Goal: Information Seeking & Learning: Learn about a topic

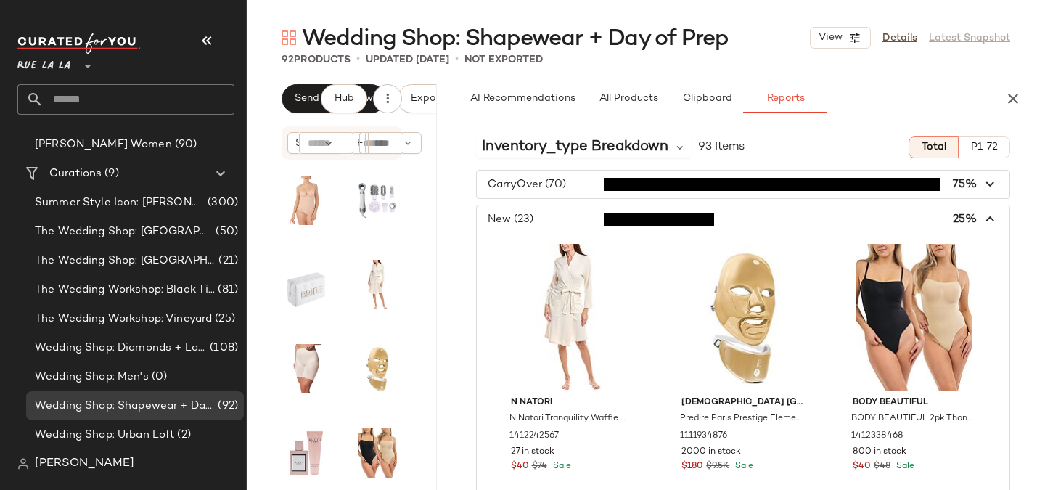
click at [963, 212] on span "button" at bounding box center [743, 219] width 533 height 28
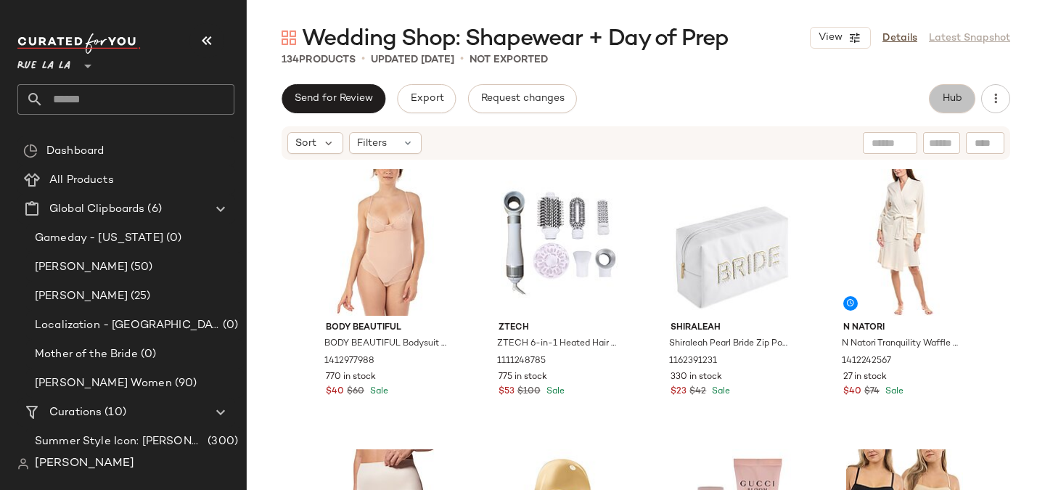
click at [945, 102] on span "Hub" at bounding box center [952, 99] width 20 height 12
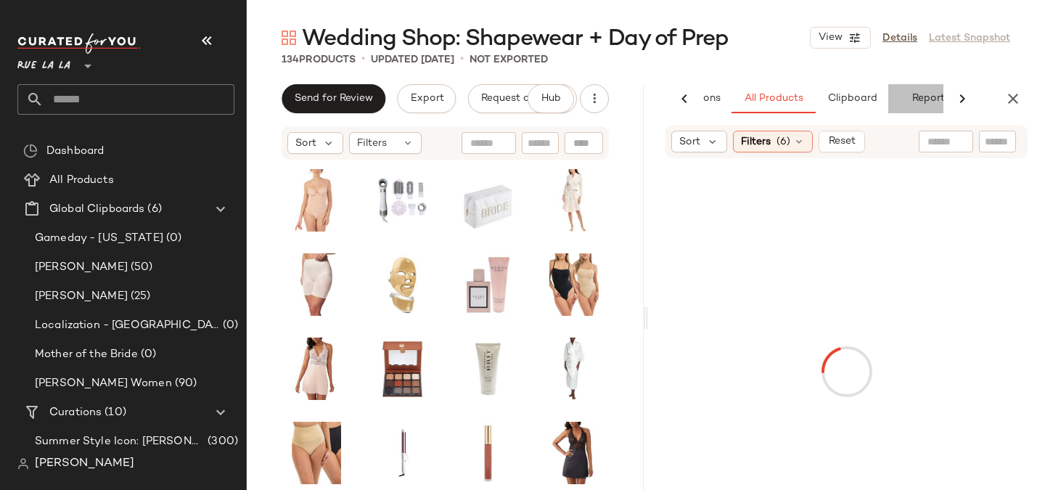
click at [932, 99] on button "Reports" at bounding box center [930, 98] width 84 height 29
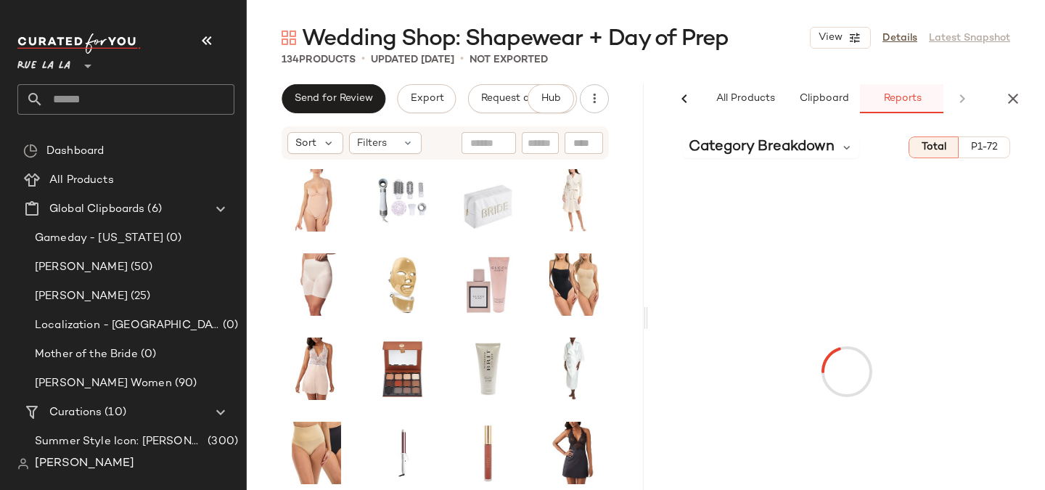
scroll to position [0, 128]
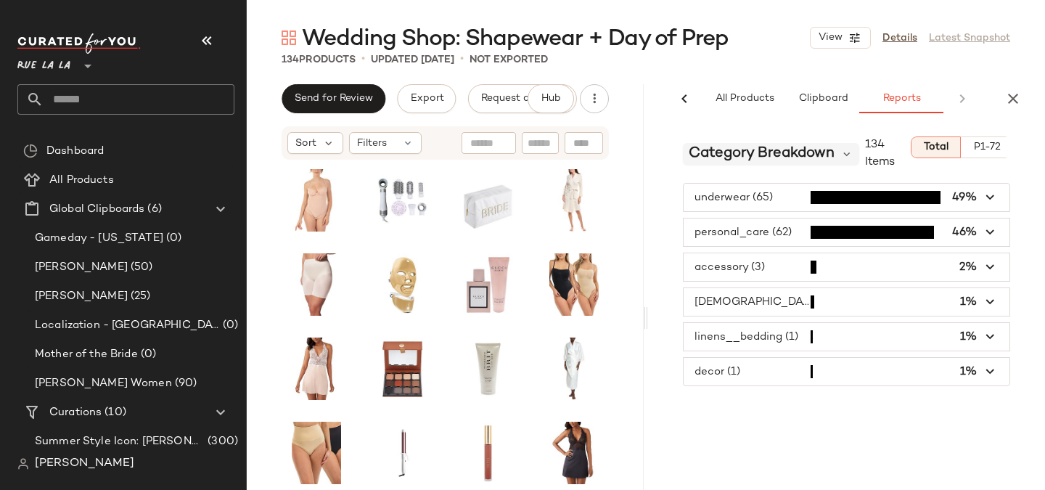
click at [763, 147] on span "Category Breakdown" at bounding box center [762, 154] width 146 height 22
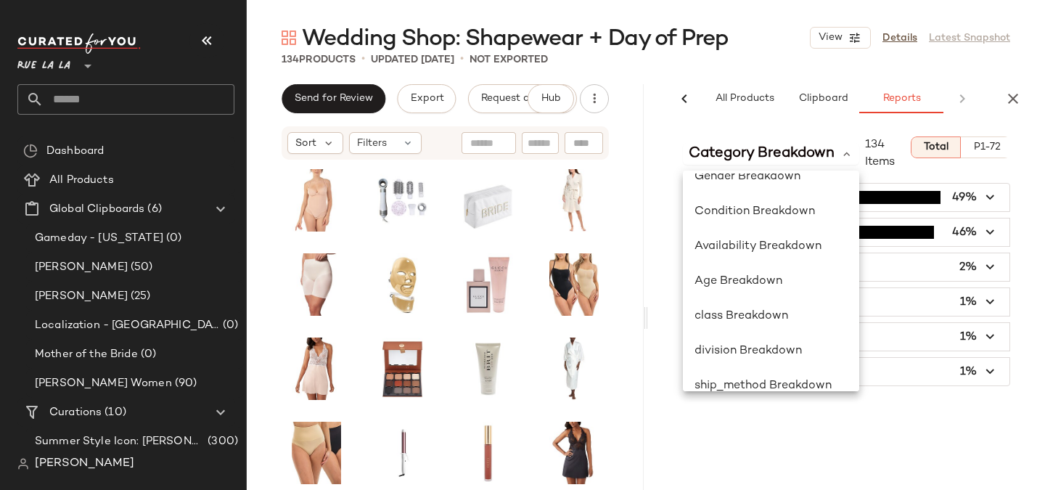
scroll to position [212, 0]
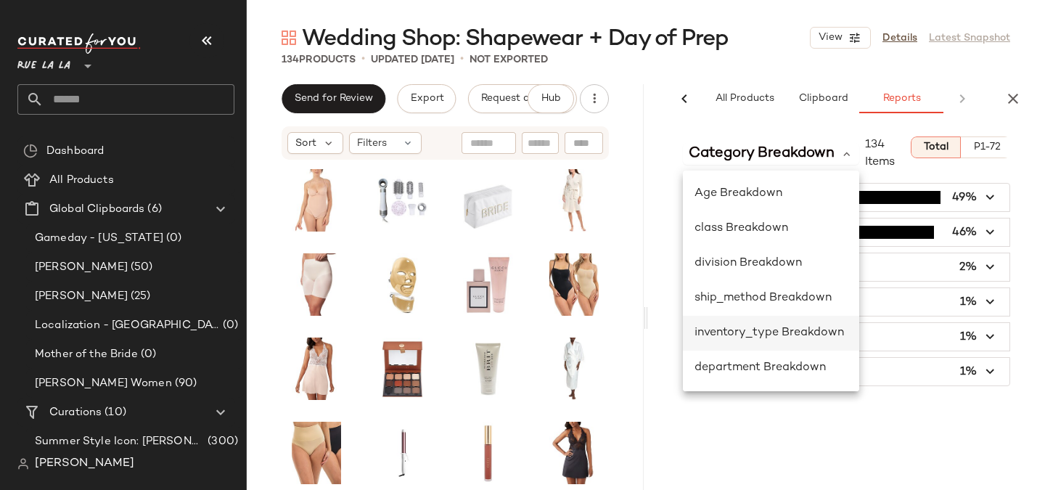
click at [756, 338] on span "inventory_type Breakdown" at bounding box center [768, 332] width 149 height 12
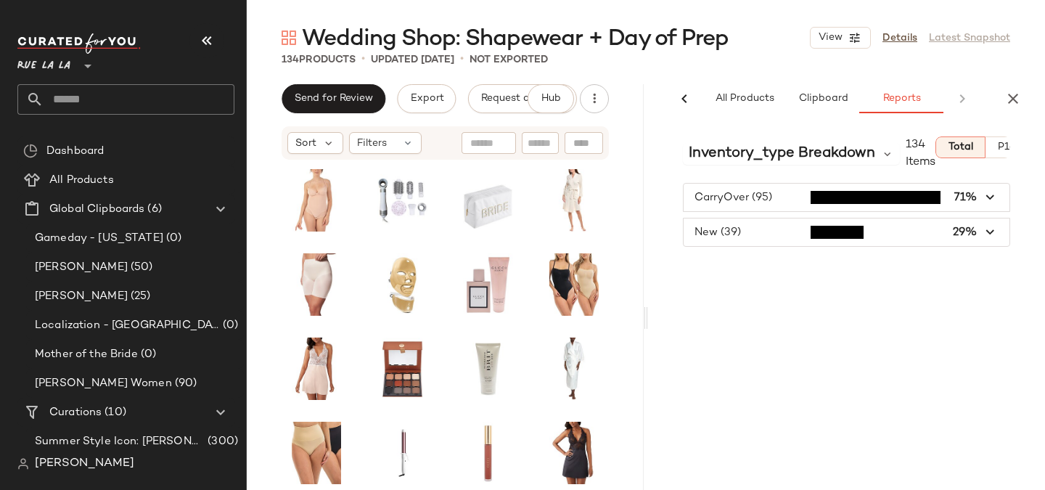
scroll to position [0, 0]
click at [587, 98] on icon "button" at bounding box center [594, 98] width 15 height 15
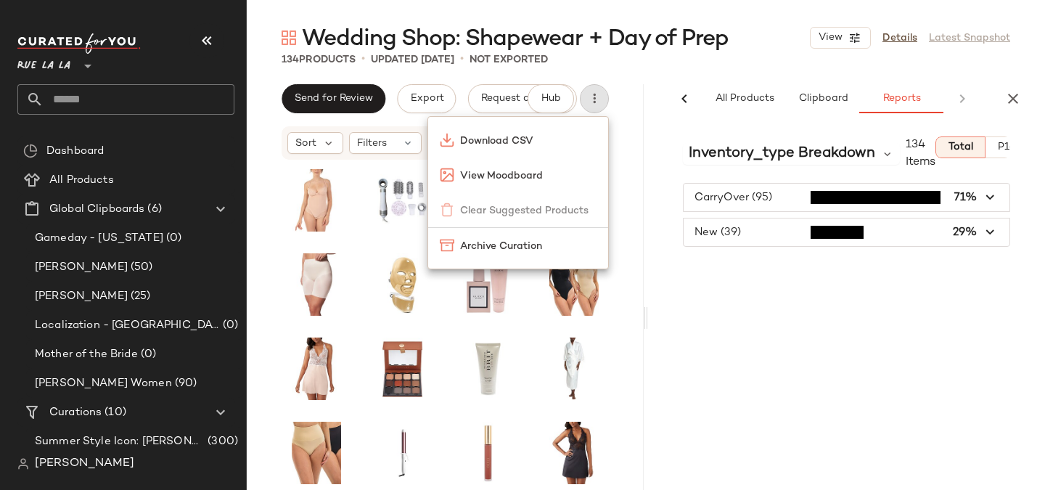
click at [604, 69] on div "Wedding Shop: Shapewear + Day of Prep View Details Latest Snapshot 134 Products…" at bounding box center [646, 256] width 798 height 467
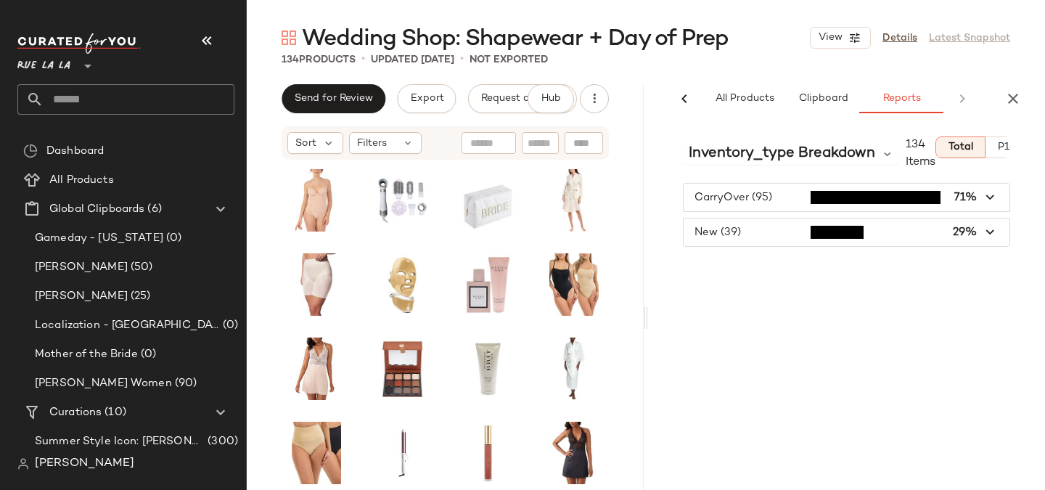
click at [835, 25] on div "Wedding Shop: Shapewear + Day of Prep View Details Latest Snapshot" at bounding box center [646, 37] width 798 height 29
click at [831, 32] on span "View" at bounding box center [830, 38] width 25 height 12
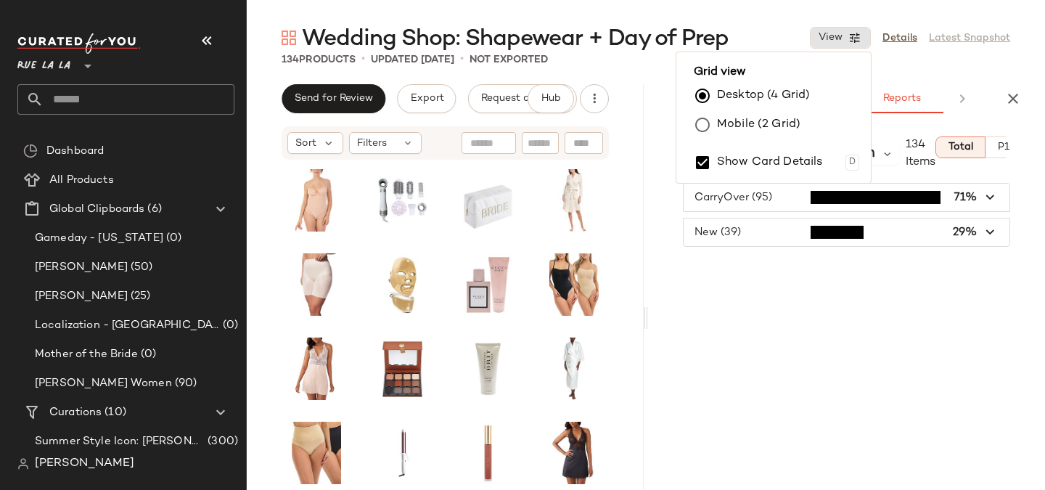
click at [732, 119] on label "Mobile (2 Grid)" at bounding box center [758, 124] width 83 height 29
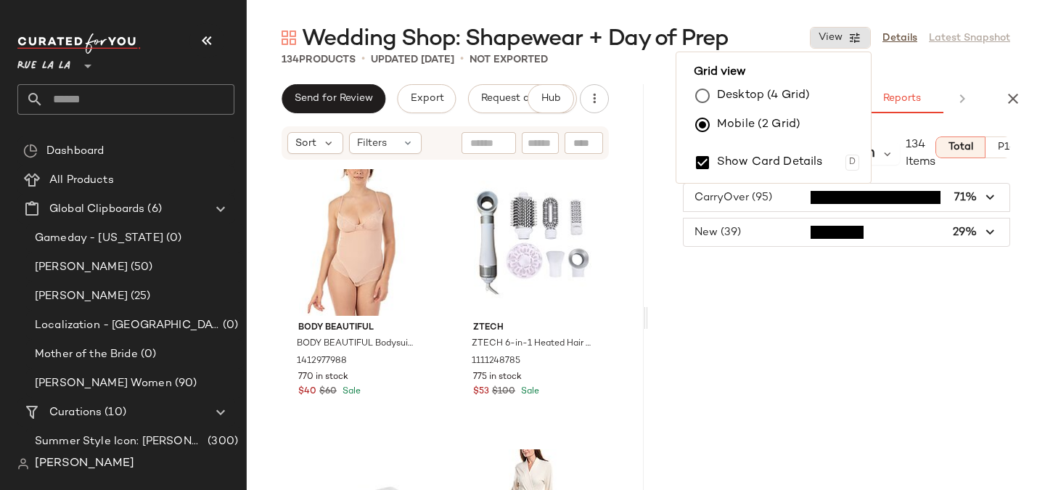
click at [710, 330] on div "inventory_type Breakdown 134 Items Total P1-72 CarryOver (95) 71% New (39) 29%" at bounding box center [846, 338] width 397 height 426
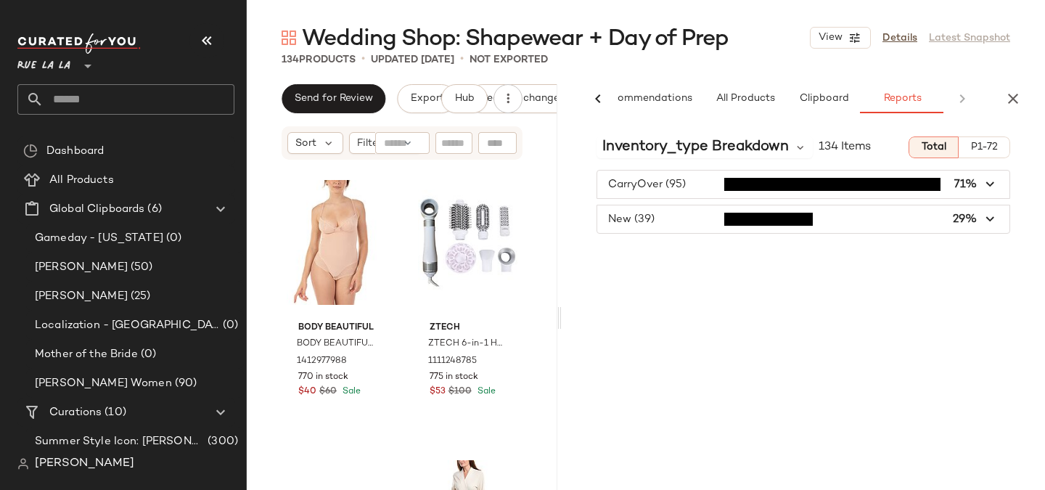
drag, startPoint x: 645, startPoint y: 315, endPoint x: 561, endPoint y: 304, distance: 84.9
click at [561, 304] on div "Wedding Shop: Shapewear + Day of Prep View Details Latest Snapshot 134 Products…" at bounding box center [646, 256] width 798 height 467
click at [710, 296] on div "inventory_type Breakdown 134 Items Total P1-72 CarryOver (95) 71% New (39) 29%" at bounding box center [803, 338] width 483 height 426
click at [860, 228] on span "button" at bounding box center [803, 219] width 412 height 28
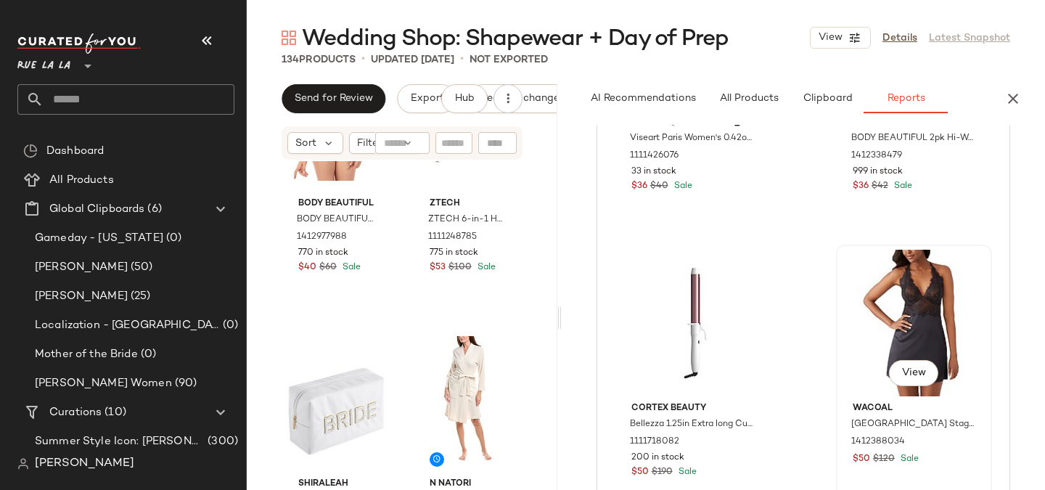
scroll to position [874, 0]
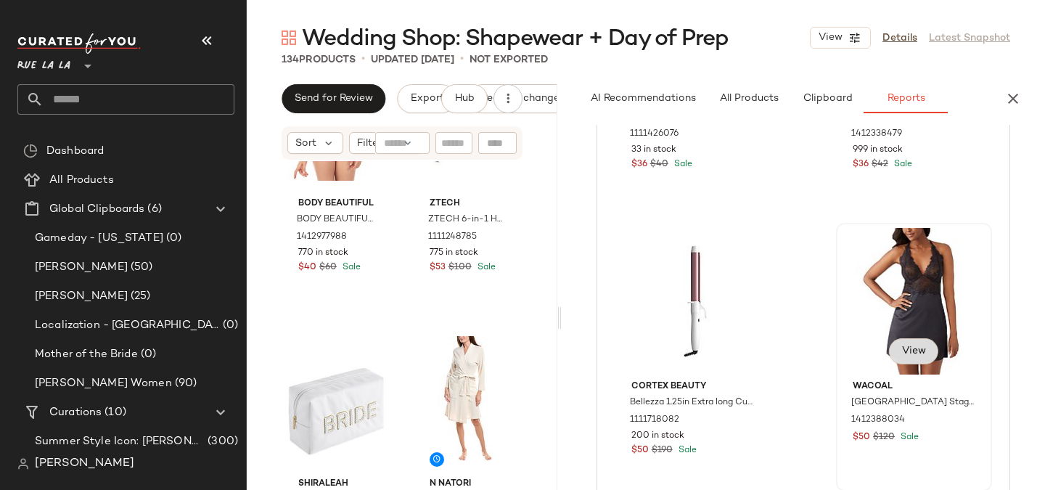
click at [894, 358] on button "View" at bounding box center [913, 351] width 49 height 26
click at [913, 353] on span "View" at bounding box center [913, 351] width 25 height 12
click at [887, 254] on div "View" at bounding box center [914, 301] width 146 height 147
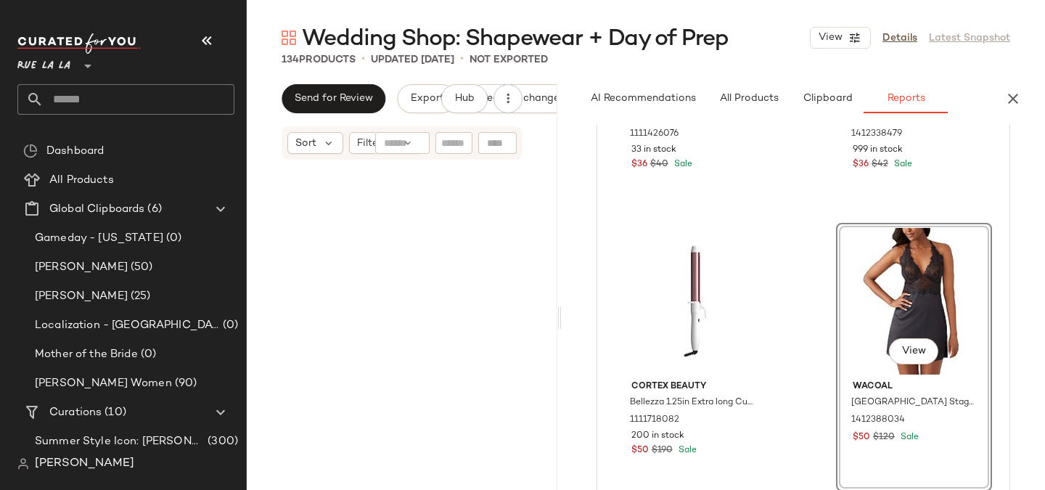
scroll to position [1960, 0]
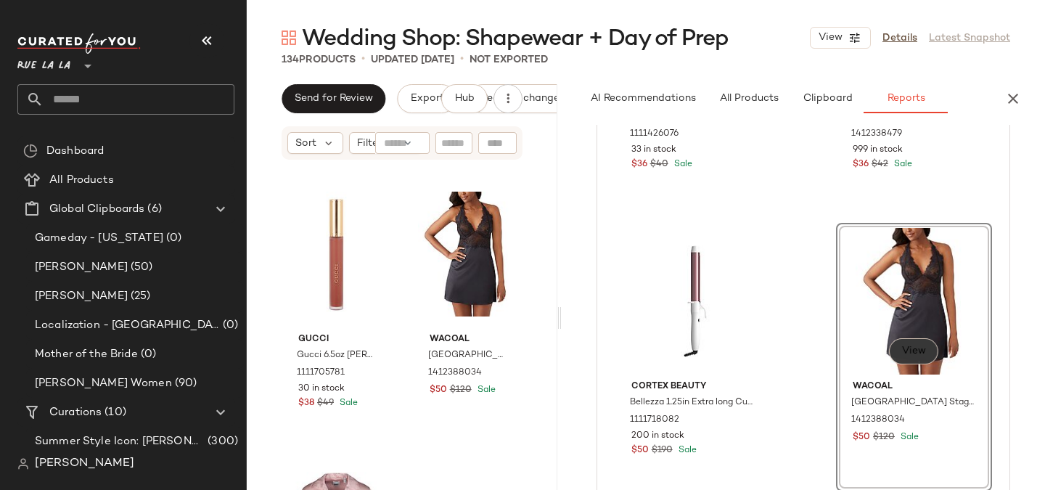
click at [903, 357] on button "View" at bounding box center [913, 351] width 49 height 26
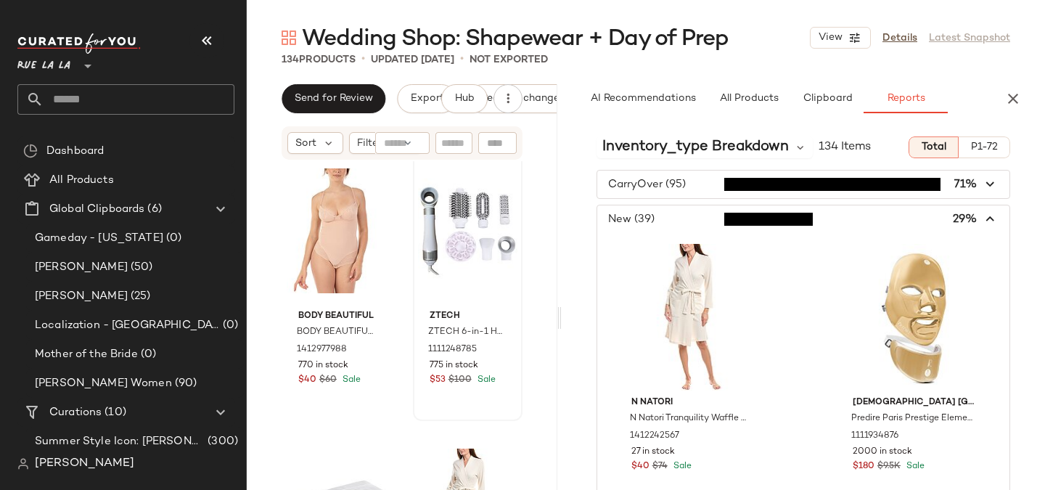
scroll to position [0, 0]
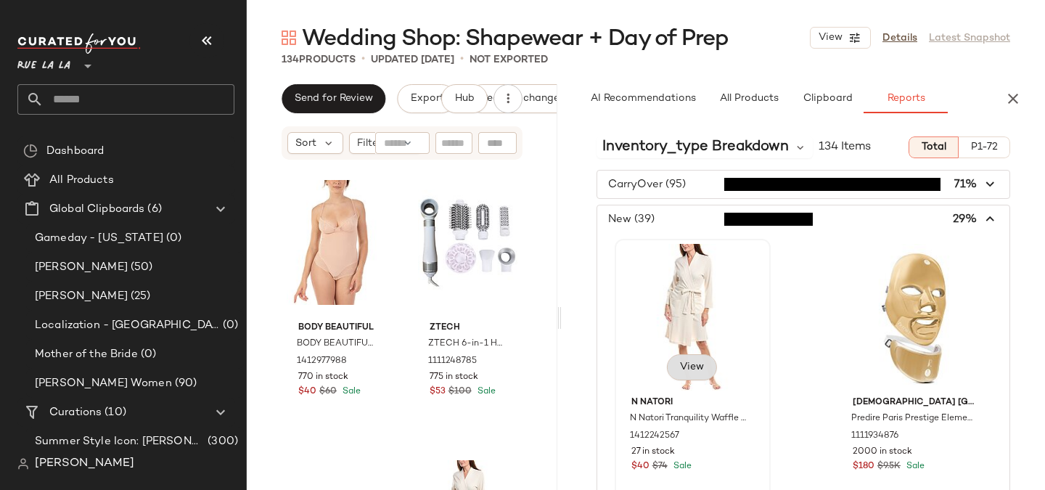
click at [707, 368] on button "View" at bounding box center [691, 367] width 49 height 26
click at [691, 313] on div "View" at bounding box center [693, 317] width 146 height 147
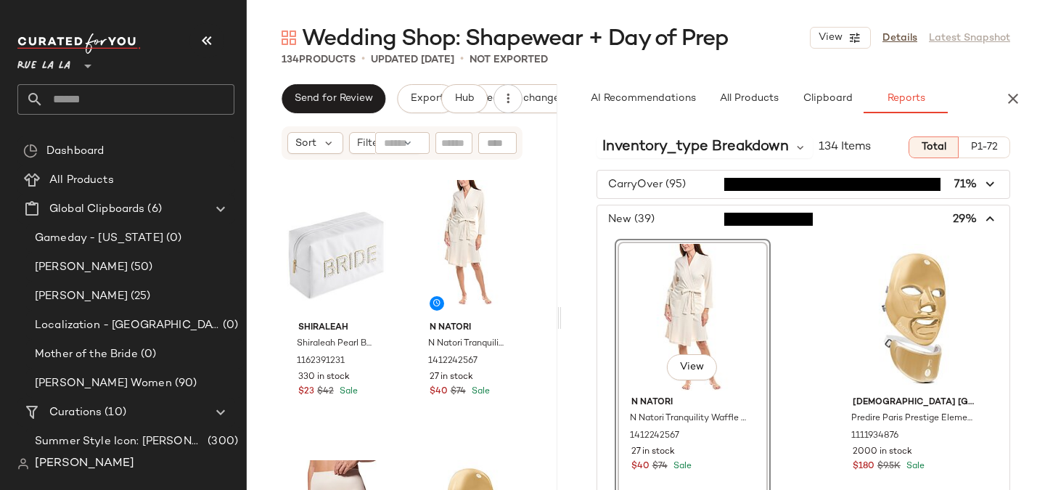
scroll to position [28, 0]
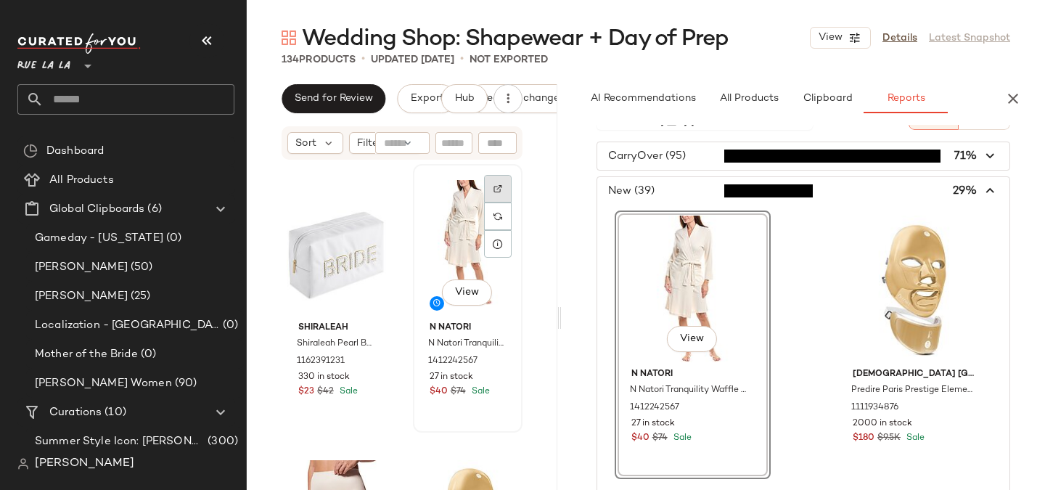
click at [484, 202] on div at bounding box center [498, 216] width 28 height 28
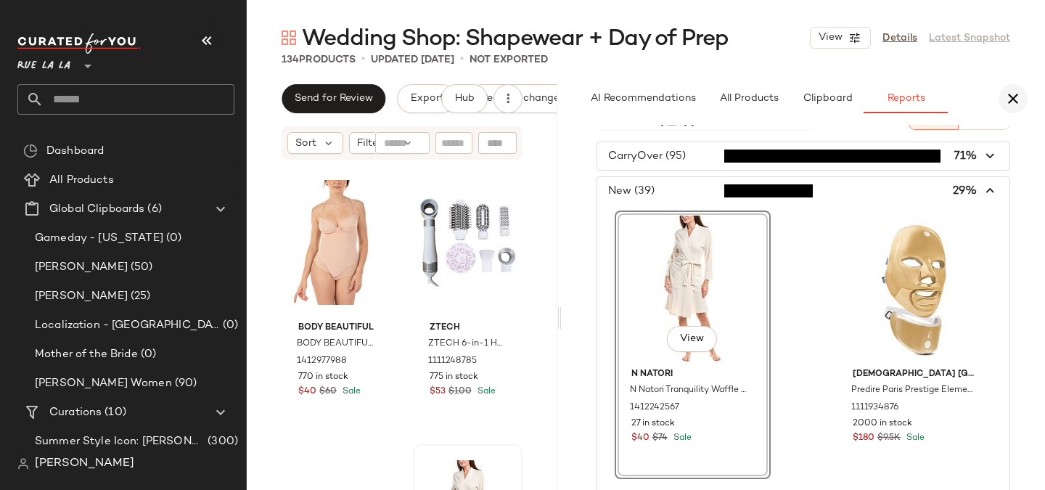
click at [1017, 98] on icon "button" at bounding box center [1012, 98] width 17 height 17
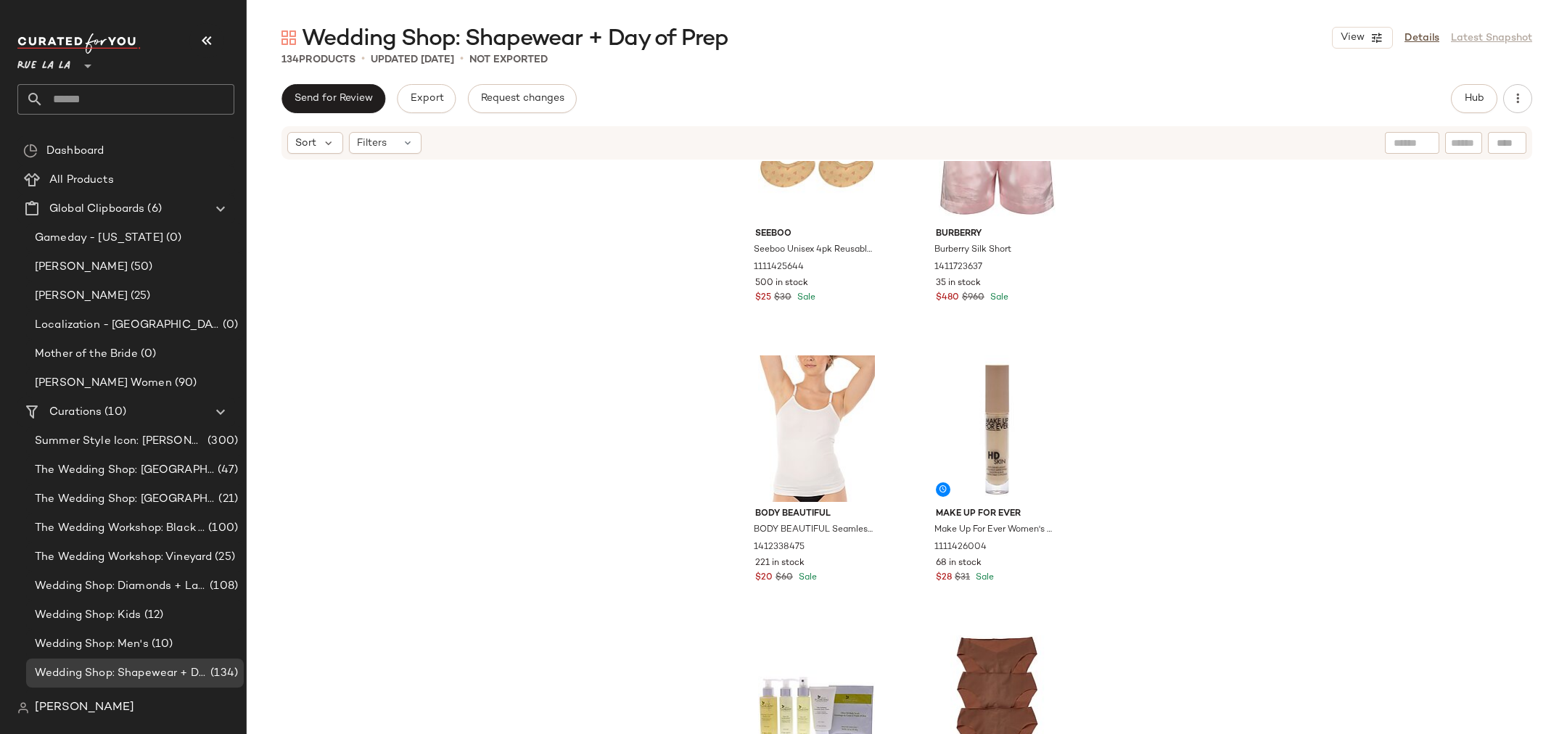
scroll to position [2862, 0]
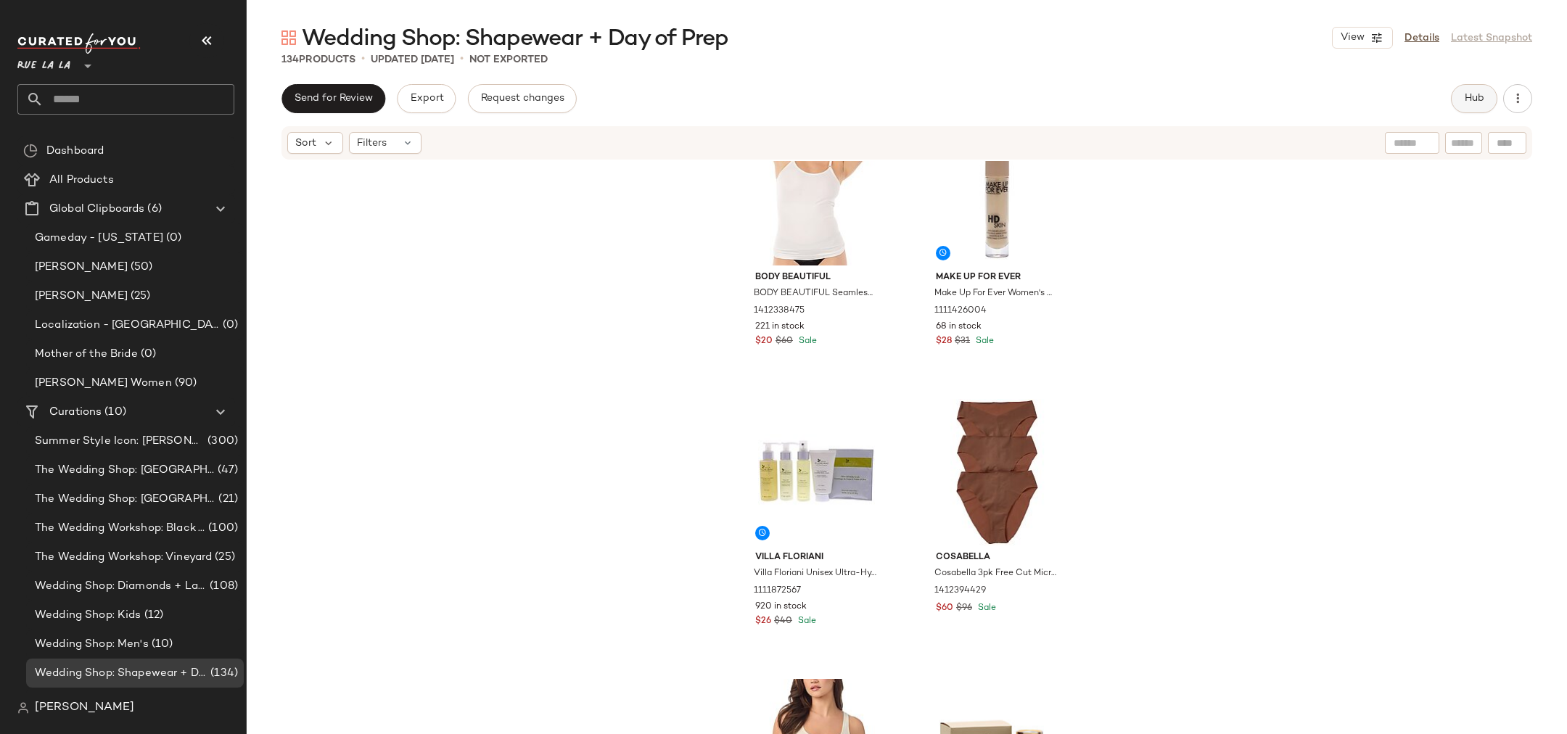
click at [1044, 100] on span "Hub" at bounding box center [1474, 99] width 20 height 12
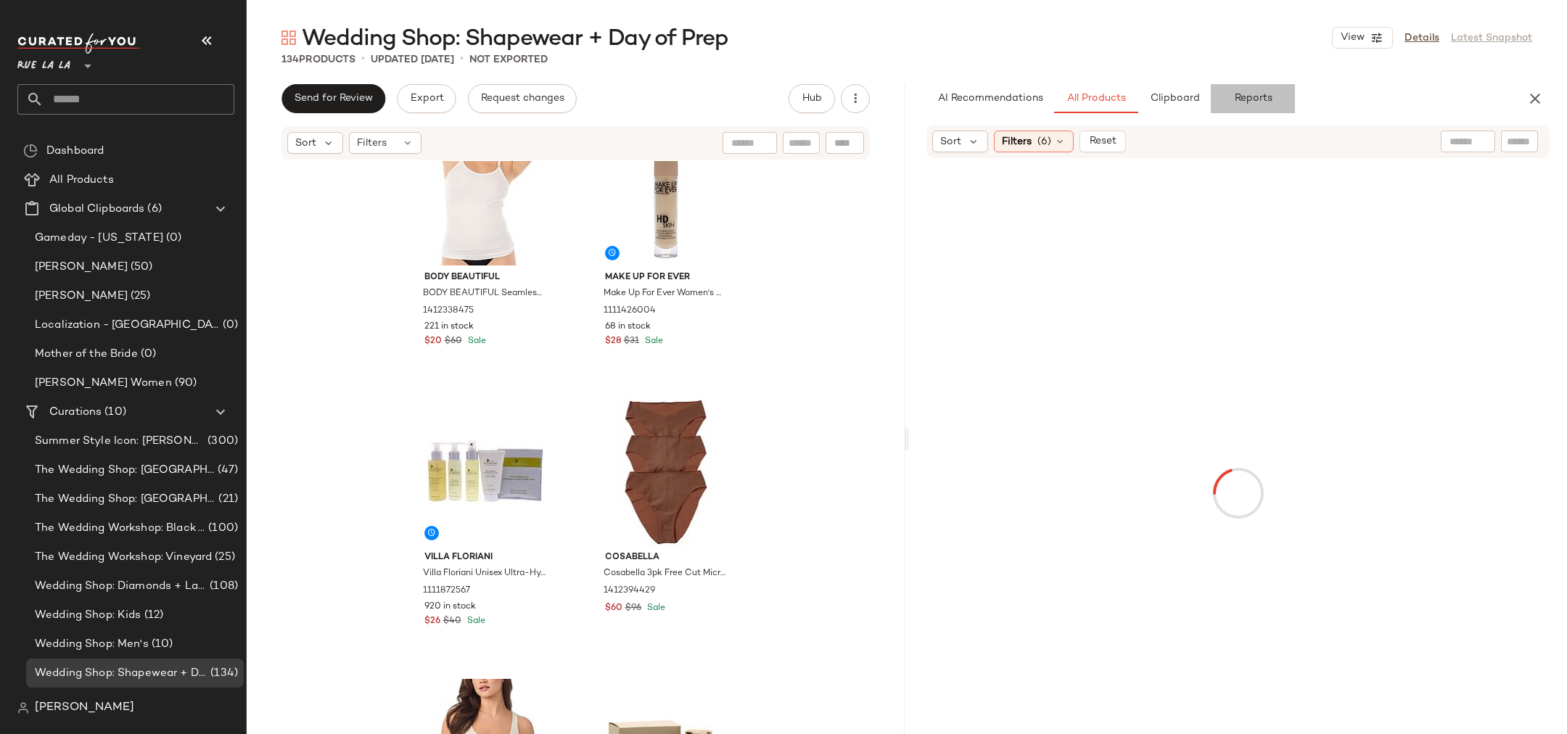
click at [1044, 96] on span "Reports" at bounding box center [1252, 99] width 38 height 12
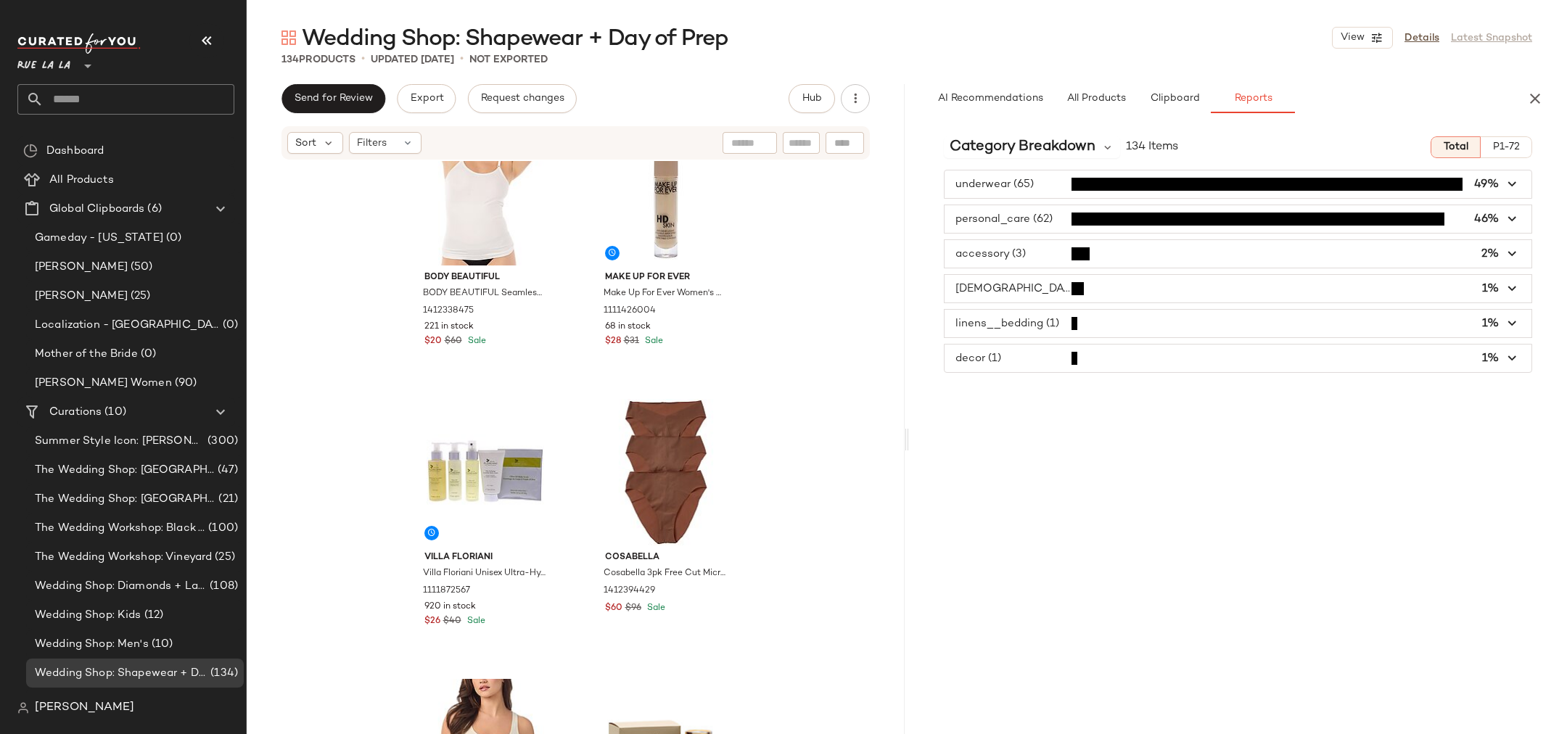
click at [1041, 350] on span "button" at bounding box center [1238, 359] width 587 height 28
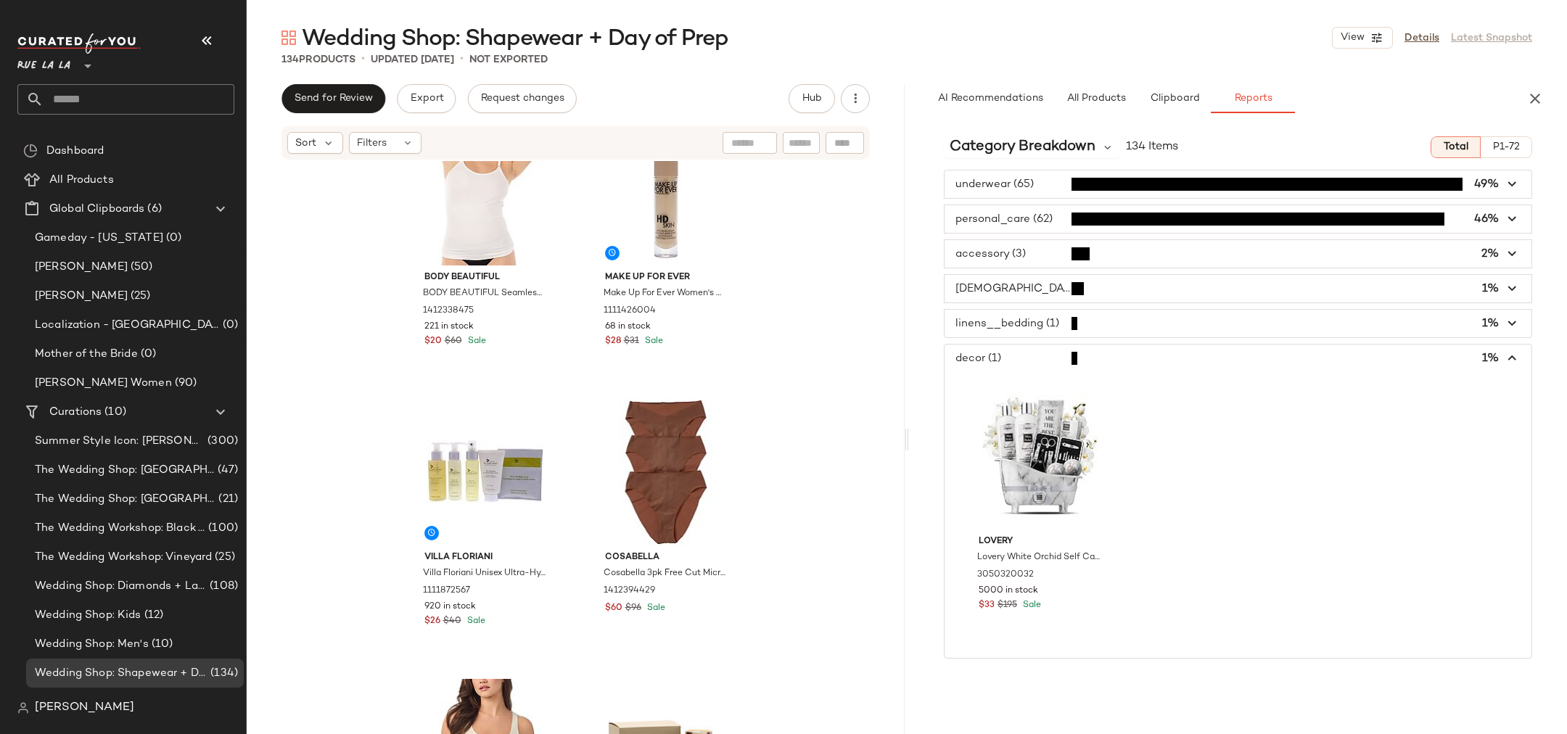
click at [1005, 316] on span "button" at bounding box center [1238, 324] width 587 height 28
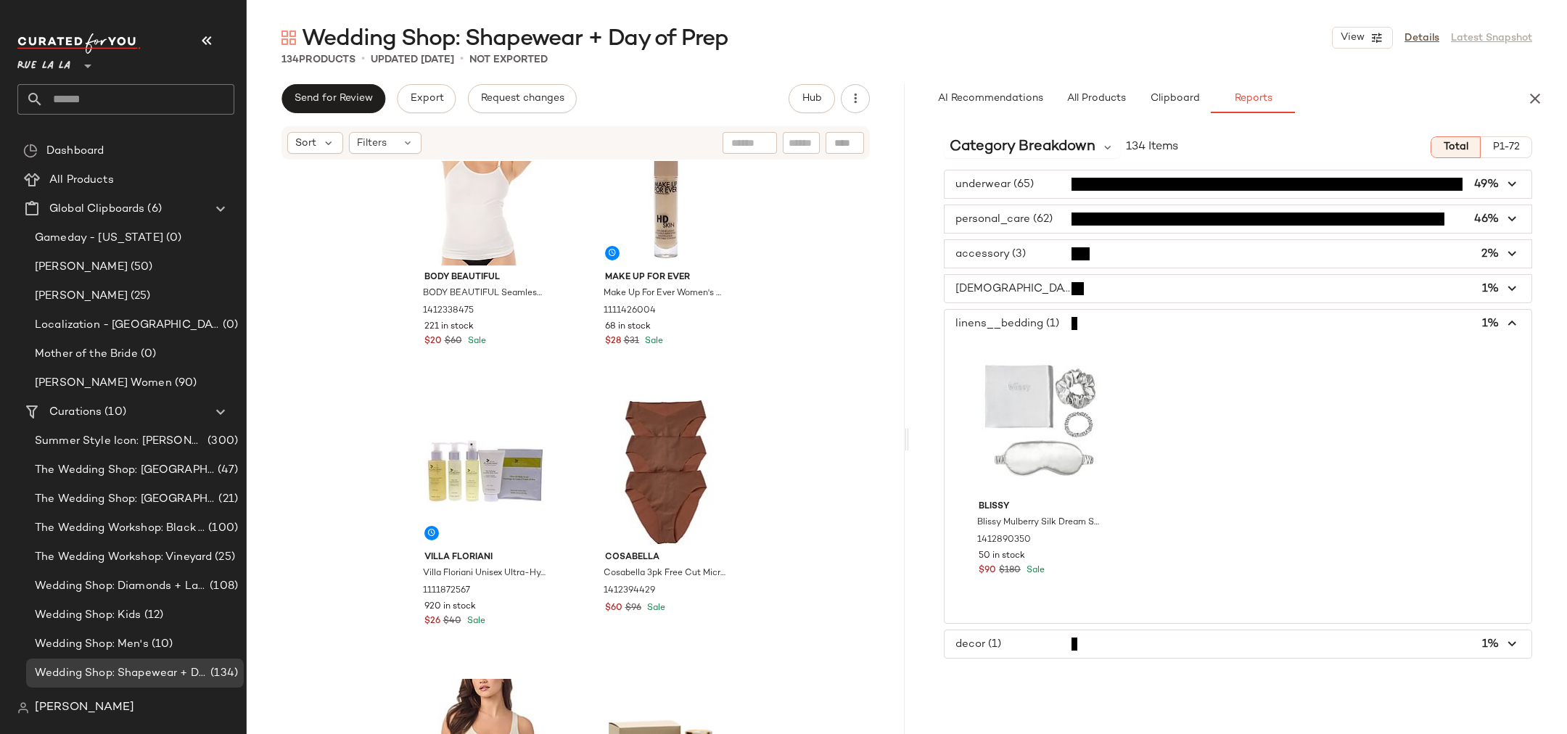
click at [1037, 292] on span "button" at bounding box center [1238, 289] width 587 height 28
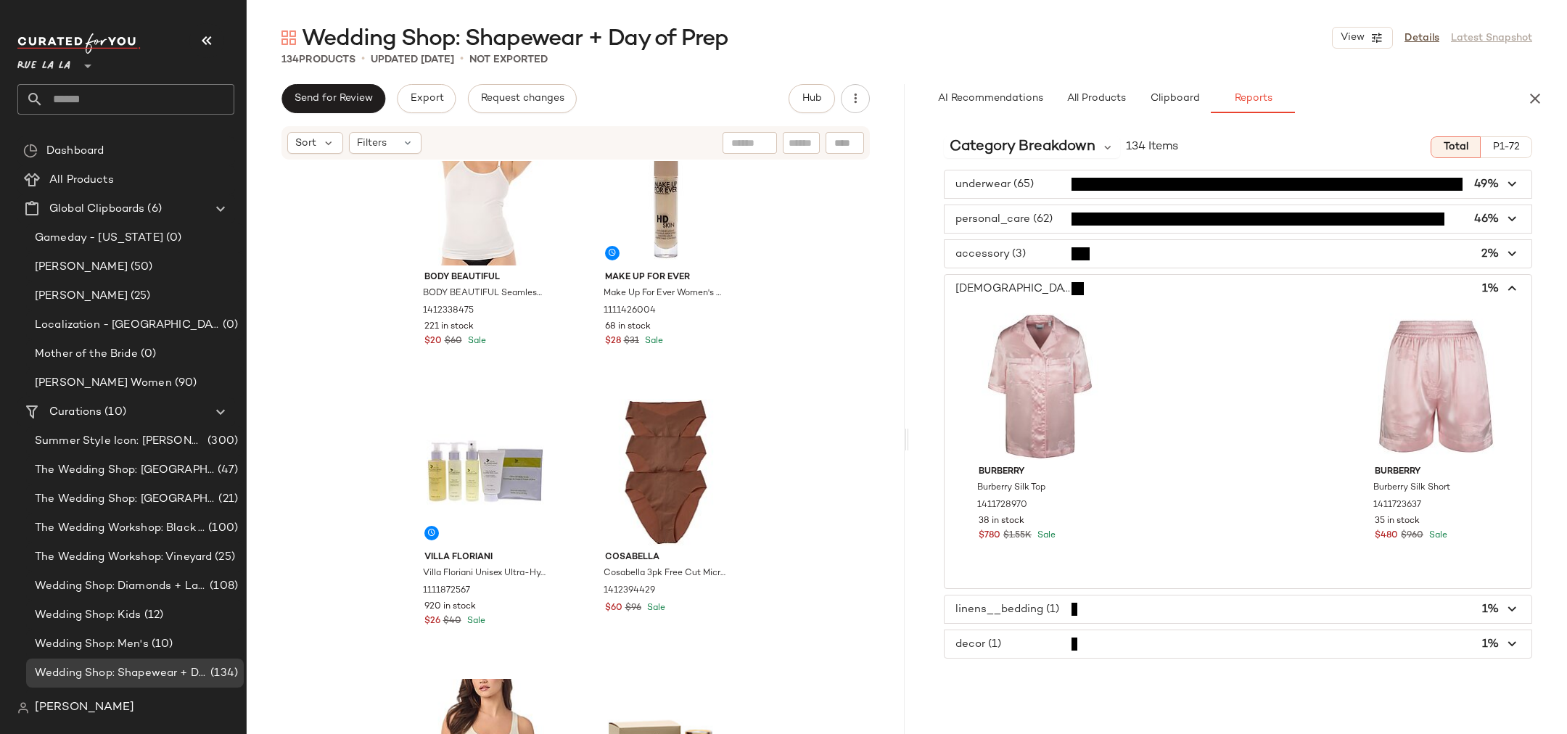
click at [1037, 263] on span "button" at bounding box center [1238, 254] width 587 height 28
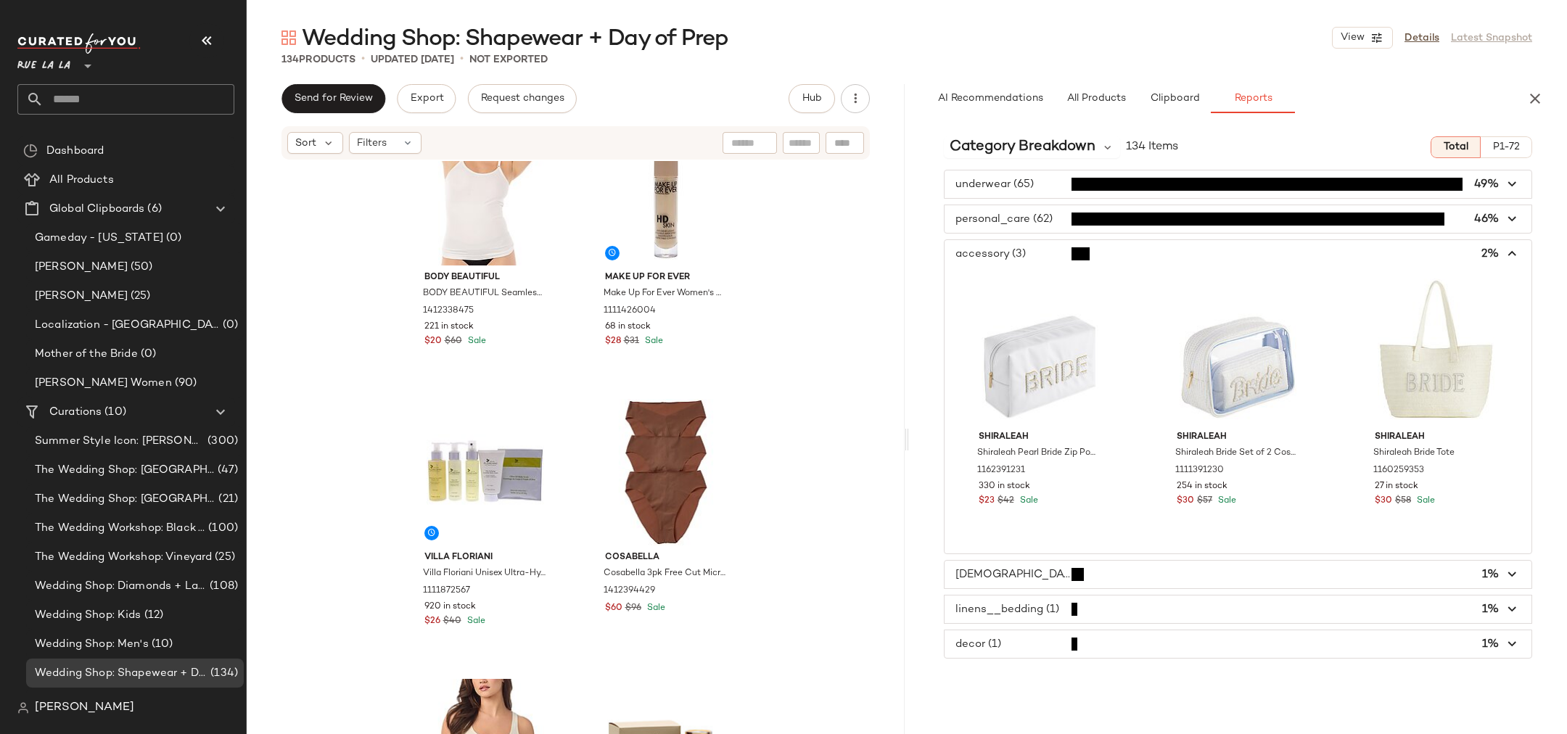
click at [1037, 258] on span "button" at bounding box center [1238, 254] width 587 height 28
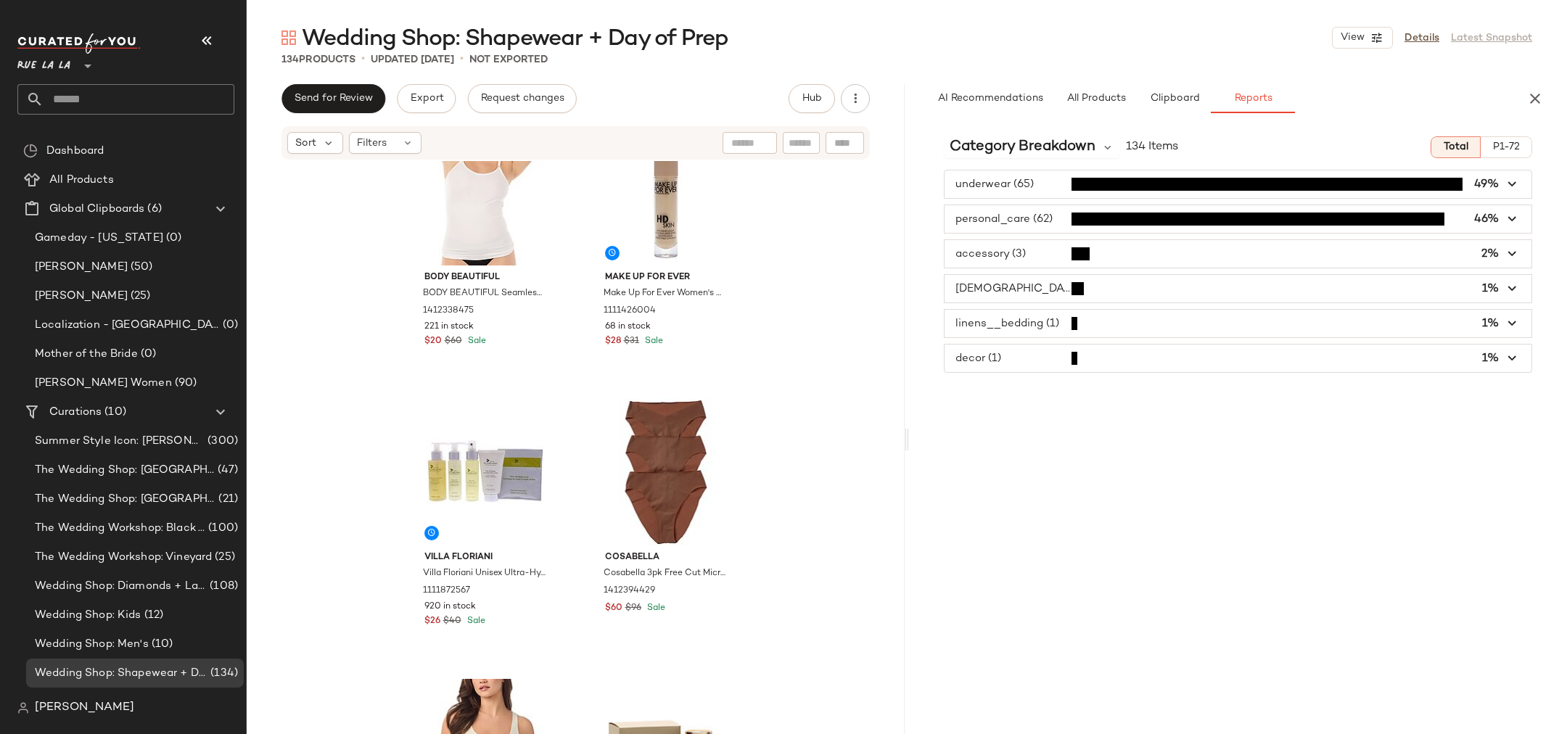
click at [1037, 279] on span "button" at bounding box center [1238, 289] width 587 height 28
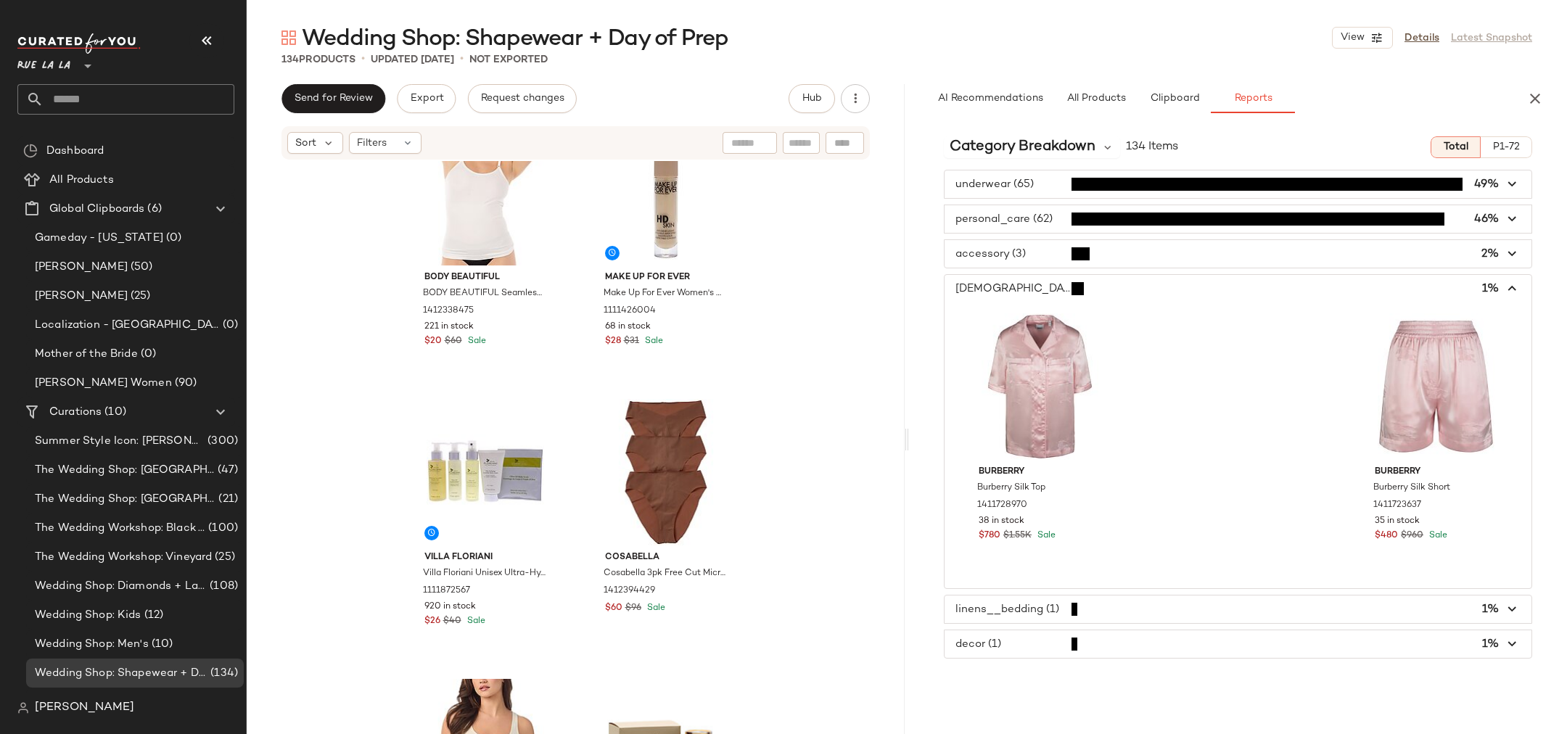
click at [1037, 250] on span "button" at bounding box center [1238, 254] width 587 height 28
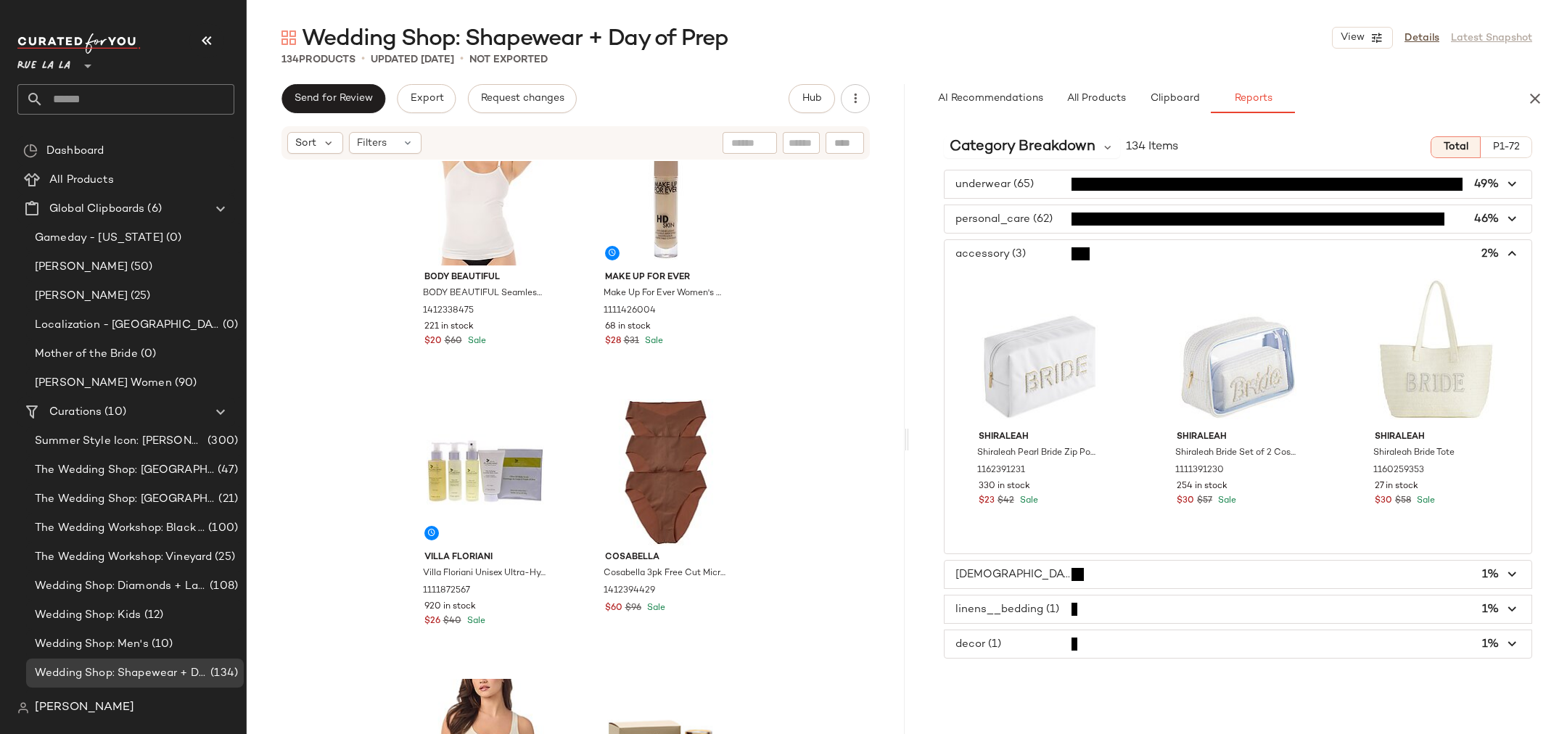
click at [1029, 229] on span "button" at bounding box center [1238, 219] width 587 height 28
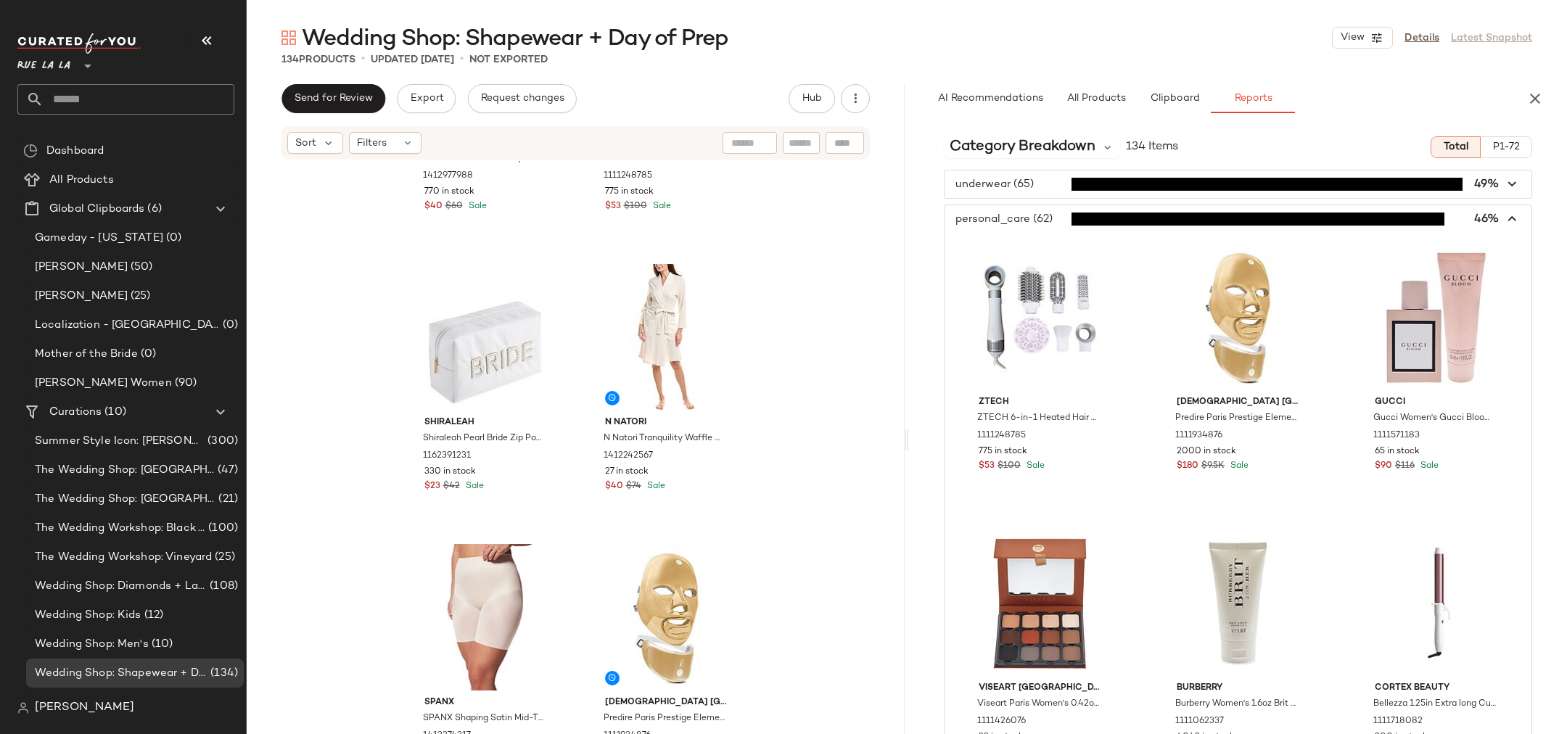
scroll to position [0, 0]
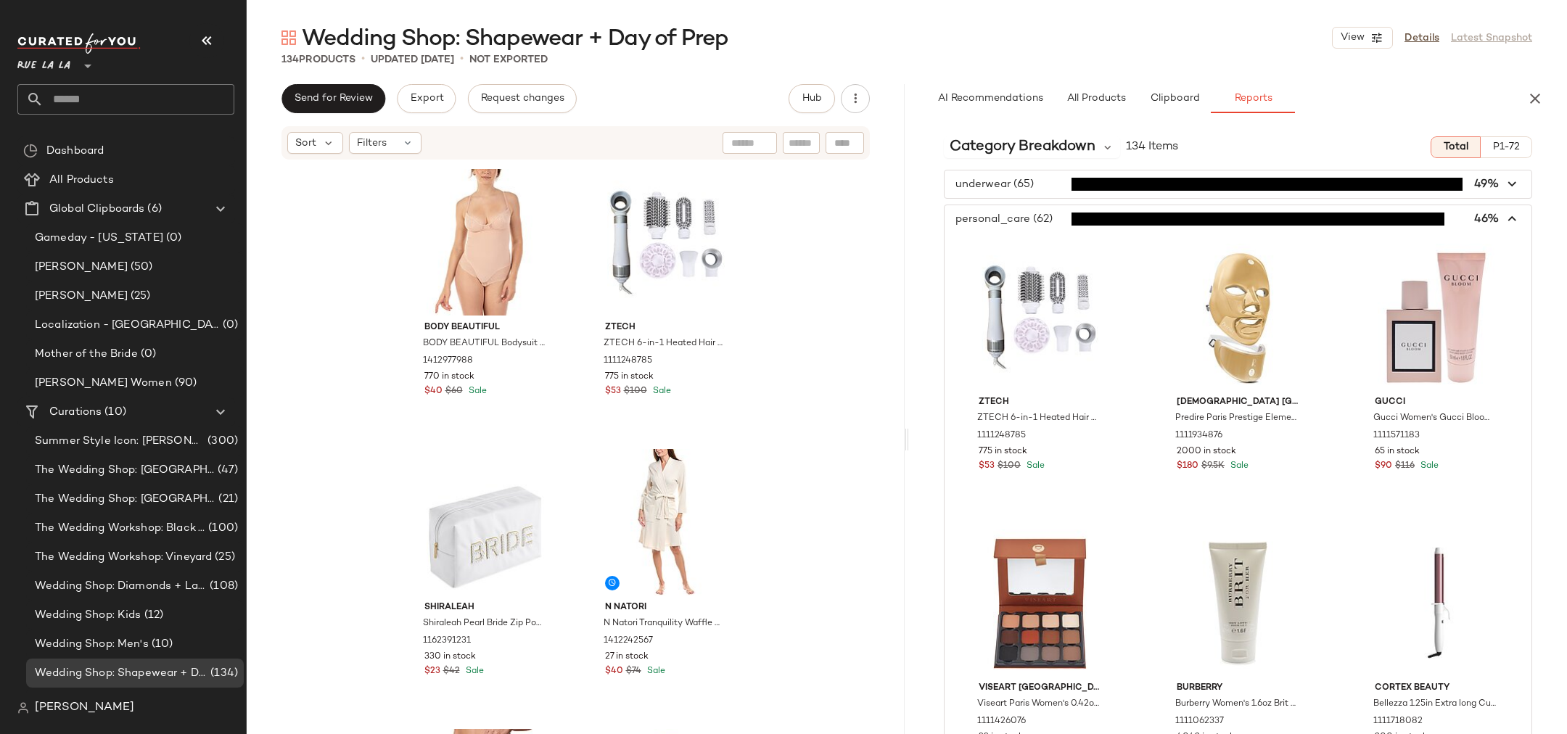
click at [1043, 227] on span "button" at bounding box center [1238, 219] width 587 height 28
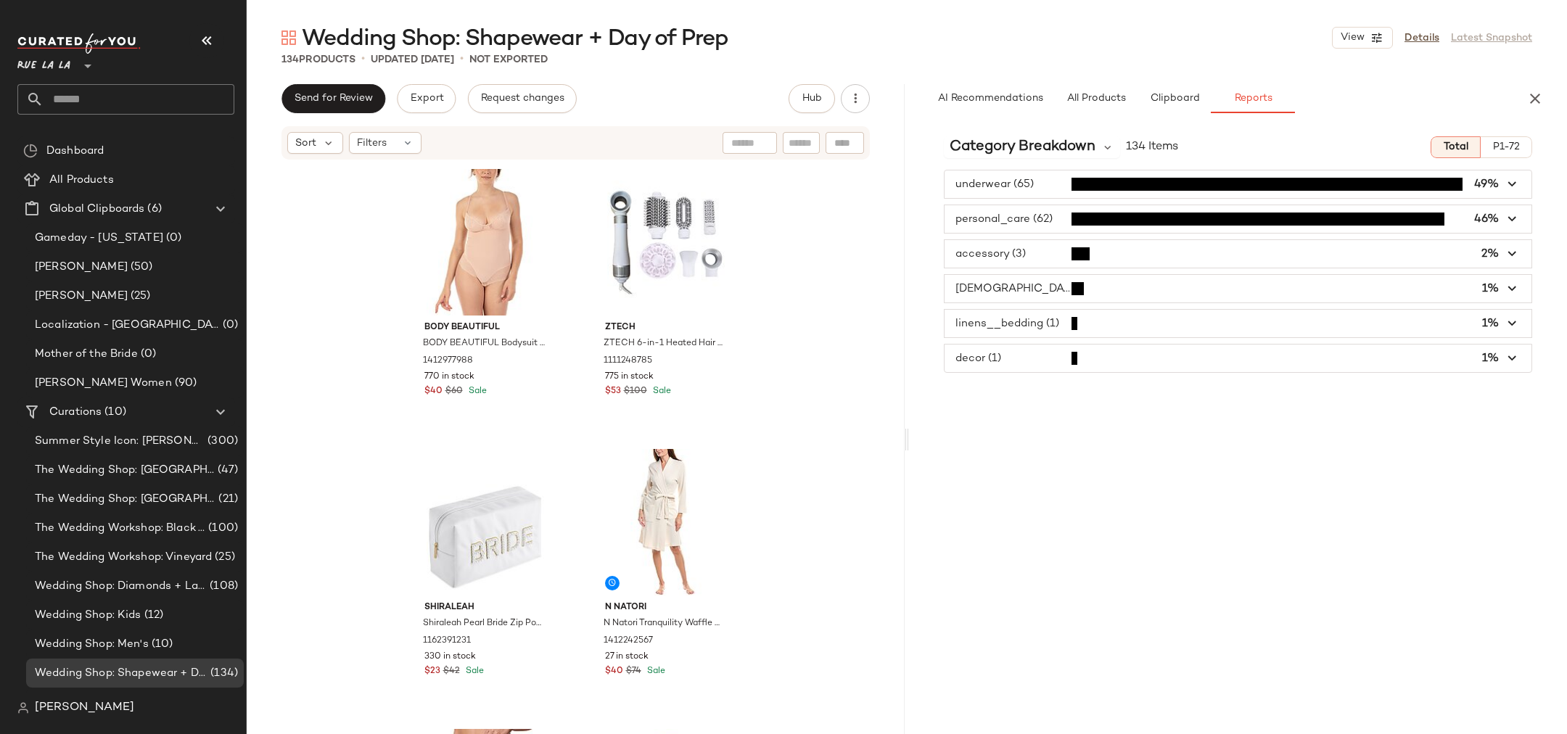
click at [1034, 194] on span "button" at bounding box center [1238, 184] width 587 height 28
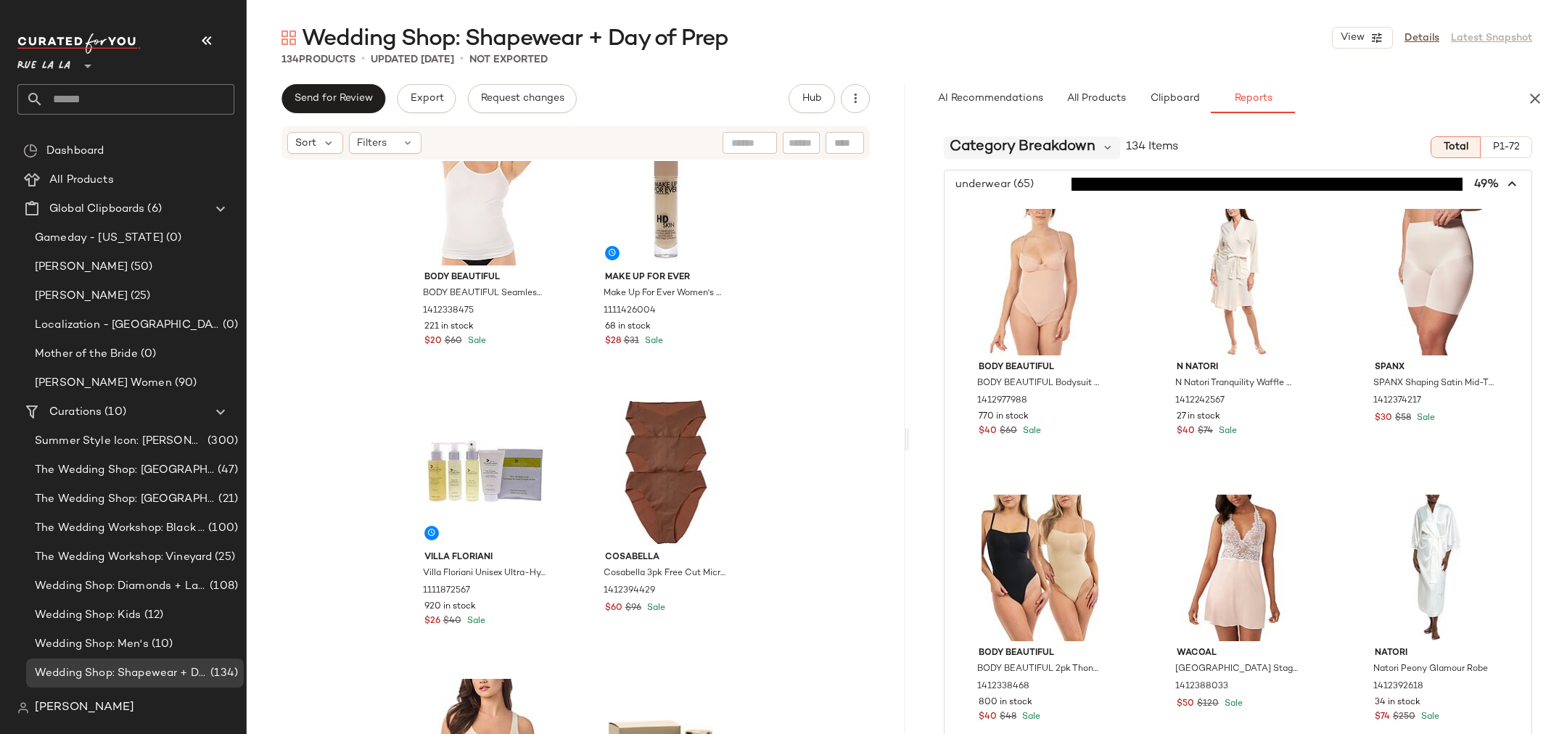
click at [1044, 145] on div "Category Breakdown" at bounding box center [1032, 147] width 176 height 22
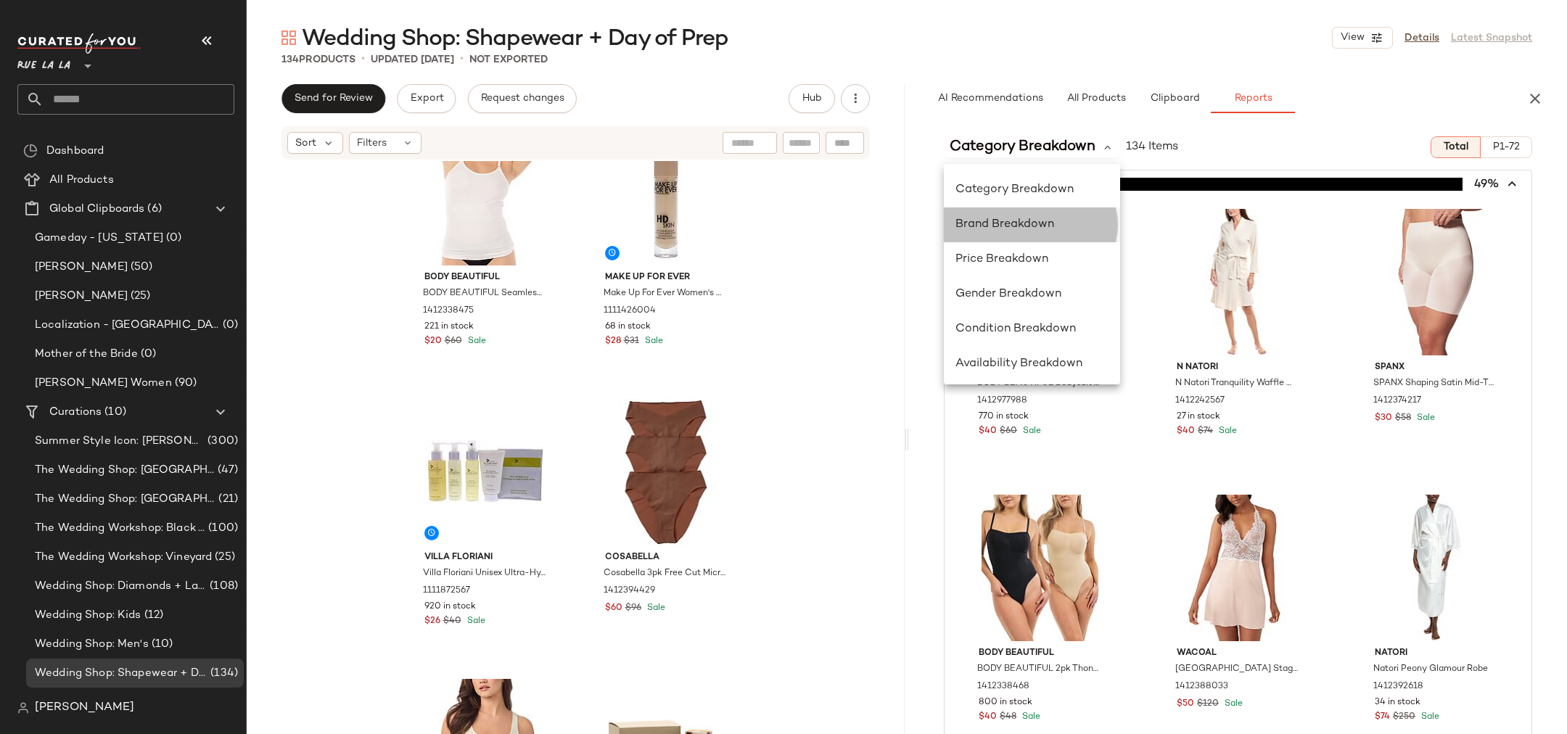
click at [1040, 216] on div "Brand Breakdown" at bounding box center [1031, 224] width 153 height 17
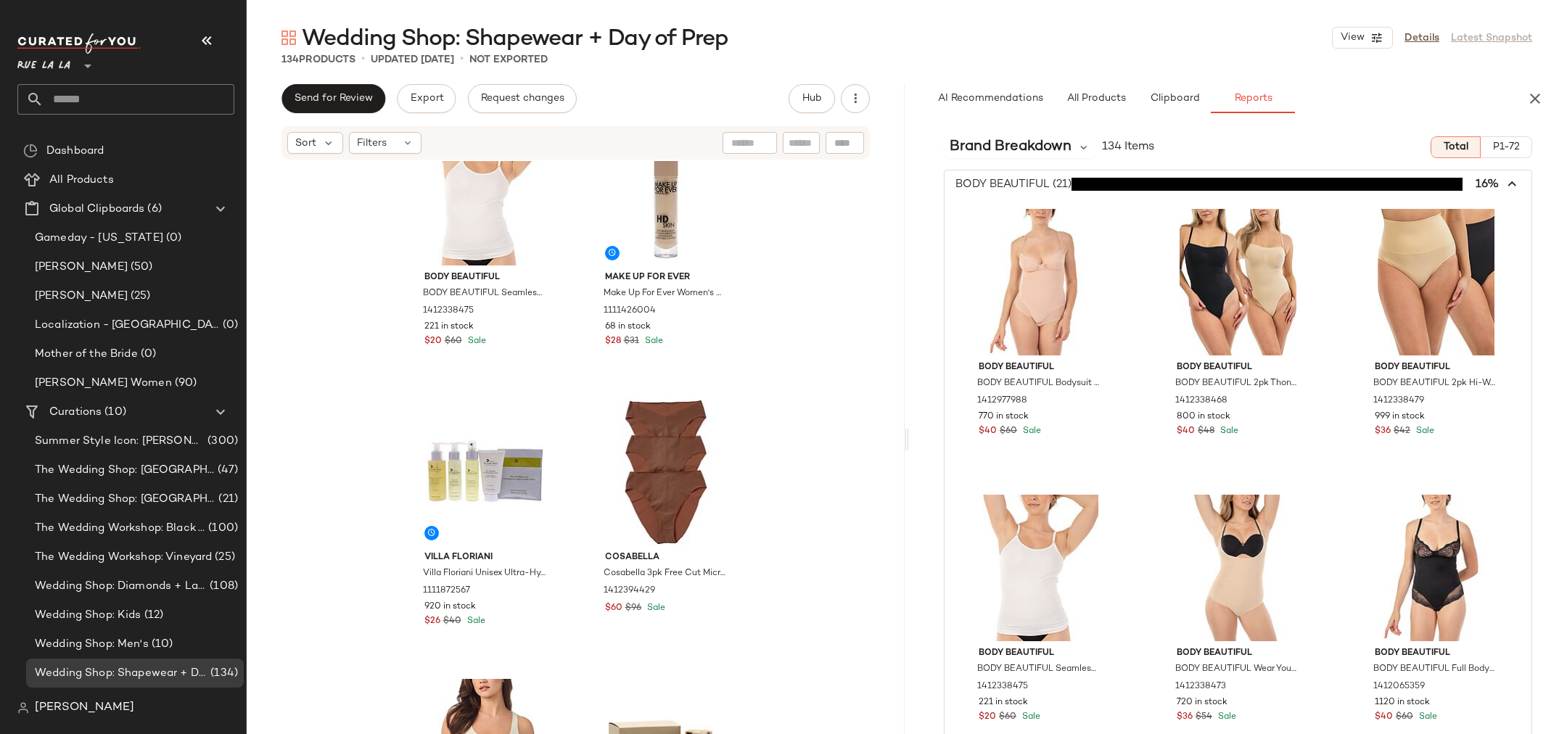
click at [1044, 183] on icon "button" at bounding box center [1513, 184] width 17 height 17
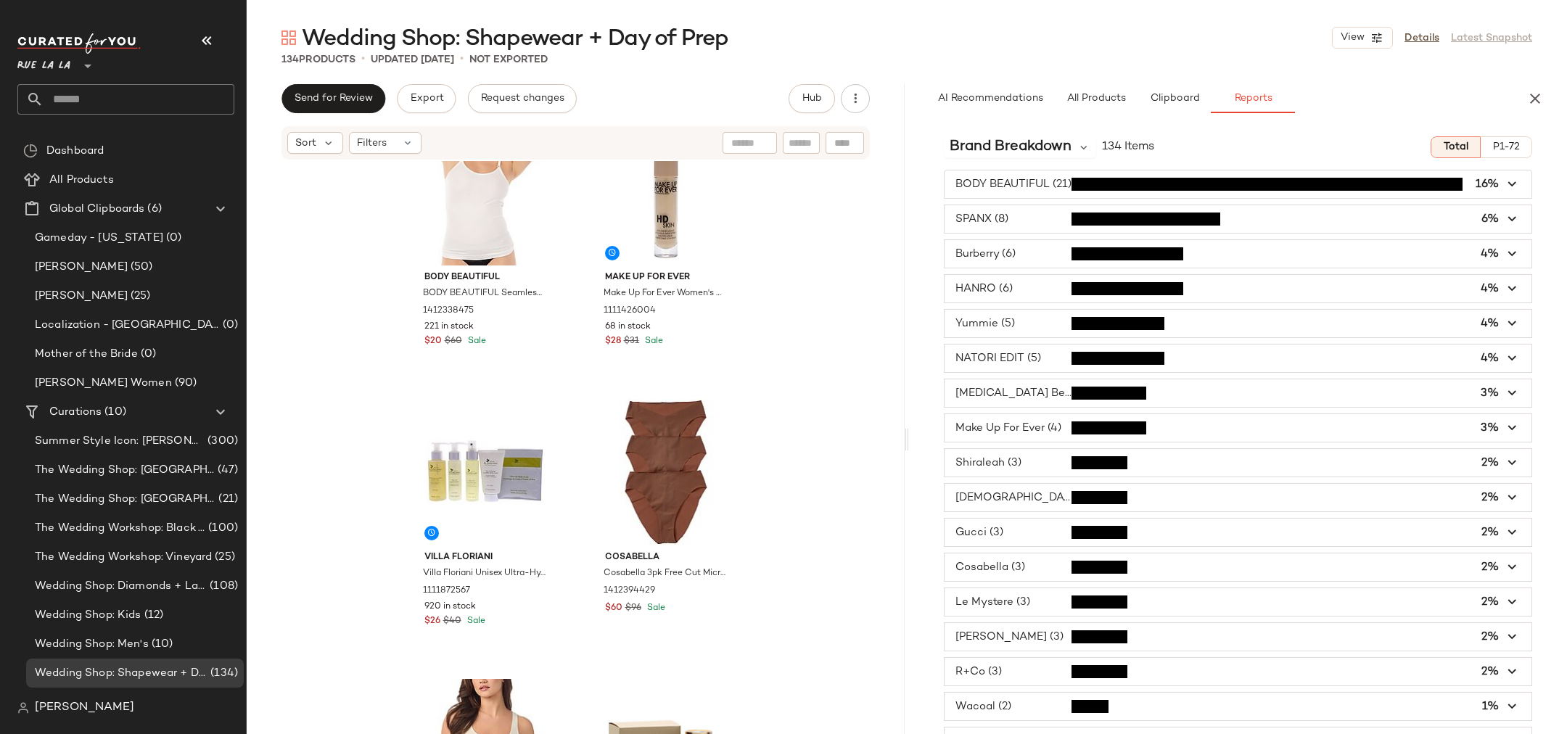
click at [1044, 184] on span "button" at bounding box center [1238, 184] width 587 height 28
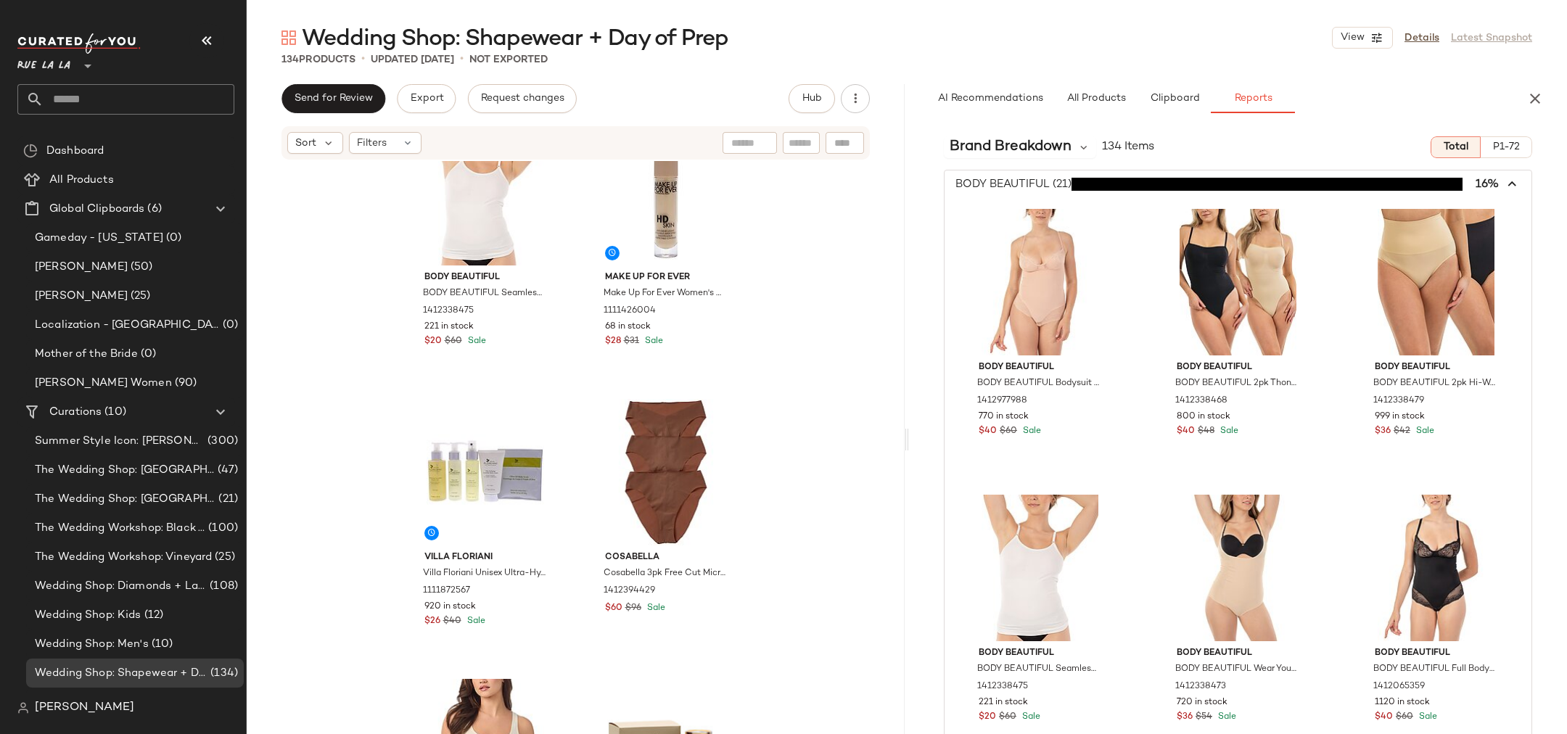
click at [1044, 182] on span "button" at bounding box center [1238, 184] width 587 height 28
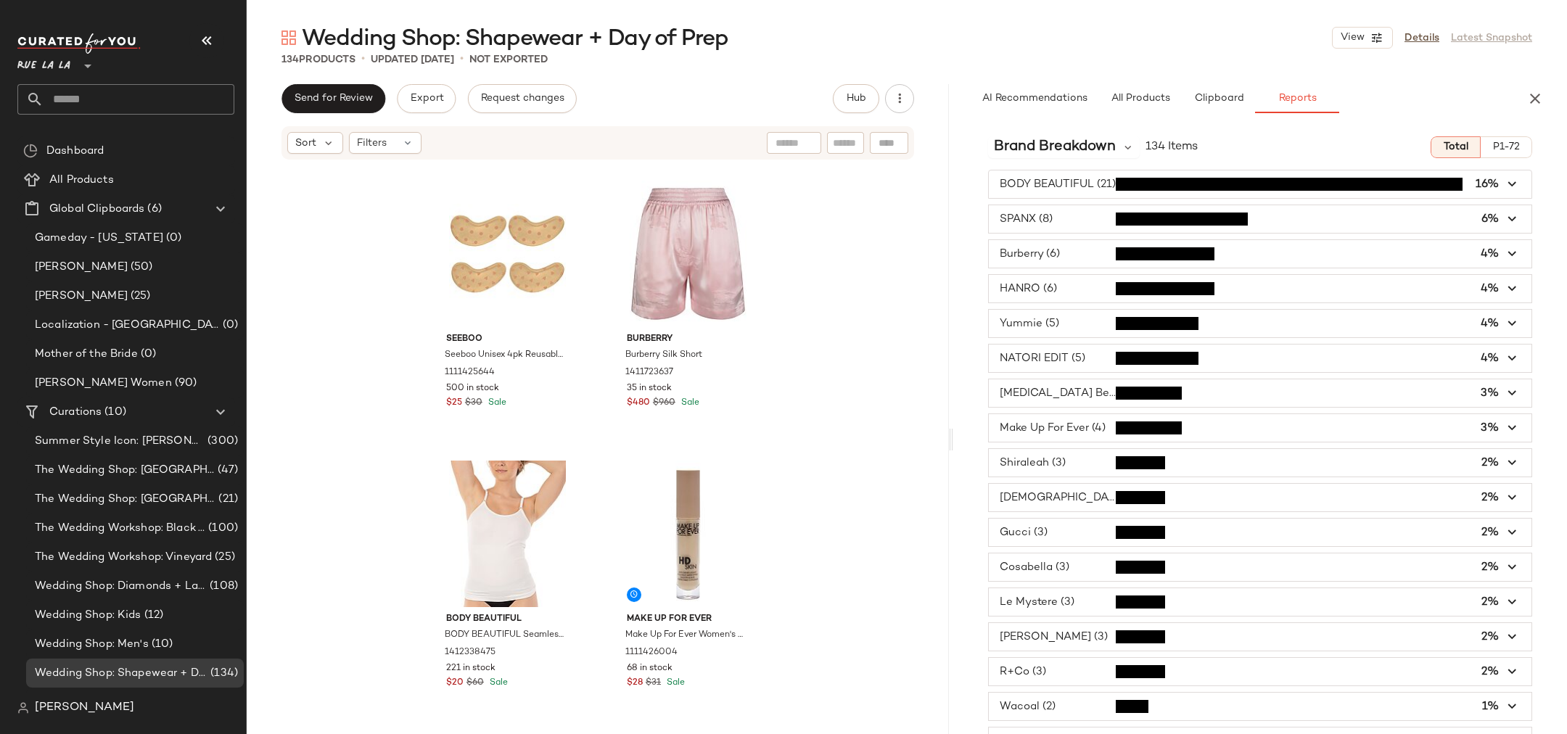
drag, startPoint x: 904, startPoint y: 267, endPoint x: 951, endPoint y: 321, distance: 72.0
click at [951, 321] on div "Wedding Shop: Shapewear + Day of Prep View Details Latest Snapshot 134 Products…" at bounding box center [907, 378] width 1320 height 711
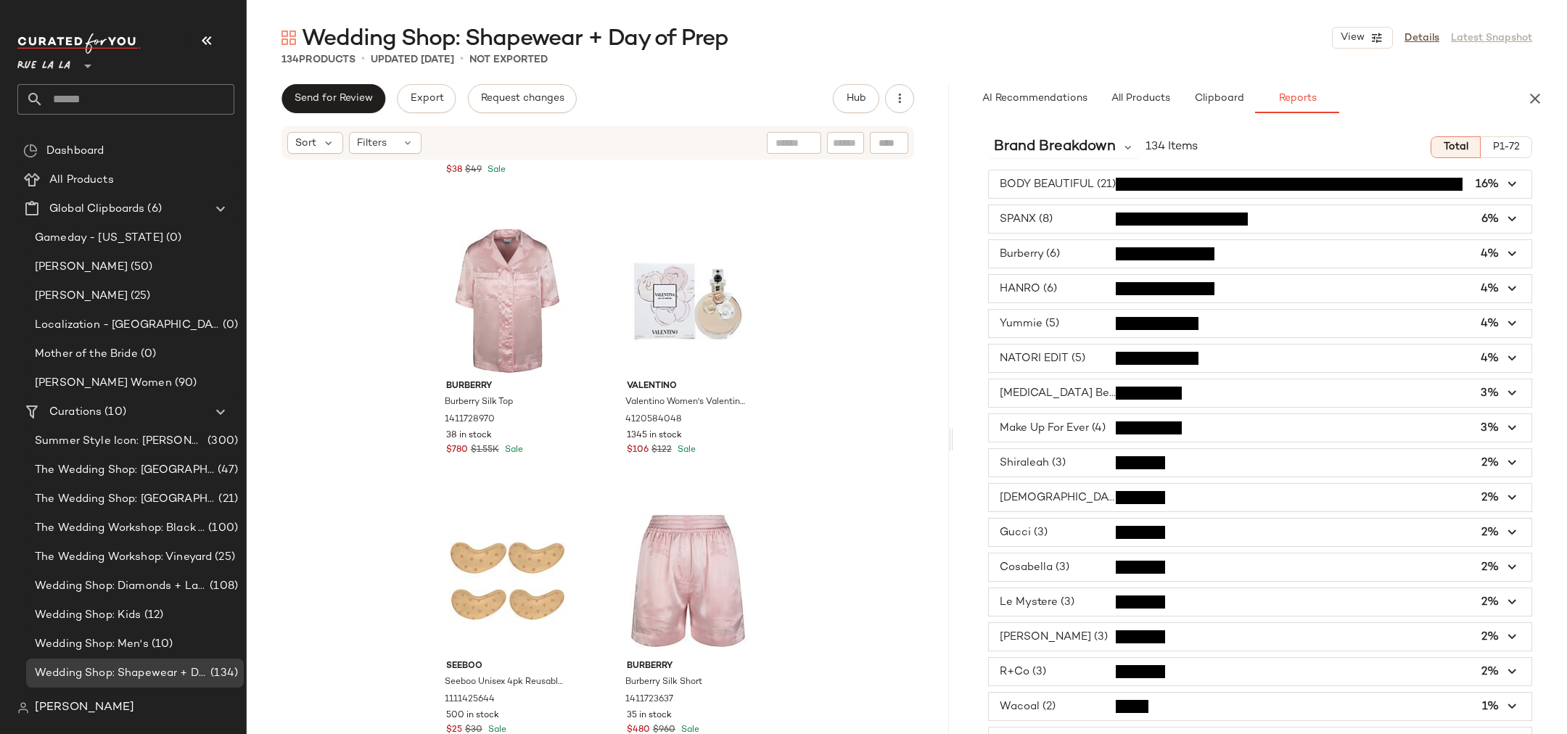
scroll to position [2201, 0]
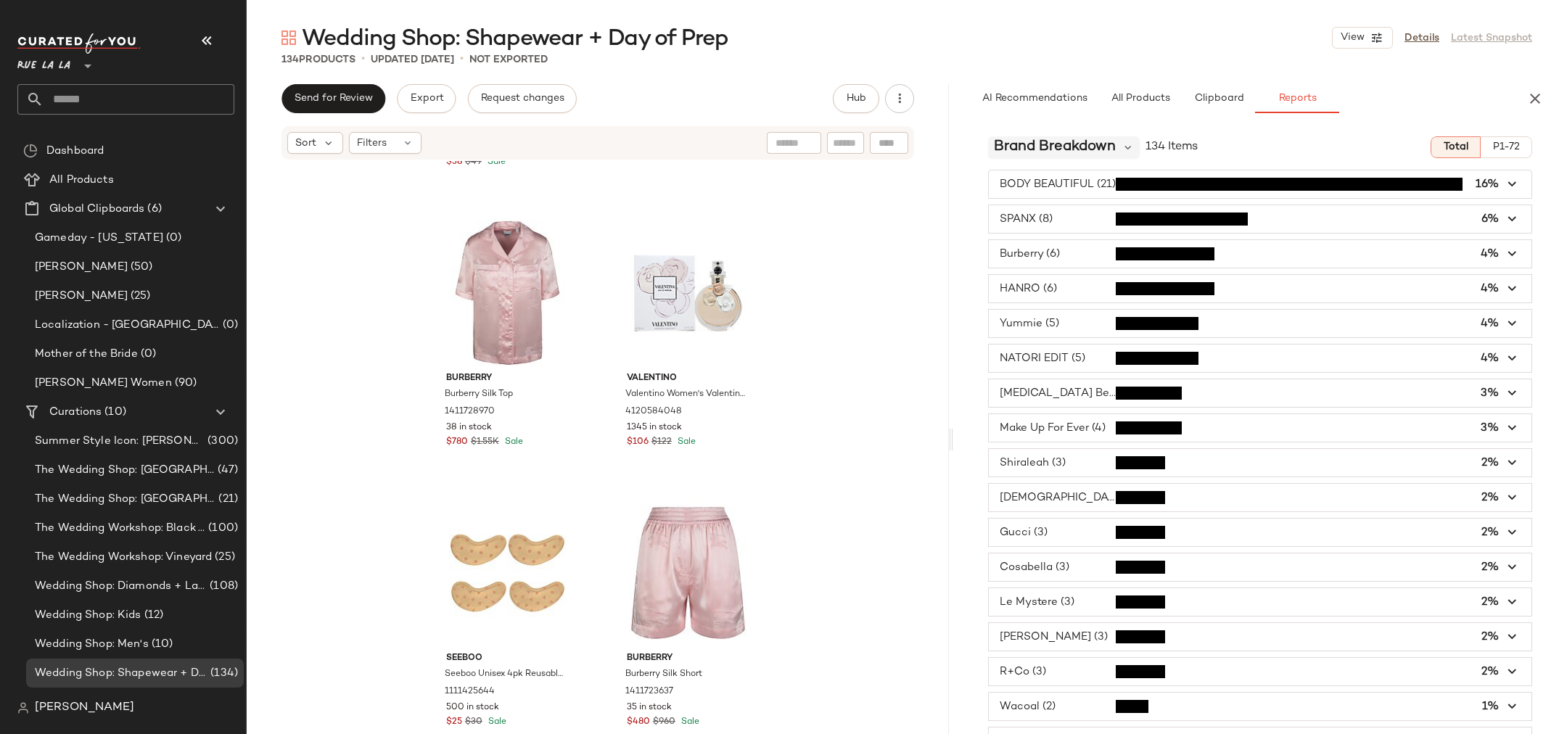
click at [1044, 144] on span "Brand Breakdown" at bounding box center [1055, 147] width 122 height 22
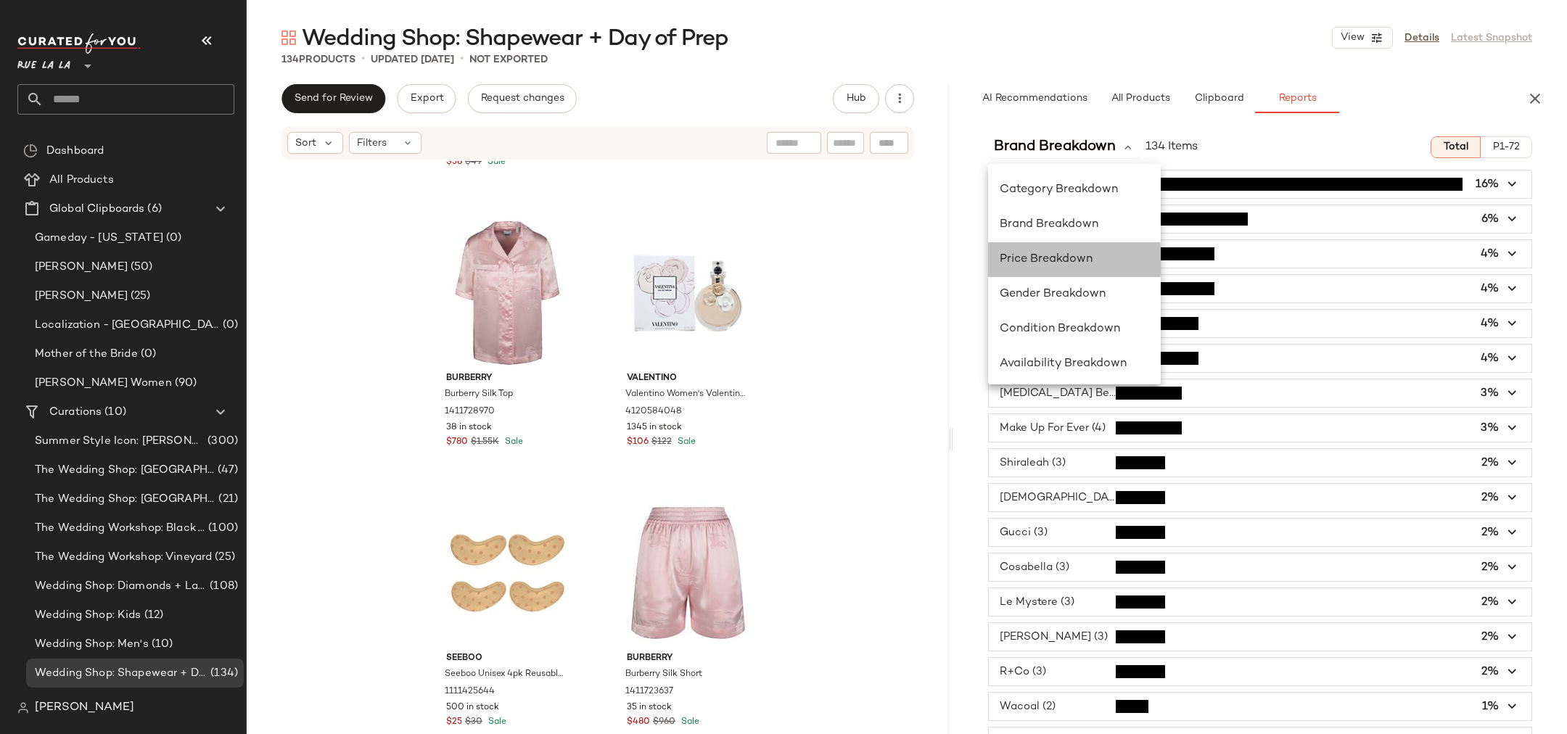
click at [1040, 258] on span "Price Breakdown" at bounding box center [1046, 259] width 93 height 12
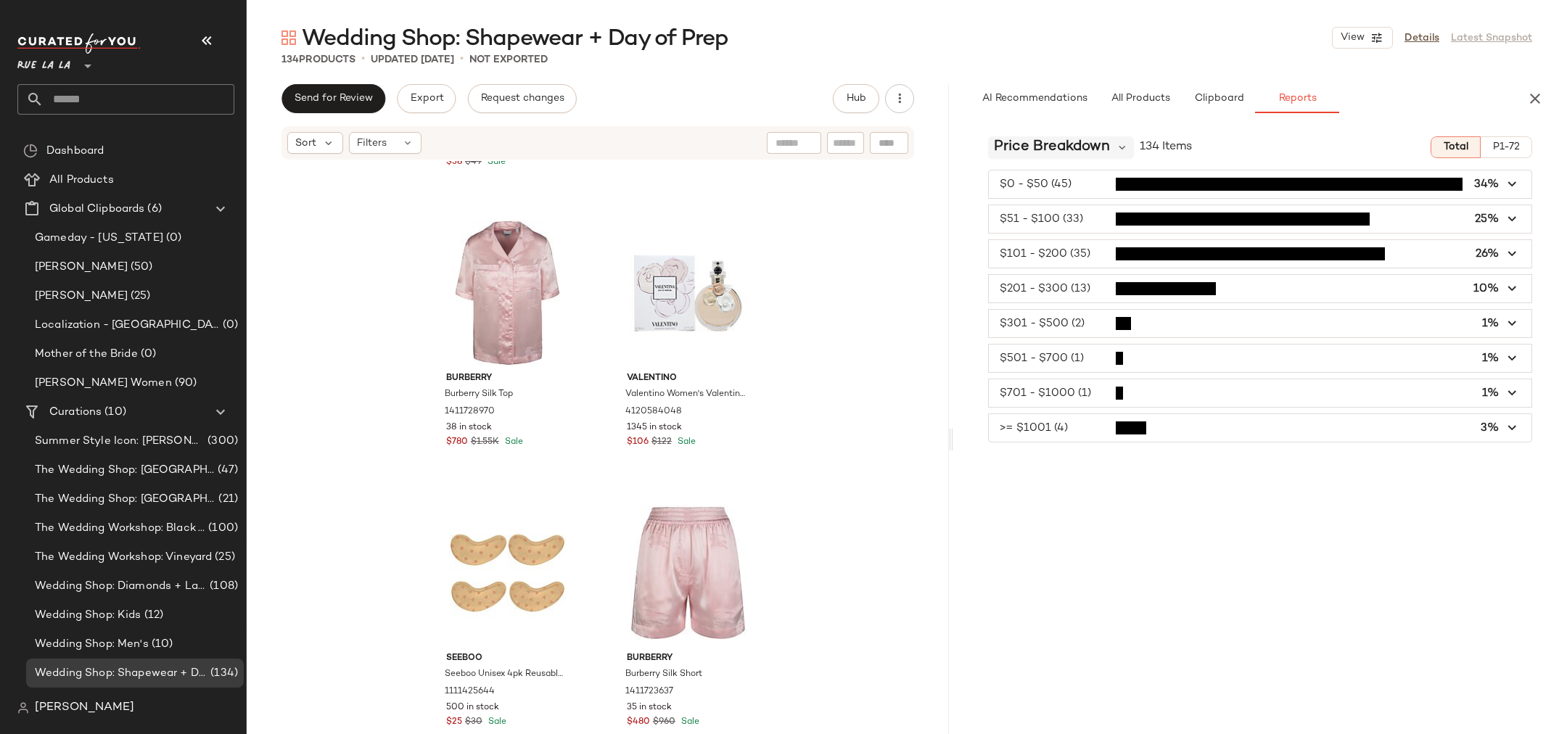
click at [1029, 147] on span "Price Breakdown" at bounding box center [1052, 147] width 116 height 22
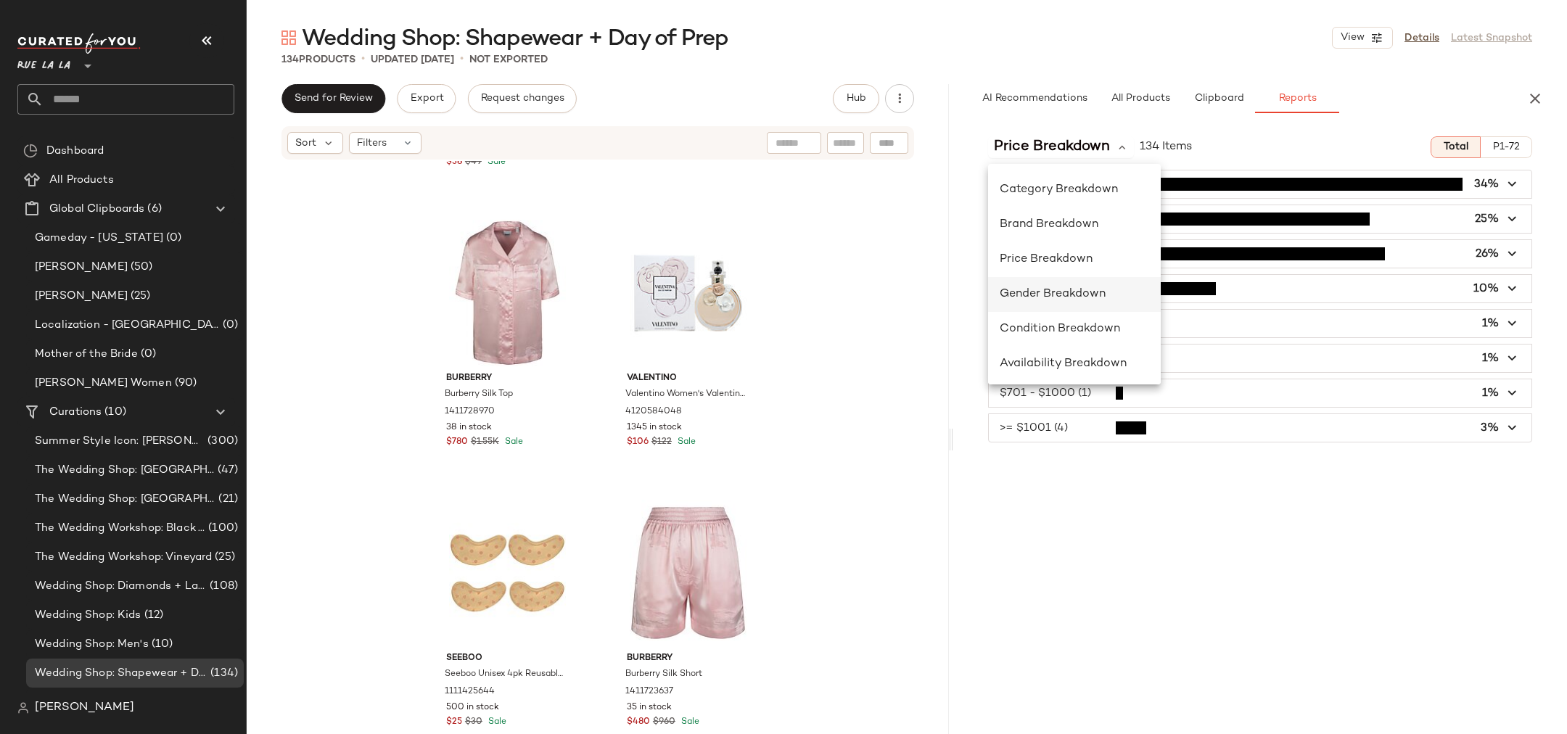
click at [1043, 291] on span "Gender Breakdown" at bounding box center [1053, 294] width 106 height 12
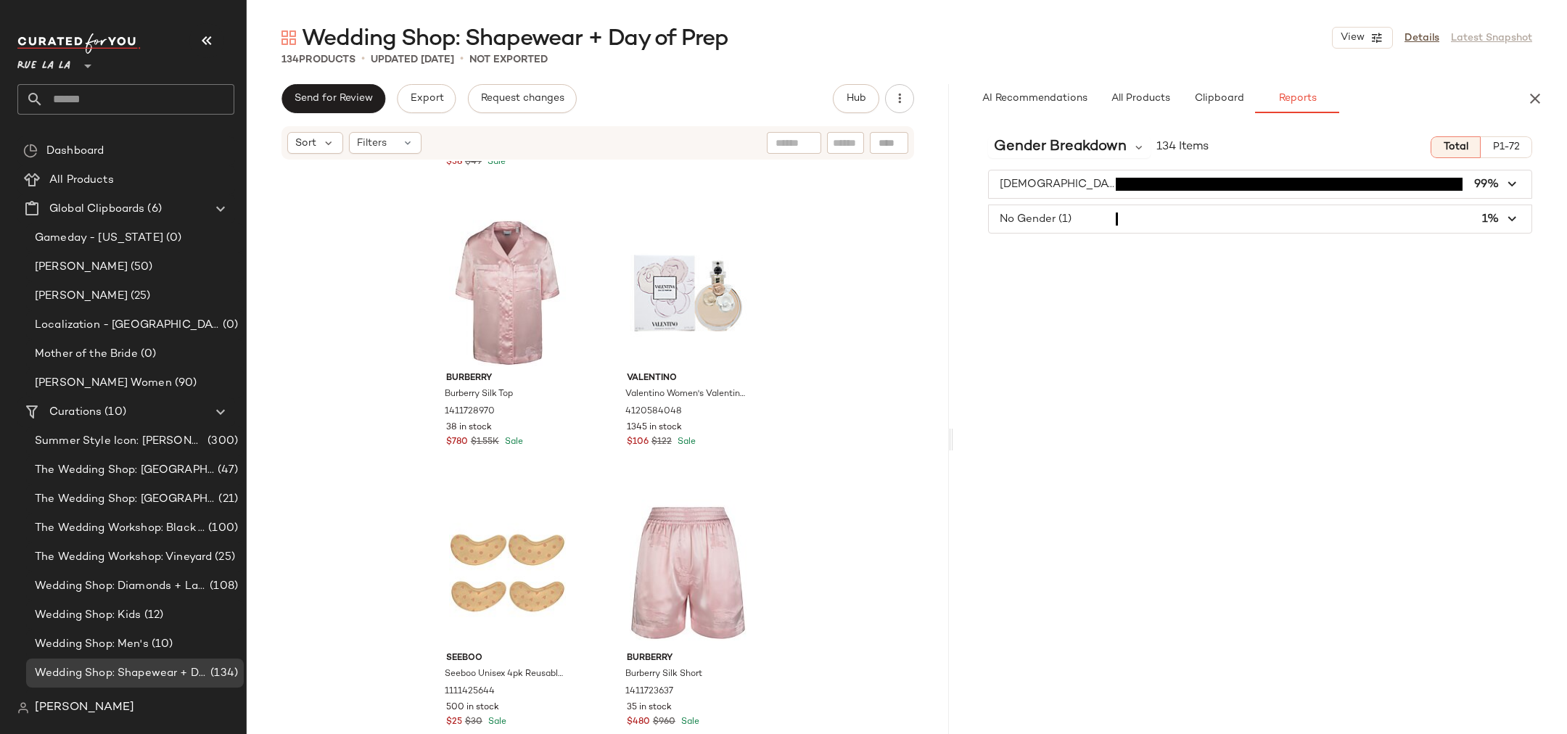
click at [1035, 232] on span "button" at bounding box center [1260, 219] width 543 height 28
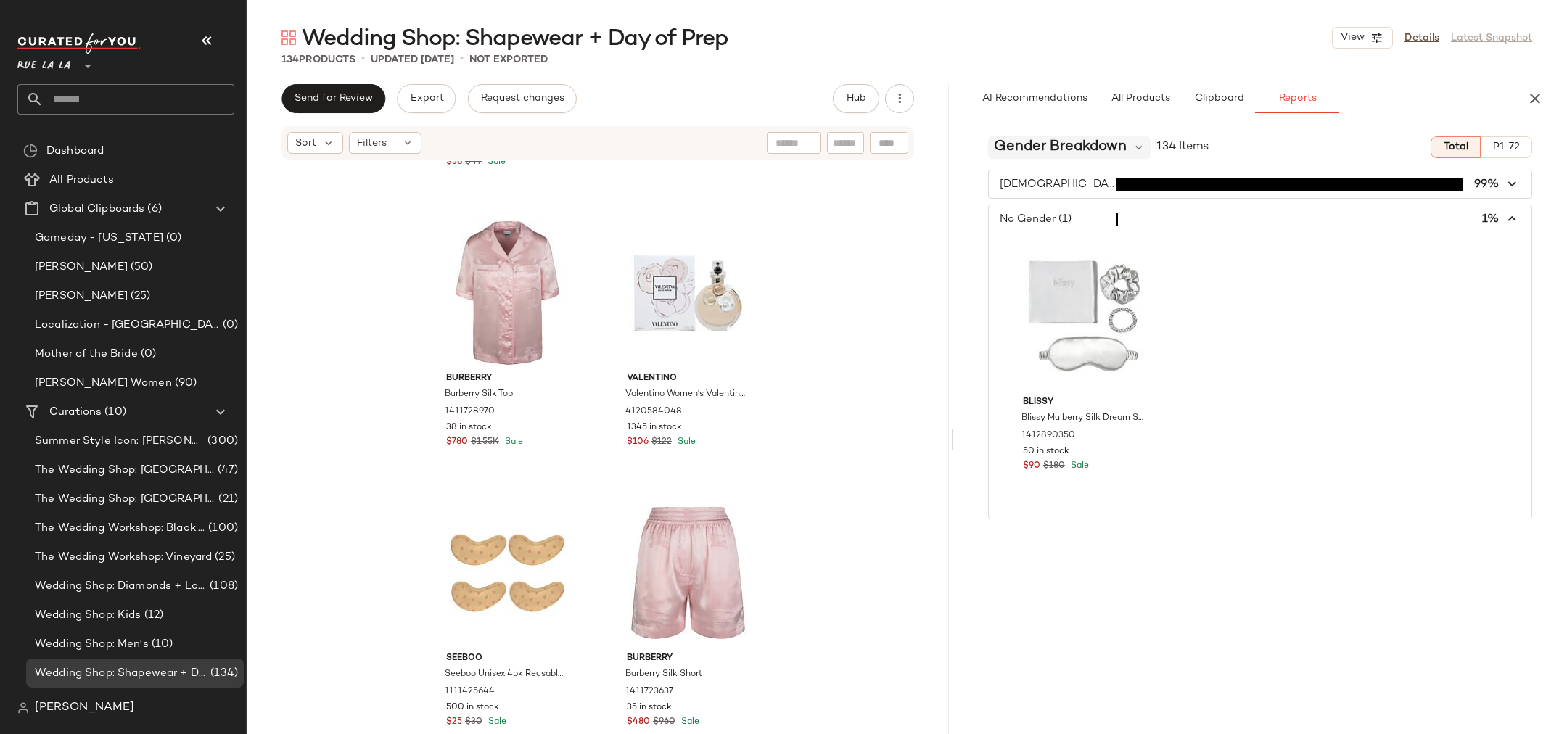
click at [1023, 138] on span "Gender Breakdown" at bounding box center [1060, 147] width 133 height 22
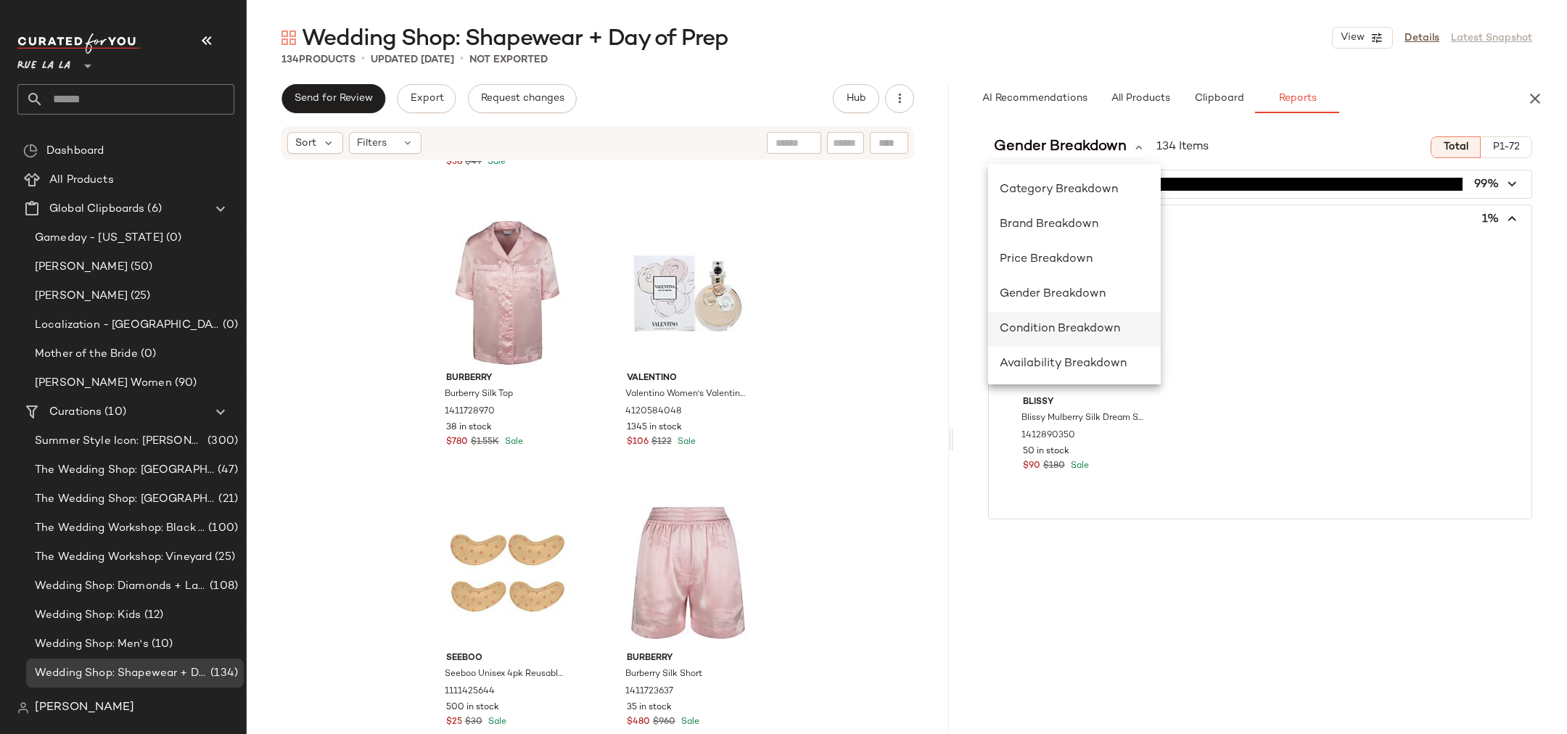
click at [1044, 326] on span "Condition Breakdown" at bounding box center [1060, 329] width 120 height 12
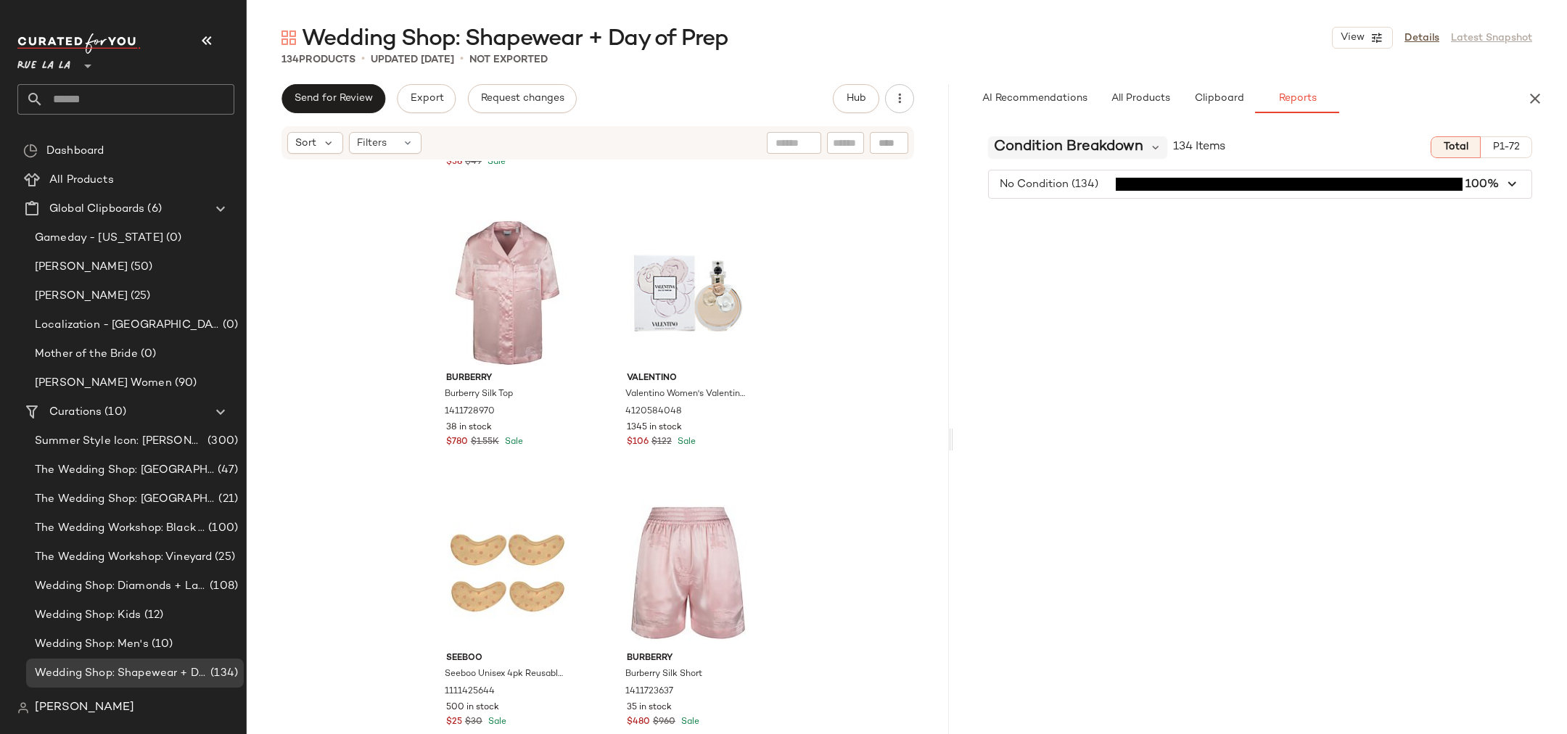
click at [1024, 147] on span "Condition Breakdown" at bounding box center [1068, 147] width 149 height 22
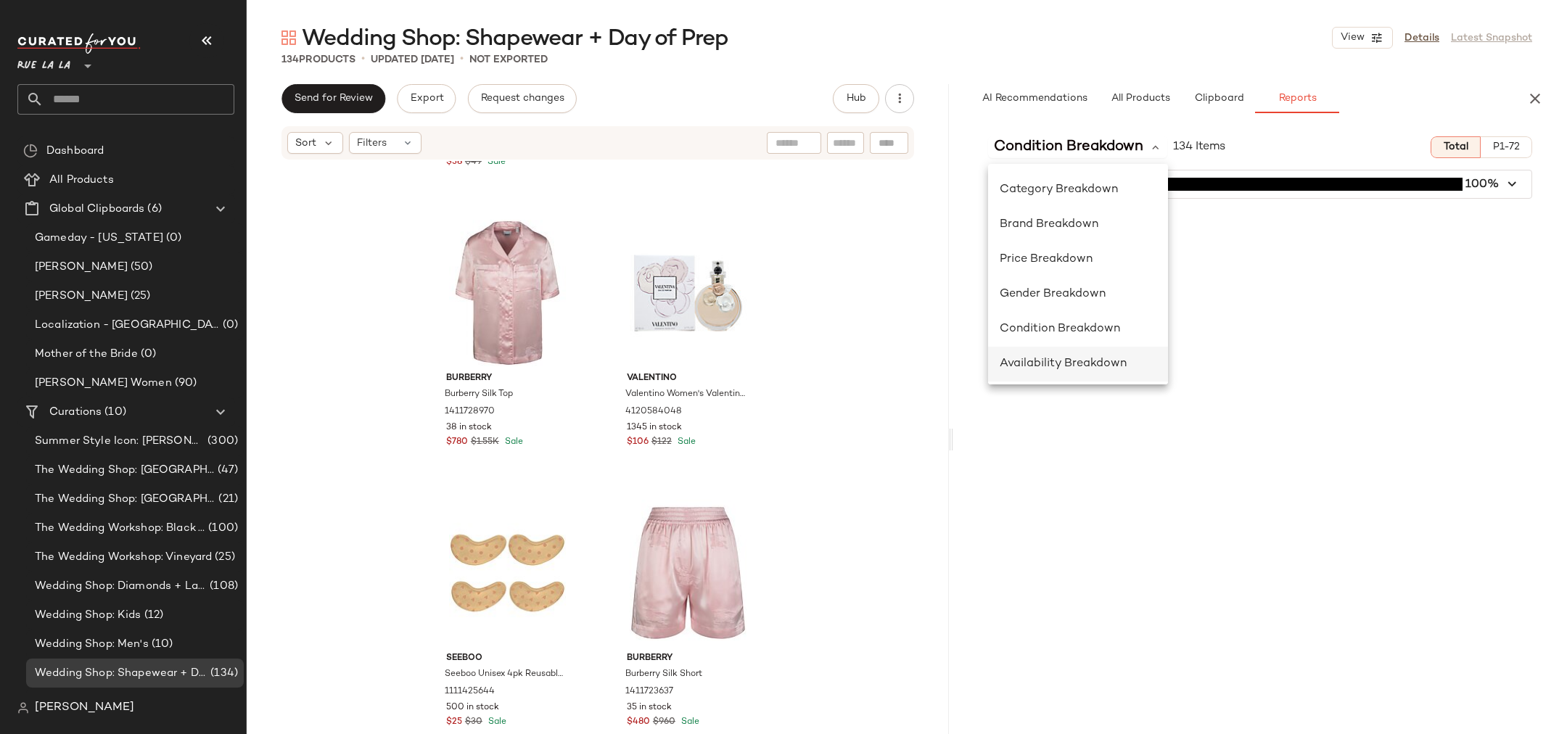
click at [1044, 363] on span "Availability Breakdown" at bounding box center [1063, 364] width 127 height 12
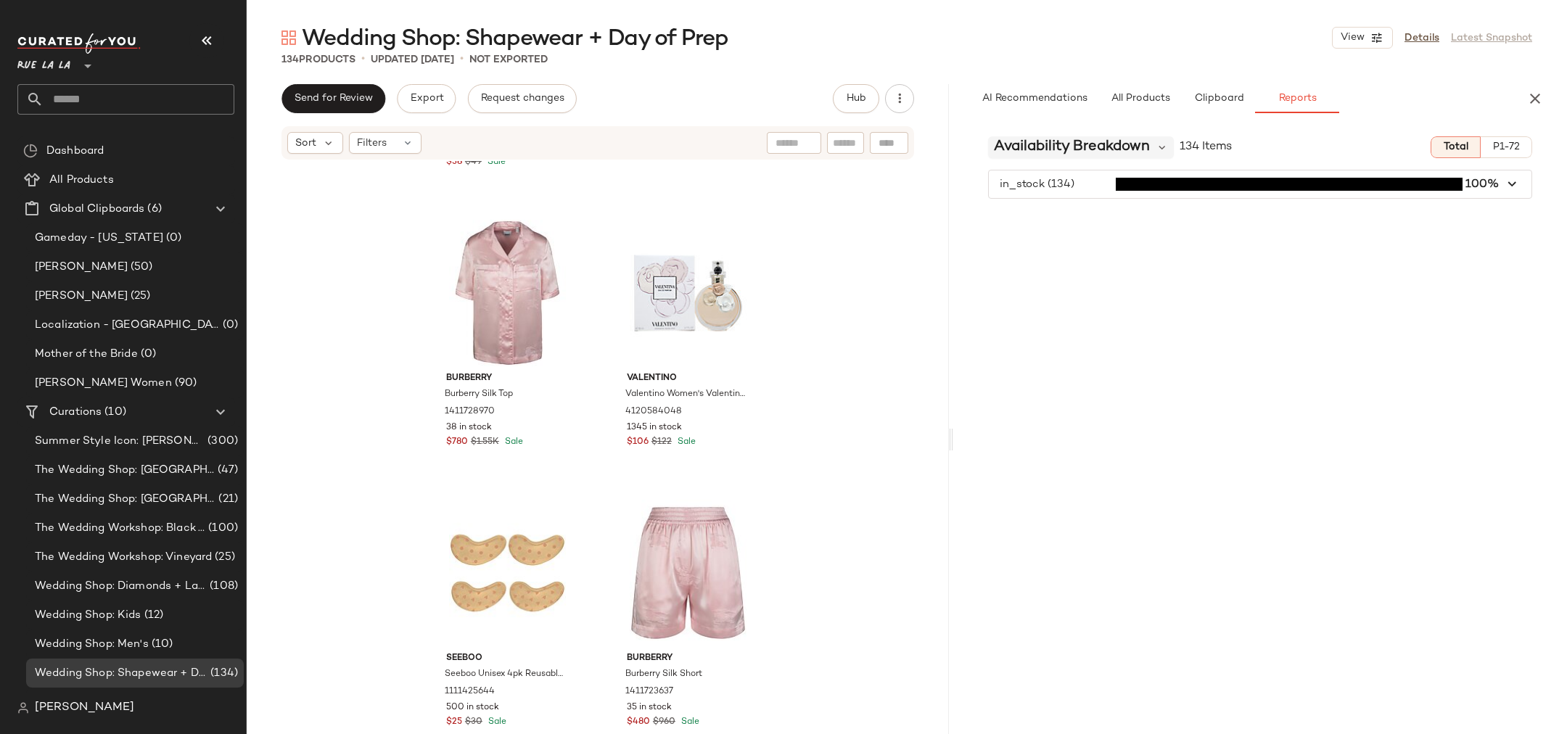
click at [1037, 149] on span "Availability Breakdown" at bounding box center [1072, 147] width 156 height 22
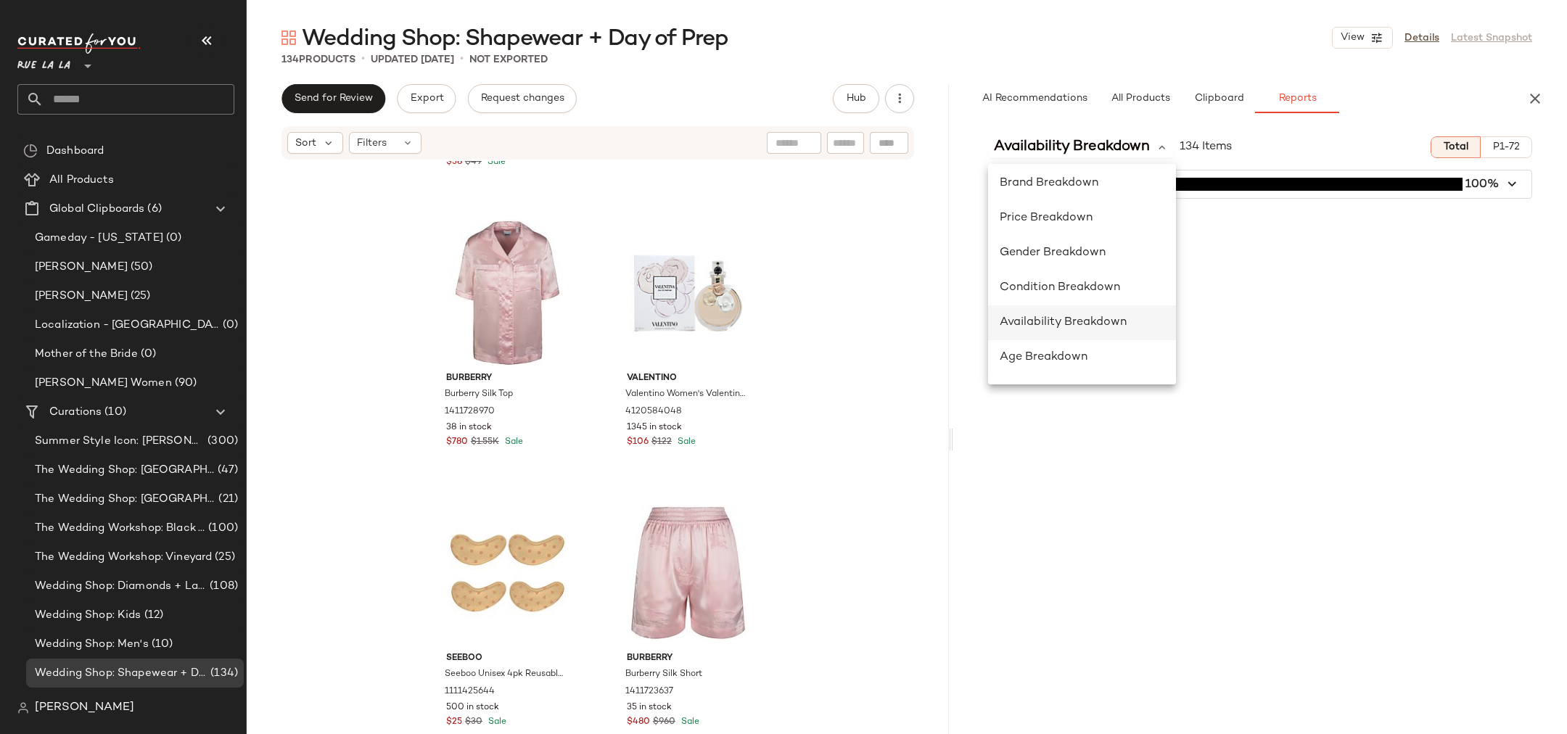
scroll to position [46, 0]
click at [1044, 352] on span "Age Breakdown" at bounding box center [1044, 353] width 88 height 12
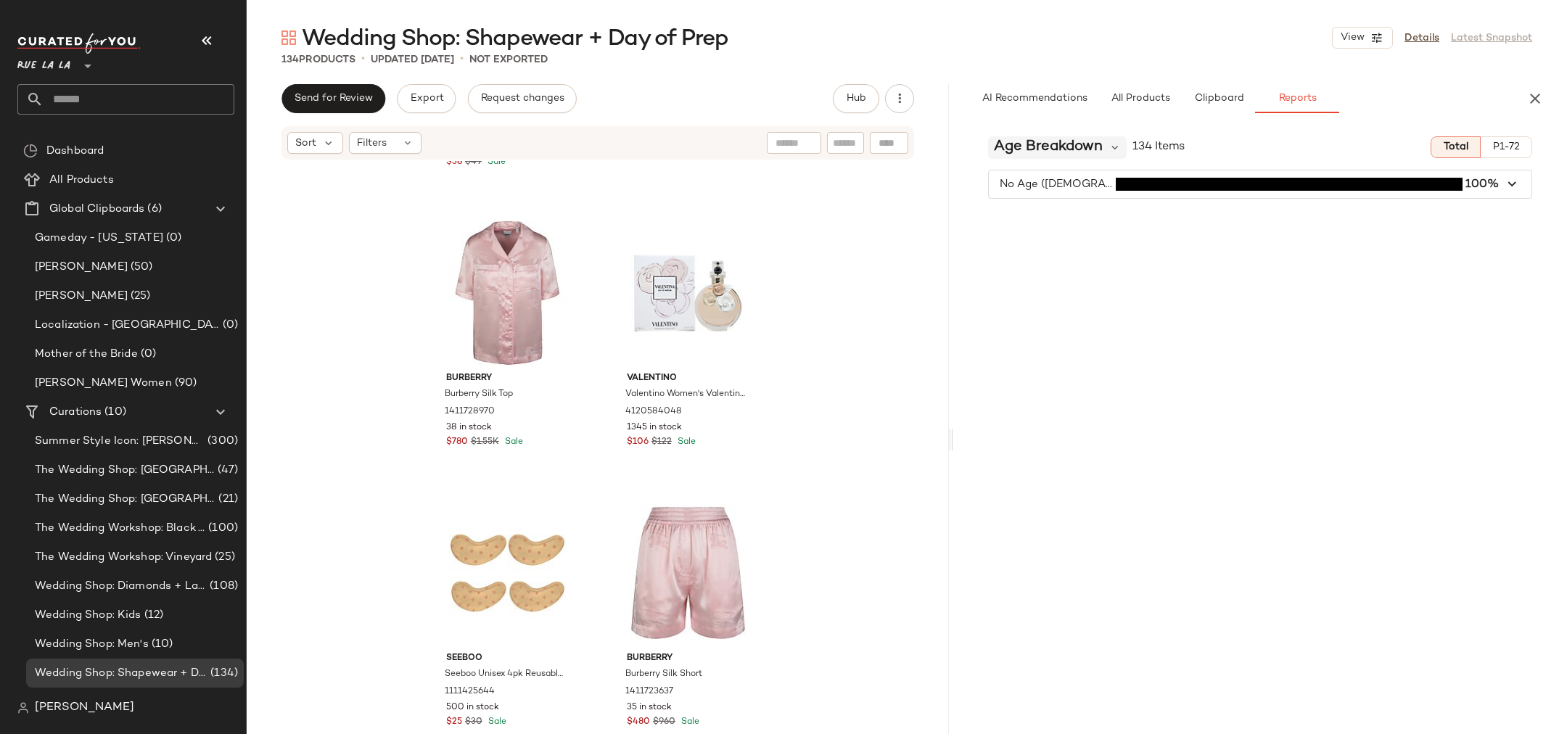
click at [1044, 144] on span "Age Breakdown" at bounding box center [1048, 147] width 109 height 22
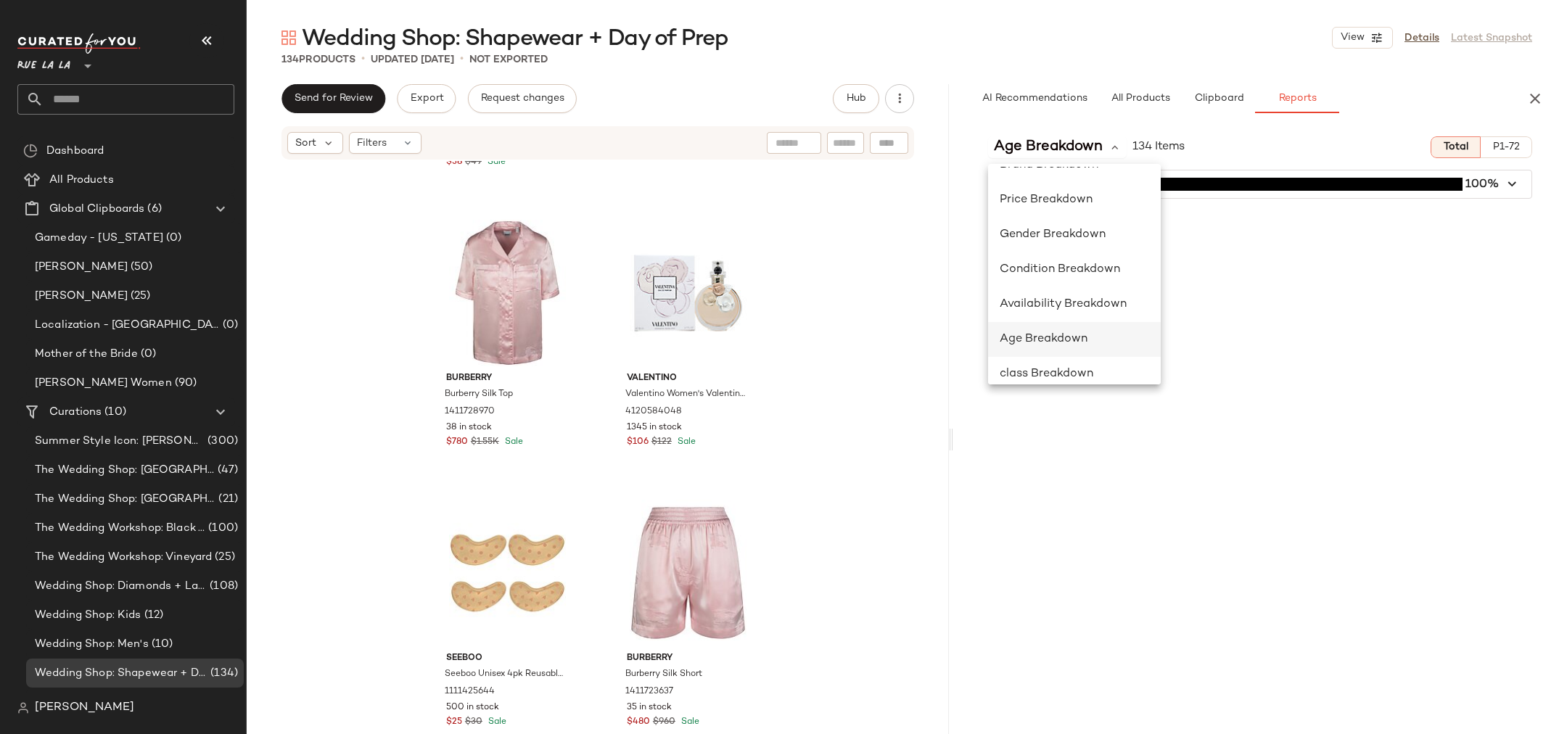
scroll to position [202, 0]
click at [1044, 232] on span "class Breakdown" at bounding box center [1047, 231] width 94 height 12
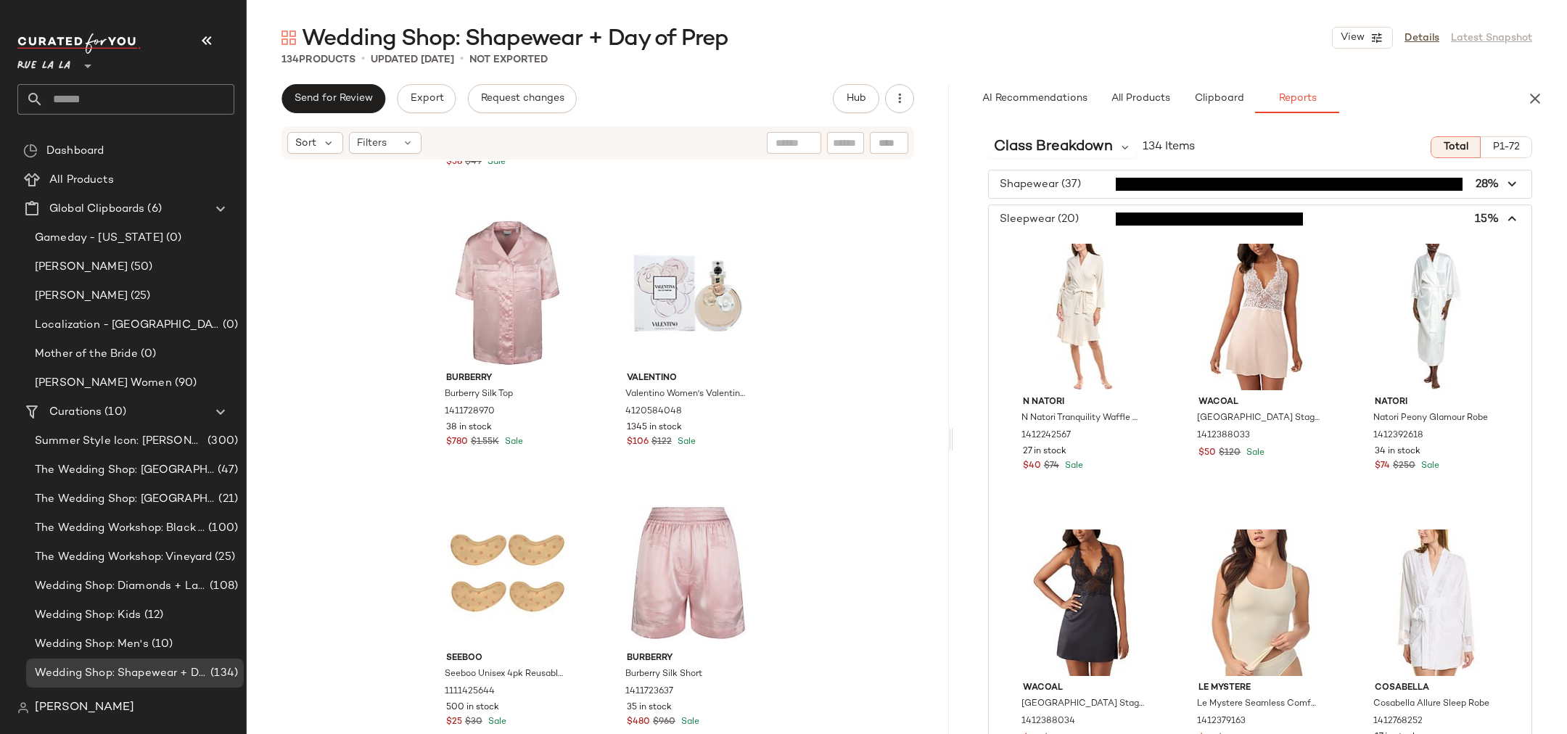
click at [1044, 219] on icon "button" at bounding box center [1513, 219] width 17 height 17
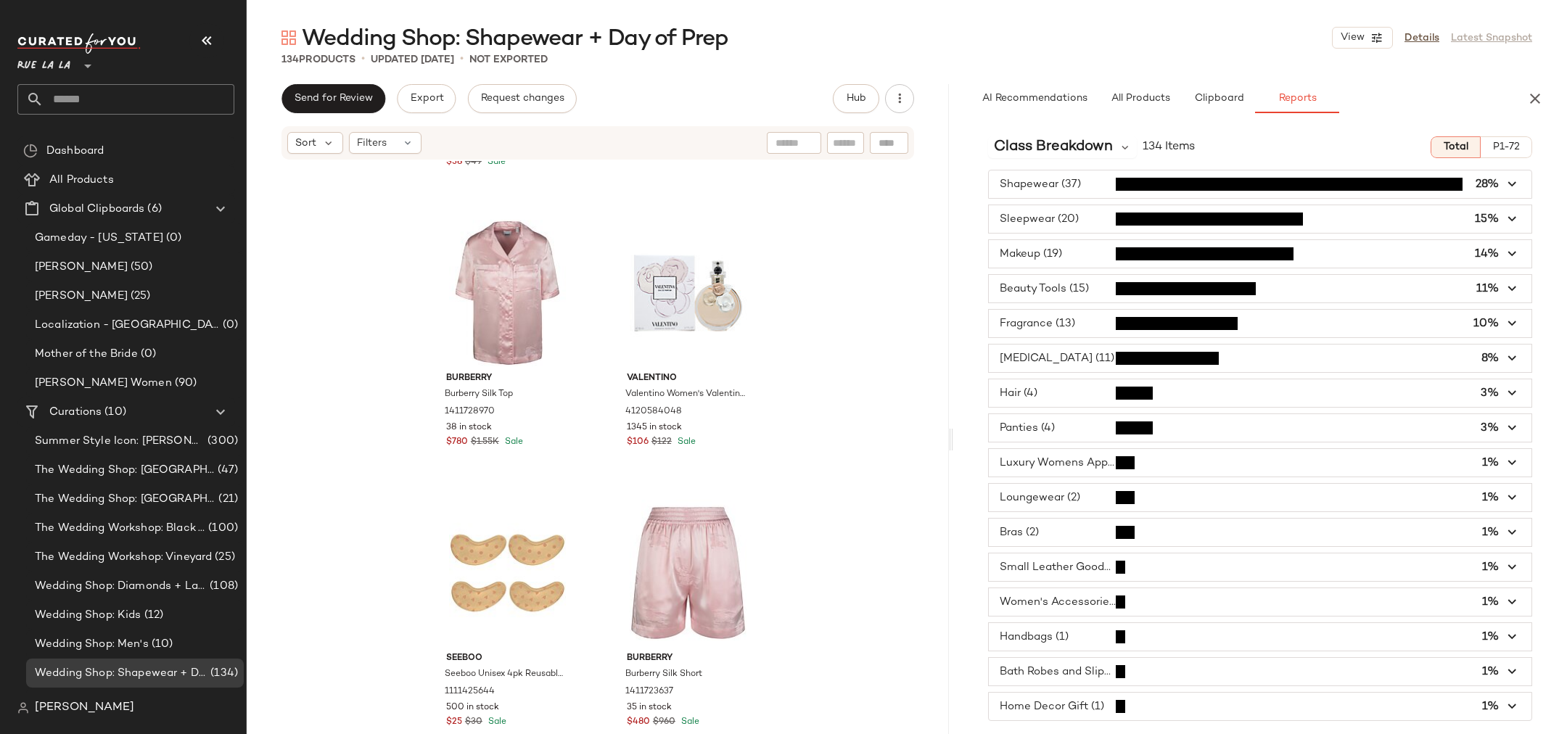
click at [1027, 489] on span "button" at bounding box center [1260, 568] width 543 height 28
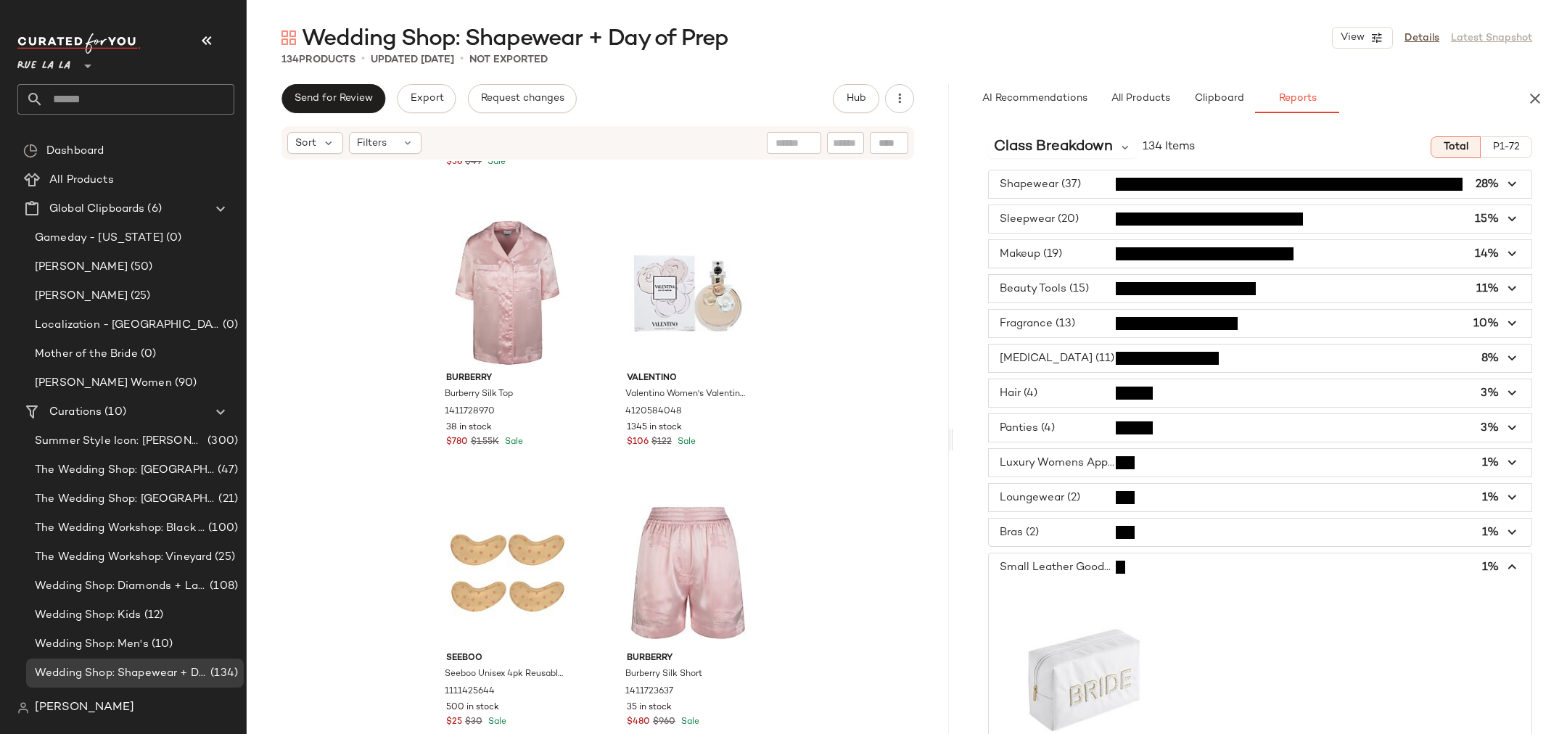
click at [1027, 489] on span "button" at bounding box center [1260, 568] width 543 height 28
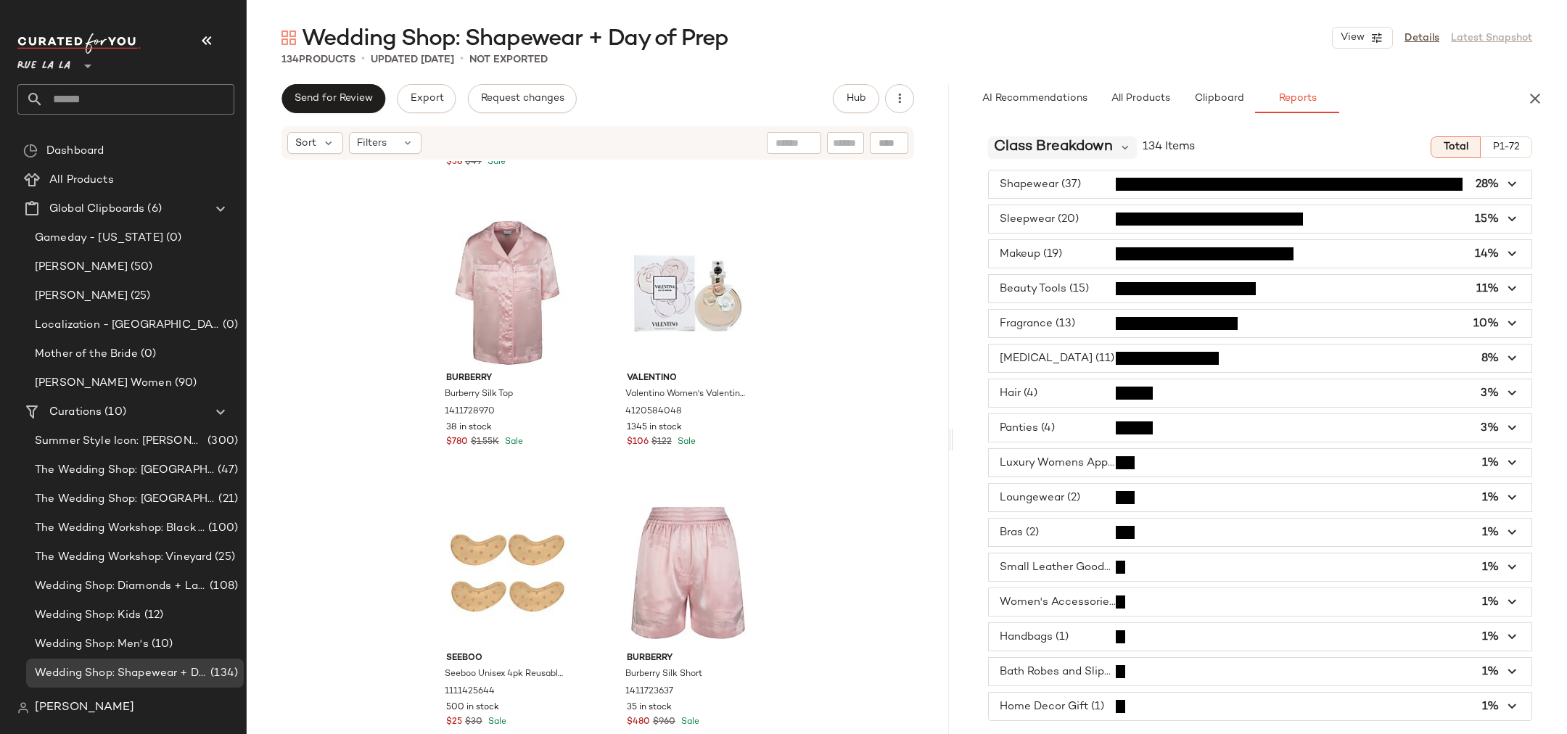
click at [1044, 155] on span "class Breakdown" at bounding box center [1053, 147] width 119 height 22
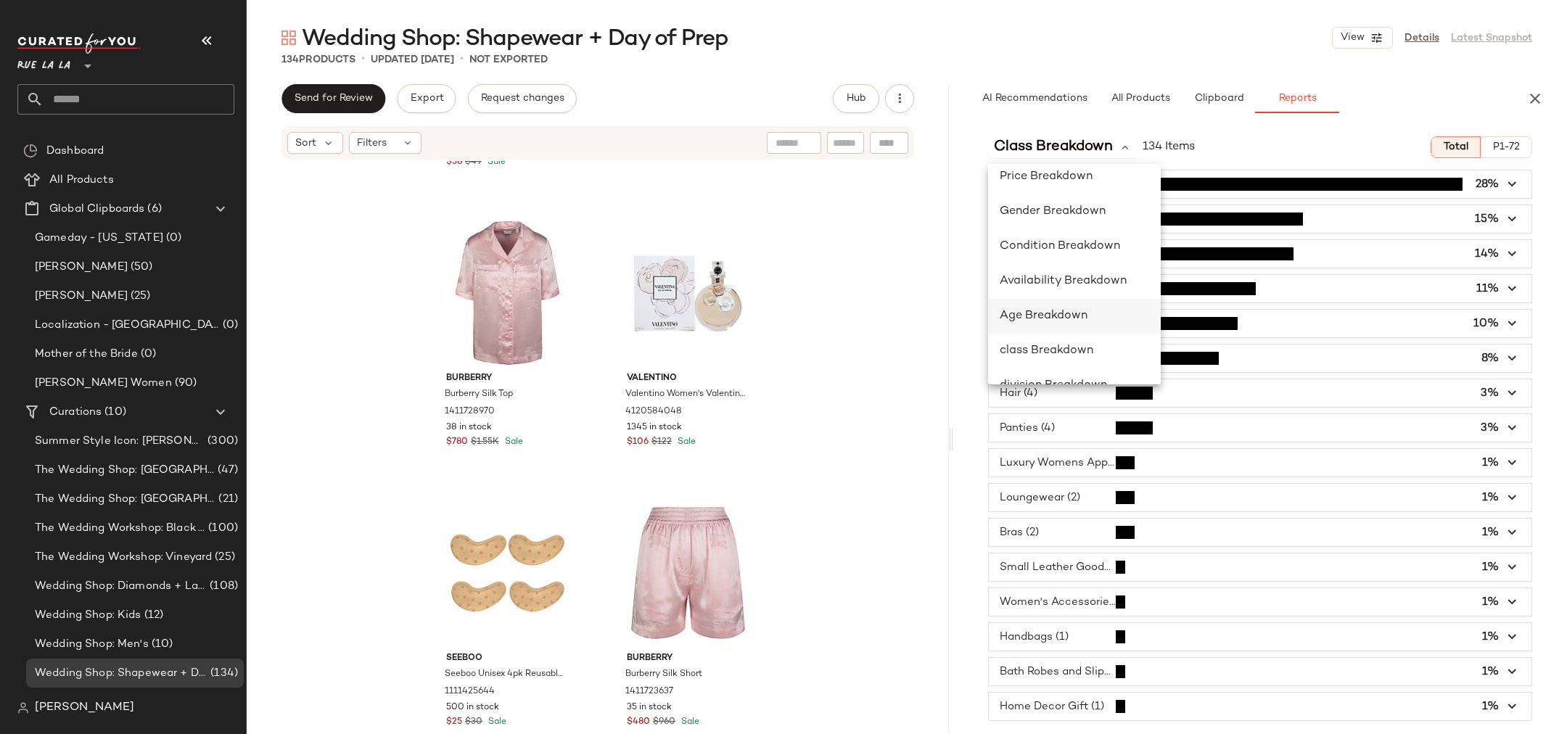
scroll to position [107, 0]
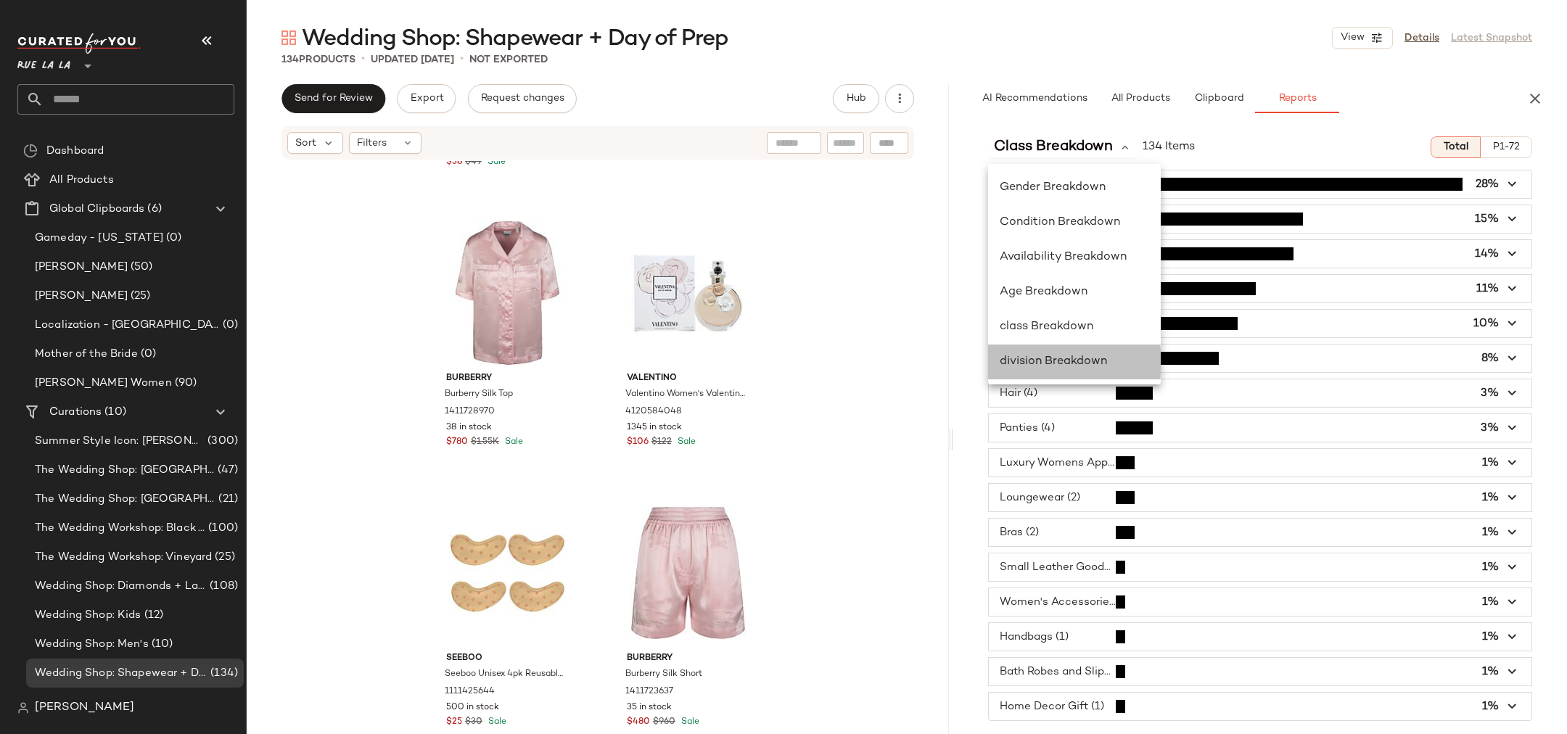
click at [1044, 363] on span "division Breakdown" at bounding box center [1053, 361] width 107 height 12
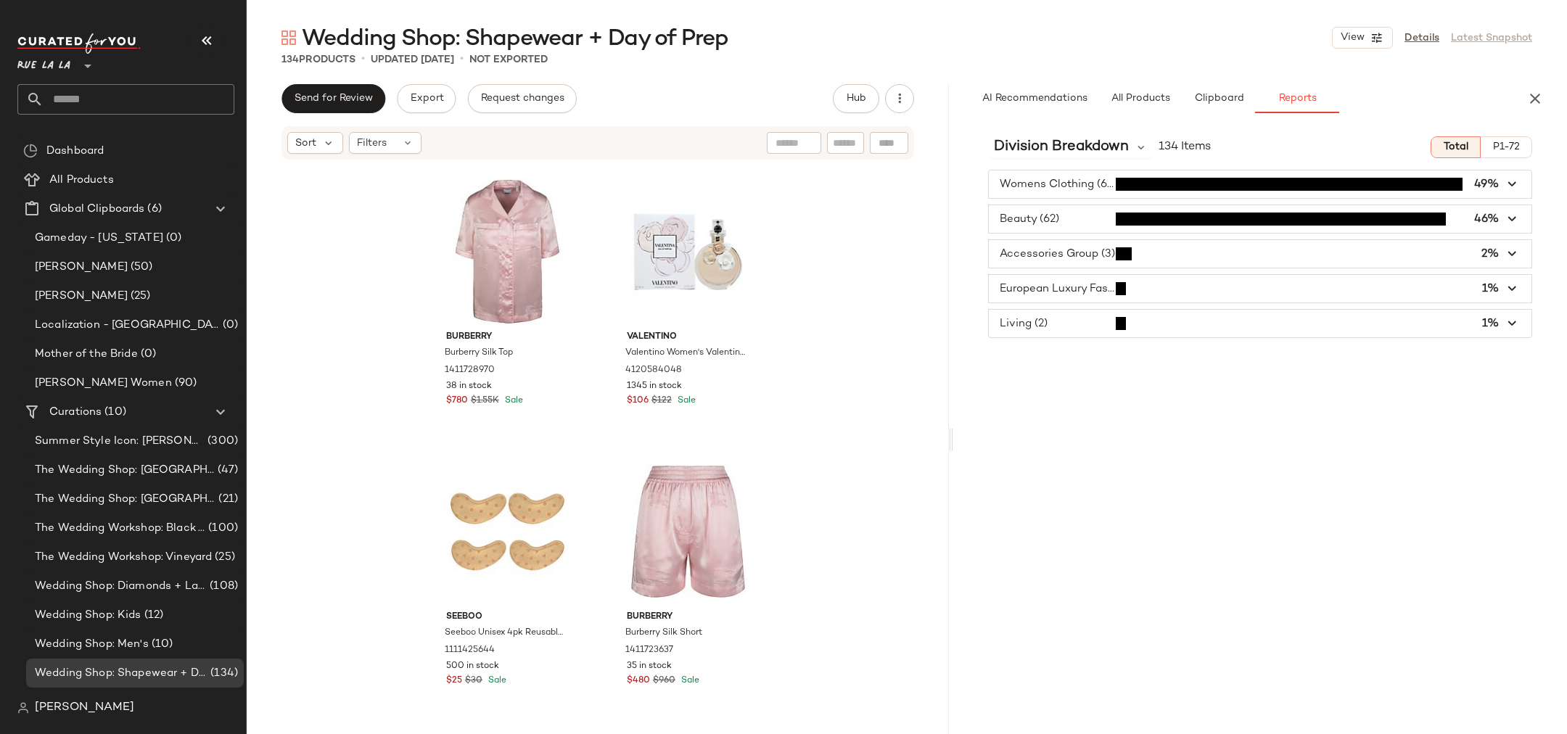
scroll to position [2244, 0]
click at [1044, 151] on span "division Breakdown" at bounding box center [1061, 147] width 135 height 22
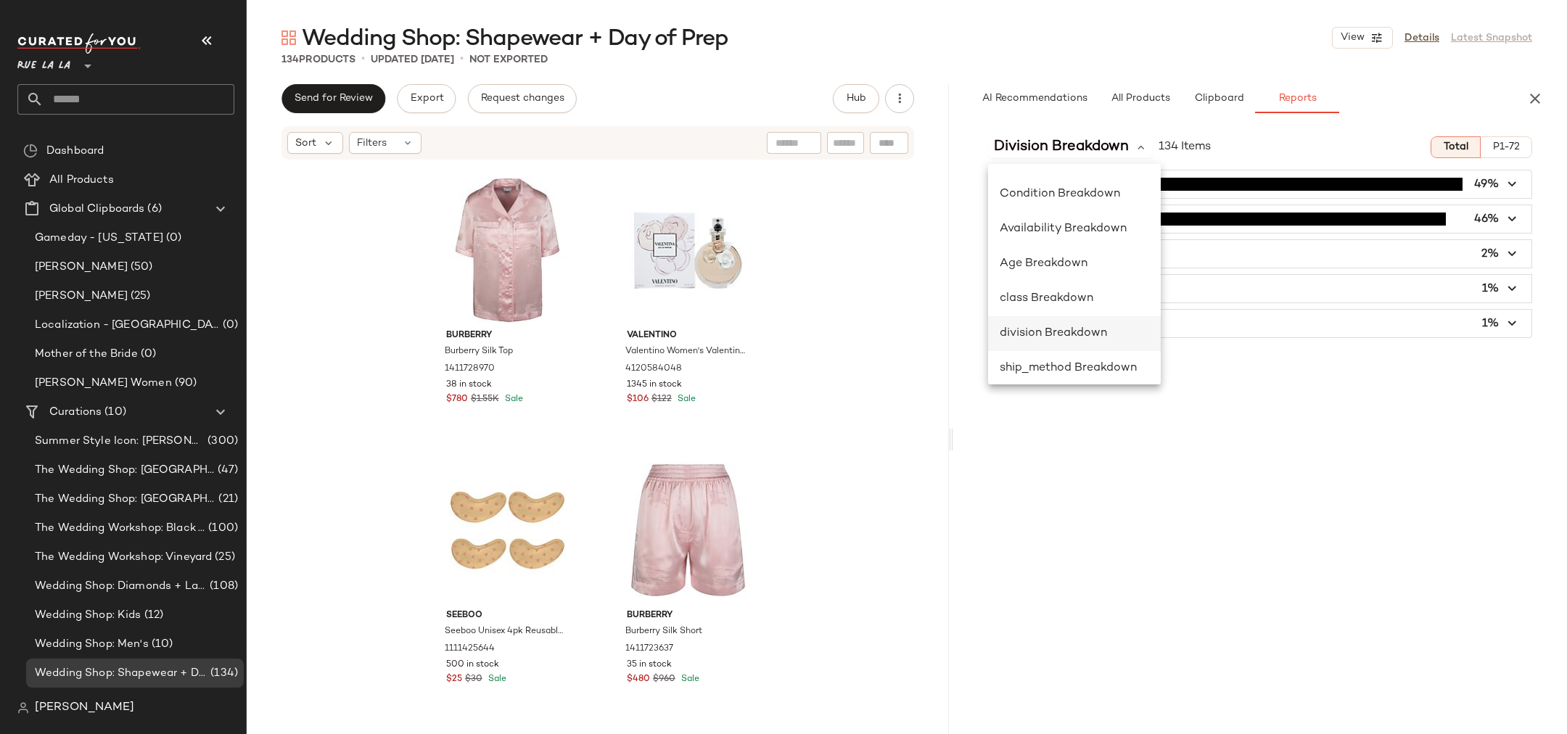
scroll to position [211, 0]
click at [1044, 284] on div "ship_method Breakdown" at bounding box center [1074, 292] width 149 height 17
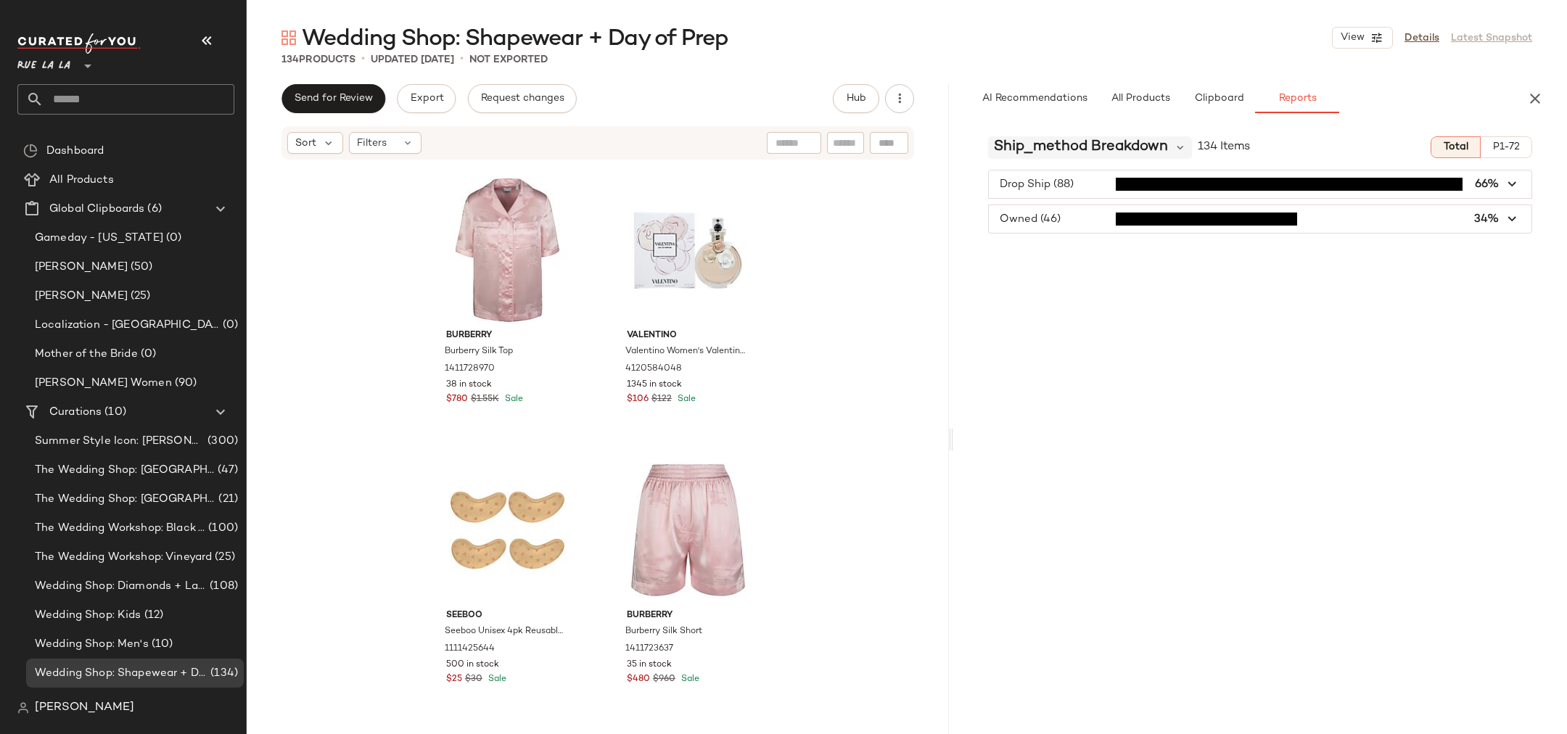
click at [1044, 155] on span "ship_method Breakdown" at bounding box center [1081, 147] width 174 height 22
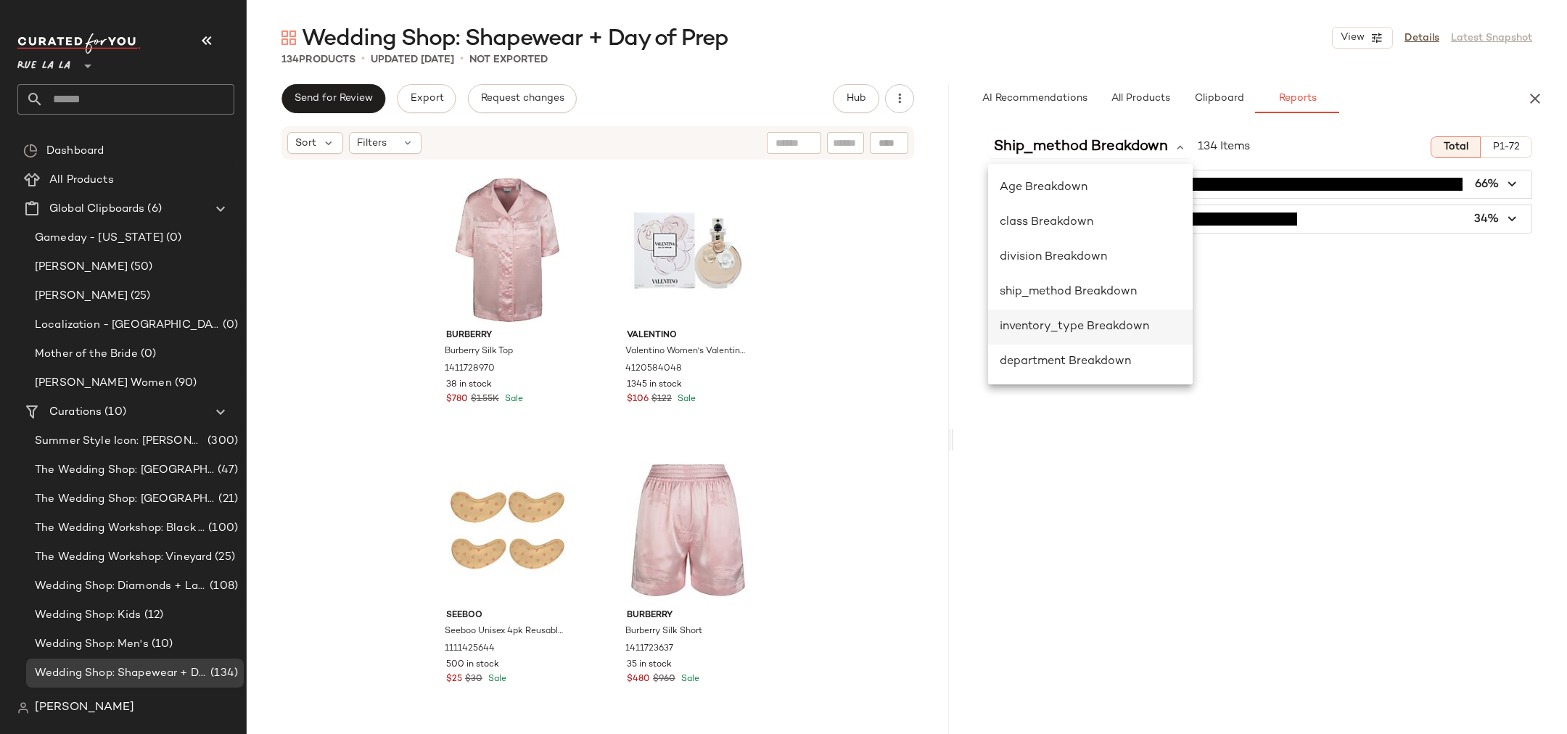
click at [1044, 324] on span "inventory_type Breakdown" at bounding box center [1074, 327] width 149 height 12
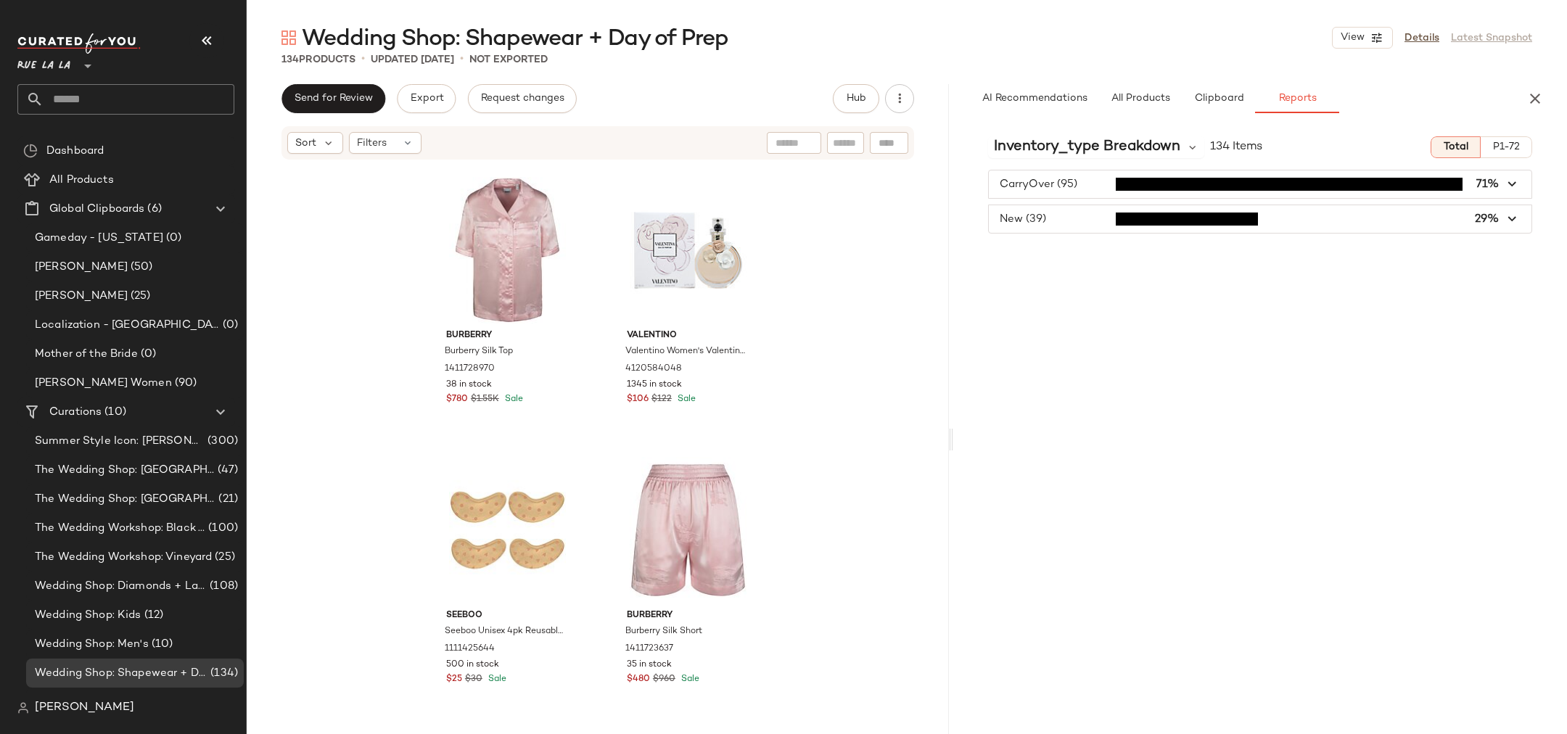
click at [1044, 159] on div "inventory_type Breakdown 134 Items Total P1-72 CarryOver (95) 71% New (39) 29%" at bounding box center [1260, 460] width 614 height 670
click at [1044, 146] on span "inventory_type Breakdown" at bounding box center [1087, 147] width 186 height 22
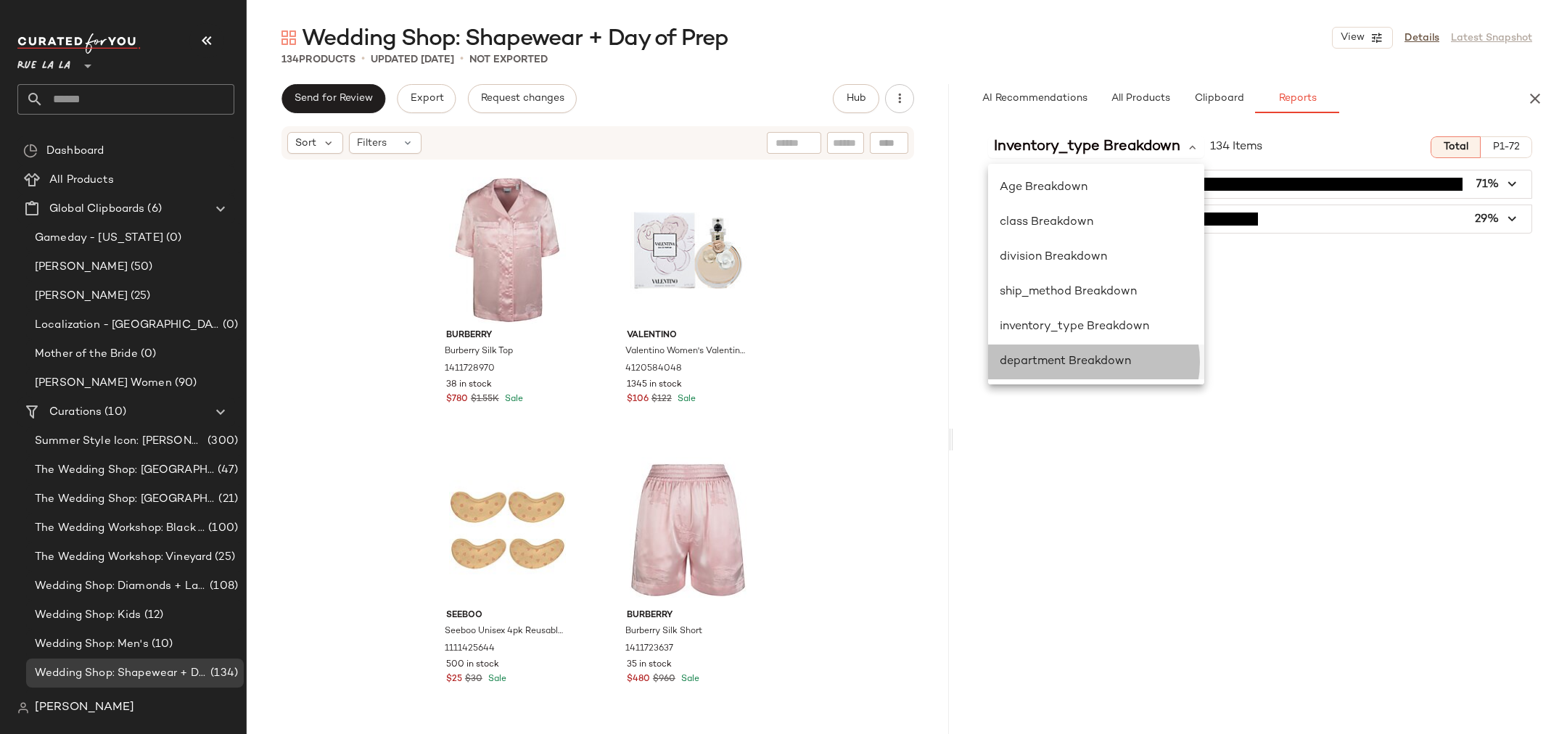
click at [1044, 379] on div "department Breakdown" at bounding box center [1096, 362] width 216 height 35
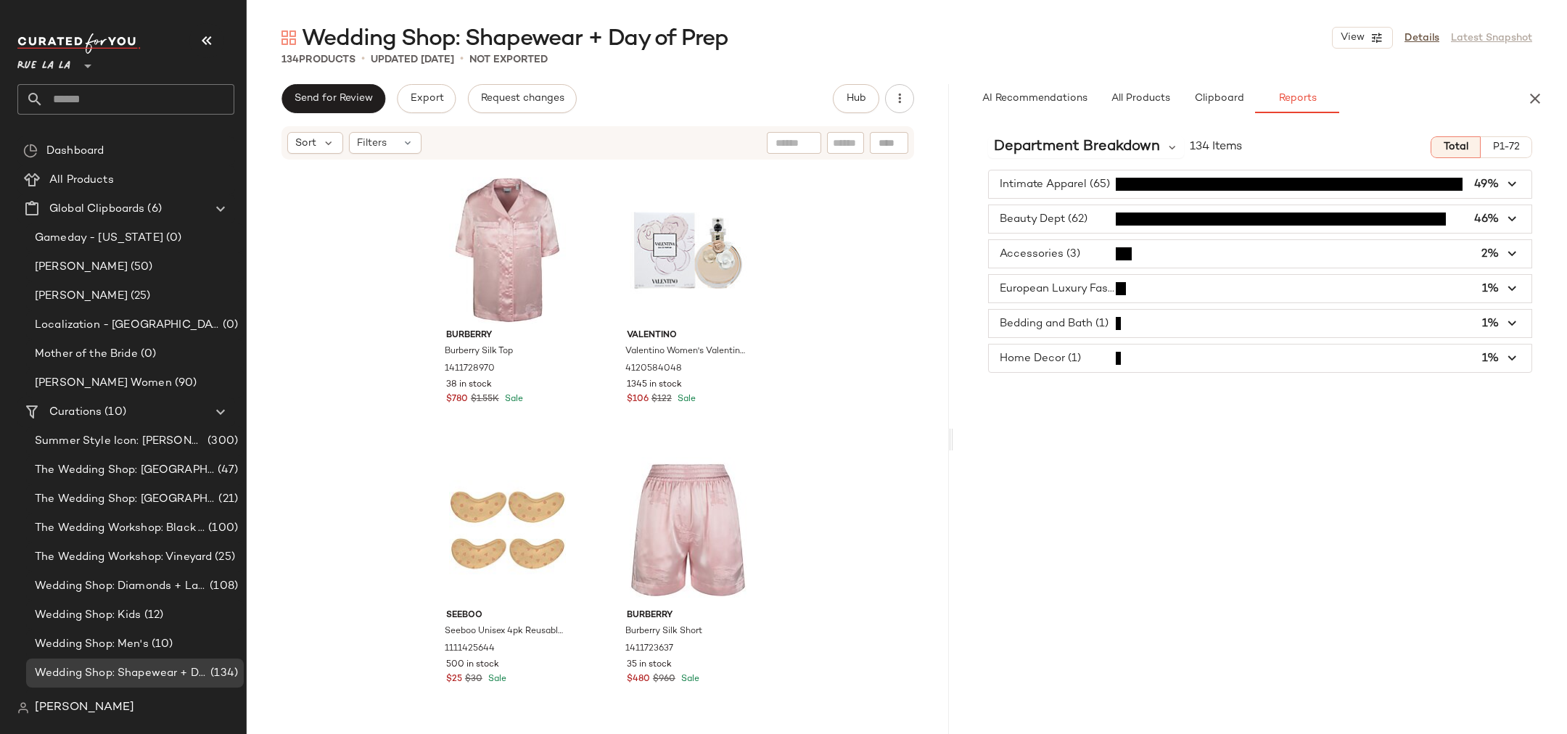
click at [1044, 294] on span "button" at bounding box center [1260, 289] width 543 height 28
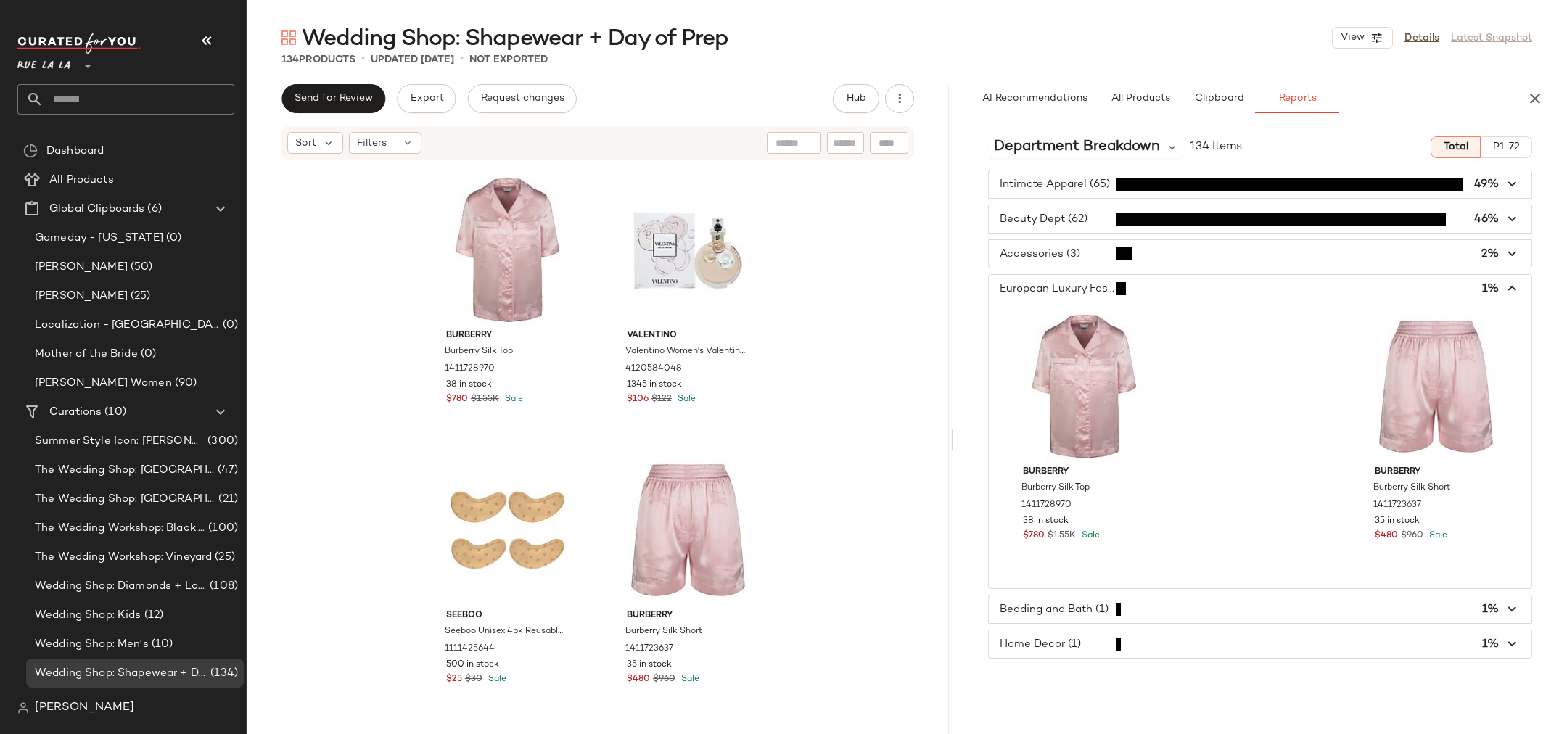
click at [1044, 287] on span "button" at bounding box center [1260, 289] width 543 height 28
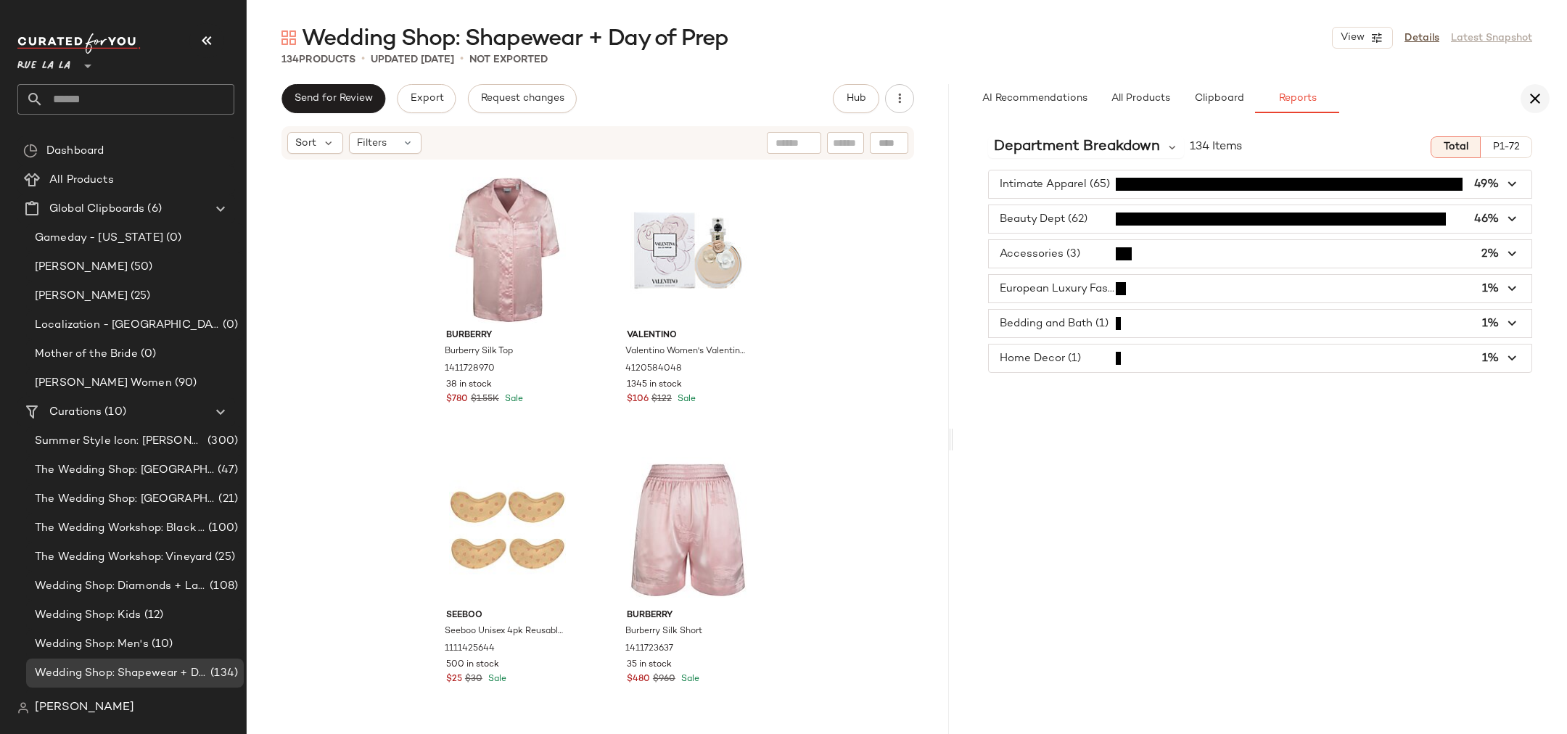
click at [1044, 99] on icon "button" at bounding box center [1534, 98] width 17 height 17
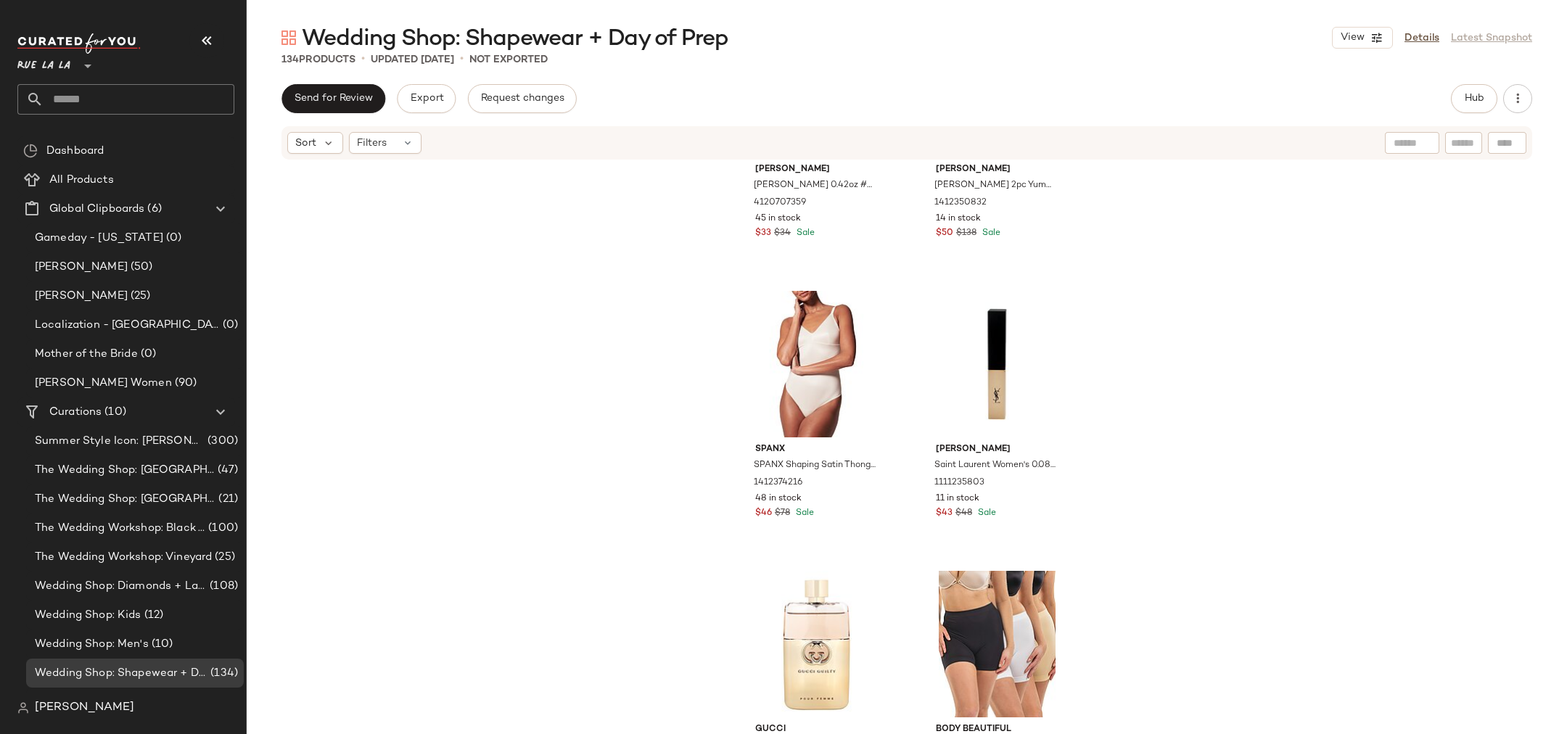
scroll to position [9274, 0]
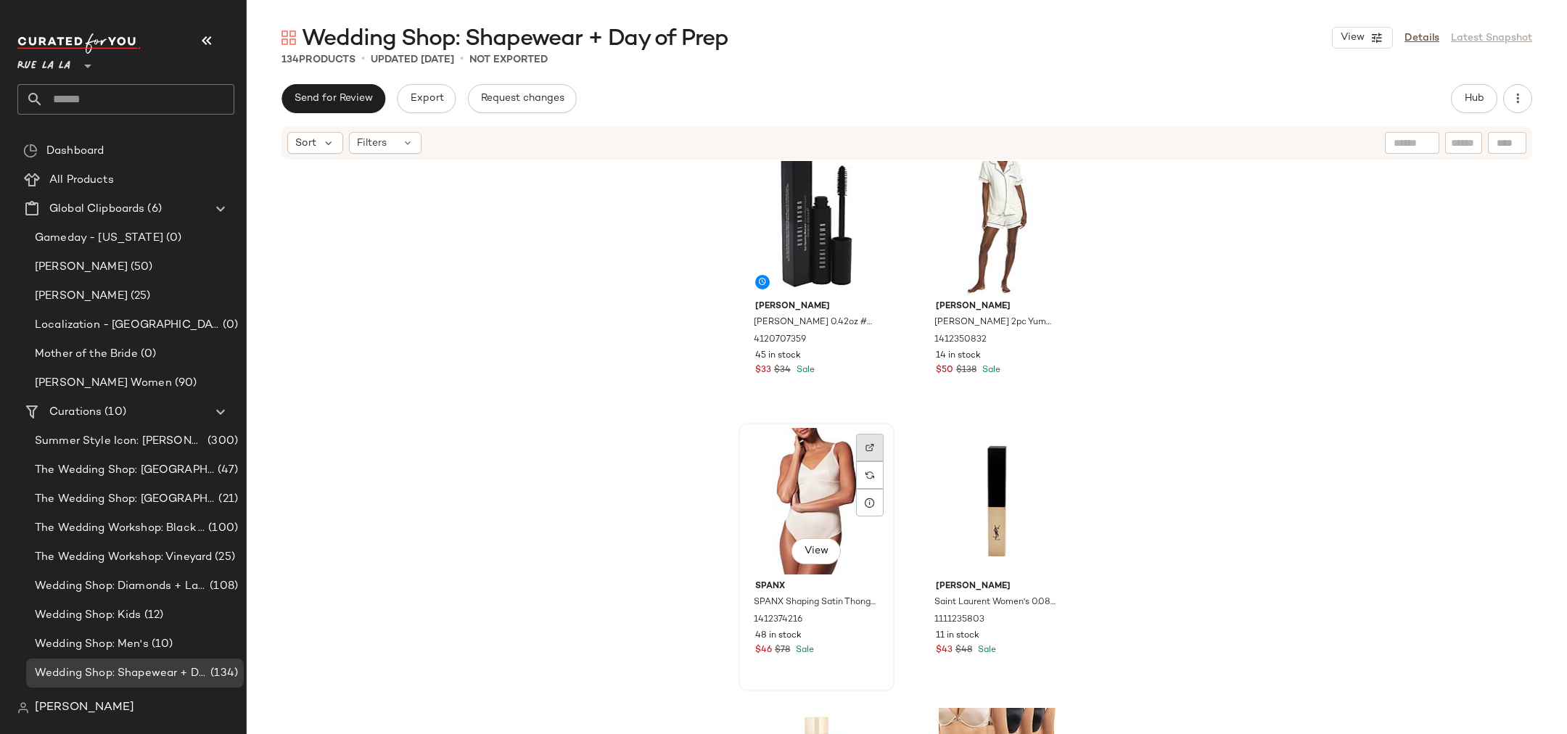
click at [866, 445] on img at bounding box center [870, 447] width 9 height 9
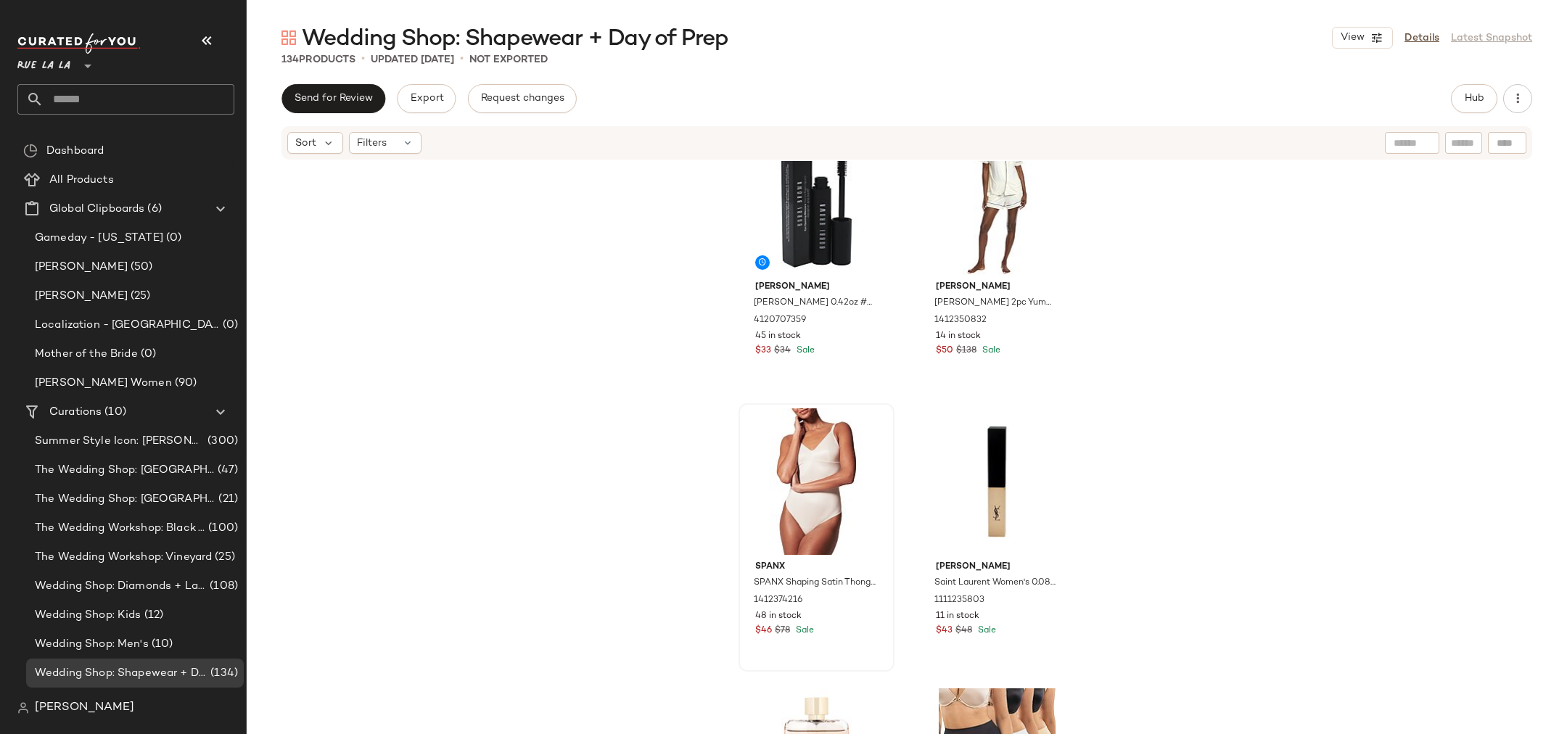
scroll to position [9327, 0]
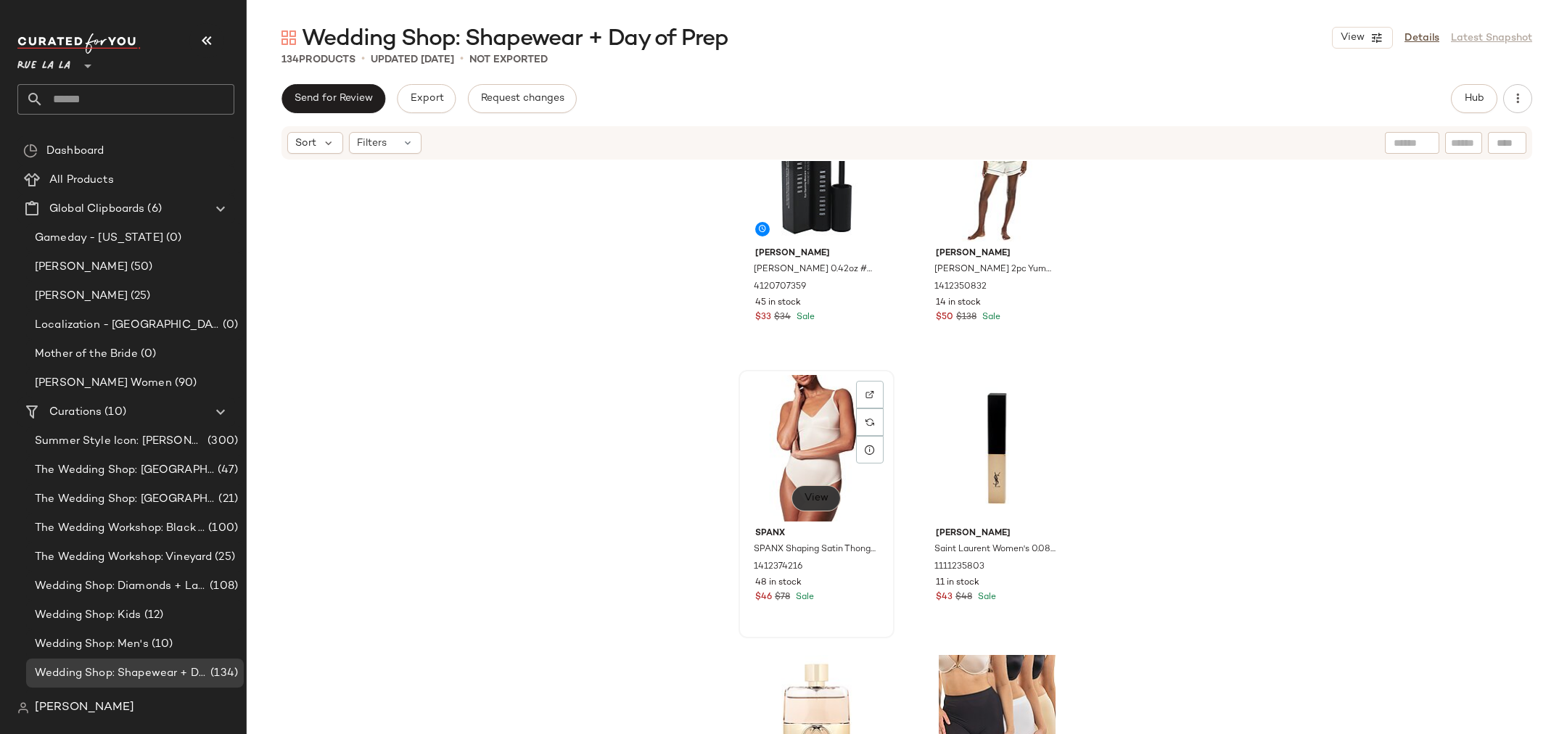
click at [821, 489] on span "View" at bounding box center [816, 499] width 25 height 12
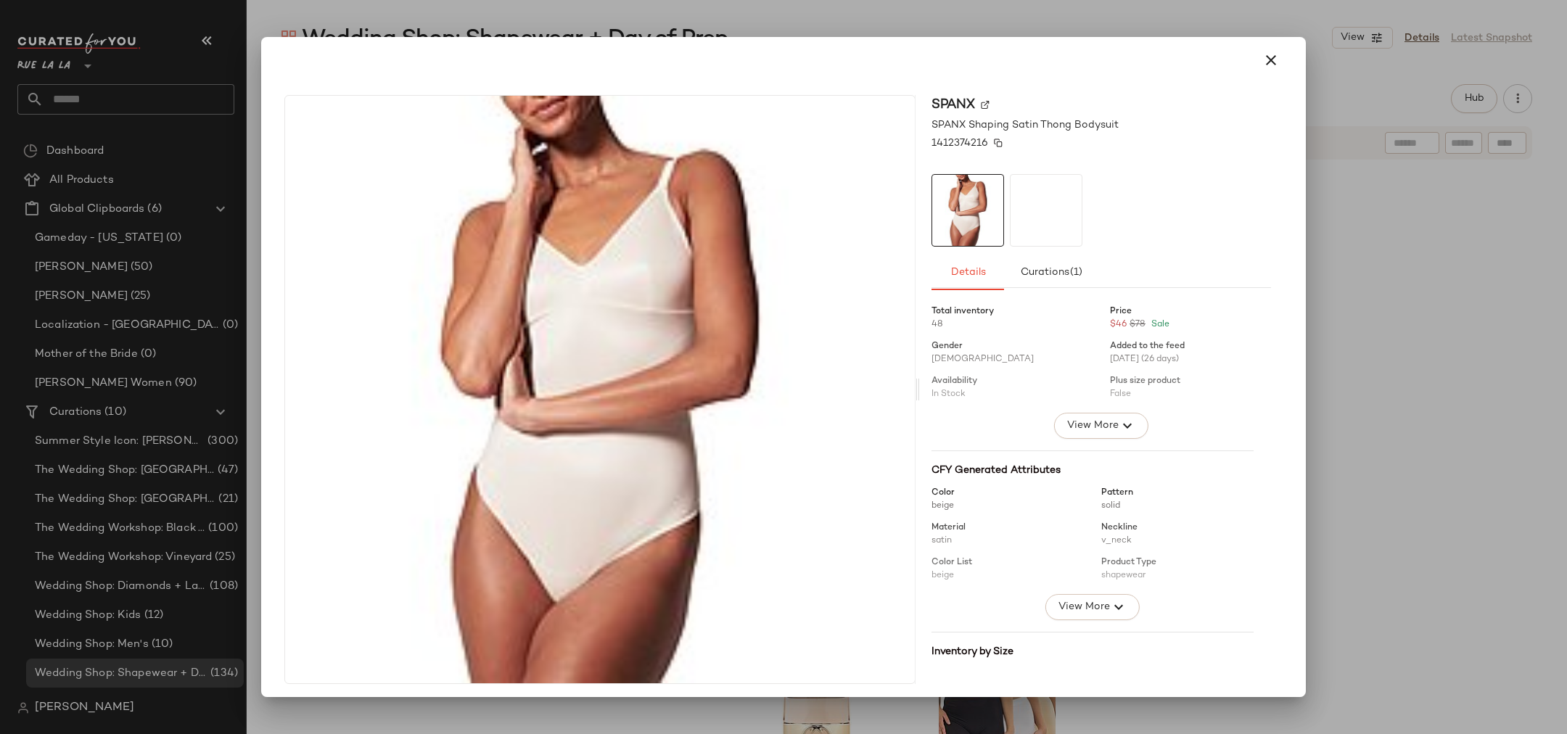
click at [942, 137] on span "1412374216" at bounding box center [960, 143] width 57 height 15
click at [1044, 52] on icon "button" at bounding box center [1270, 60] width 17 height 17
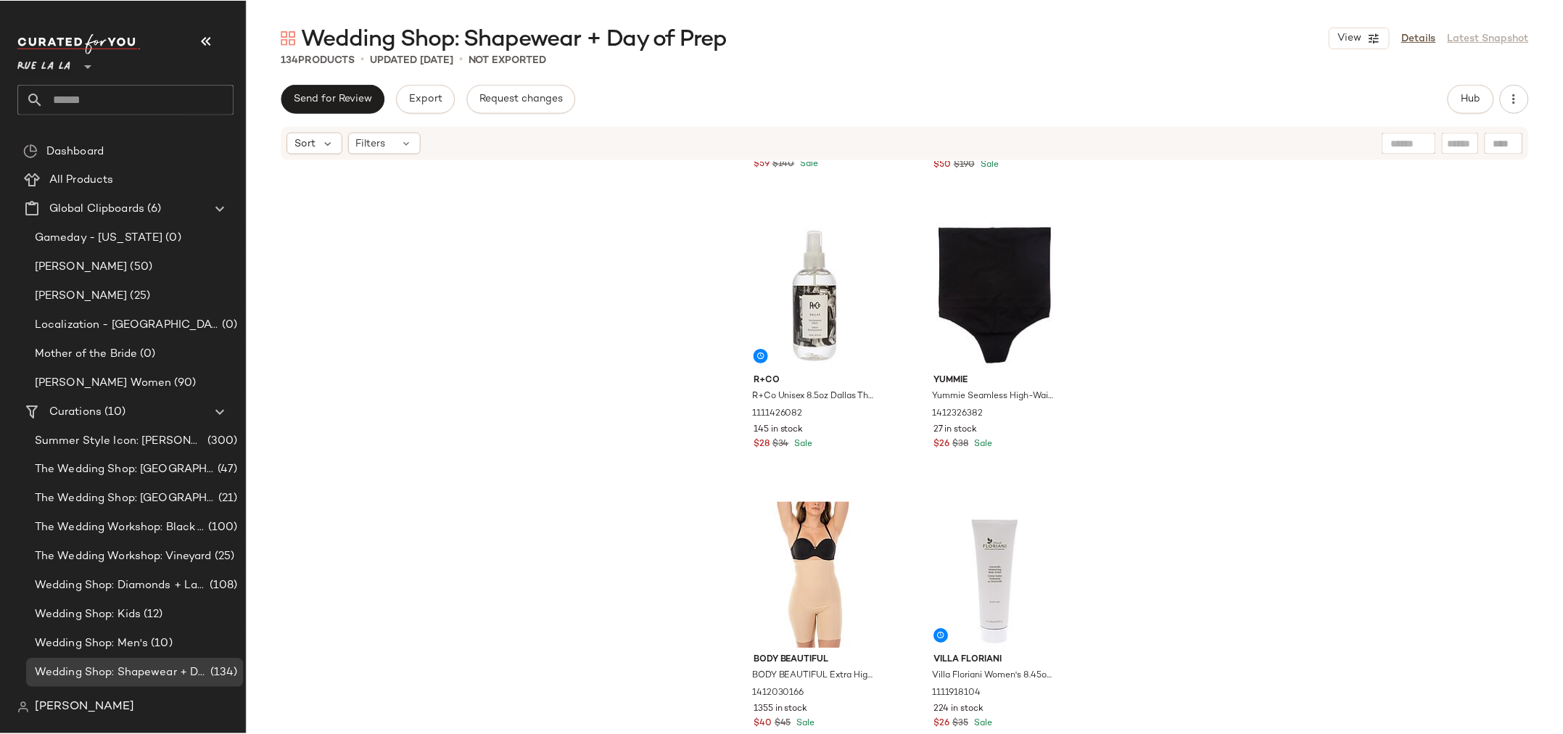
scroll to position [14801, 0]
click at [1044, 102] on icon "button" at bounding box center [1518, 98] width 15 height 15
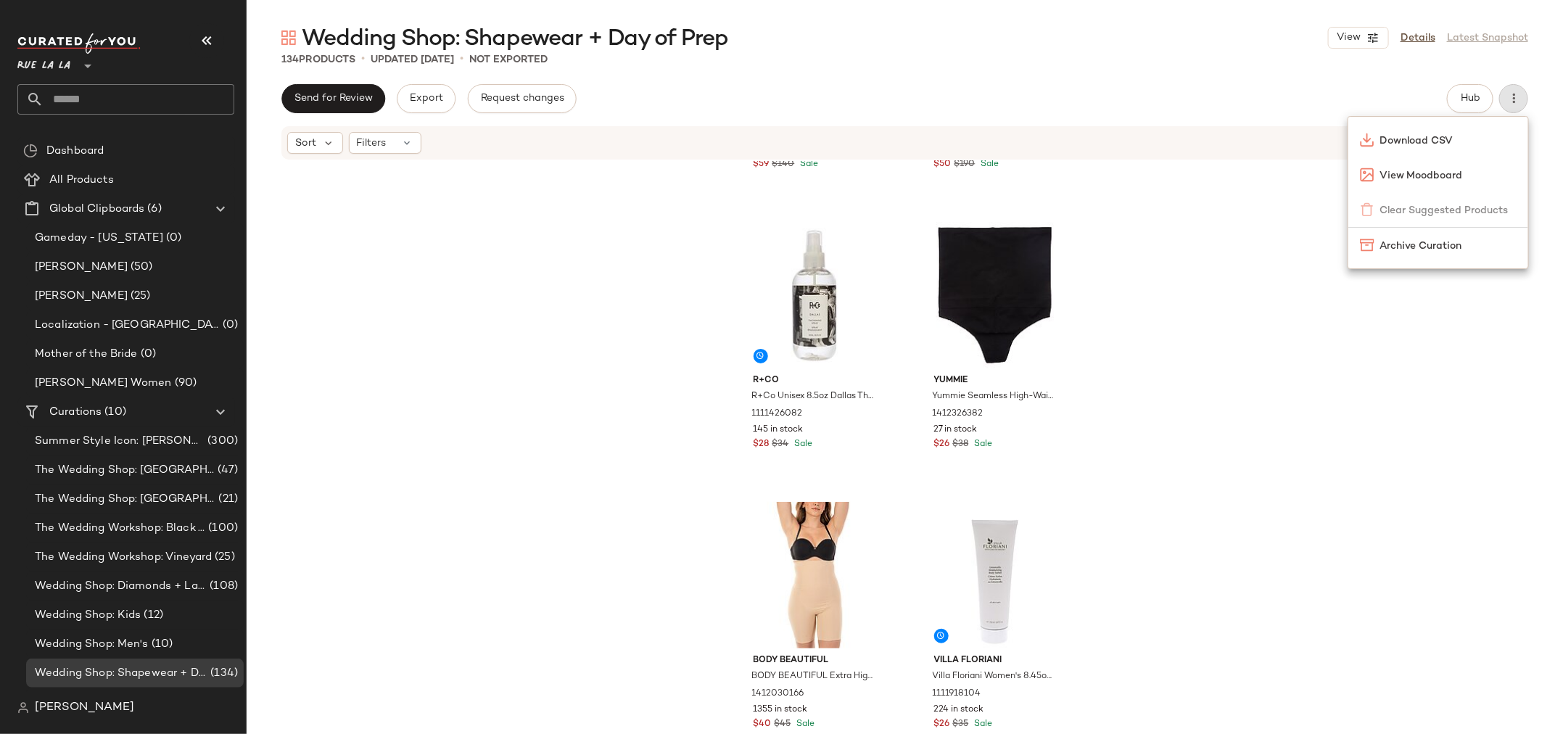
click at [863, 78] on div "Wedding Shop: Shapewear + Day of Prep View Details Latest Snapshot 134 Products…" at bounding box center [905, 378] width 1317 height 711
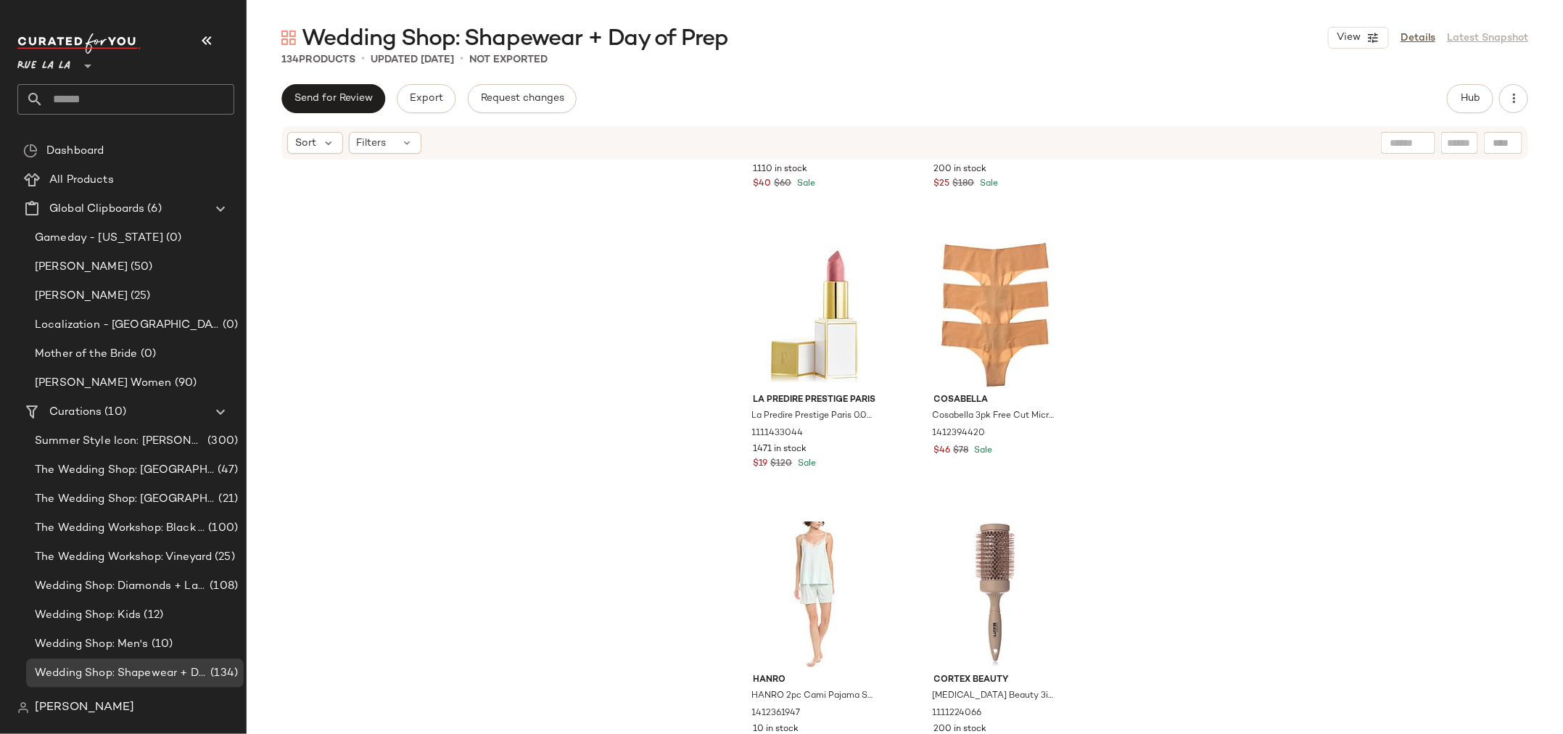
scroll to position [17040, 0]
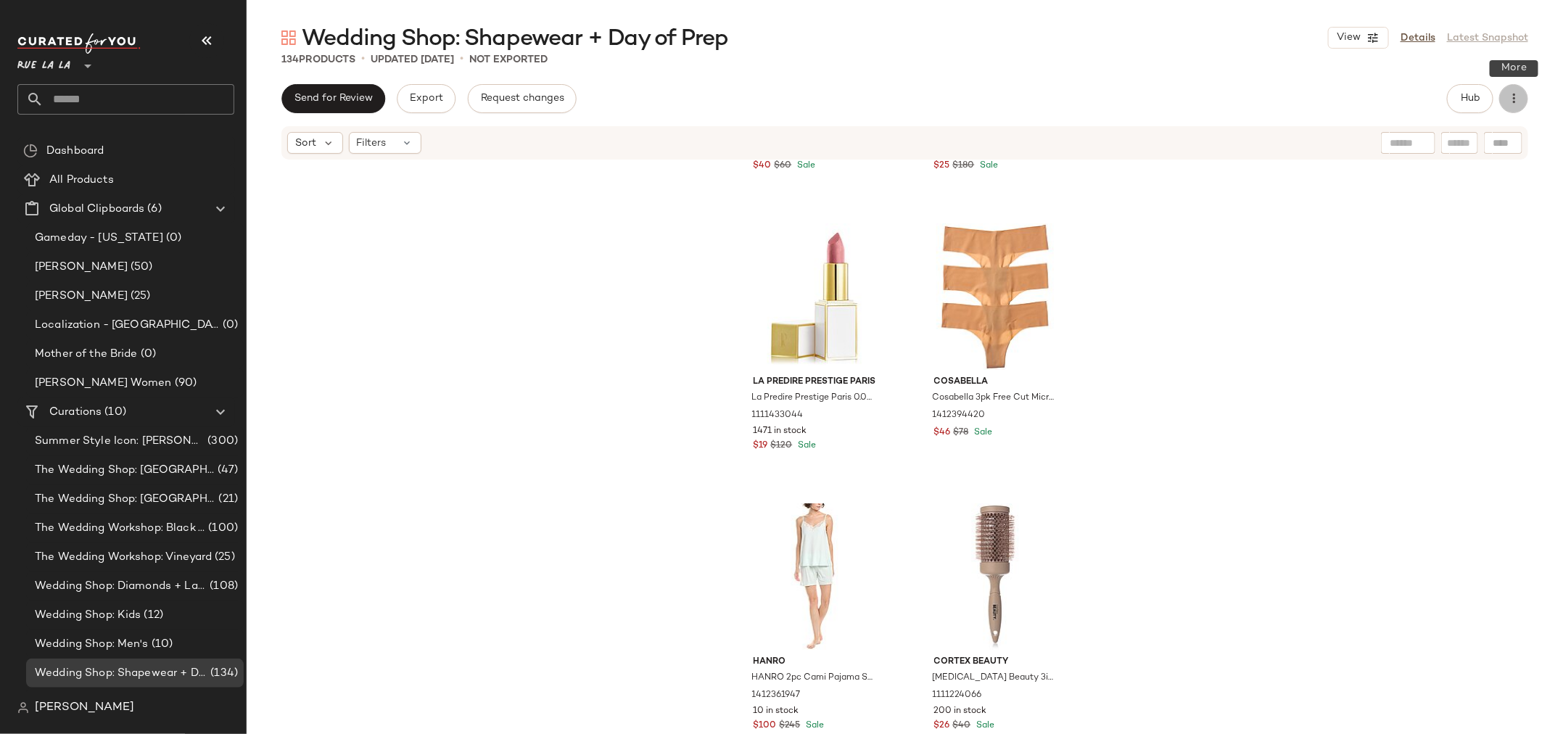
click at [1044, 99] on icon "button" at bounding box center [1514, 98] width 15 height 15
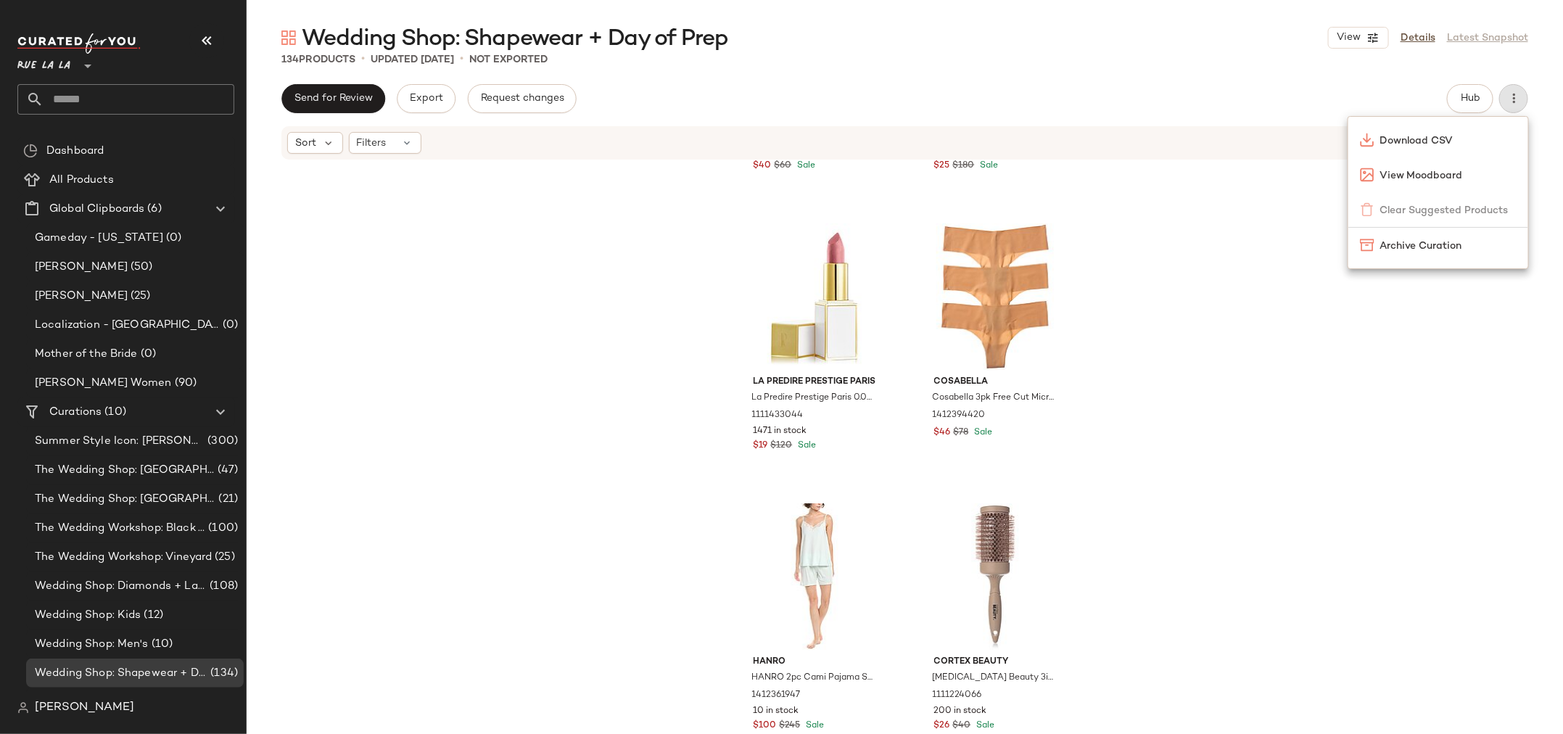
click at [467, 263] on div "BODY BEAUTIFUL BODY BEAUTIFUL Full Body Slip Shaper 1412030162 1110 in stock $4…" at bounding box center [905, 469] width 1317 height 617
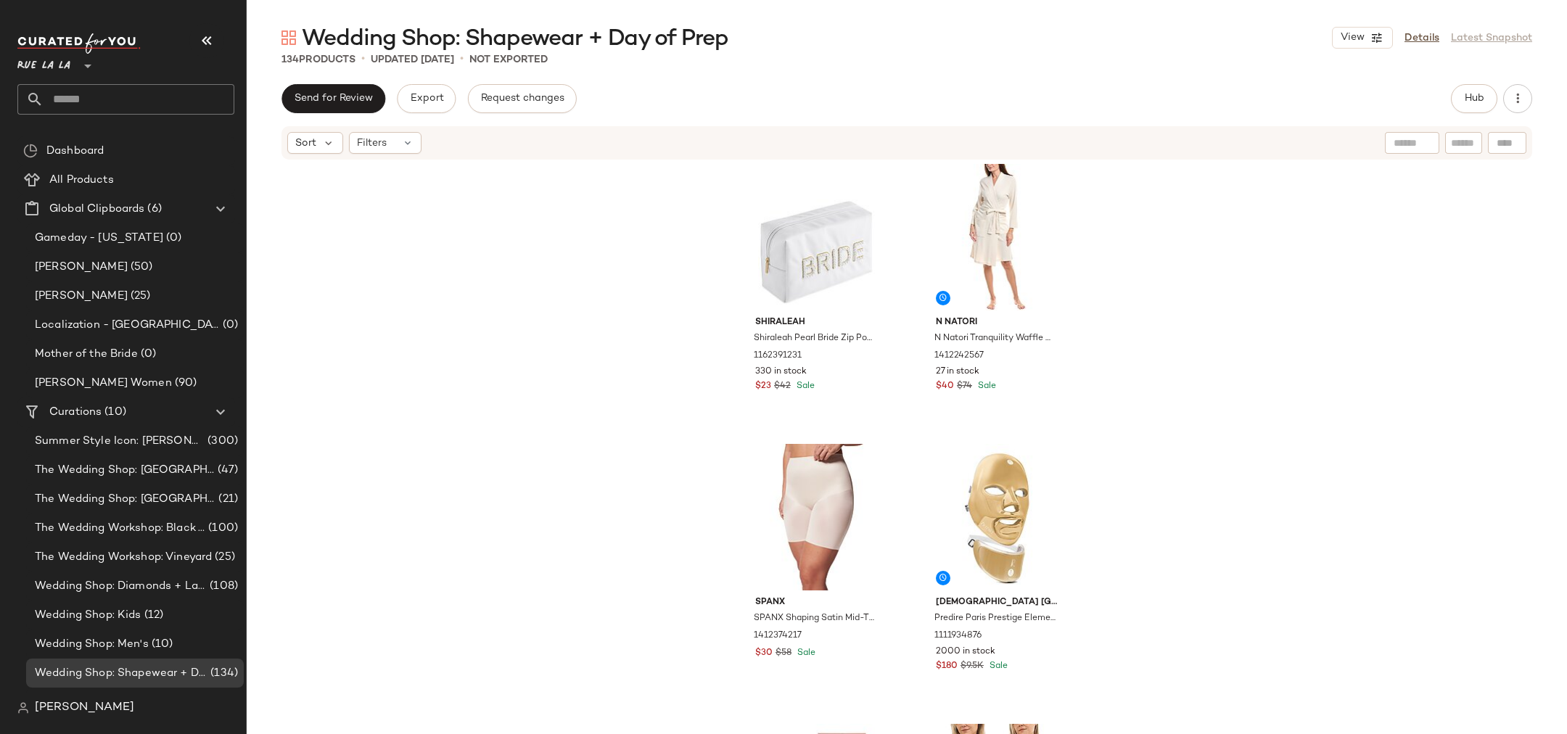
scroll to position [297, 0]
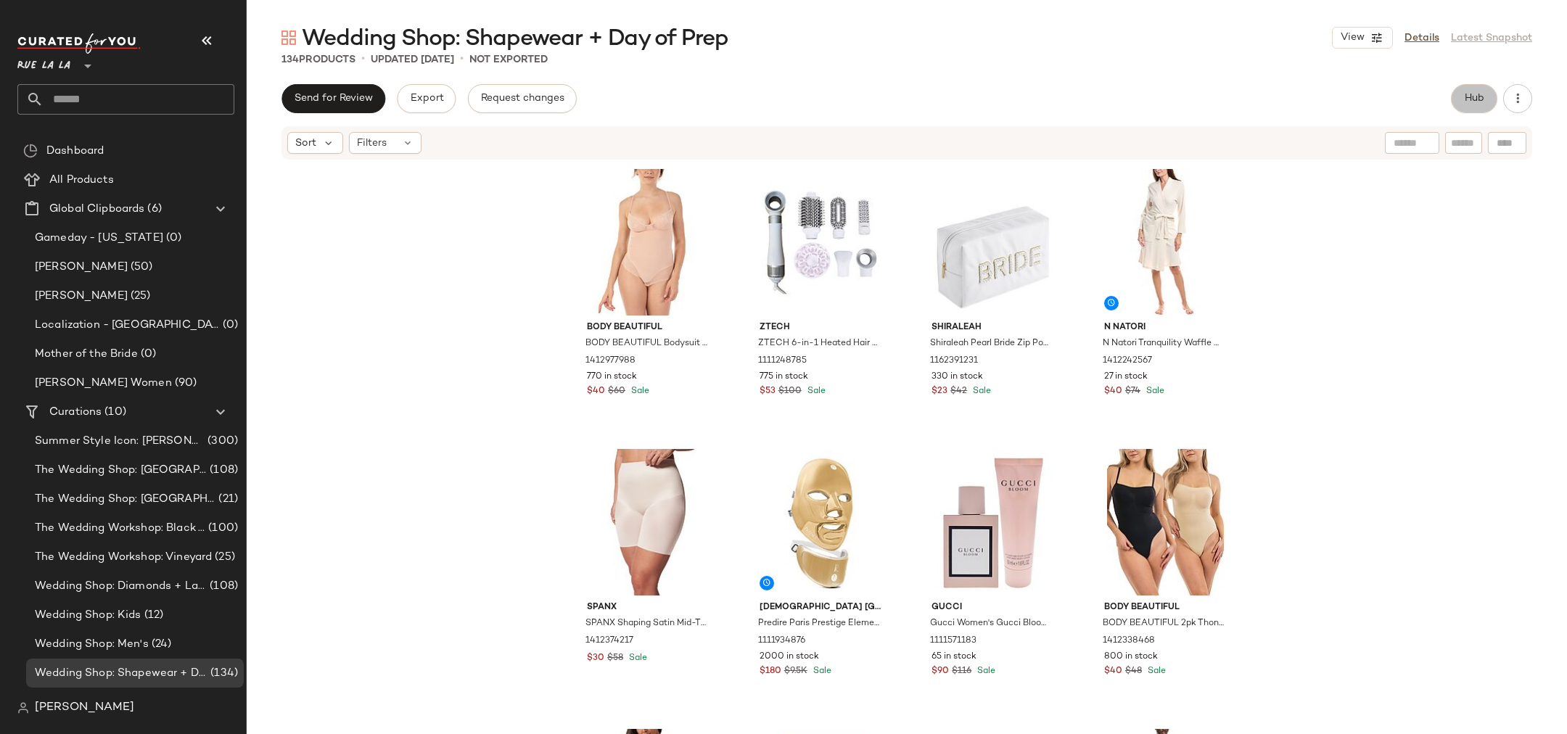
click at [1468, 103] on span "Hub" at bounding box center [1474, 99] width 20 height 12
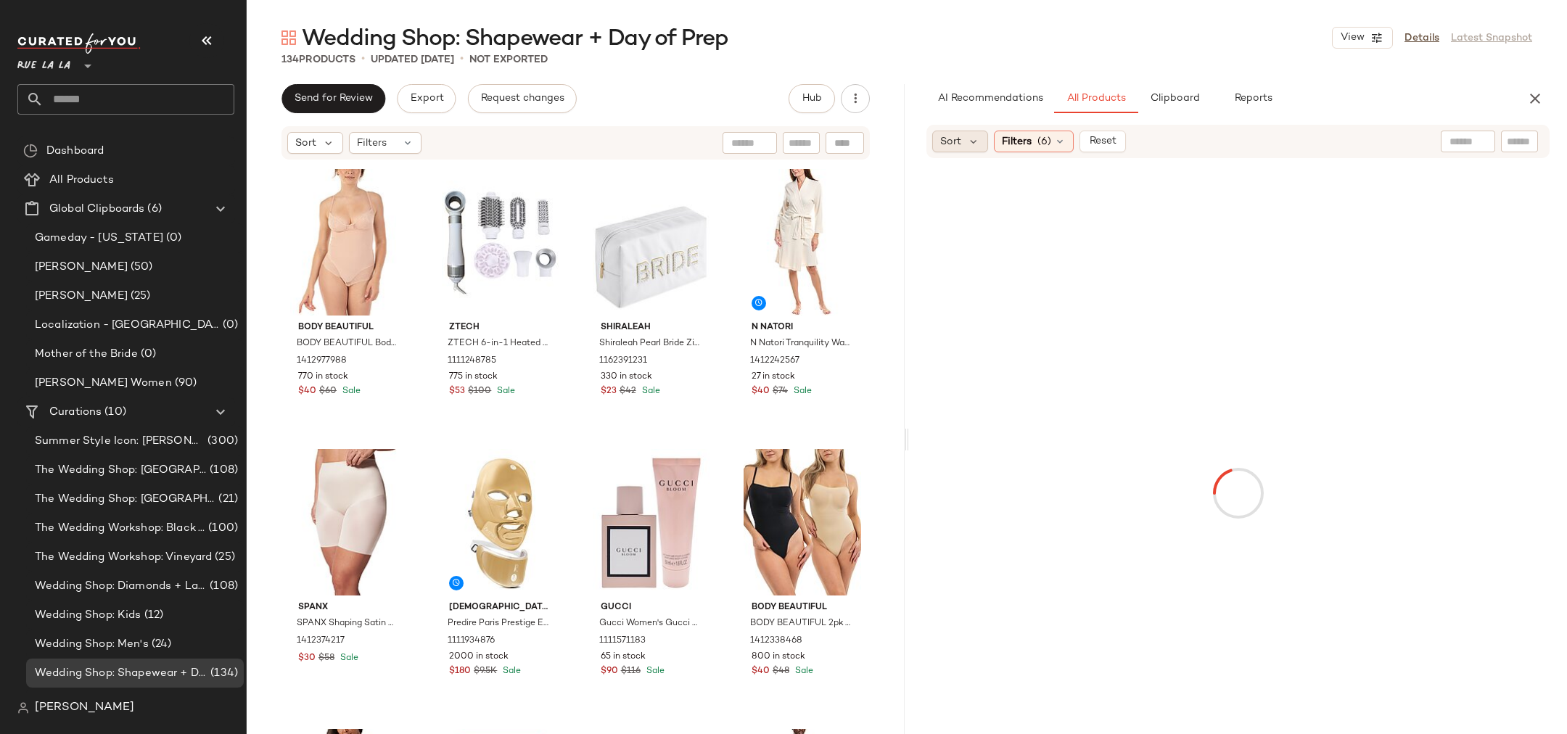
click at [1259, 104] on button "Reports" at bounding box center [1253, 98] width 84 height 29
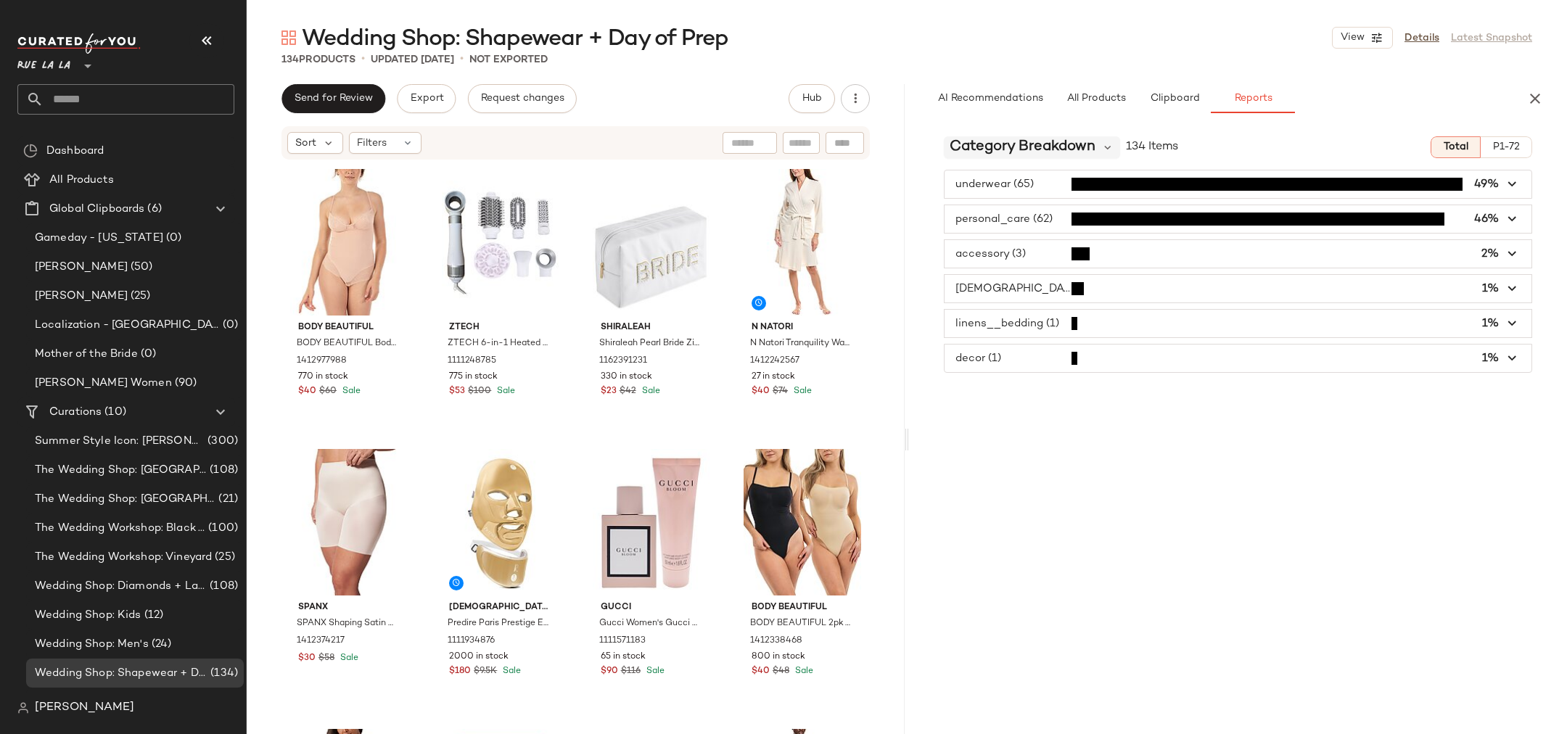
click at [1006, 151] on span "Category Breakdown" at bounding box center [1023, 147] width 146 height 22
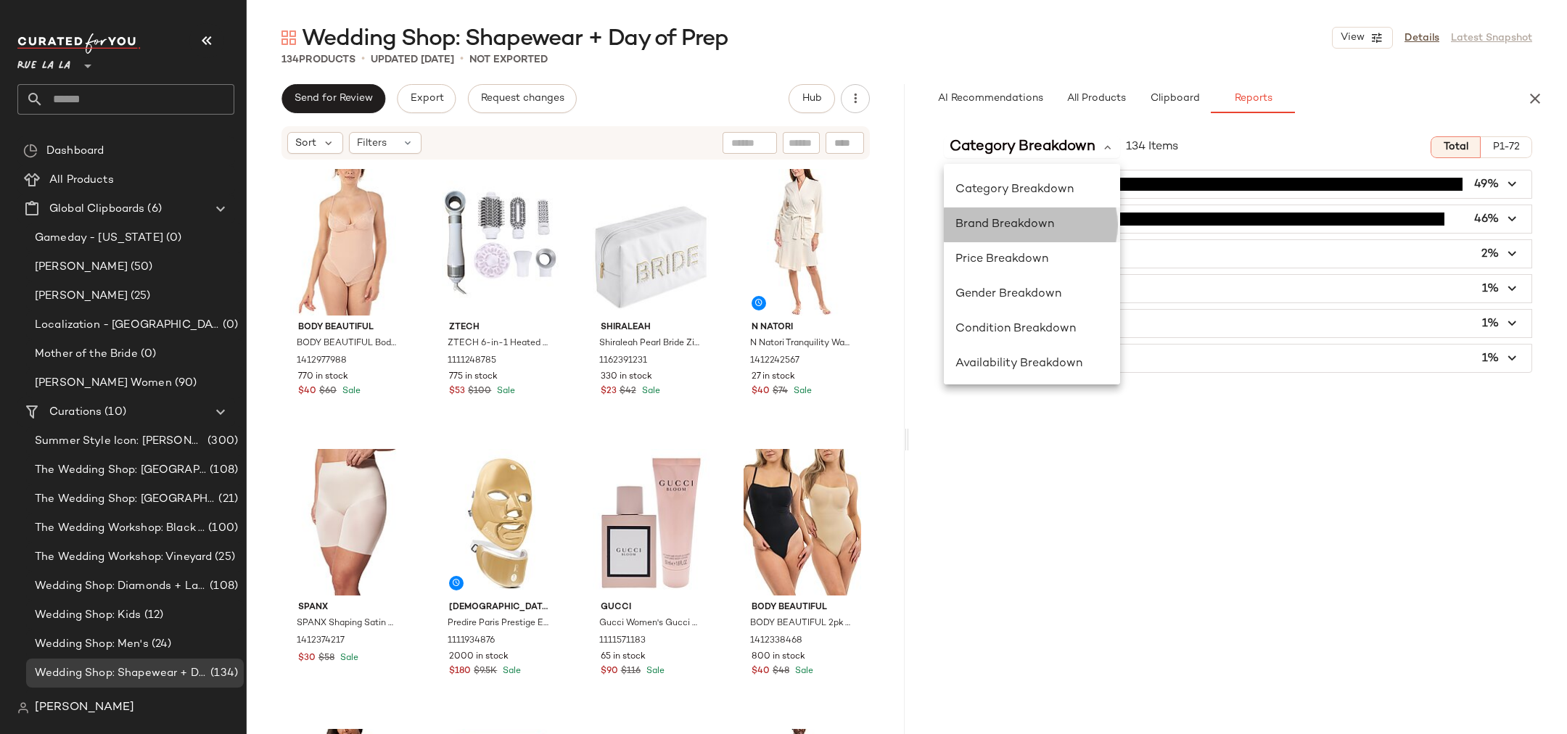
click at [998, 217] on div "Brand Breakdown" at bounding box center [1031, 224] width 153 height 17
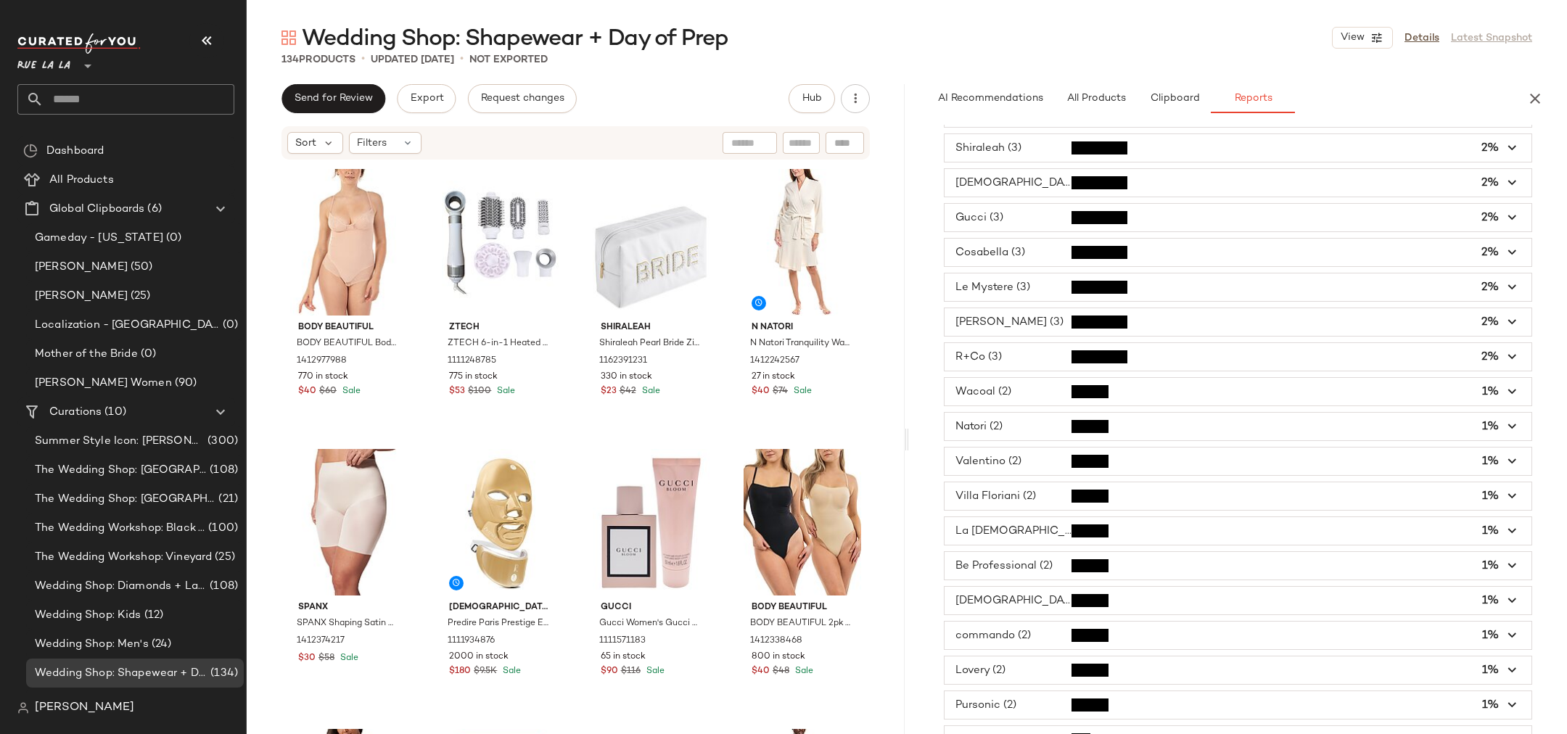
scroll to position [340, 0]
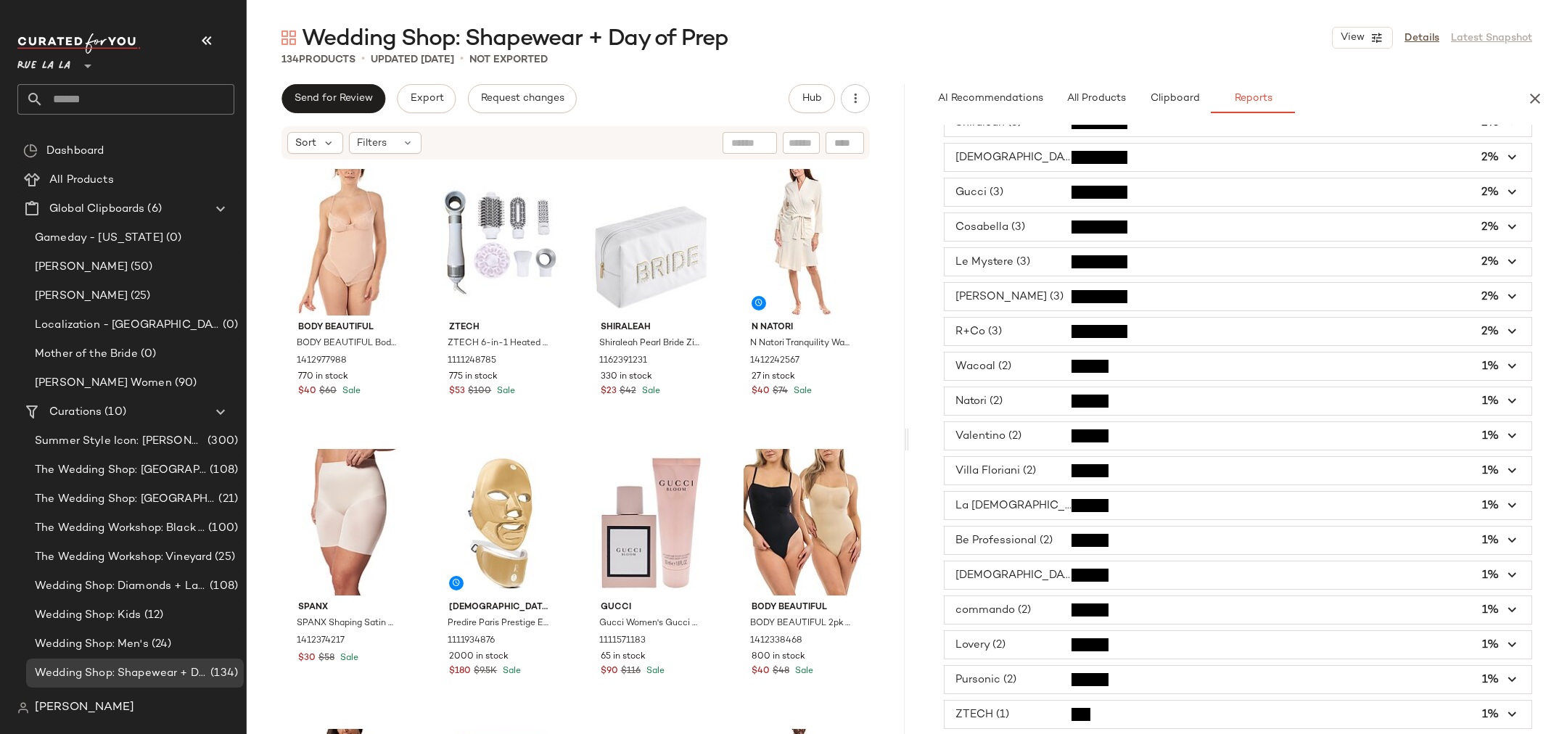
click at [1019, 429] on span "button" at bounding box center [1238, 436] width 587 height 28
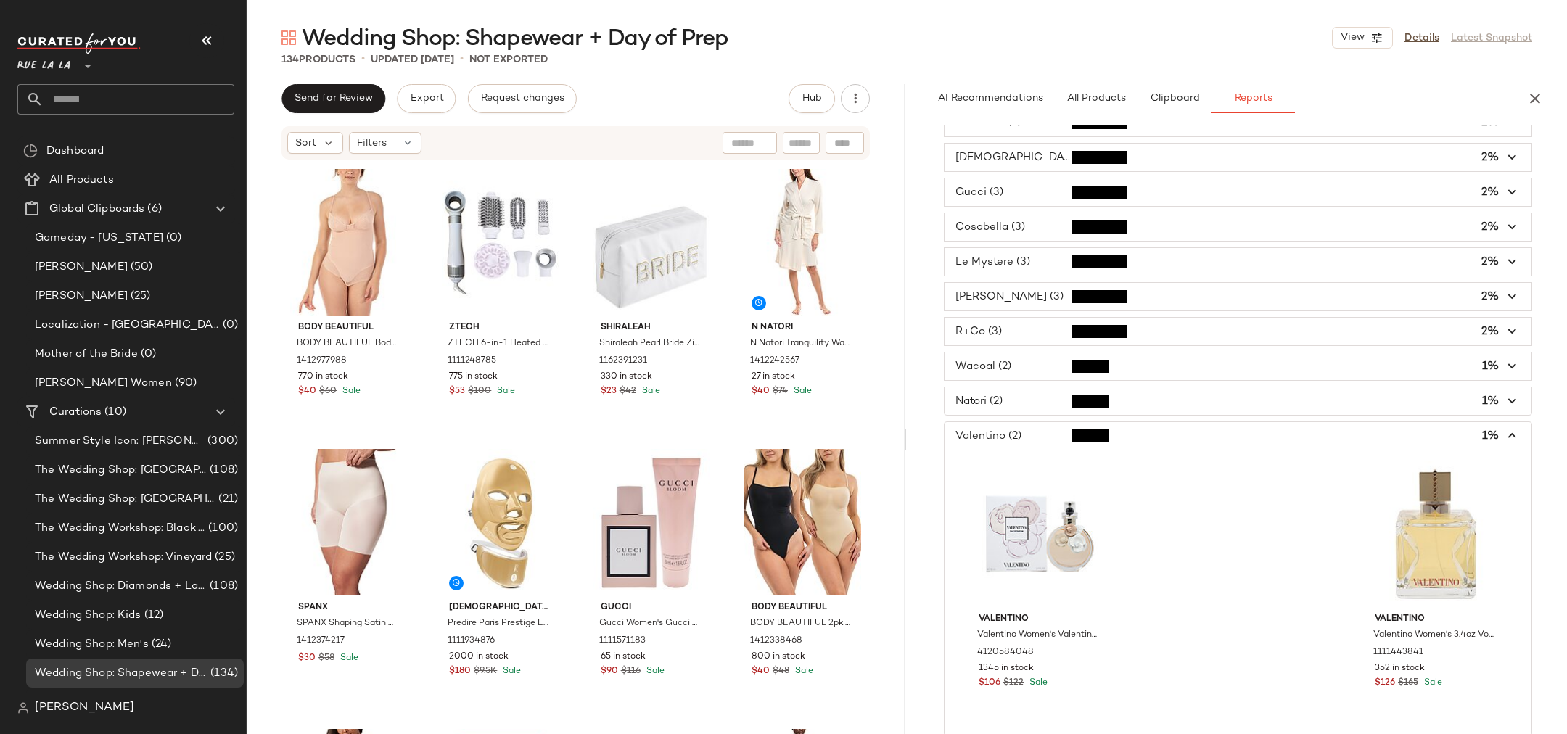
click at [990, 440] on span "button" at bounding box center [1238, 436] width 587 height 28
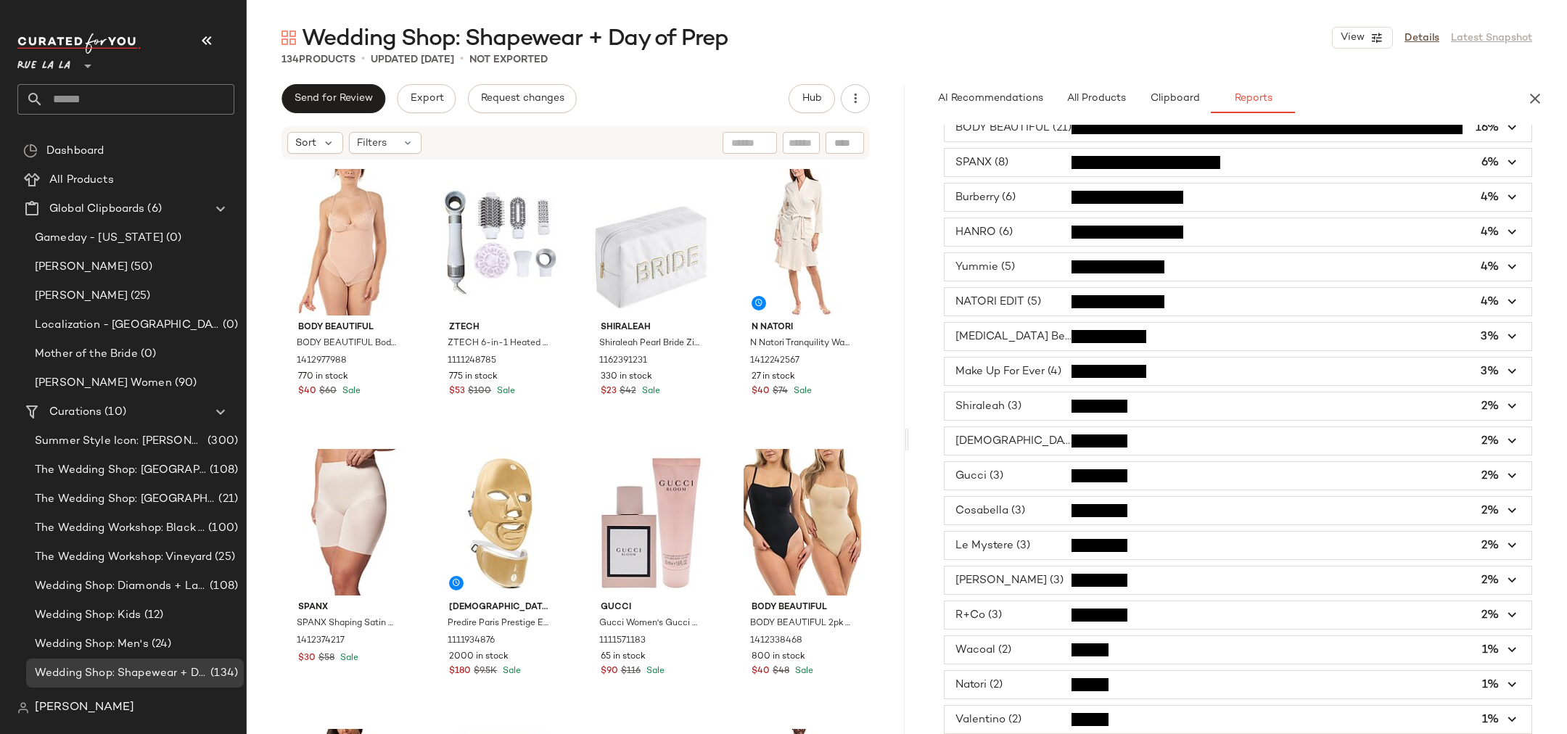
scroll to position [0, 0]
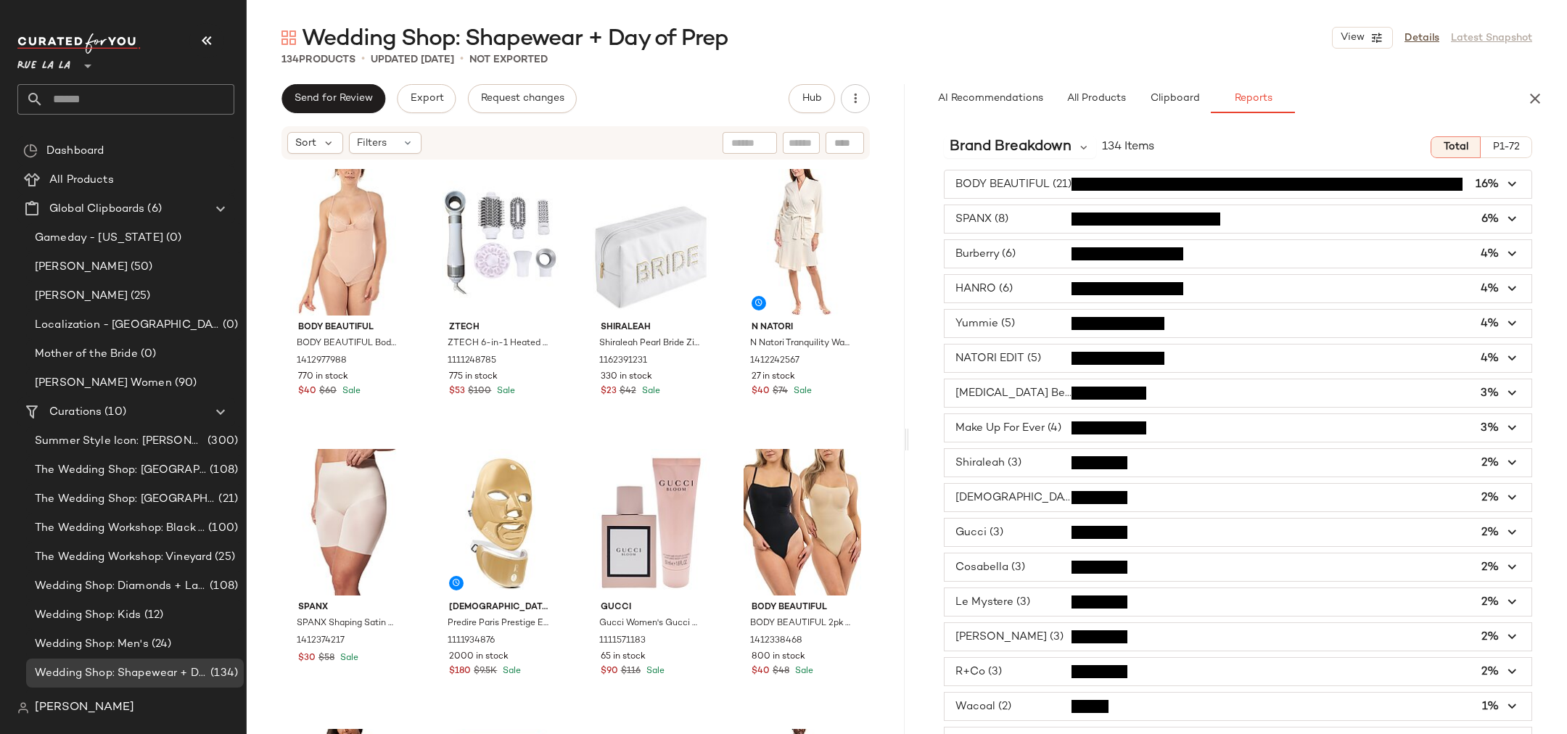
click at [1021, 525] on span "button" at bounding box center [1238, 533] width 587 height 28
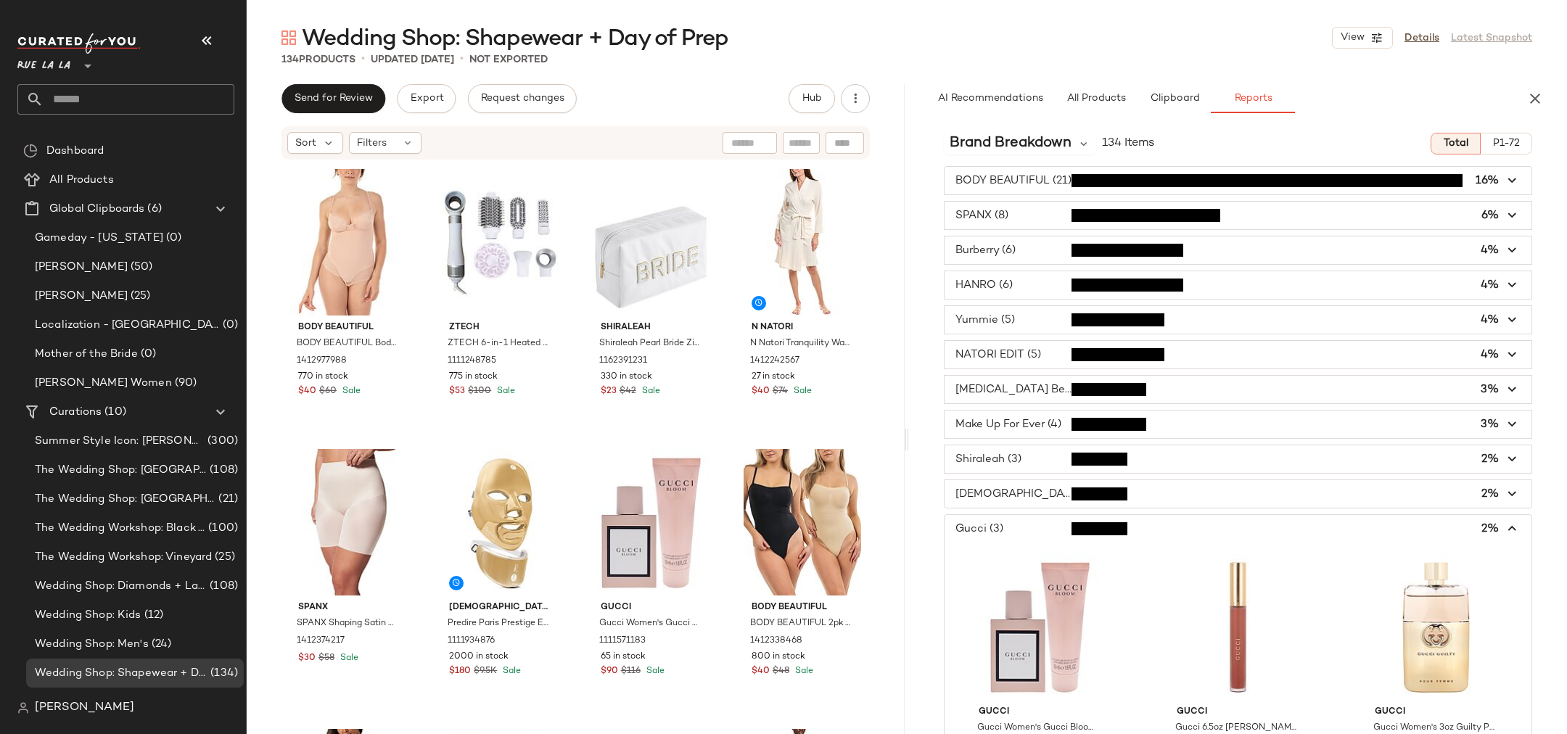
scroll to position [4, 0]
click at [860, 100] on icon "button" at bounding box center [855, 98] width 15 height 15
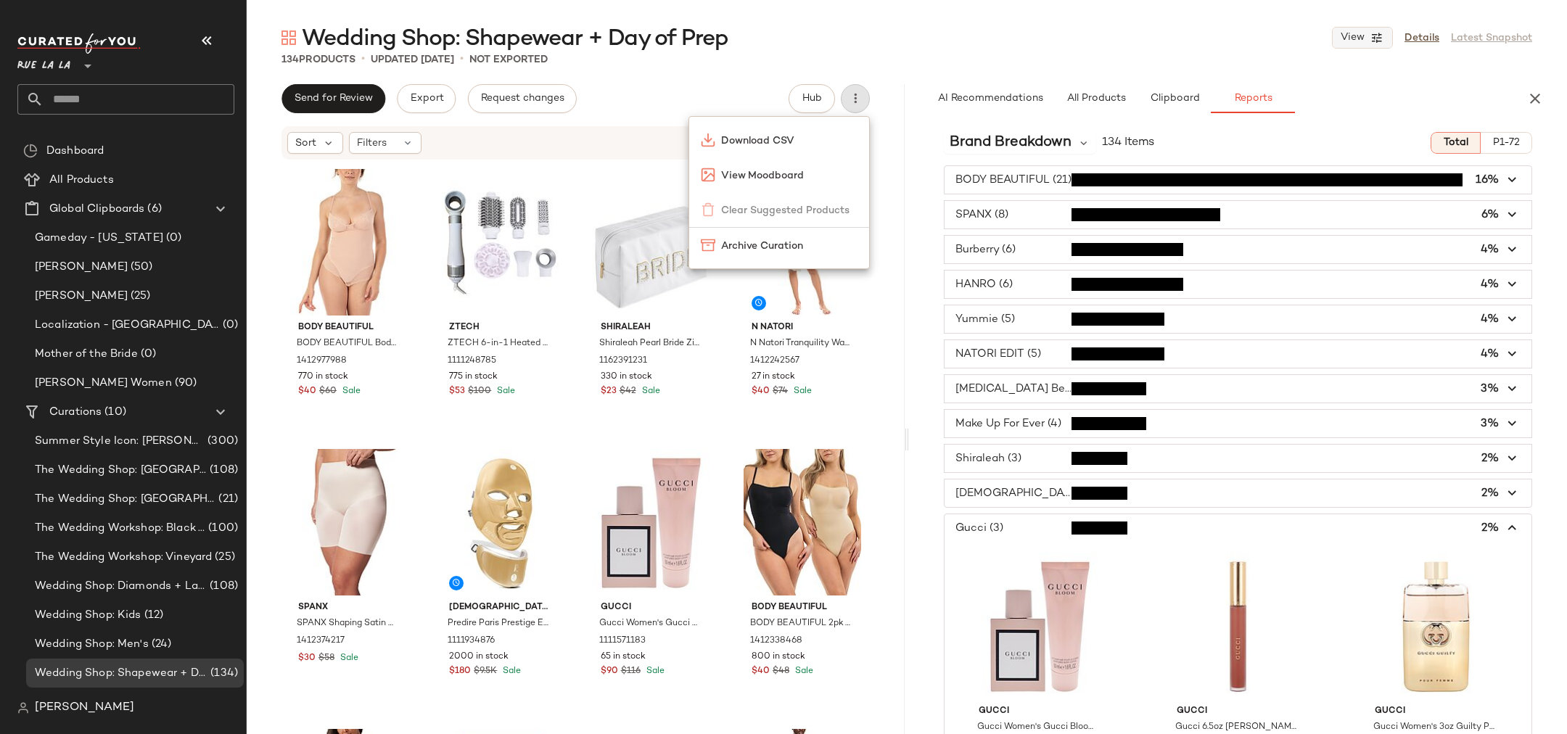
click at [1385, 34] on button "View" at bounding box center [1362, 38] width 61 height 22
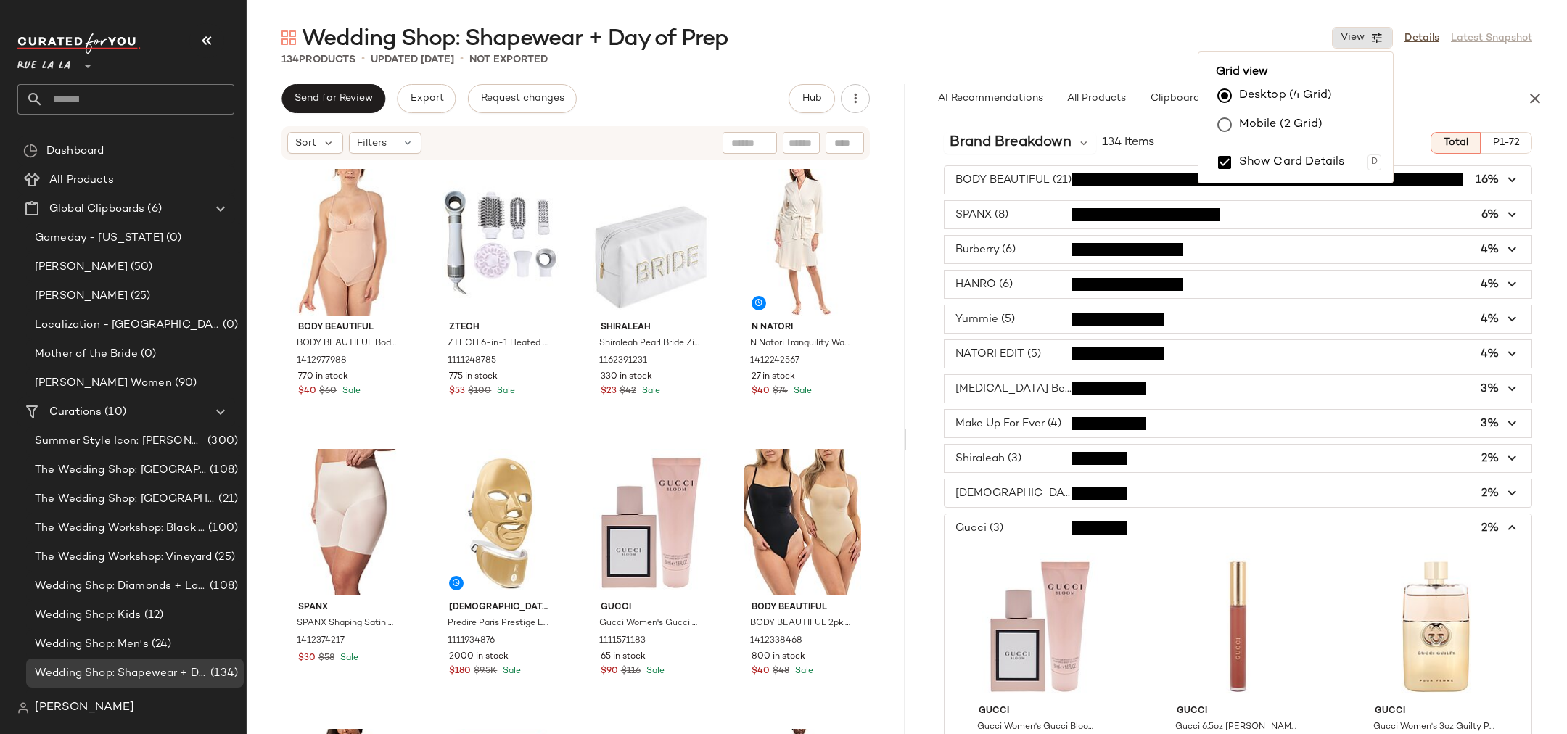
click at [1270, 119] on label "Mobile (2 Grid)" at bounding box center [1280, 124] width 83 height 29
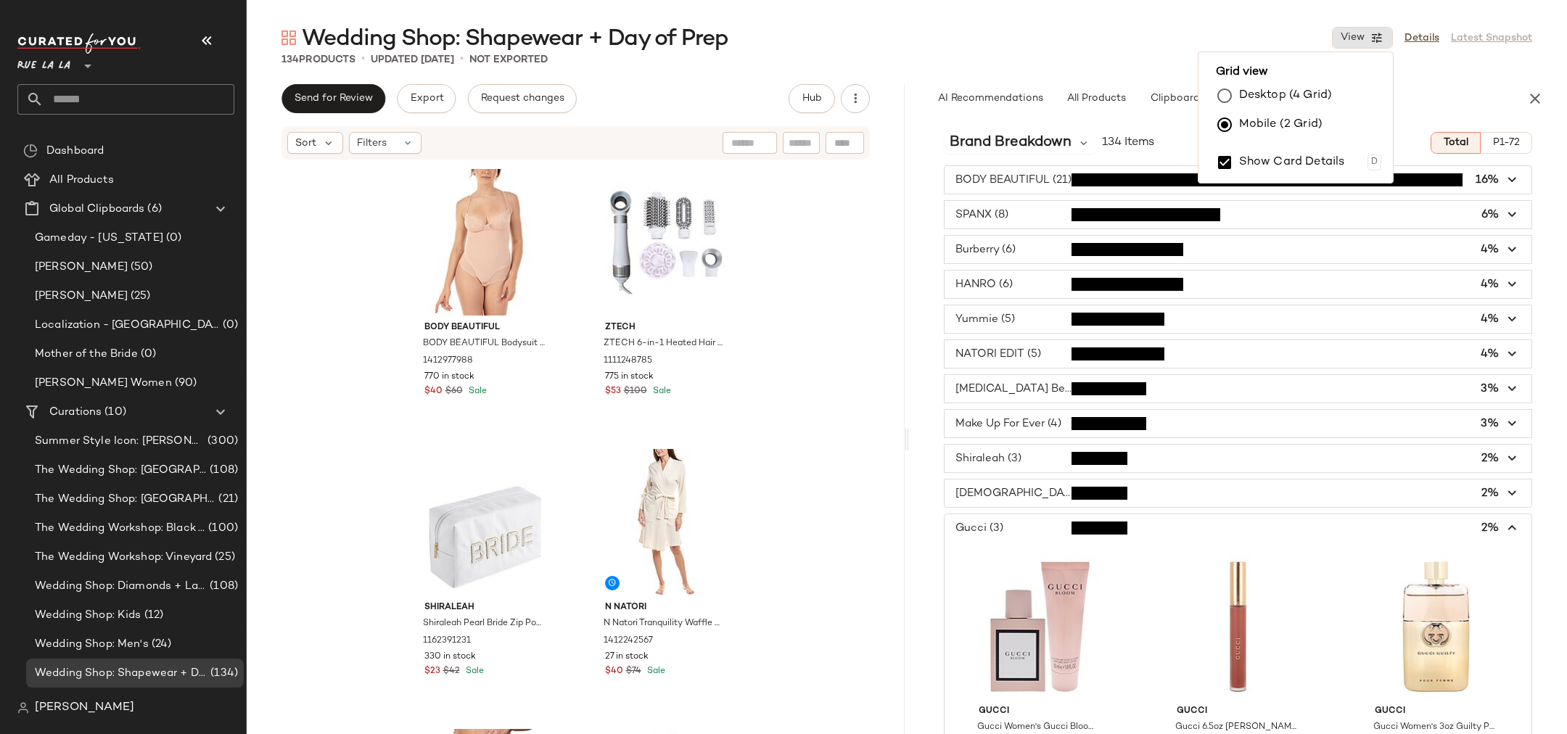
click at [999, 43] on div "Wedding Shop: Shapewear + Day of Prep View Details Latest Snapshot" at bounding box center [907, 37] width 1320 height 29
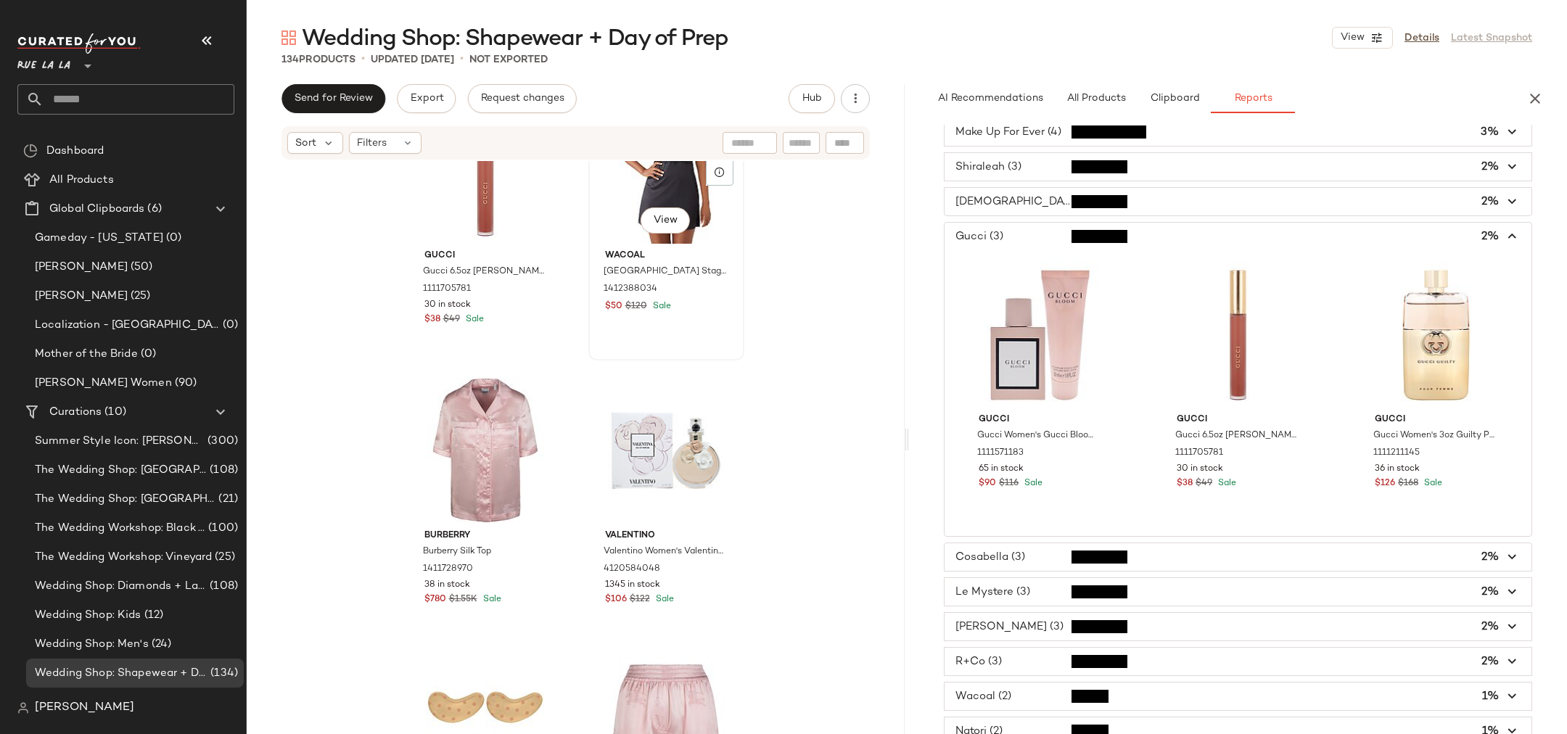
scroll to position [2044, 0]
click at [1025, 223] on span "button" at bounding box center [1238, 237] width 587 height 28
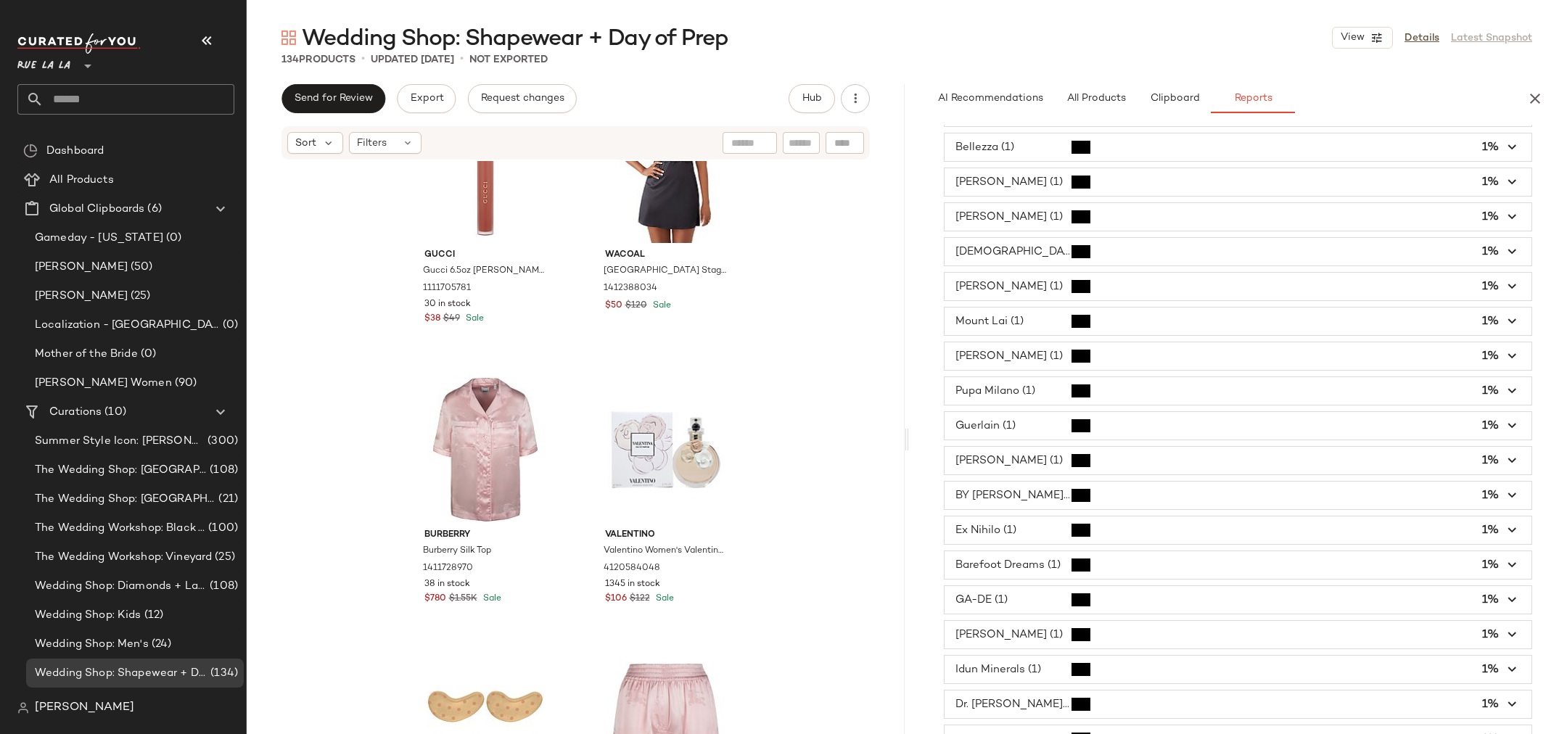
scroll to position [1400, 0]
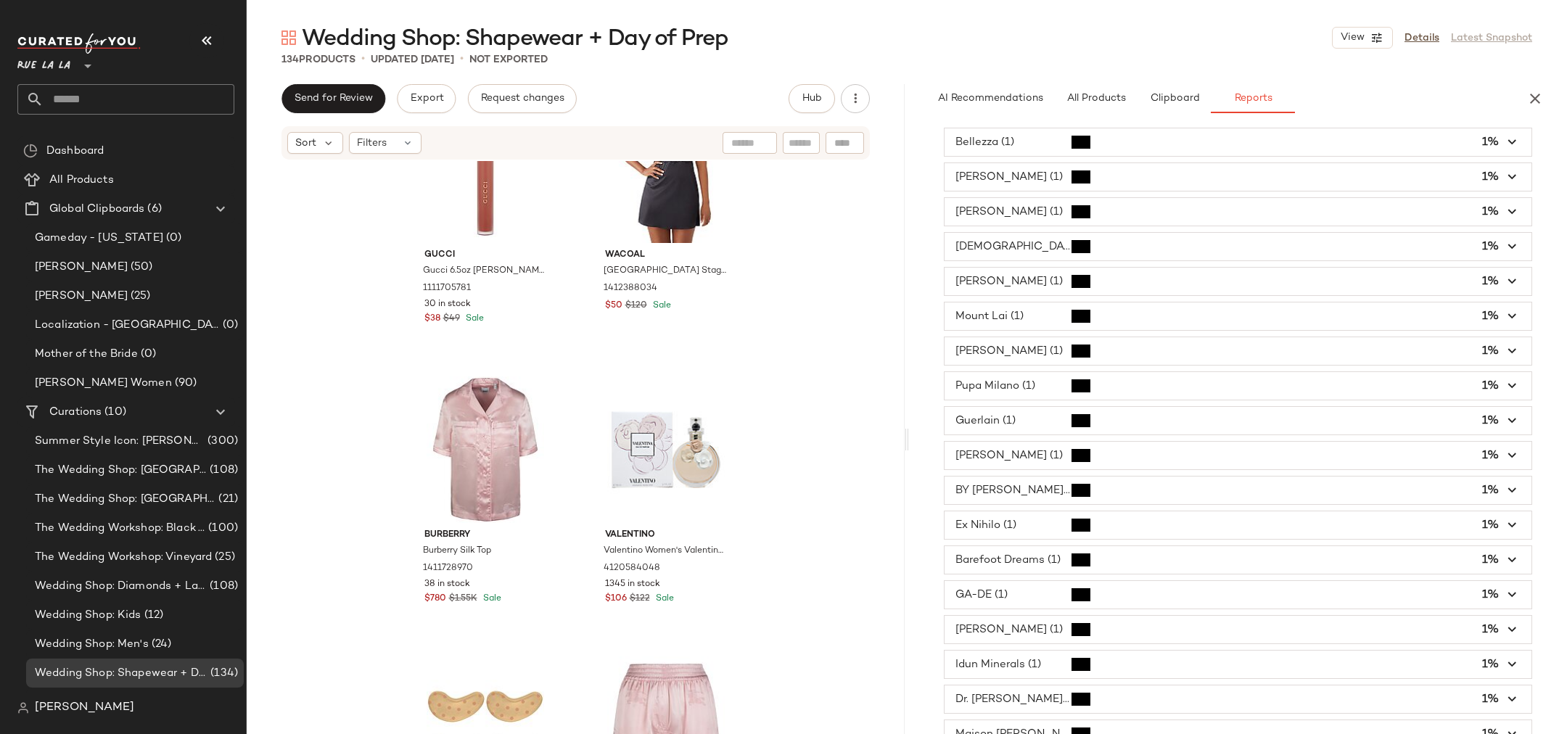
click at [947, 23] on div "Wedding Shop: Shapewear + Day of Prep View Details Latest Snapshot" at bounding box center [907, 37] width 1320 height 29
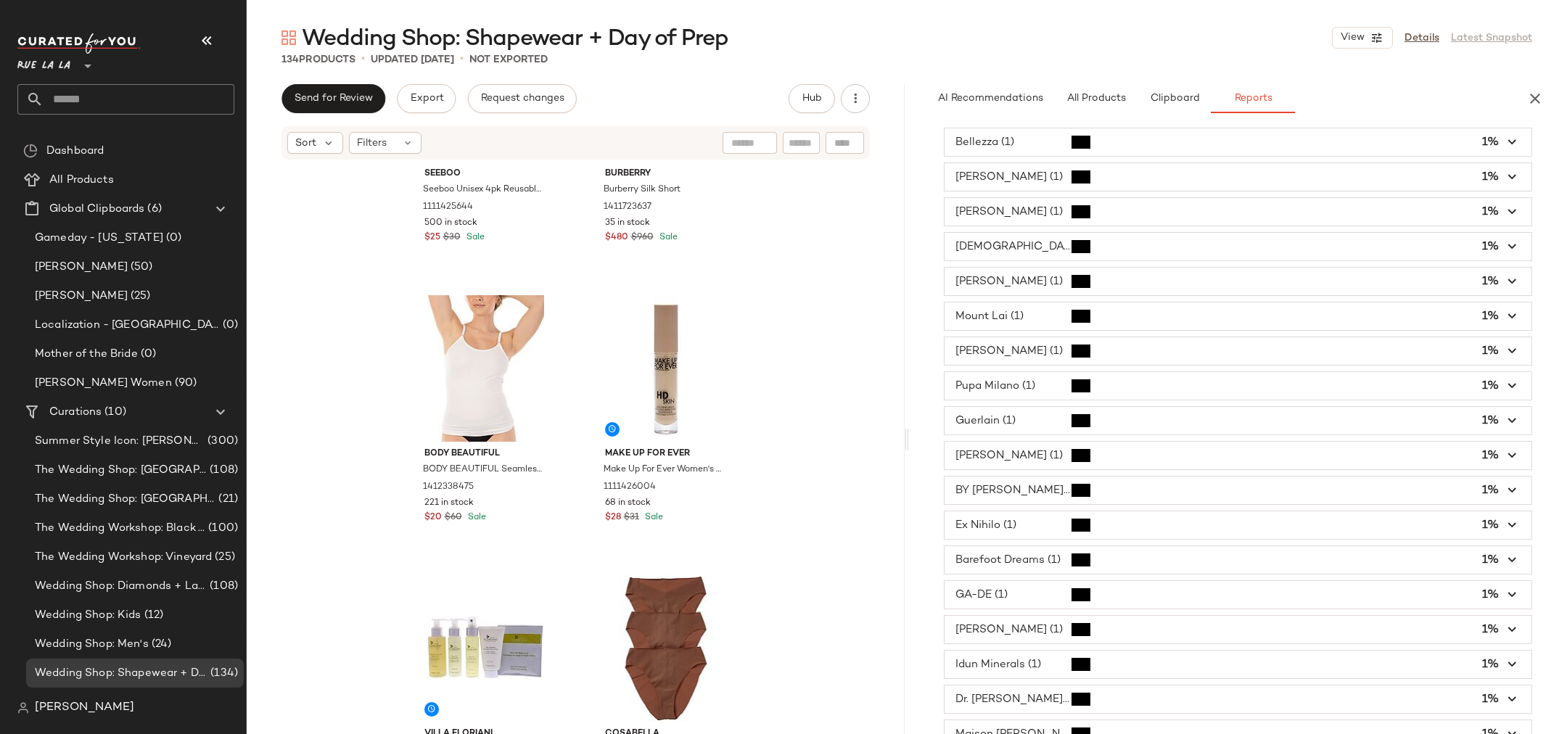
scroll to position [172, 0]
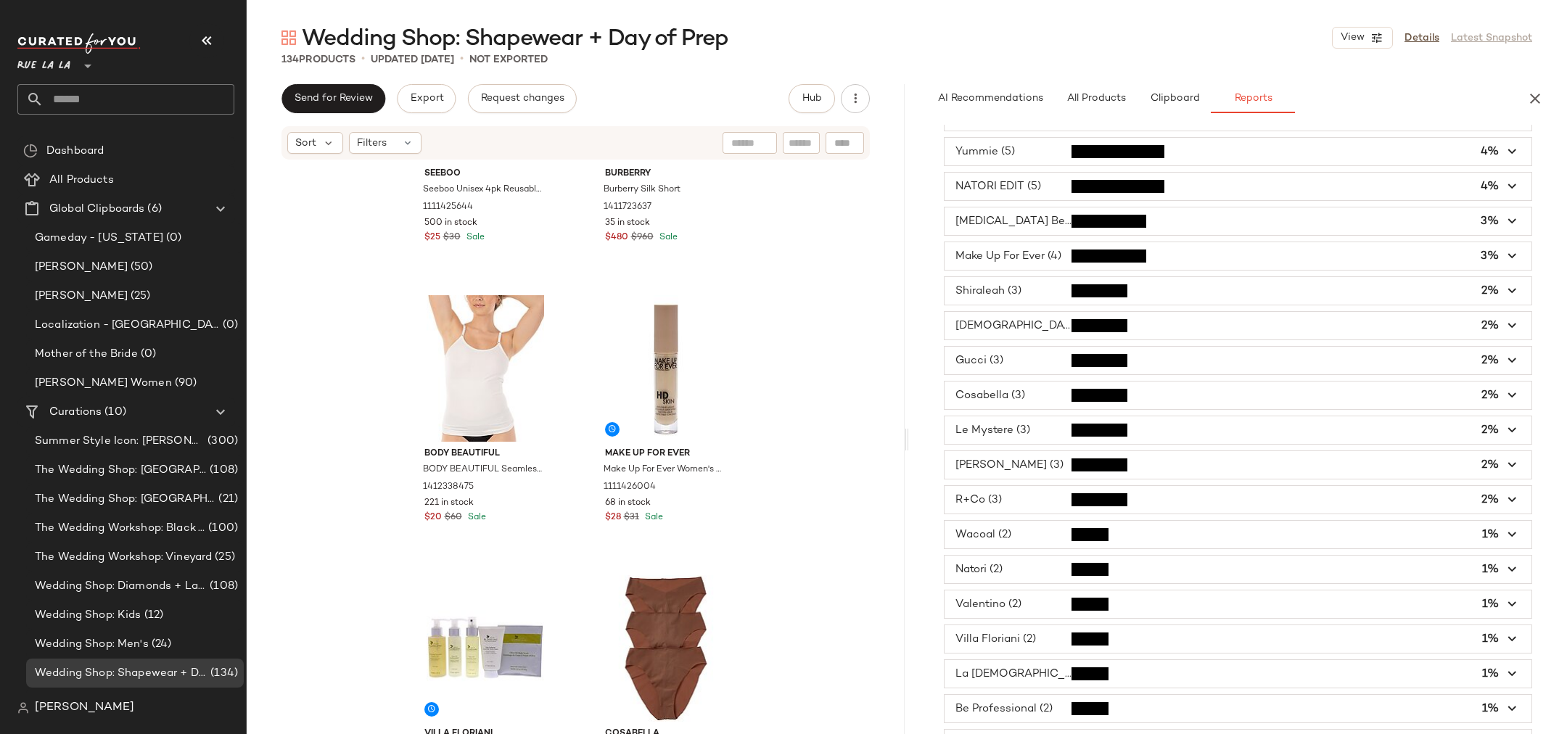
click at [1090, 463] on span "button" at bounding box center [1238, 465] width 587 height 28
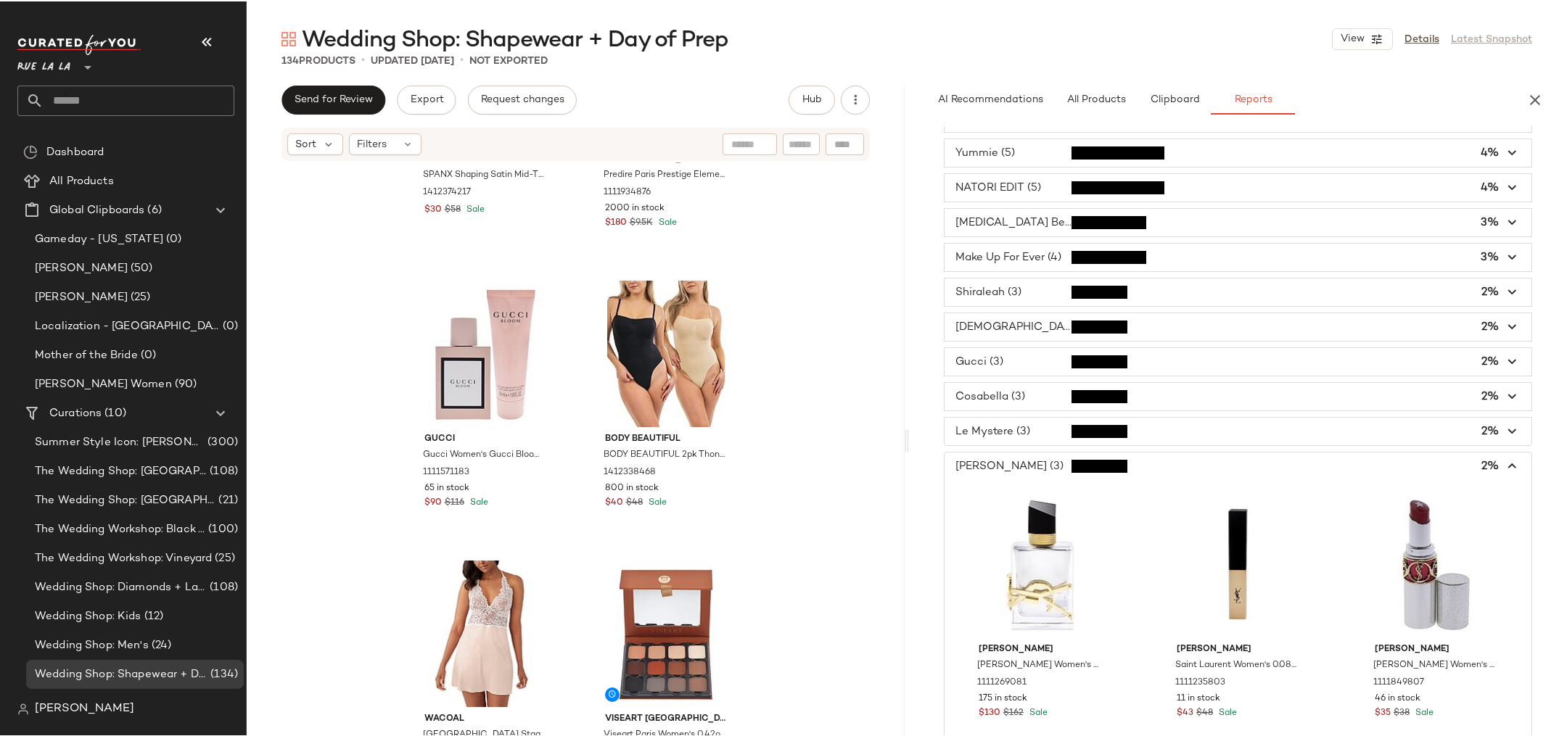
scroll to position [806, 0]
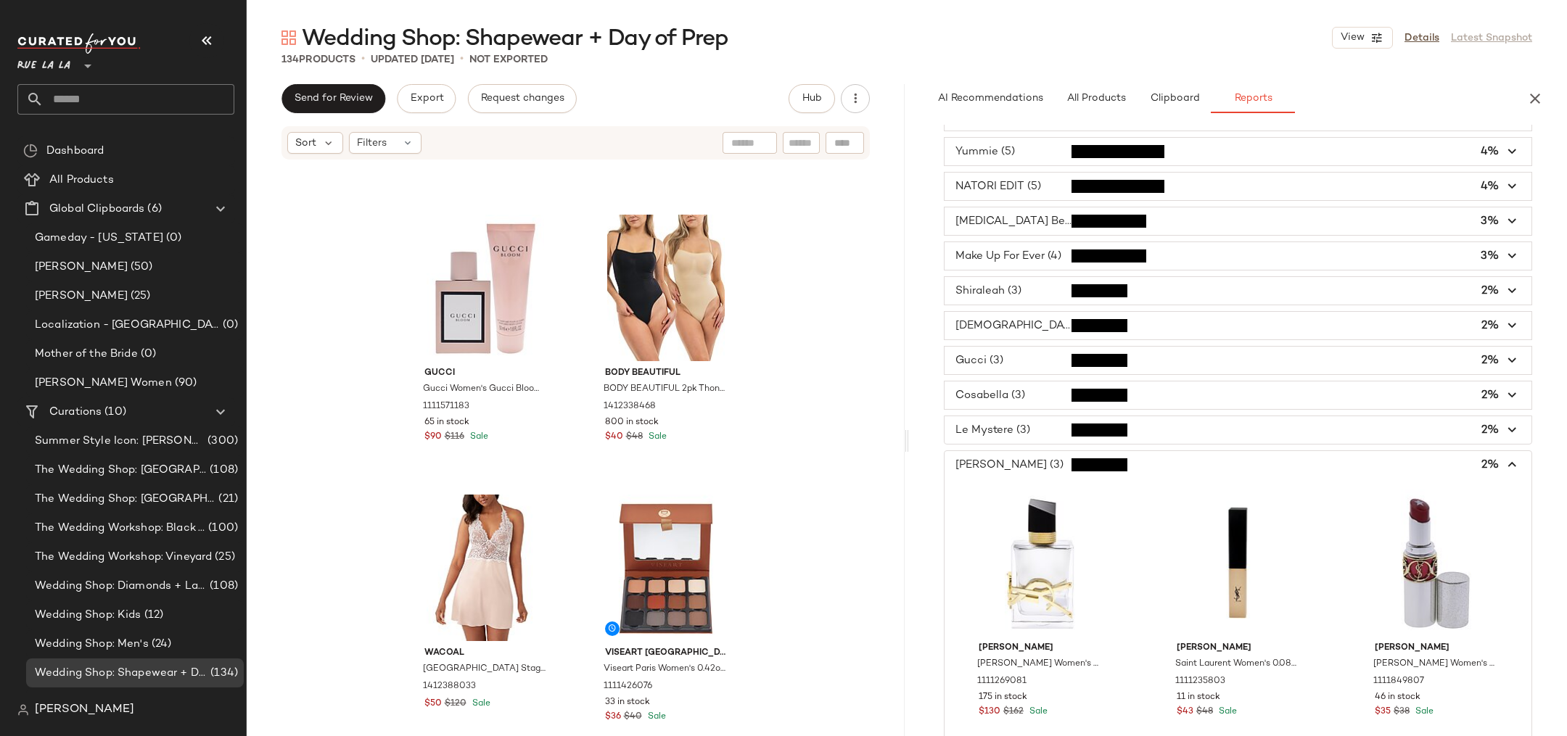
click at [1014, 458] on span "button" at bounding box center [1238, 465] width 587 height 28
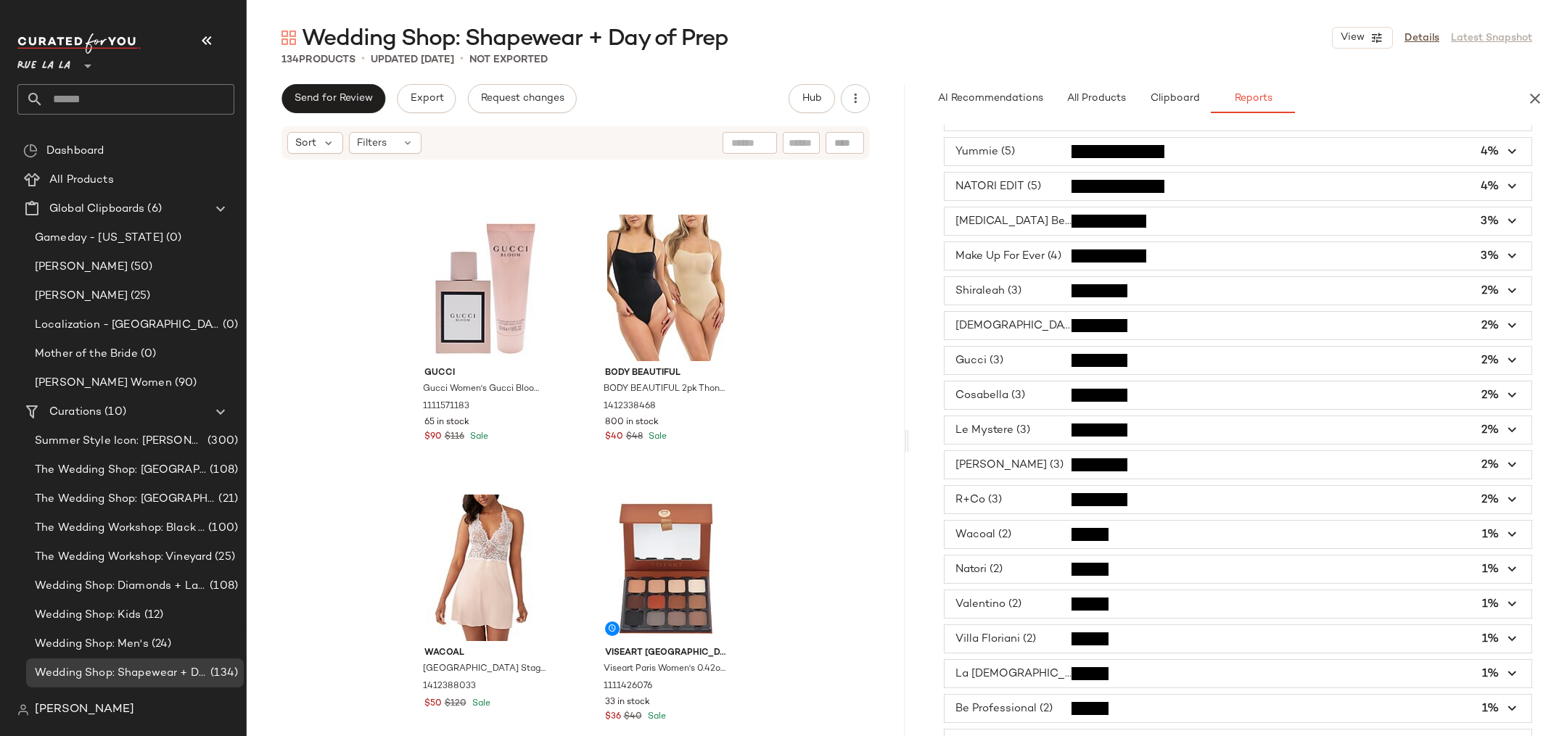
click at [1014, 458] on span "button" at bounding box center [1238, 465] width 587 height 28
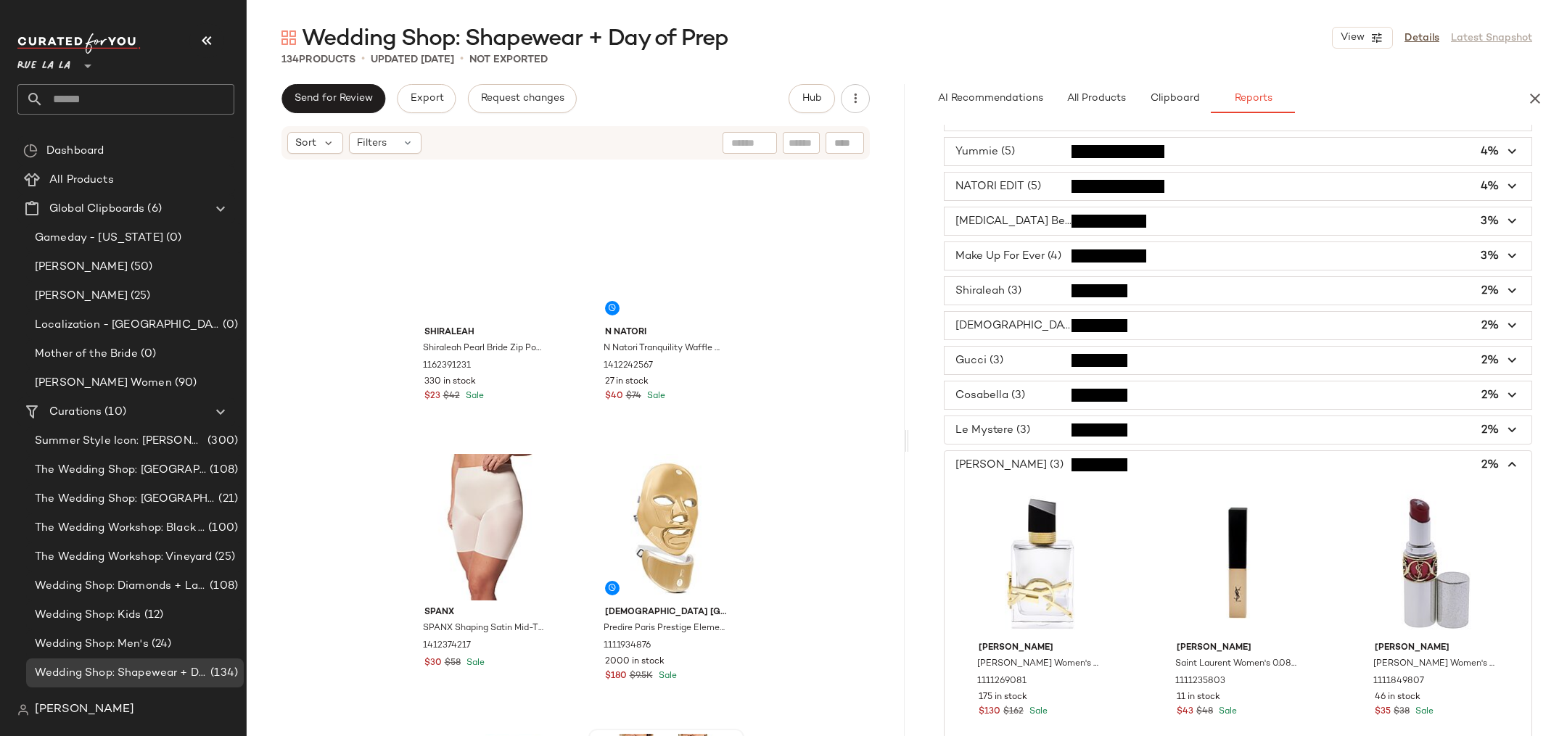
scroll to position [0, 0]
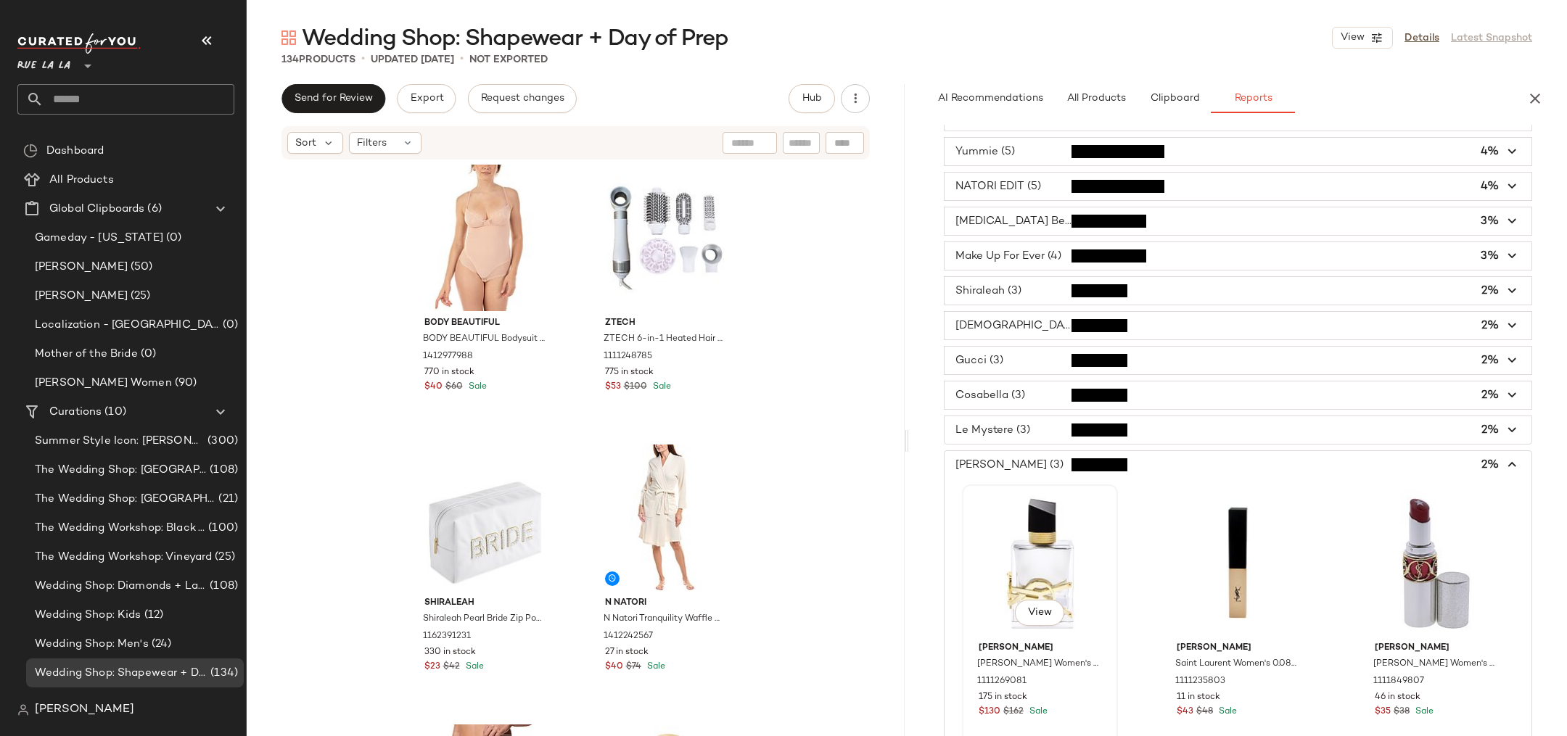
click at [1079, 572] on div "View" at bounding box center [1040, 563] width 146 height 147
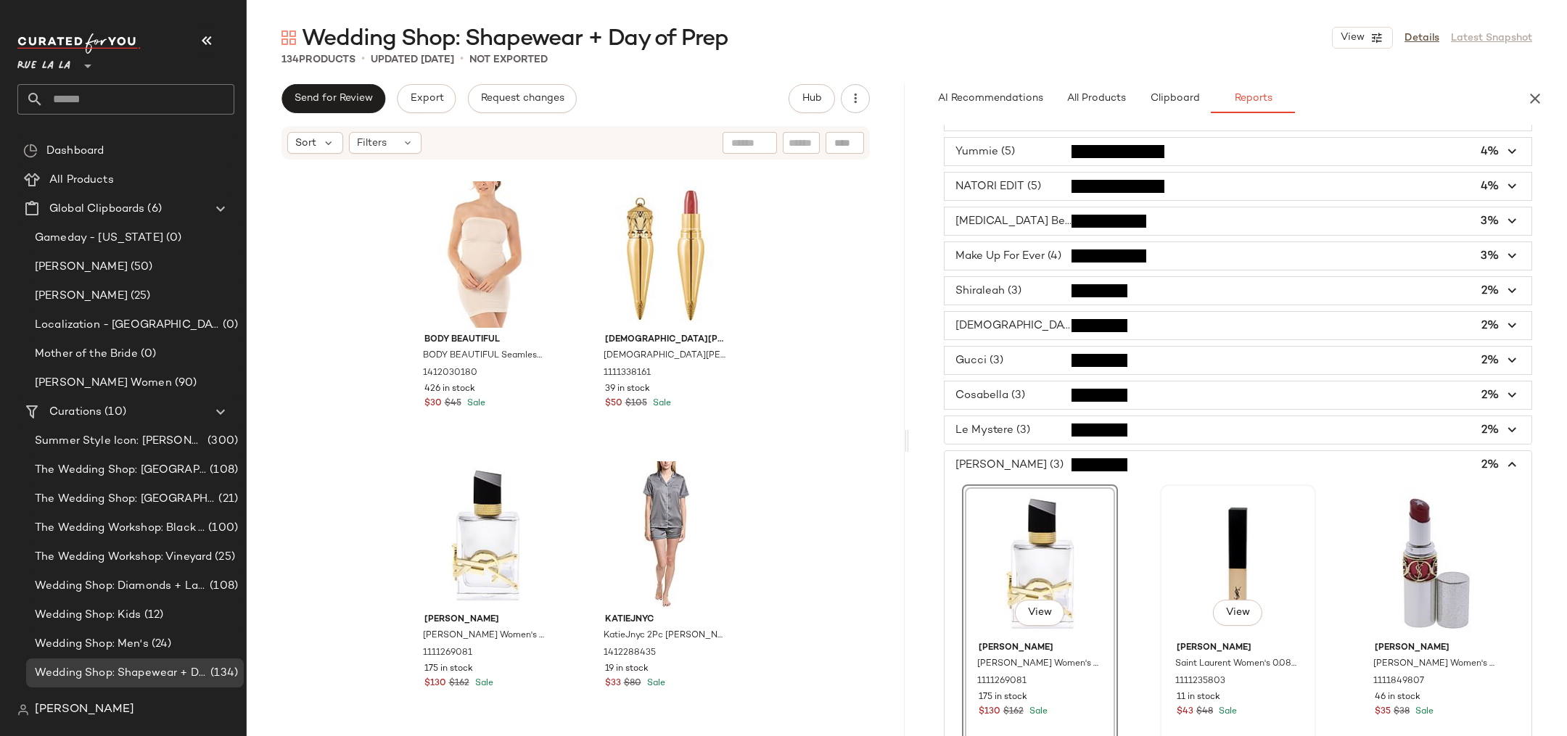
click at [1274, 561] on div "View" at bounding box center [1238, 563] width 146 height 147
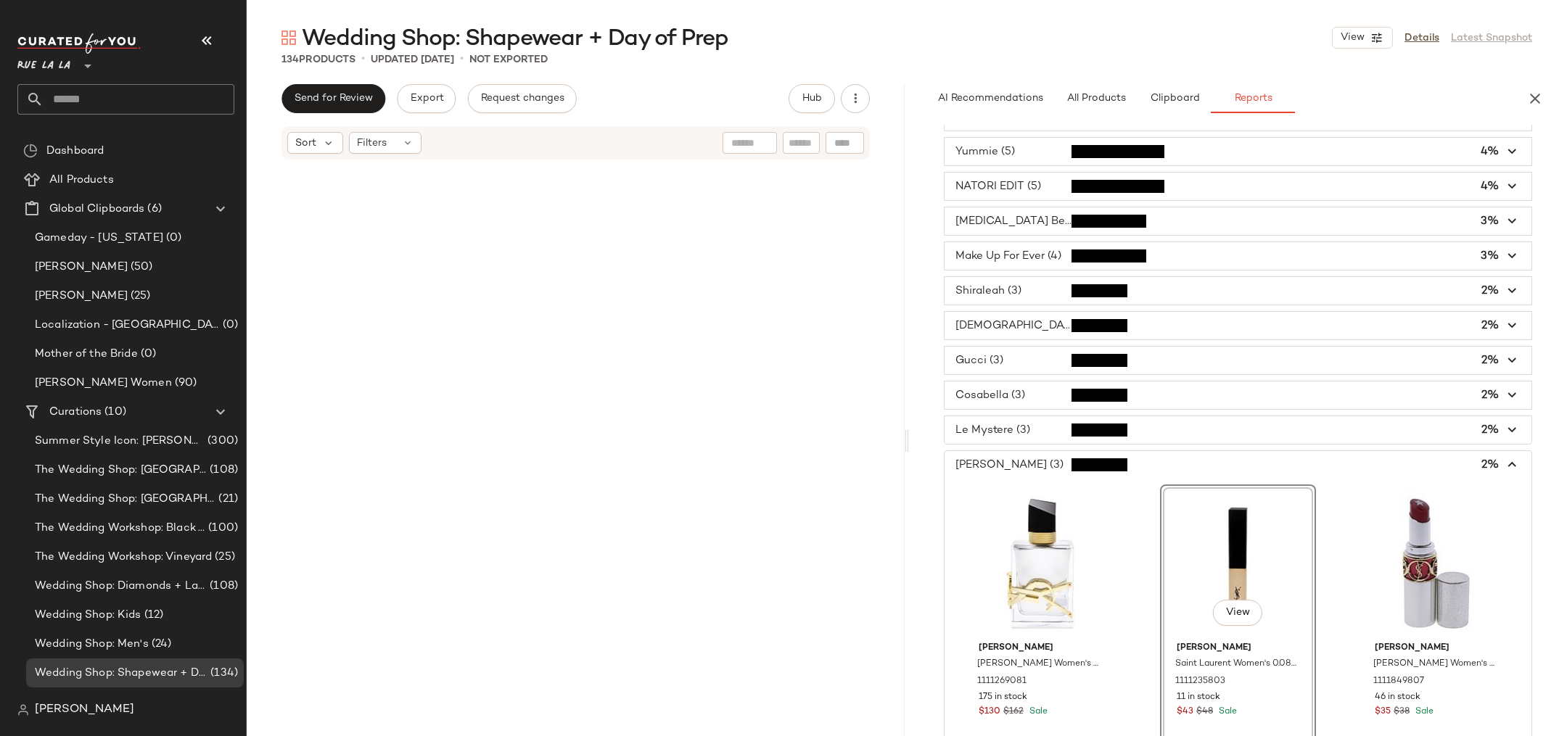
scroll to position [9241, 0]
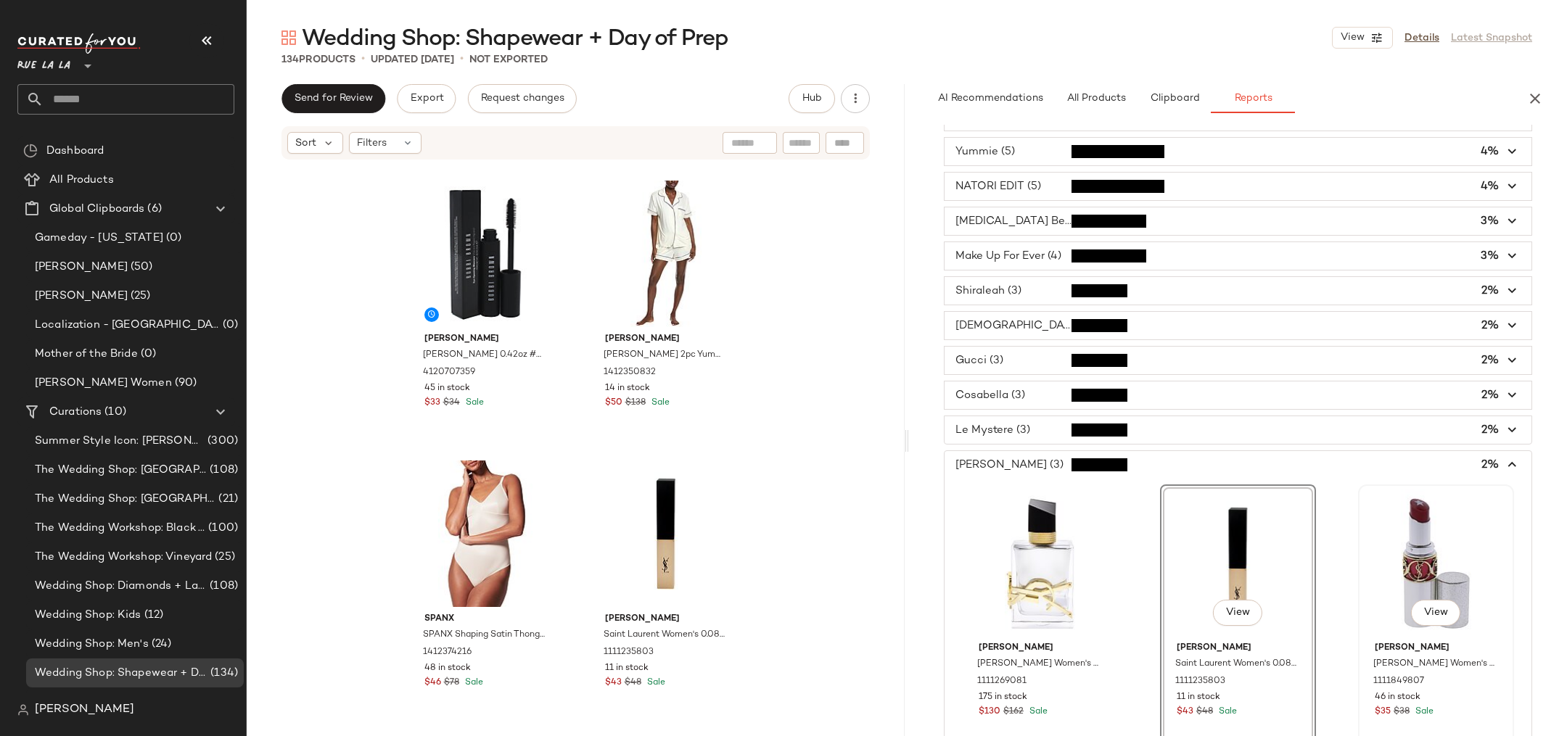
click at [1378, 563] on div "View" at bounding box center [1436, 563] width 146 height 147
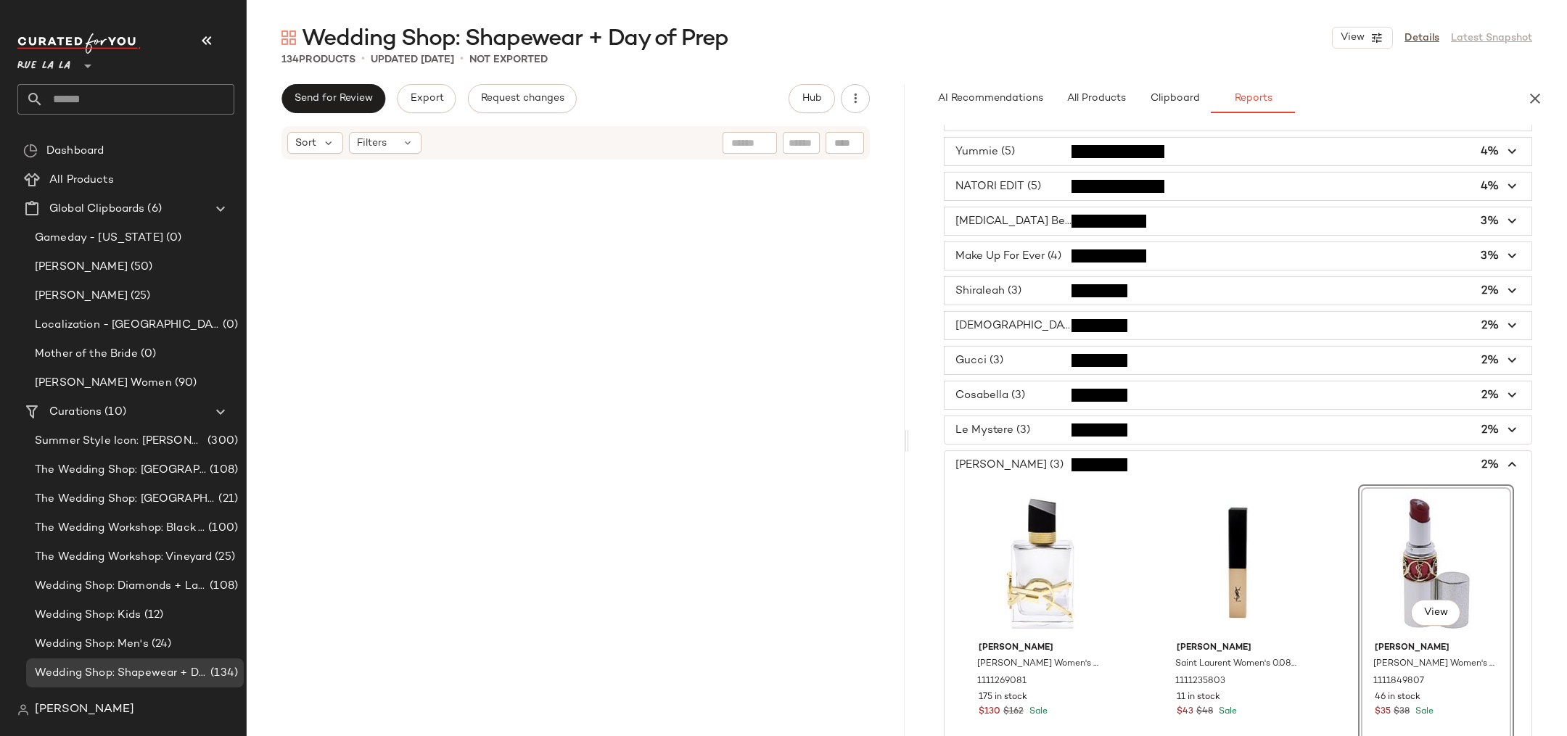
scroll to position [10082, 0]
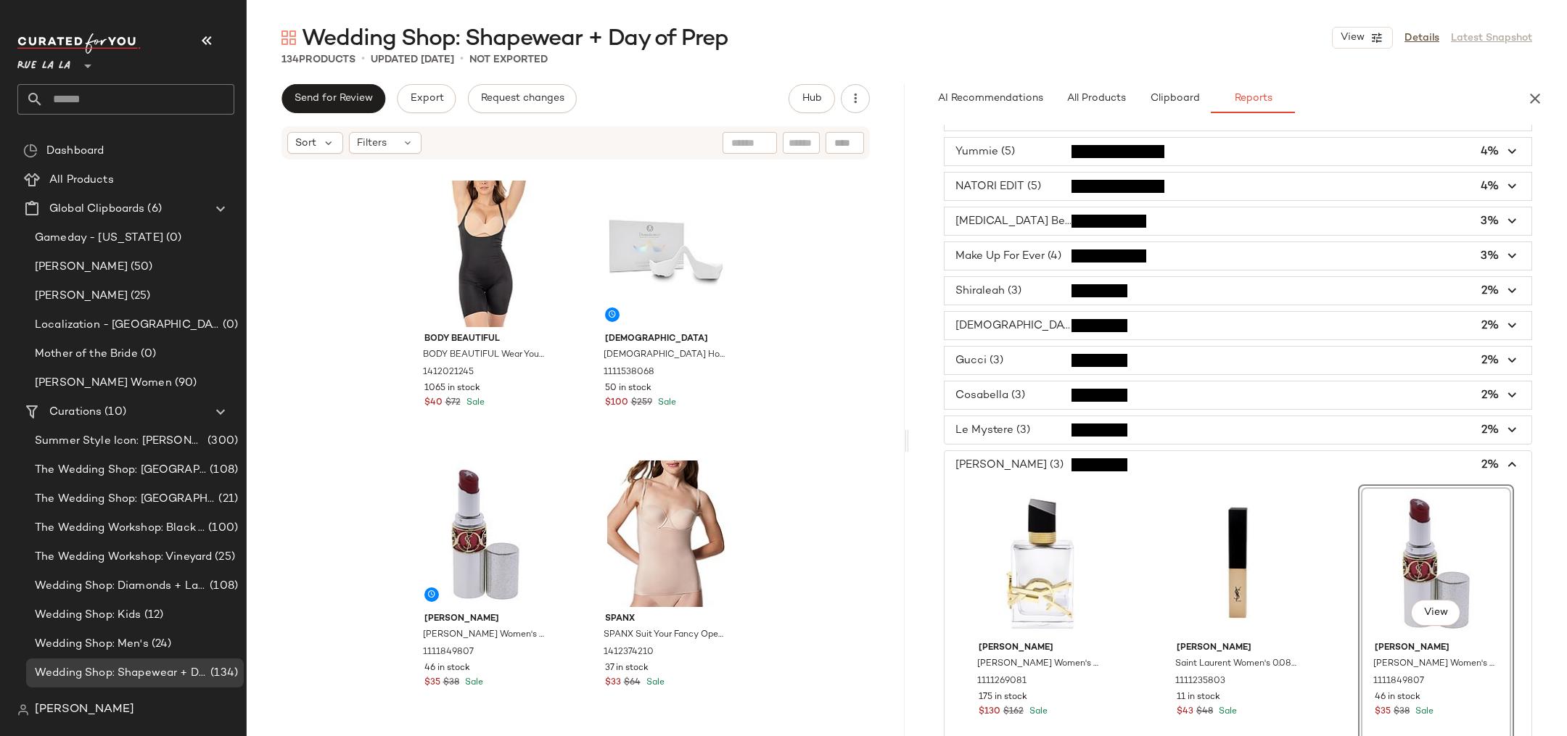
click at [977, 461] on span "button" at bounding box center [1238, 465] width 587 height 28
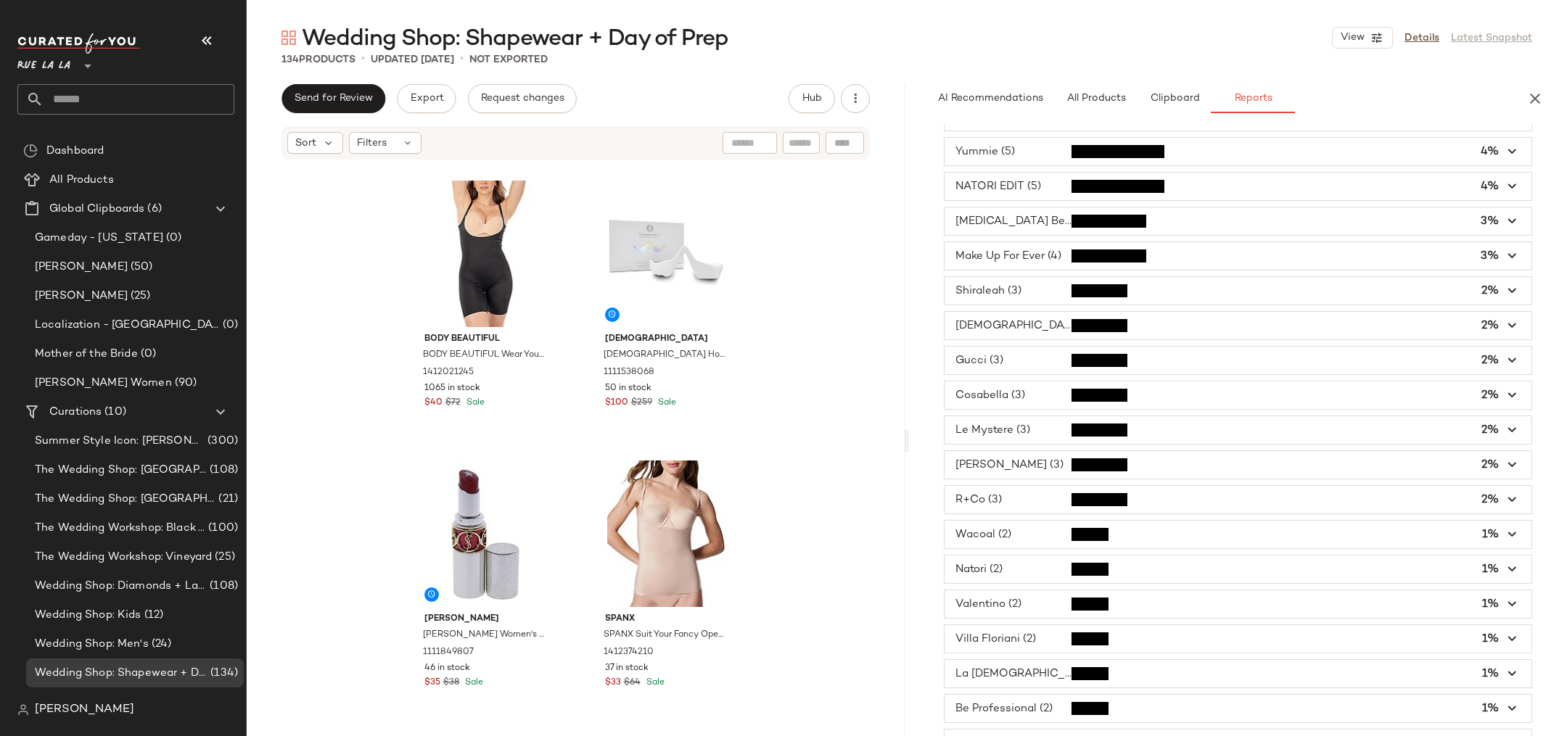
click at [992, 350] on span "button" at bounding box center [1238, 361] width 587 height 28
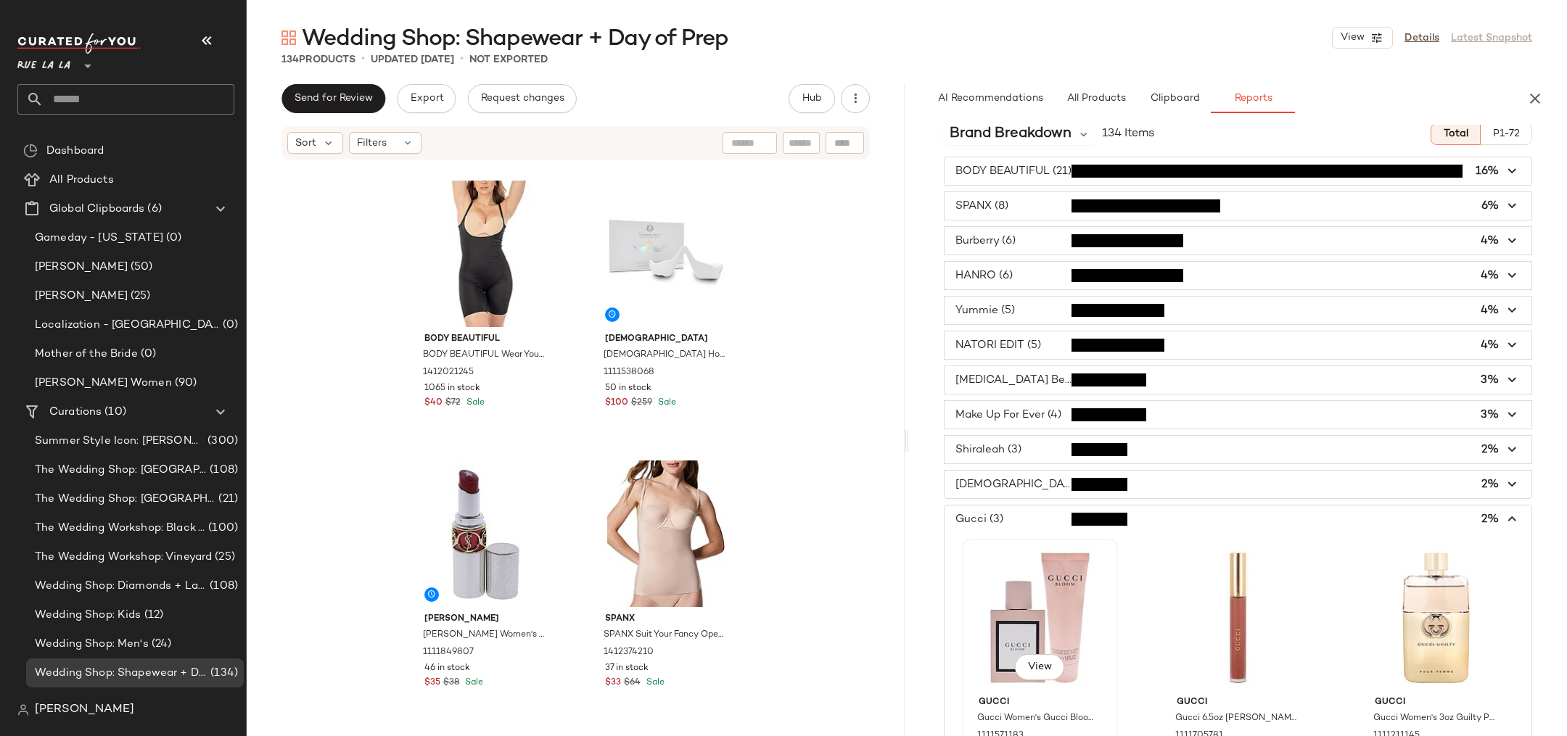
scroll to position [0, 0]
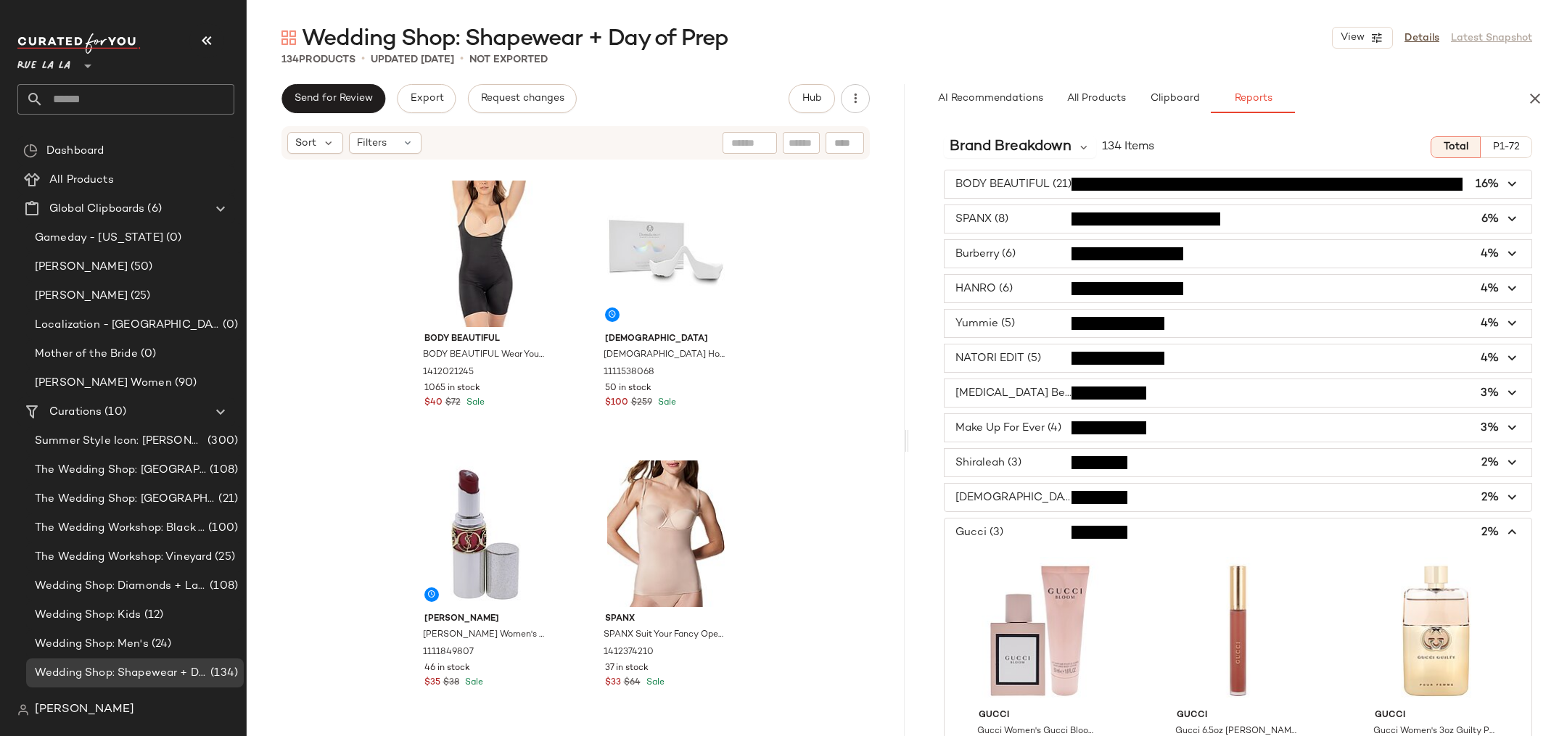
click at [986, 529] on span "button" at bounding box center [1238, 533] width 587 height 28
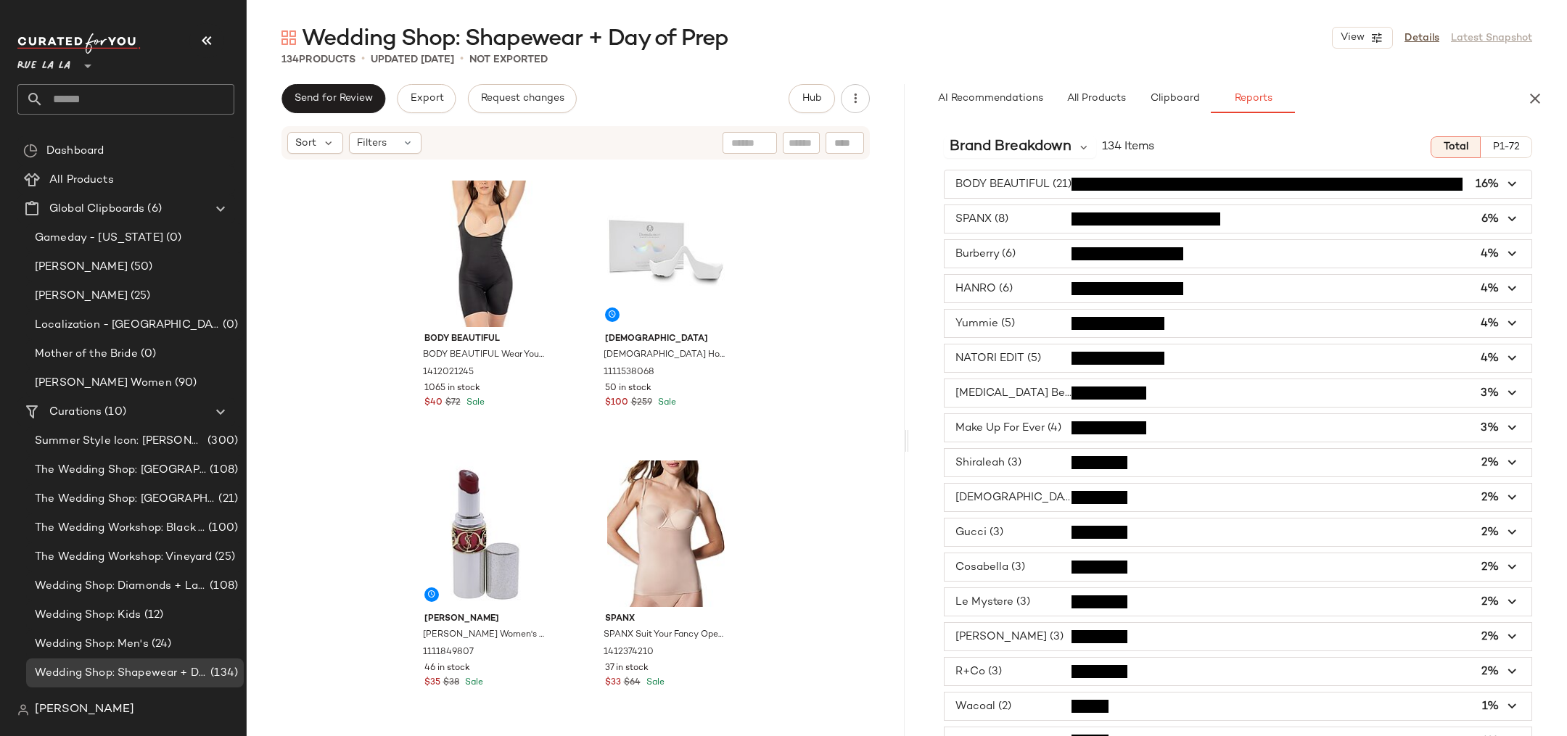
scroll to position [446, 0]
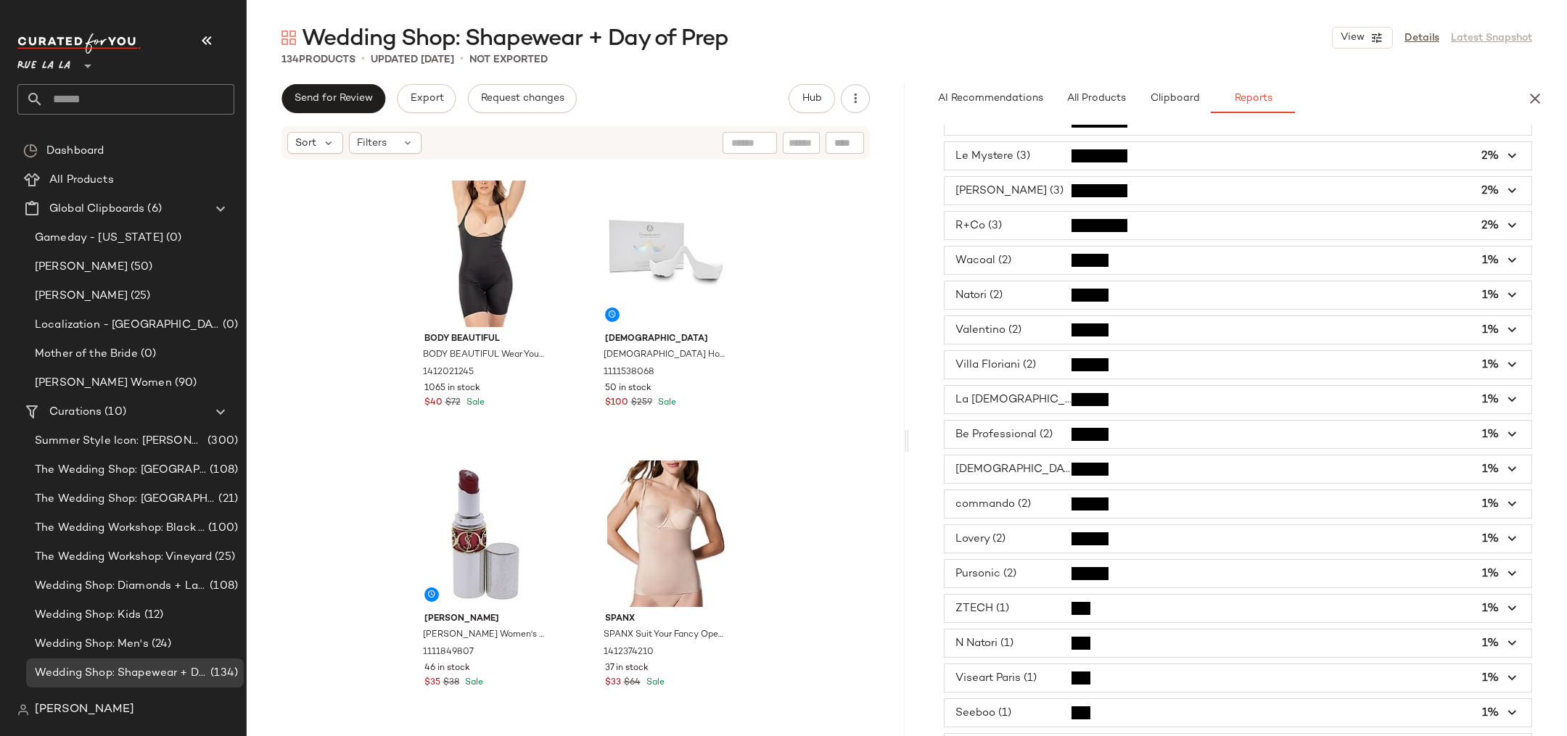
click at [1026, 456] on span "button" at bounding box center [1238, 470] width 587 height 28
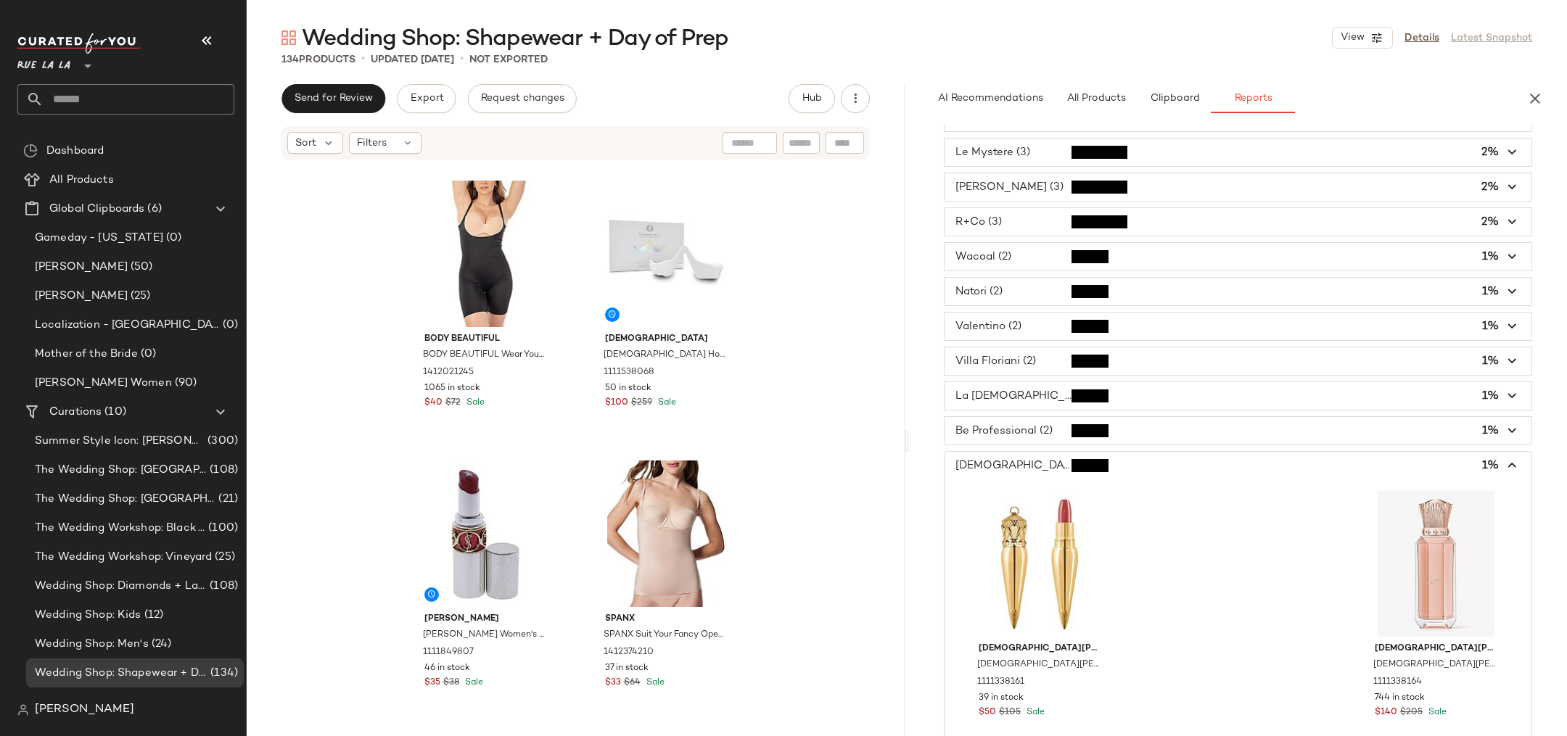
scroll to position [455, 0]
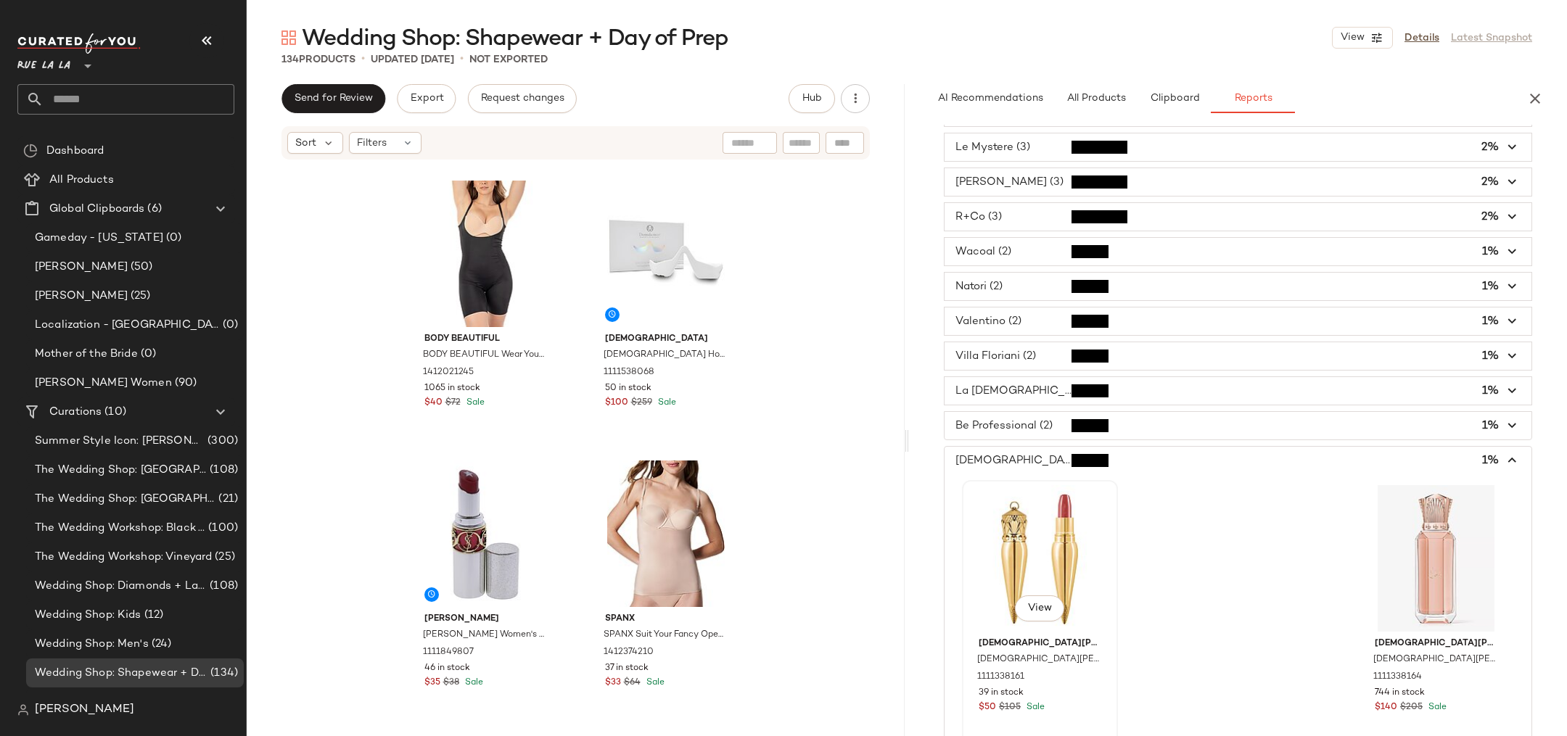
click at [1051, 531] on div "View" at bounding box center [1040, 558] width 146 height 147
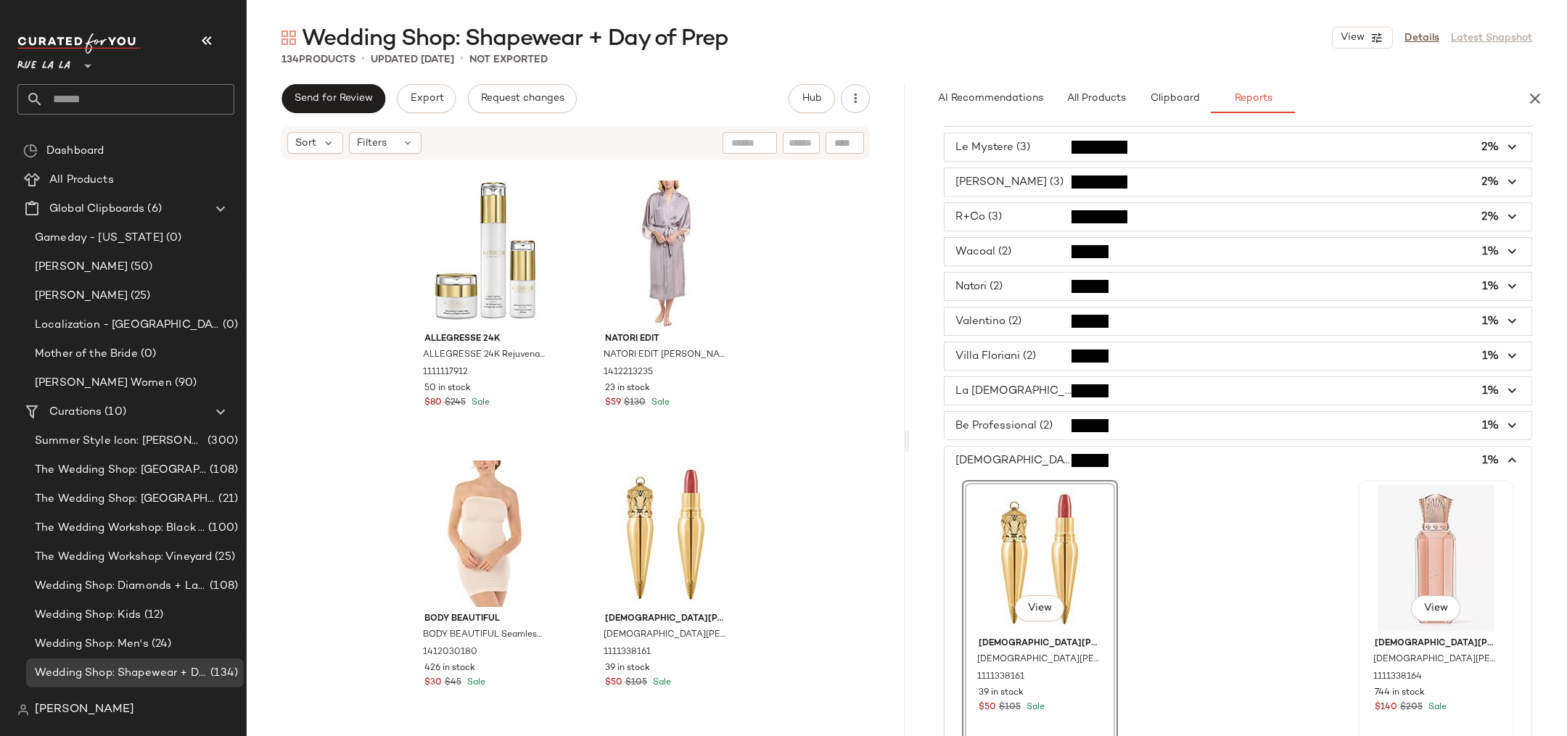
click at [1387, 562] on div "View" at bounding box center [1436, 558] width 146 height 147
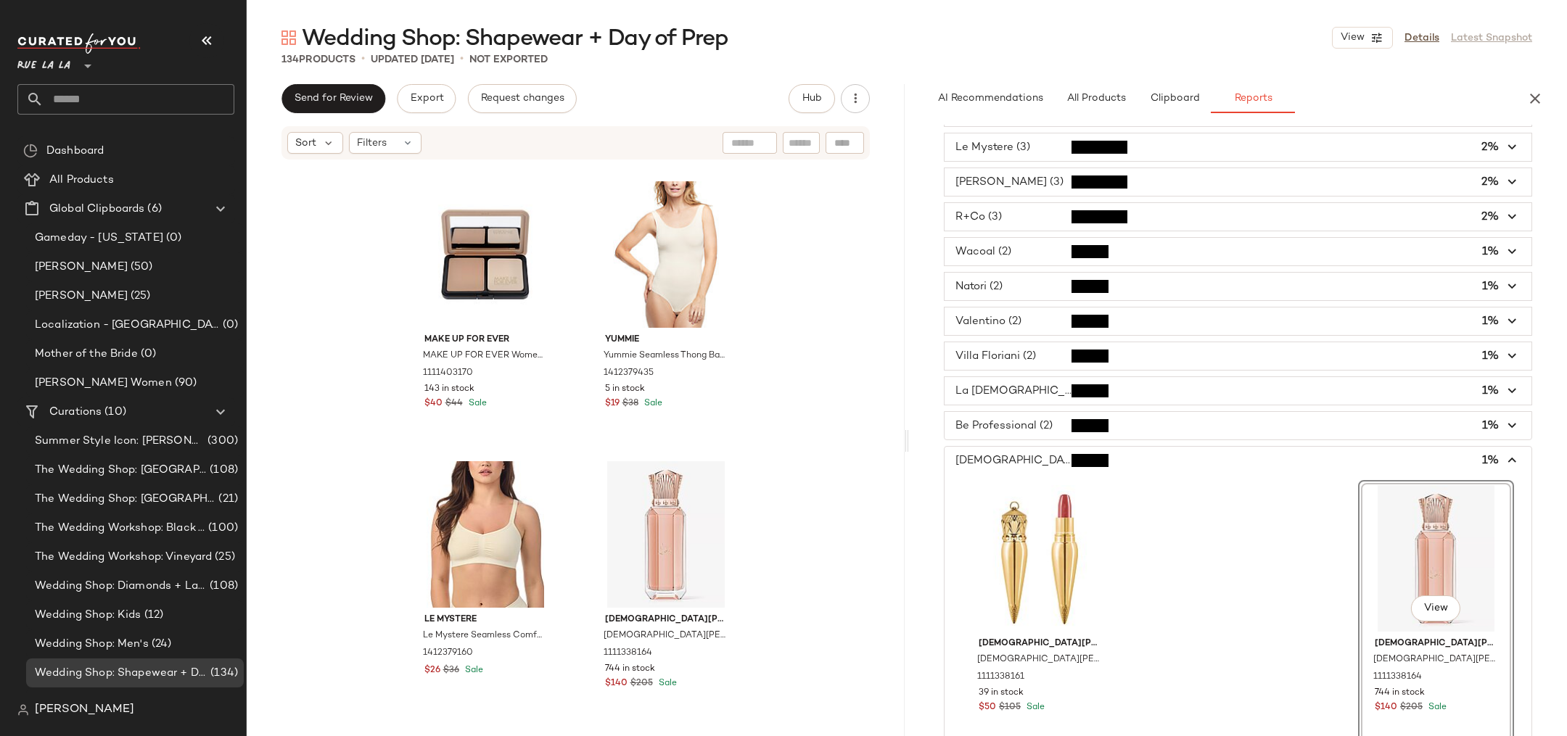
scroll to position [0, 0]
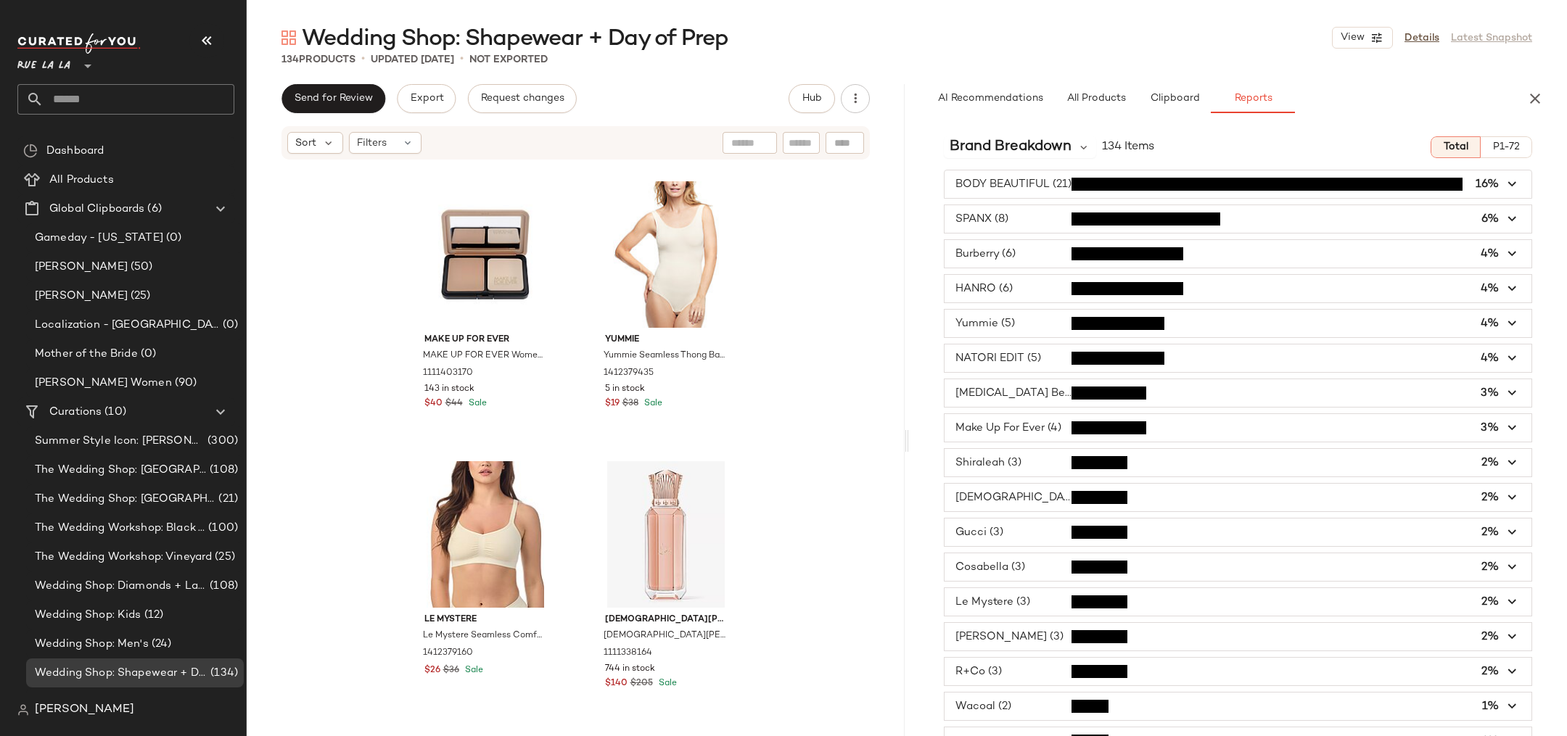
click at [1024, 309] on div "Burberry (6) 4%" at bounding box center [1238, 323] width 588 height 29
click at [1022, 247] on span "button" at bounding box center [1238, 254] width 587 height 28
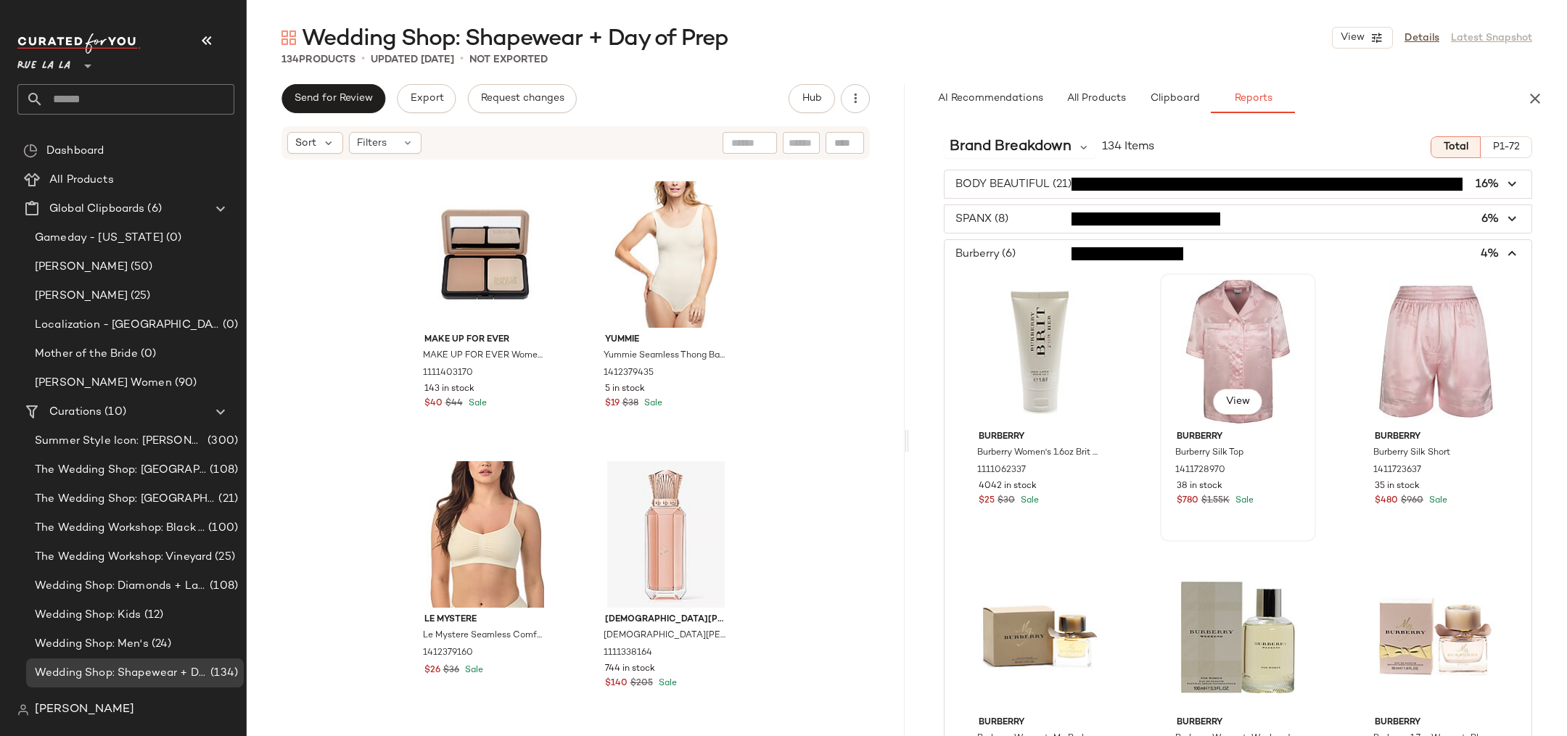
scroll to position [268, 0]
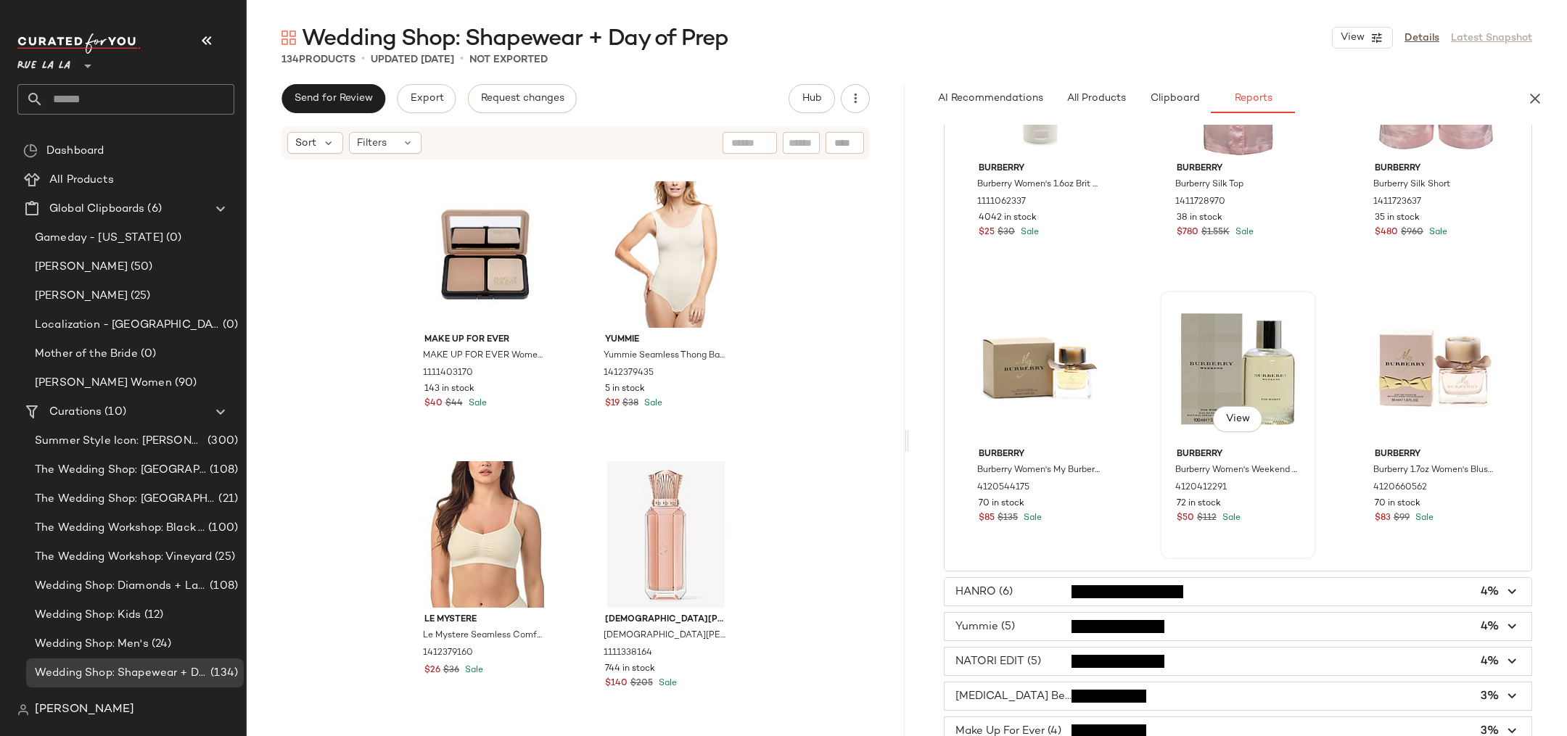
click at [1220, 379] on div "View" at bounding box center [1238, 369] width 146 height 147
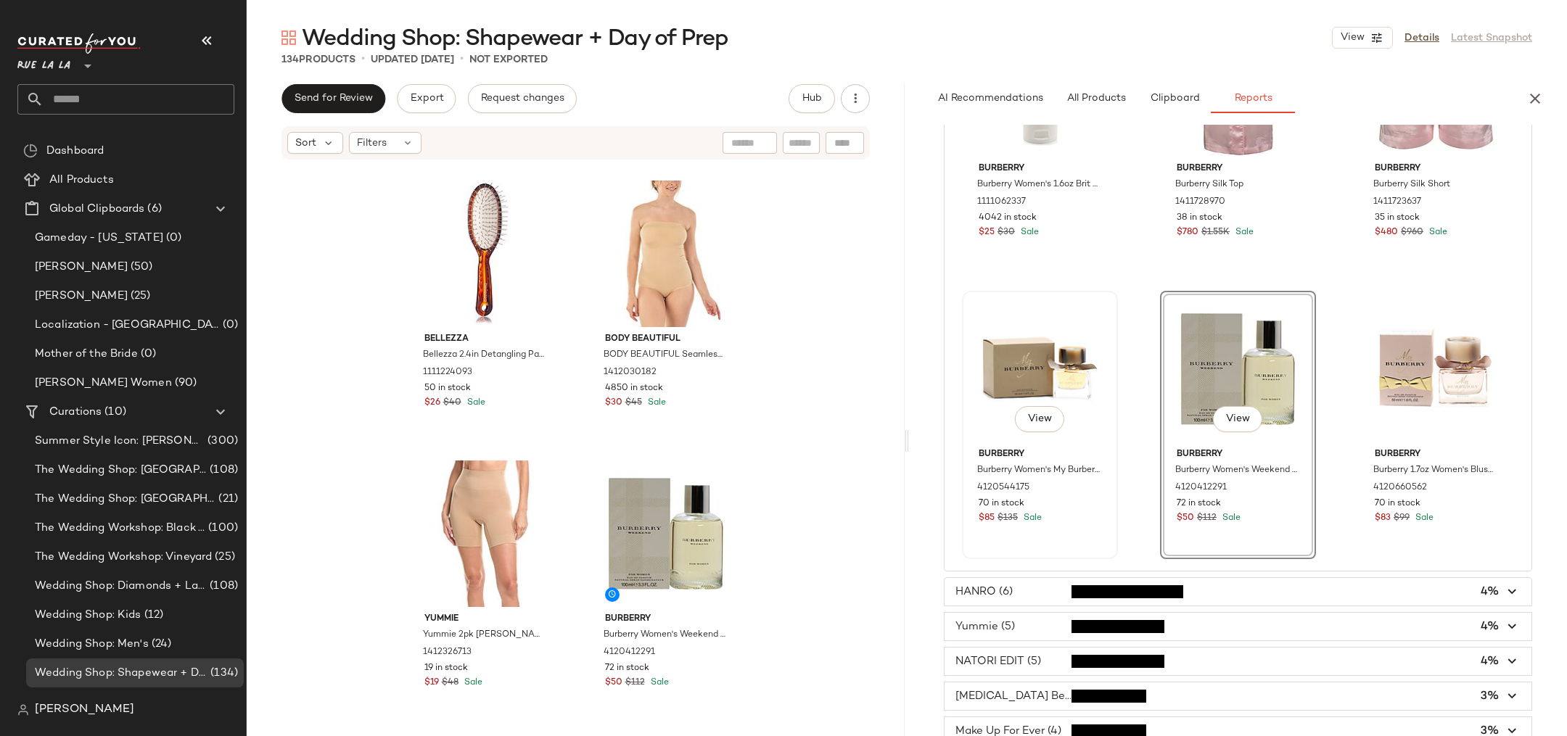
click at [1035, 347] on div "View" at bounding box center [1040, 369] width 146 height 147
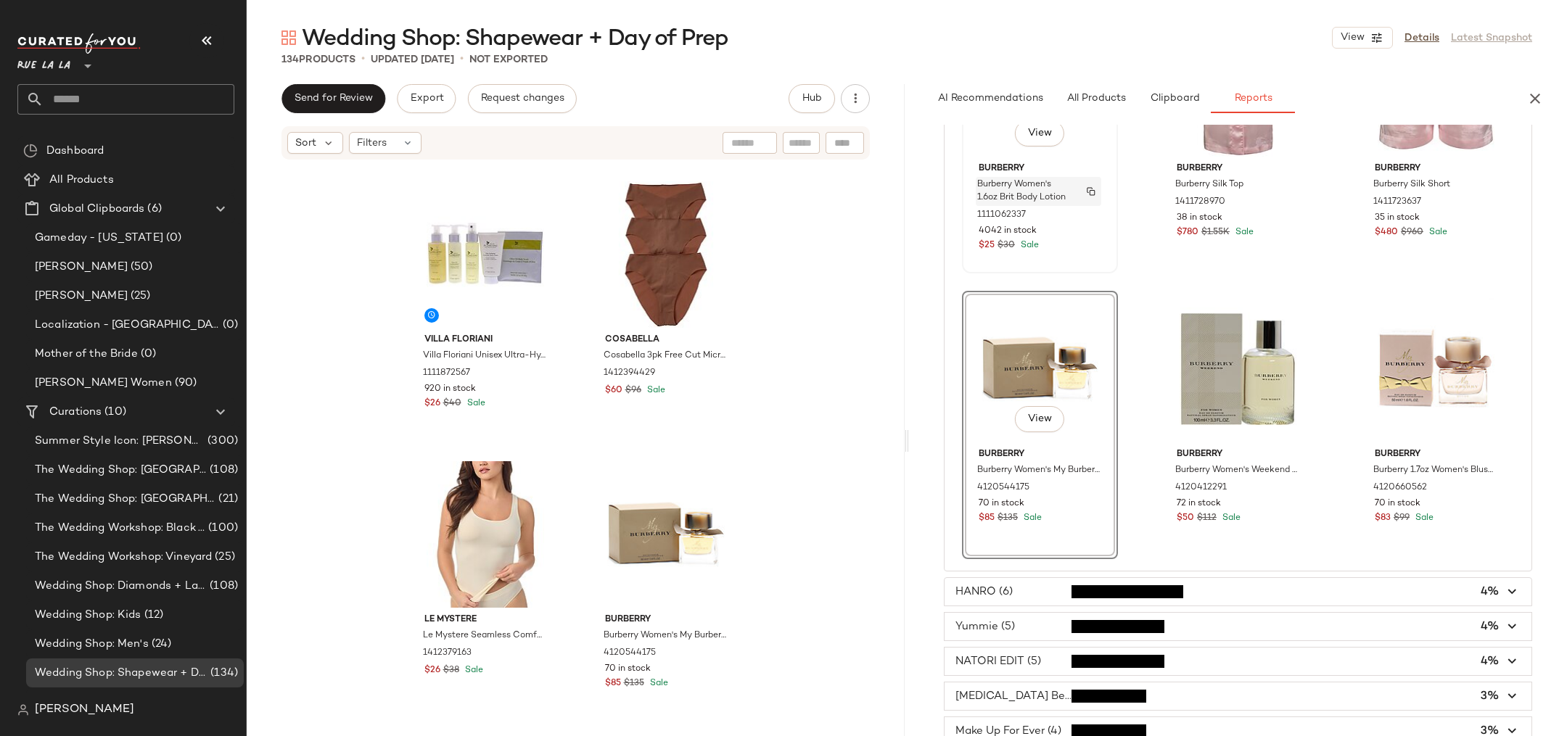
click at [1005, 184] on span "Burberry Women's 1.6oz Brit Body Lotion" at bounding box center [1024, 191] width 95 height 26
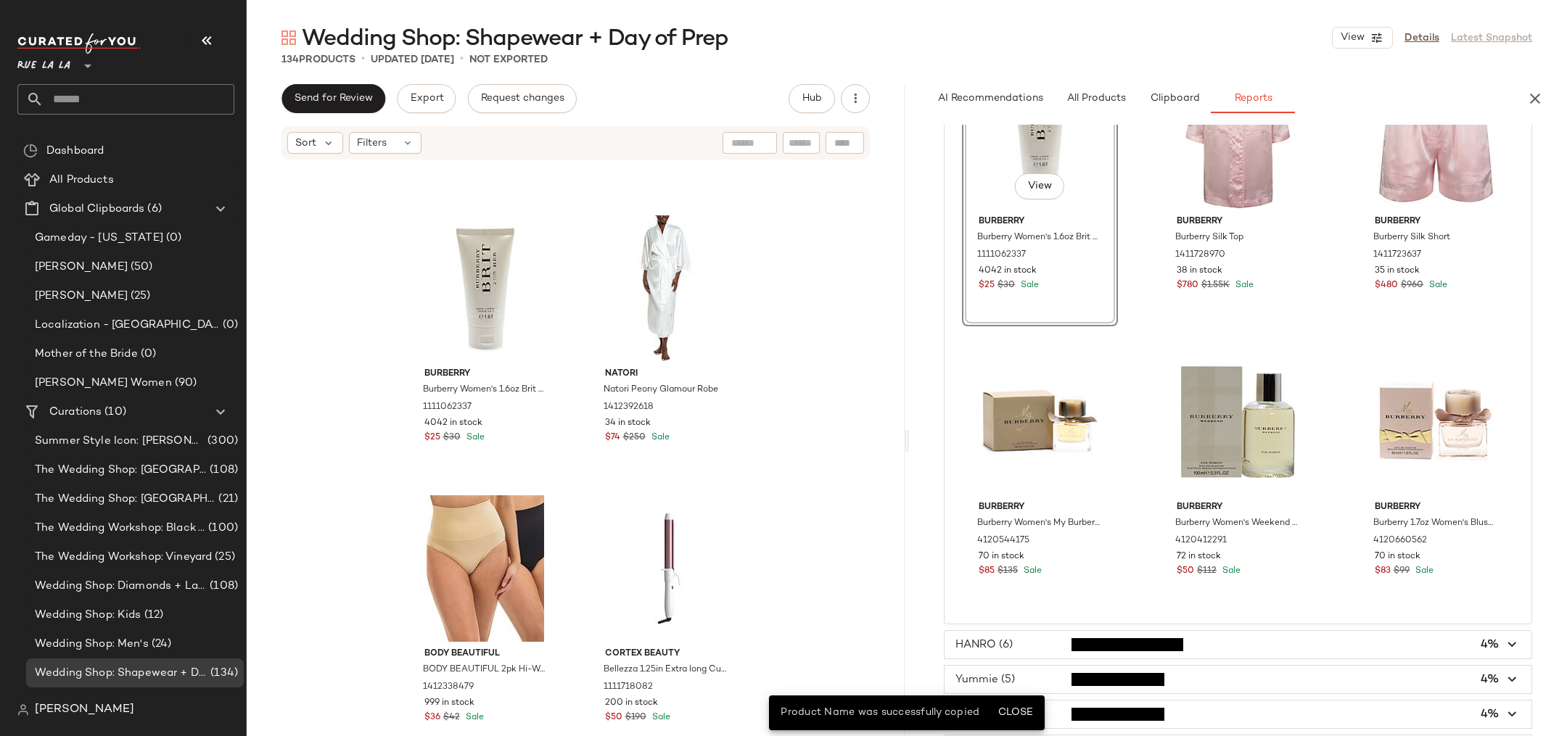
scroll to position [1404, 0]
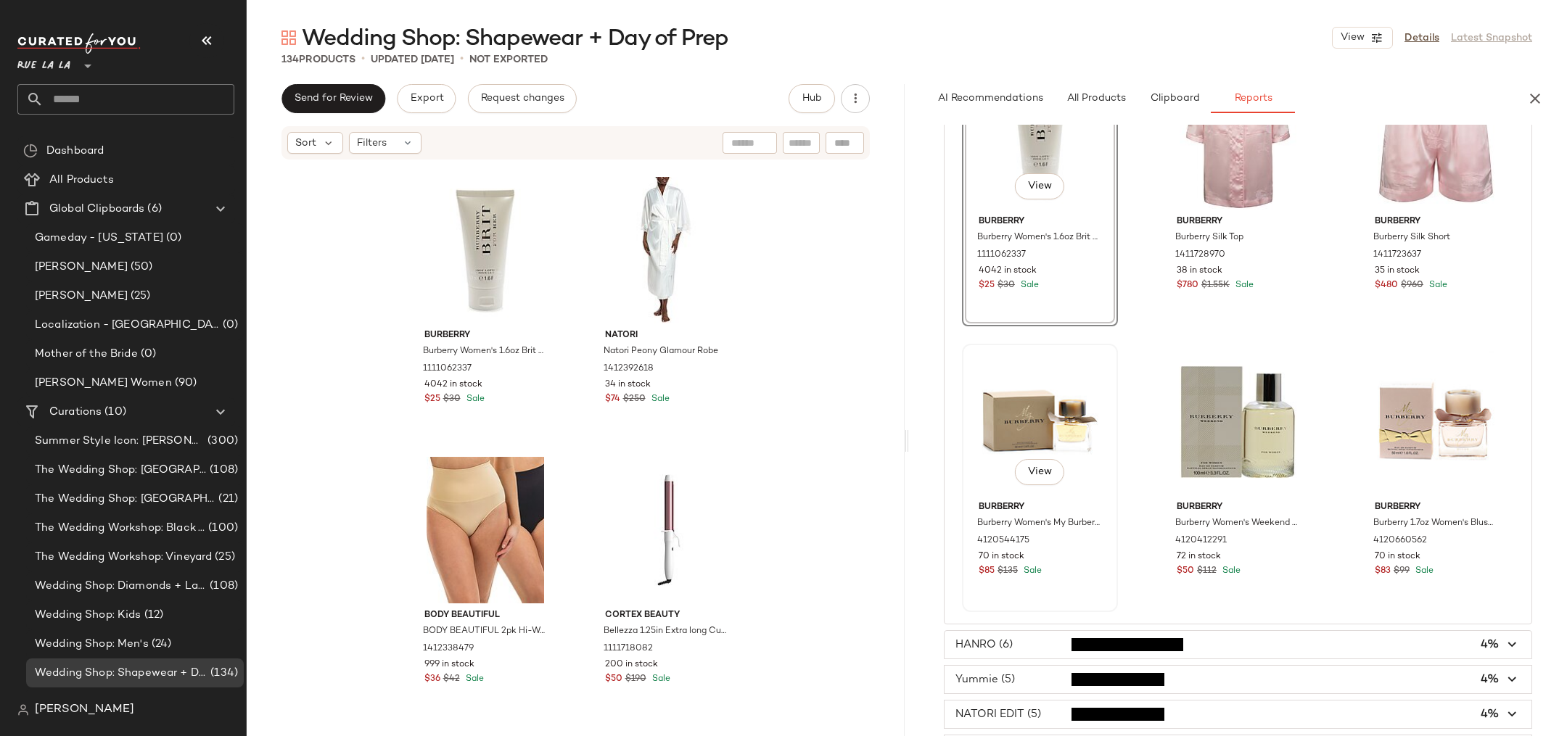
click at [1051, 402] on div "View" at bounding box center [1040, 422] width 146 height 147
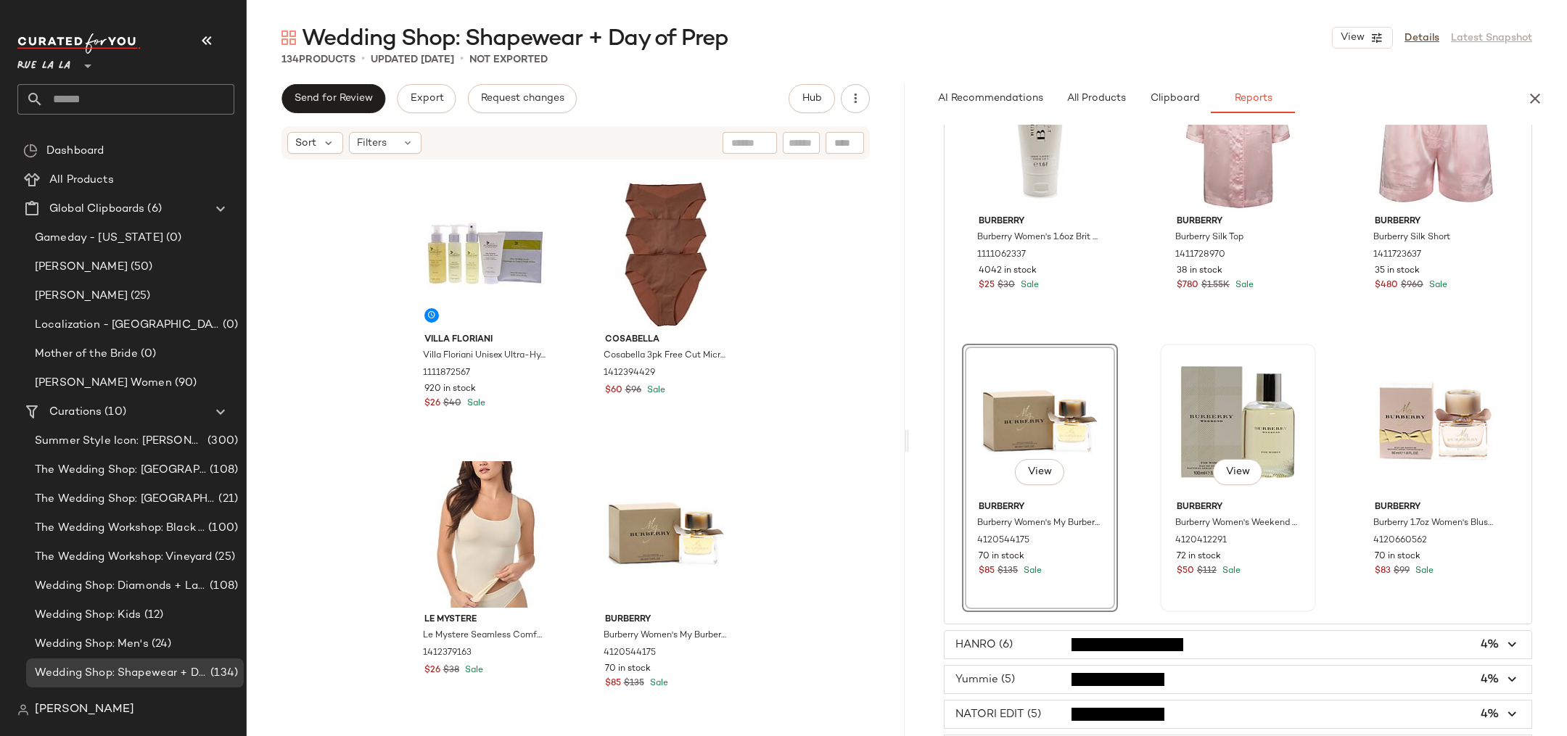
click at [1233, 408] on div "View" at bounding box center [1238, 422] width 146 height 147
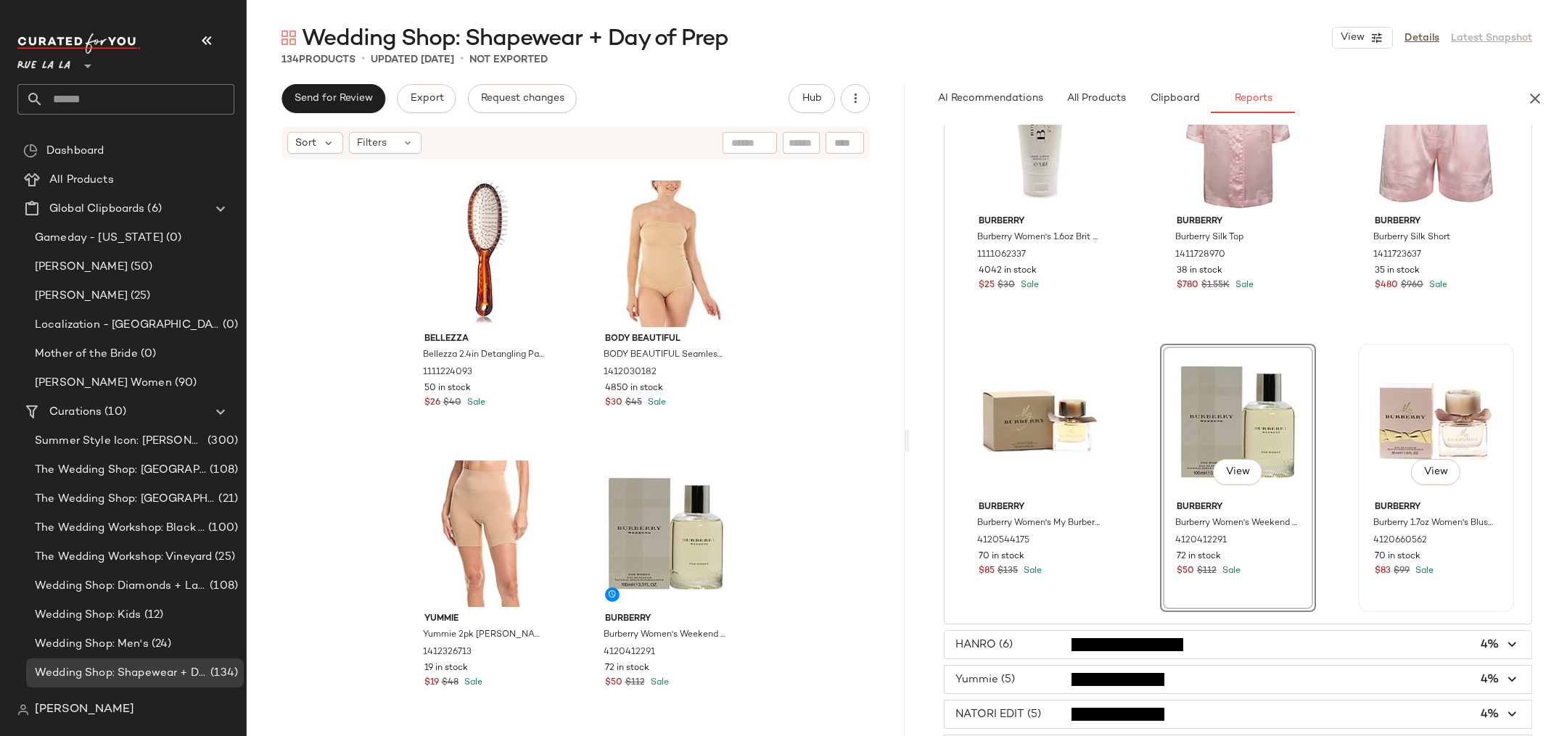
click at [1391, 395] on div "View" at bounding box center [1436, 422] width 146 height 147
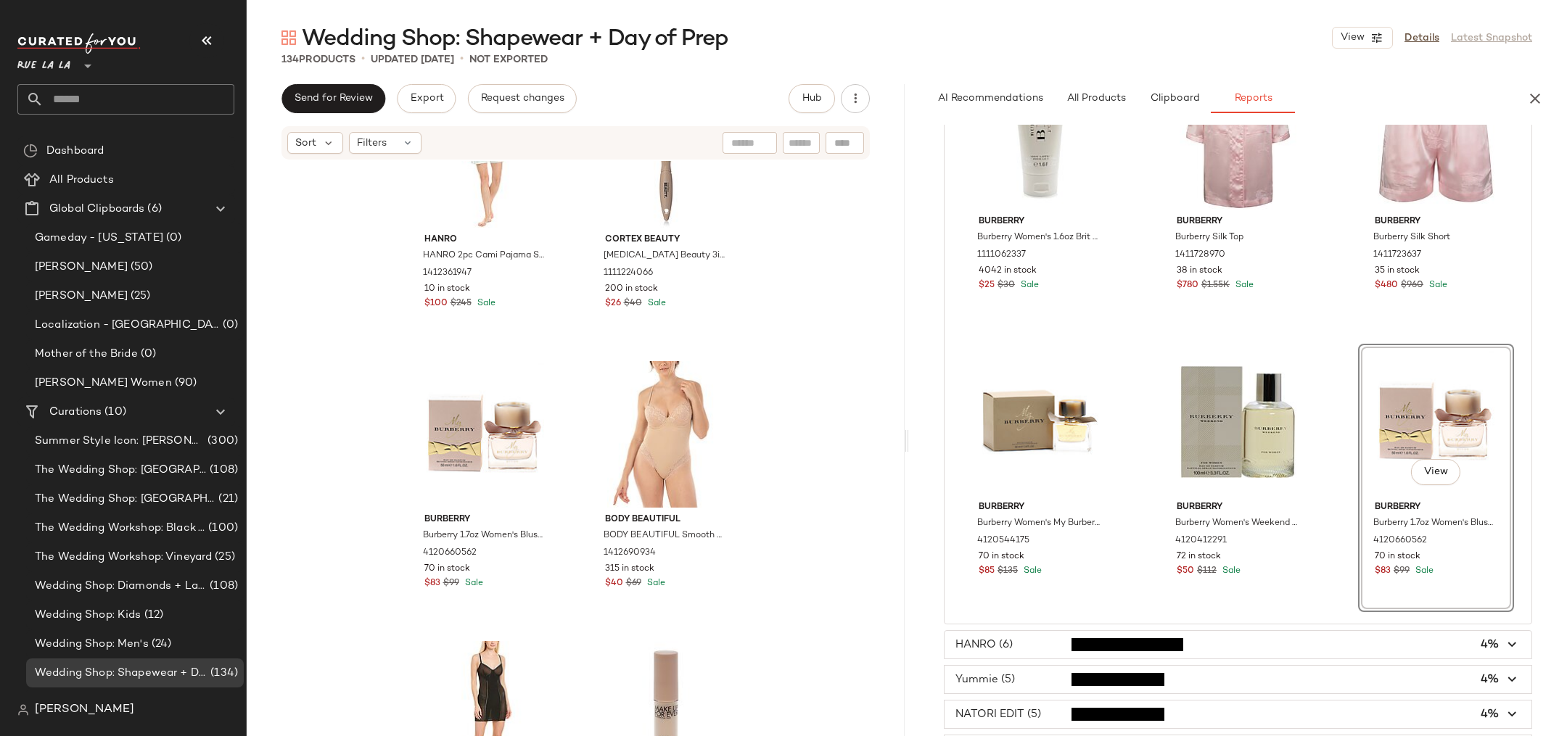
scroll to position [0, 0]
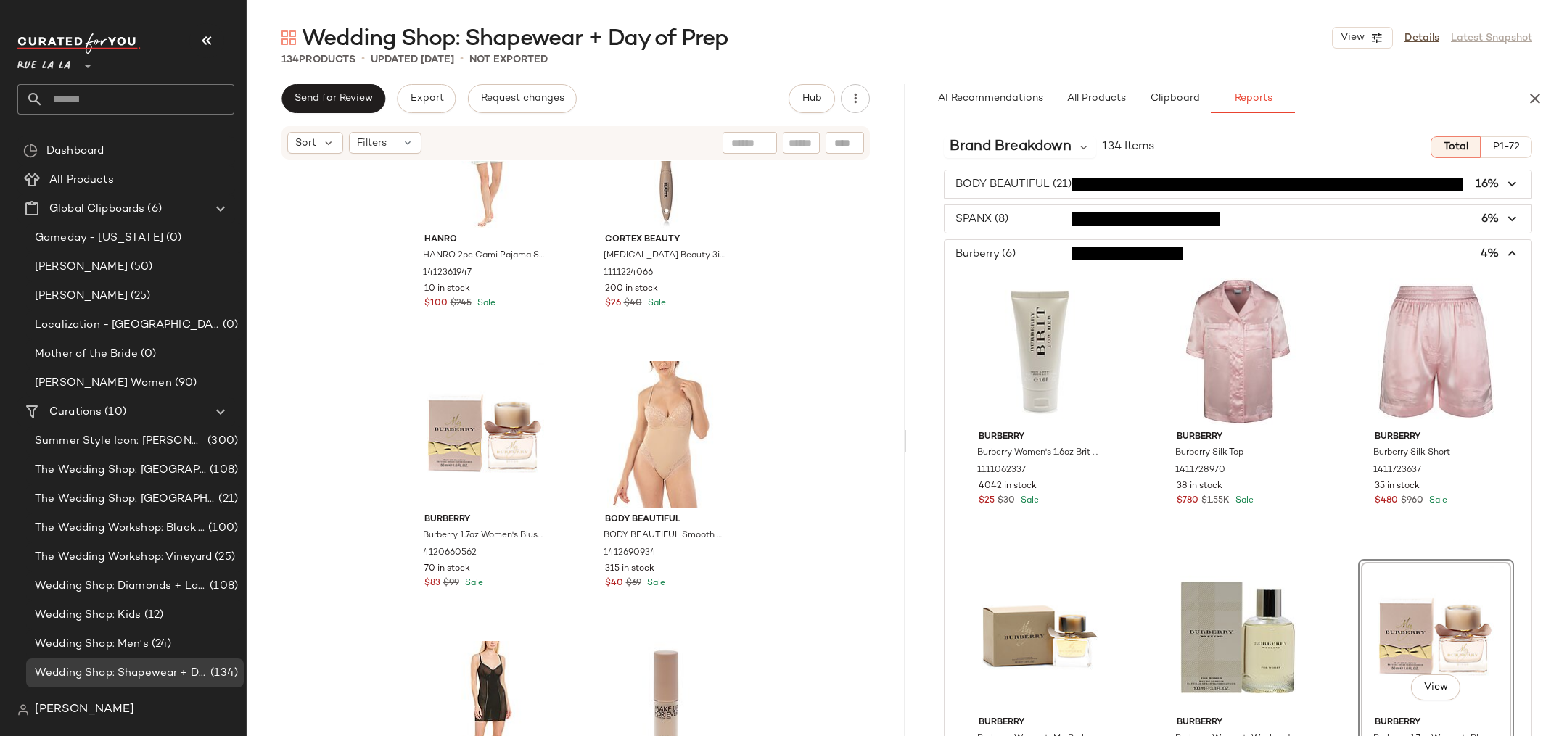
click at [1007, 250] on span "button" at bounding box center [1238, 254] width 587 height 28
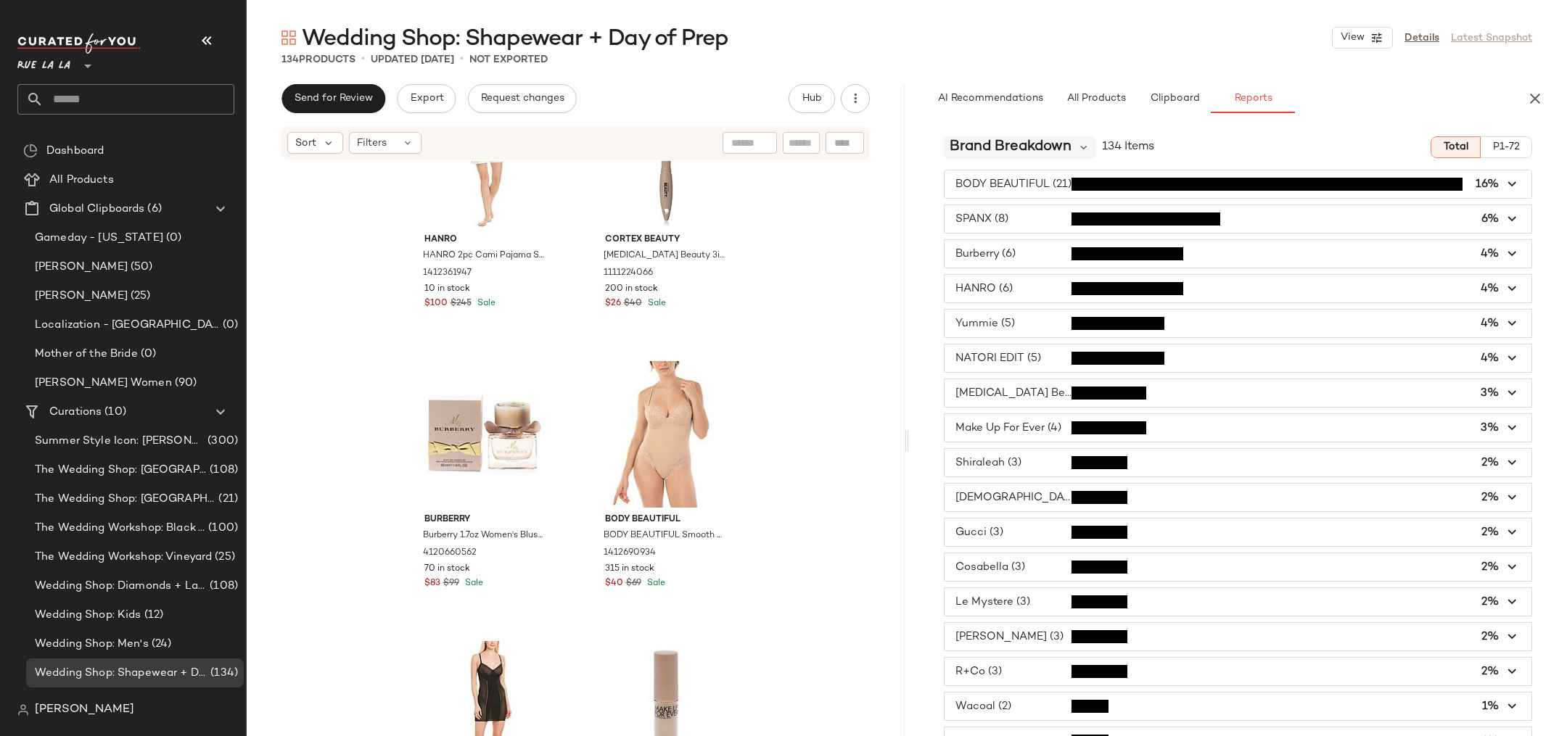
click at [1056, 146] on span "Brand Breakdown" at bounding box center [1011, 147] width 122 height 22
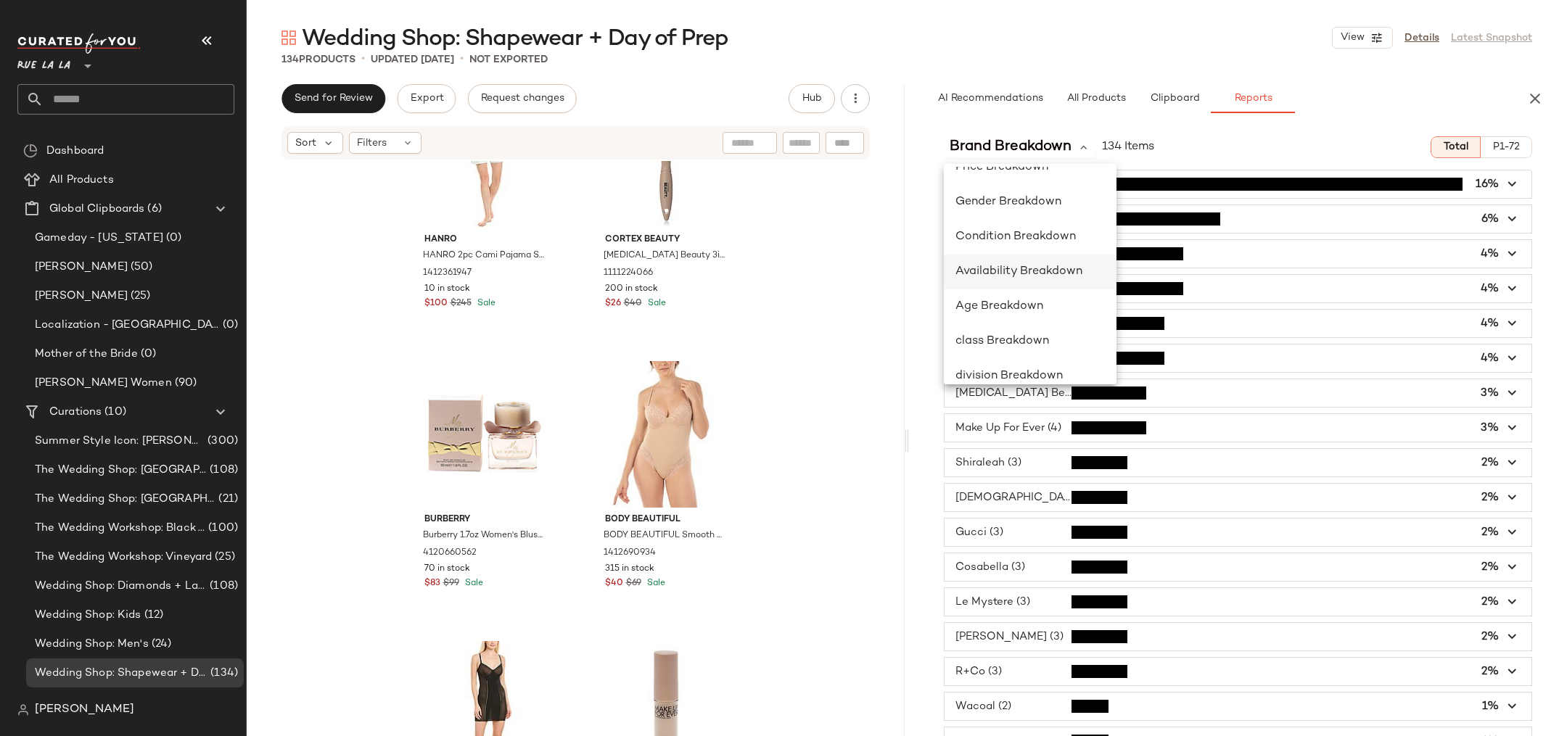
scroll to position [211, 0]
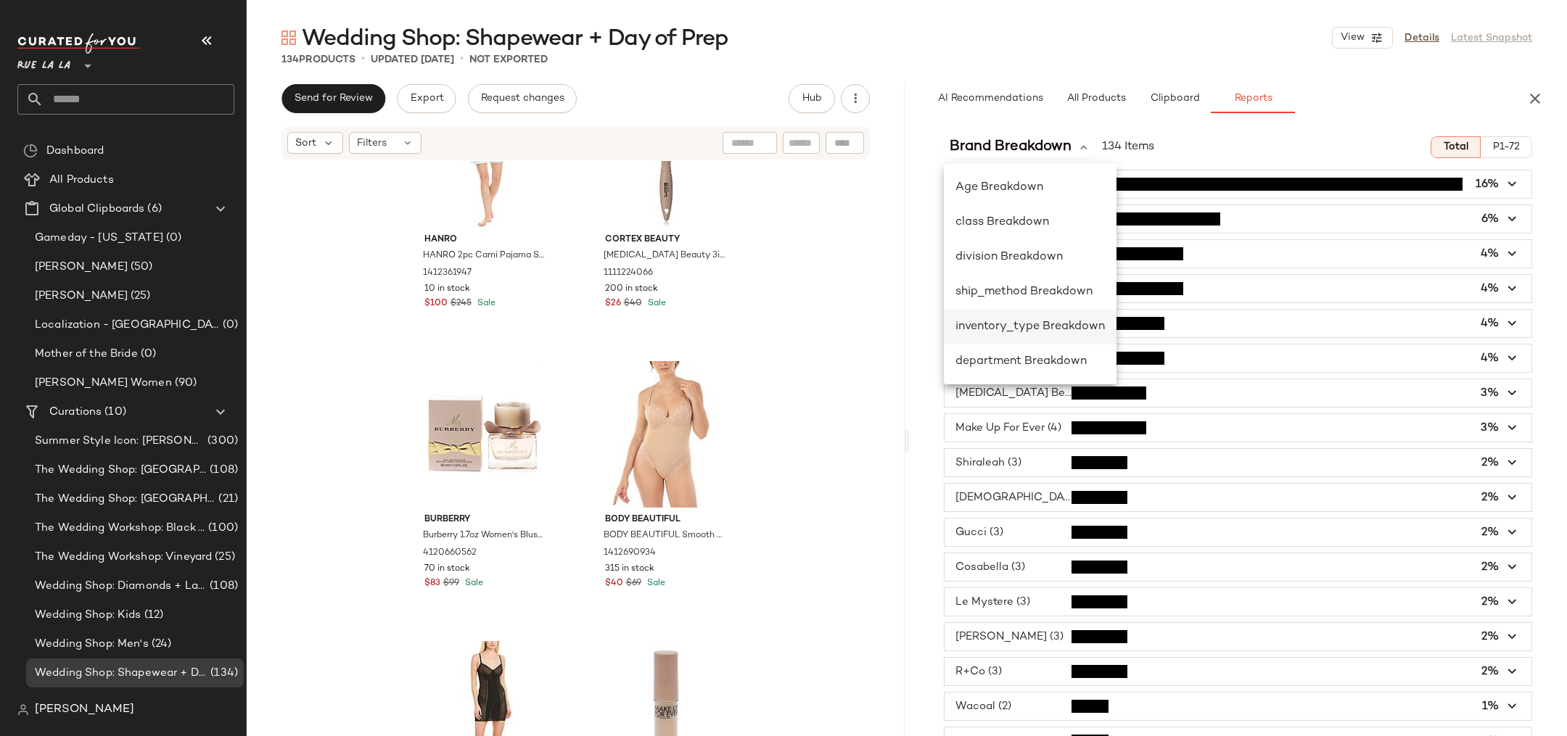
click at [1022, 334] on div "inventory_type Breakdown" at bounding box center [1029, 326] width 149 height 17
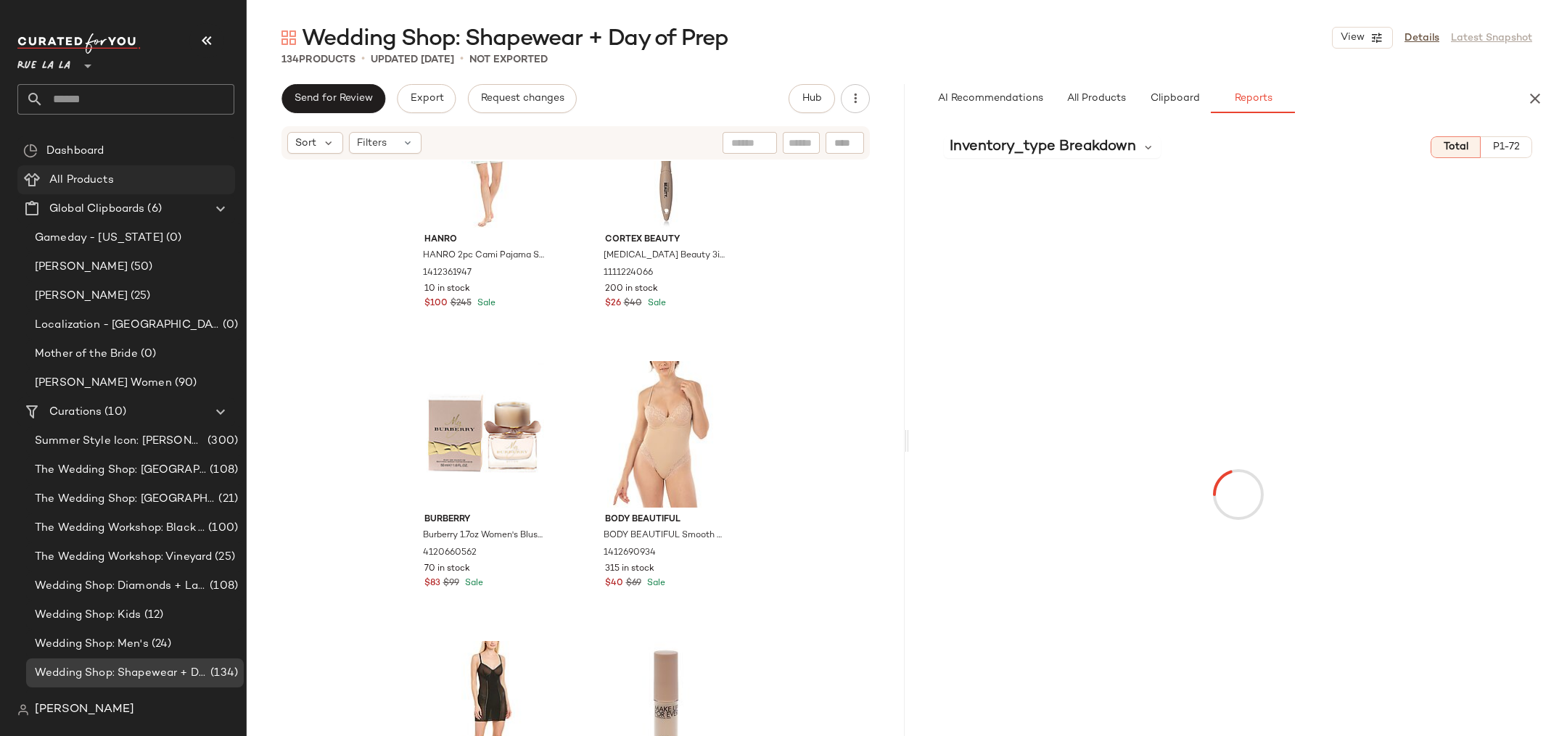
click at [98, 183] on span "All Products" at bounding box center [81, 180] width 65 height 17
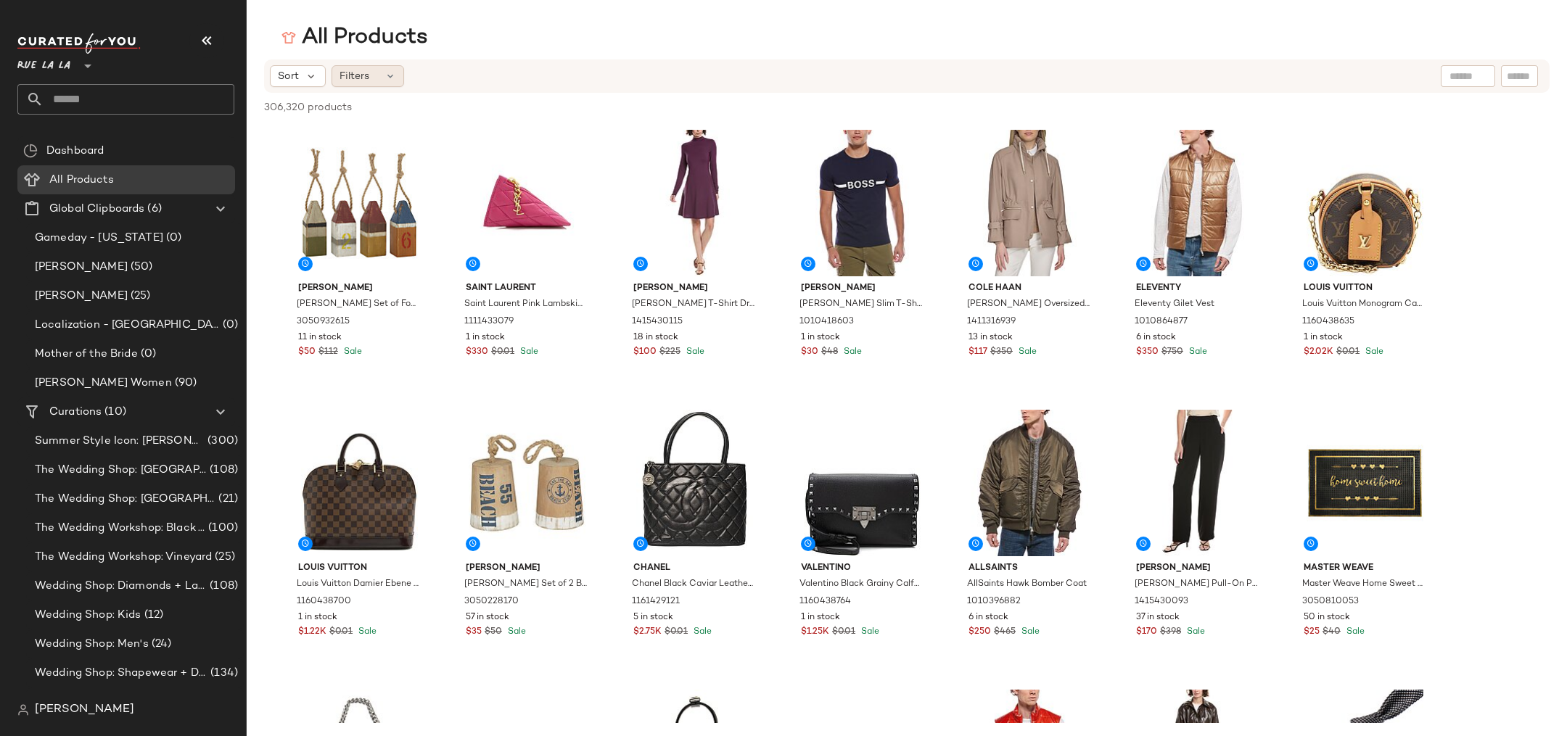
click at [382, 73] on div "Filters" at bounding box center [368, 76] width 73 height 22
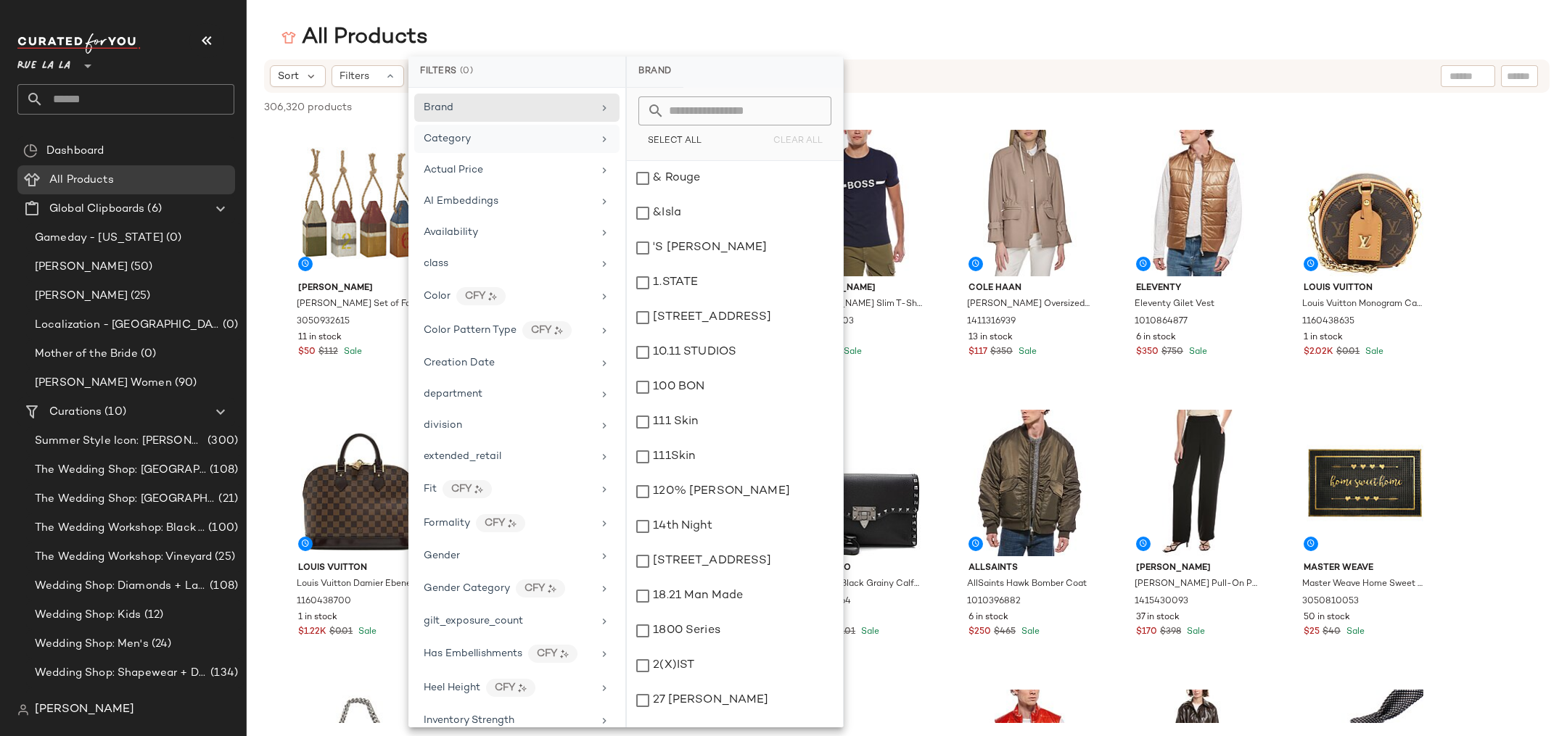
click at [495, 139] on div "Category" at bounding box center [508, 138] width 169 height 15
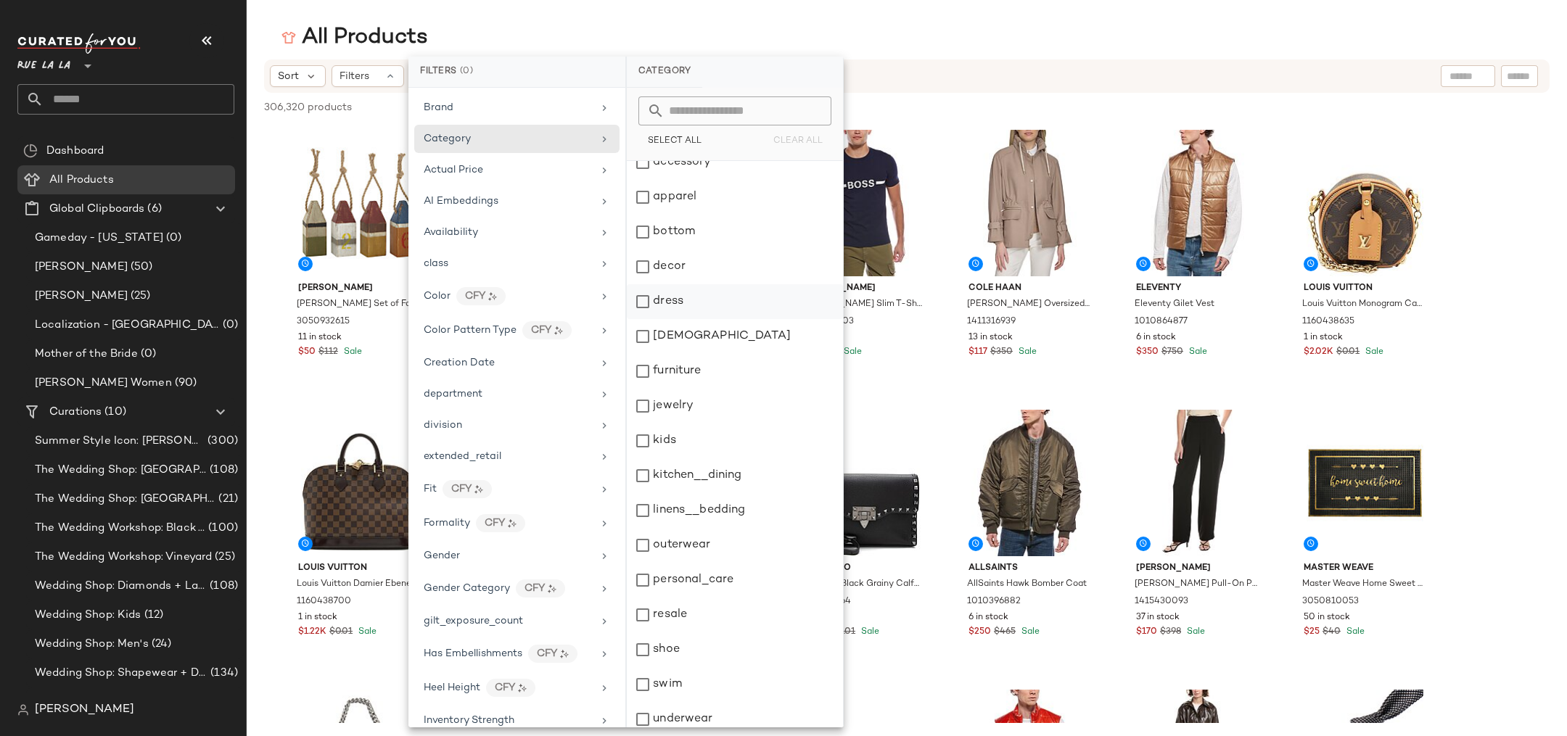
scroll to position [24, 0]
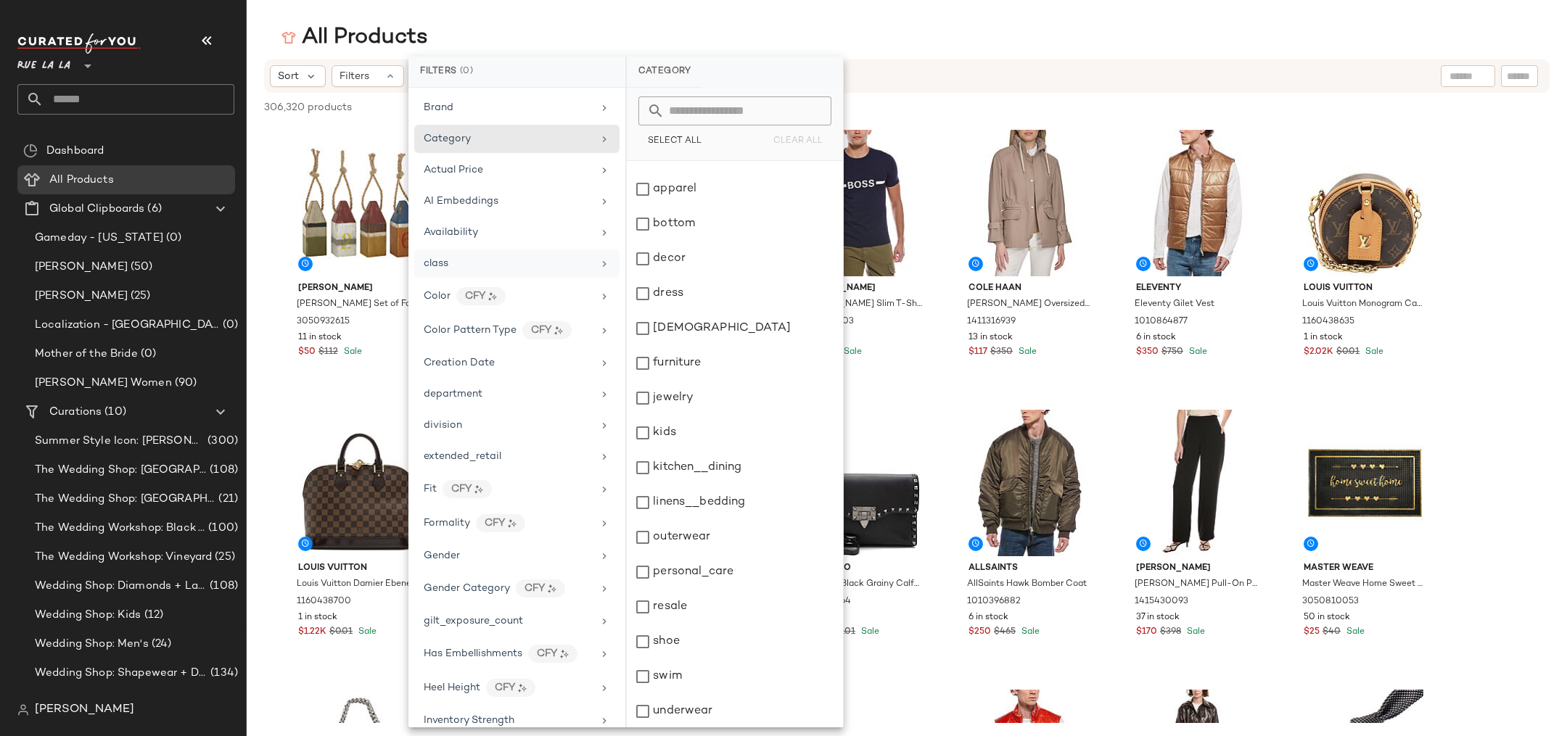
click at [440, 267] on div "class" at bounding box center [436, 263] width 25 height 15
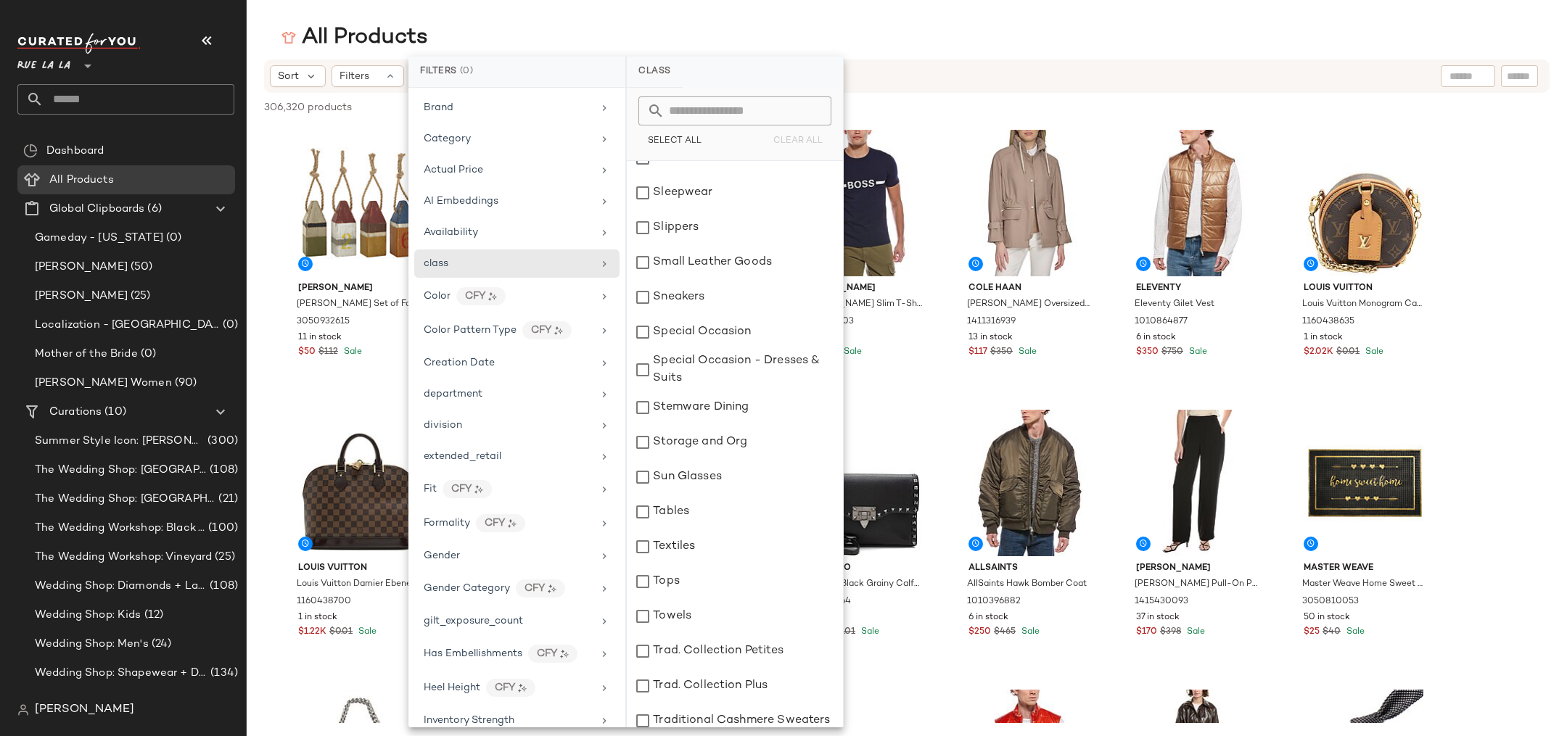
scroll to position [7121, 0]
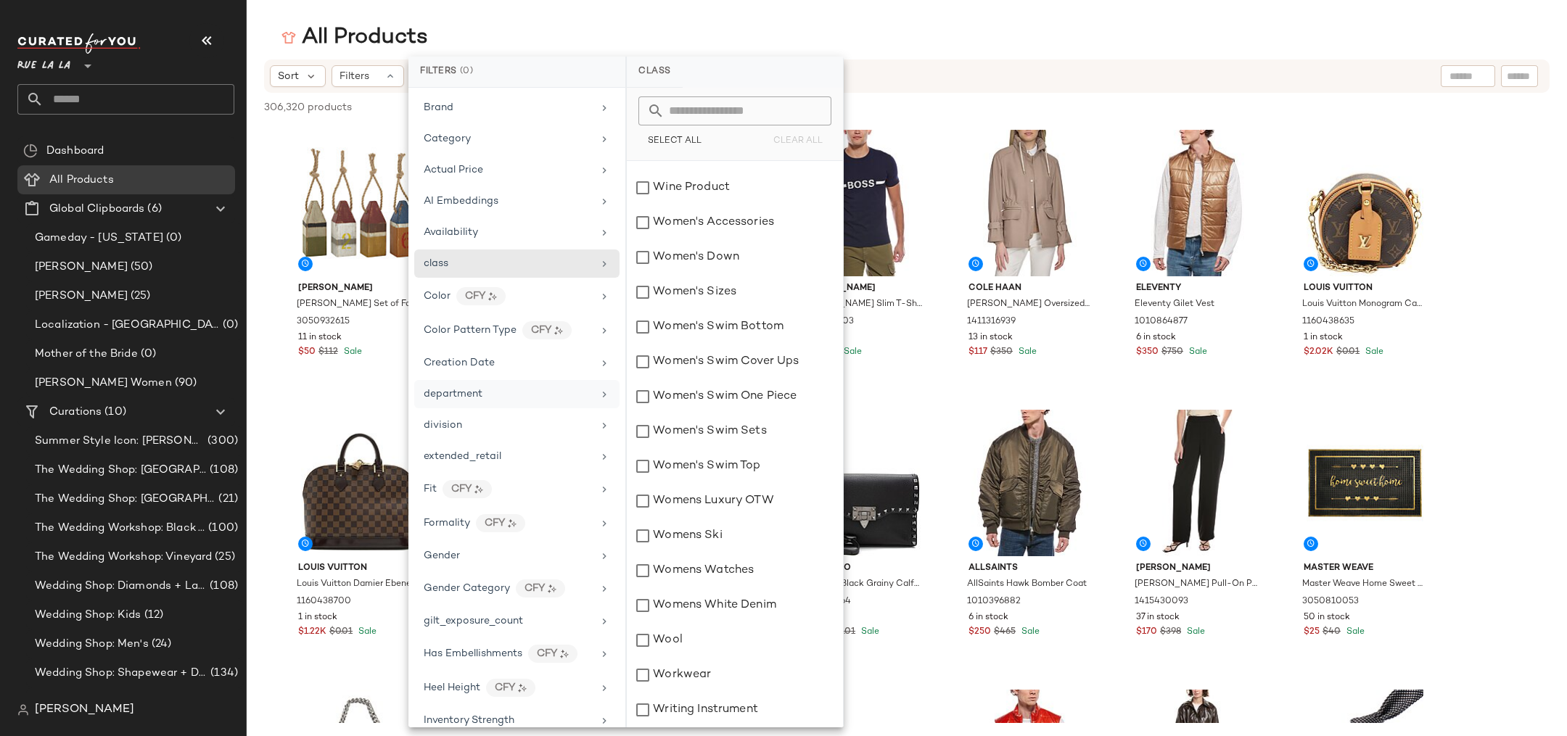
click at [480, 392] on span "department" at bounding box center [453, 394] width 59 height 11
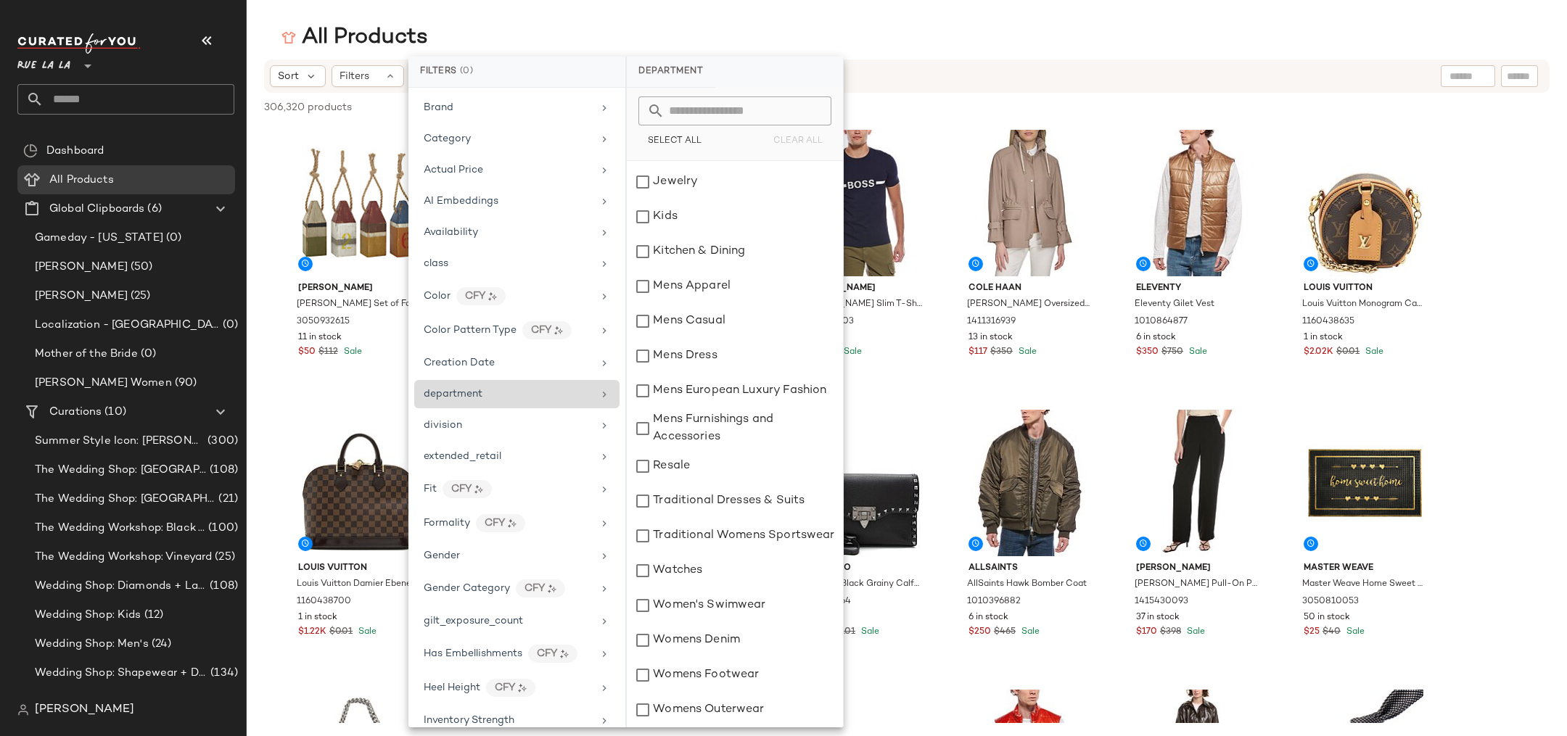
scroll to position [390, 0]
click at [440, 136] on span "Category" at bounding box center [447, 138] width 47 height 11
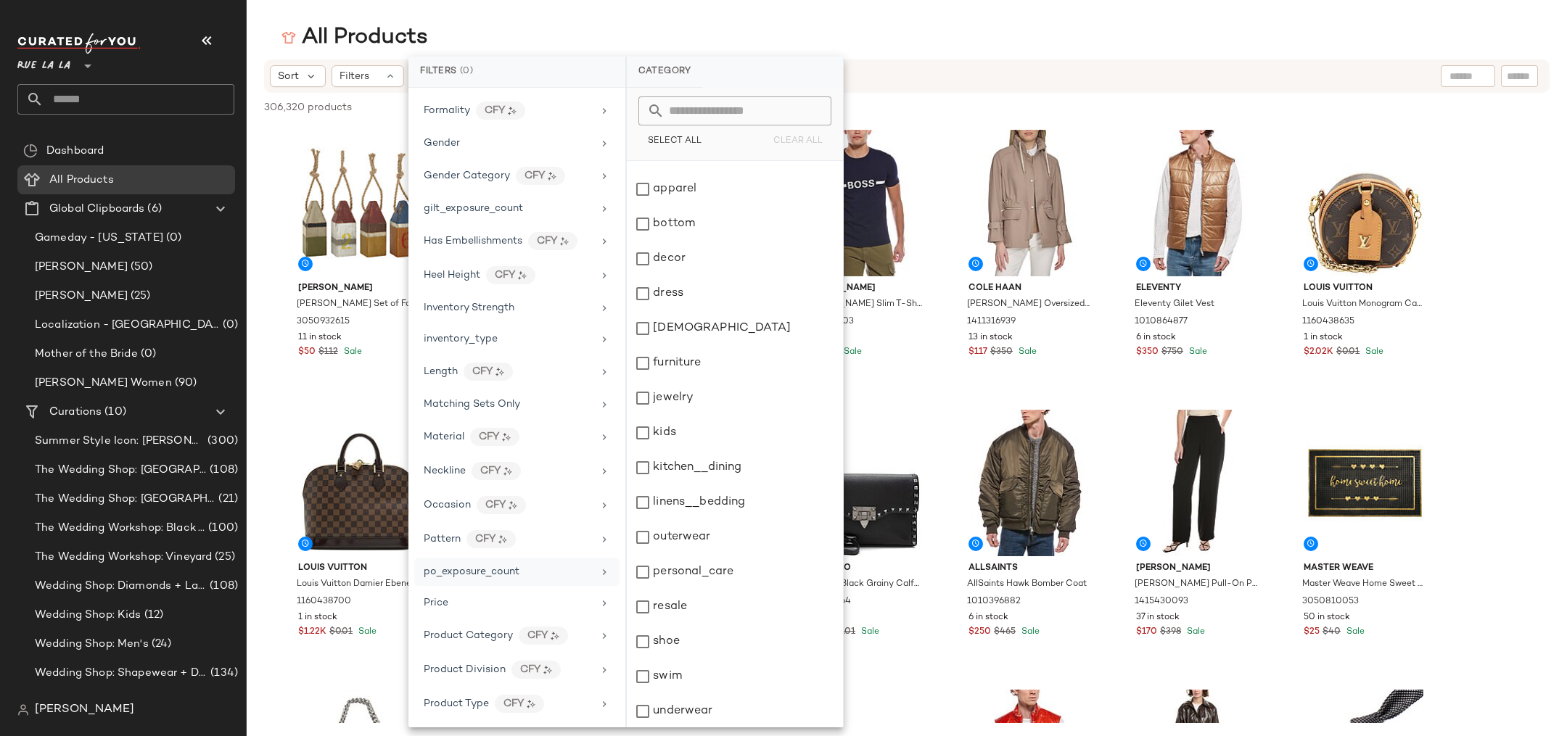
scroll to position [690, 0]
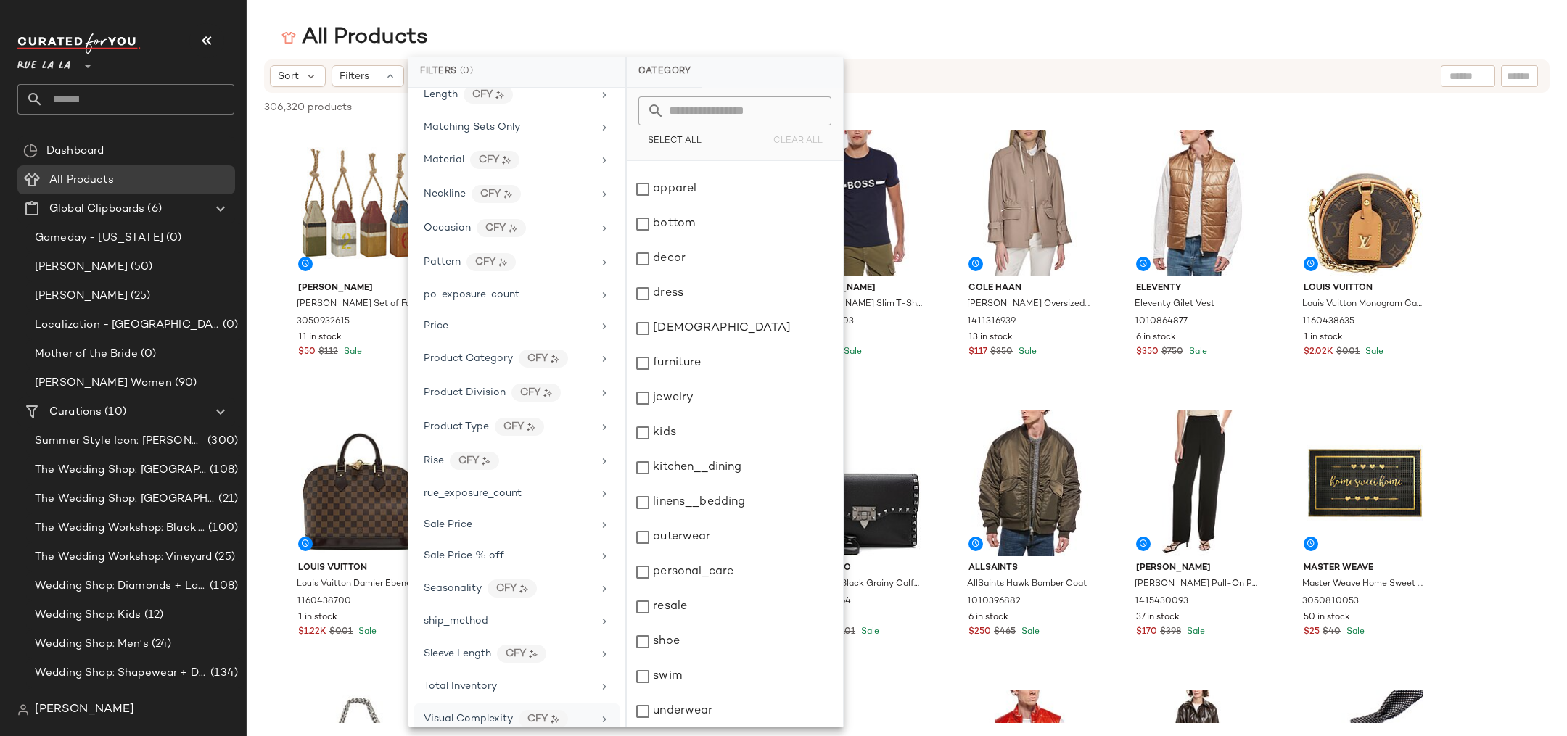
click at [474, 714] on span "Visual Complexity" at bounding box center [468, 719] width 89 height 11
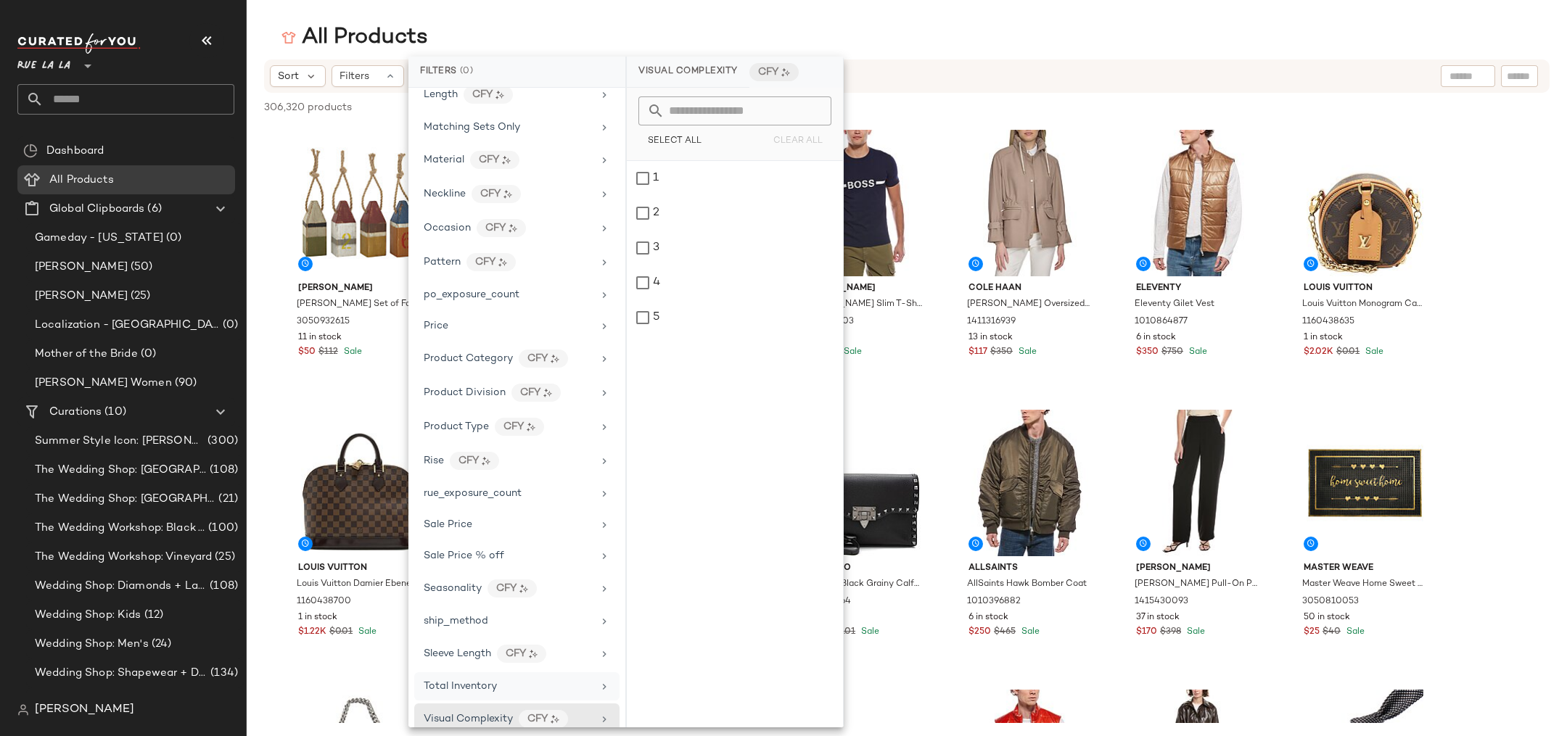
click at [482, 681] on span "Total Inventory" at bounding box center [460, 686] width 73 height 11
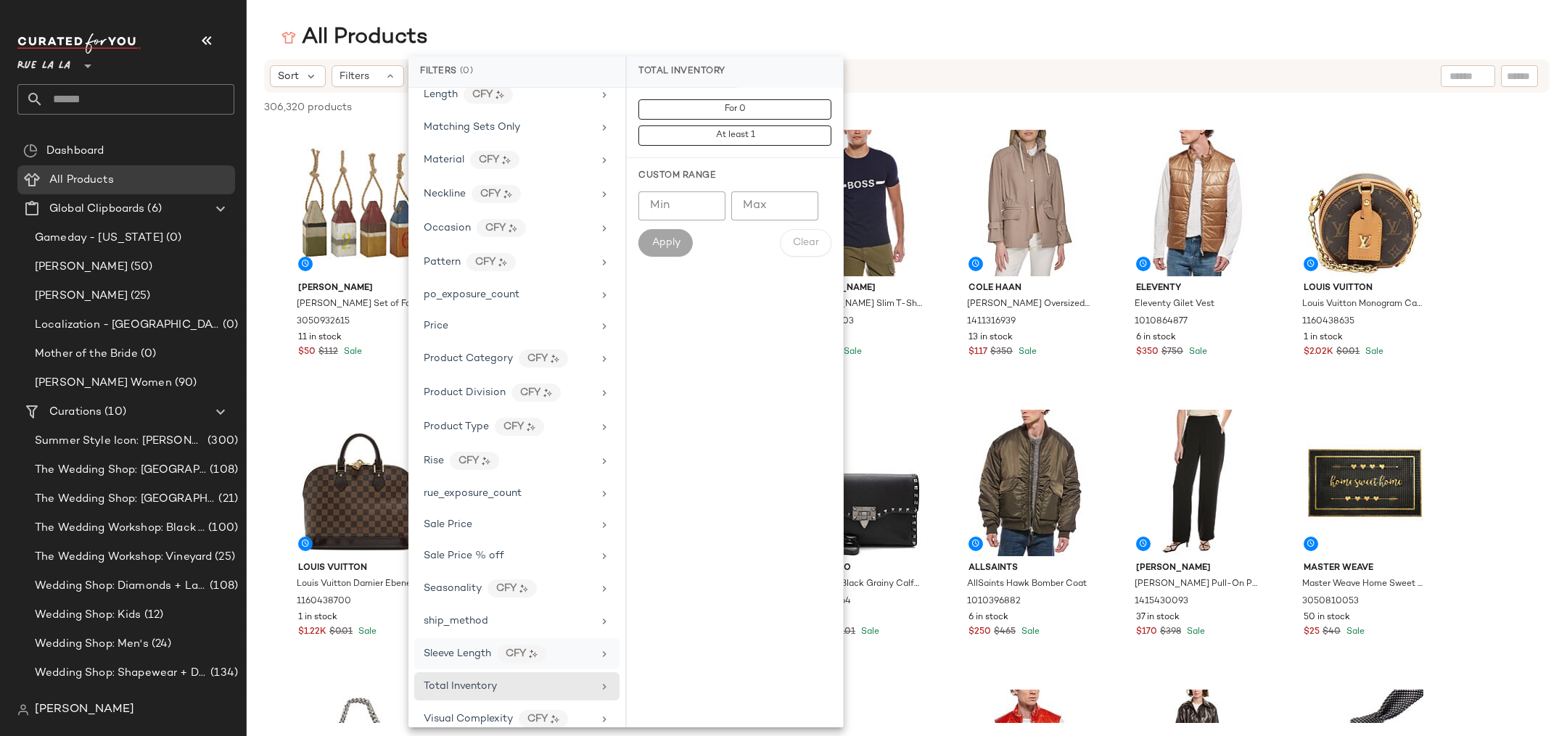
click at [465, 649] on span "Sleeve Length" at bounding box center [457, 654] width 67 height 11
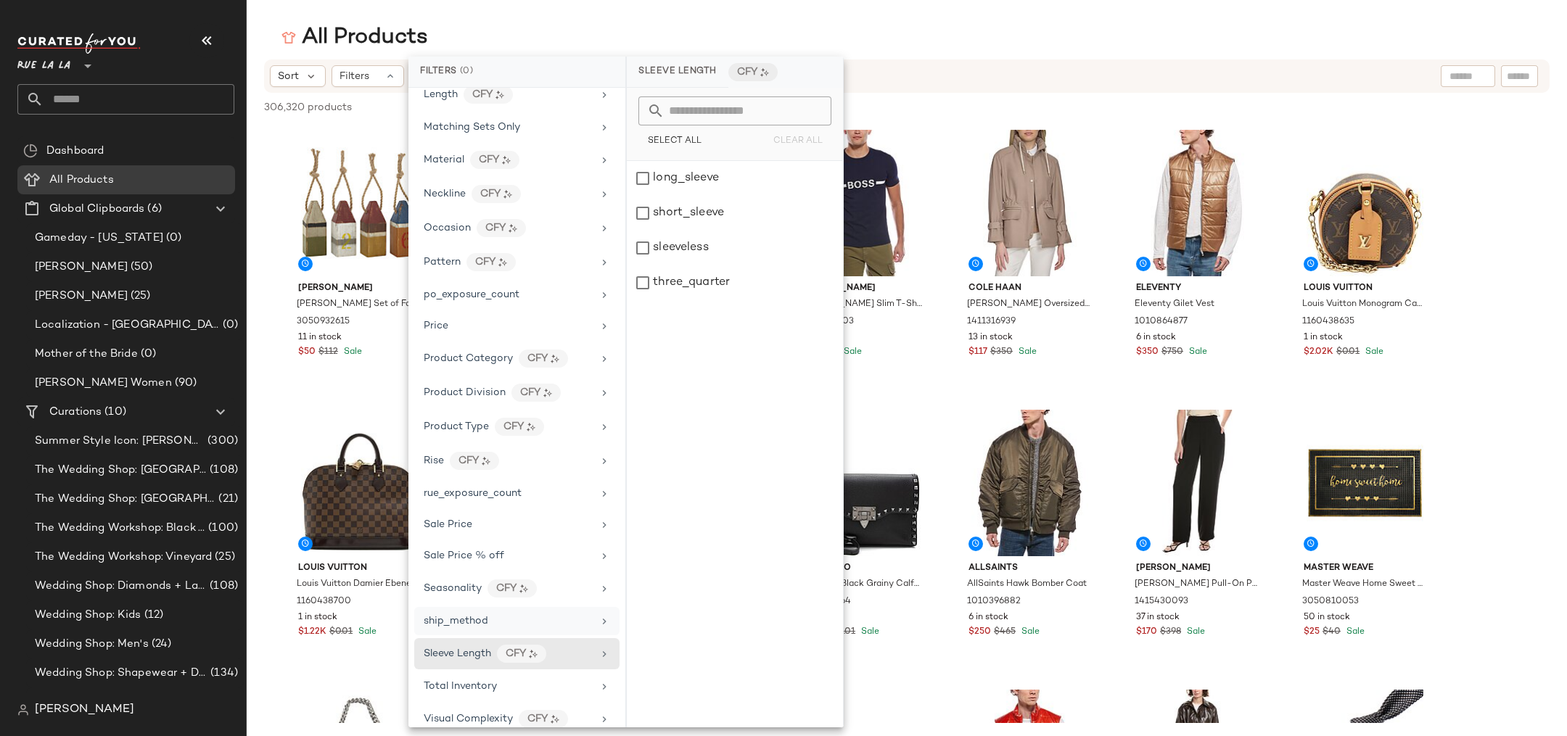
click at [454, 616] on span "ship_method" at bounding box center [456, 621] width 65 height 11
click at [441, 582] on div "Seasonality" at bounding box center [453, 588] width 58 height 15
click at [431, 551] on span "Sale Price % off" at bounding box center [464, 556] width 81 height 11
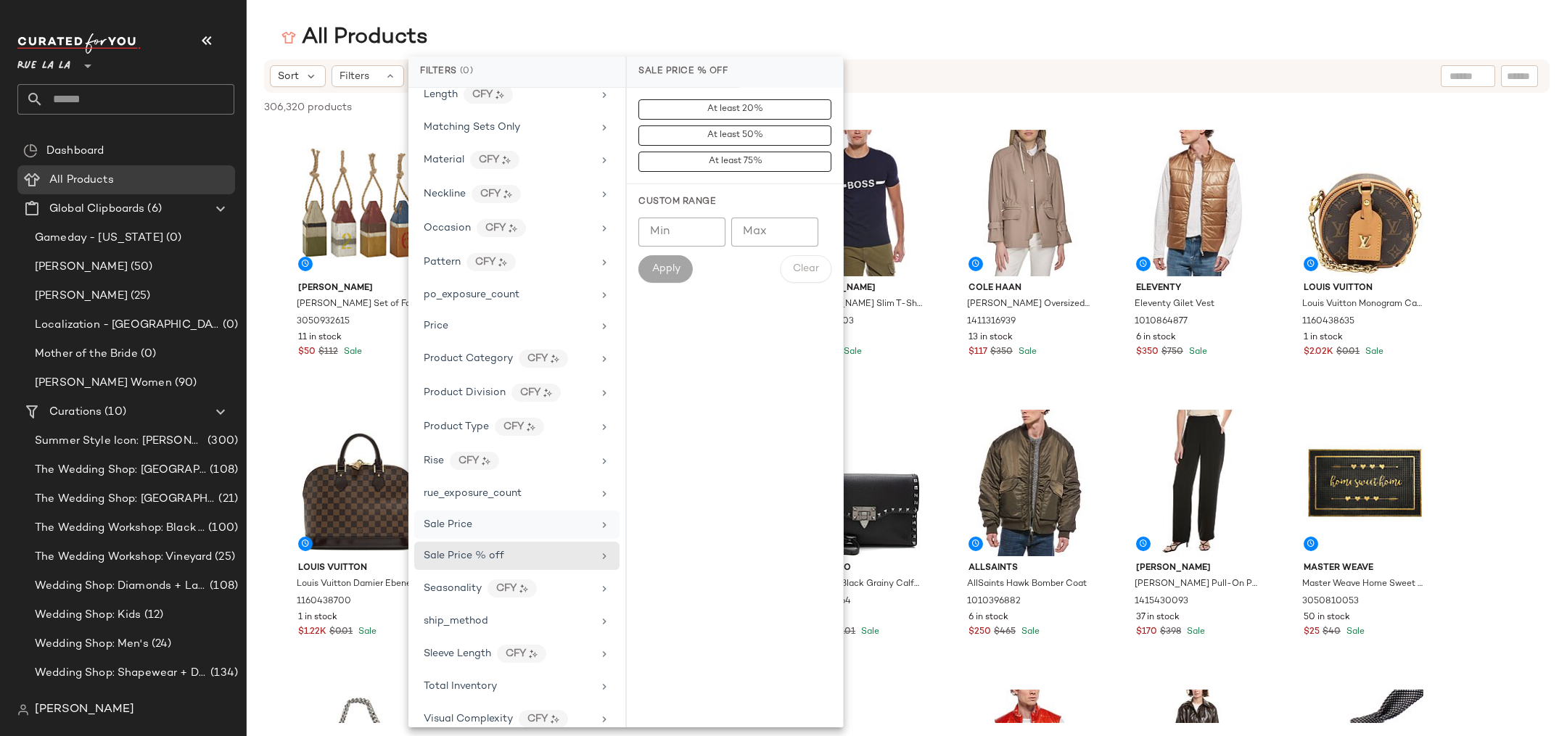
click at [435, 519] on span "Sale Price" at bounding box center [448, 524] width 49 height 11
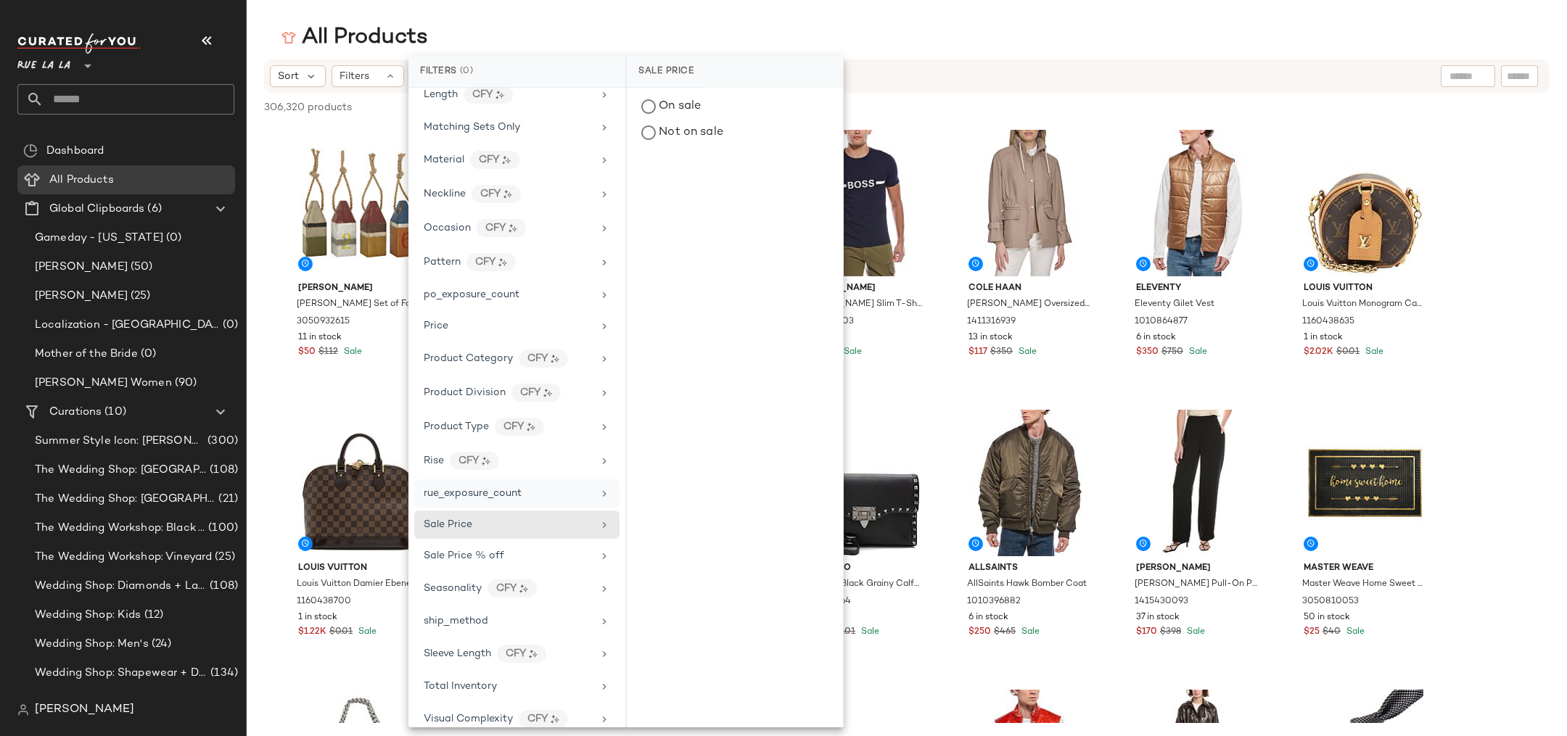
click at [436, 511] on div "rue_exposure_count" at bounding box center [516, 525] width 205 height 28
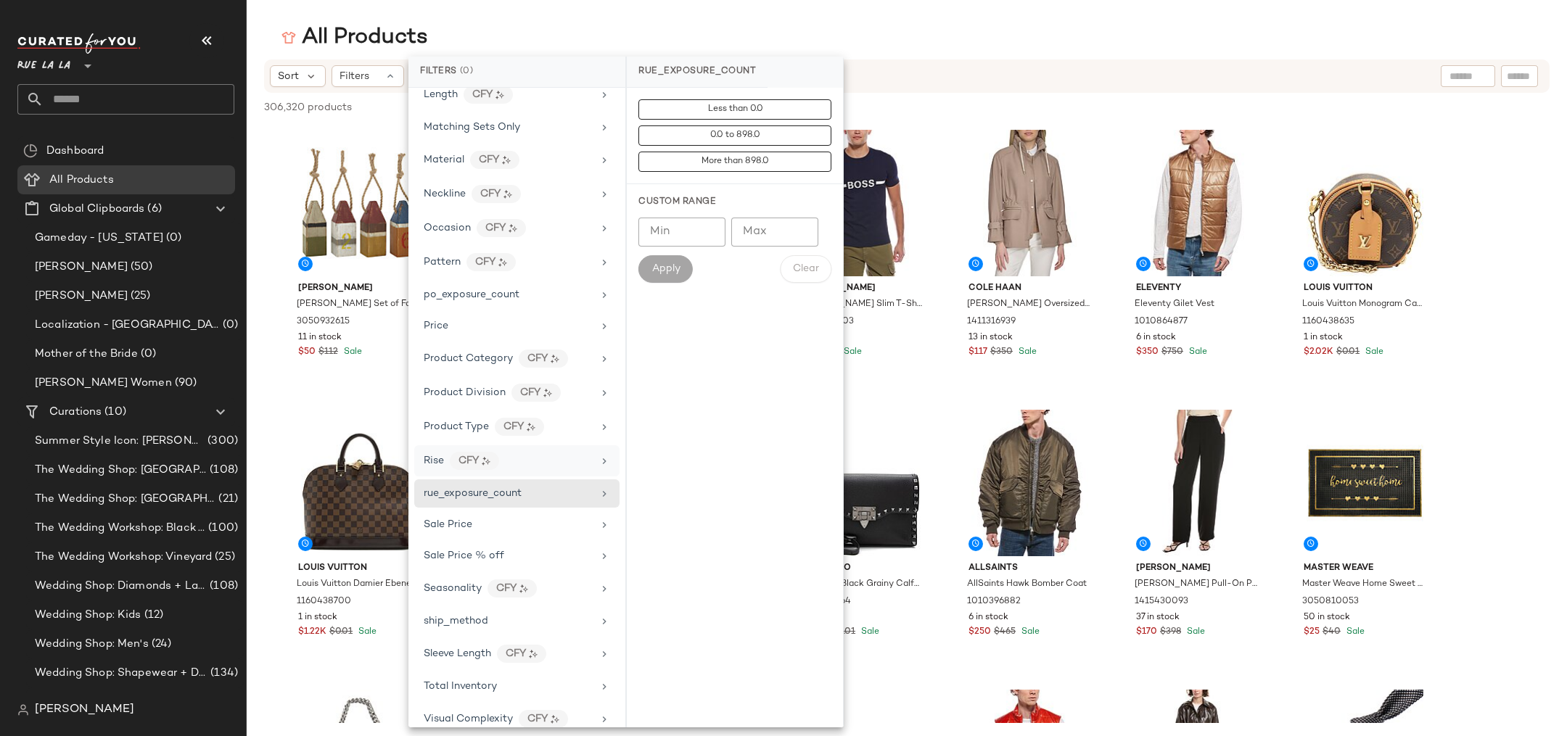
click at [428, 456] on span "Rise" at bounding box center [434, 461] width 20 height 11
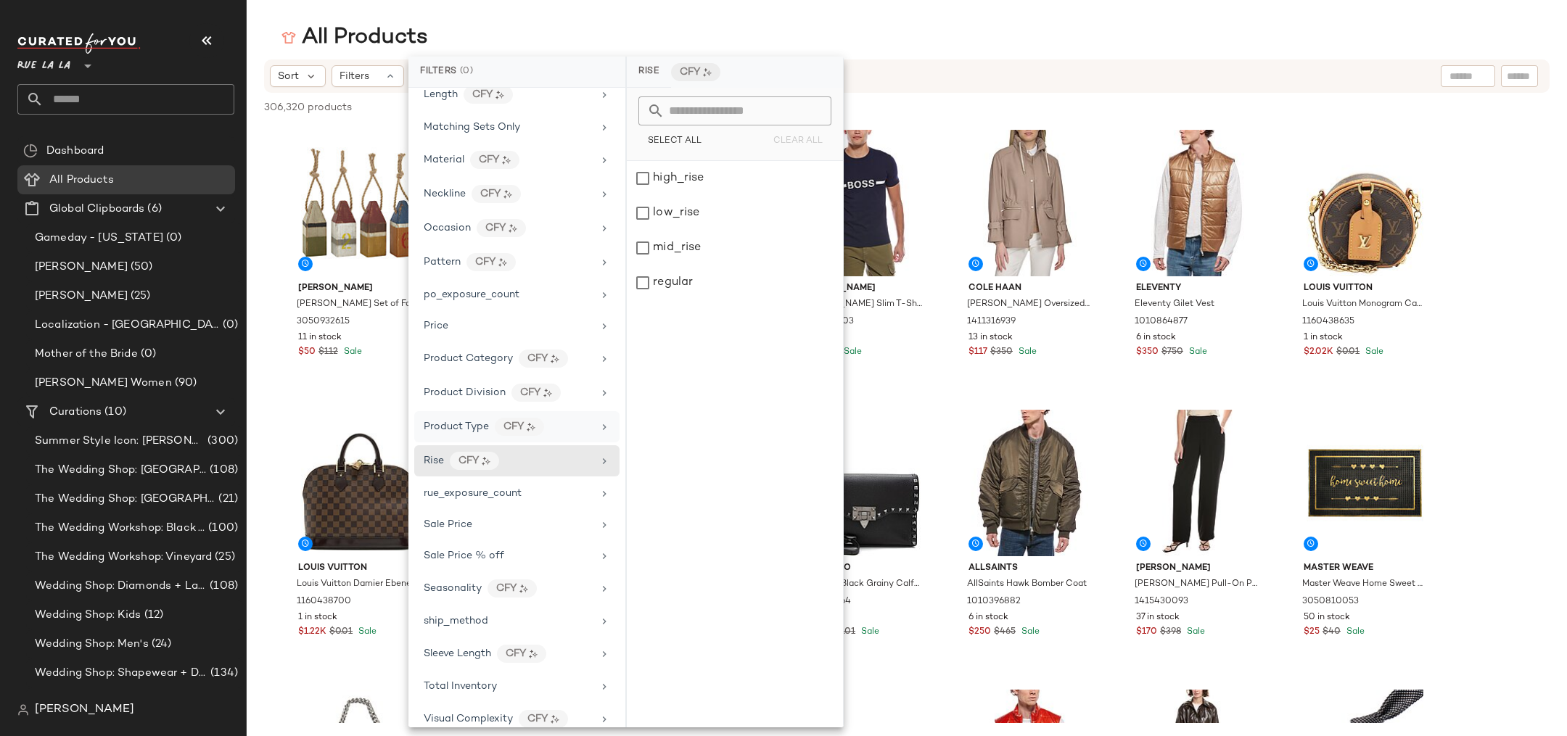
click at [434, 422] on div "Product Type" at bounding box center [456, 426] width 65 height 15
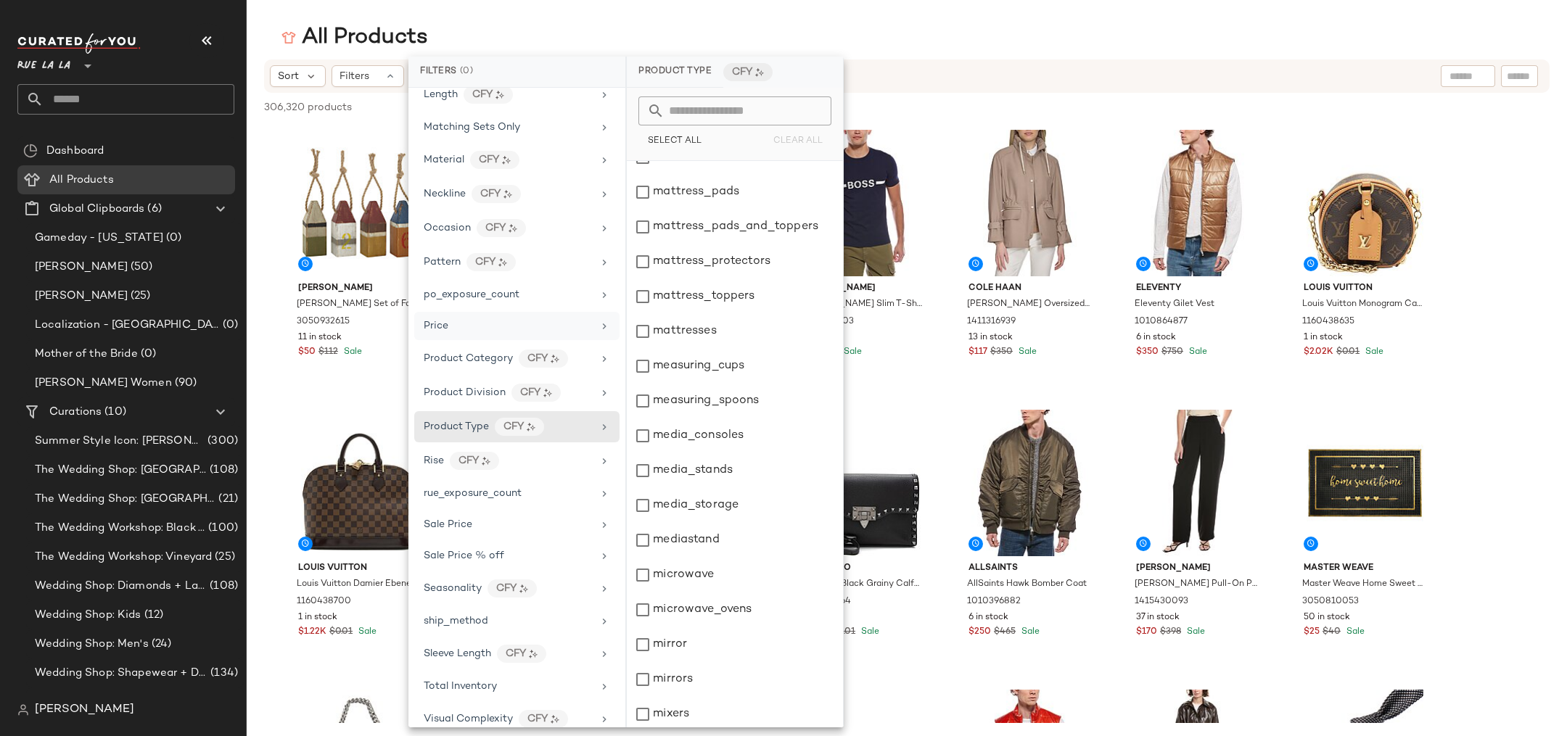
scroll to position [21325, 0]
click at [440, 387] on span "Product Division" at bounding box center [465, 392] width 82 height 11
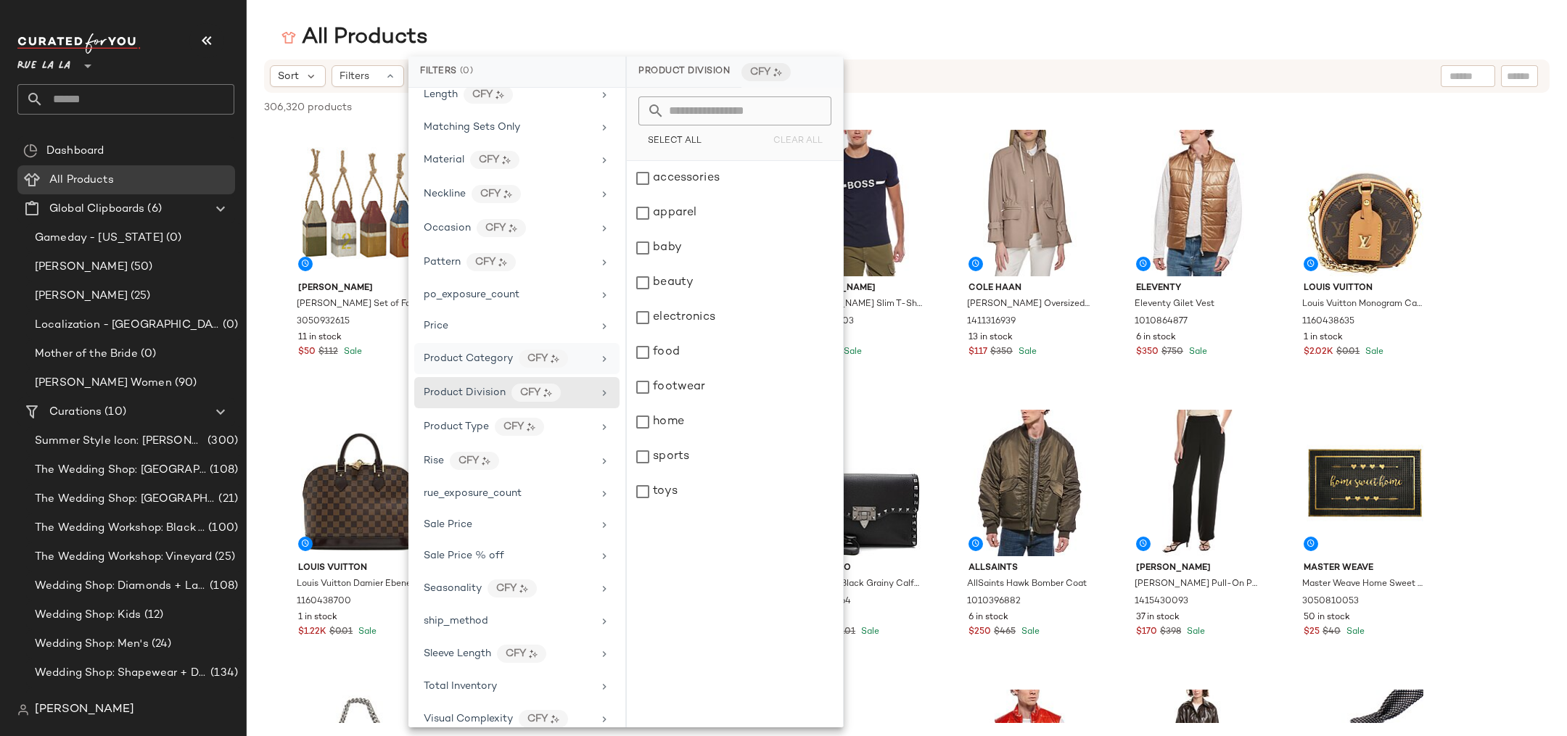
click at [449, 353] on span "Product Category" at bounding box center [468, 358] width 89 height 11
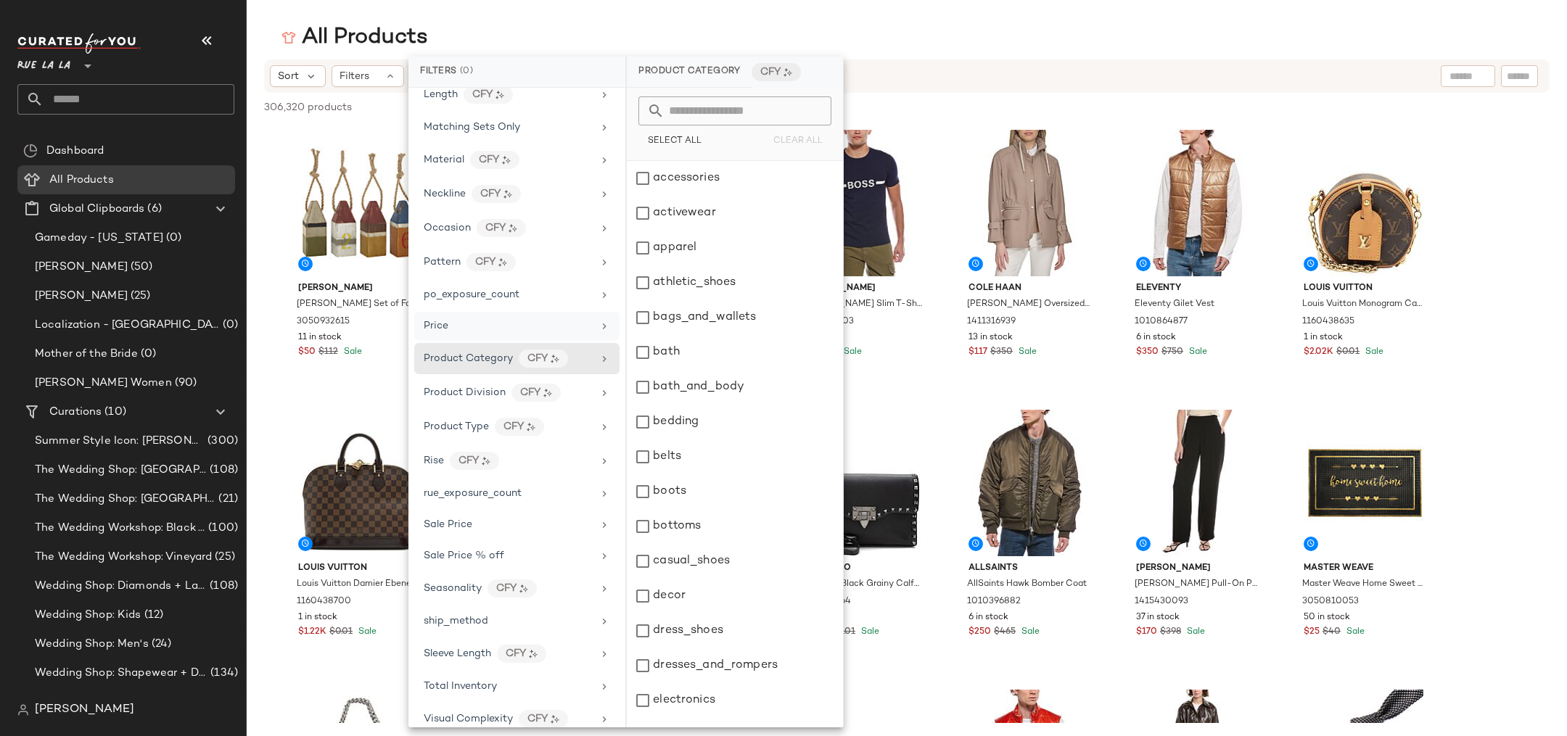
click at [447, 321] on span "Price" at bounding box center [436, 326] width 25 height 11
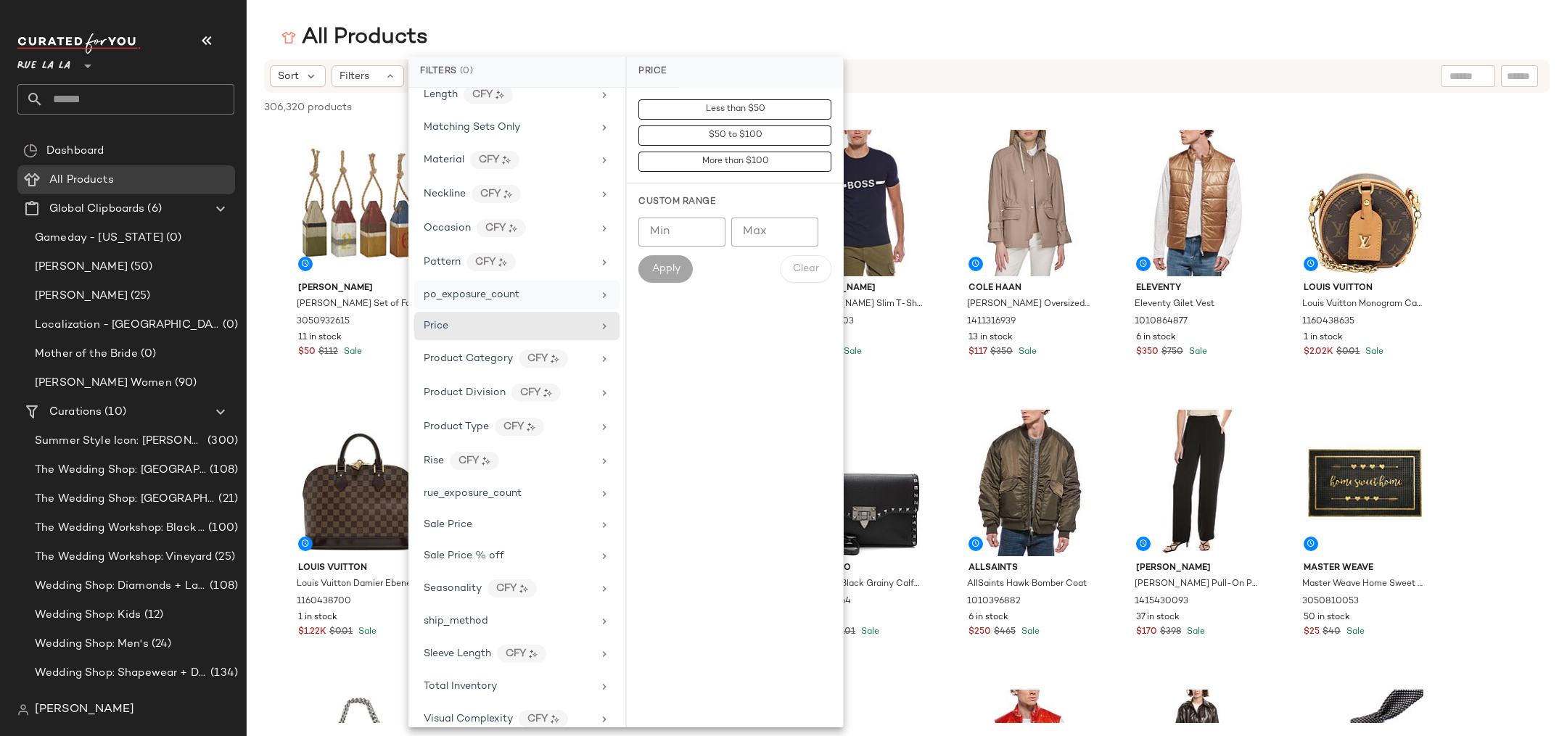
click at [460, 312] on div "po_exposure_count" at bounding box center [516, 326] width 205 height 28
click at [431, 257] on span "Pattern" at bounding box center [442, 262] width 37 height 11
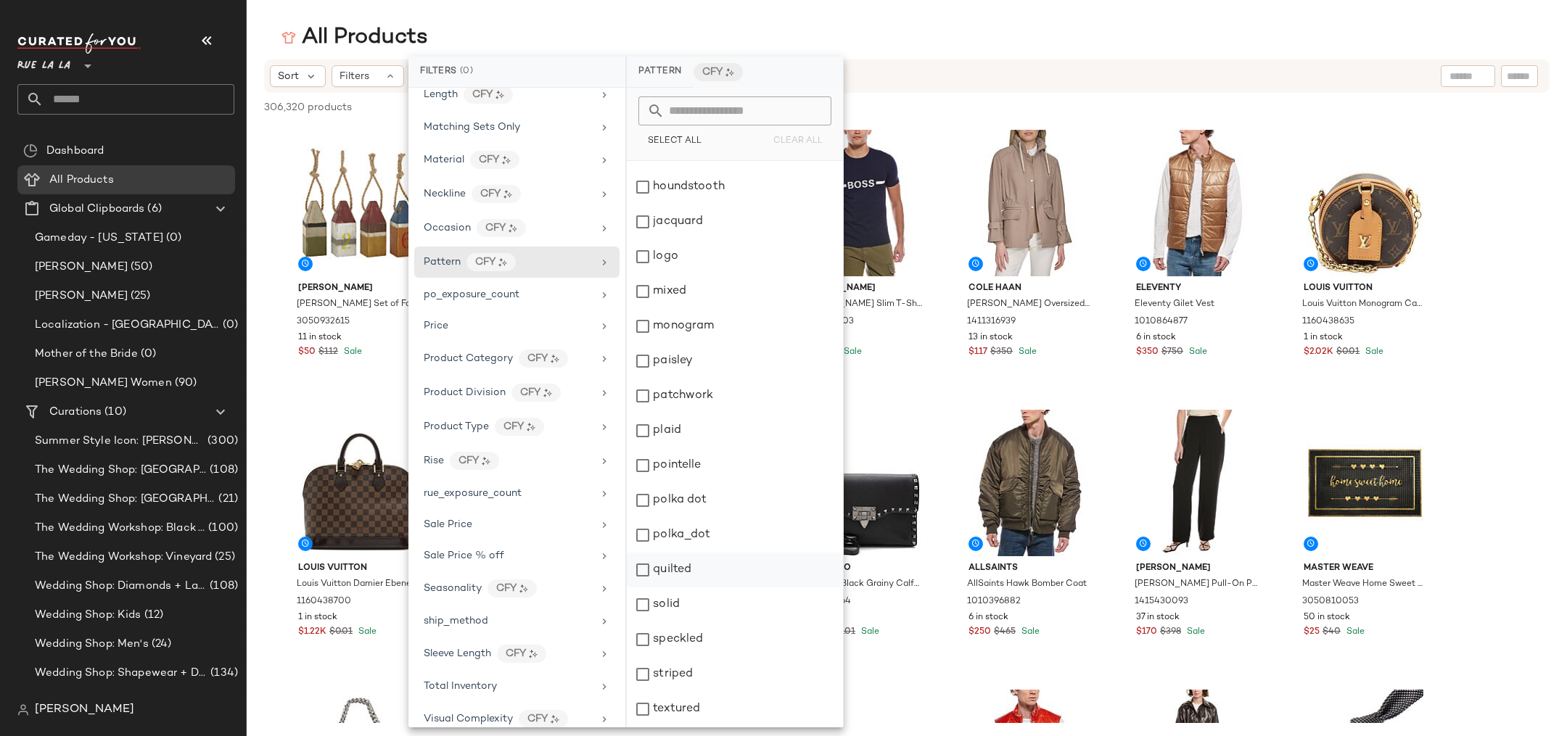
scroll to position [790, 0]
click at [434, 223] on span "Occasion" at bounding box center [447, 228] width 47 height 11
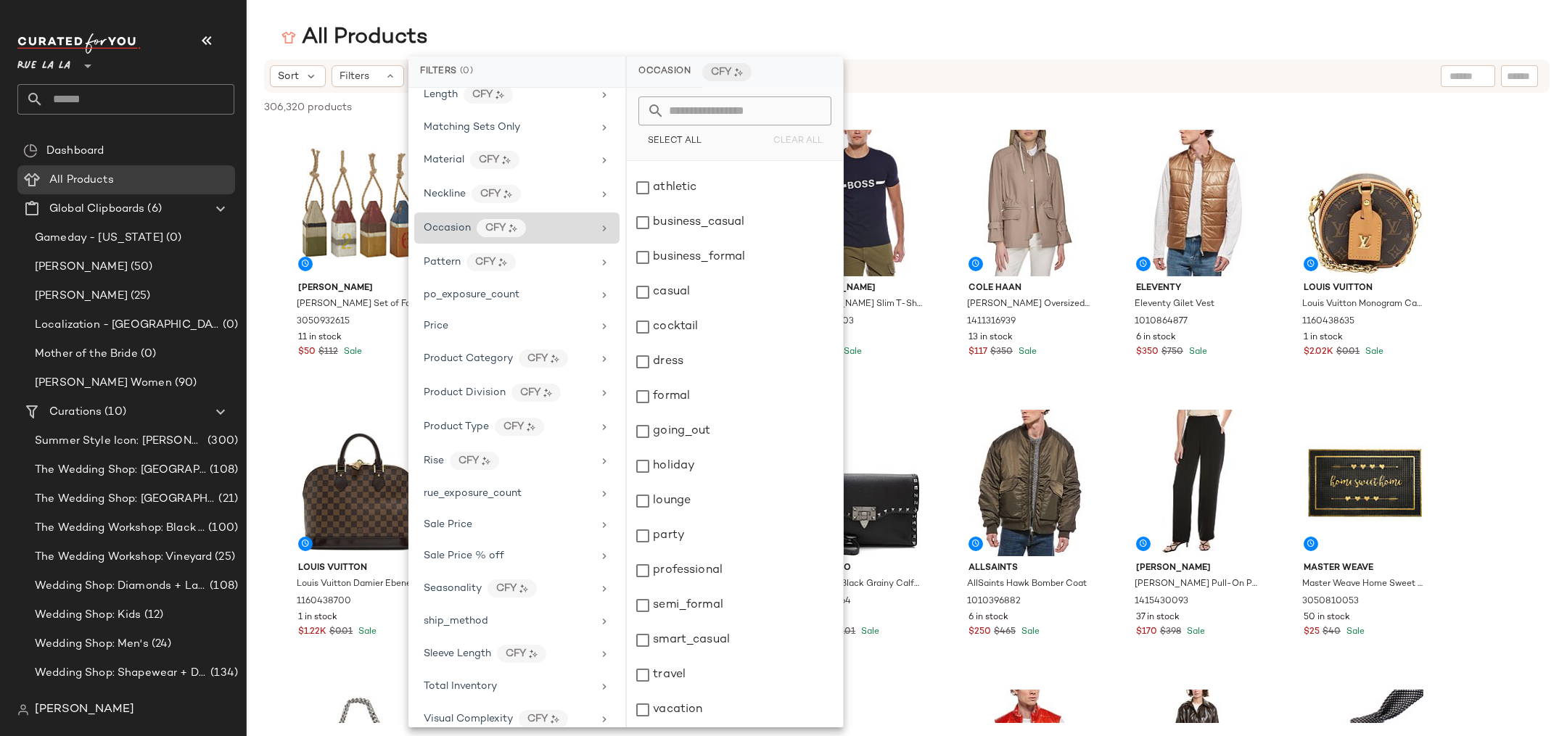
scroll to position [24, 0]
click at [435, 192] on div "Neckline" at bounding box center [445, 193] width 42 height 15
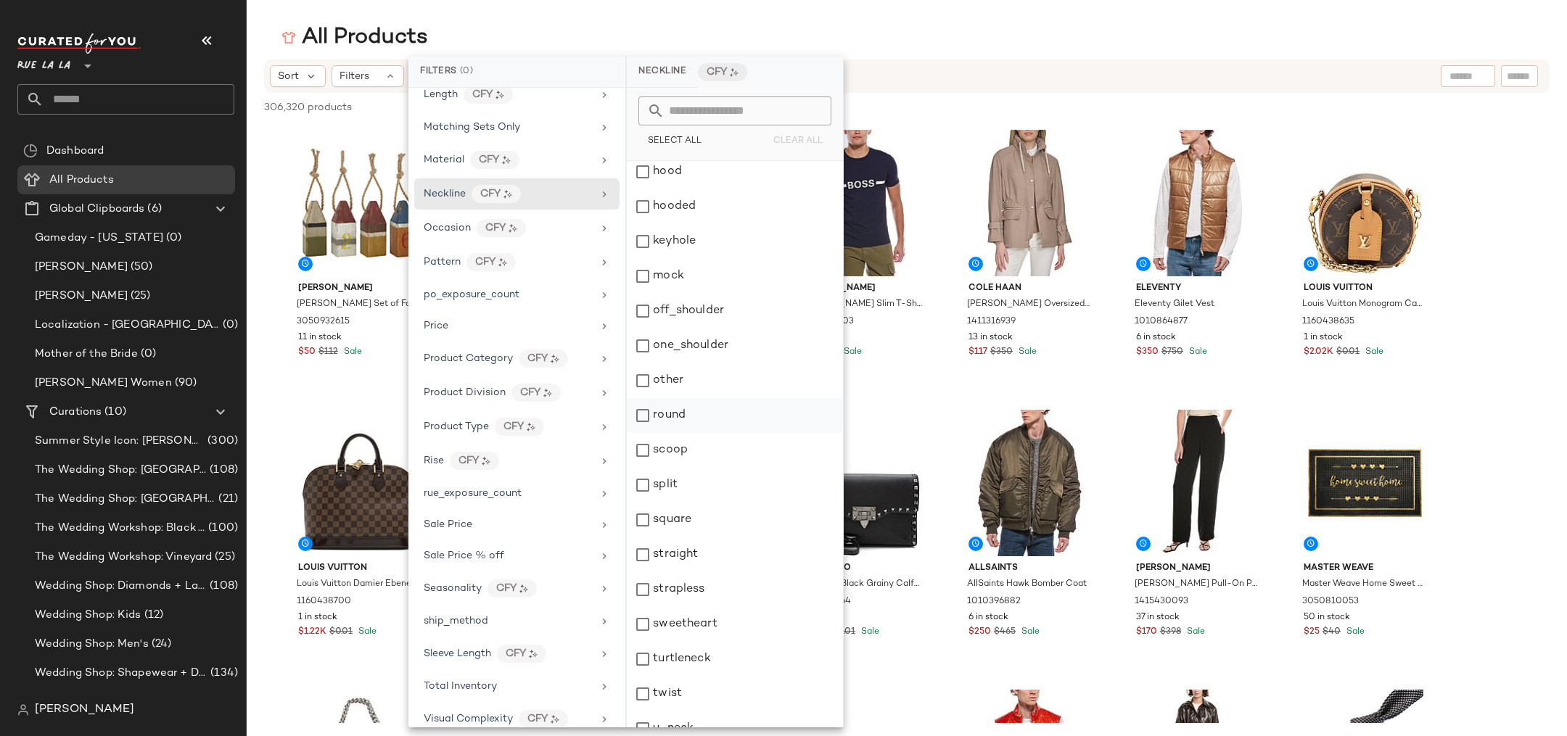
scroll to position [442, 0]
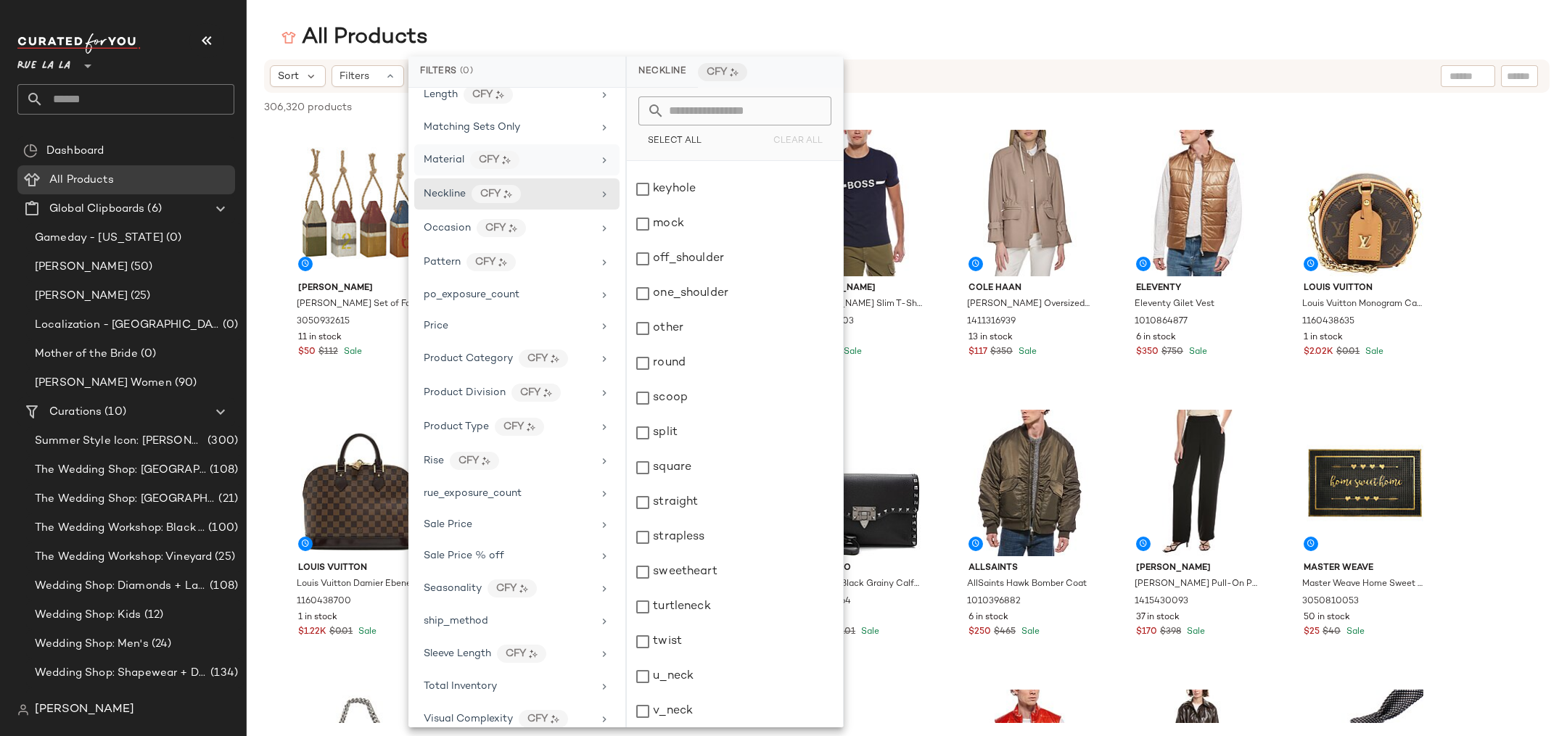
click at [425, 178] on div "Material CFY" at bounding box center [516, 193] width 205 height 31
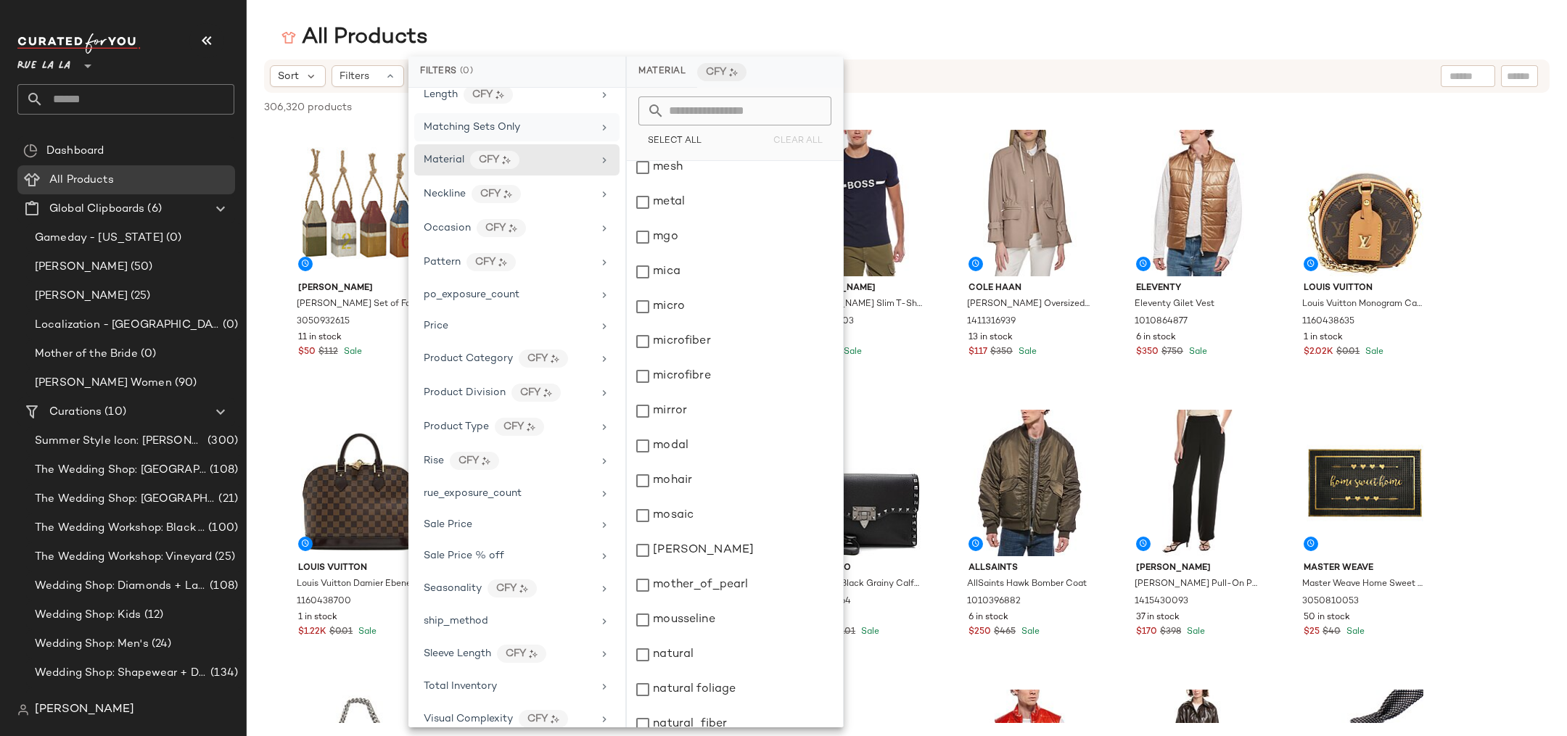
scroll to position [9326, 0]
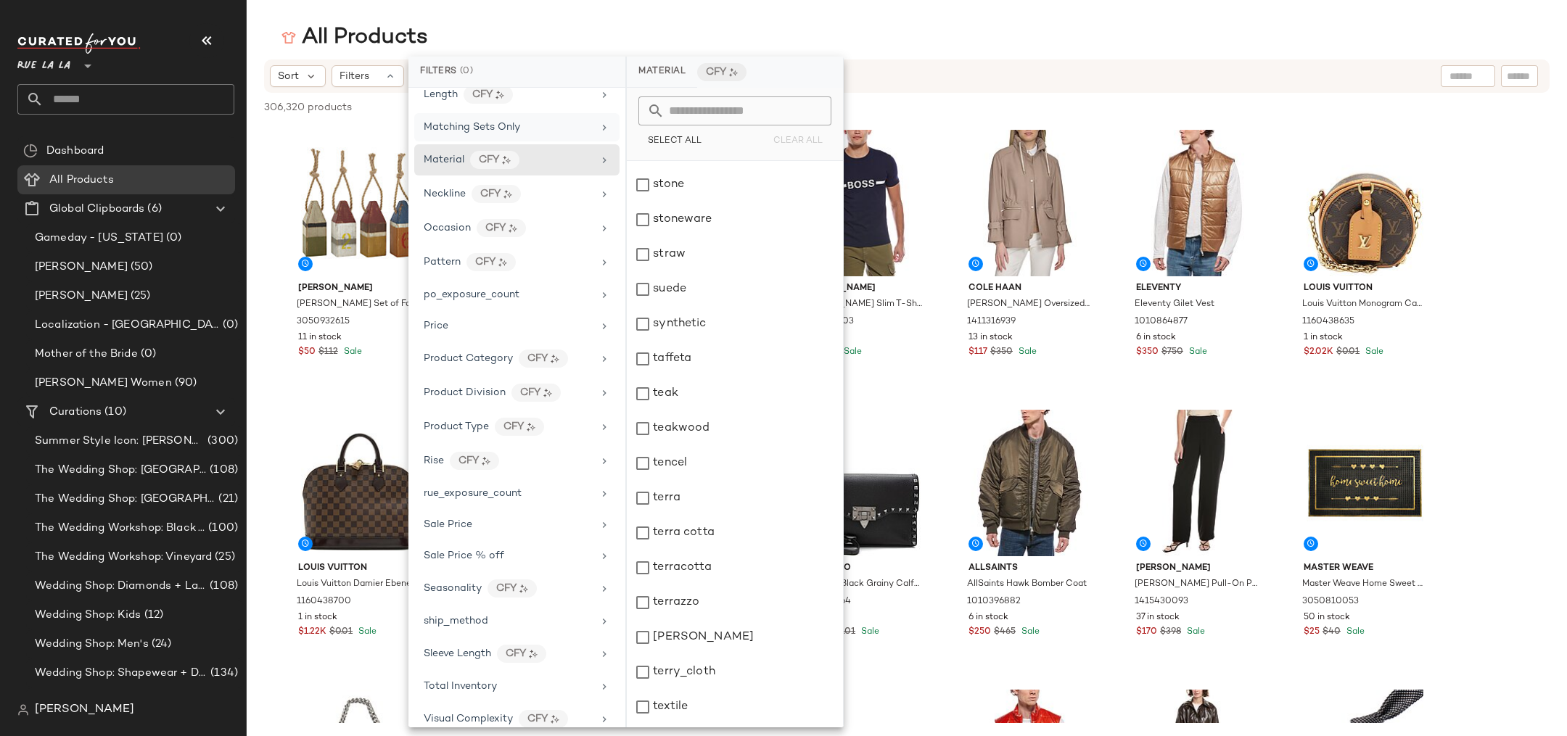
click at [452, 120] on div "Matching Sets Only" at bounding box center [472, 127] width 96 height 15
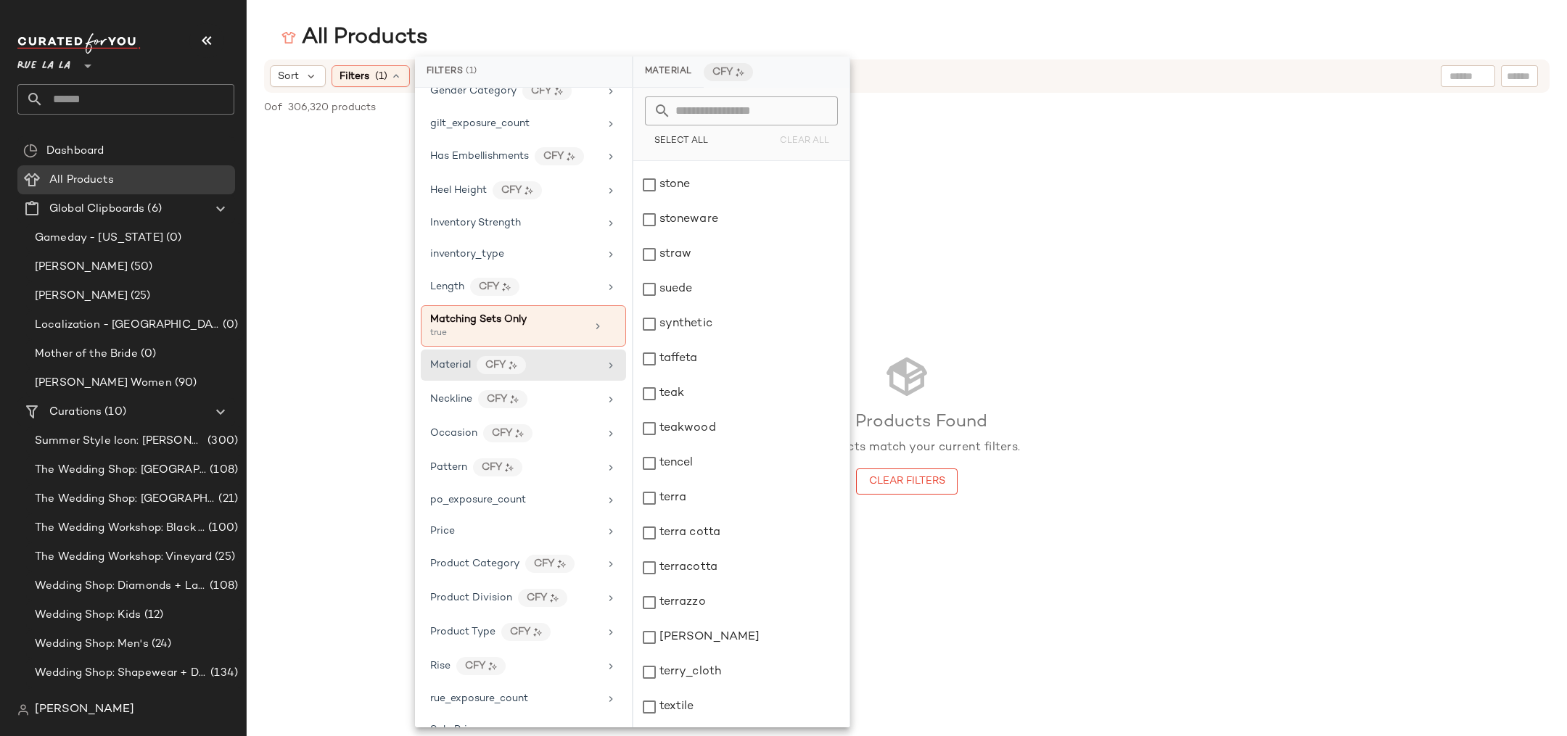
scroll to position [497, 0]
click at [496, 316] on div "Matching Sets Only" at bounding box center [478, 320] width 96 height 15
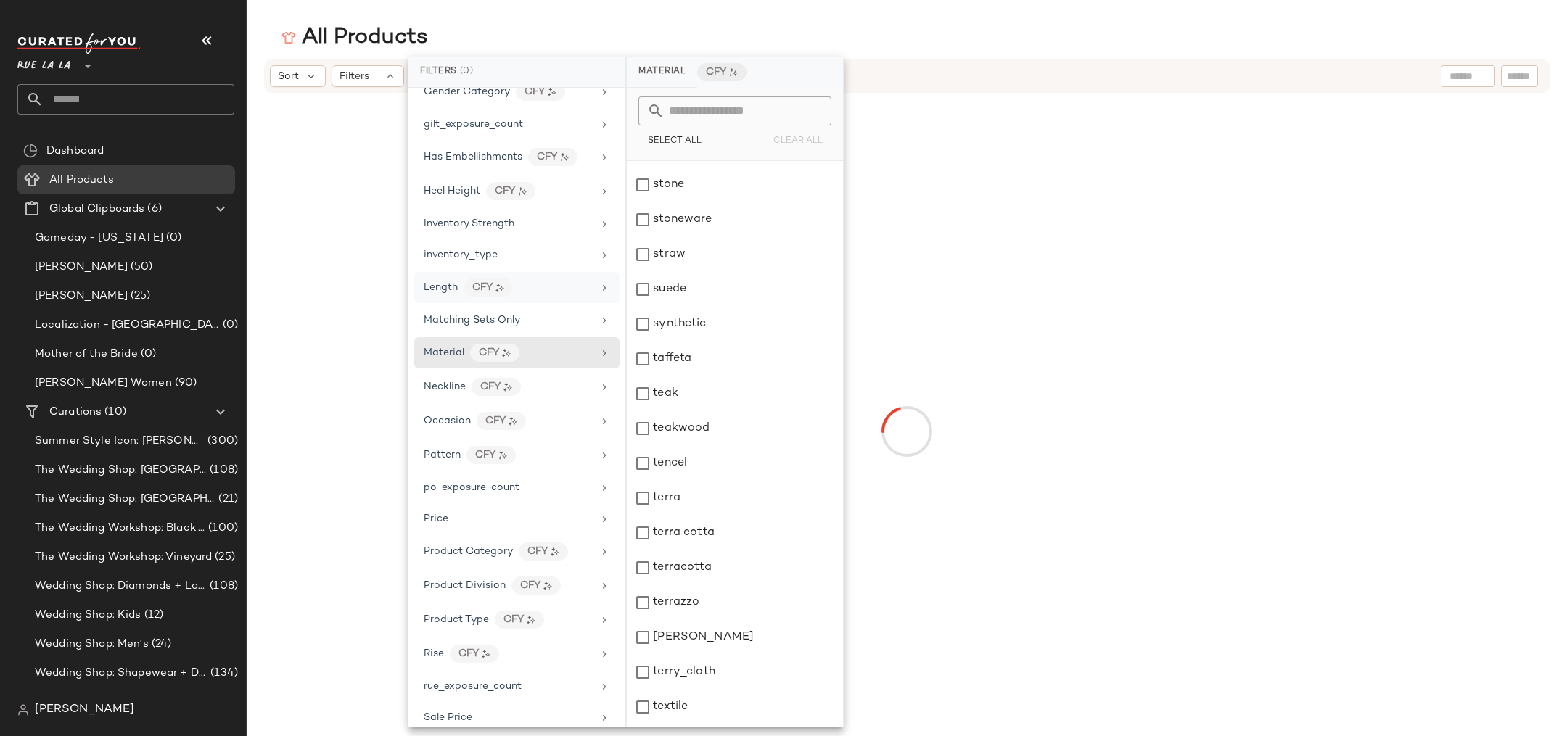
click at [439, 282] on span "Length" at bounding box center [441, 287] width 34 height 11
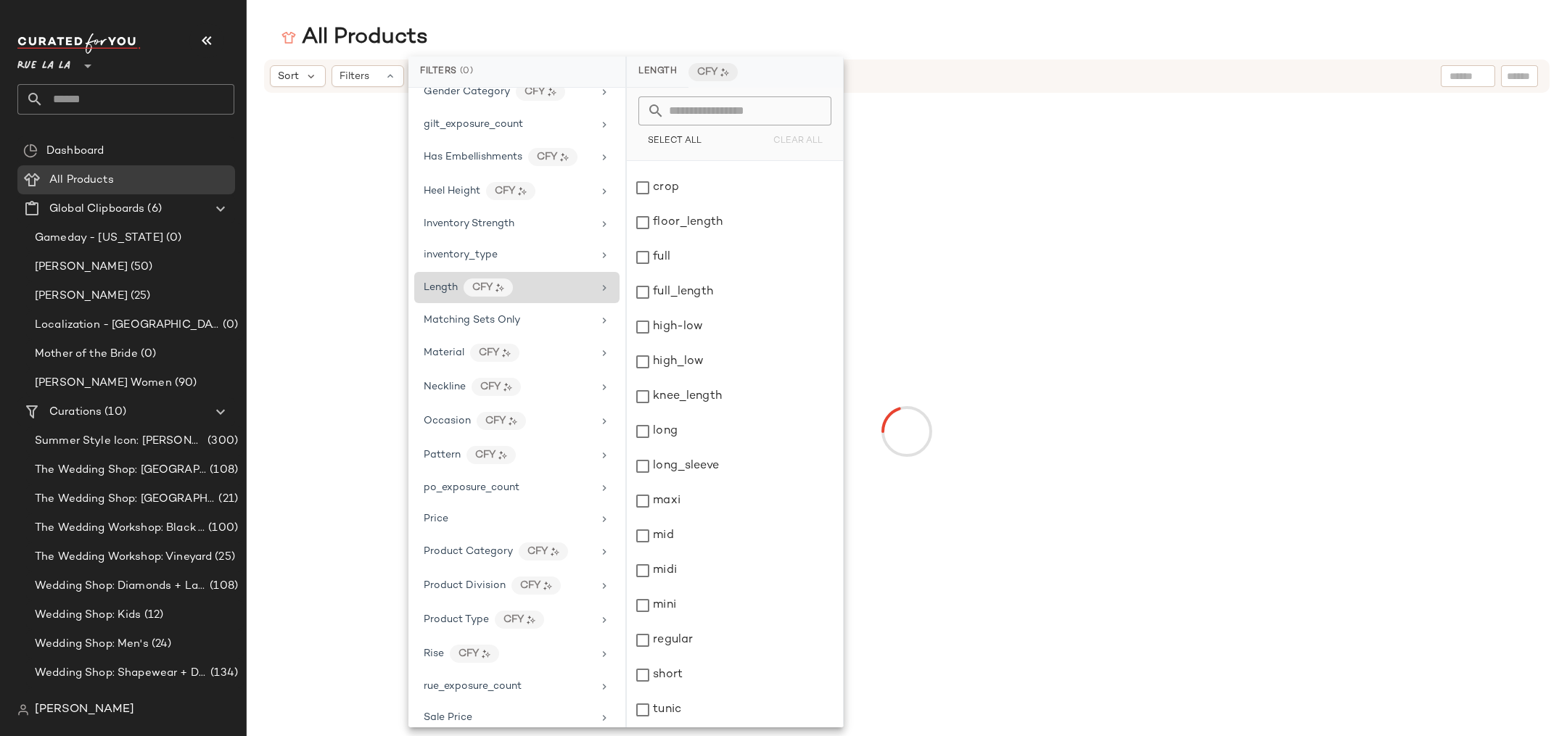
scroll to position [59, 0]
click at [440, 250] on span "inventory_type" at bounding box center [461, 255] width 74 height 11
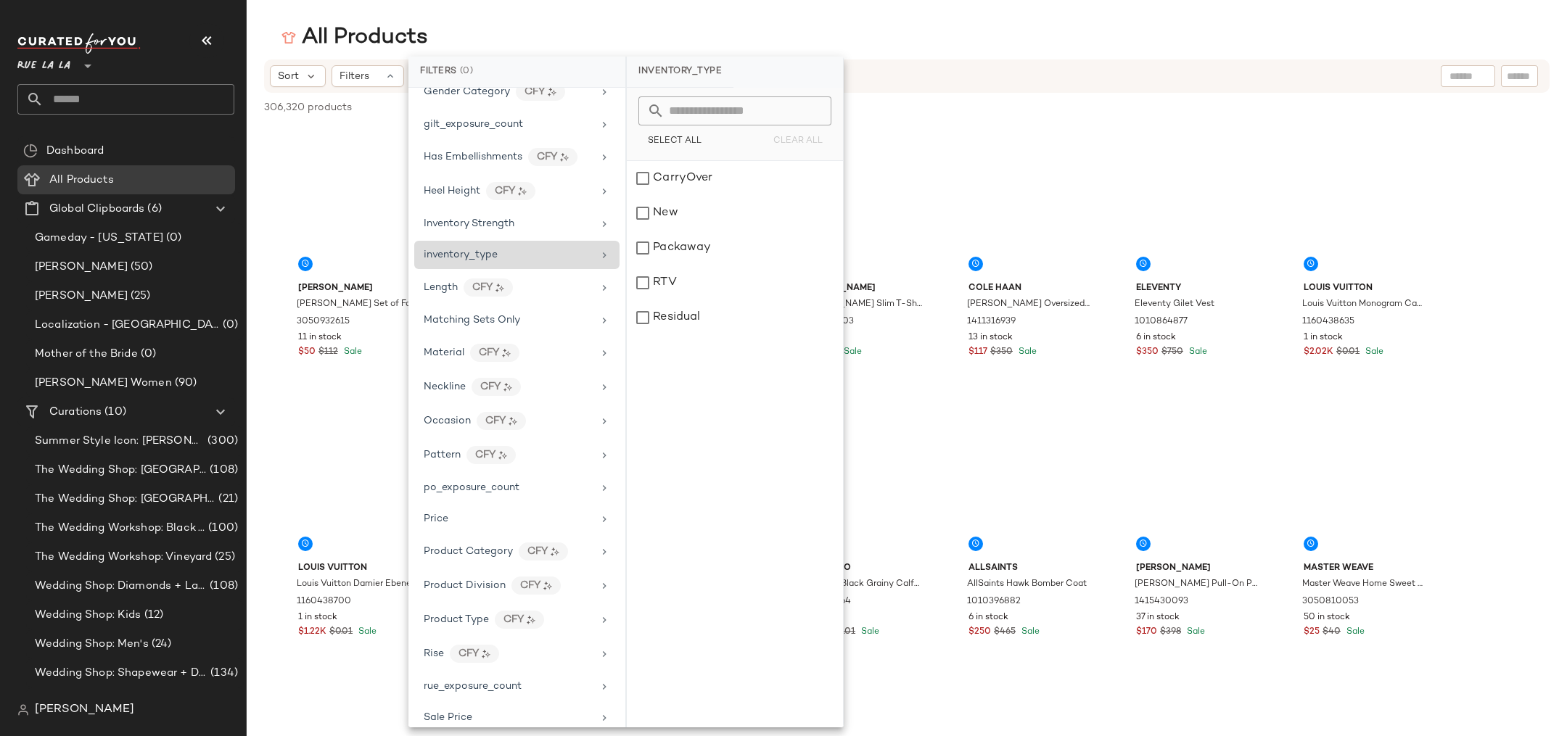
scroll to position [0, 0]
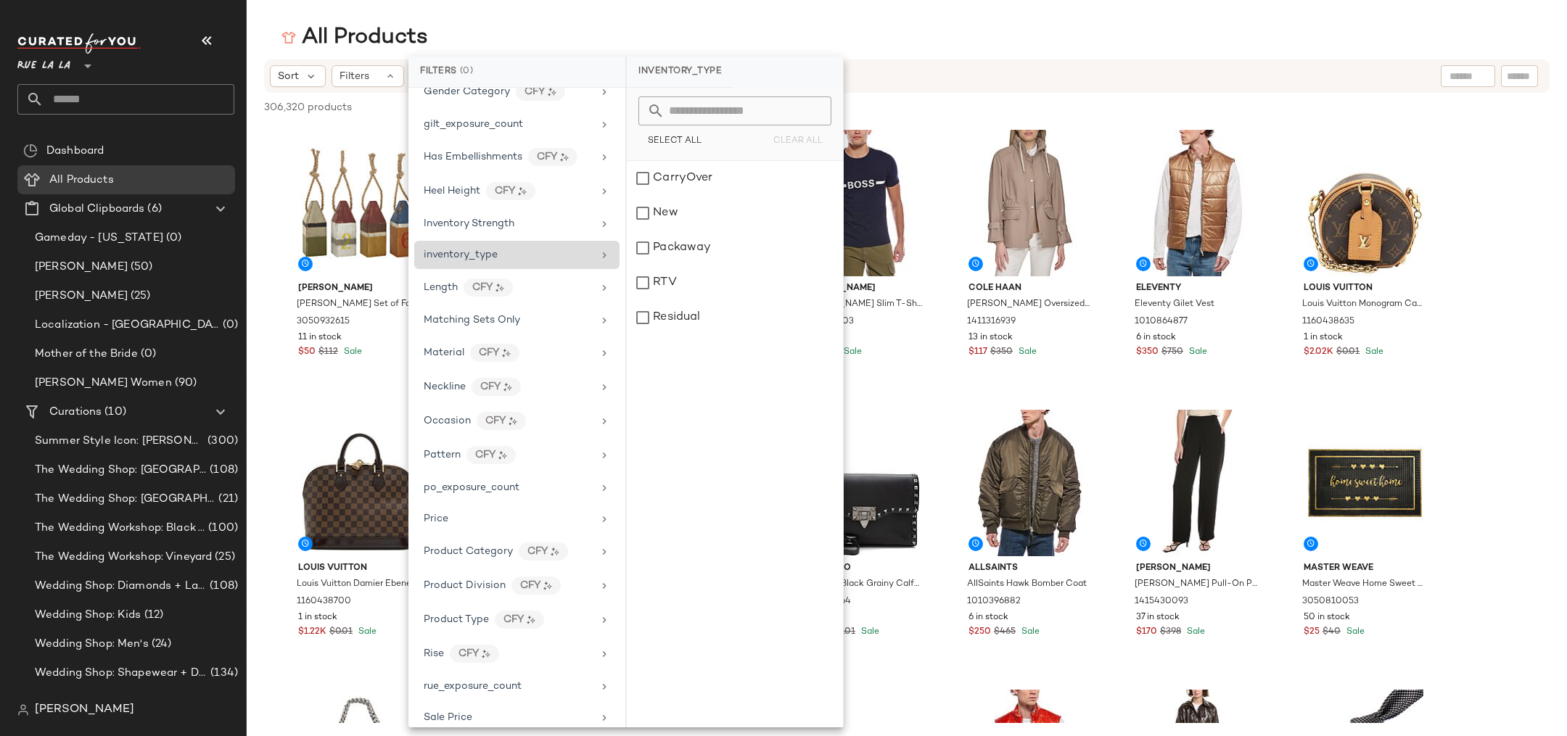
click at [446, 250] on span "inventory_type" at bounding box center [461, 255] width 74 height 11
click at [448, 218] on span "Inventory Strength" at bounding box center [469, 223] width 91 height 11
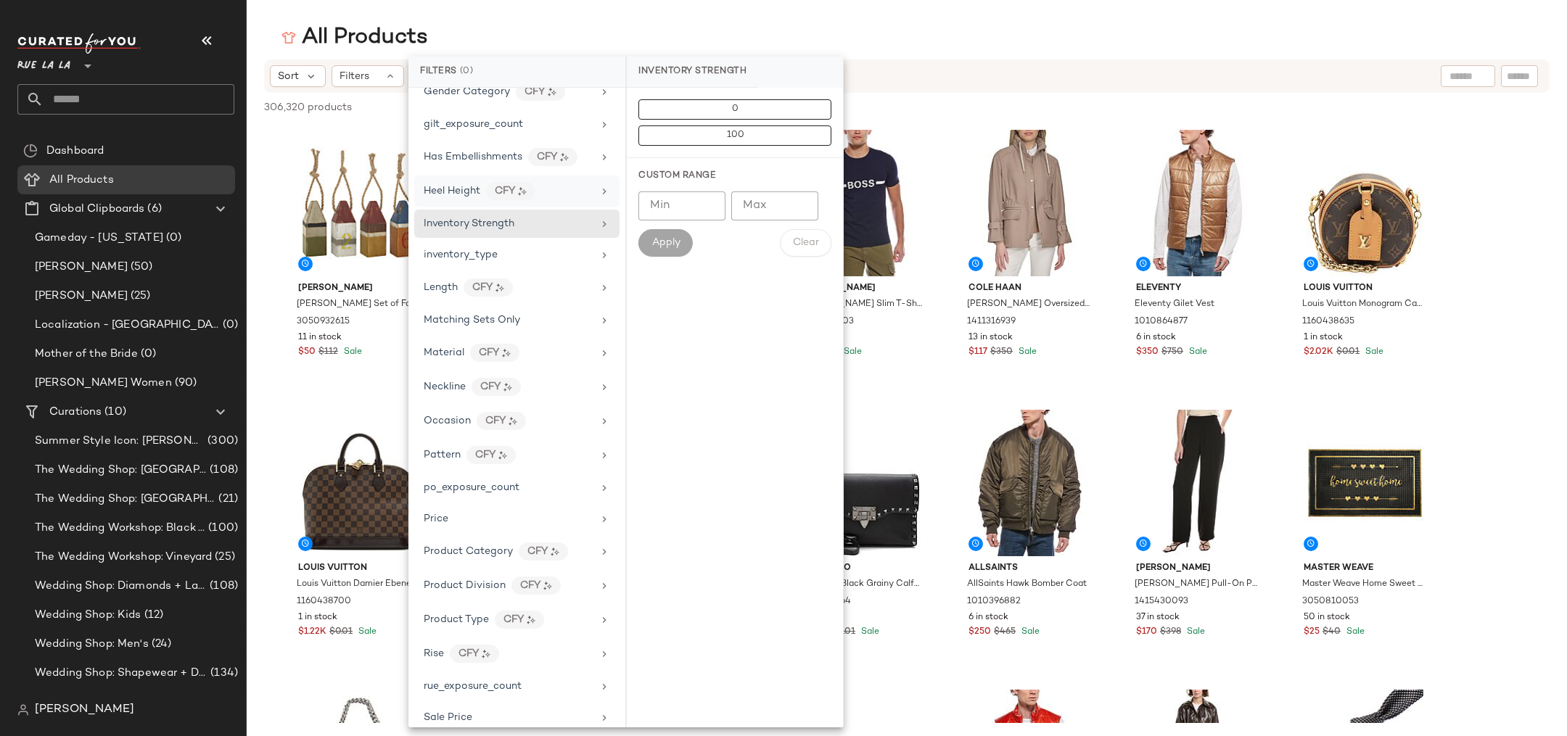
click at [449, 210] on div "Heel Height CFY" at bounding box center [516, 224] width 205 height 28
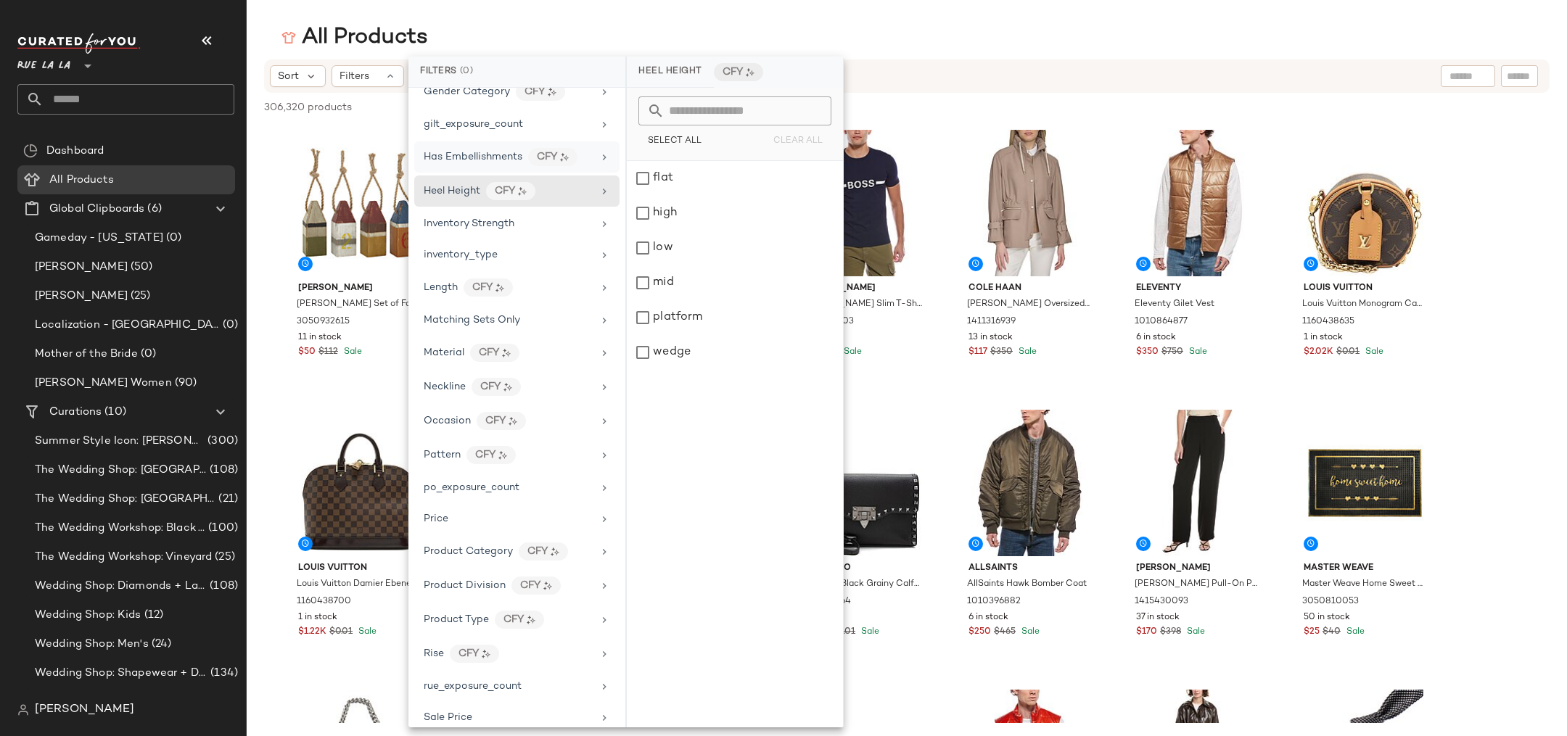
click at [451, 158] on div "Has Embellishments CFY" at bounding box center [508, 157] width 169 height 18
click at [451, 119] on span "gilt_exposure_count" at bounding box center [473, 124] width 99 height 11
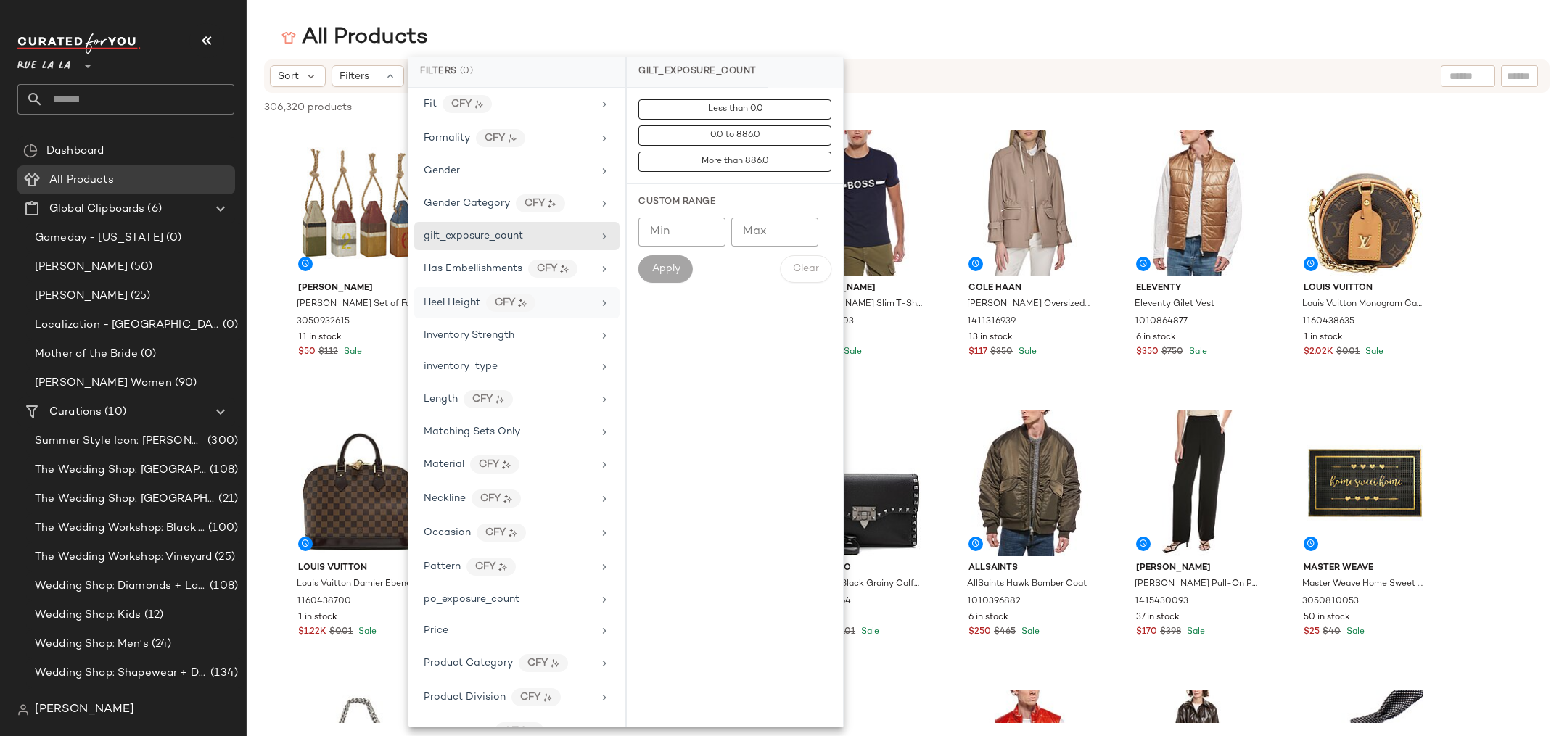
scroll to position [316, 0]
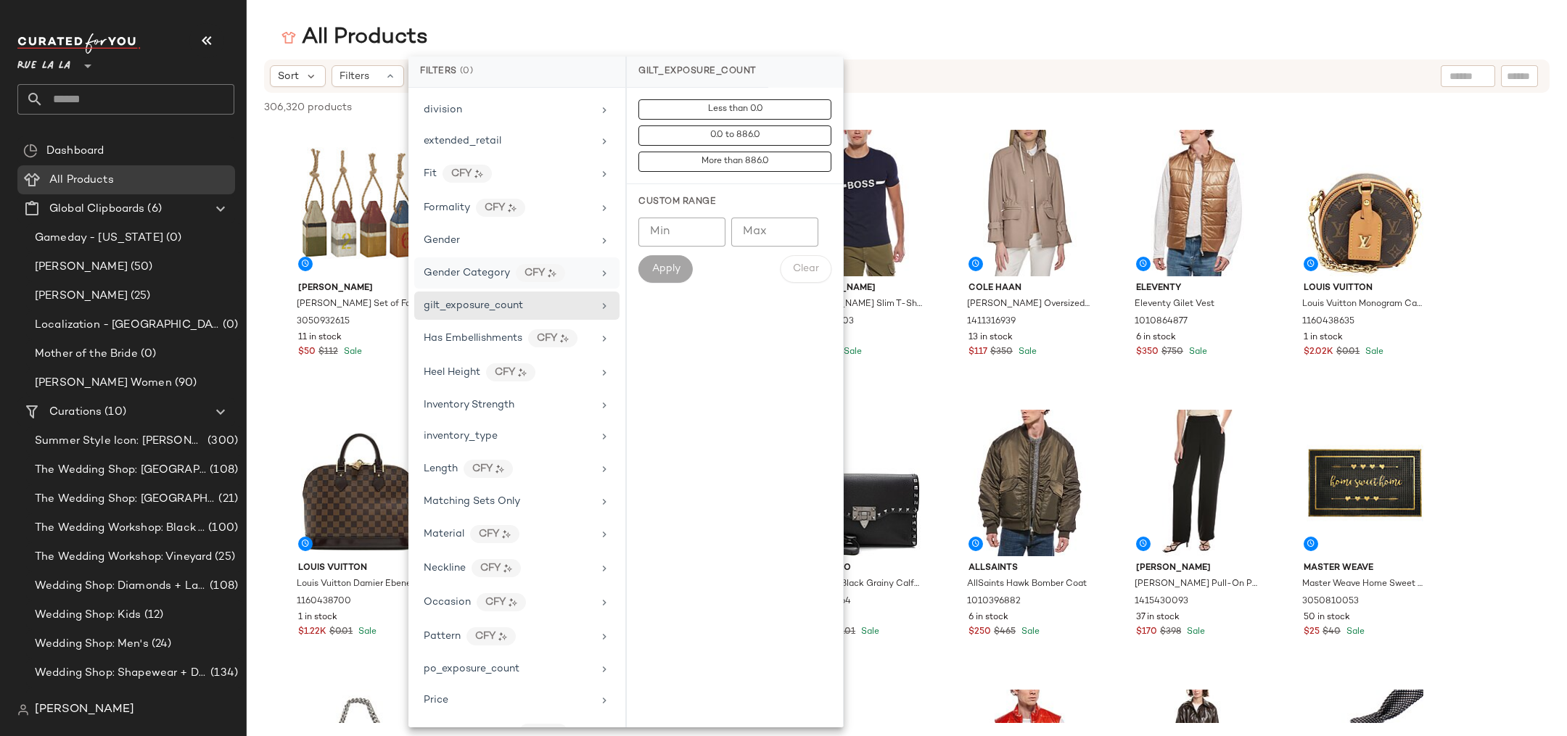
click at [473, 268] on span "Gender Category" at bounding box center [467, 273] width 86 height 11
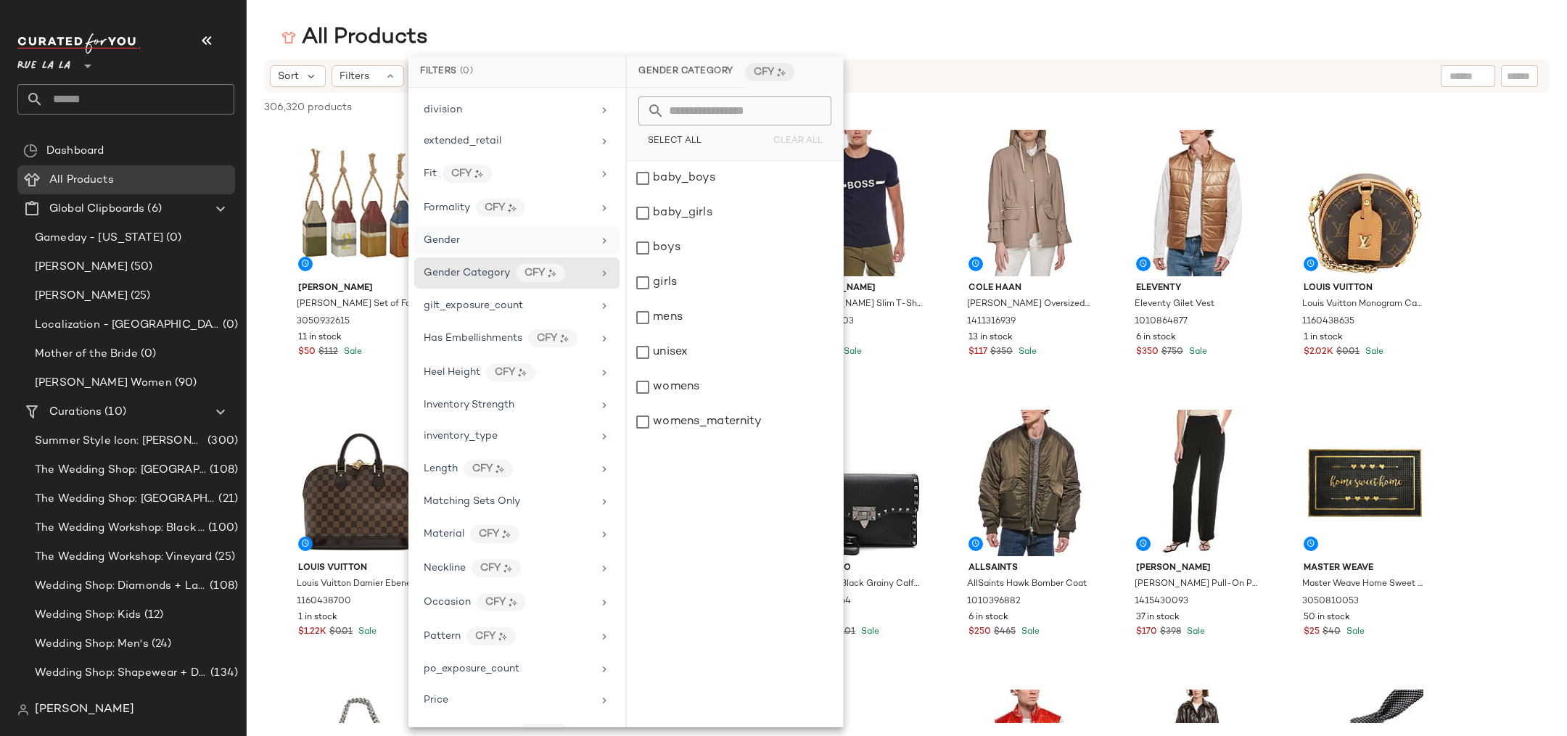
click at [463, 238] on div "Gender" at bounding box center [508, 240] width 169 height 15
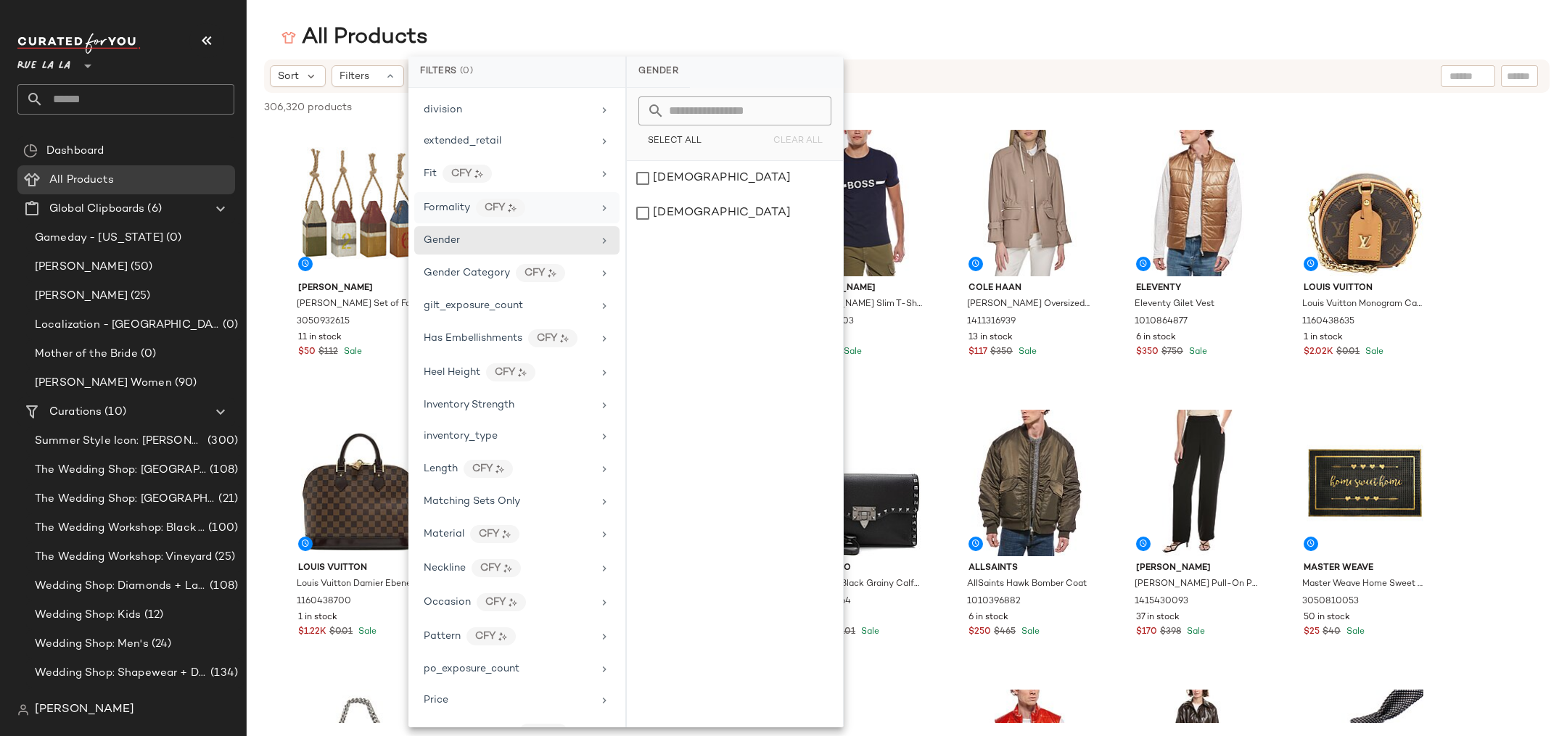
click at [454, 206] on span "Formality" at bounding box center [447, 207] width 46 height 11
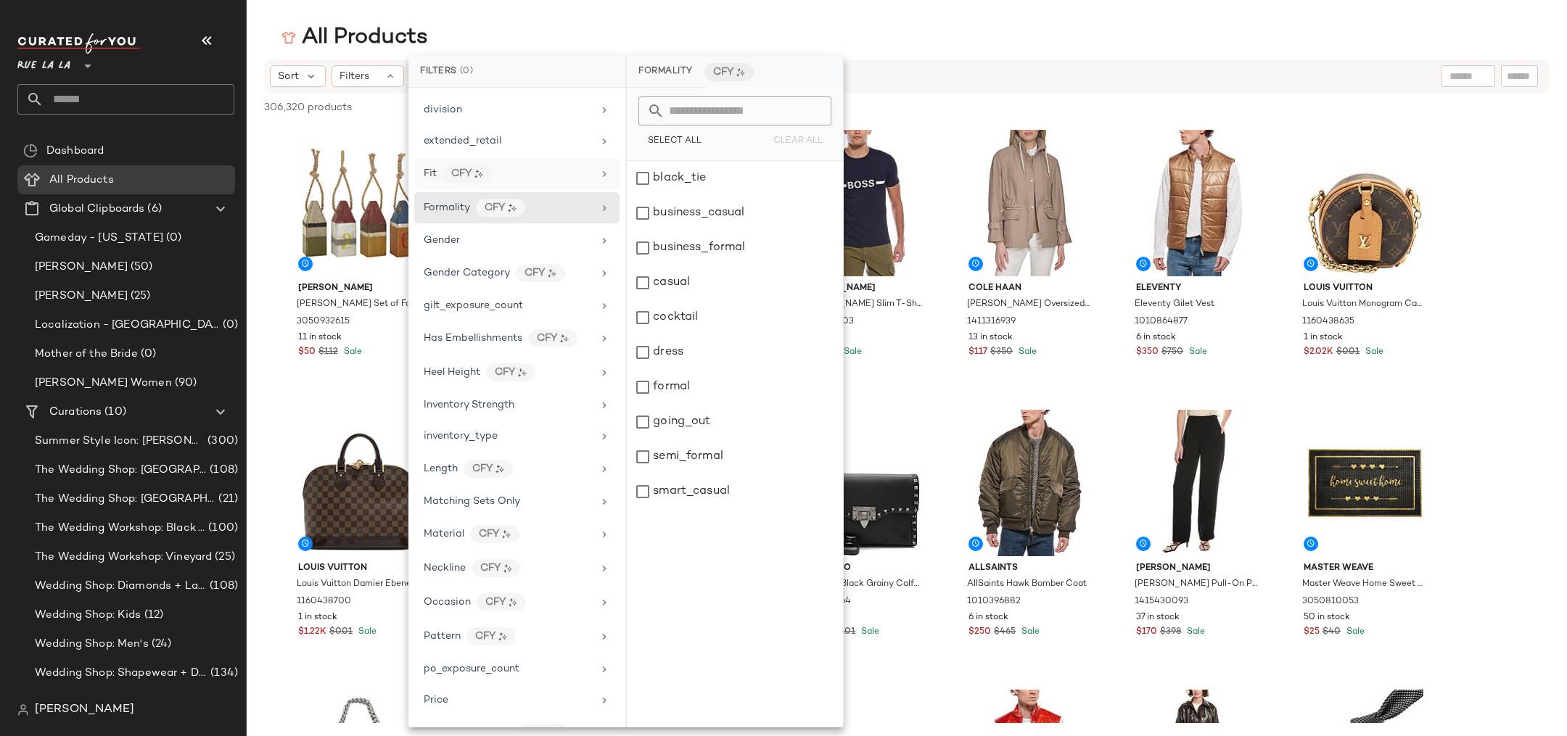
click at [428, 173] on div "Fit" at bounding box center [430, 173] width 13 height 15
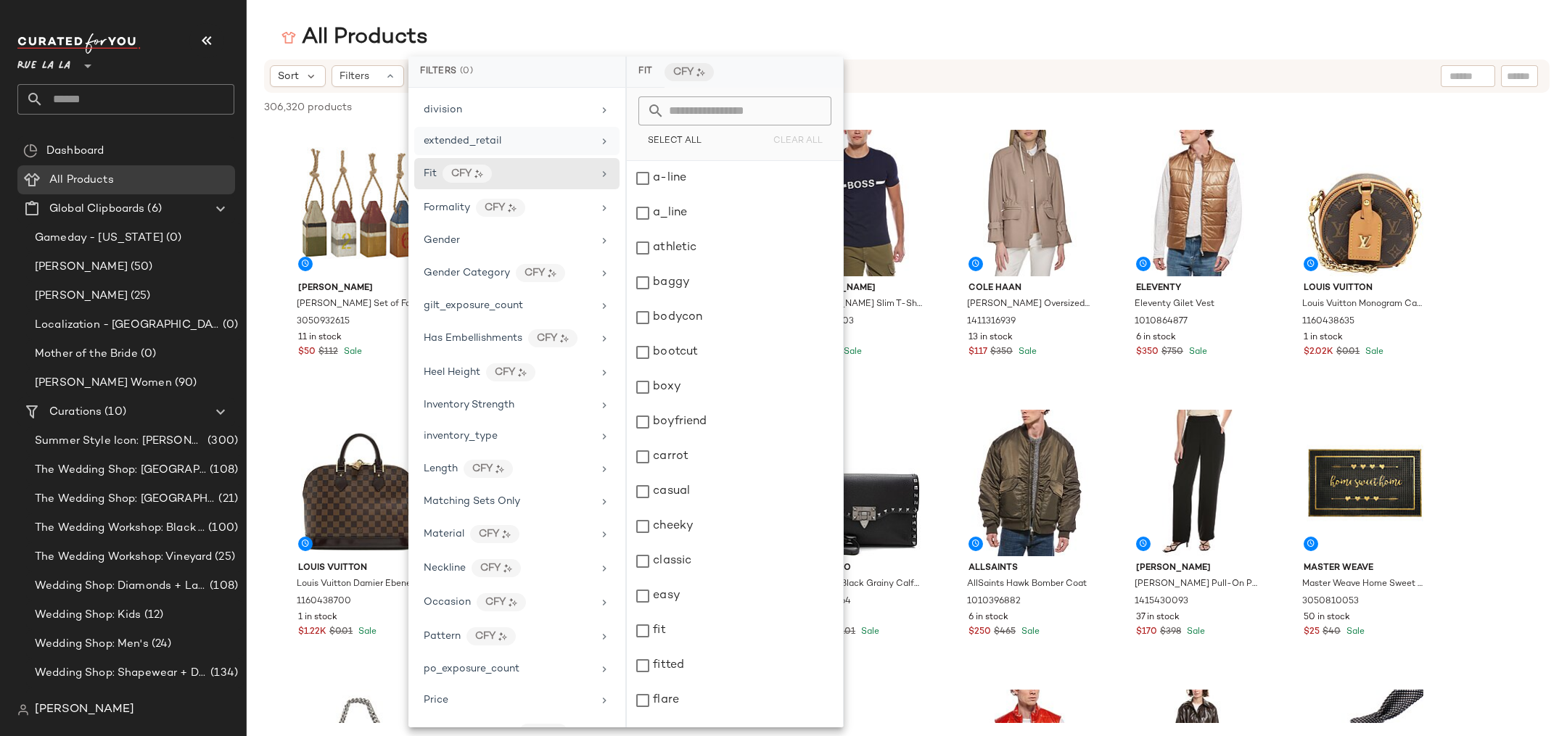
click at [437, 158] on div "extended_retail" at bounding box center [516, 173] width 205 height 31
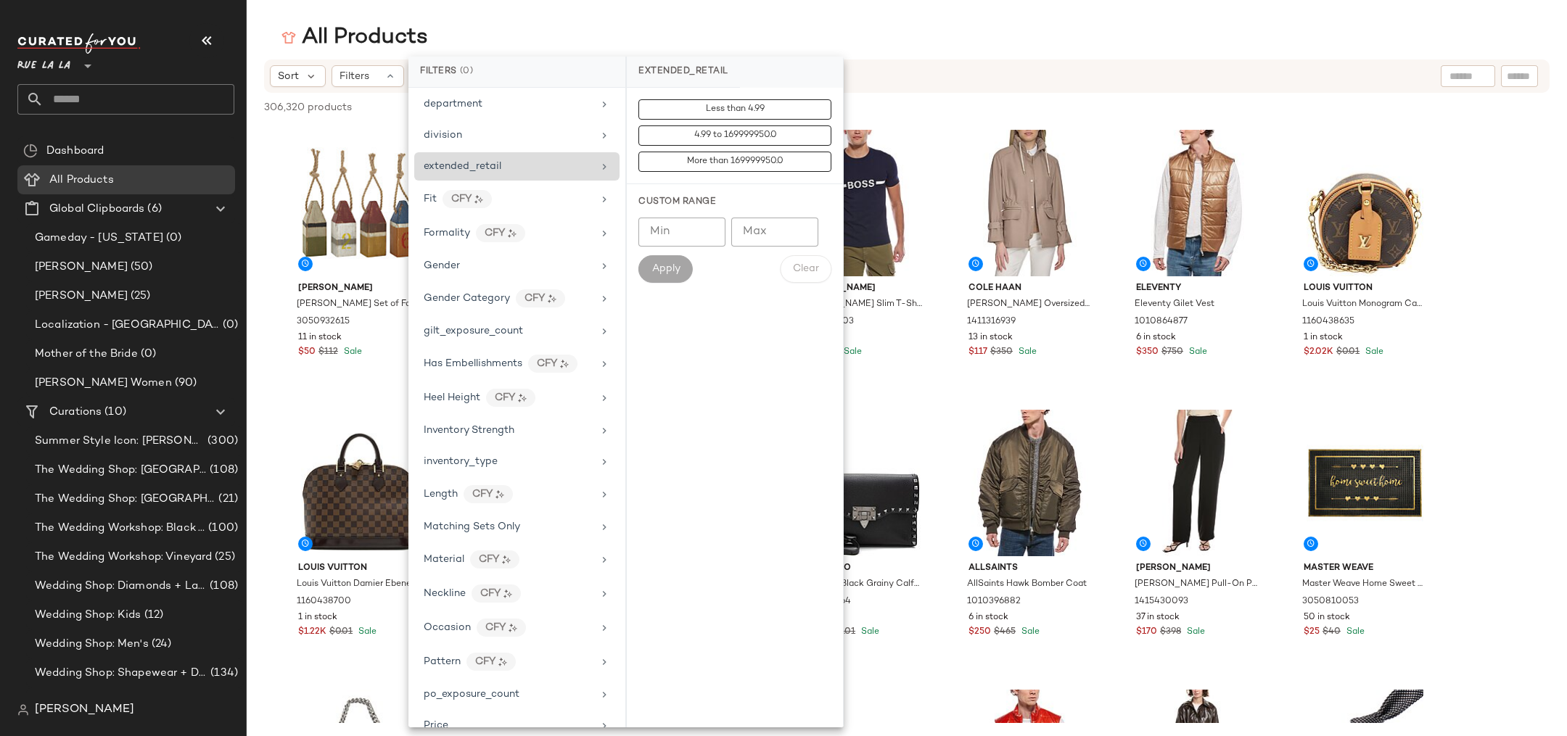
scroll to position [139, 0]
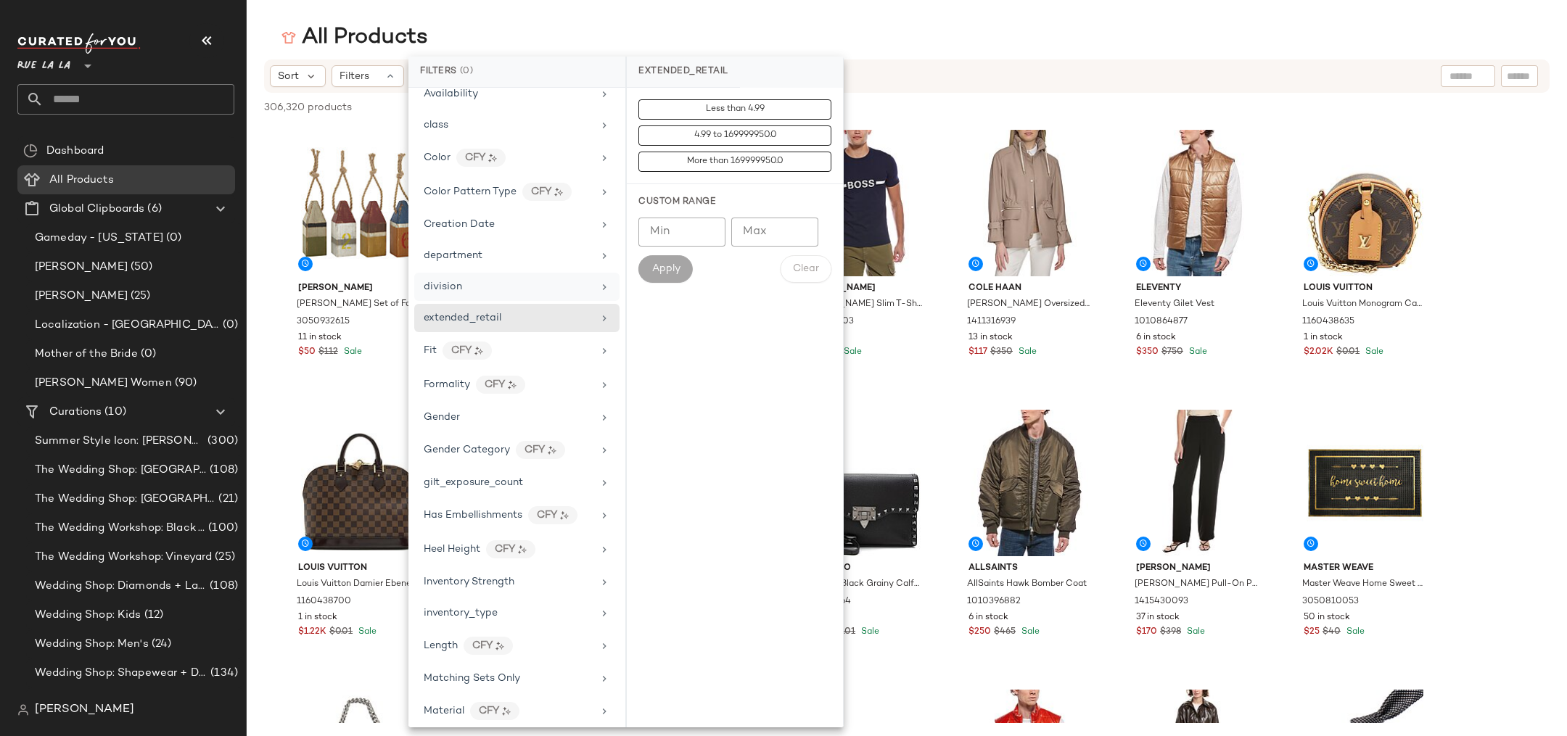
click at [446, 281] on span "division" at bounding box center [443, 286] width 38 height 11
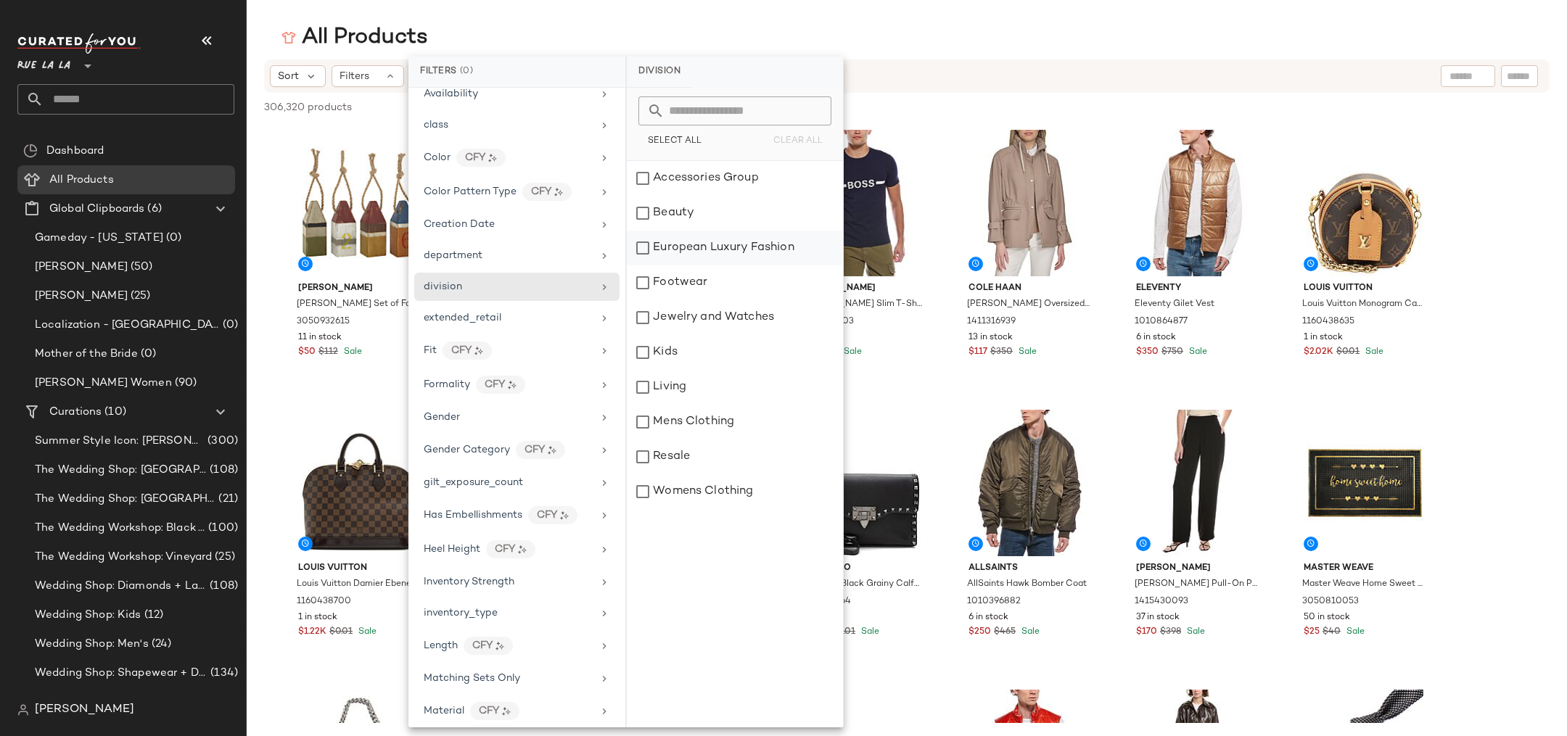
click at [702, 266] on div "European Luxury Fashion" at bounding box center [735, 283] width 216 height 35
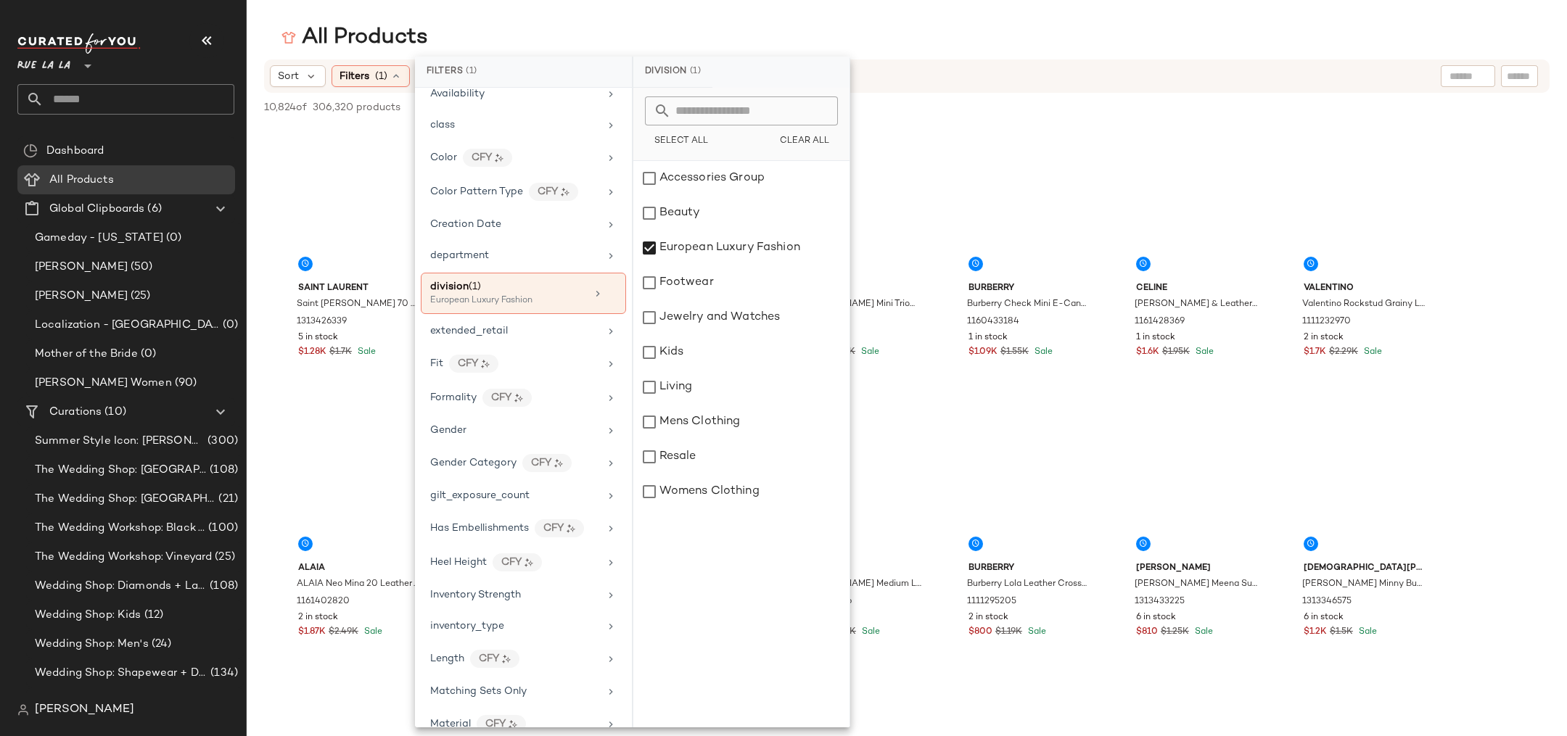
click at [619, 33] on div "All Products" at bounding box center [907, 37] width 1320 height 29
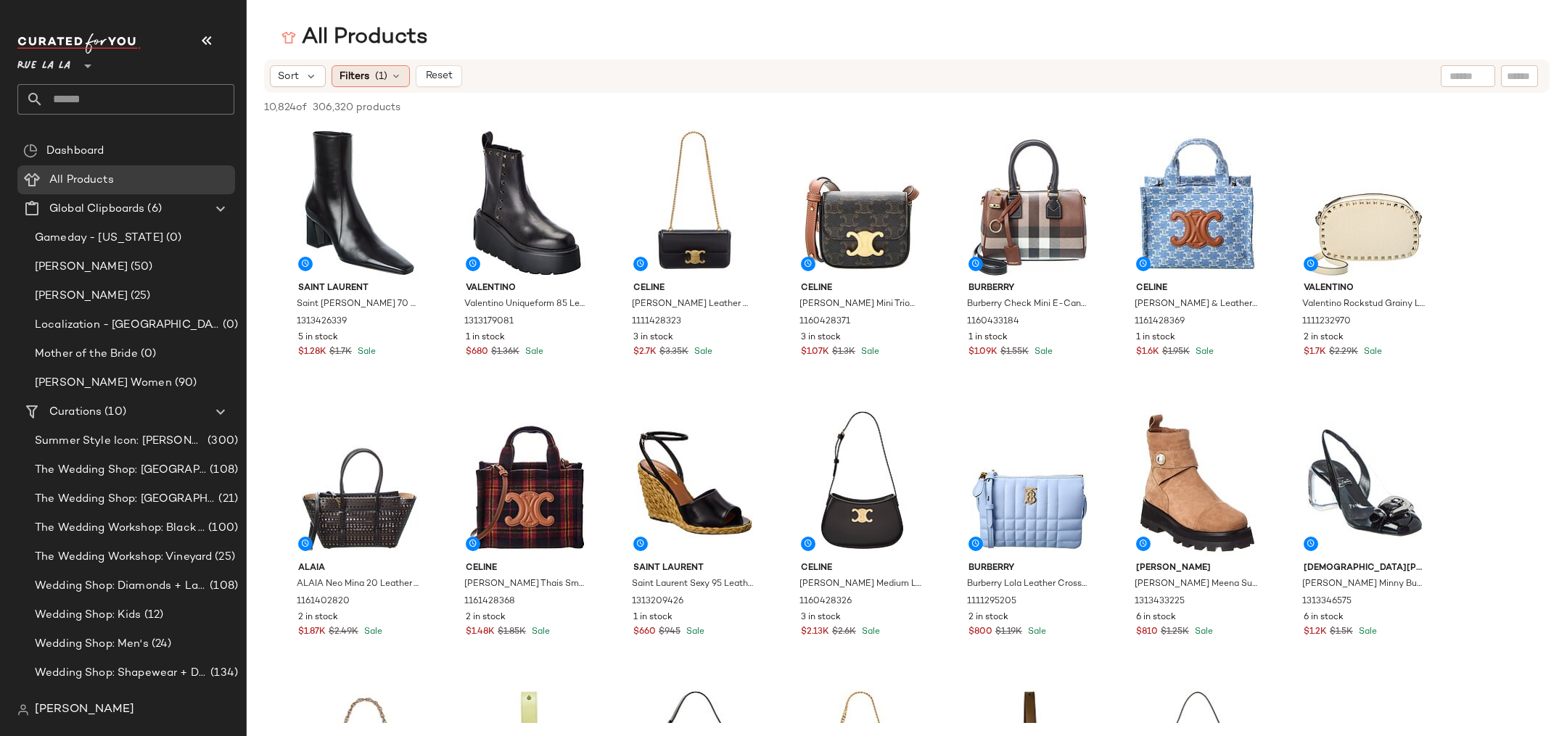
click at [371, 83] on div "Filters (1)" at bounding box center [371, 76] width 78 height 22
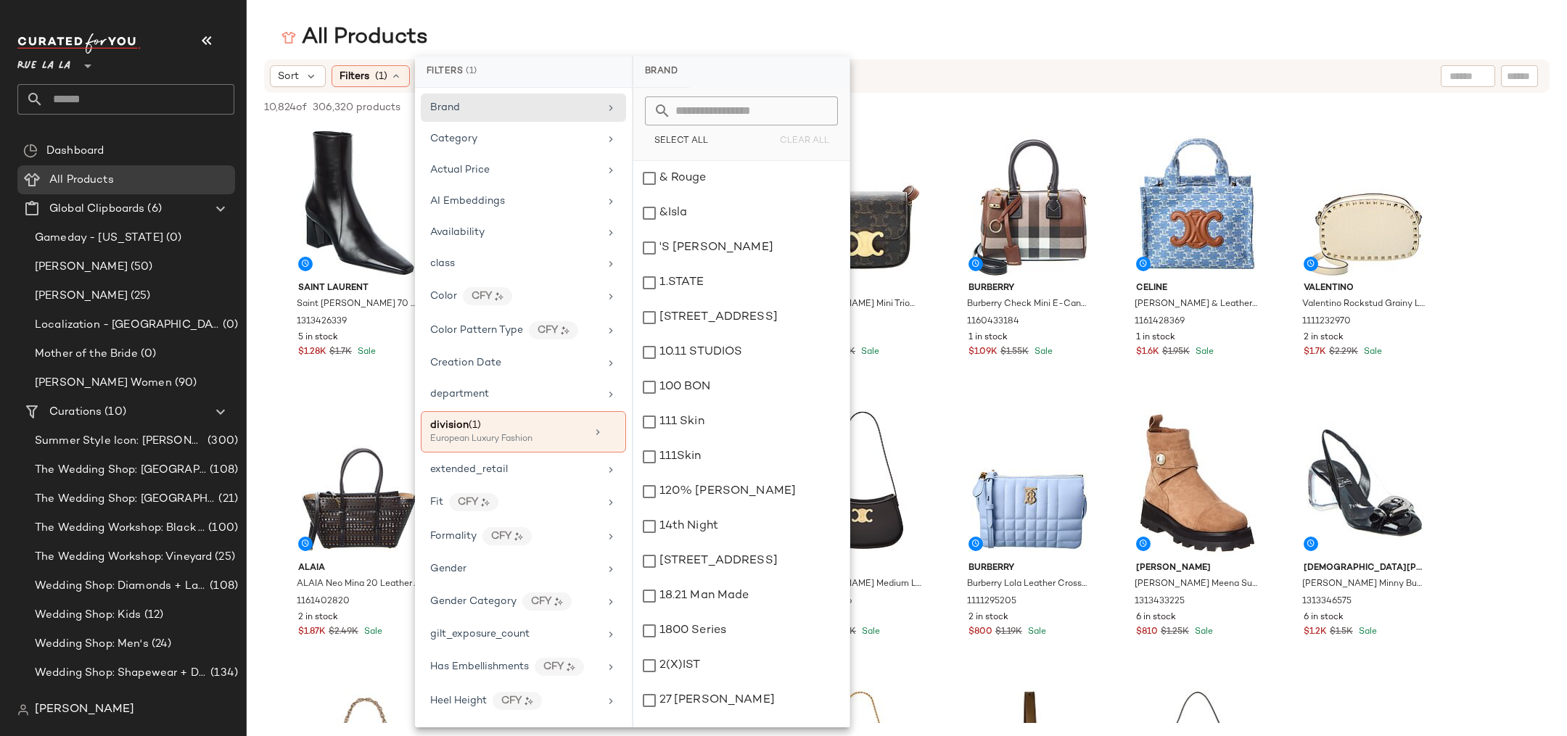
click at [461, 23] on div "All Products" at bounding box center [907, 37] width 1320 height 29
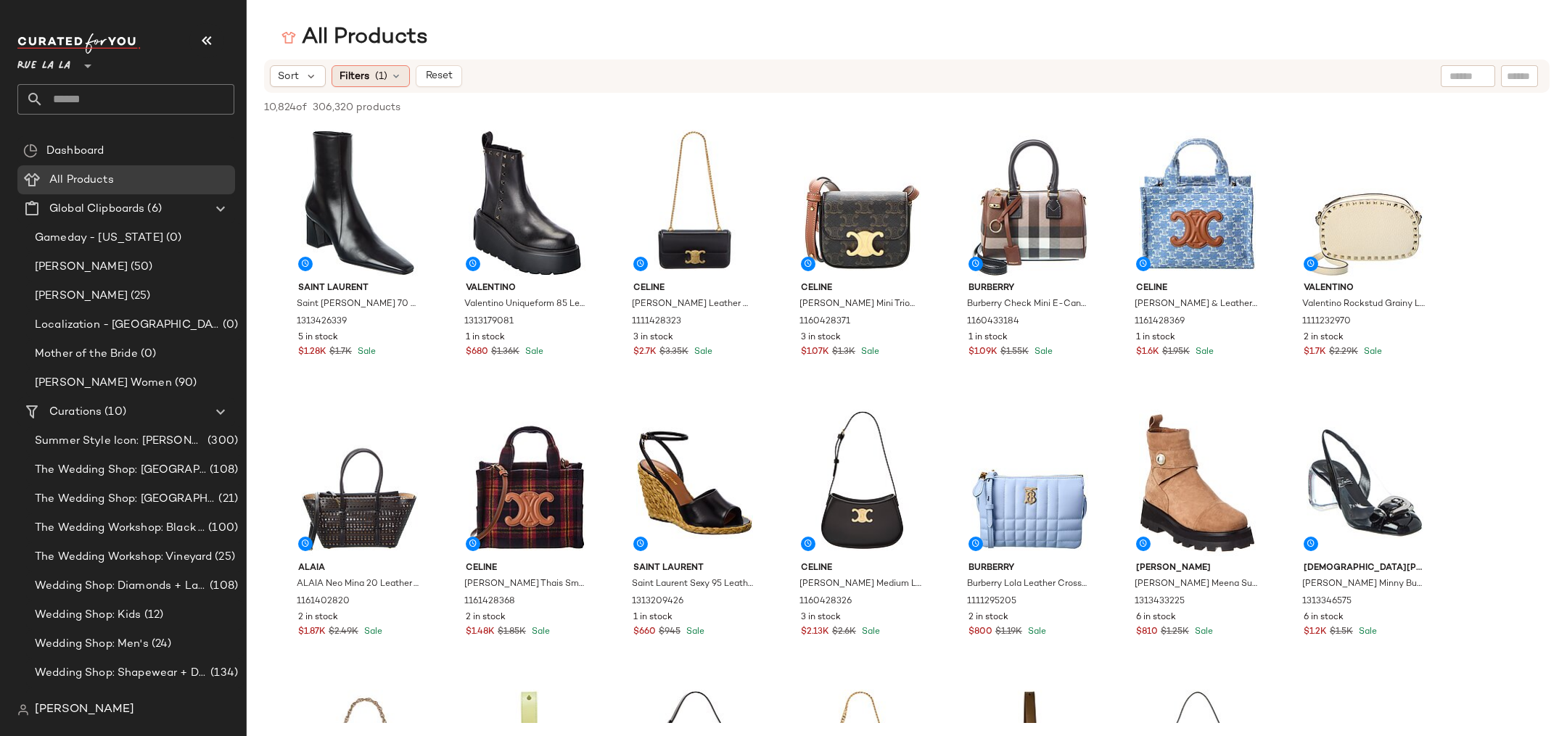
click at [379, 69] on span "(1)" at bounding box center [381, 76] width 12 height 15
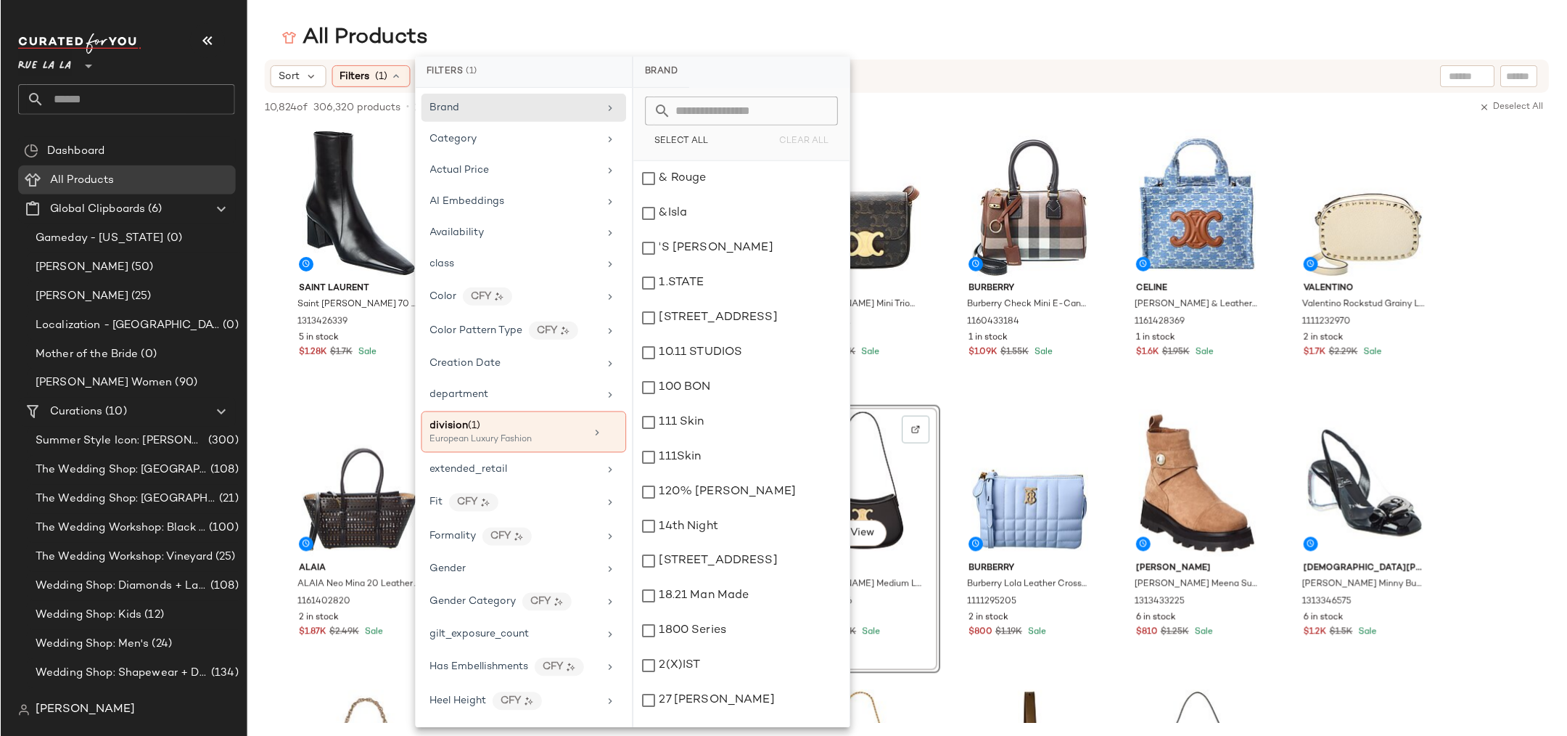
scroll to position [11688, 0]
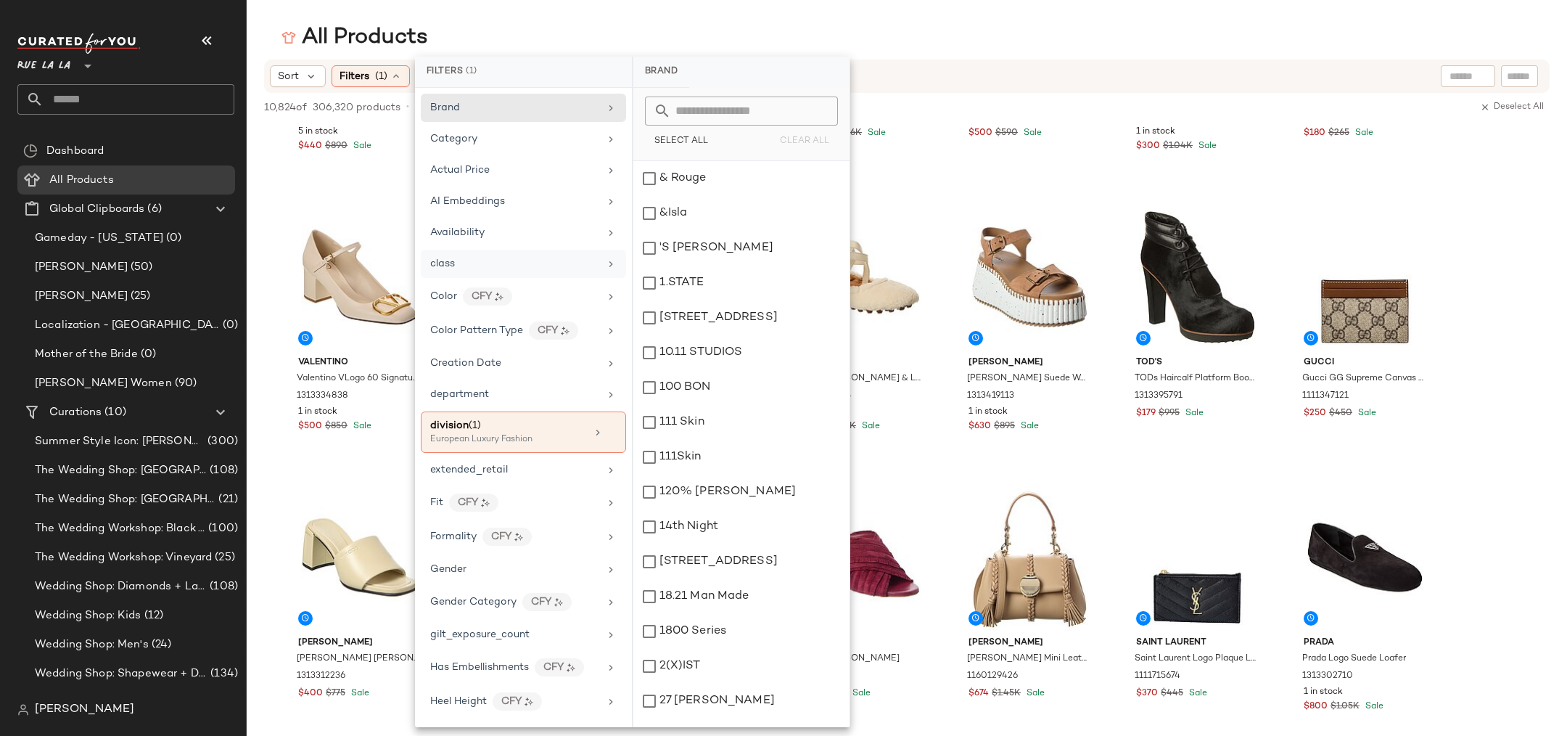
click at [496, 258] on div "class" at bounding box center [514, 263] width 169 height 15
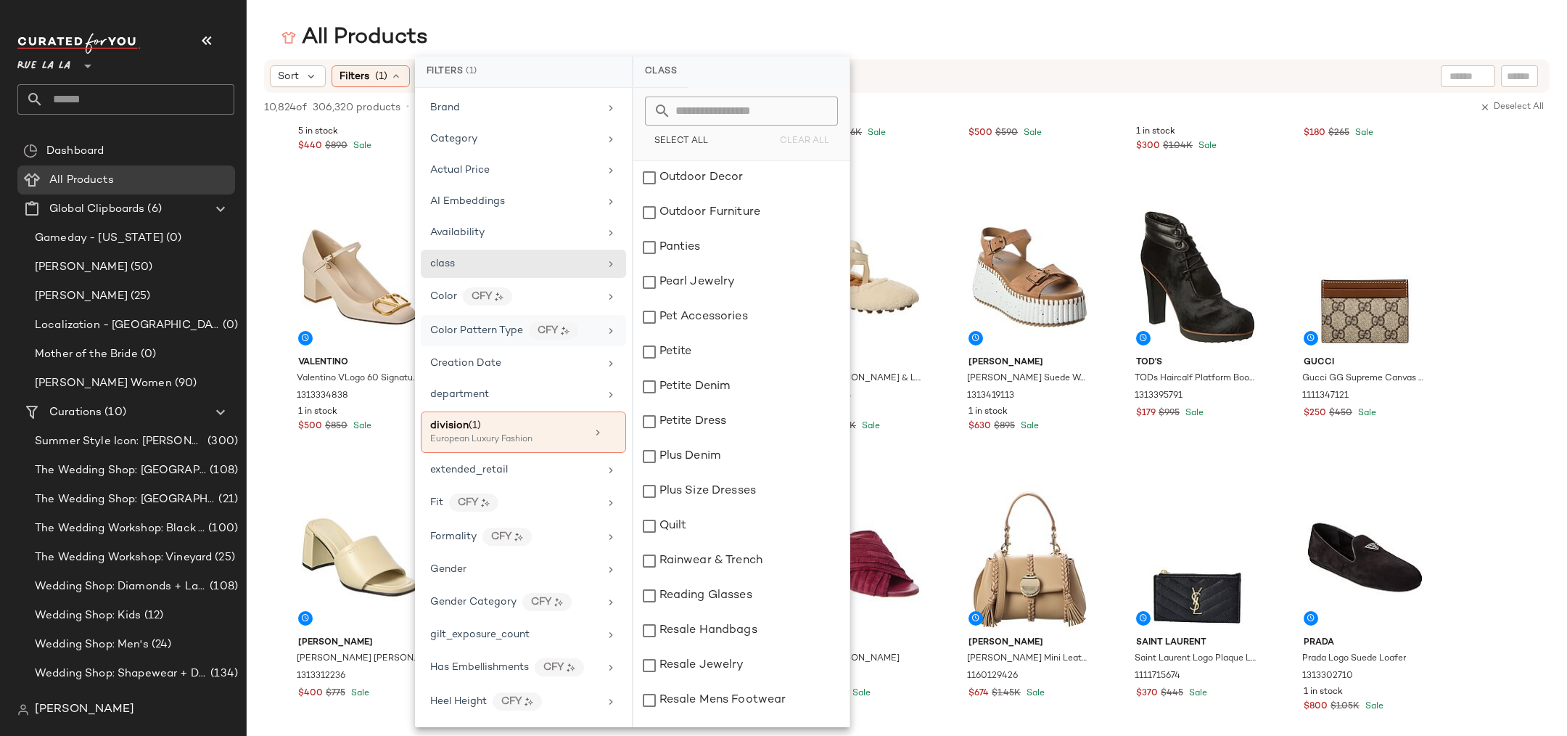
scroll to position [4283, 0]
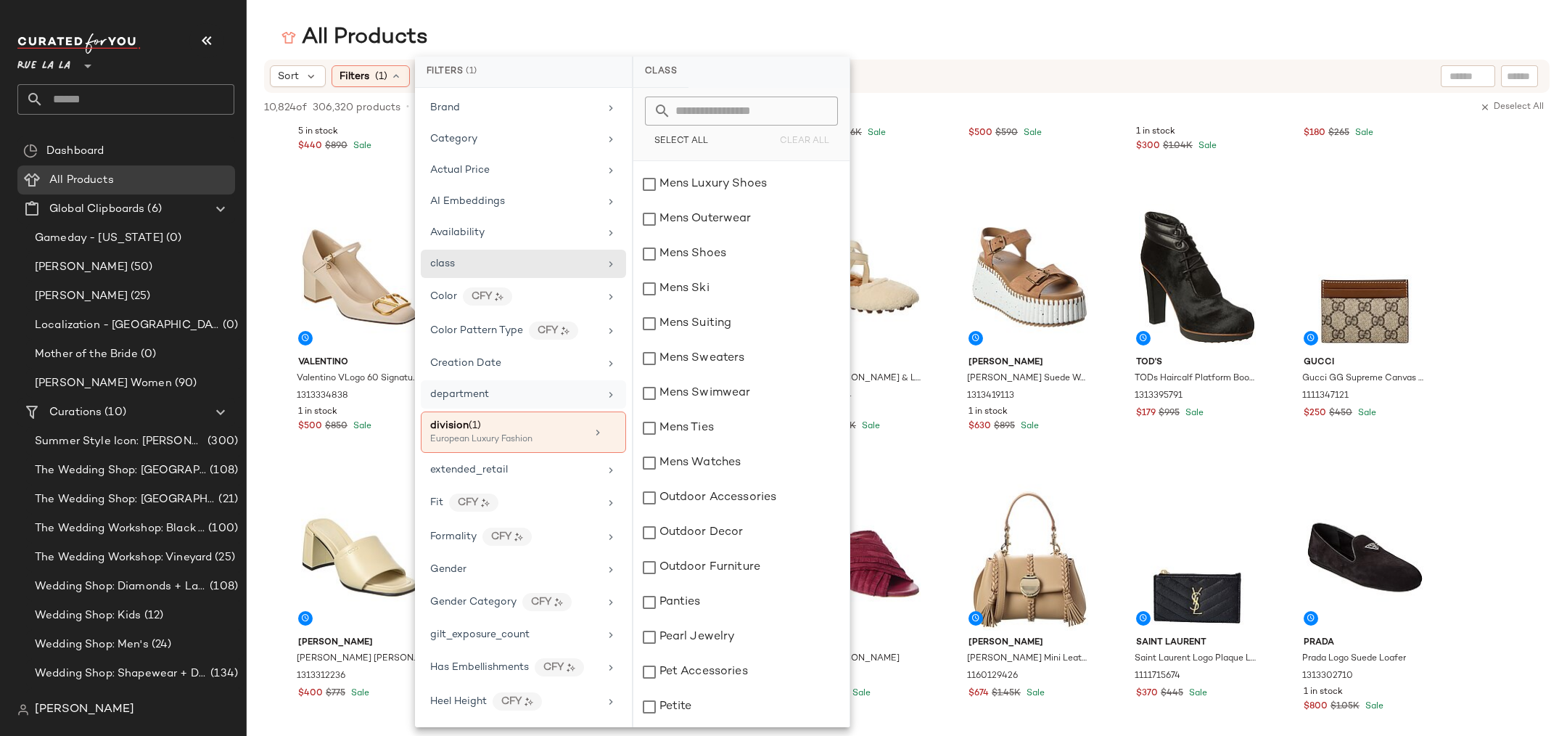
click at [498, 394] on div "department" at bounding box center [514, 394] width 169 height 15
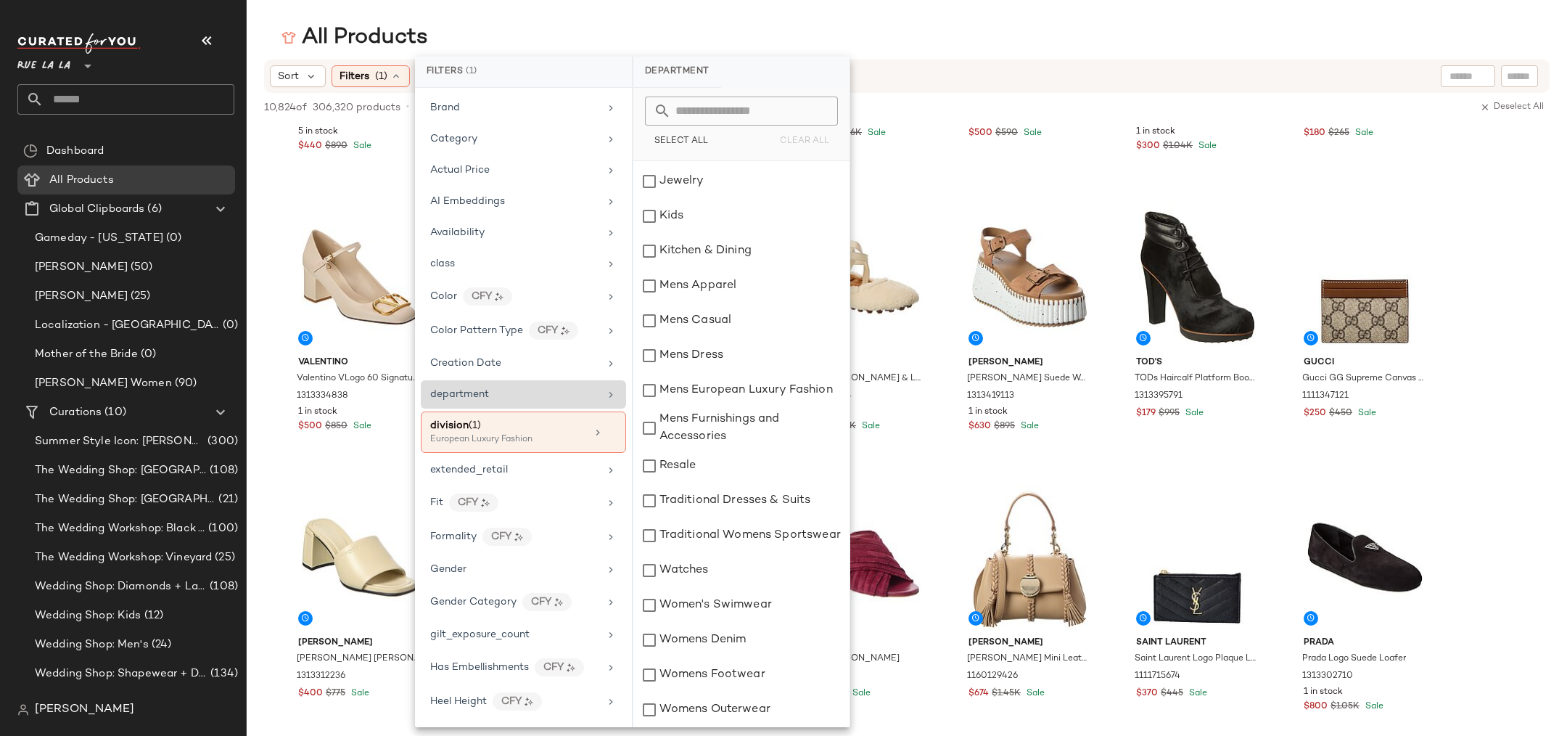
scroll to position [391, 0]
click at [544, 28] on div "All Products" at bounding box center [907, 37] width 1320 height 29
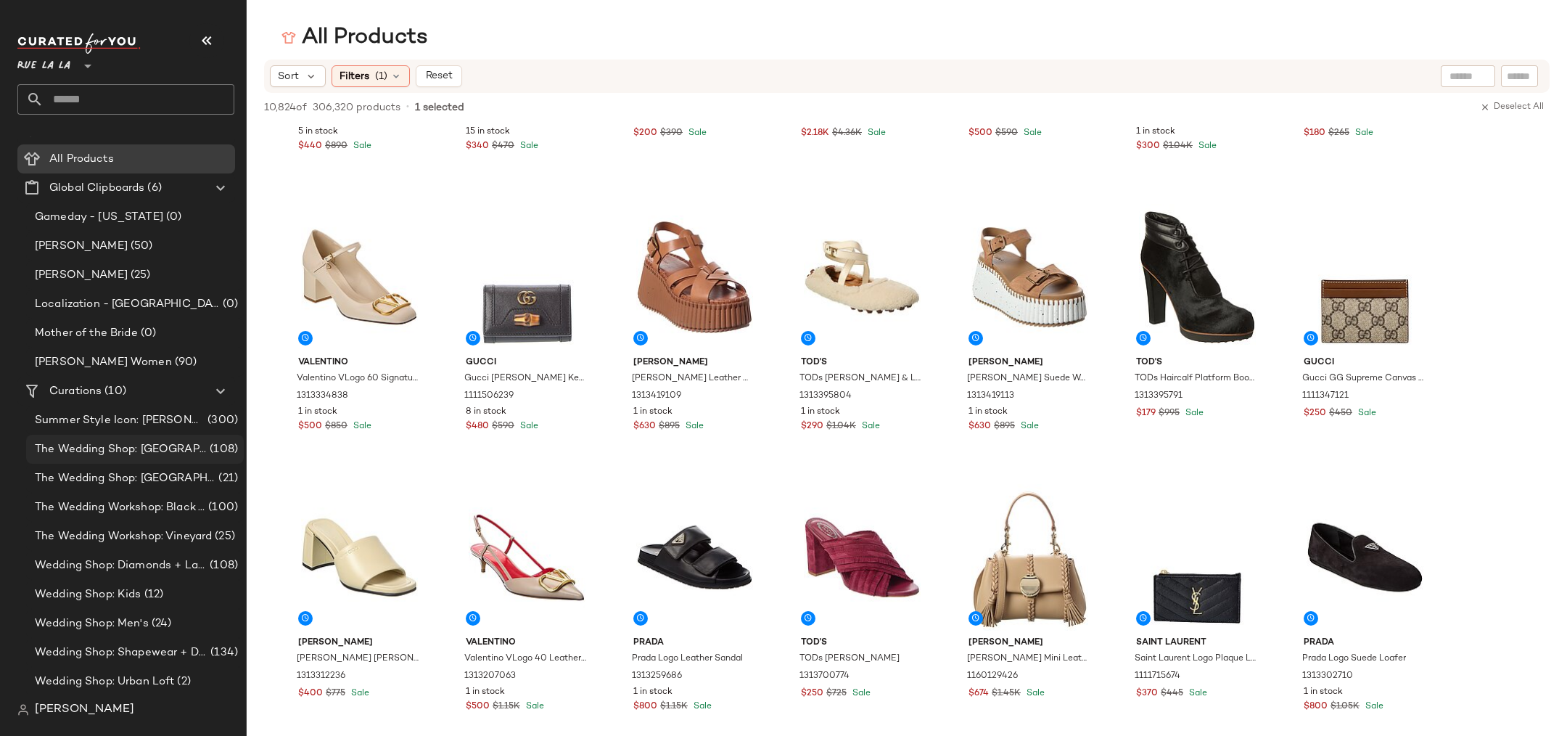
scroll to position [22, 0]
click at [169, 656] on span "Wedding Shop: Shapewear + Day of Prep" at bounding box center [121, 652] width 173 height 17
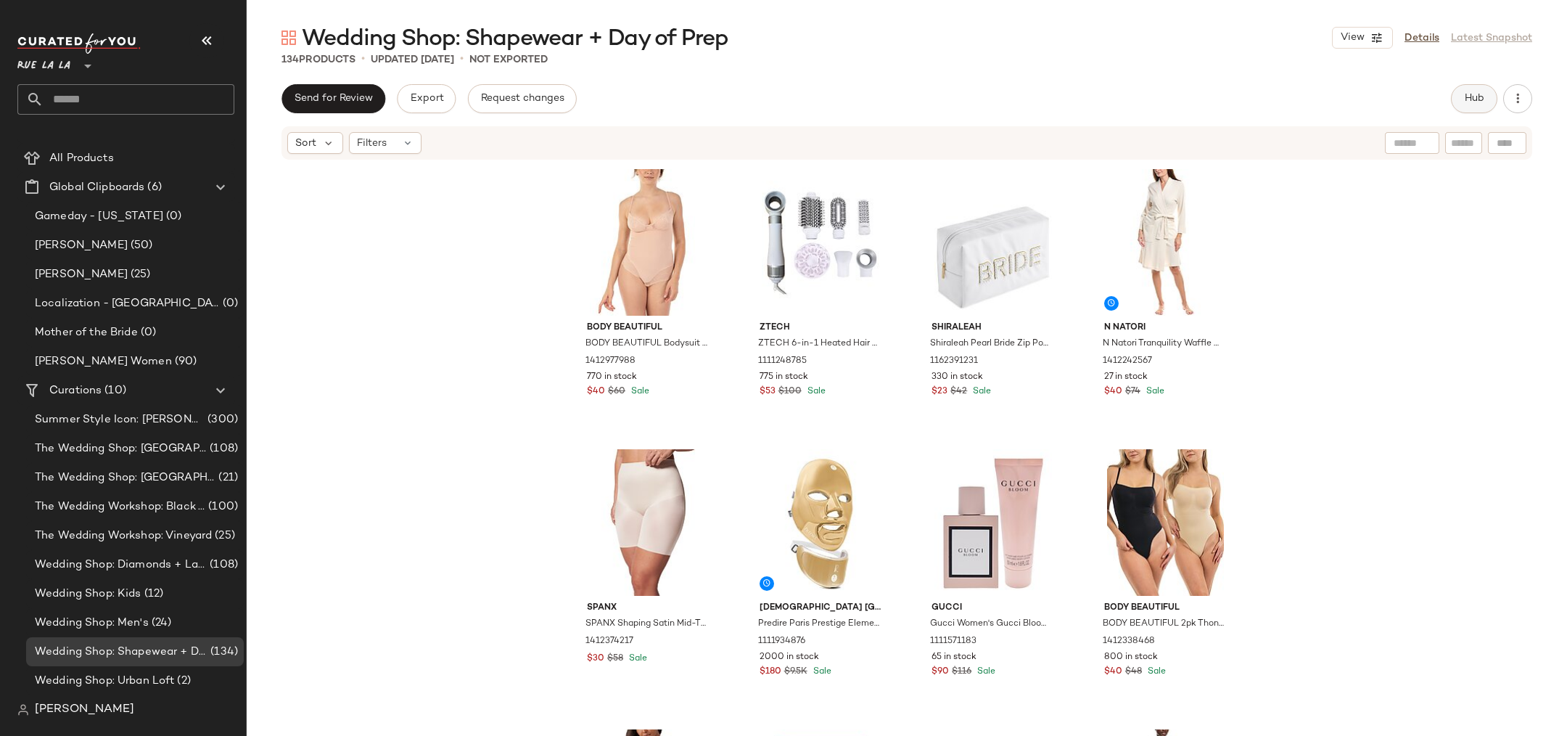
click at [1481, 96] on span "Hub" at bounding box center [1474, 99] width 20 height 12
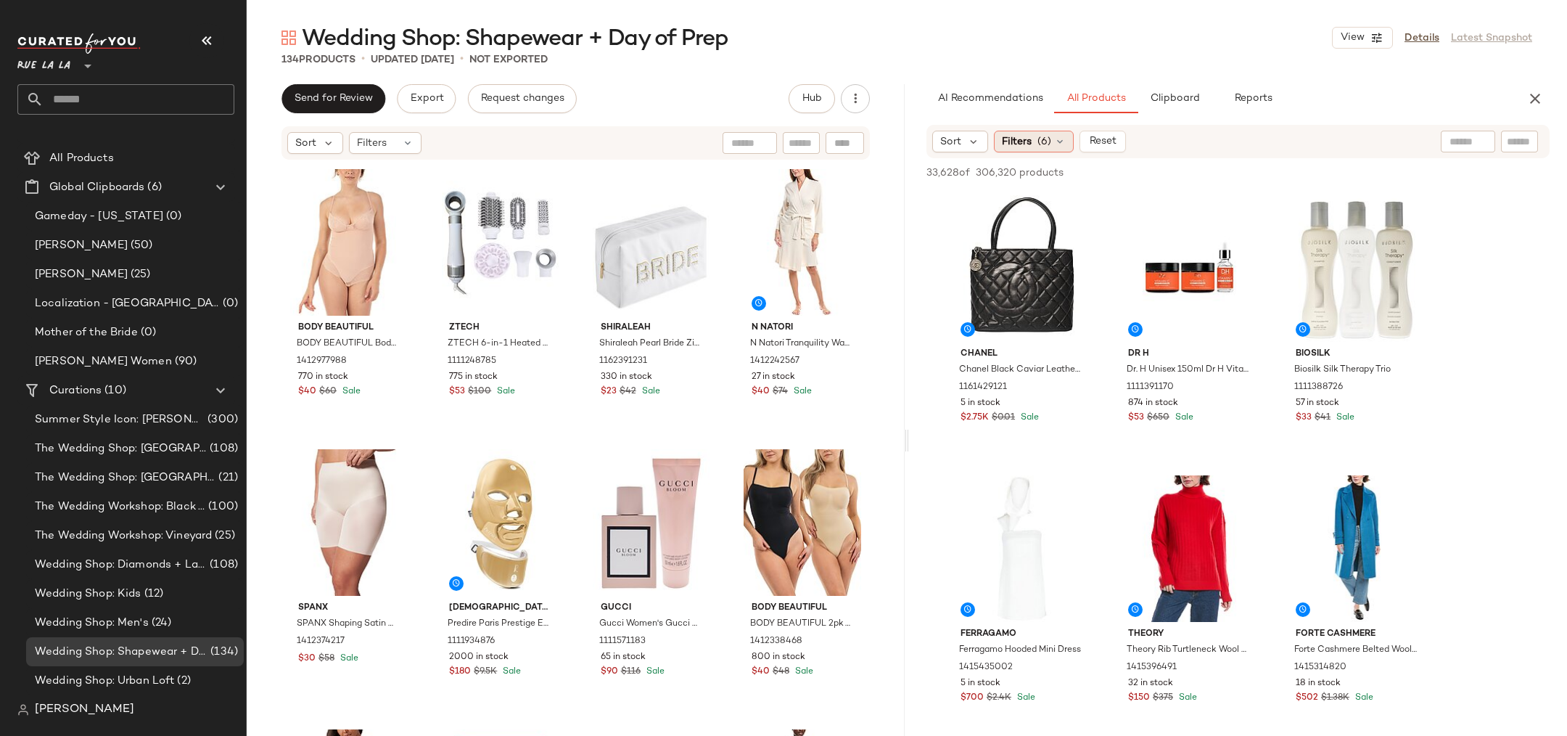
click at [1048, 149] on div "Filters (6)" at bounding box center [1034, 142] width 80 height 22
click at [1250, 99] on span "Reports" at bounding box center [1252, 99] width 38 height 12
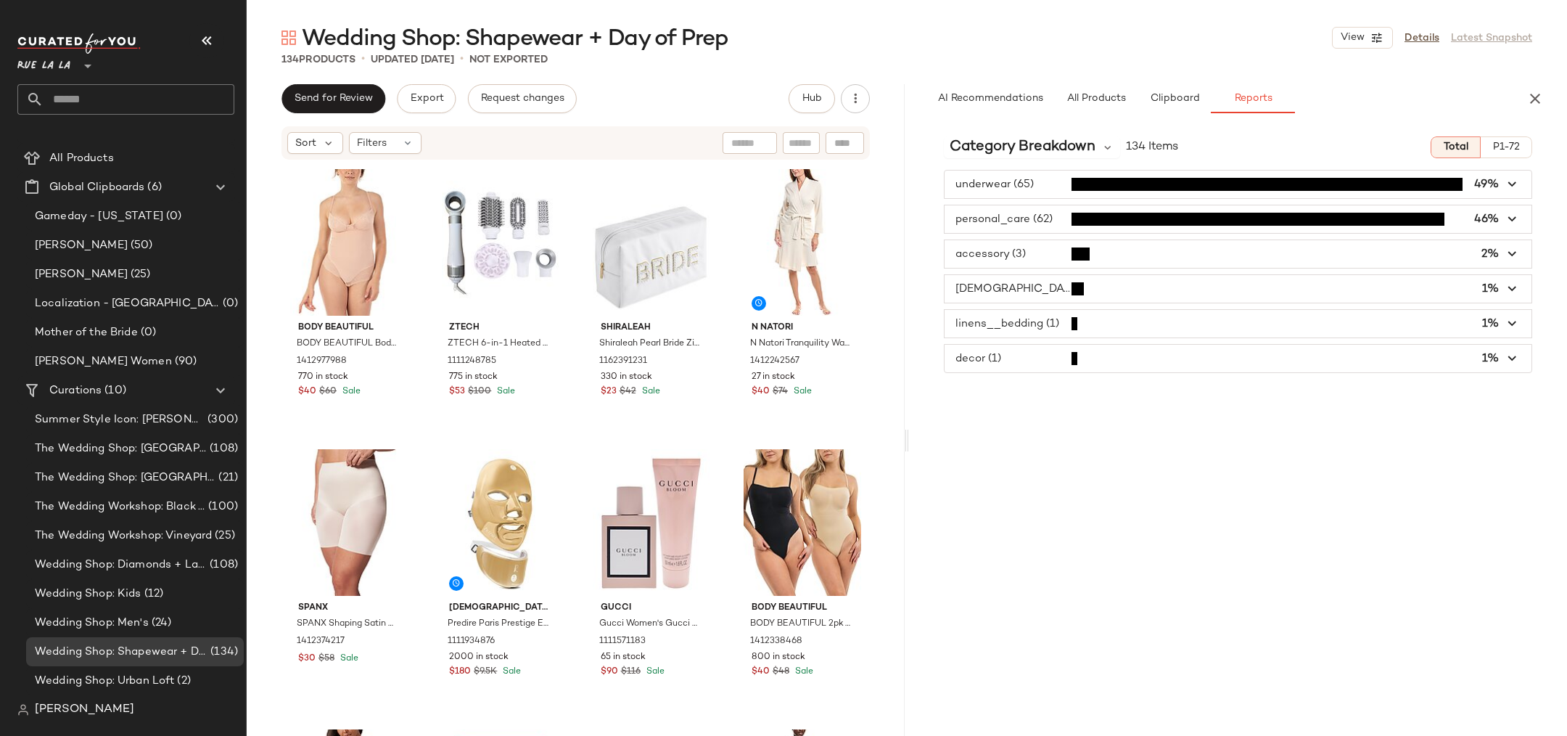
click at [1032, 281] on span "button" at bounding box center [1238, 289] width 587 height 28
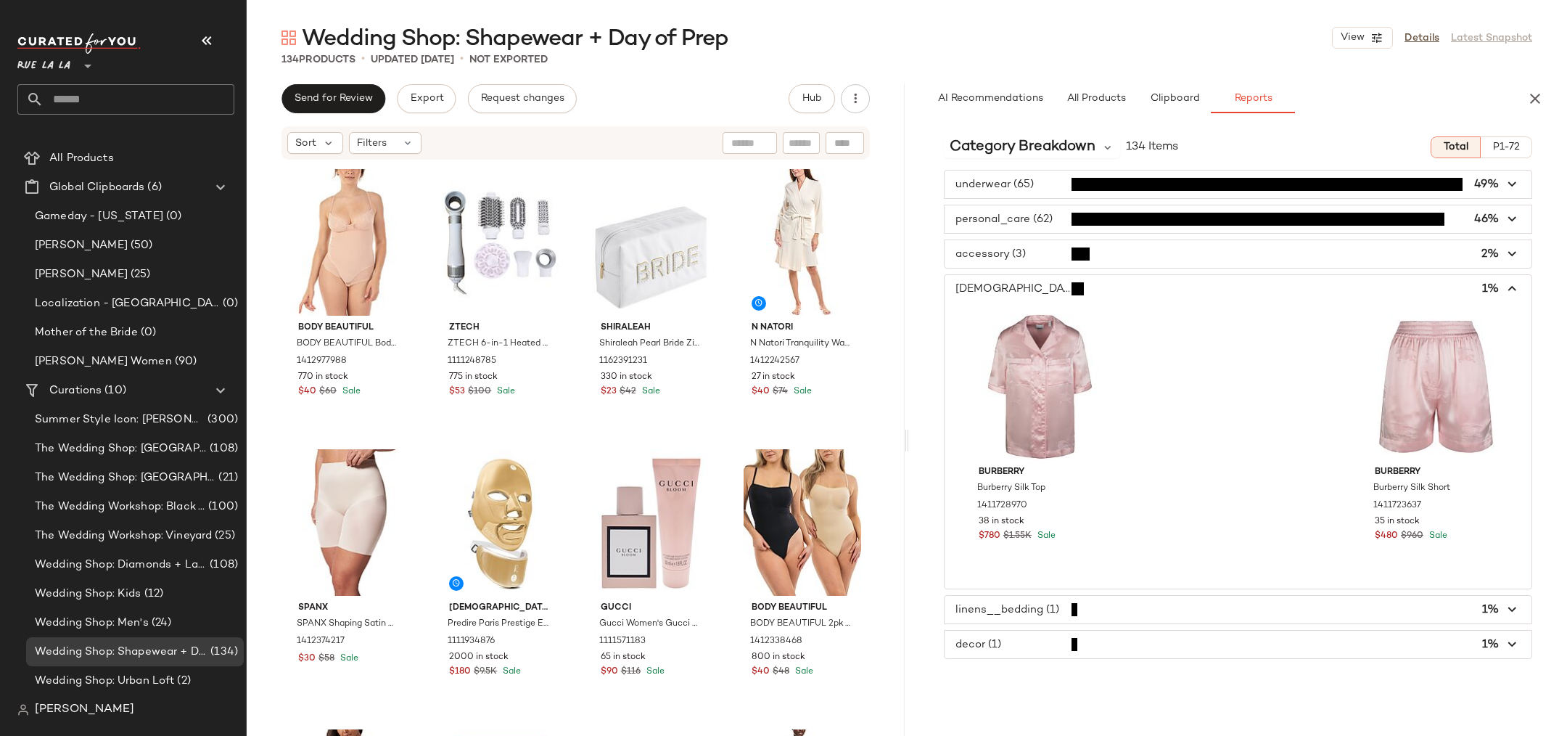
click at [1125, 277] on span "button" at bounding box center [1238, 289] width 587 height 28
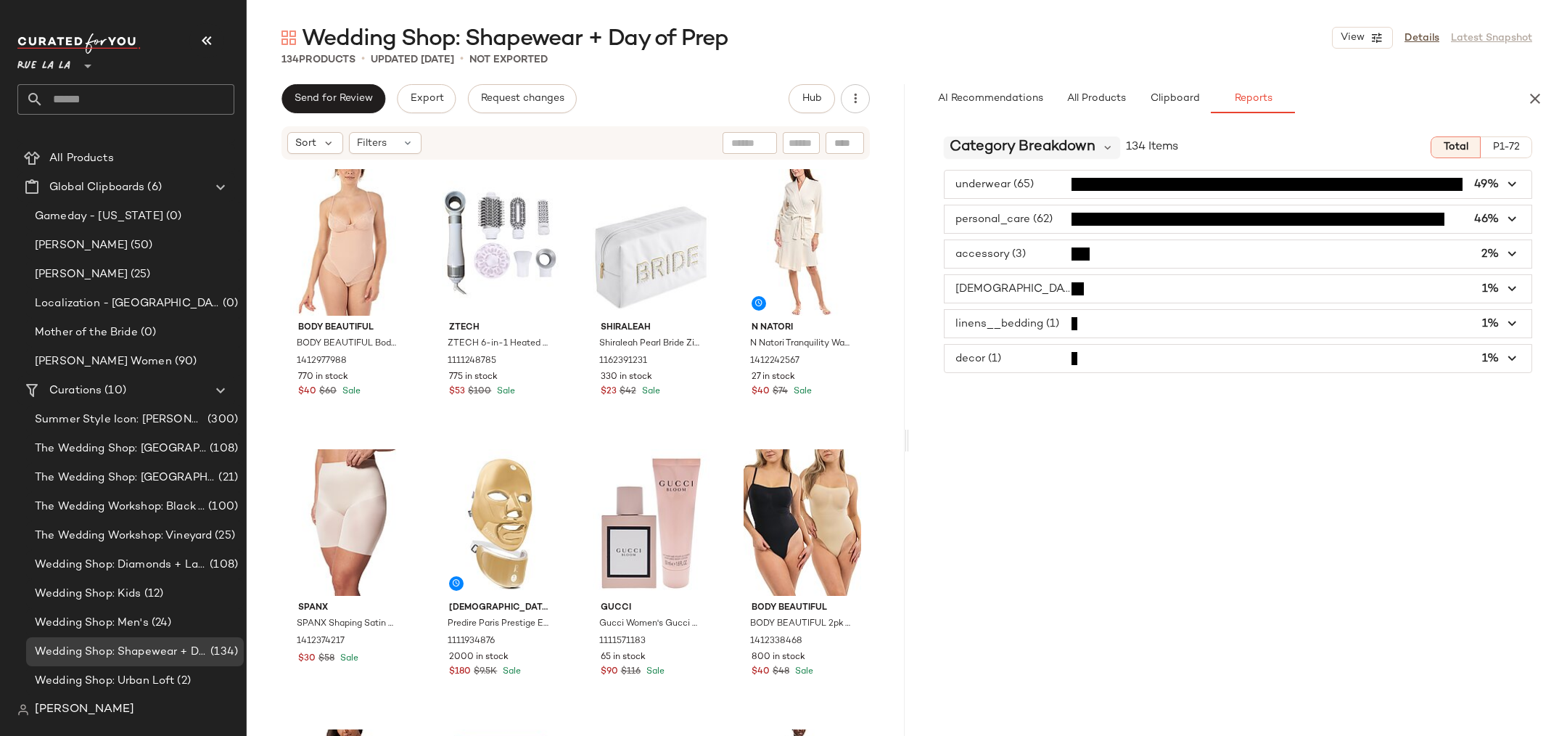
click at [1042, 149] on span "Category Breakdown" at bounding box center [1023, 147] width 146 height 22
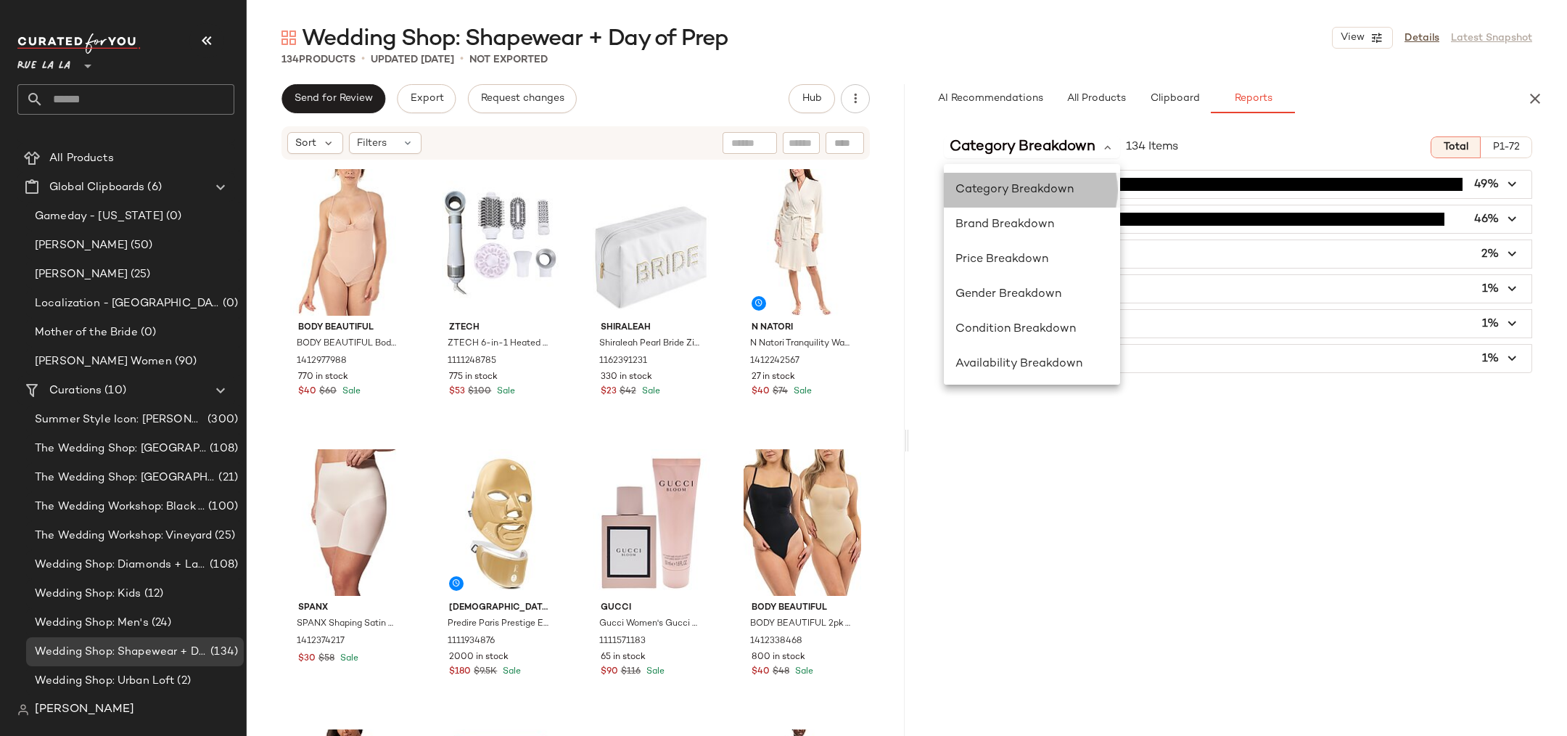
click at [1017, 194] on span "Category Breakdown" at bounding box center [1014, 190] width 118 height 12
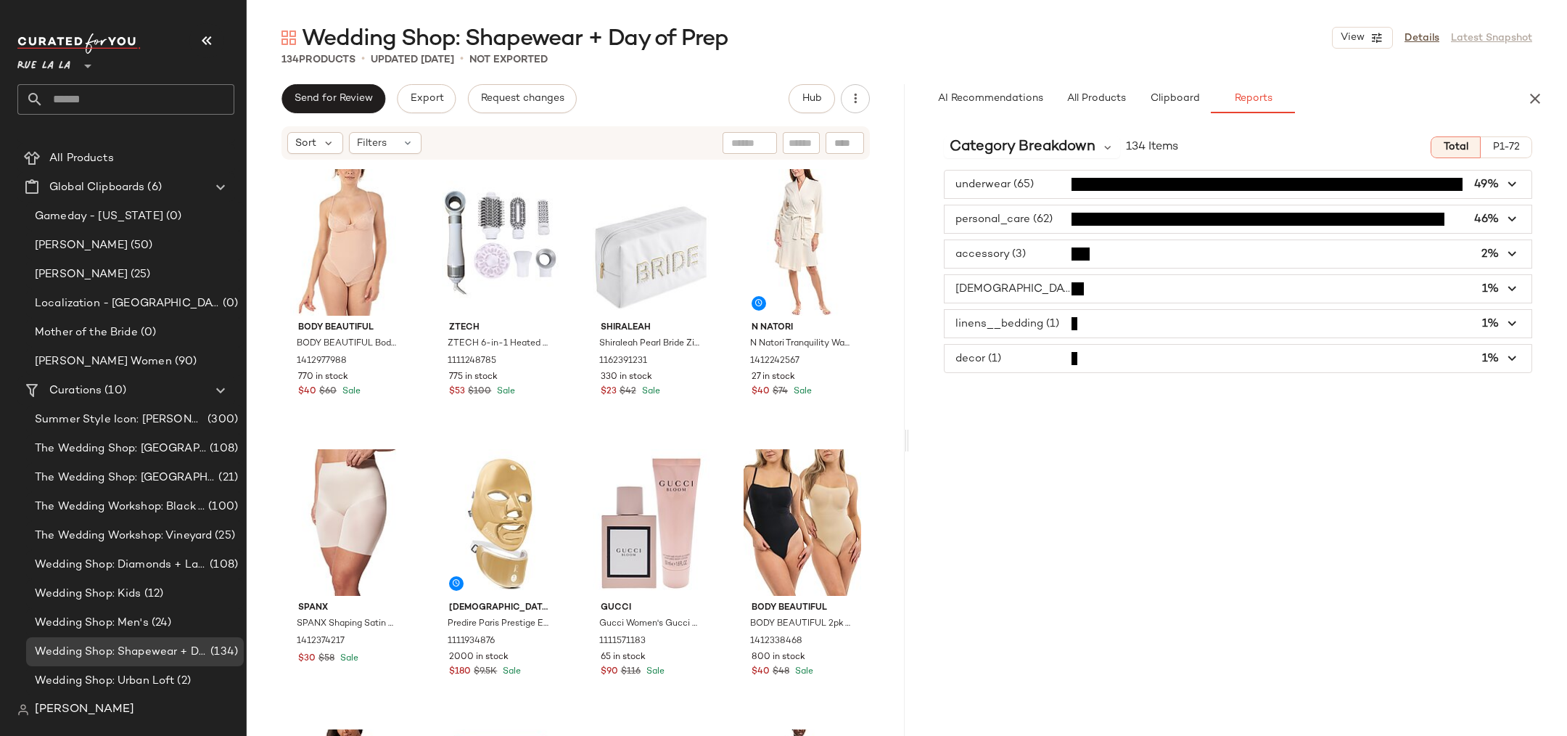
click at [1015, 295] on span "button" at bounding box center [1238, 289] width 587 height 28
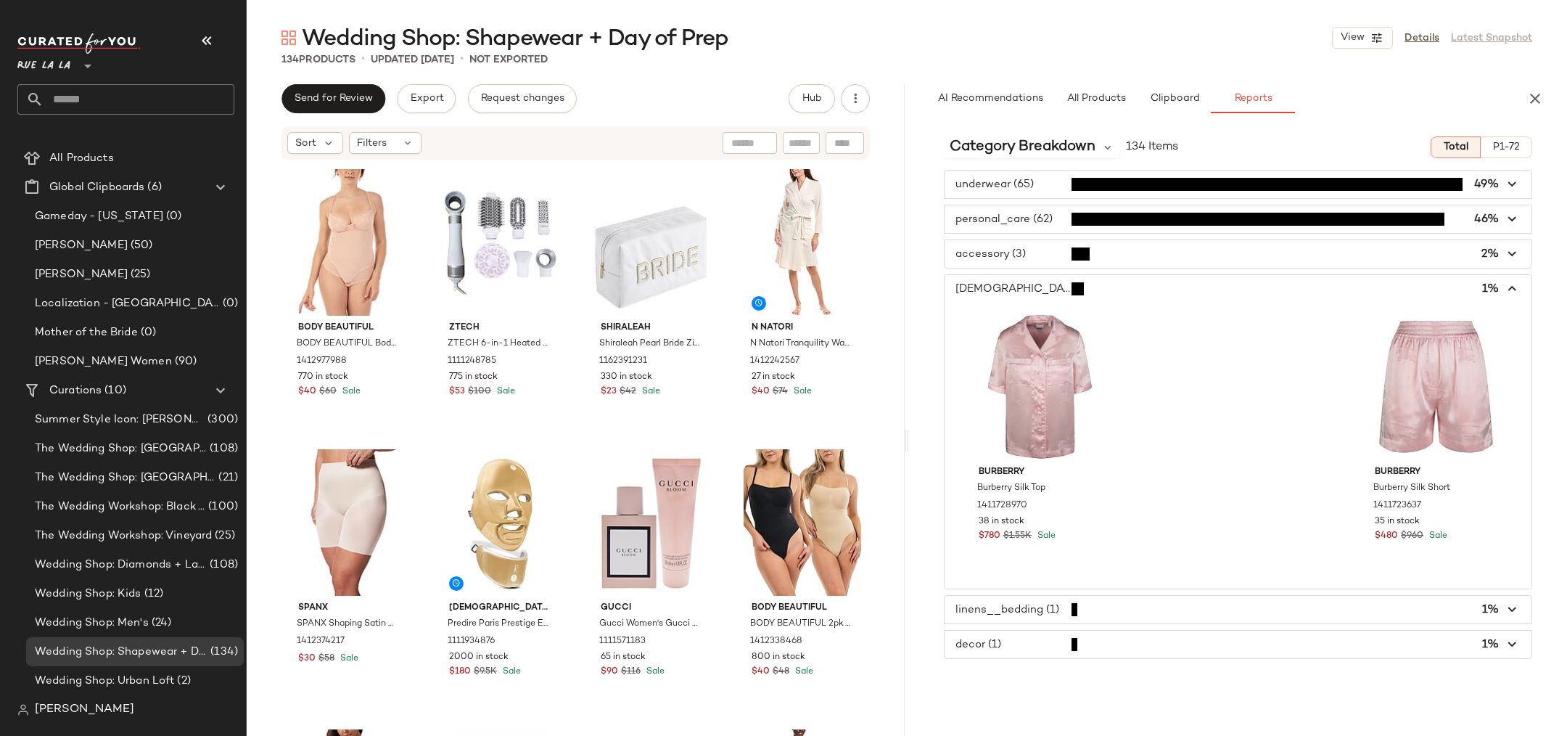
click at [1018, 295] on span "button" at bounding box center [1238, 289] width 587 height 28
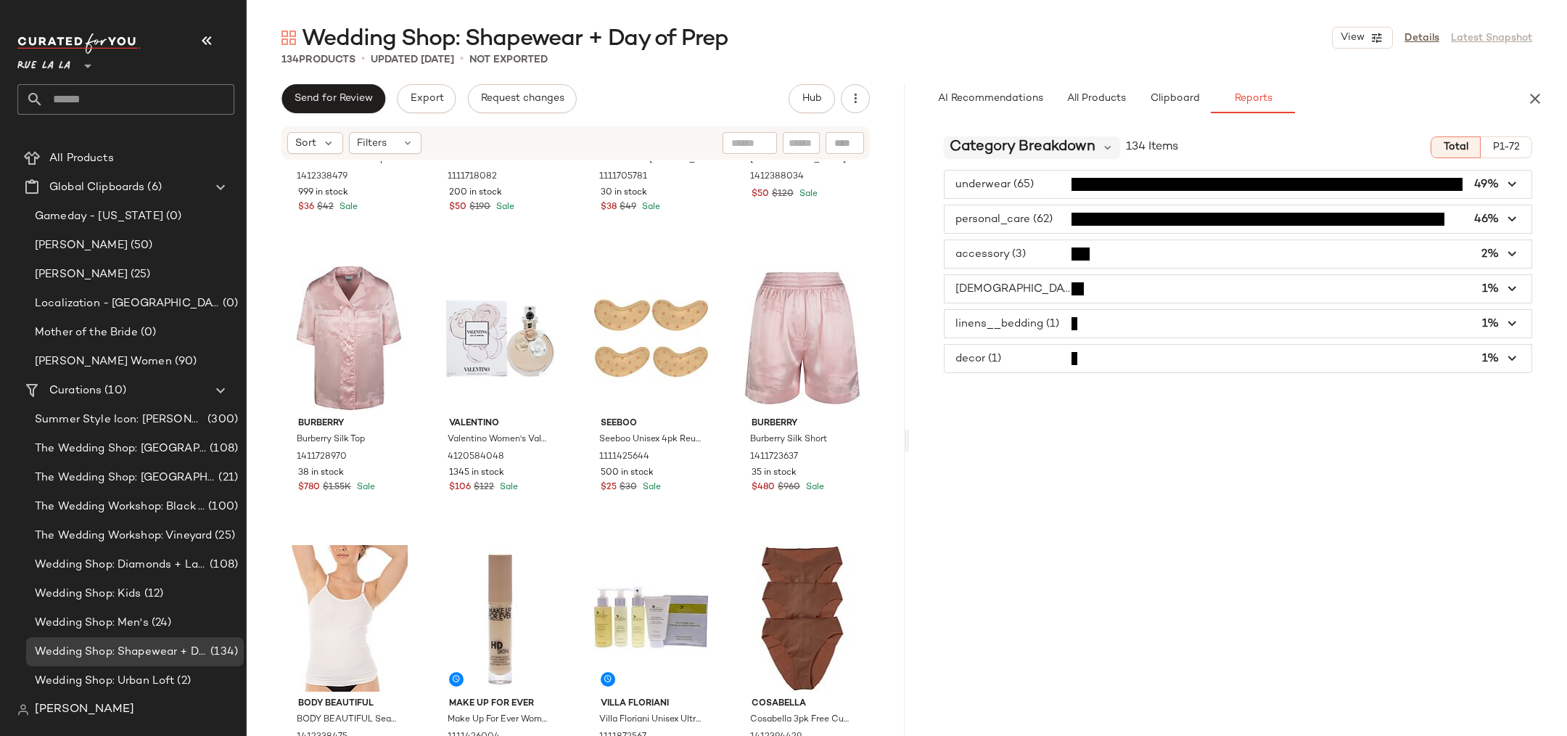
scroll to position [141, 0]
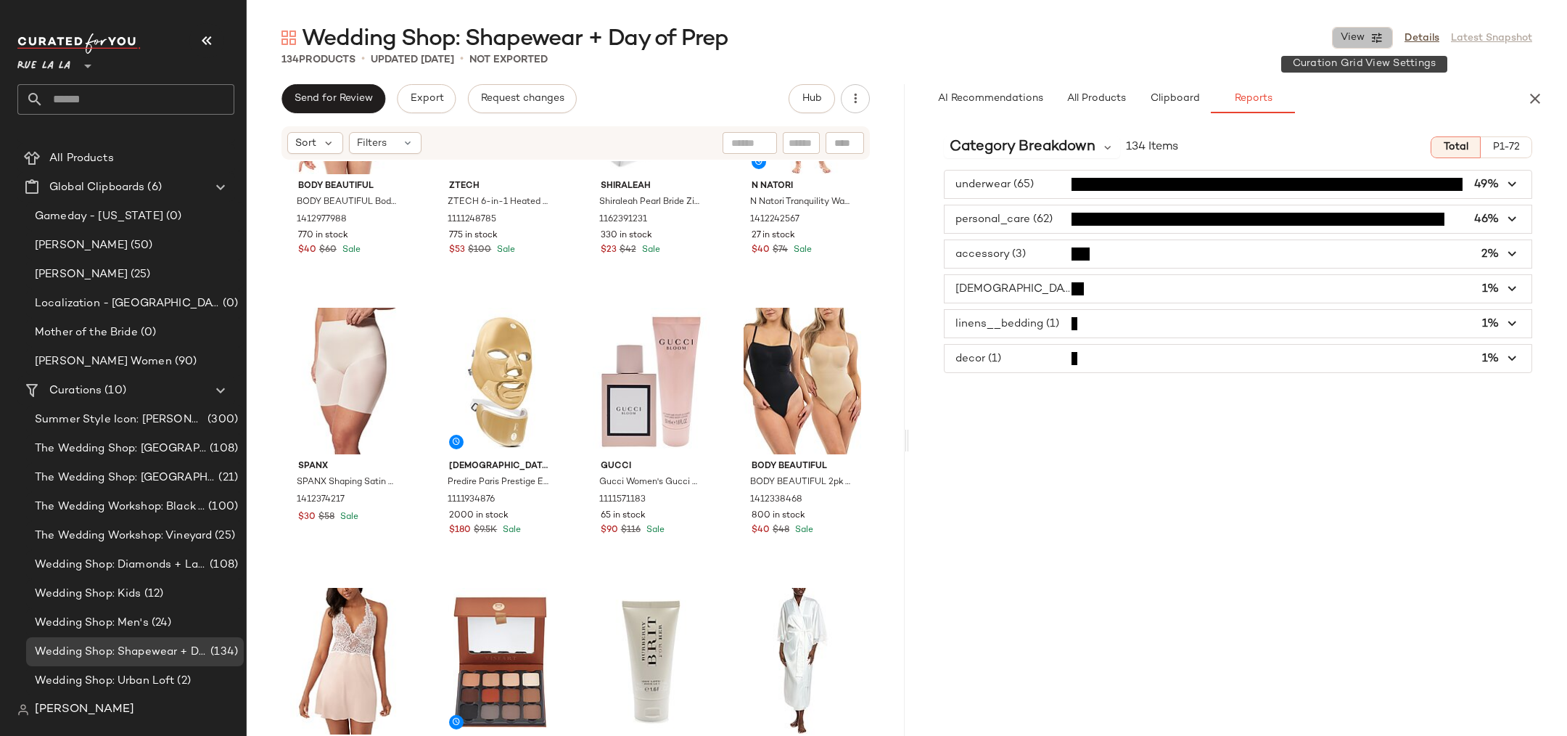
click at [1389, 45] on button "View" at bounding box center [1362, 38] width 61 height 22
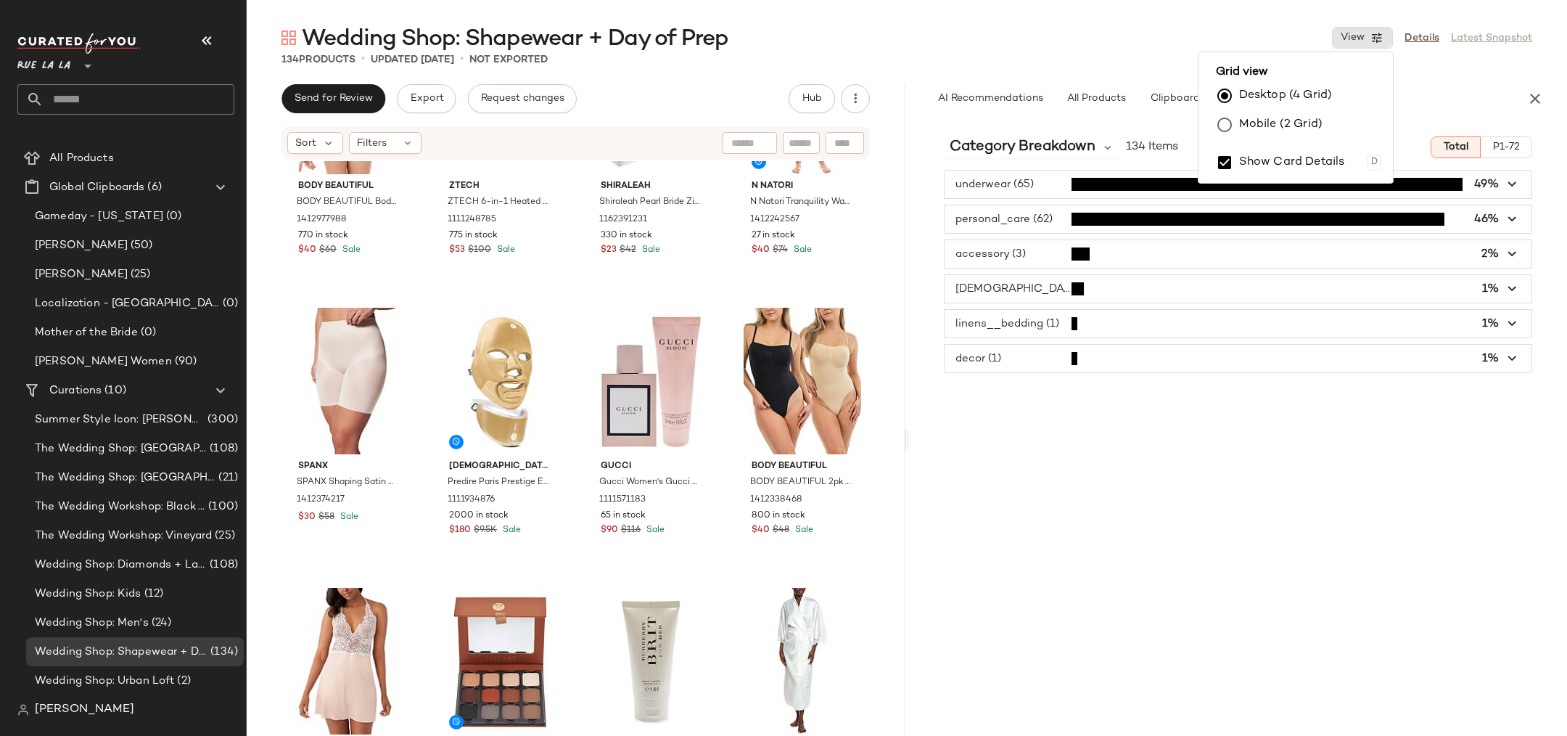
click at [1321, 112] on label "Mobile (2 Grid)" at bounding box center [1280, 124] width 83 height 29
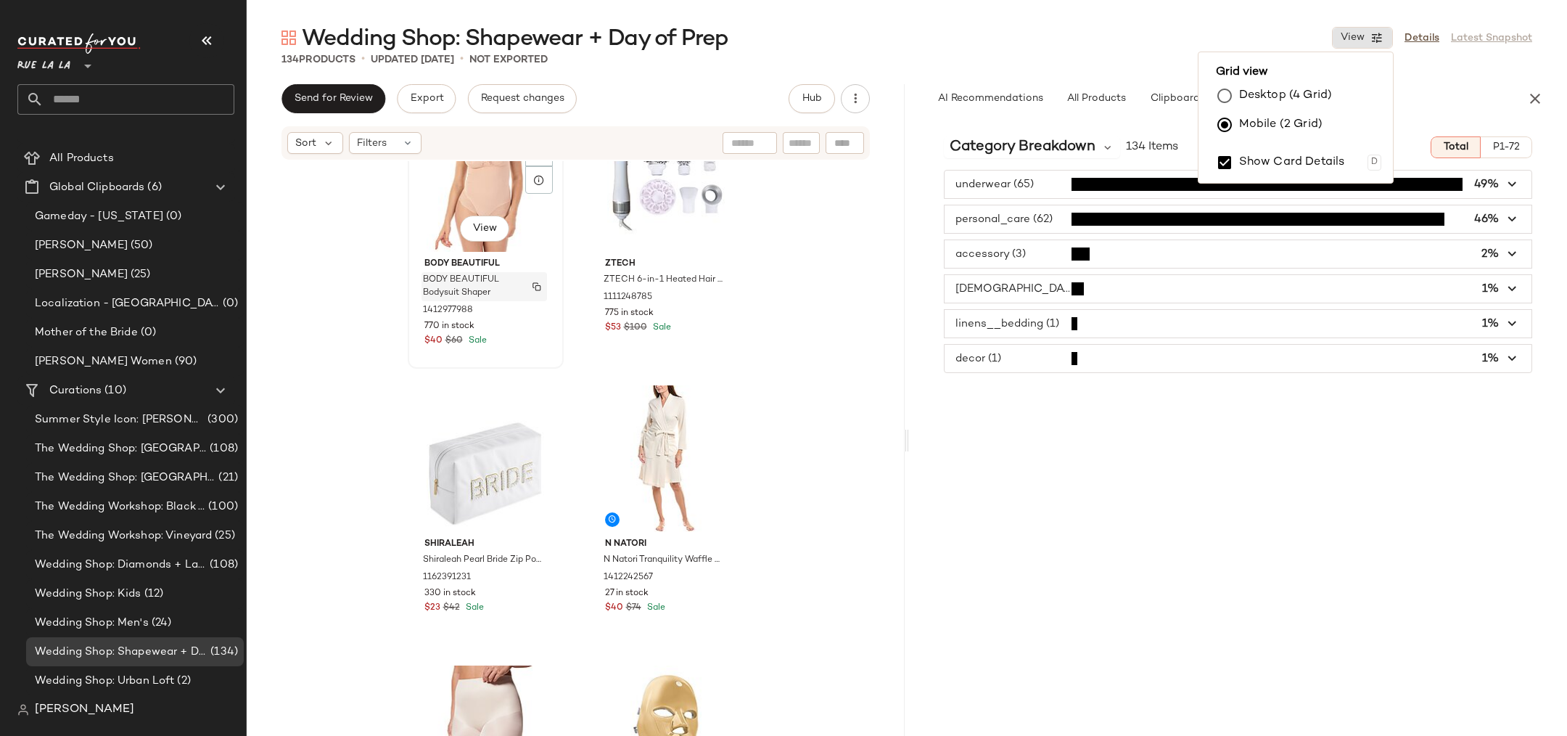
scroll to position [65, 0]
click at [985, 44] on div "Wedding Shop: Shapewear + Day of Prep View Details Latest Snapshot" at bounding box center [907, 37] width 1320 height 29
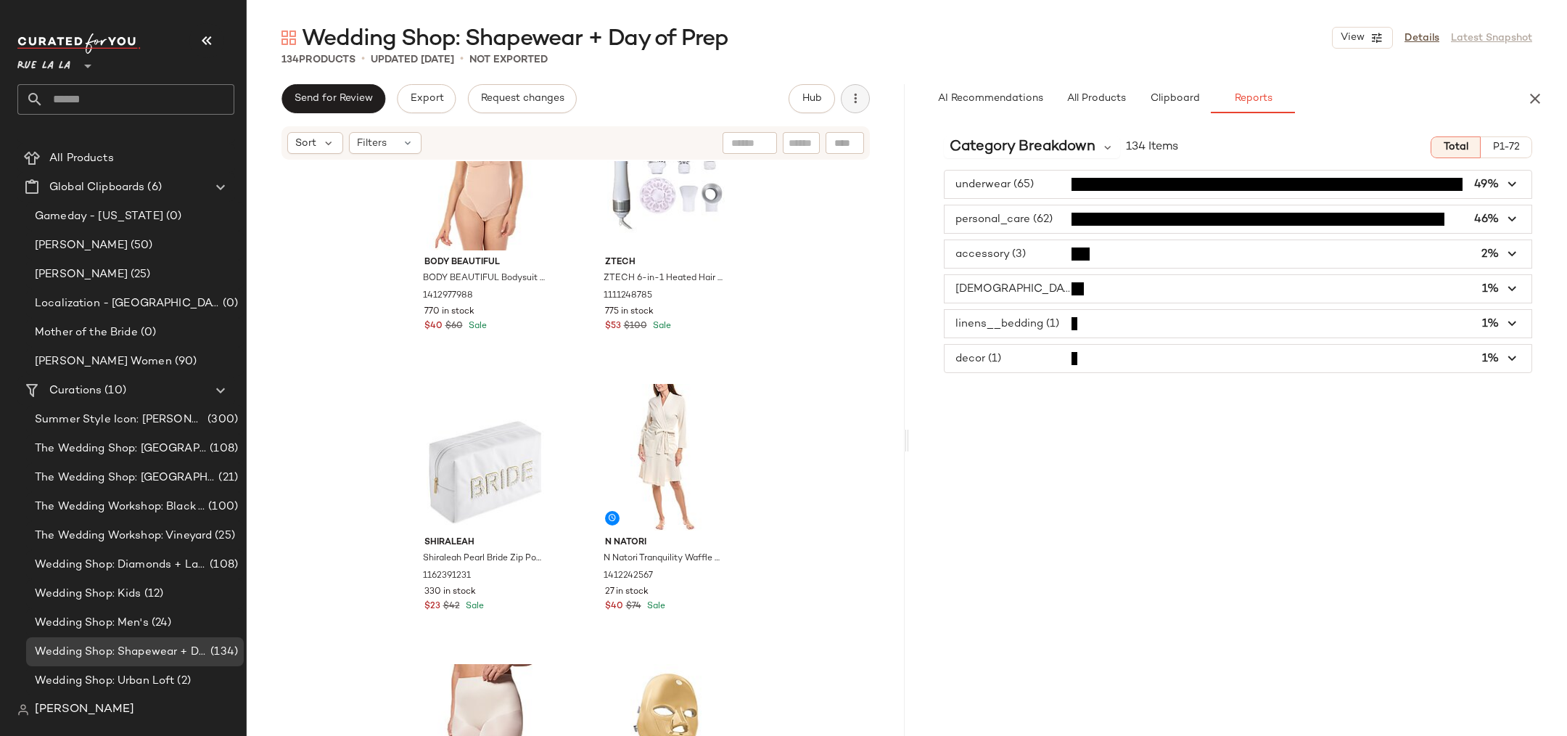
click at [860, 99] on icon "button" at bounding box center [855, 98] width 15 height 15
click at [381, 242] on div "BODY BEAUTIFUL BODY BEAUTIFUL Bodysuit Shaper 1412977988 770 in stock $40 $60 S…" at bounding box center [576, 470] width 658 height 618
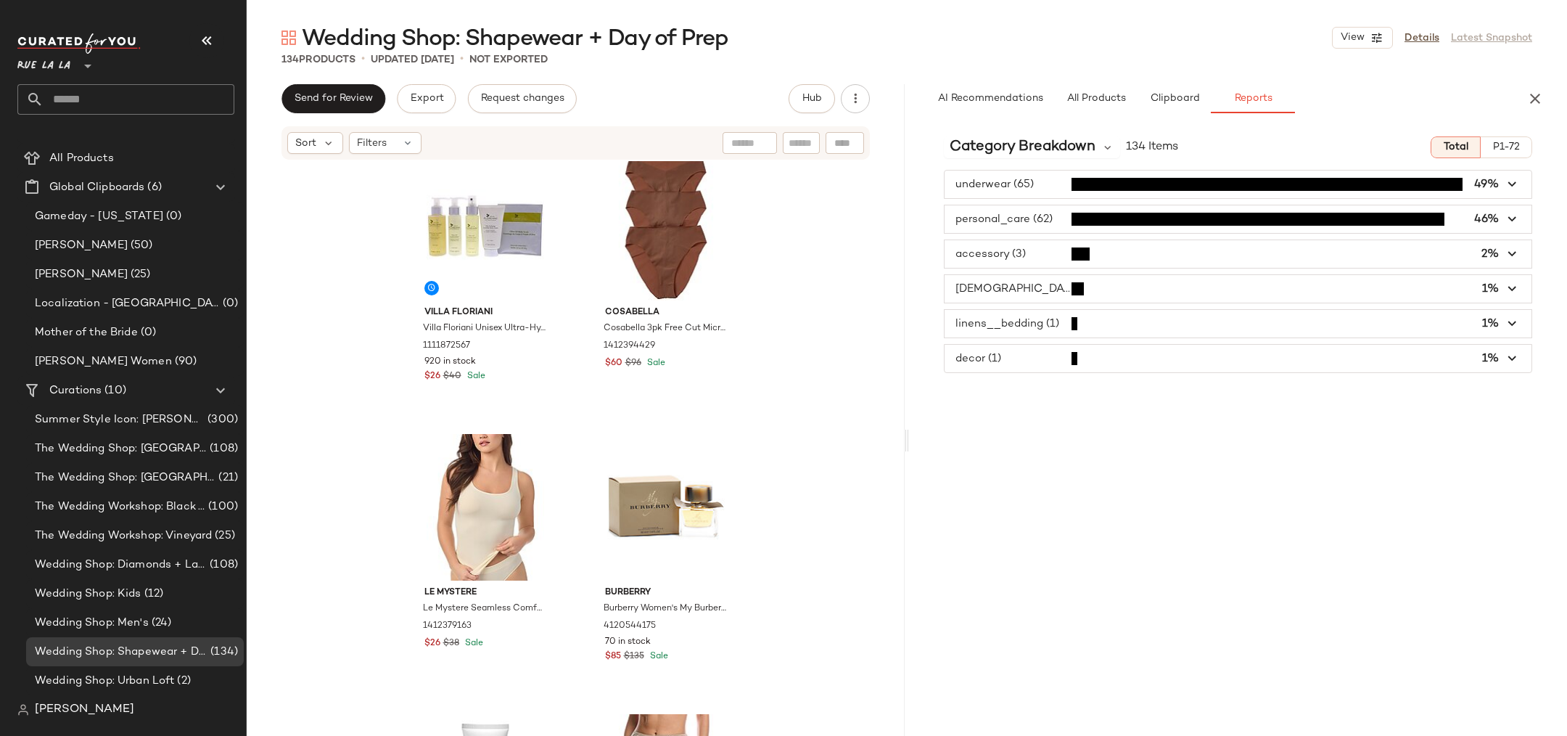
scroll to position [2797, 0]
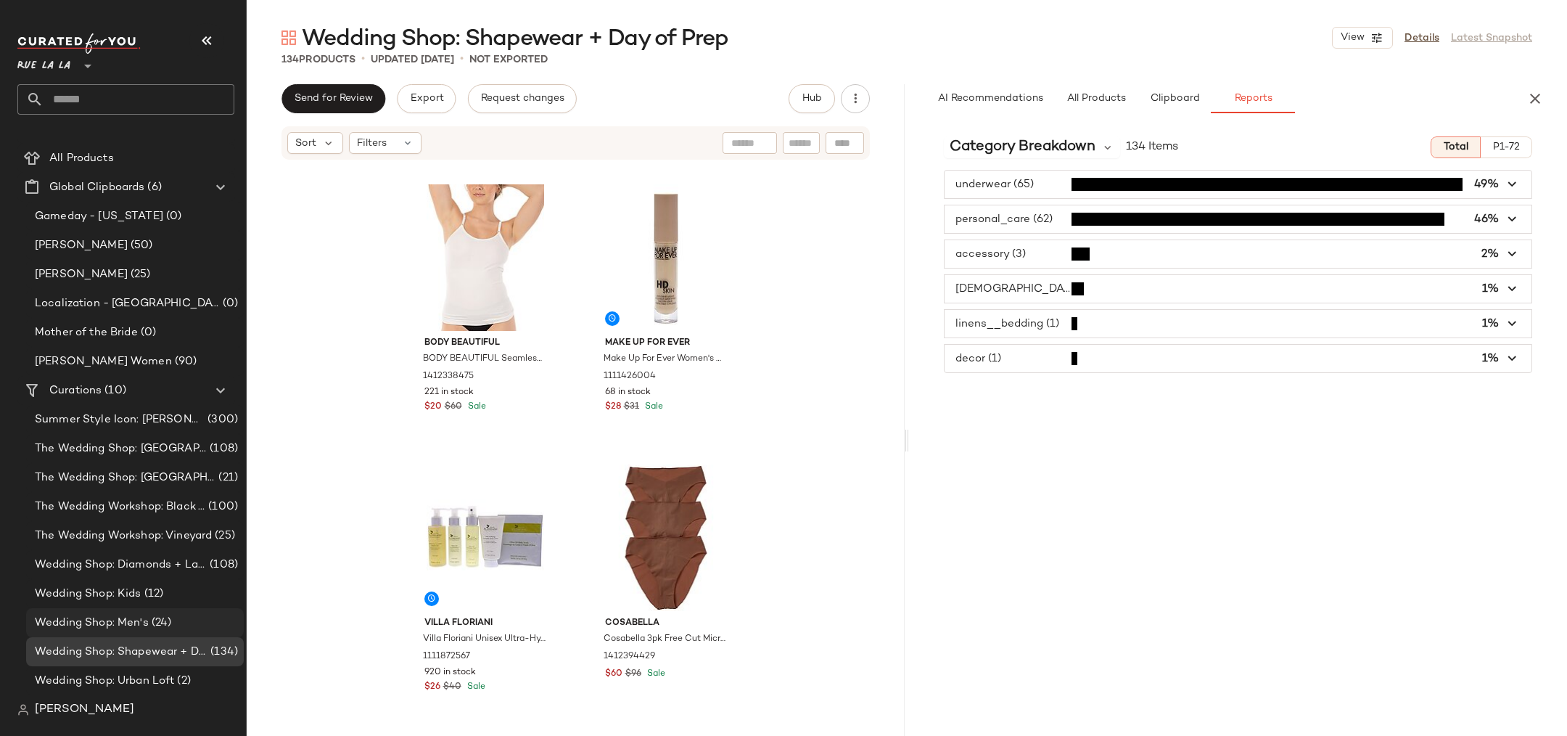
click at [154, 615] on span "(24)" at bounding box center [160, 623] width 23 height 17
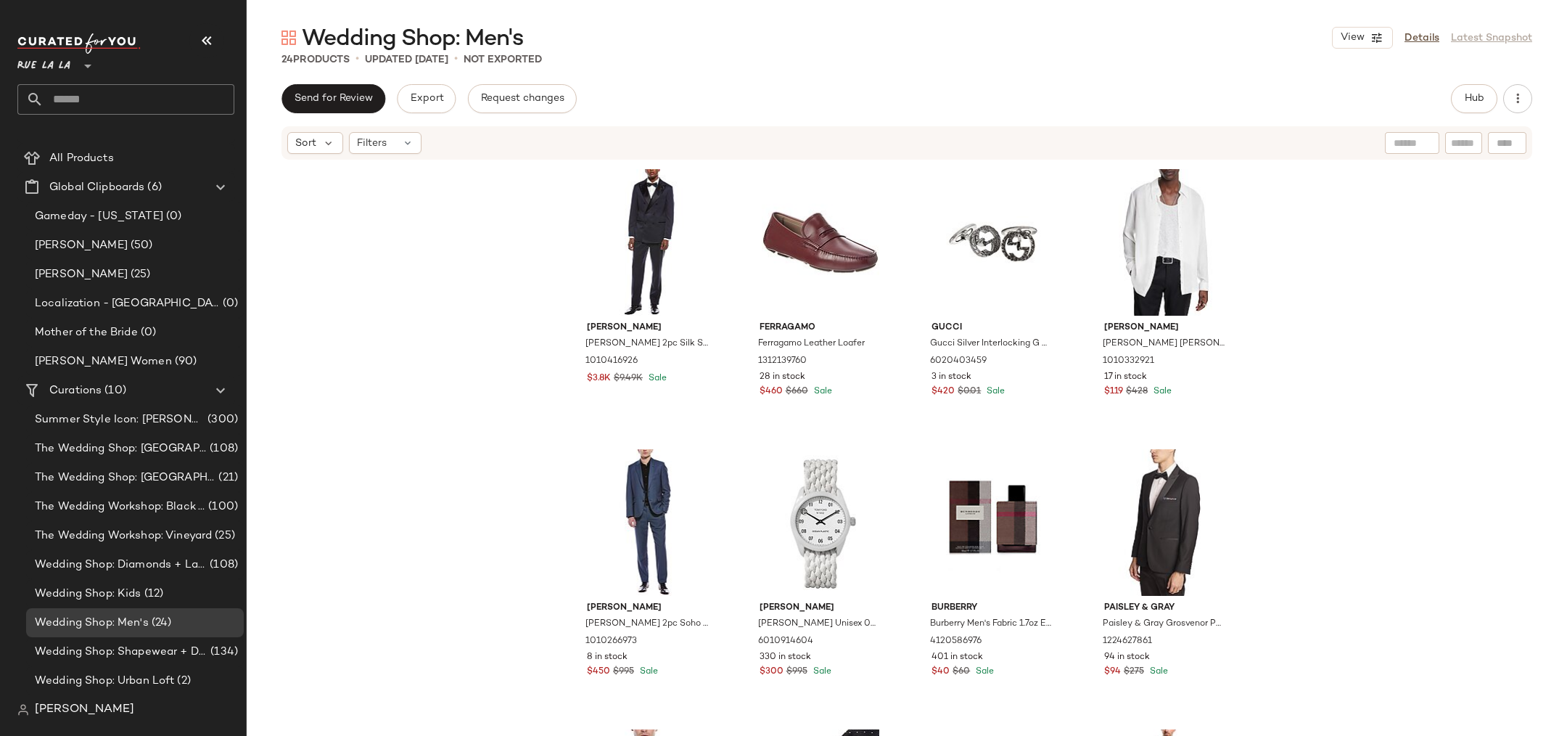
click at [1526, 112] on div "Hub" at bounding box center [1491, 98] width 81 height 29
click at [1524, 107] on button "button" at bounding box center [1517, 98] width 29 height 29
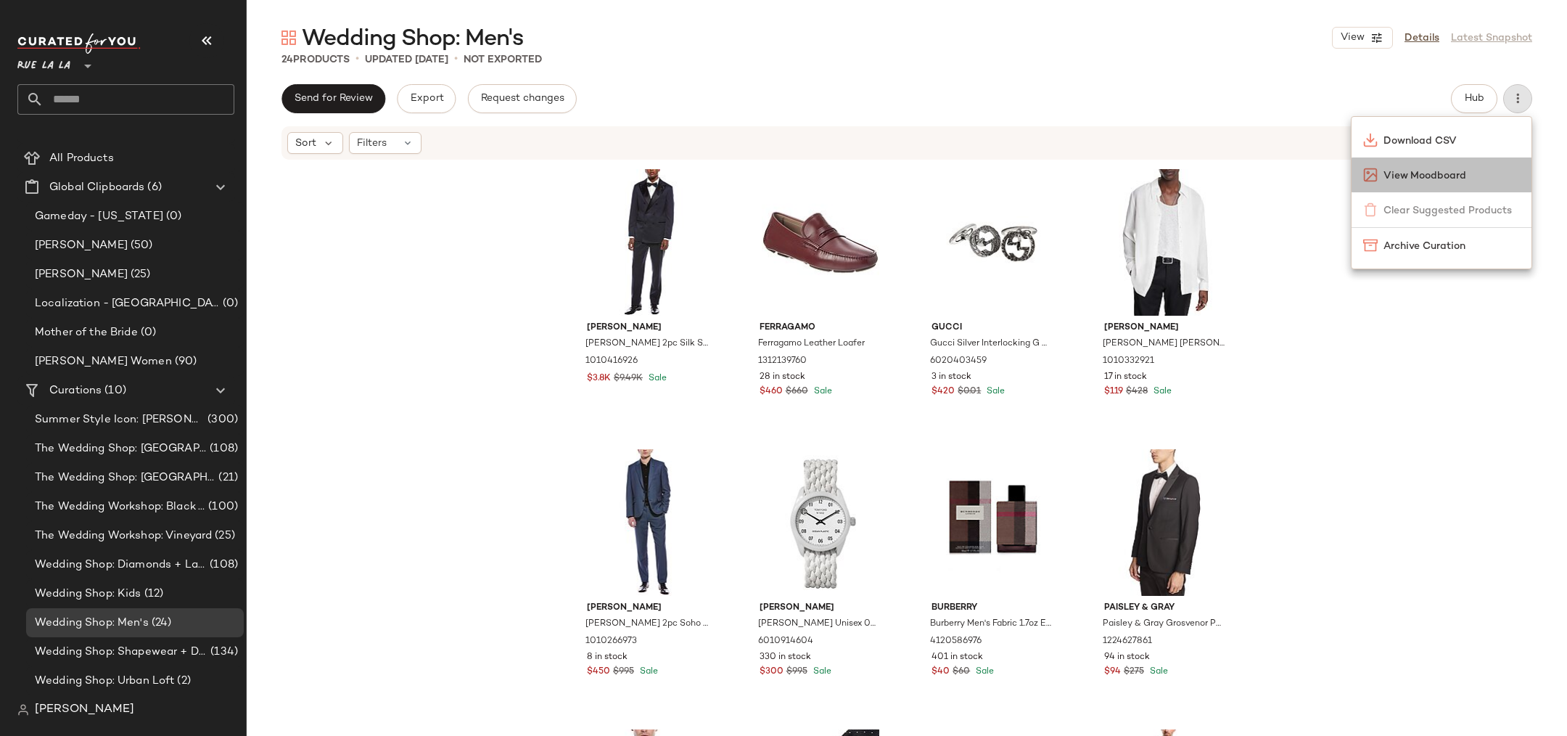
click at [1447, 176] on span "View Moodboard" at bounding box center [1452, 175] width 136 height 15
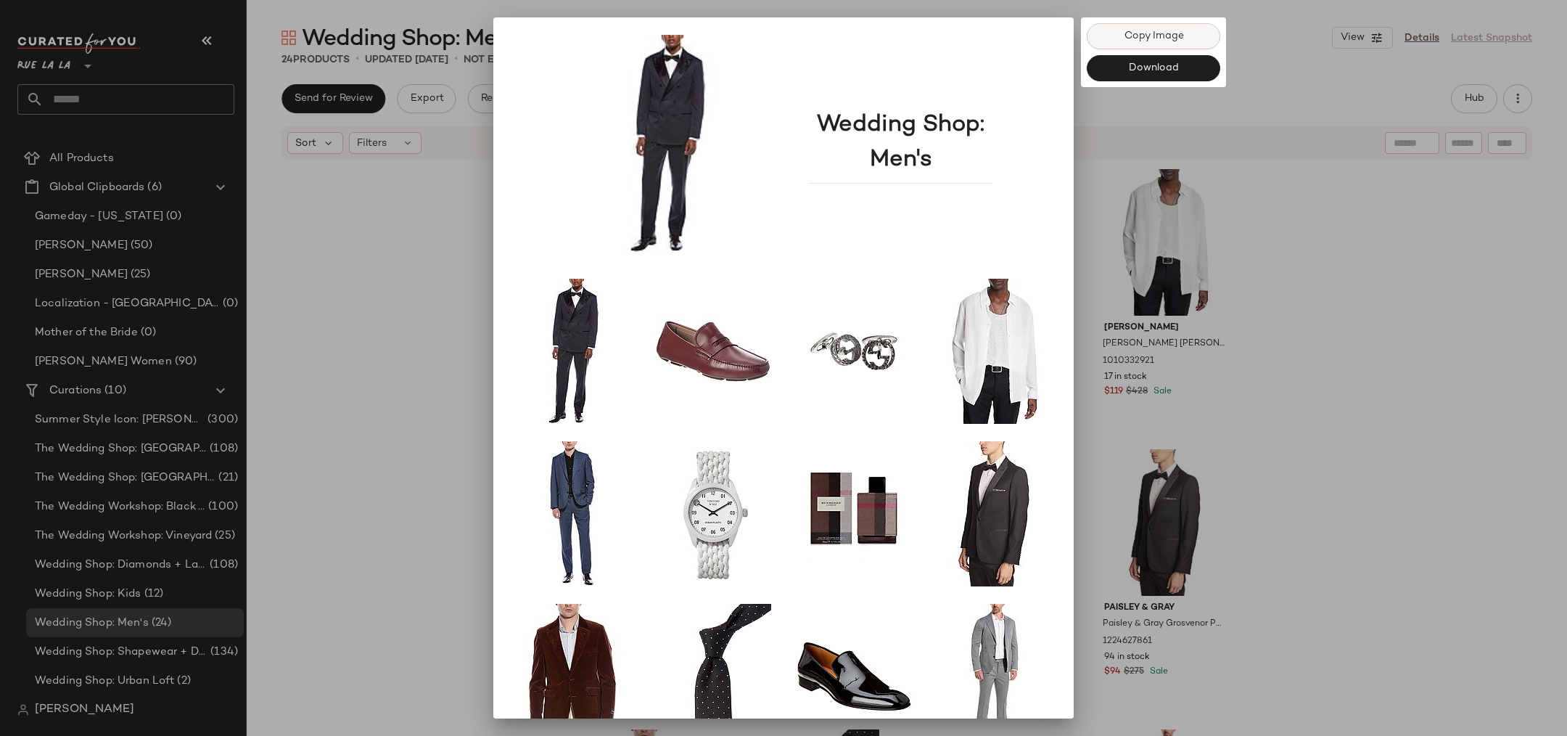
click at [1169, 36] on span "Copy Image" at bounding box center [1153, 36] width 60 height 12
click at [1172, 65] on span "Download" at bounding box center [1153, 68] width 51 height 12
click at [1156, 74] on div "Download" at bounding box center [1153, 68] width 133 height 26
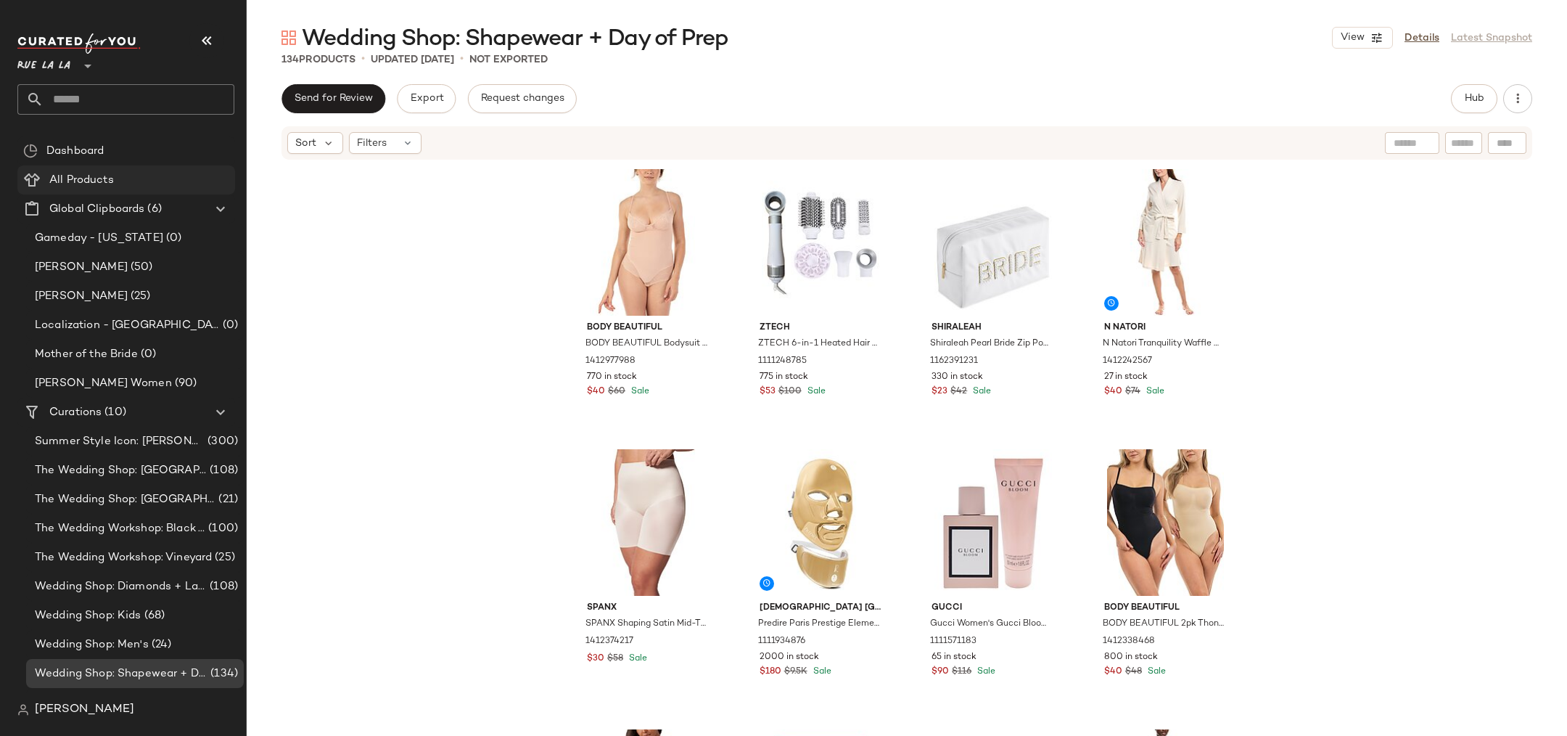
click at [91, 181] on span "All Products" at bounding box center [81, 180] width 65 height 17
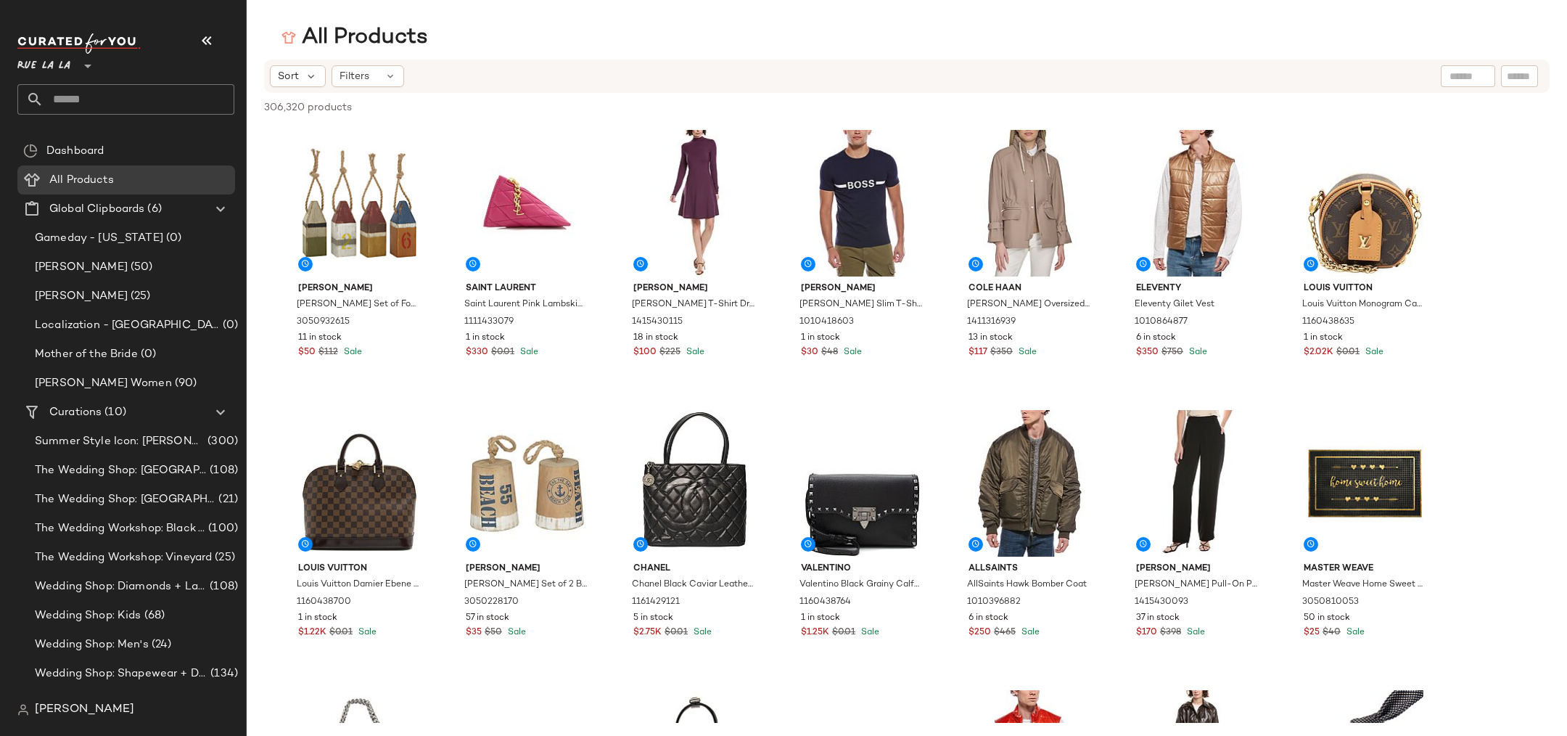
click at [326, 75] on div "Sort Filters" at bounding box center [337, 76] width 134 height 22
click at [315, 73] on icon at bounding box center [311, 76] width 13 height 13
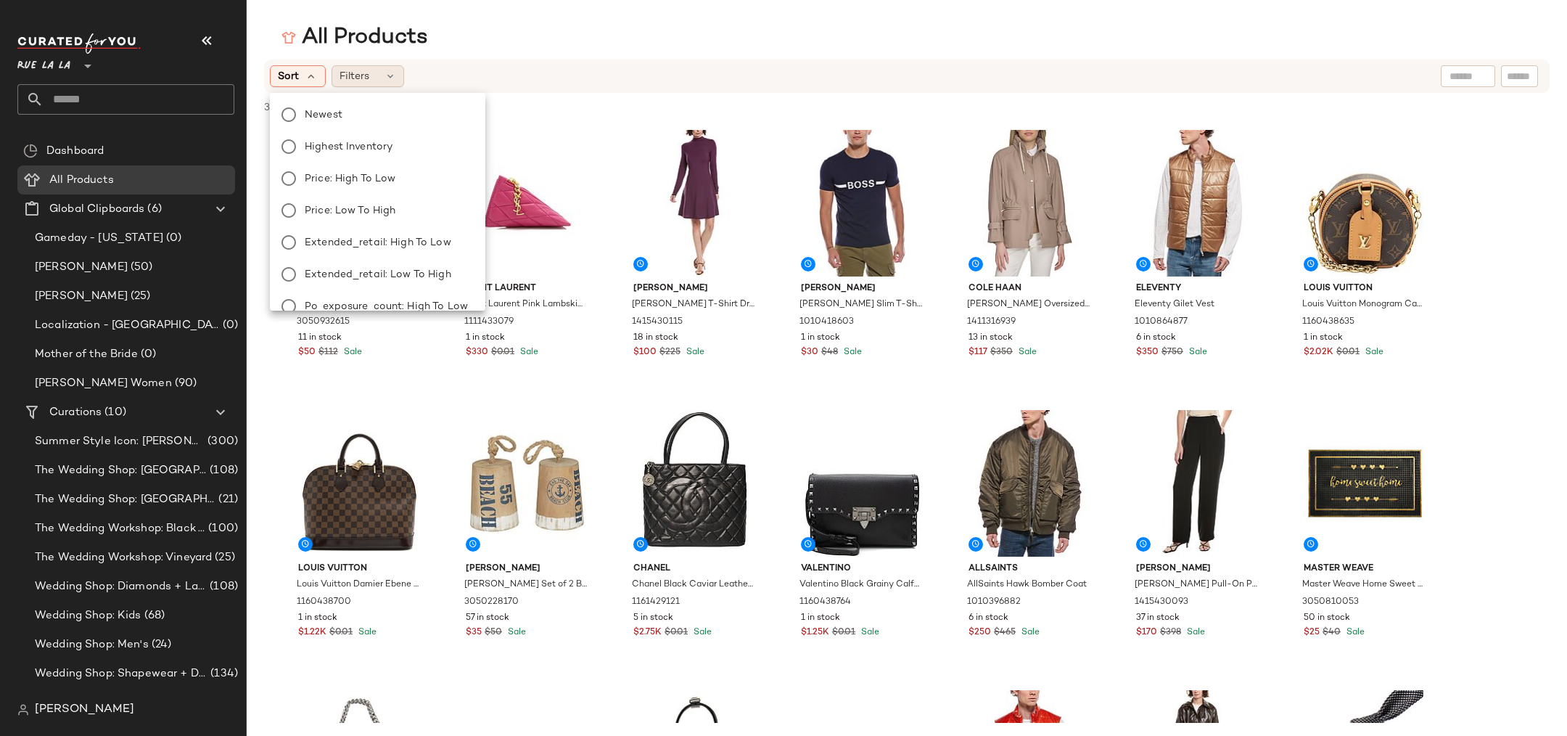
click at [340, 81] on span "Filters" at bounding box center [355, 76] width 30 height 15
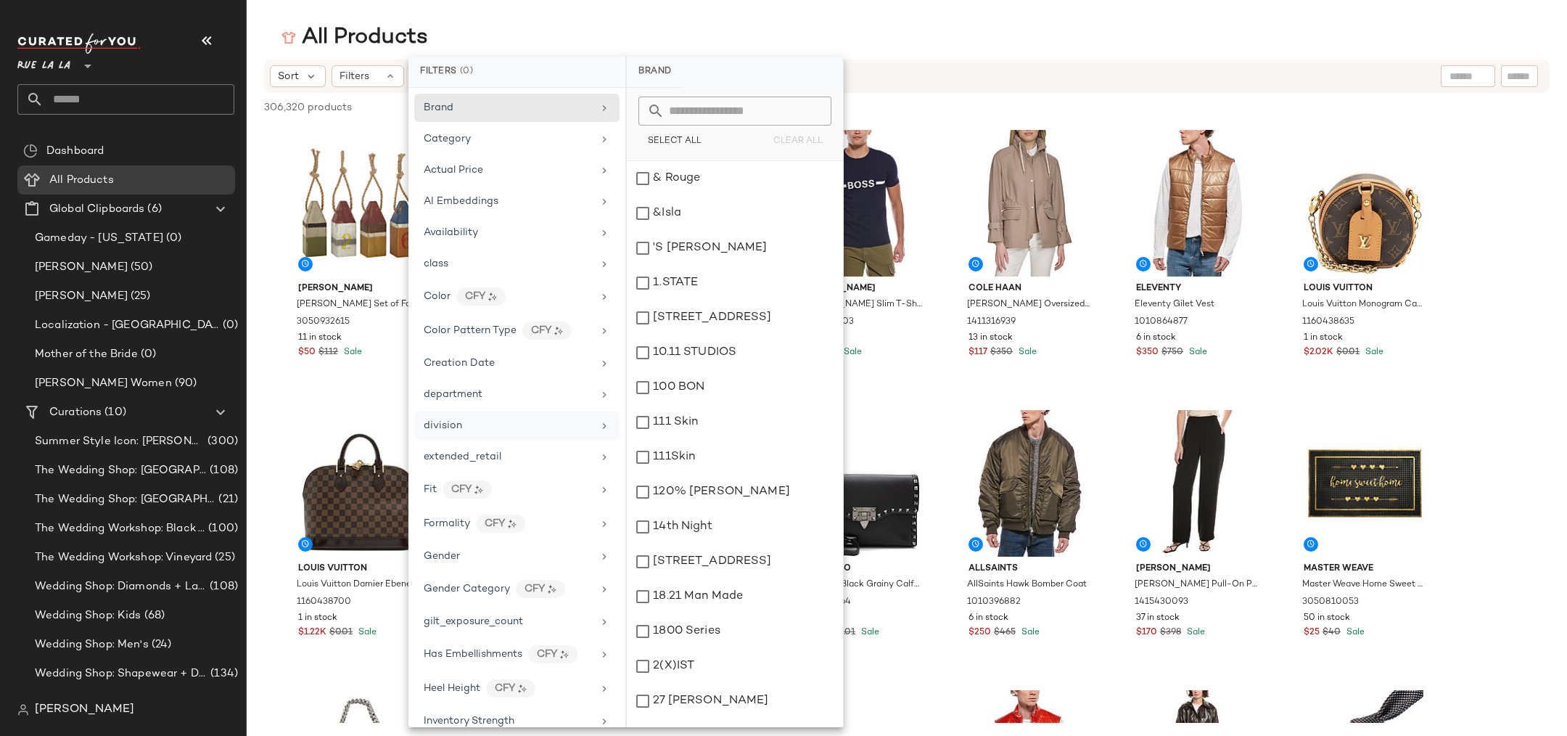
click at [448, 422] on span "division" at bounding box center [443, 425] width 38 height 11
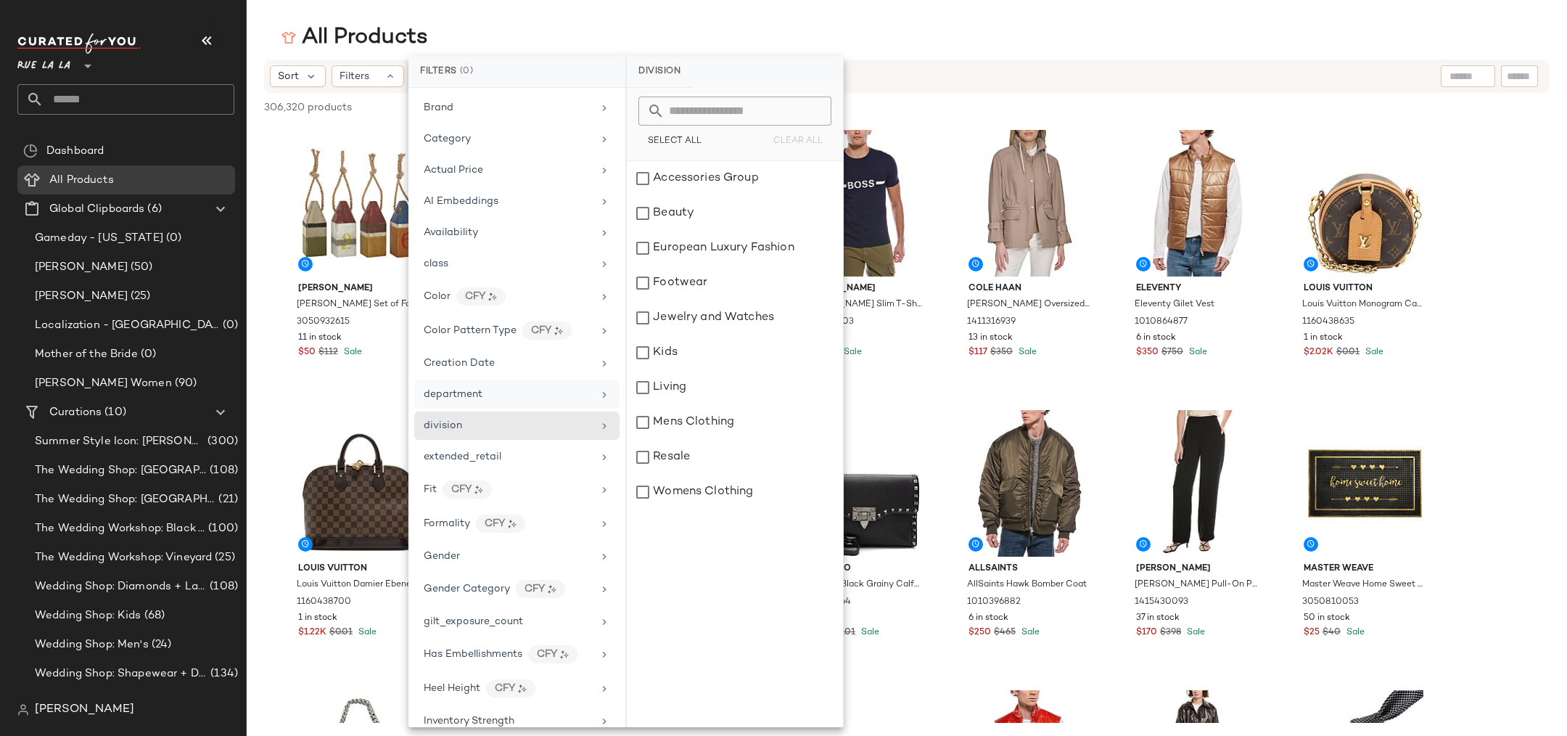
click at [456, 394] on span "department" at bounding box center [453, 394] width 59 height 11
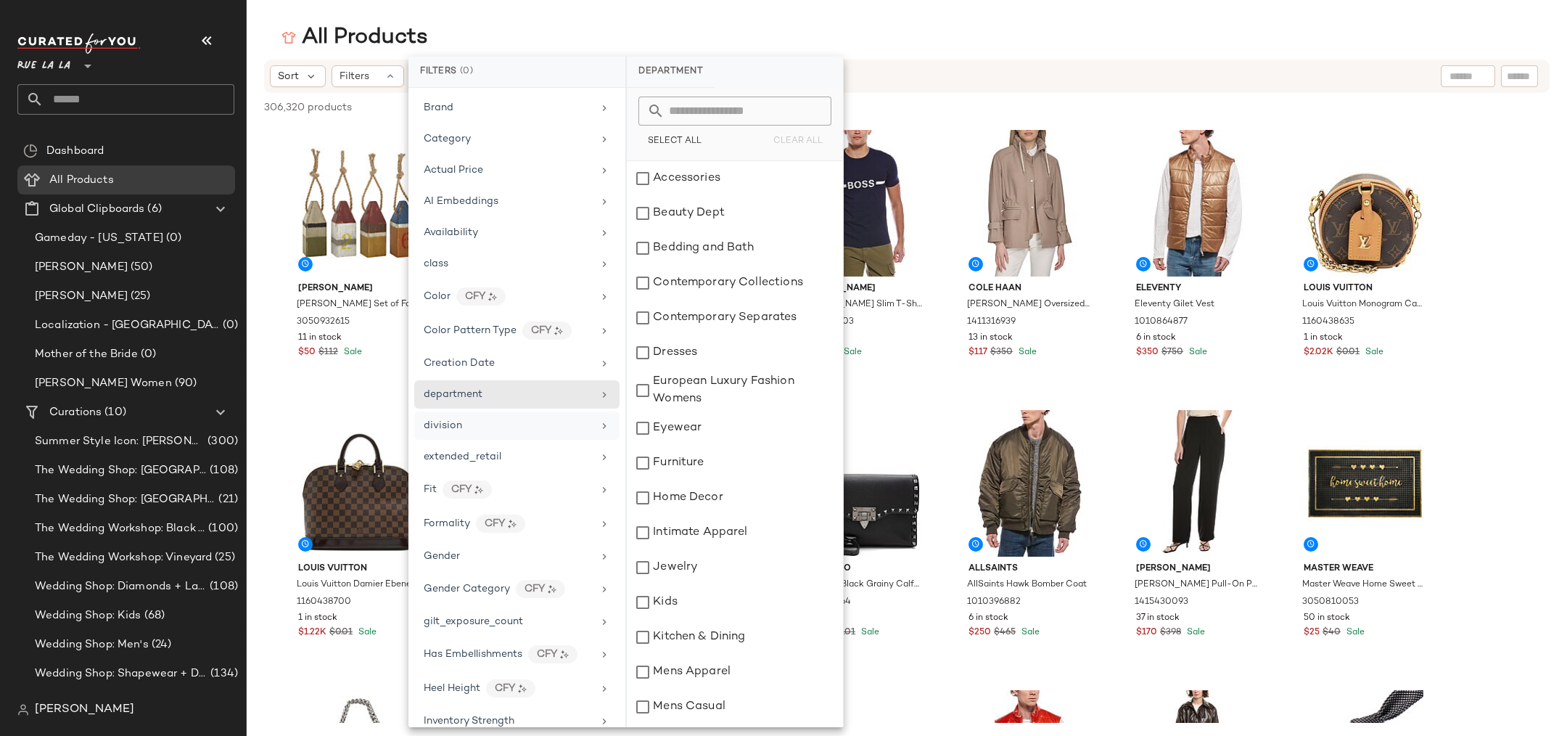
click at [451, 418] on div "division" at bounding box center [443, 425] width 38 height 15
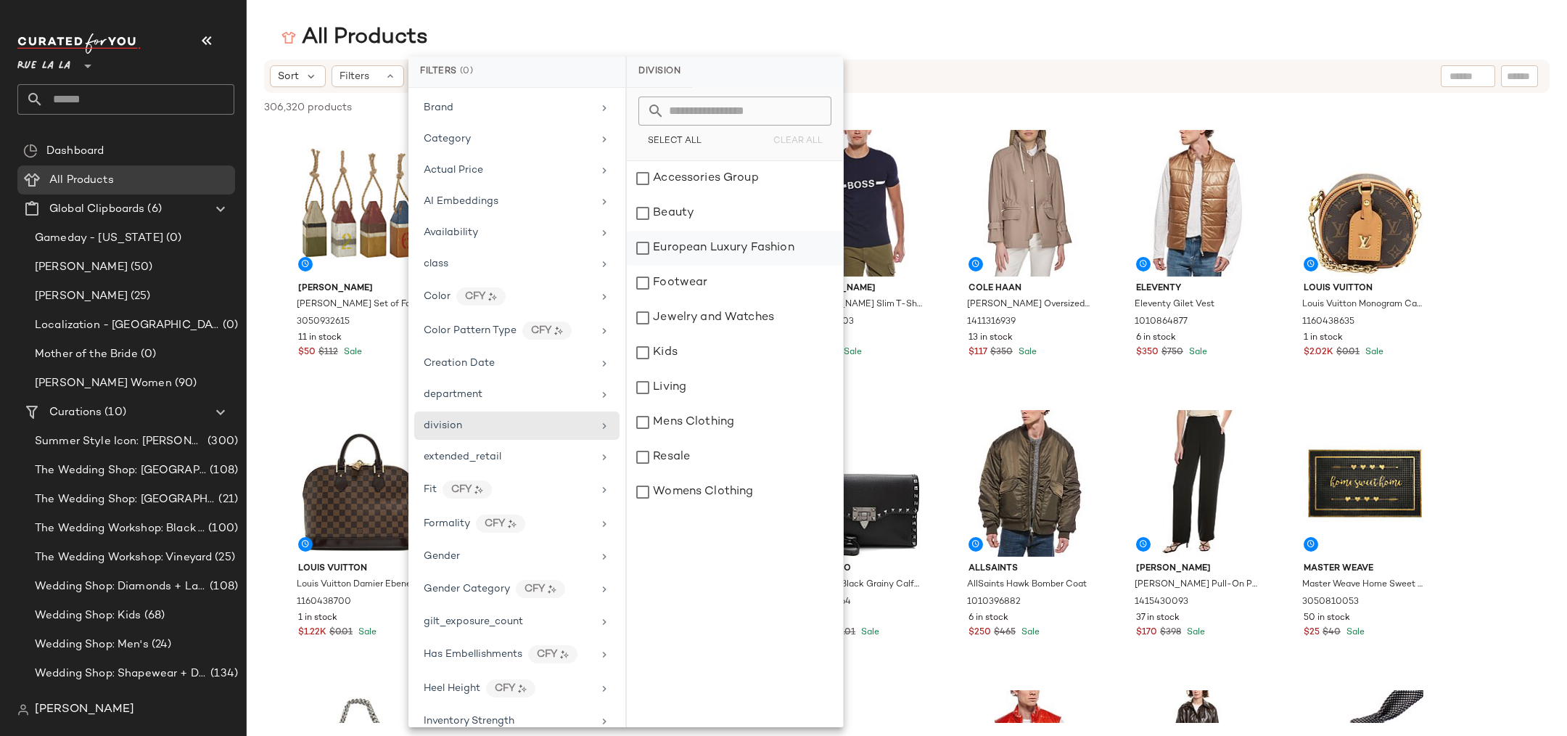
click at [728, 266] on div "European Luxury Fashion" at bounding box center [735, 283] width 216 height 35
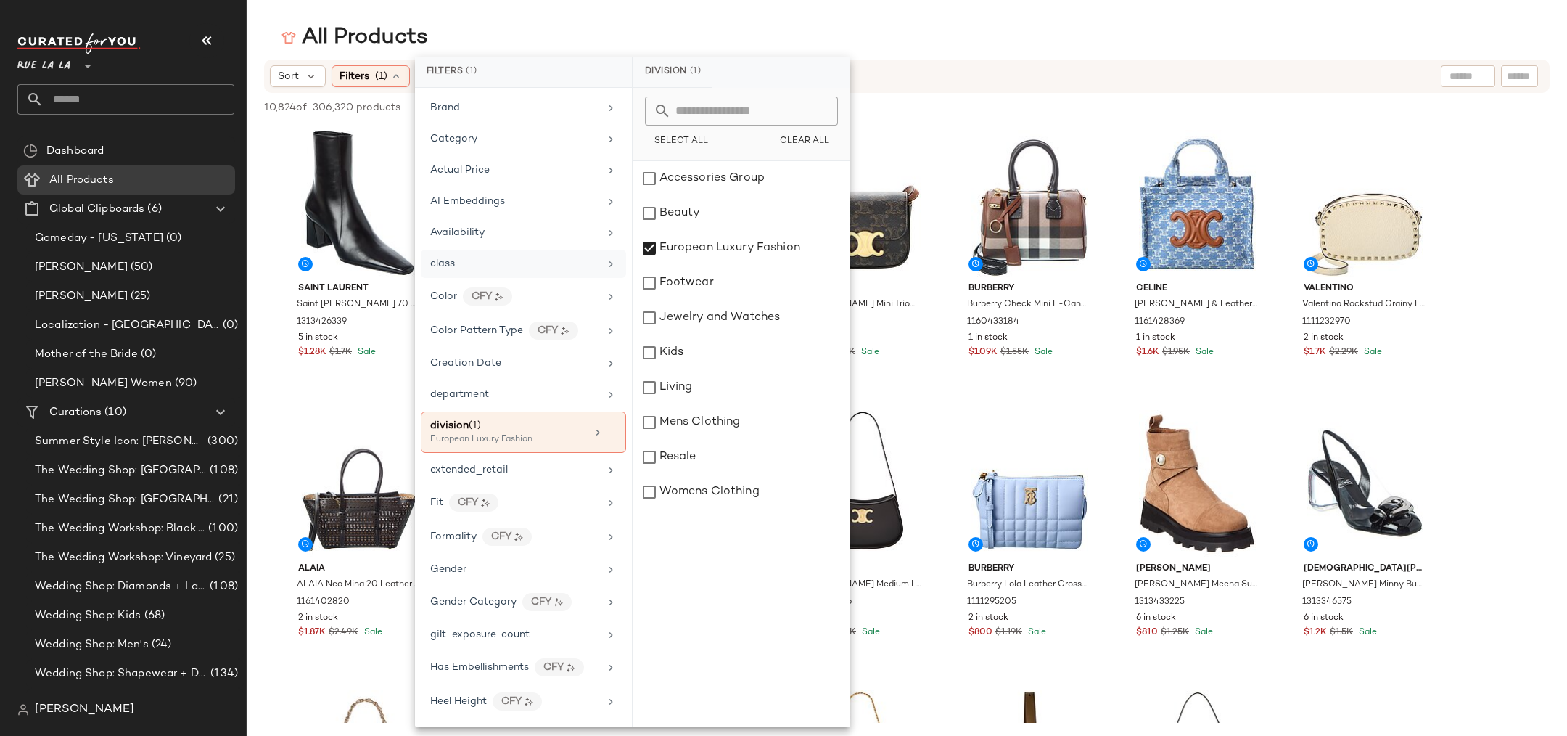
click at [461, 263] on div "class" at bounding box center [514, 263] width 169 height 15
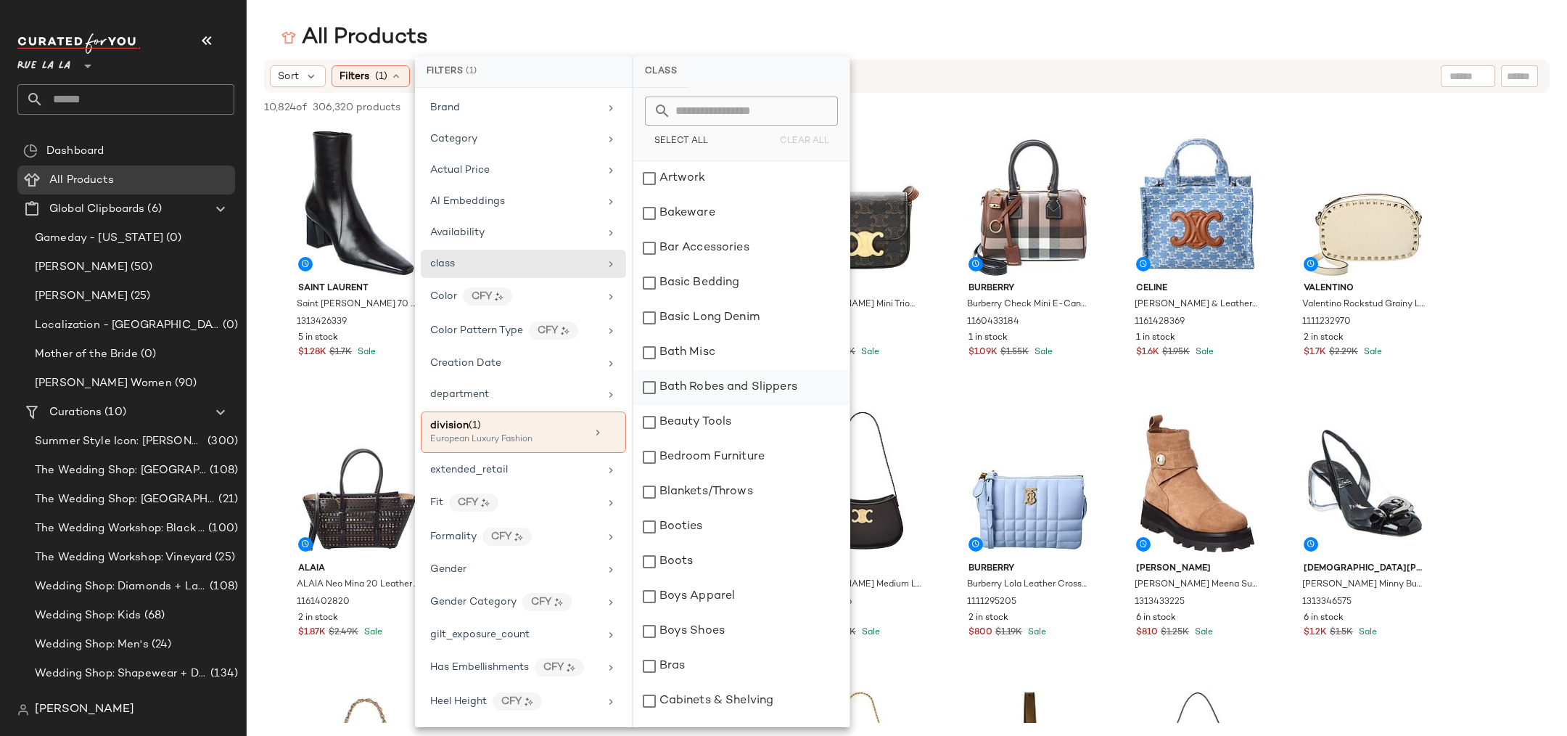
click at [758, 384] on div "Bath Robes and Slippers" at bounding box center [741, 387] width 216 height 35
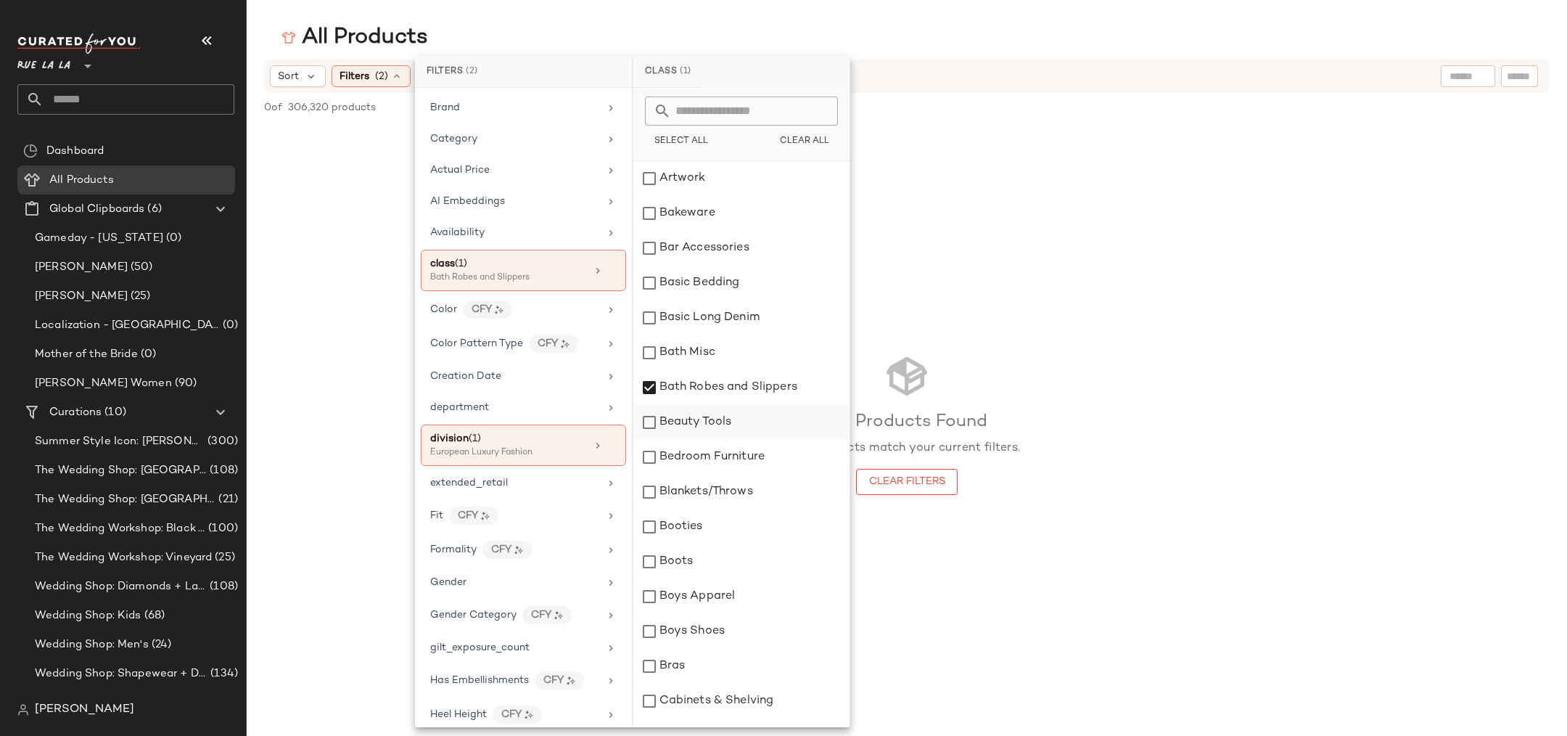
click at [695, 423] on div "Beauty Tools" at bounding box center [741, 422] width 216 height 35
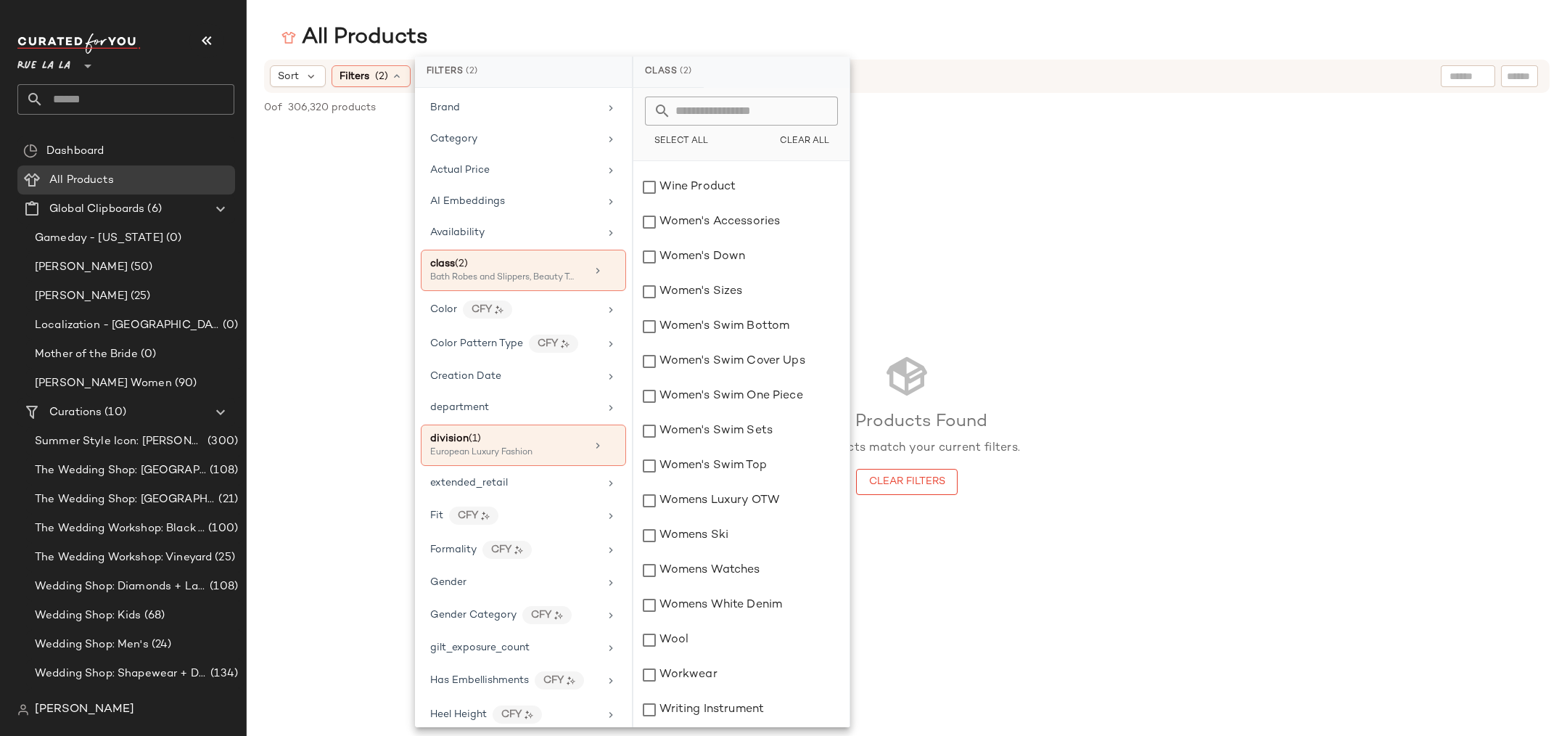
click at [848, 152] on div "Select All Clear All" at bounding box center [741, 124] width 216 height 73
click at [831, 147] on button "Clear All" at bounding box center [803, 141] width 67 height 20
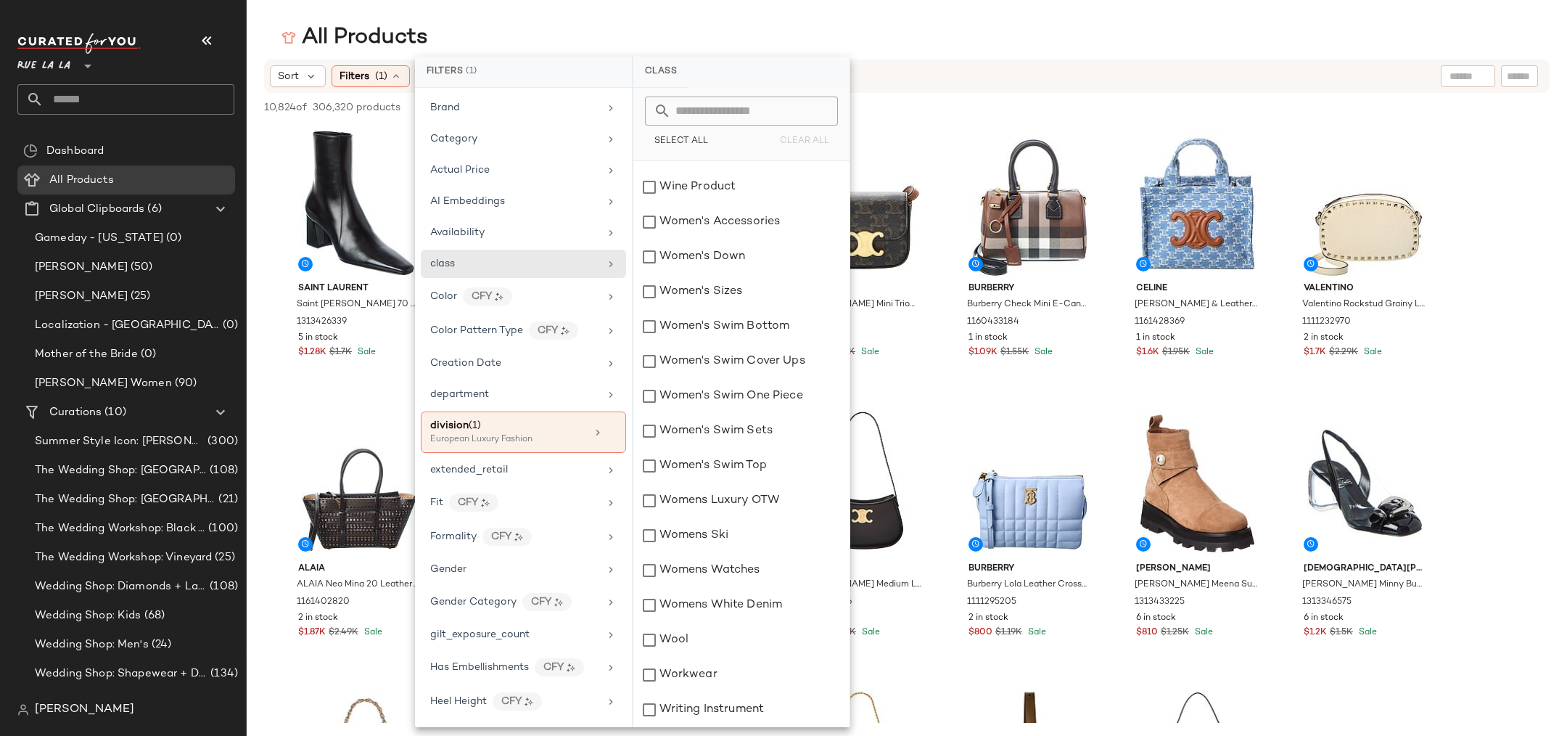
click at [555, 23] on div "All Products" at bounding box center [907, 37] width 1320 height 29
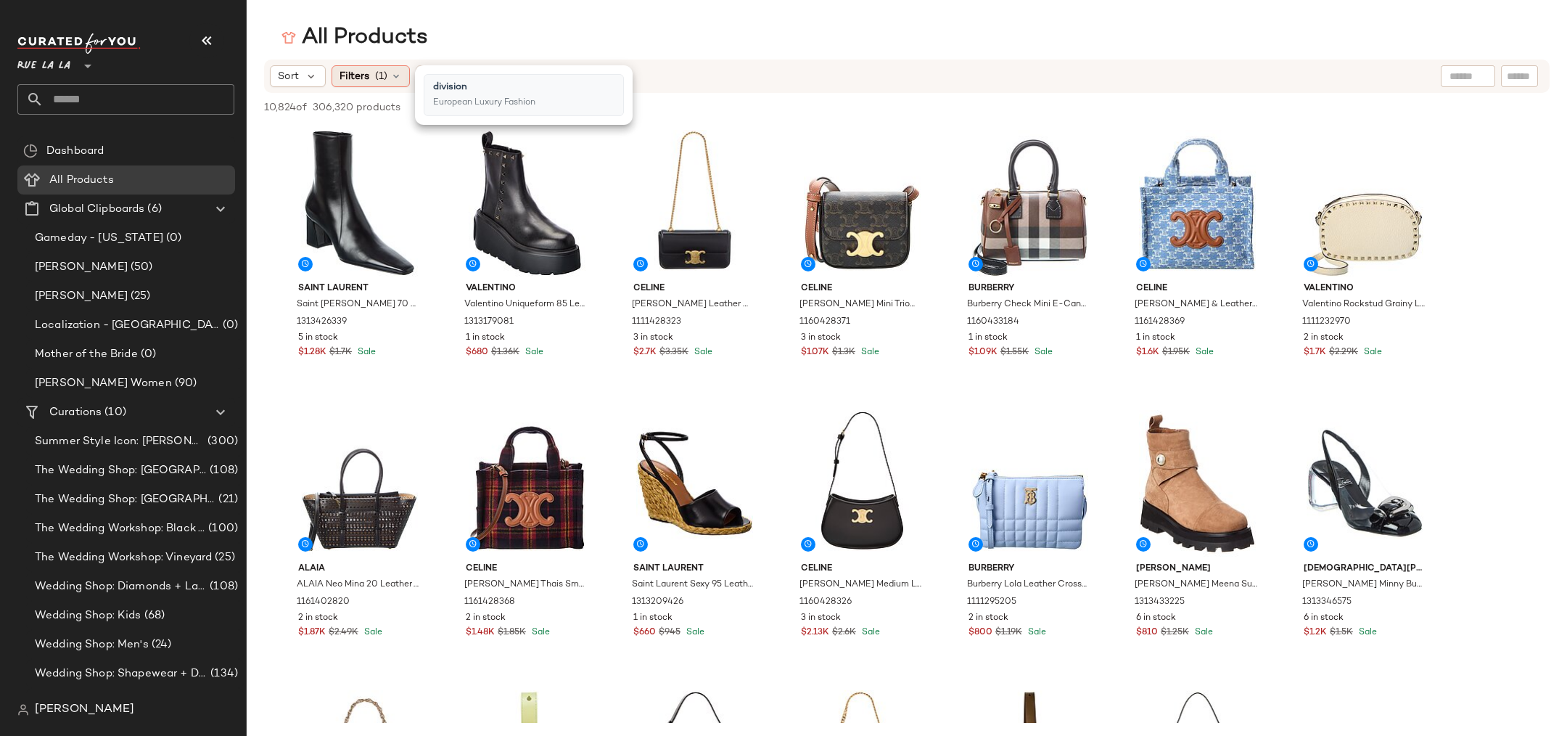
click at [392, 81] on icon at bounding box center [396, 76] width 12 height 12
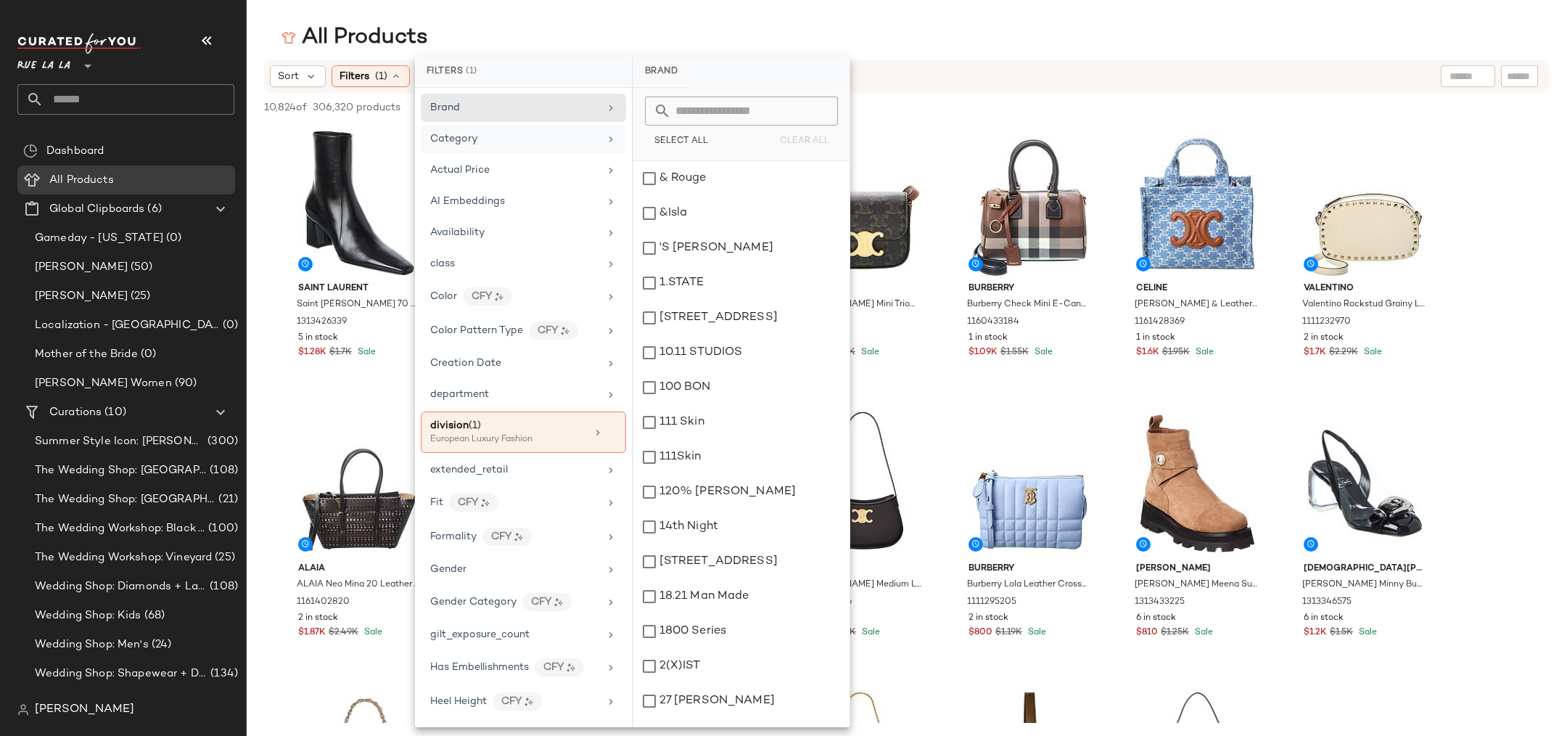
click at [451, 136] on span "Category" at bounding box center [453, 138] width 47 height 11
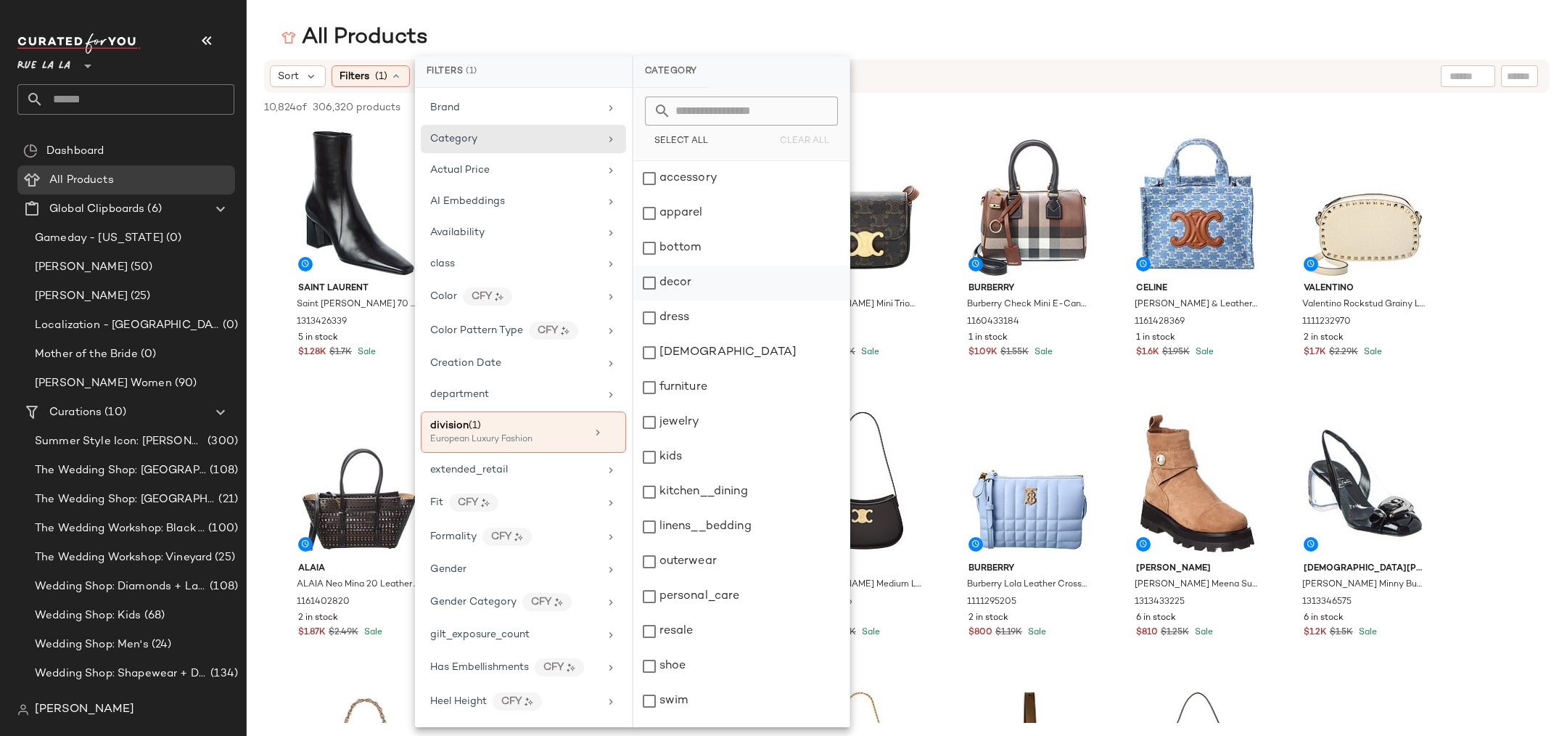
scroll to position [25, 0]
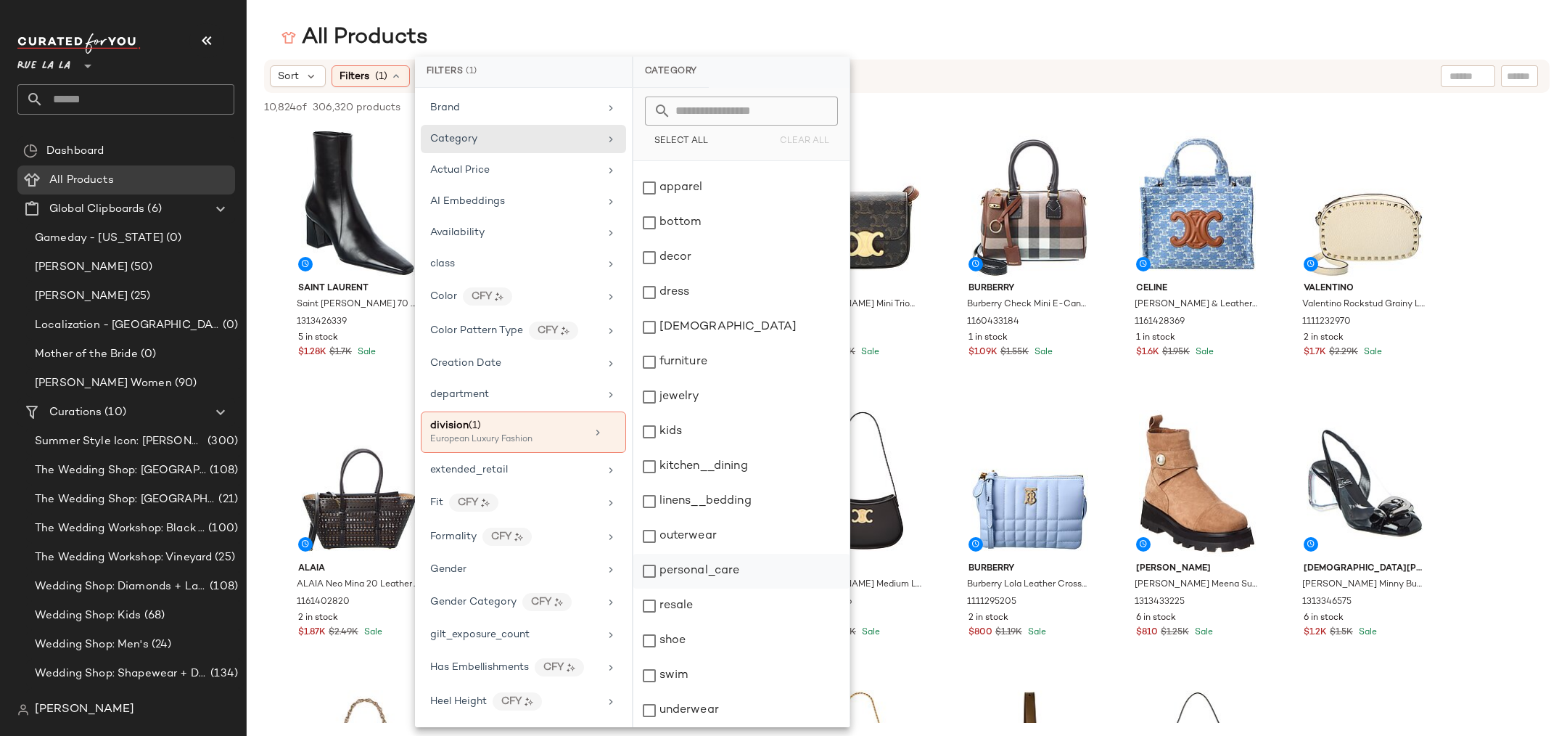
click at [726, 588] on div "personal_care" at bounding box center [741, 605] width 216 height 35
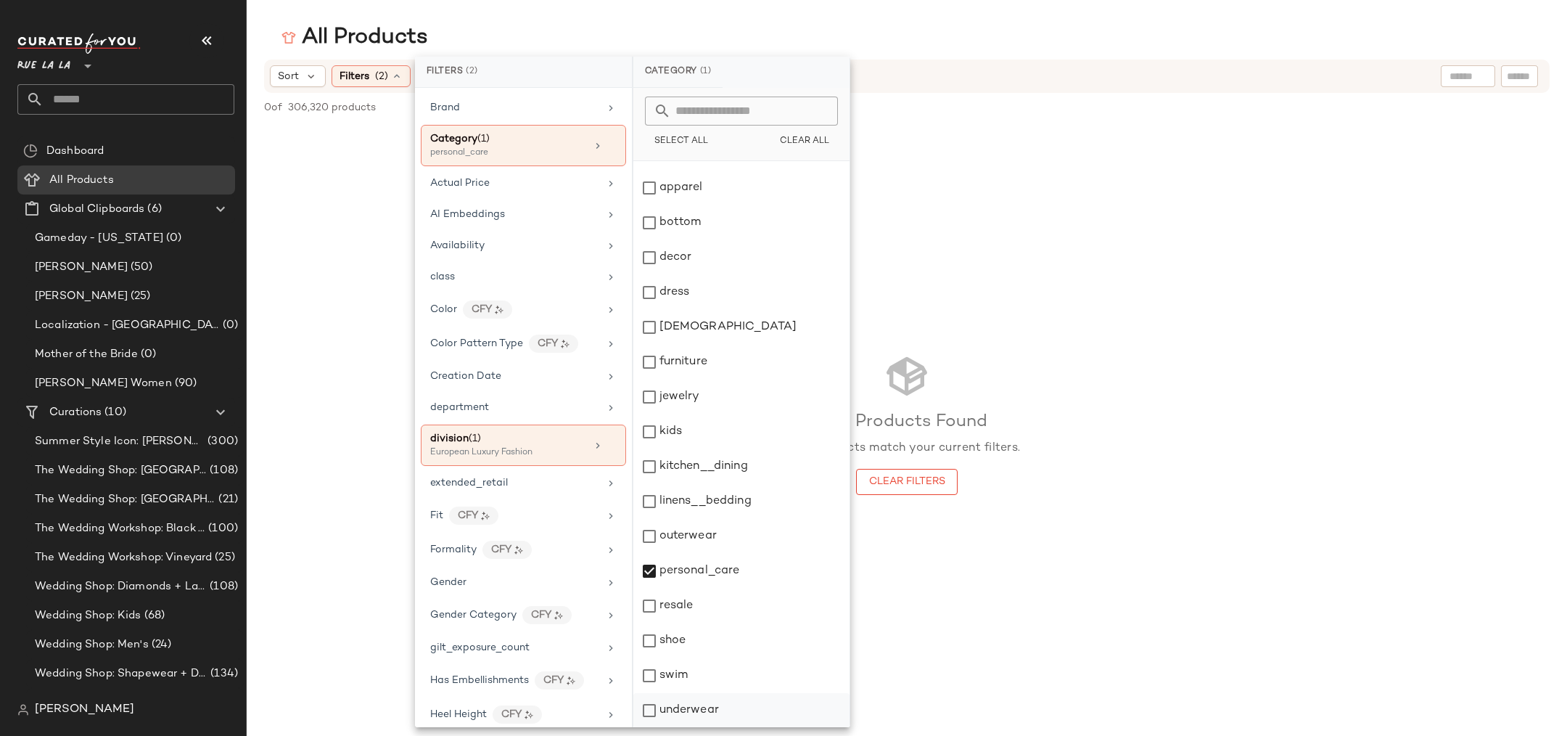
click at [667, 714] on div "underwear" at bounding box center [741, 710] width 216 height 35
click at [701, 345] on div "[DEMOGRAPHIC_DATA]" at bounding box center [741, 362] width 216 height 35
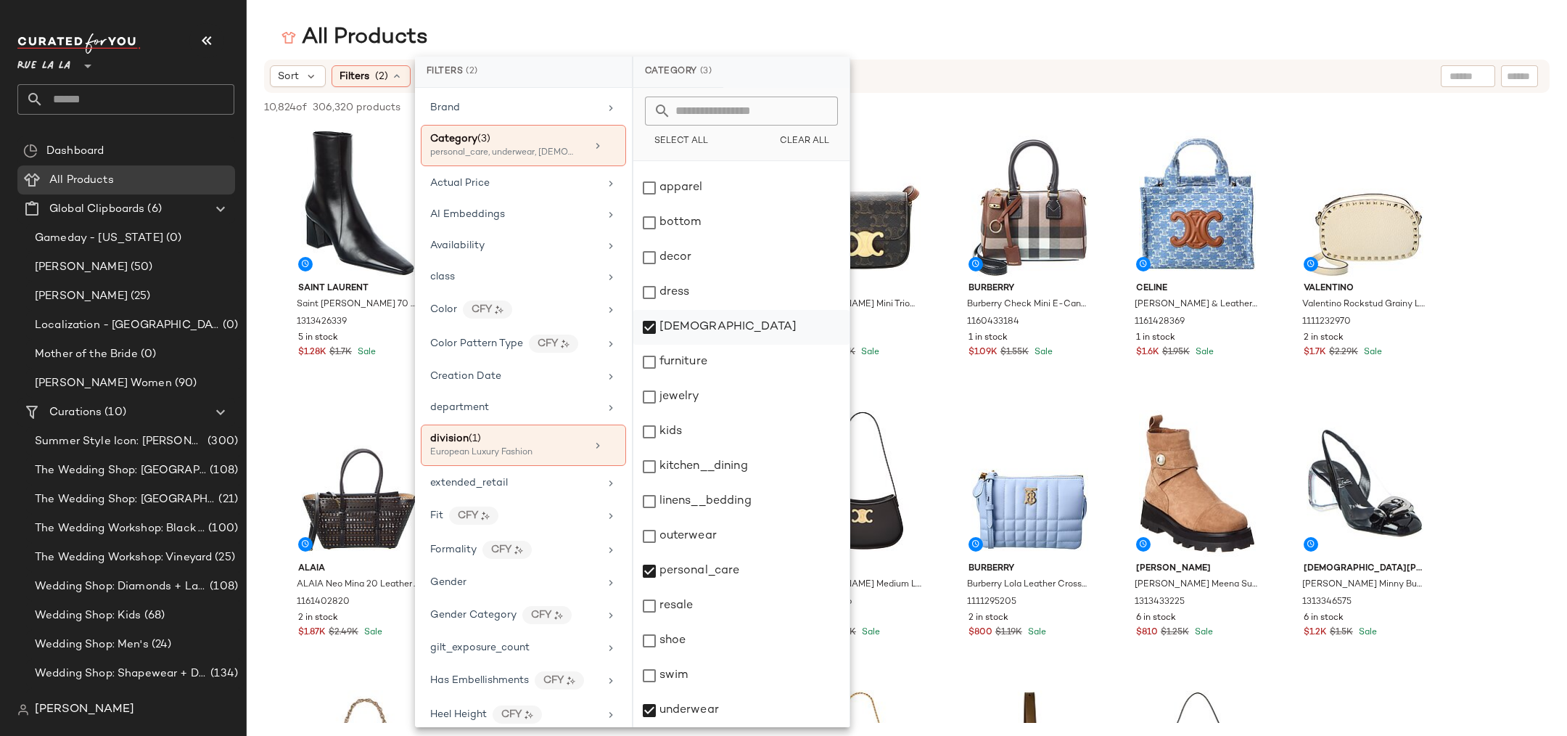
click at [676, 345] on div "[DEMOGRAPHIC_DATA]" at bounding box center [741, 362] width 216 height 35
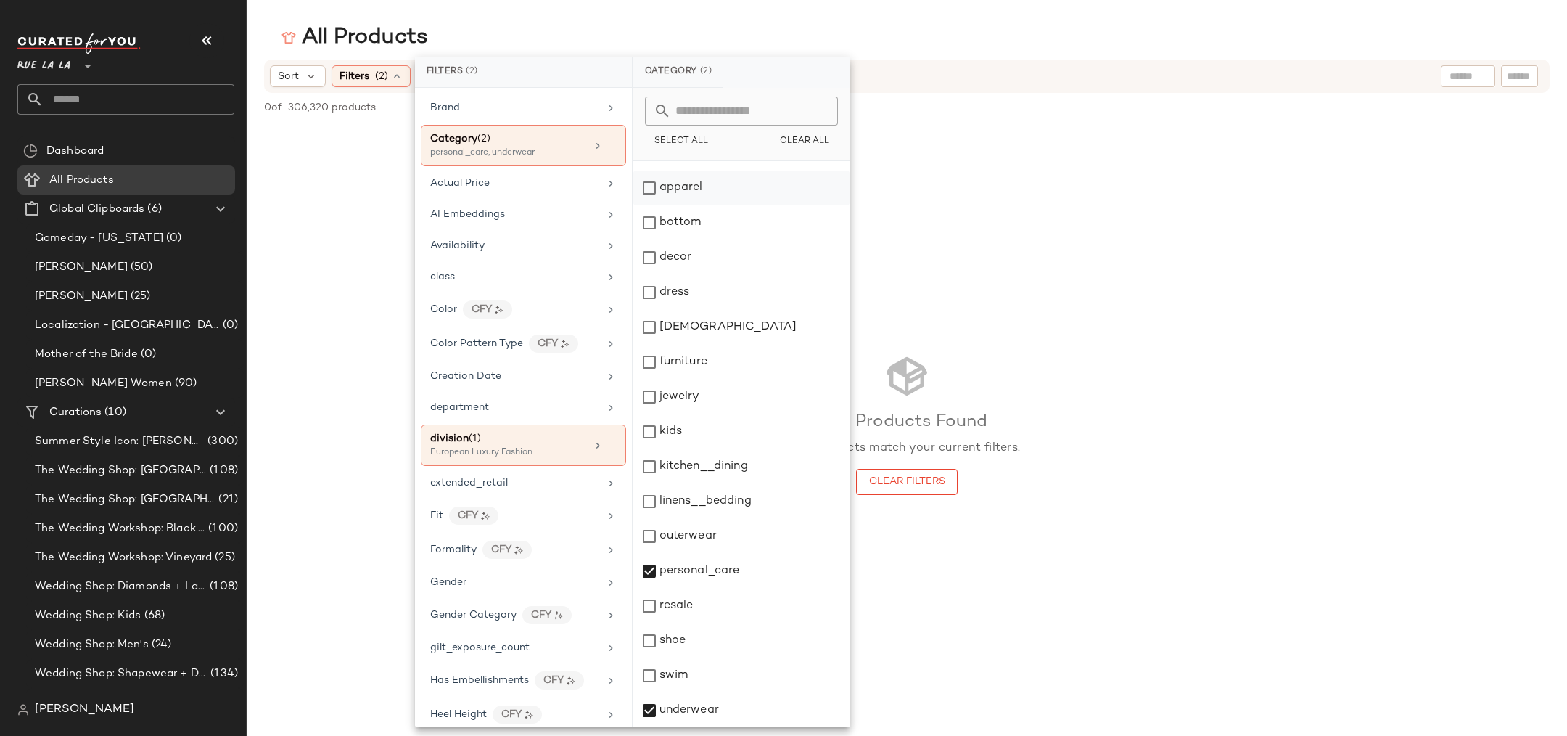
click at [694, 205] on div "apparel" at bounding box center [741, 222] width 216 height 35
click at [674, 205] on div "apparel" at bounding box center [741, 222] width 216 height 35
click at [690, 623] on div "resale" at bounding box center [741, 640] width 216 height 35
click at [685, 588] on div "personal_care" at bounding box center [741, 605] width 216 height 35
click at [679, 623] on div "resale" at bounding box center [741, 640] width 216 height 35
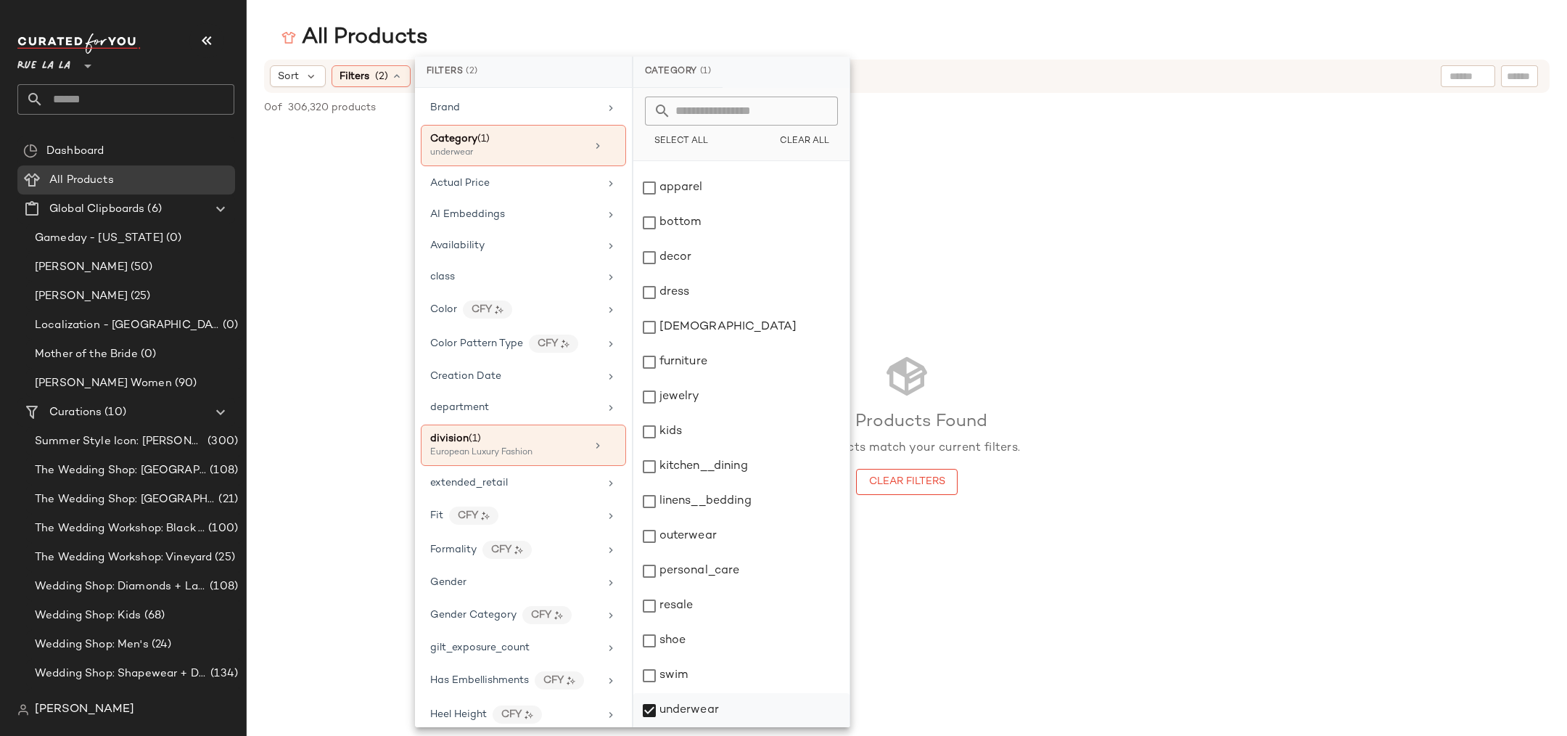
click at [718, 716] on div "underwear" at bounding box center [741, 710] width 216 height 35
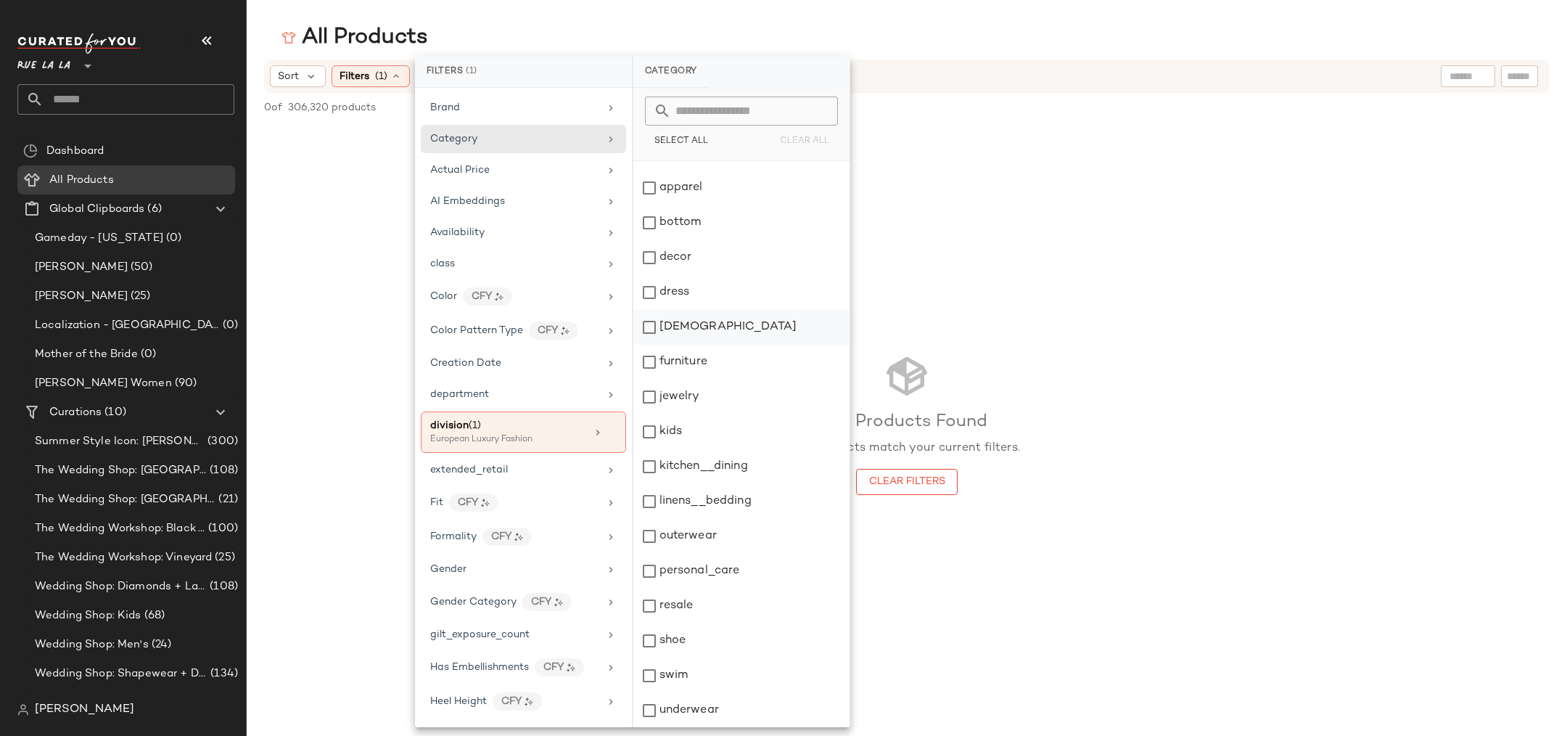
click at [769, 345] on div "[DEMOGRAPHIC_DATA]" at bounding box center [741, 362] width 216 height 35
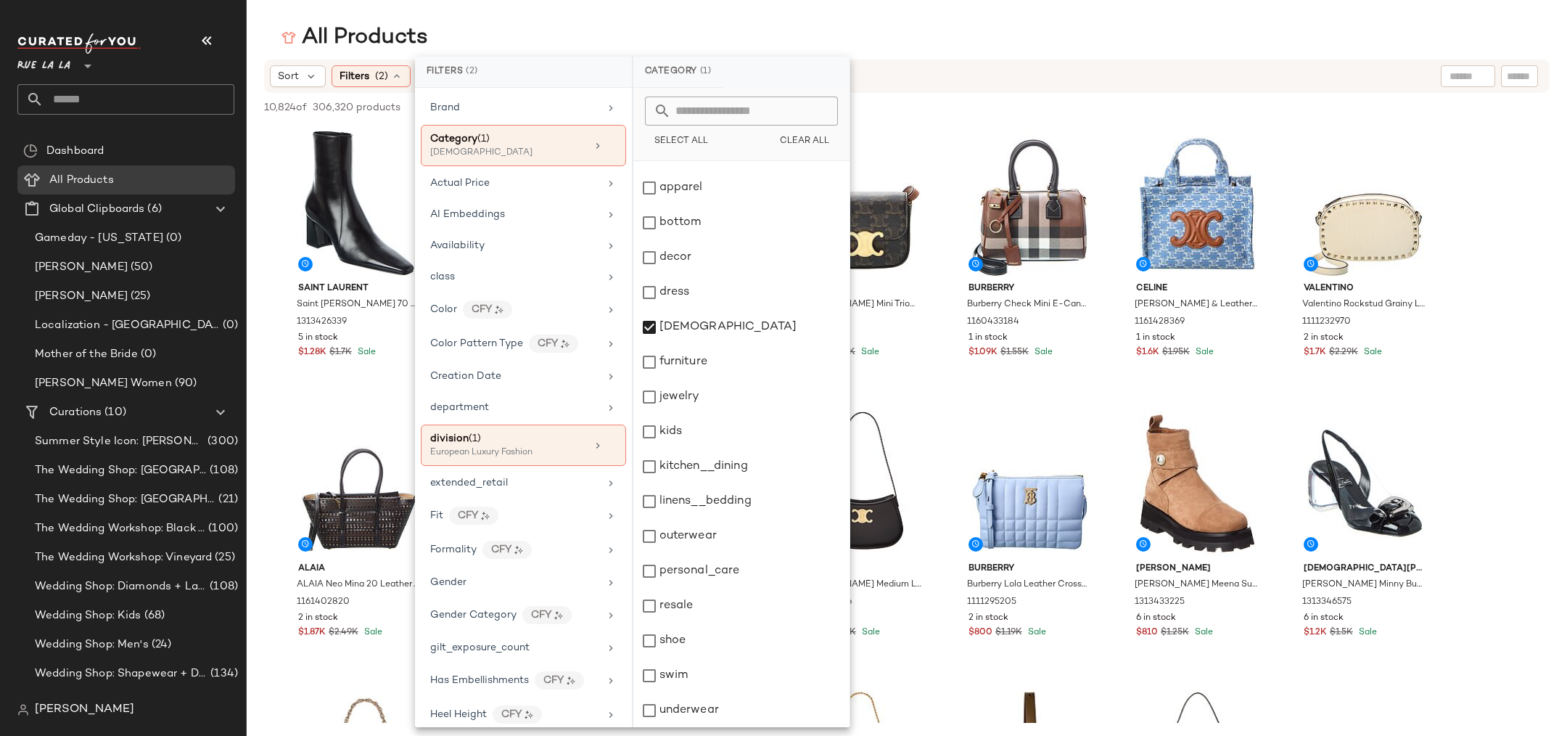
click at [530, 32] on div "All Products" at bounding box center [907, 37] width 1320 height 29
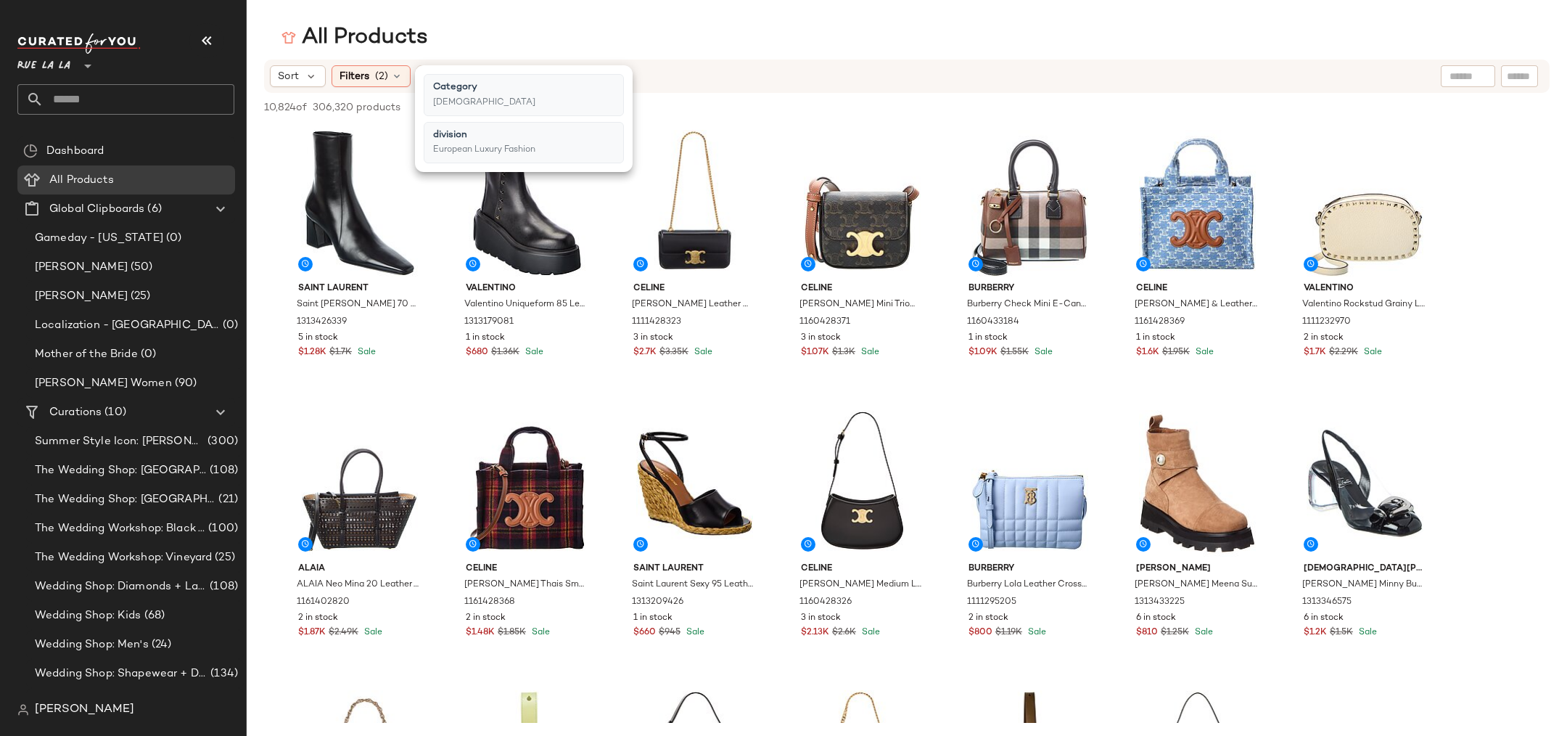
click at [1463, 70] on input "text" at bounding box center [1468, 76] width 37 height 15
type input "****"
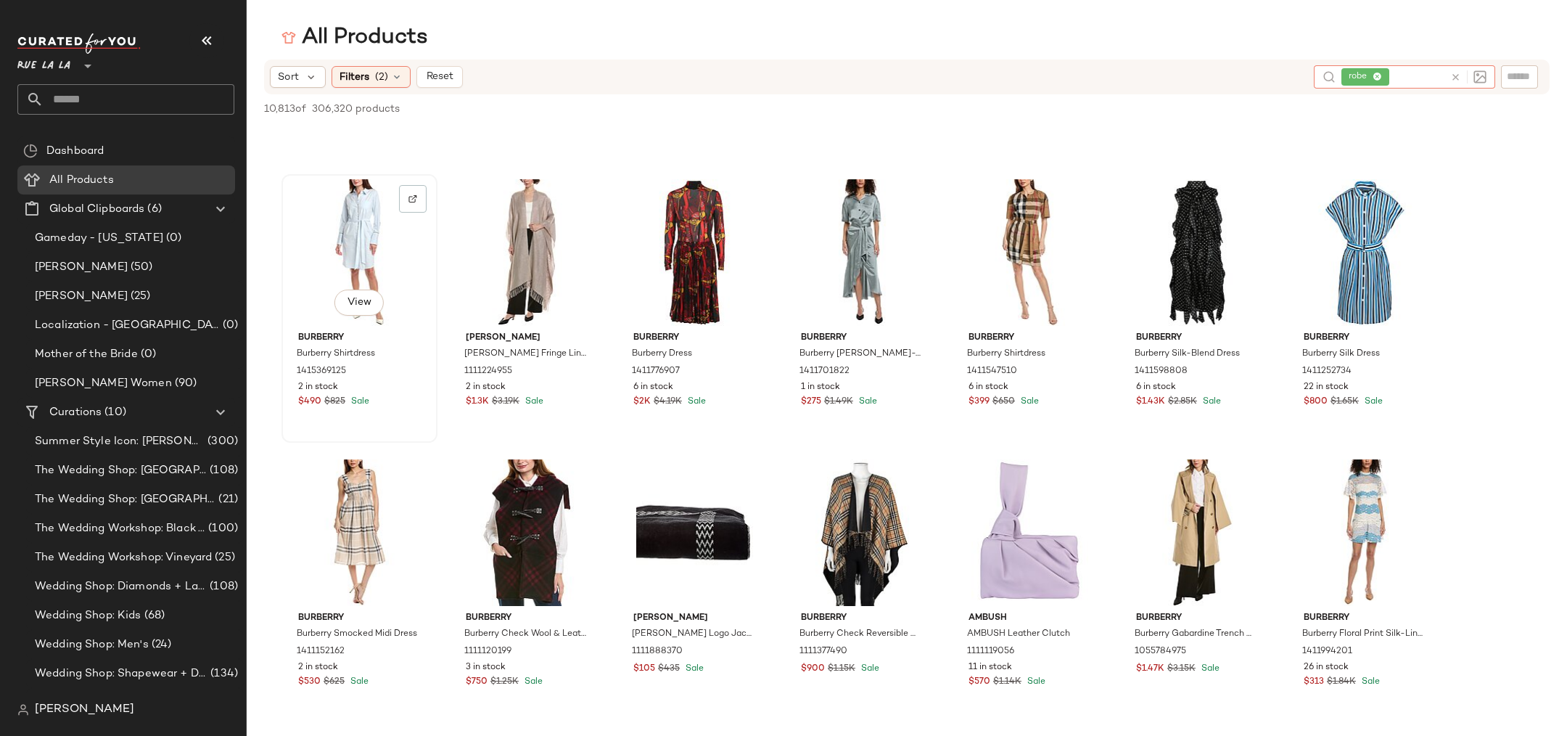
scroll to position [230, 0]
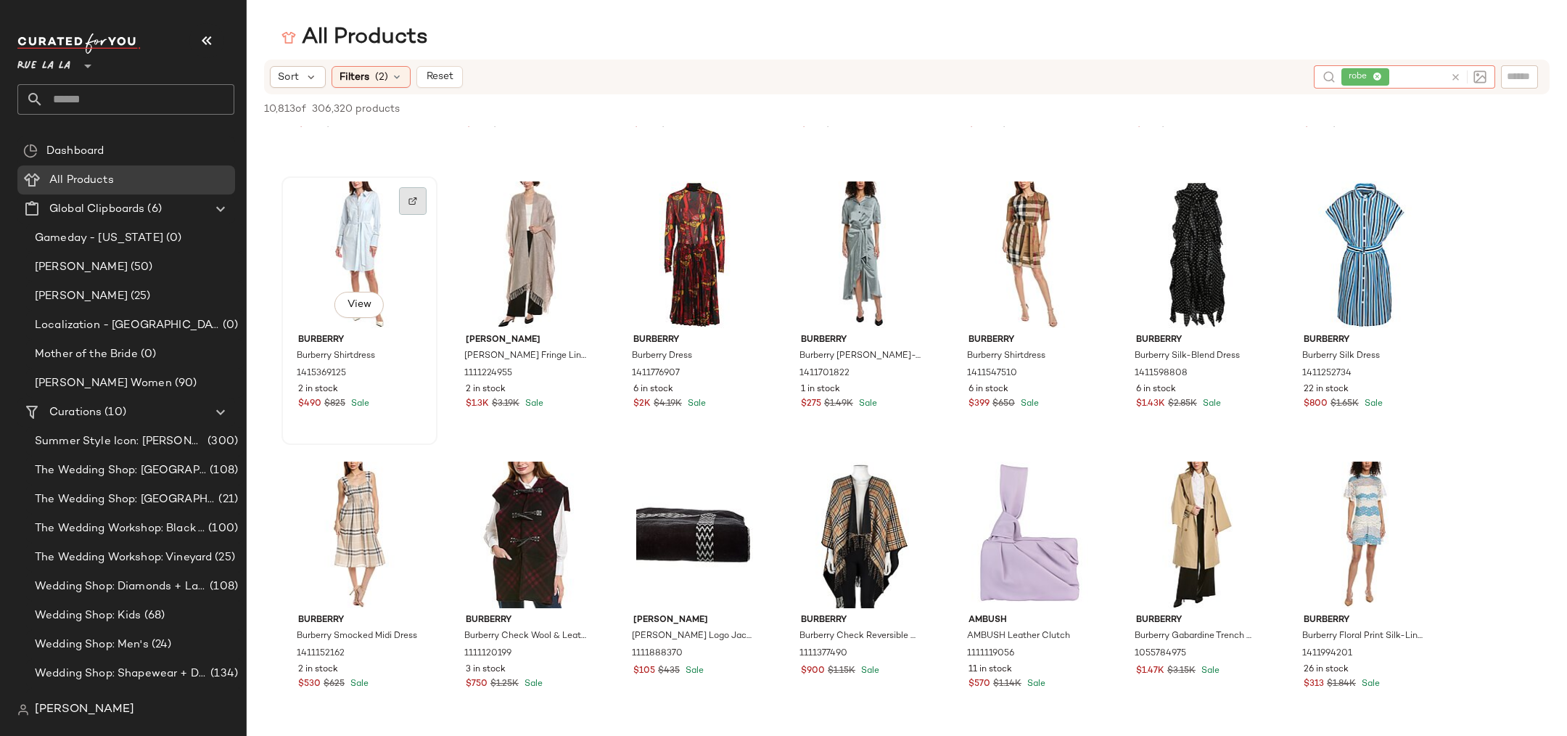
click at [407, 189] on div at bounding box center [413, 201] width 28 height 28
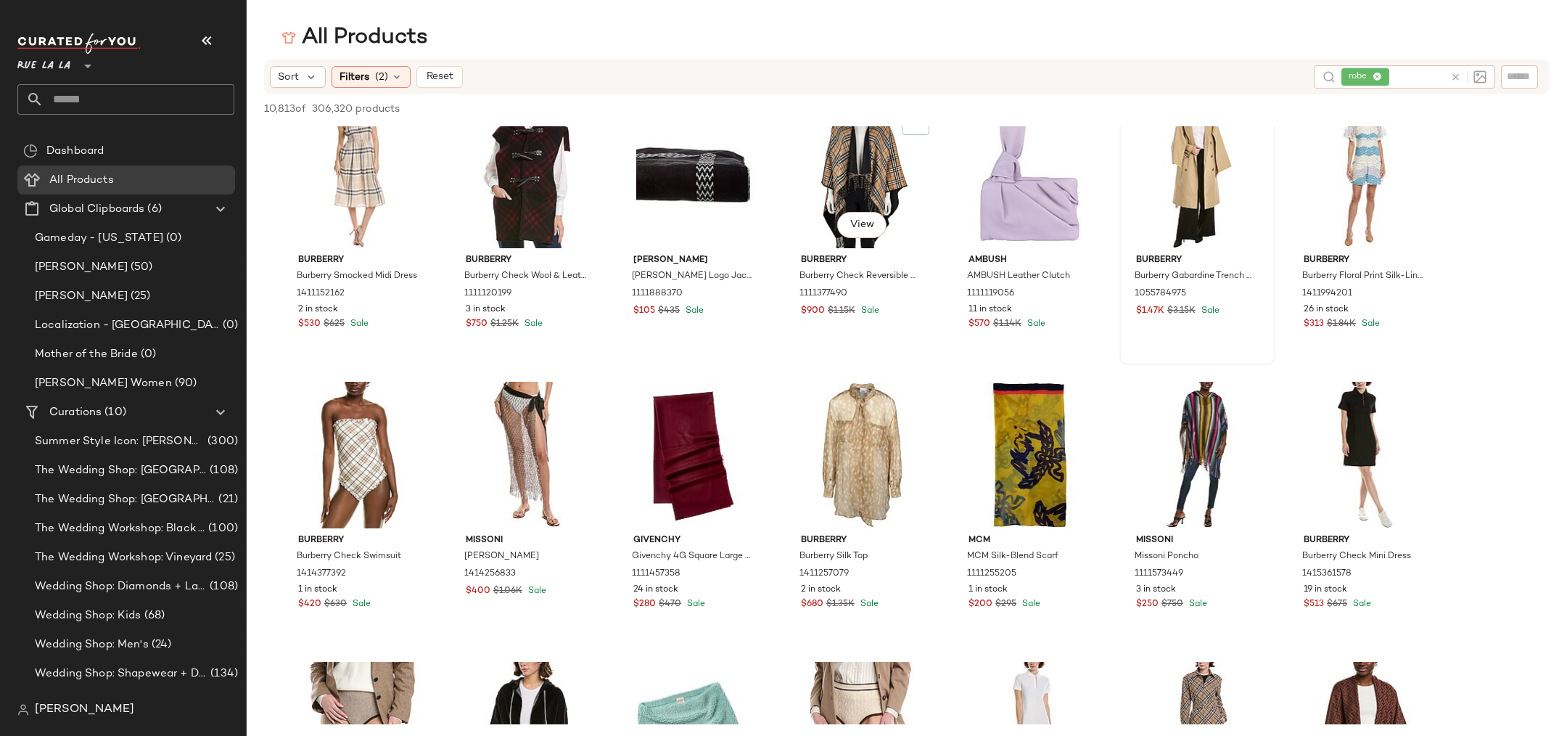
scroll to position [588, 0]
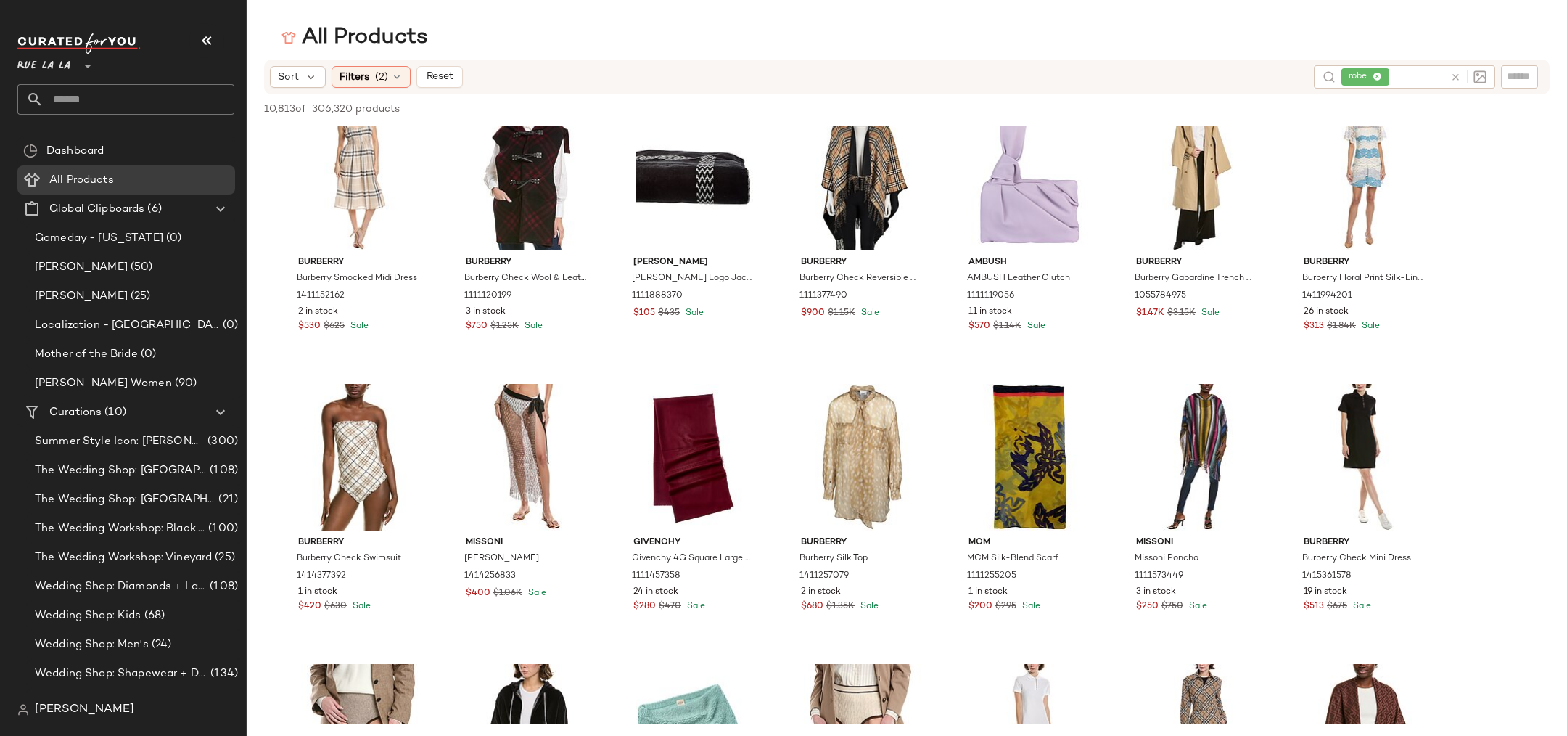
click at [1375, 78] on icon at bounding box center [1377, 77] width 9 height 9
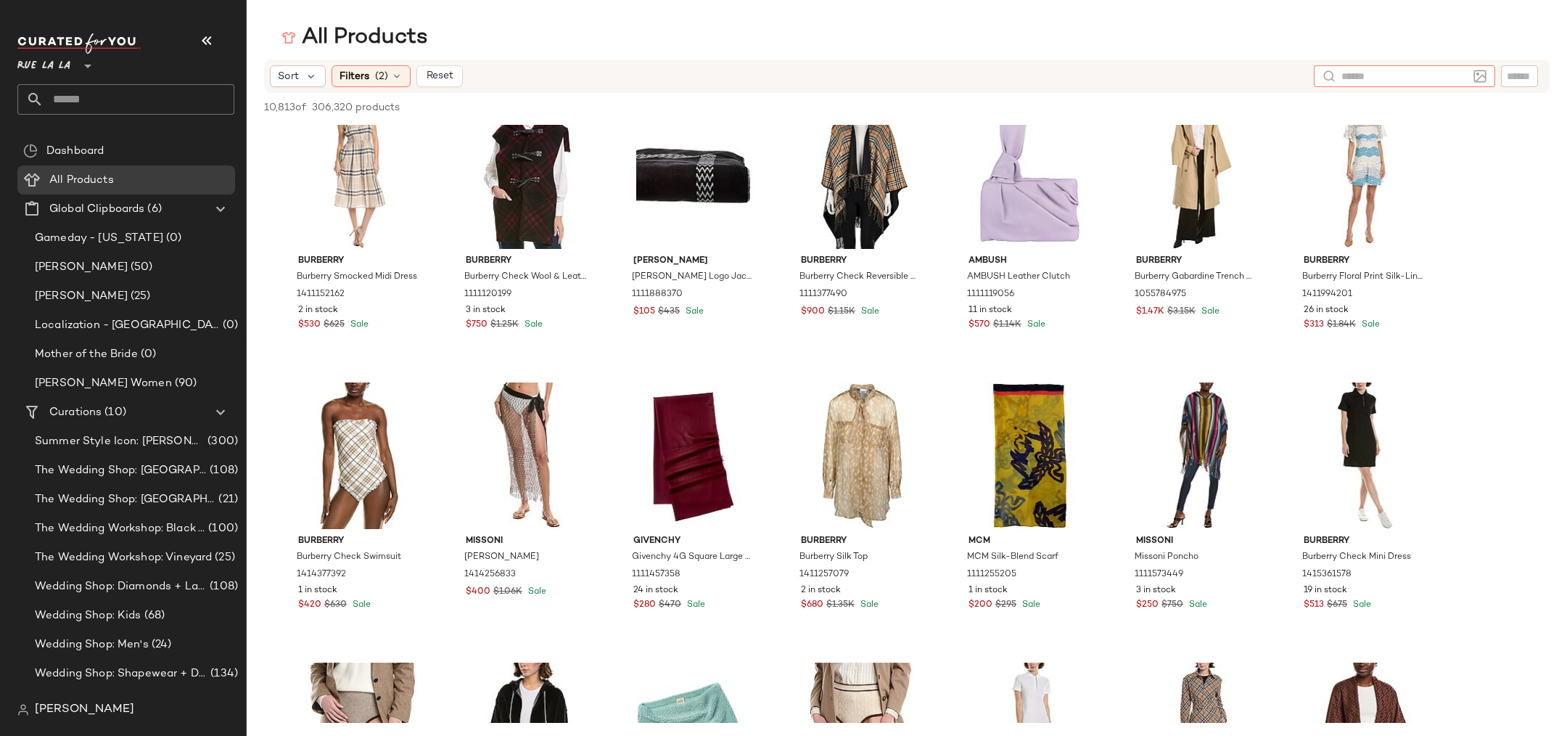
click at [1514, 79] on input "text" at bounding box center [1519, 76] width 25 height 15
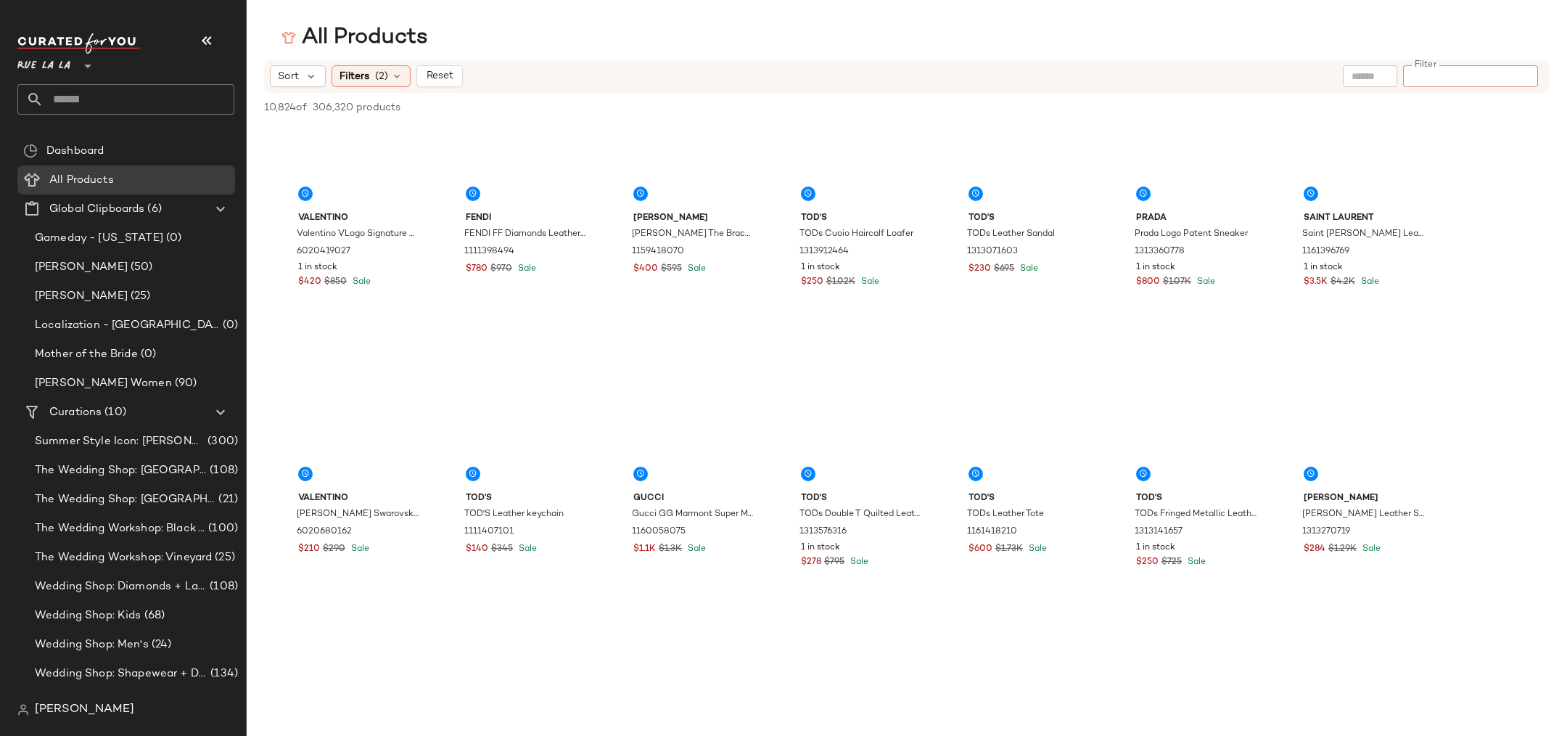
scroll to position [10280, 0]
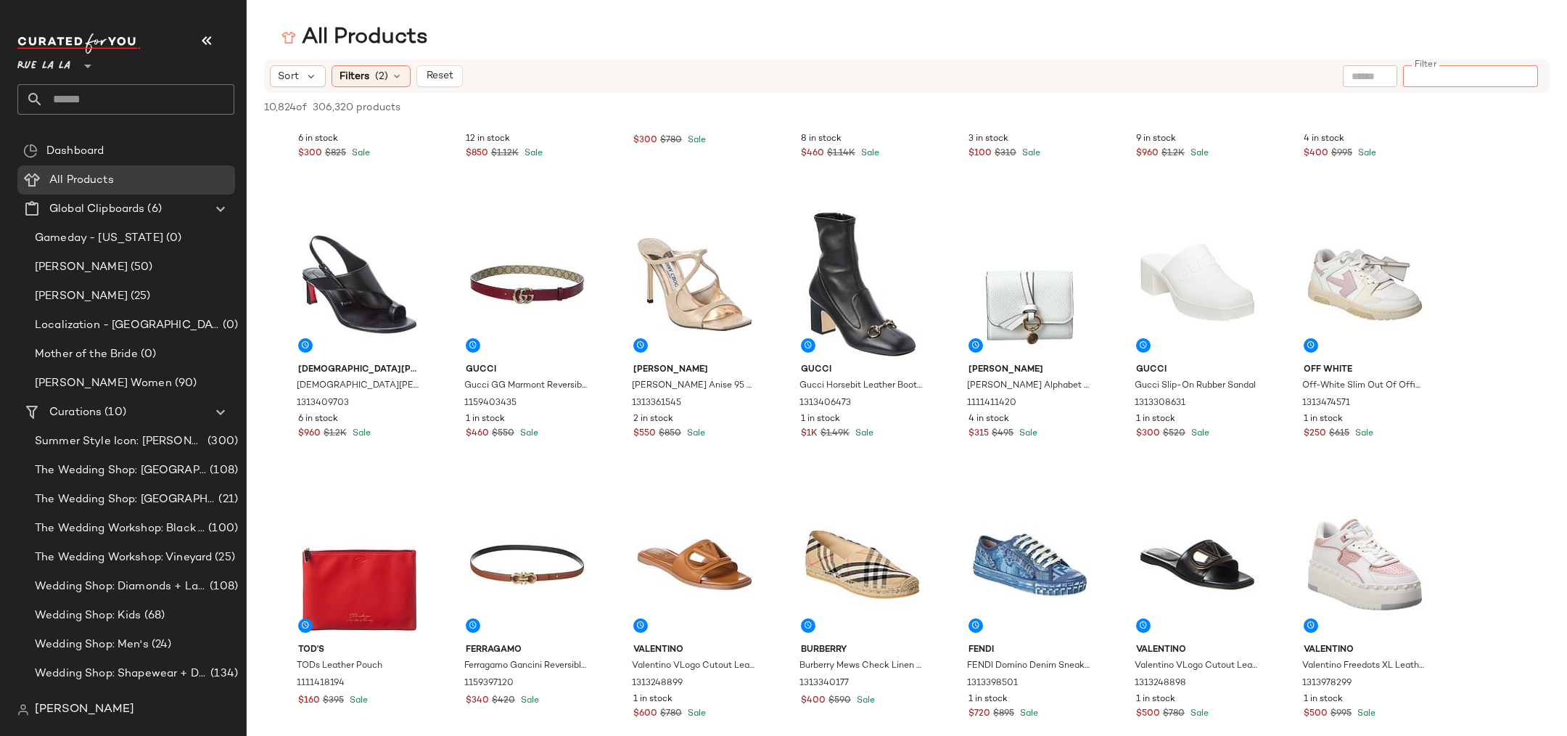
click at [1354, 76] on input "text" at bounding box center [1370, 76] width 37 height 15
type input "*******"
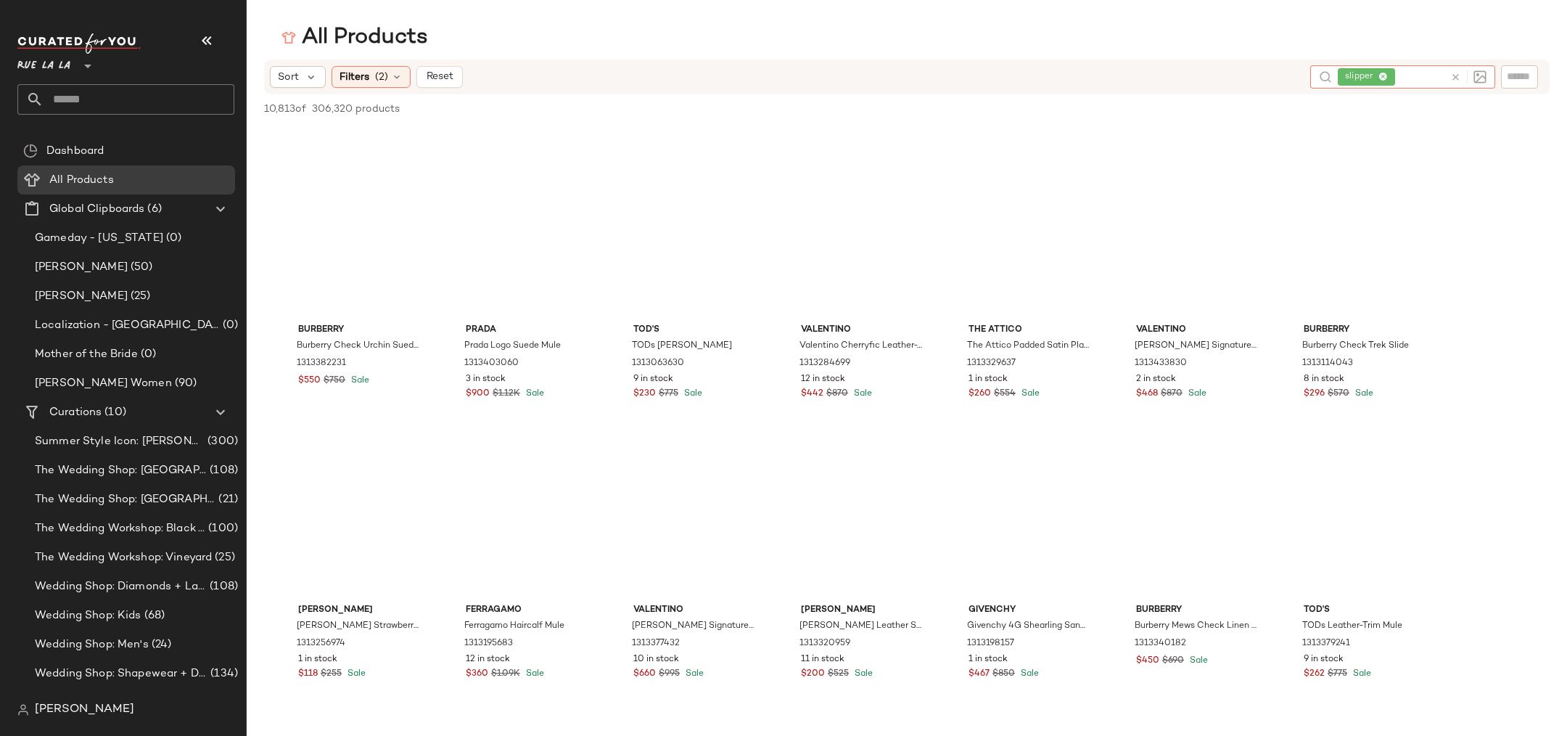
scroll to position [6070, 0]
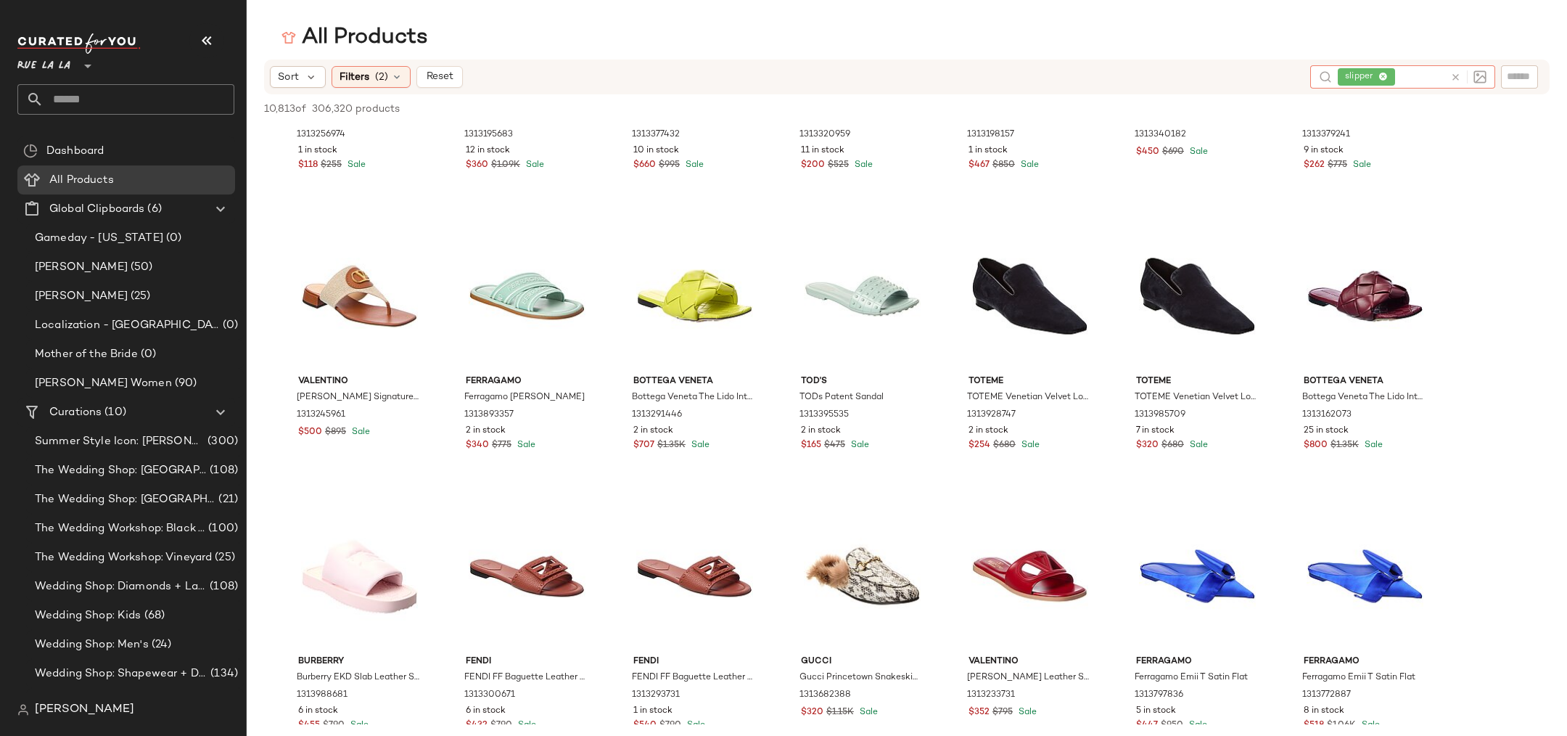
click at [1381, 75] on icon at bounding box center [1382, 77] width 9 height 9
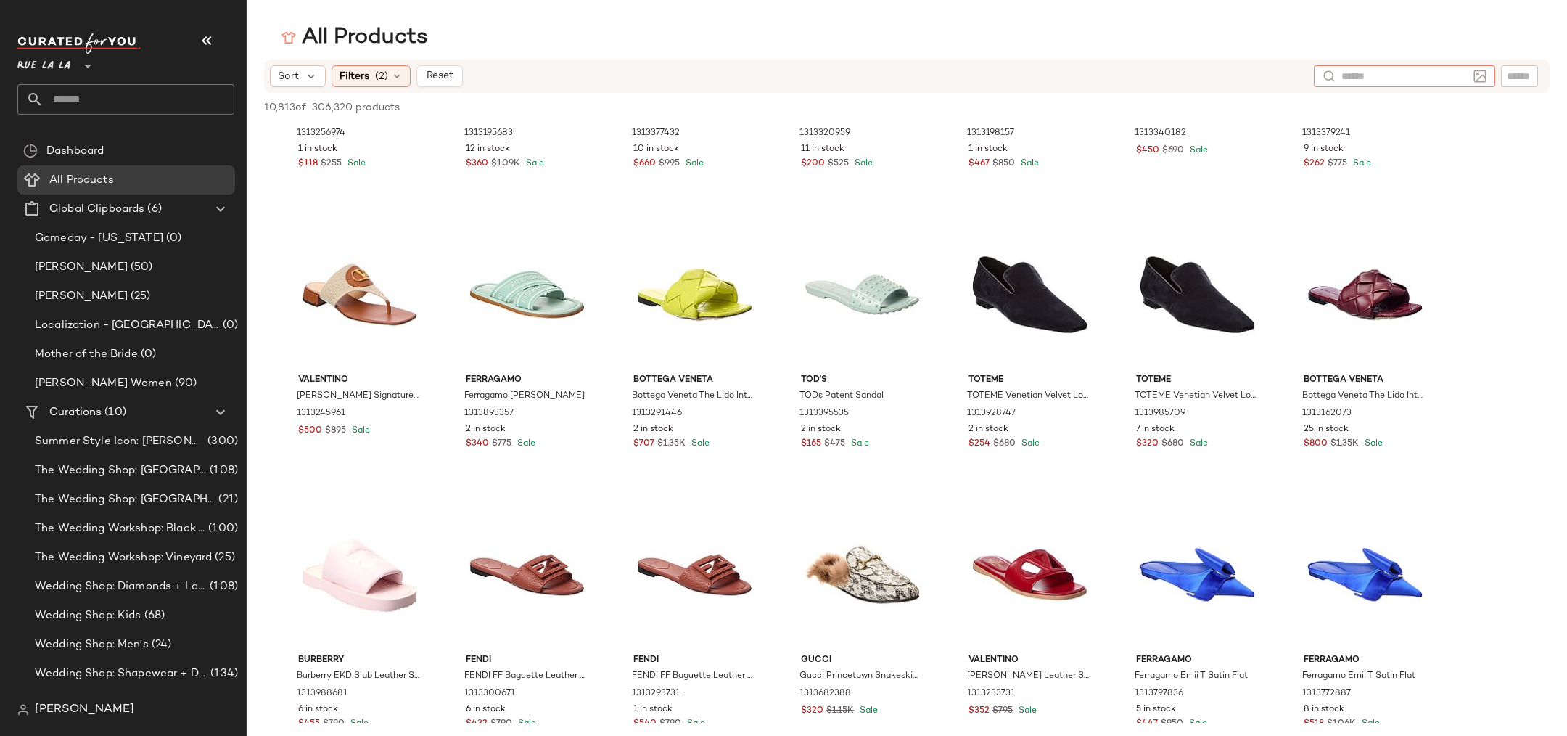
click at [1361, 75] on input "text" at bounding box center [1404, 76] width 126 height 15
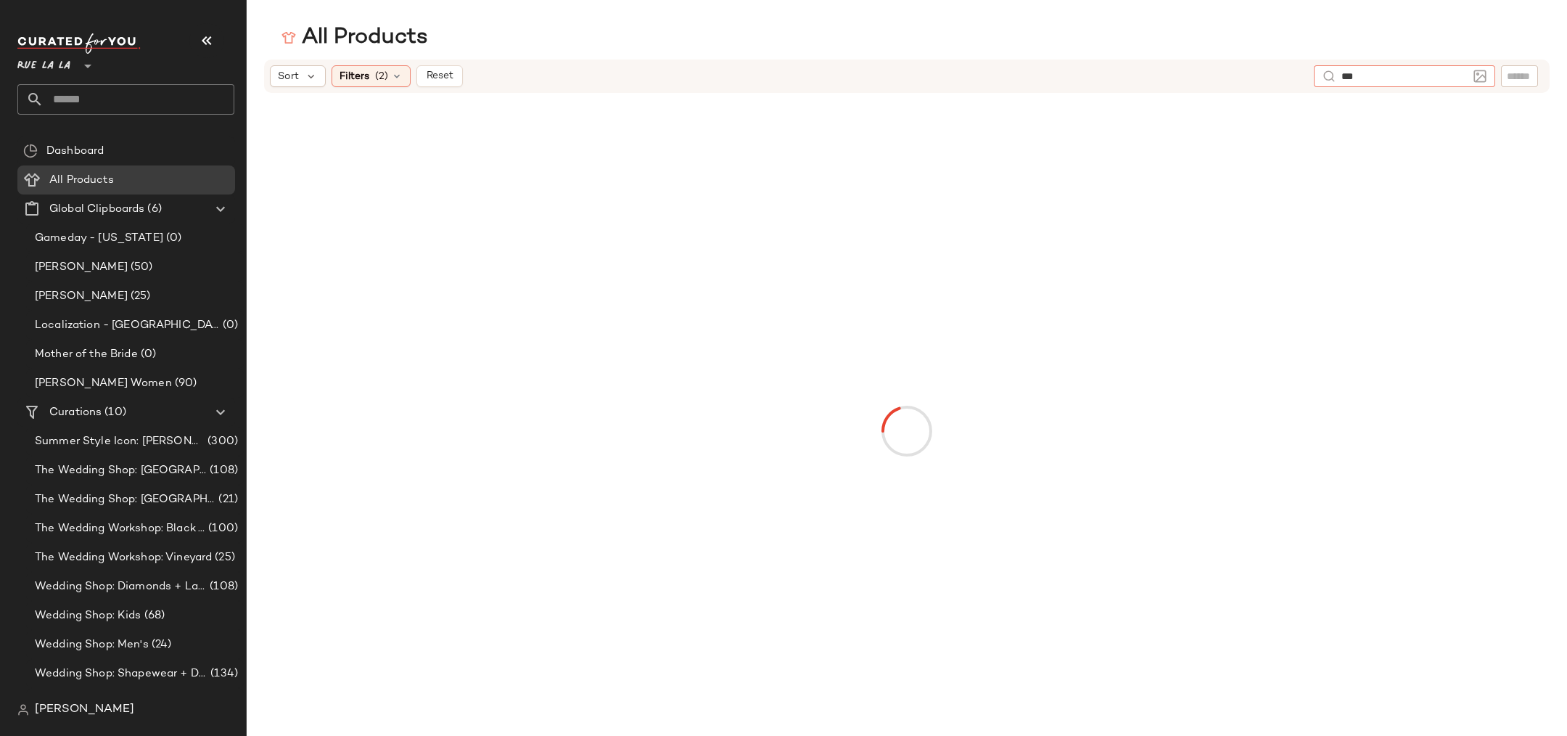
type input "****"
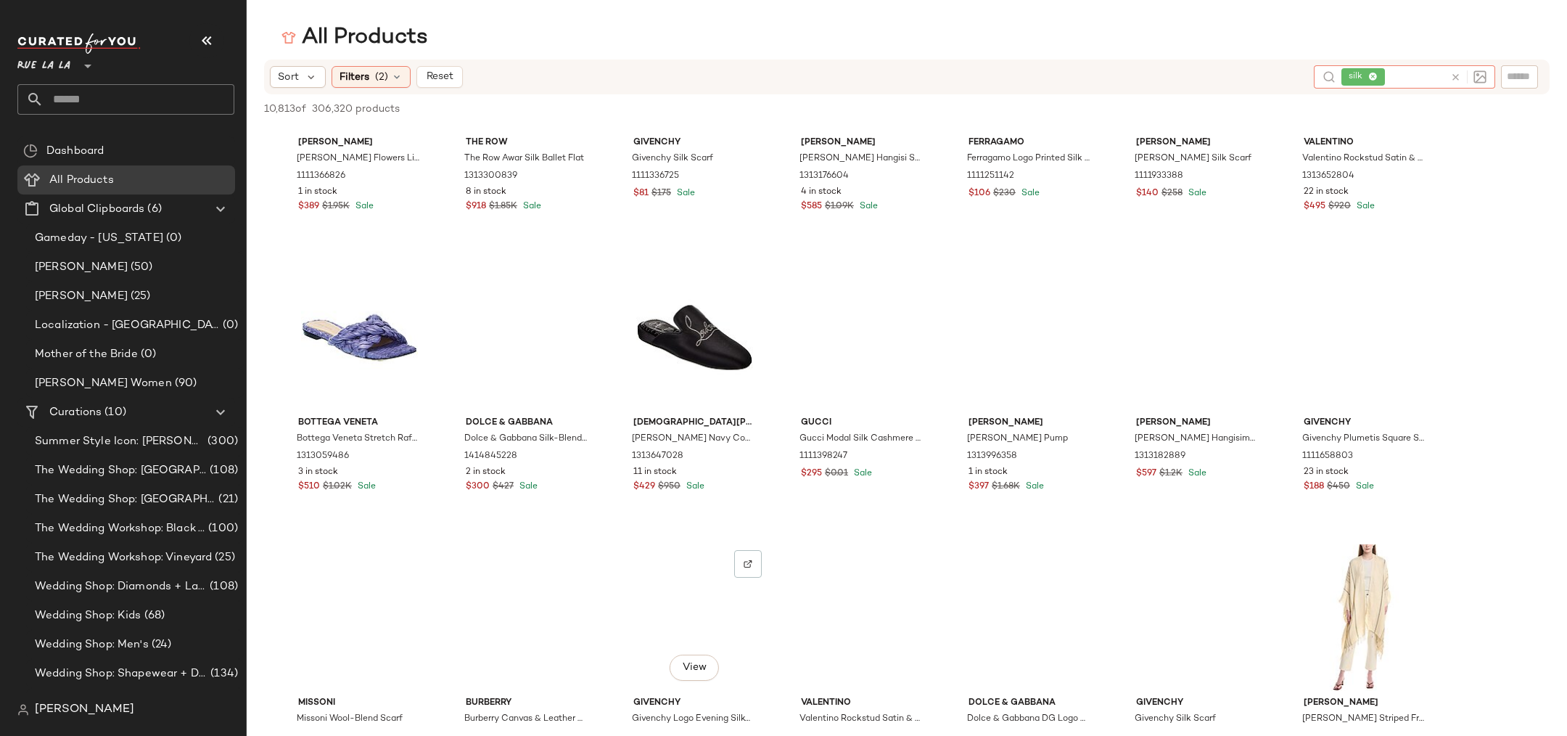
scroll to position [7418, 0]
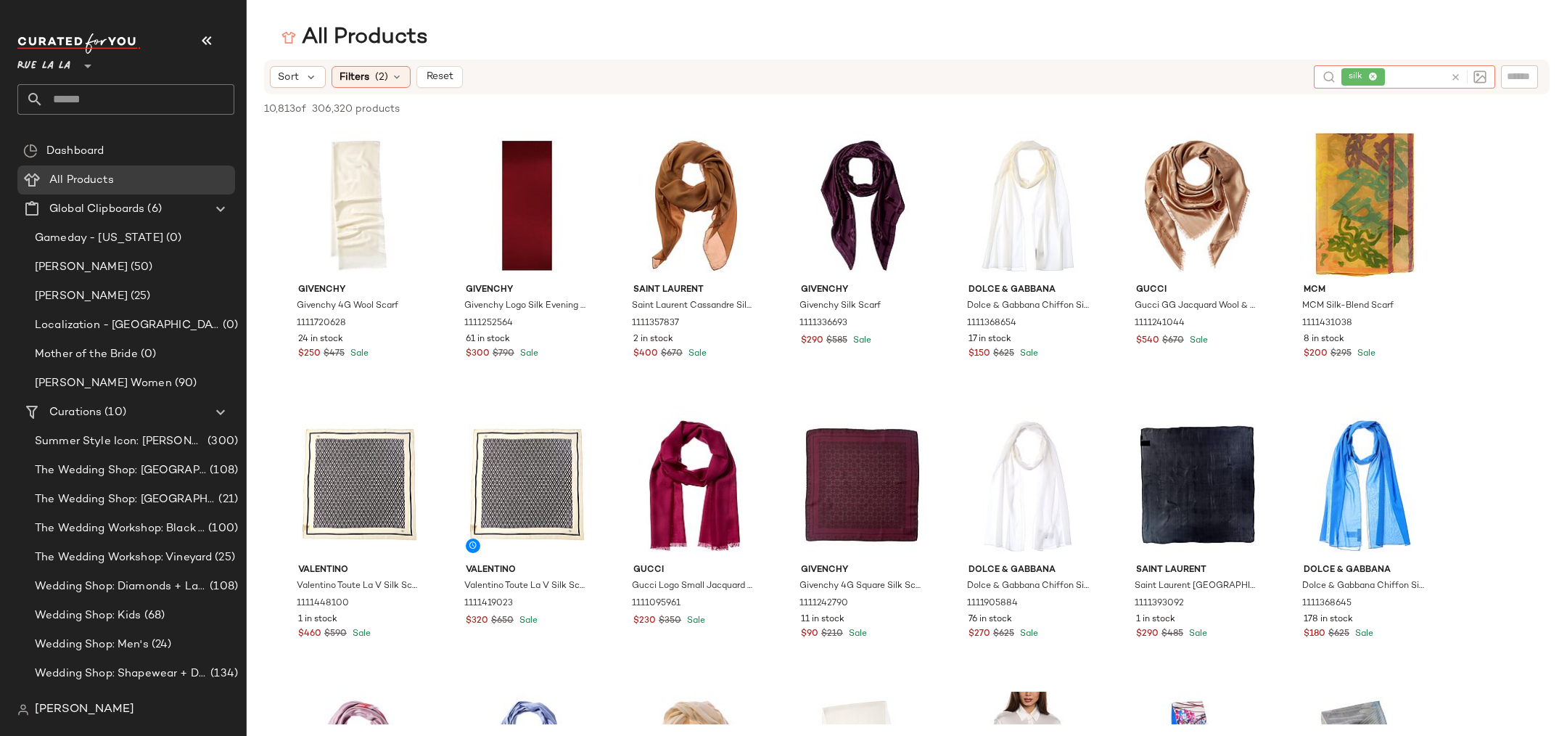
scroll to position [7418, 0]
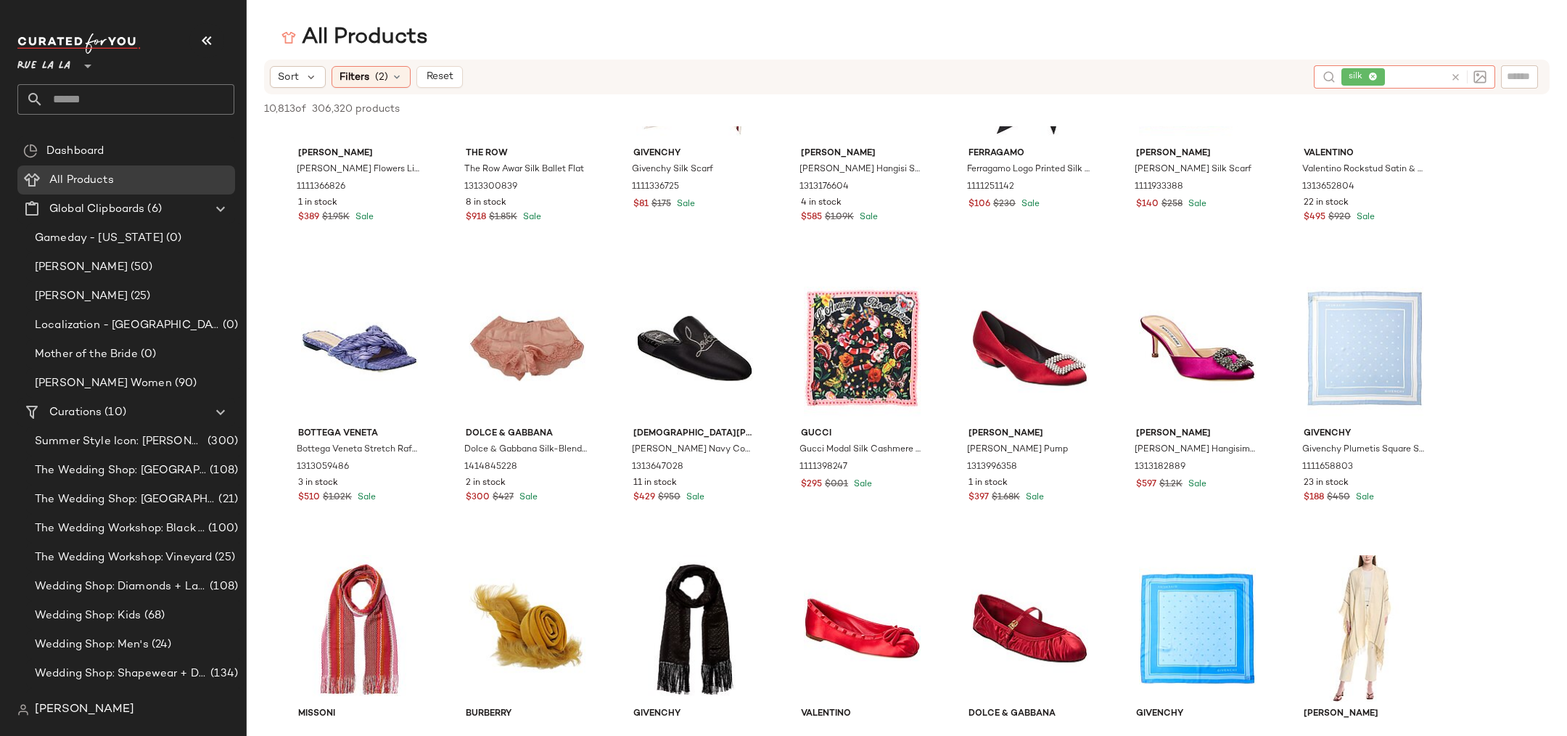
click at [1373, 78] on icon at bounding box center [1373, 77] width 9 height 9
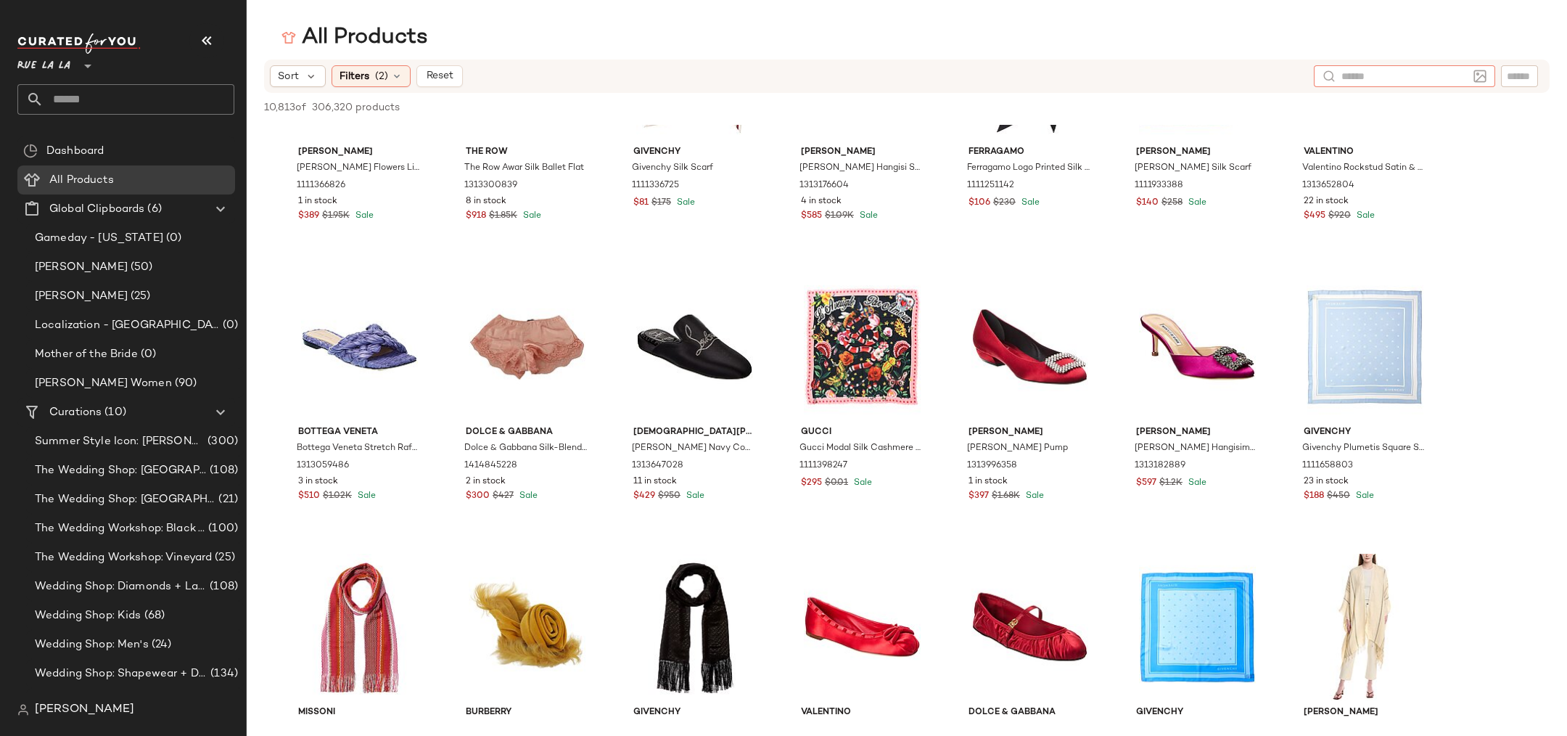
click at [1375, 78] on input "text" at bounding box center [1404, 76] width 126 height 15
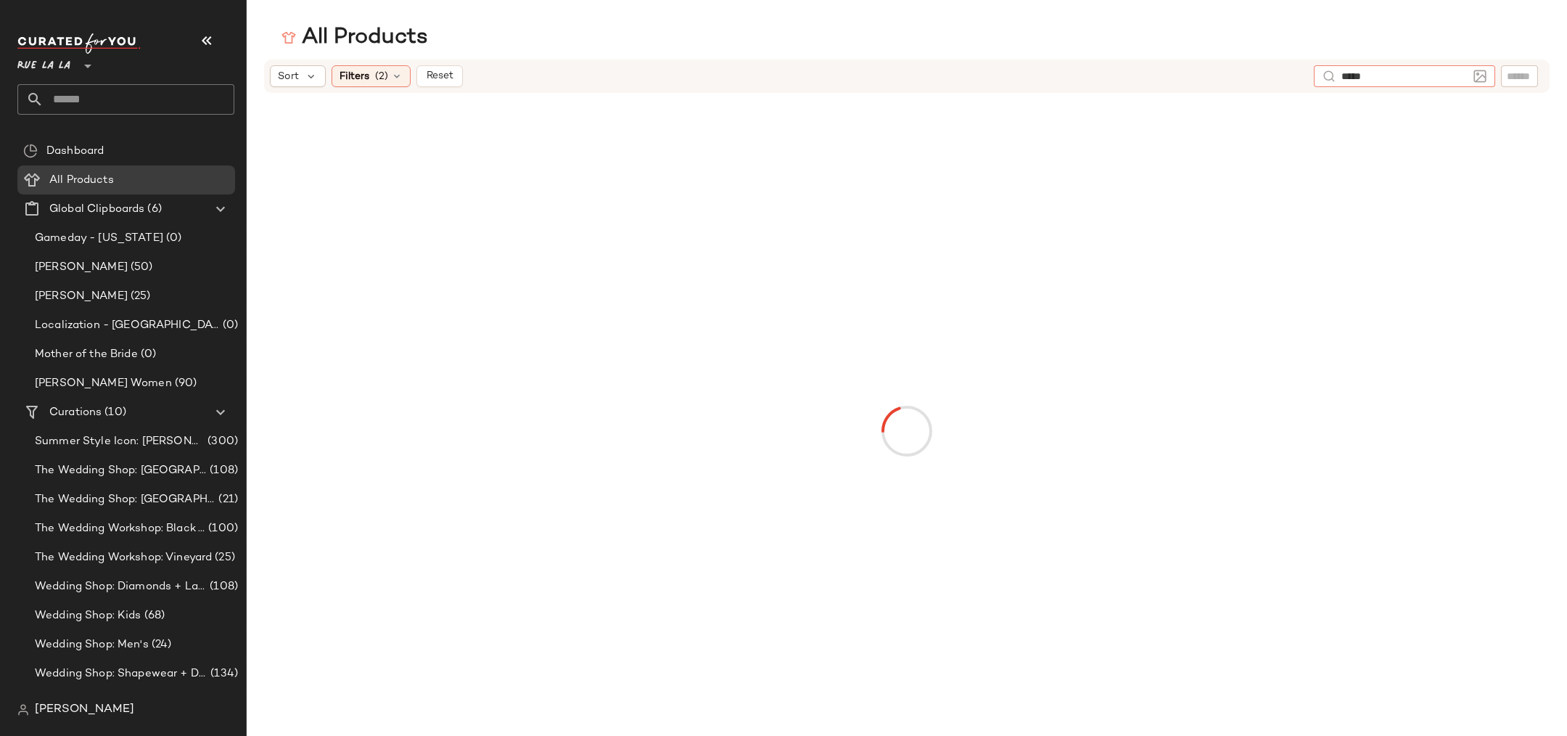
type input "******"
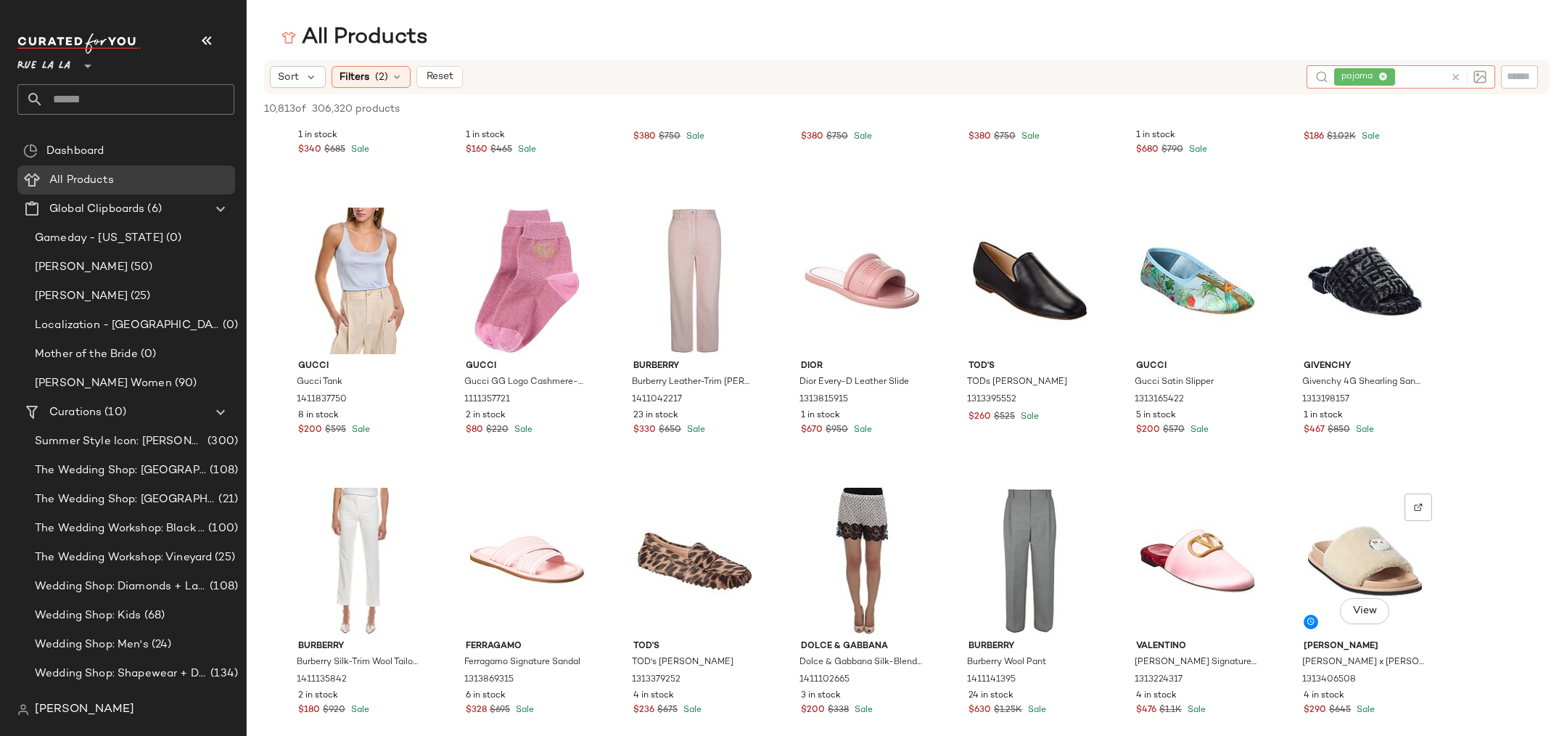
scroll to position [3285, 0]
click at [409, 511] on div at bounding box center [413, 507] width 28 height 28
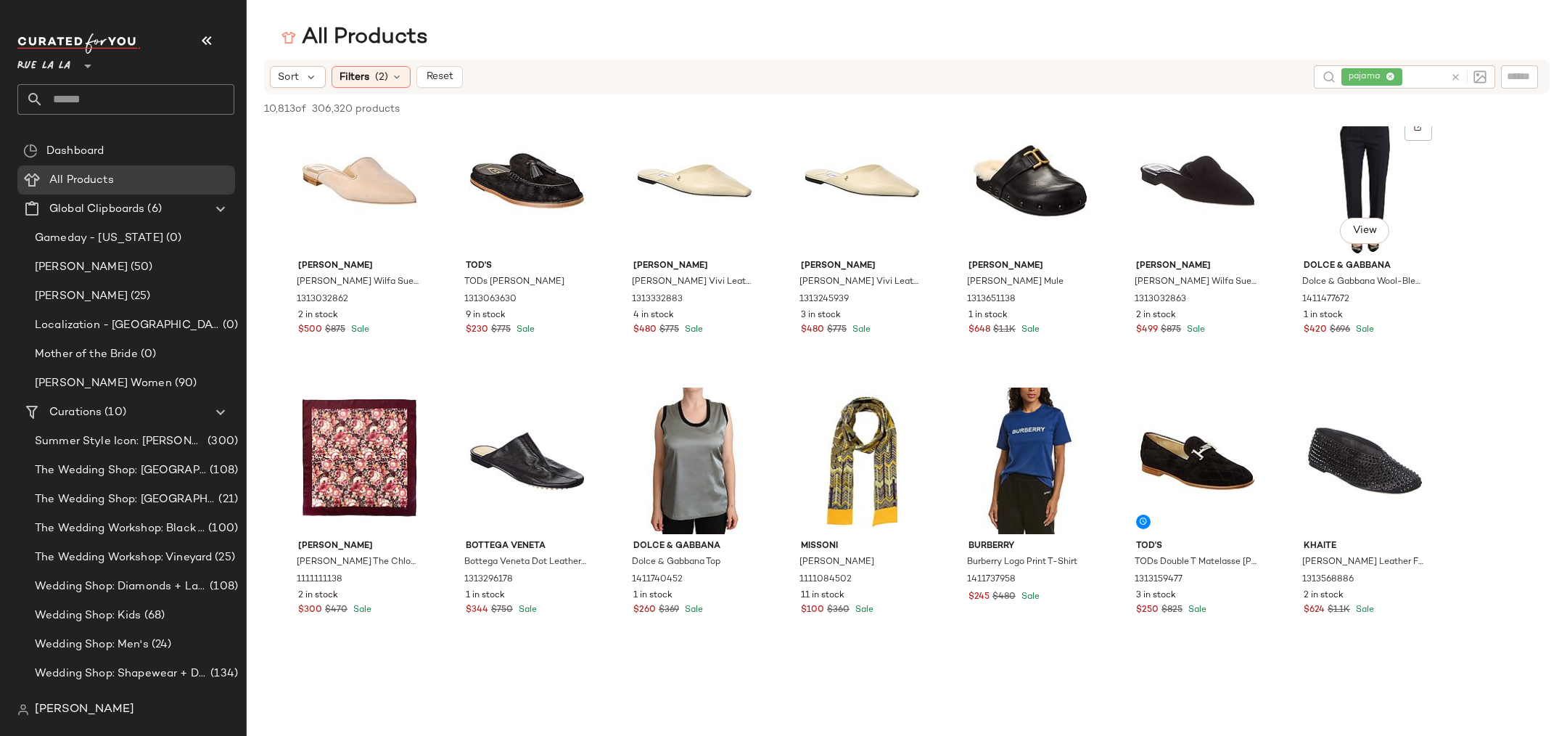
scroll to position [14402, 0]
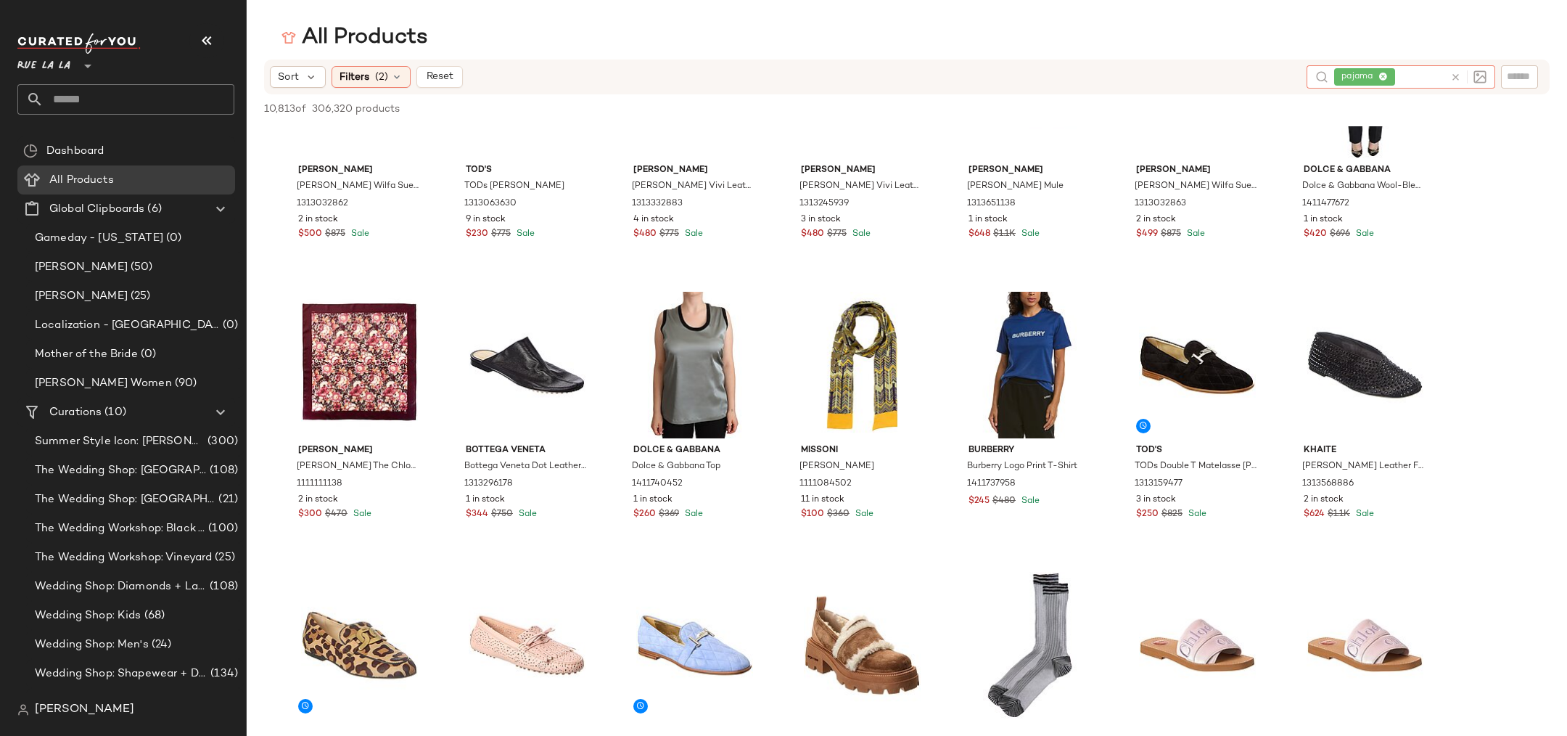
click at [1391, 82] on span "pajama" at bounding box center [1364, 76] width 61 height 17
click at [1389, 78] on span "pajama" at bounding box center [1364, 76] width 61 height 17
click at [1384, 76] on icon at bounding box center [1382, 77] width 9 height 9
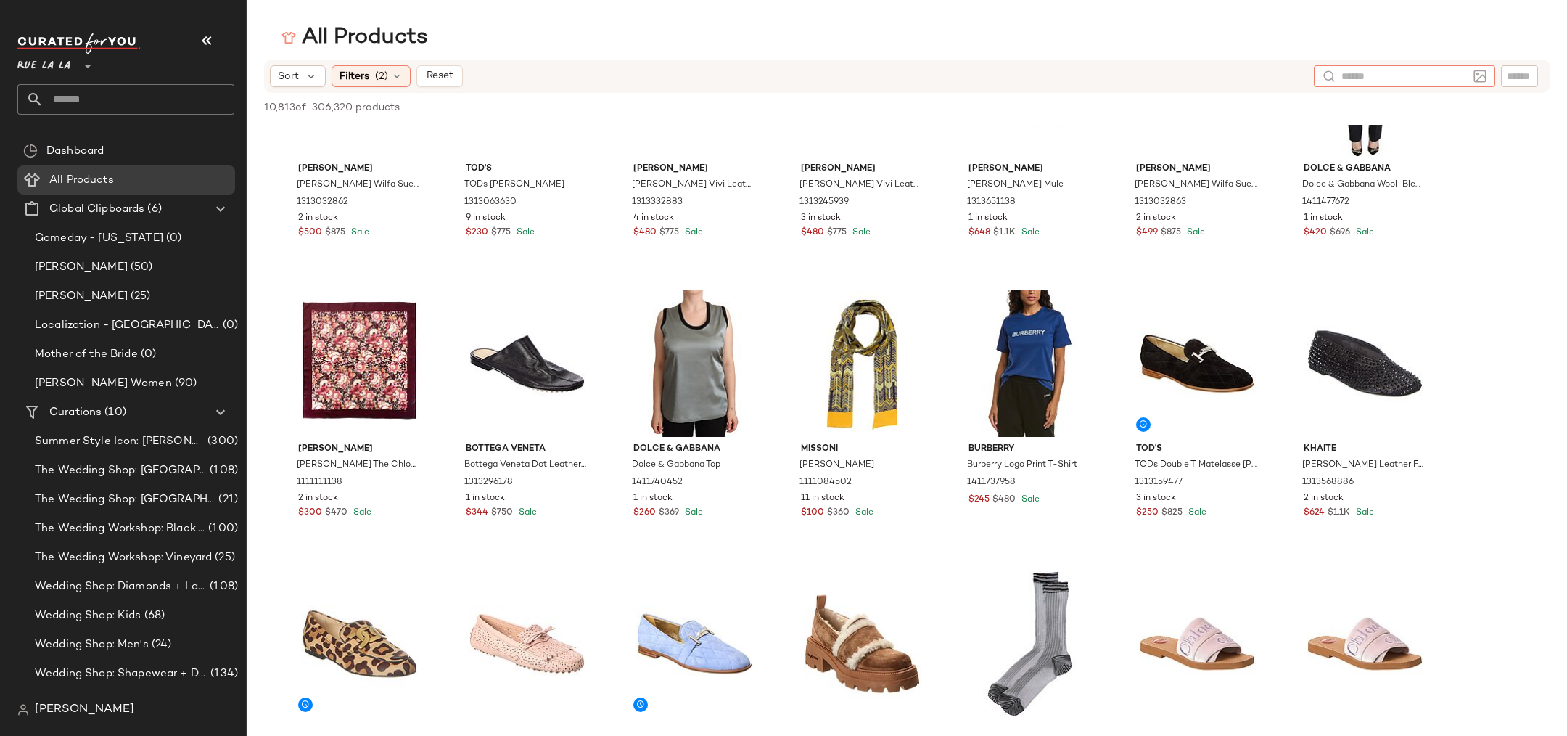
click at [1365, 74] on input "text" at bounding box center [1404, 76] width 126 height 15
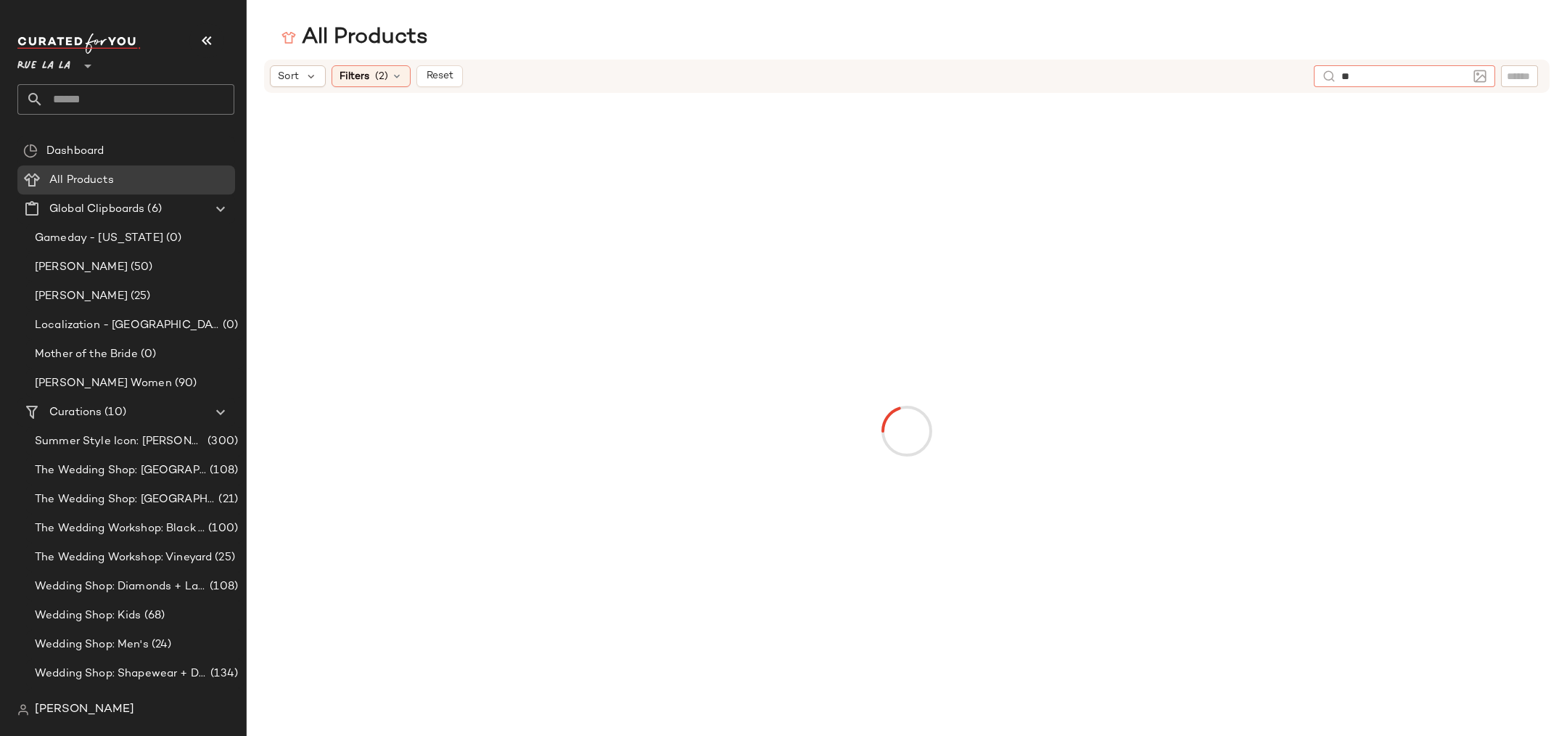
type input "***"
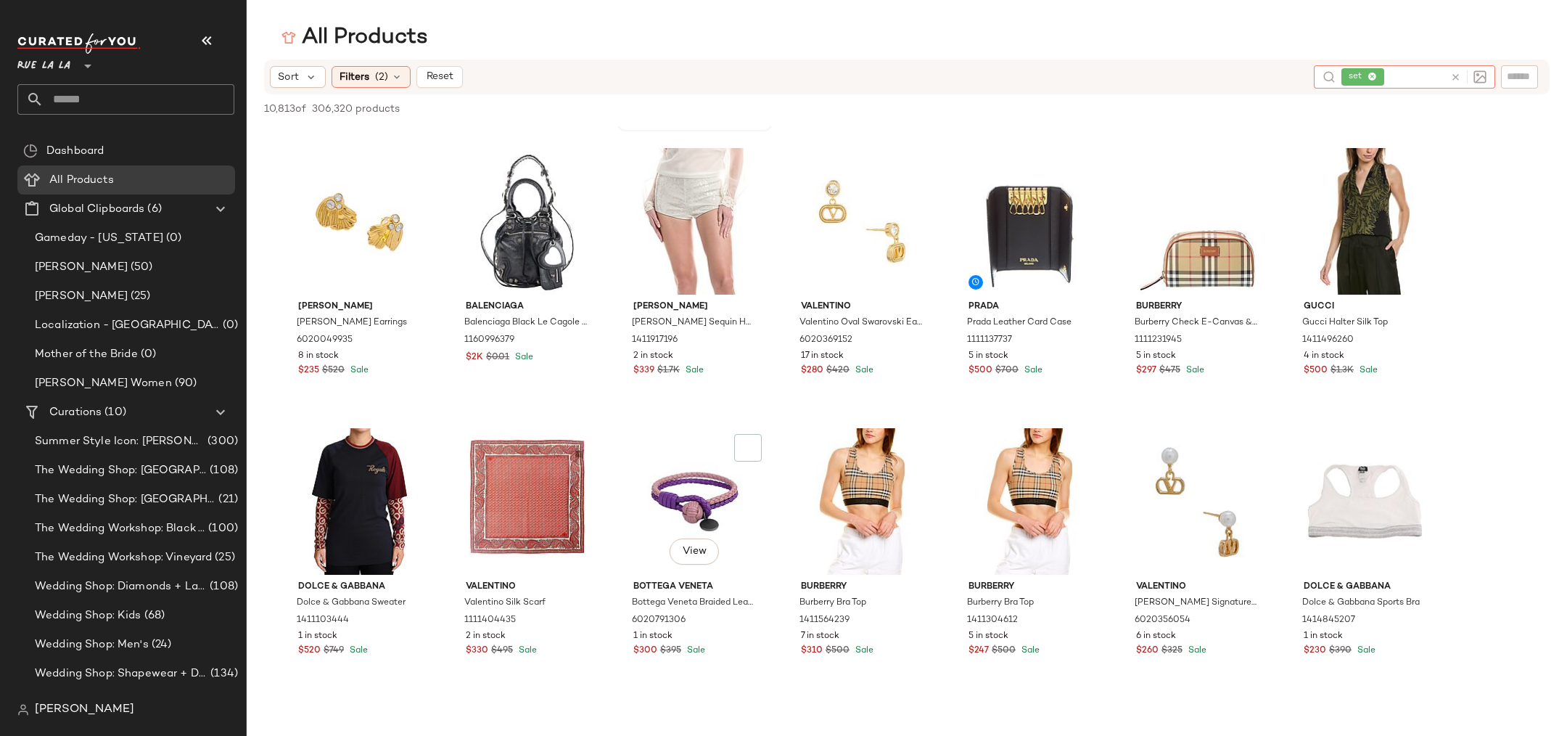
scroll to position [1503, 0]
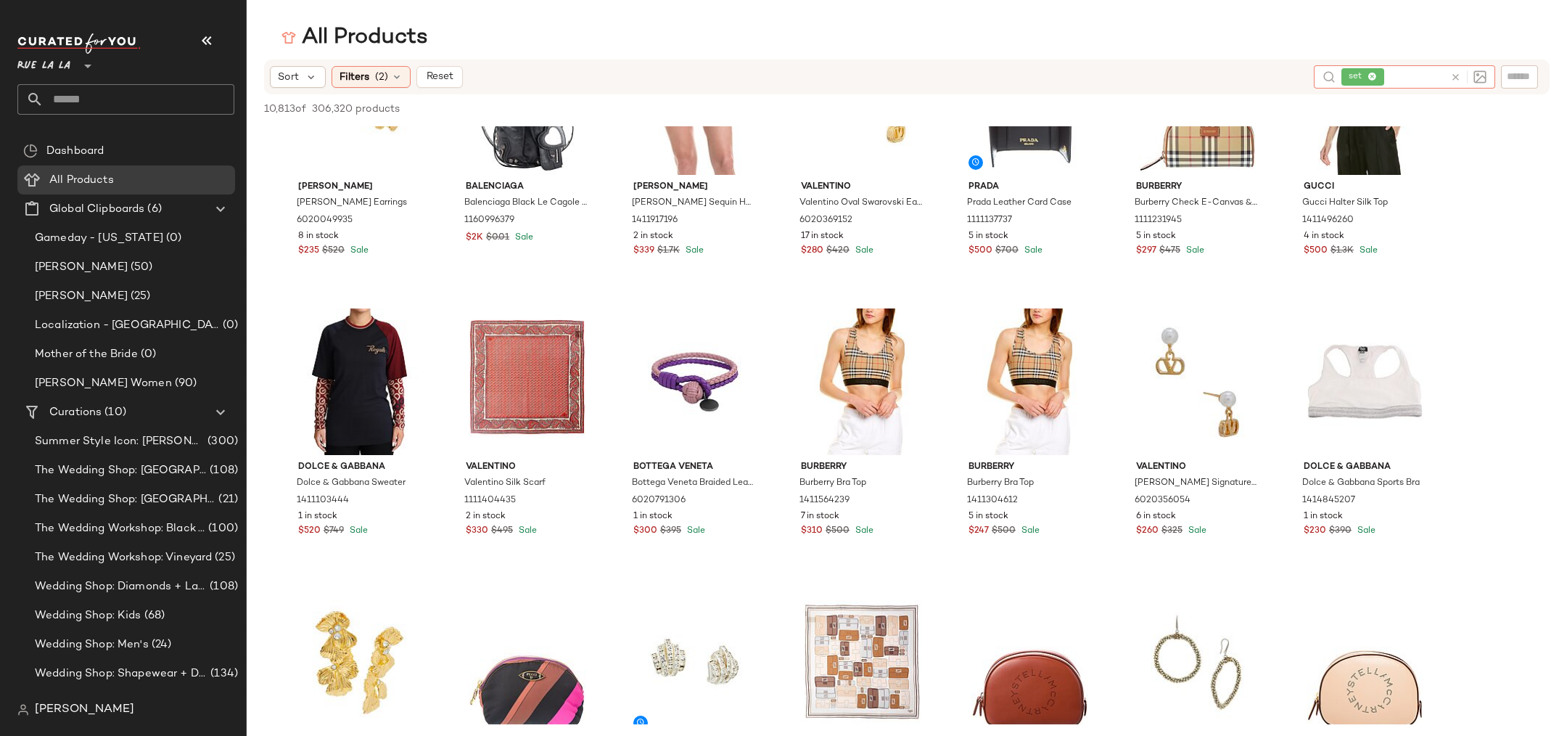
click at [1375, 78] on icon at bounding box center [1372, 77] width 9 height 9
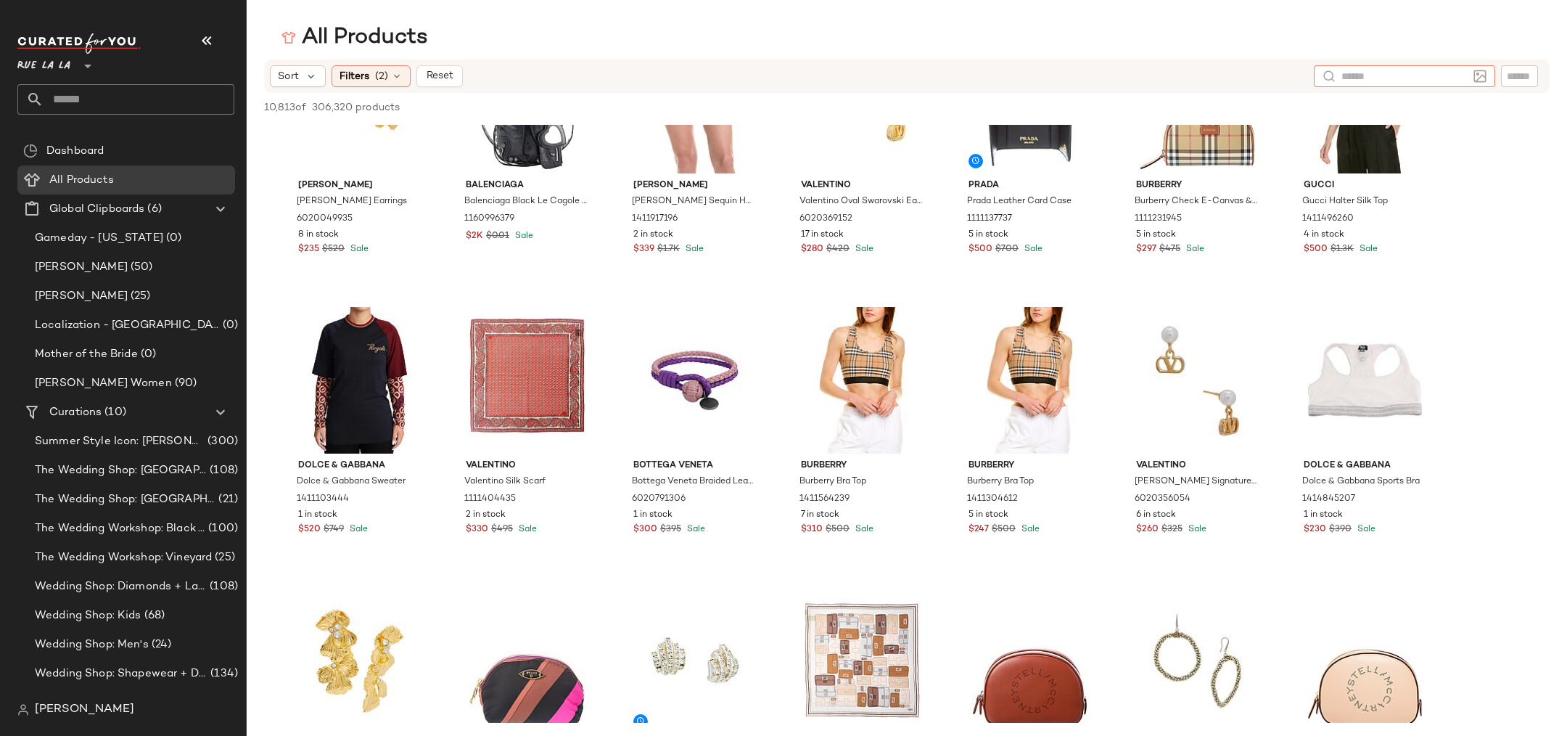
click at [1376, 77] on input "text" at bounding box center [1404, 76] width 126 height 15
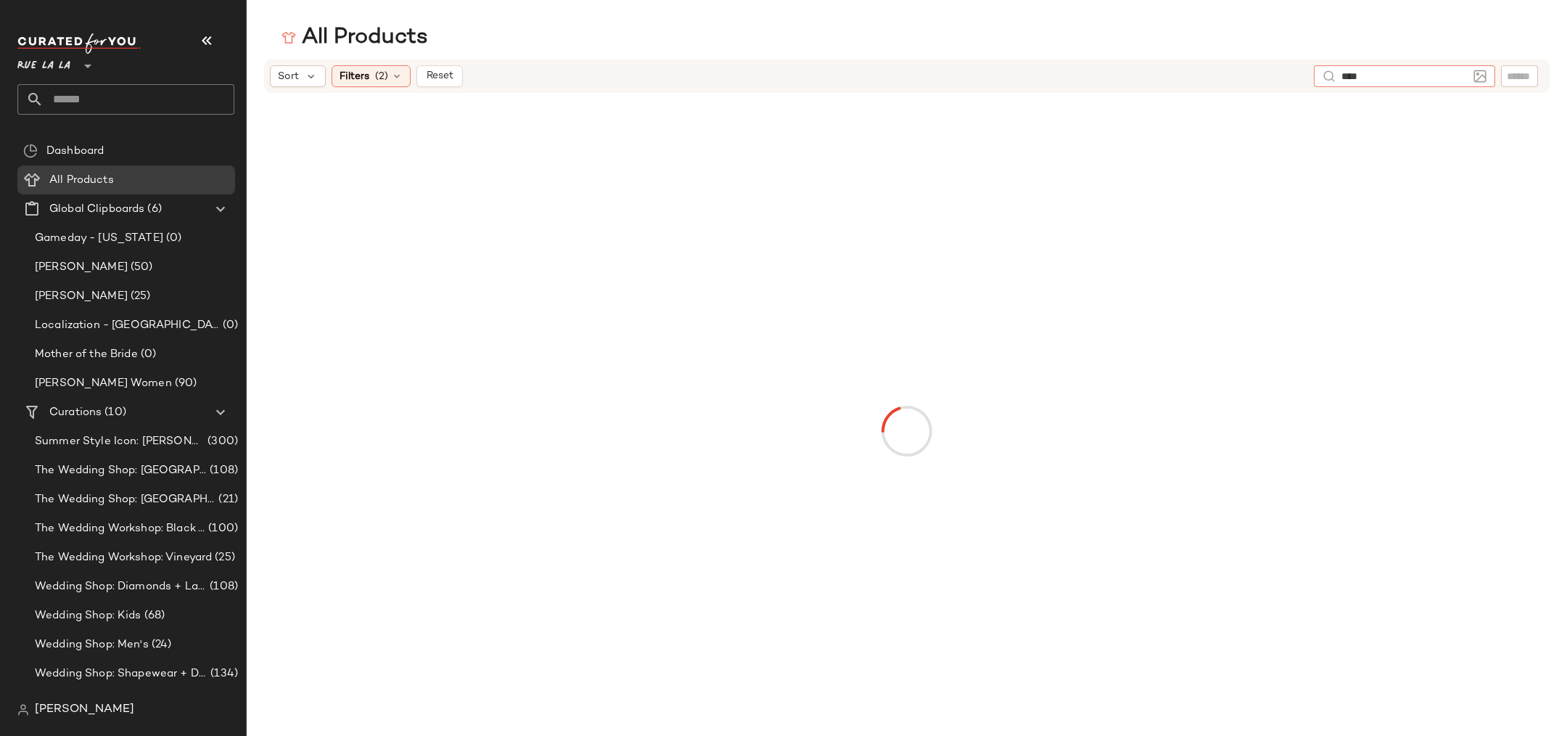
type input "*****"
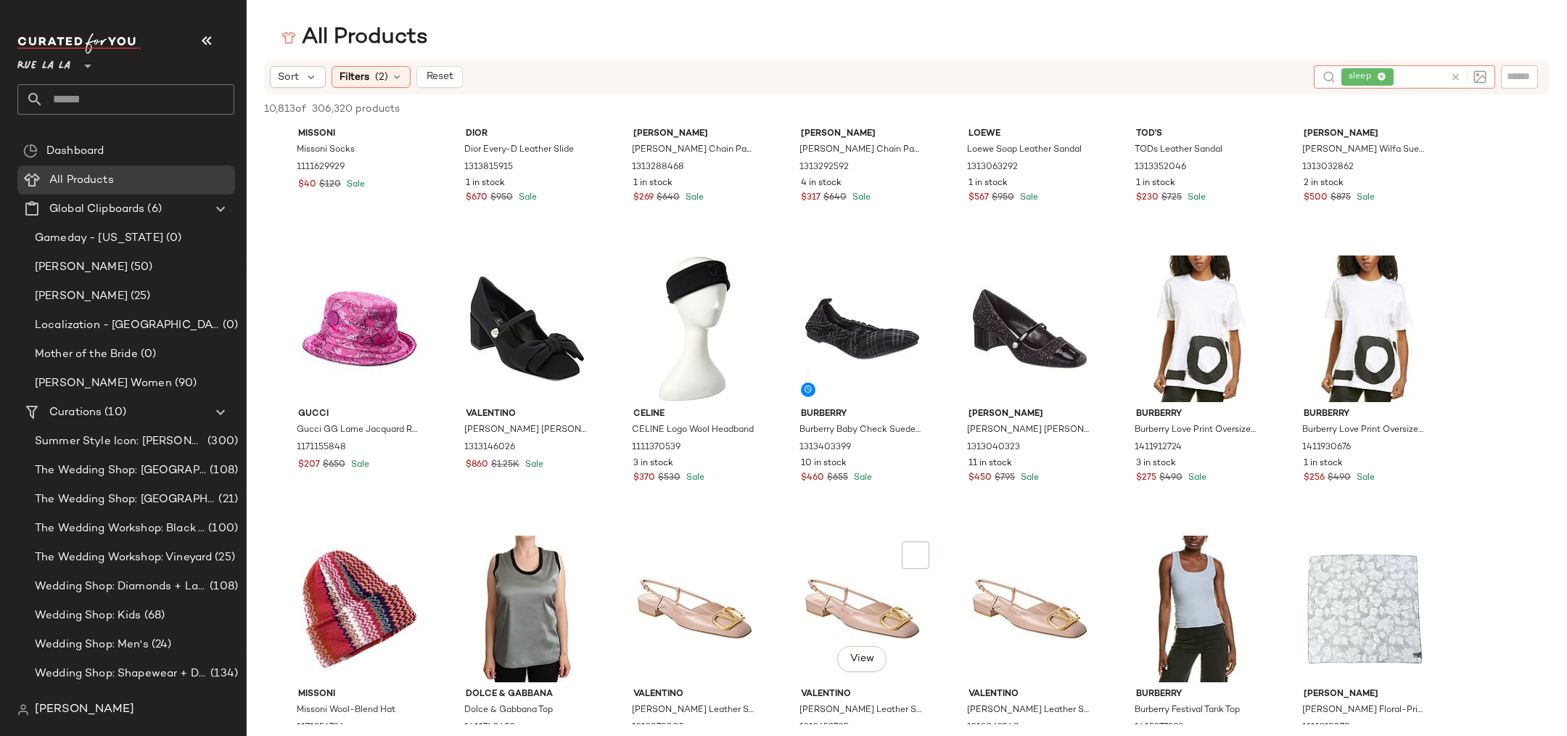
scroll to position [8478, 0]
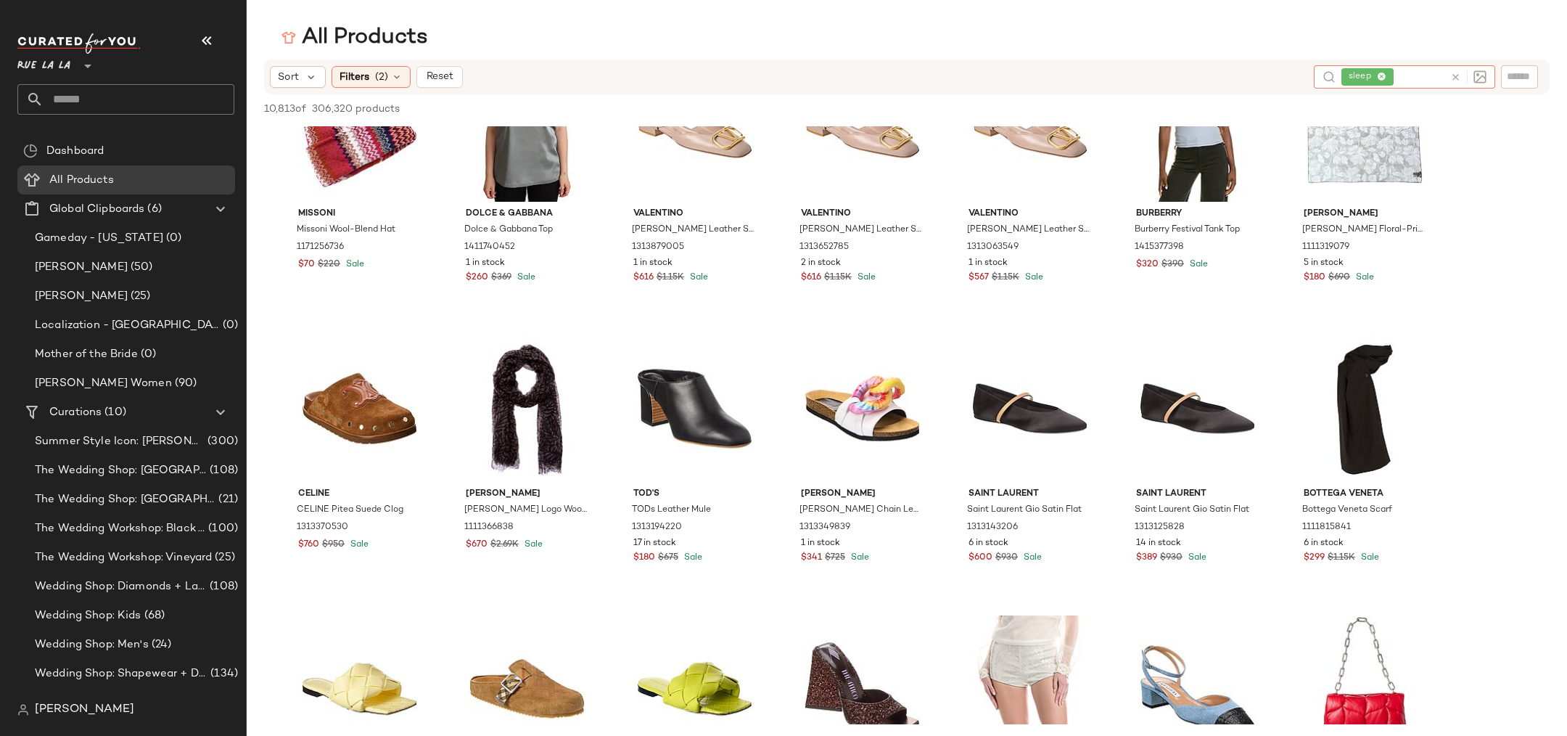
click at [1386, 78] on icon at bounding box center [1381, 77] width 9 height 9
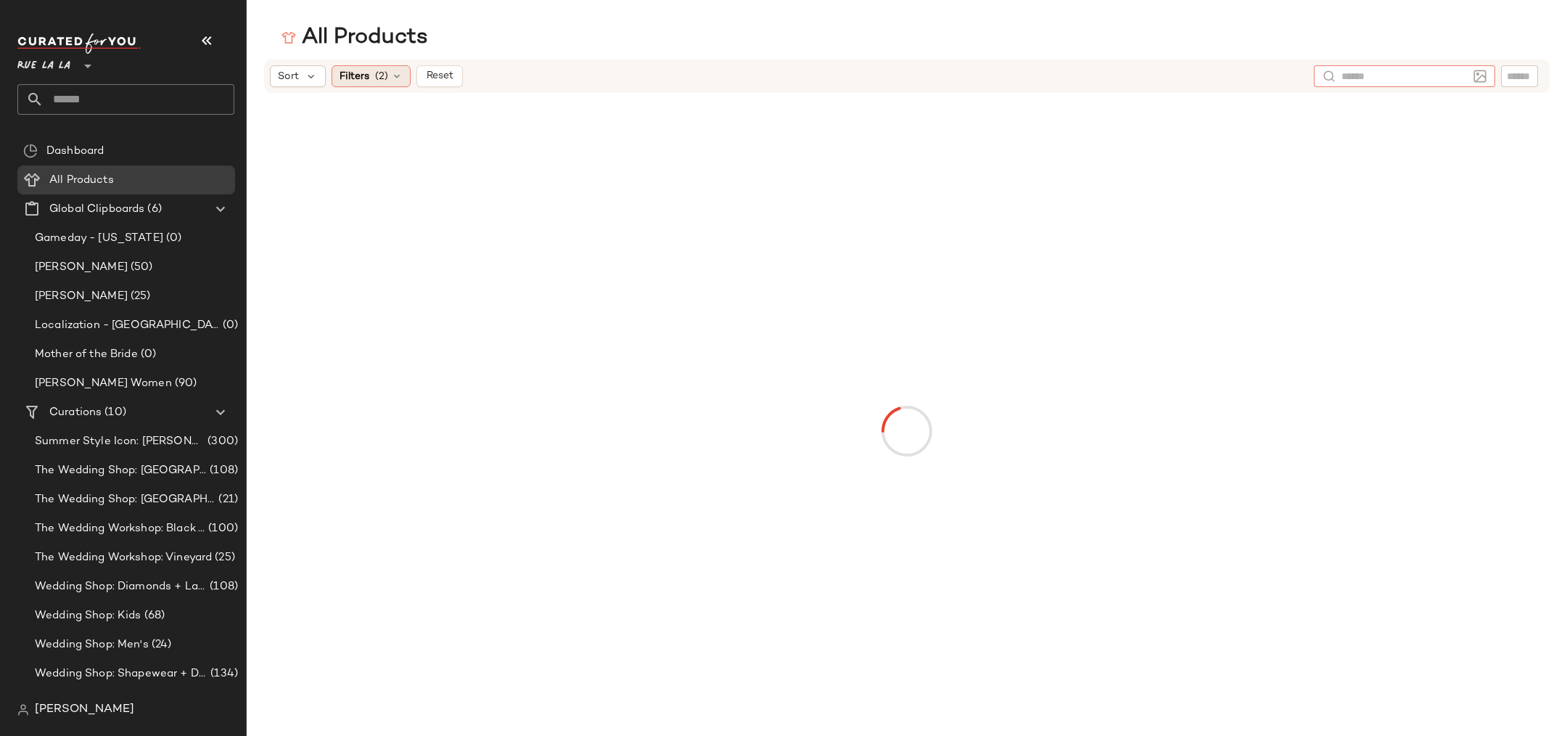
click at [384, 77] on span "(2)" at bounding box center [381, 76] width 13 height 15
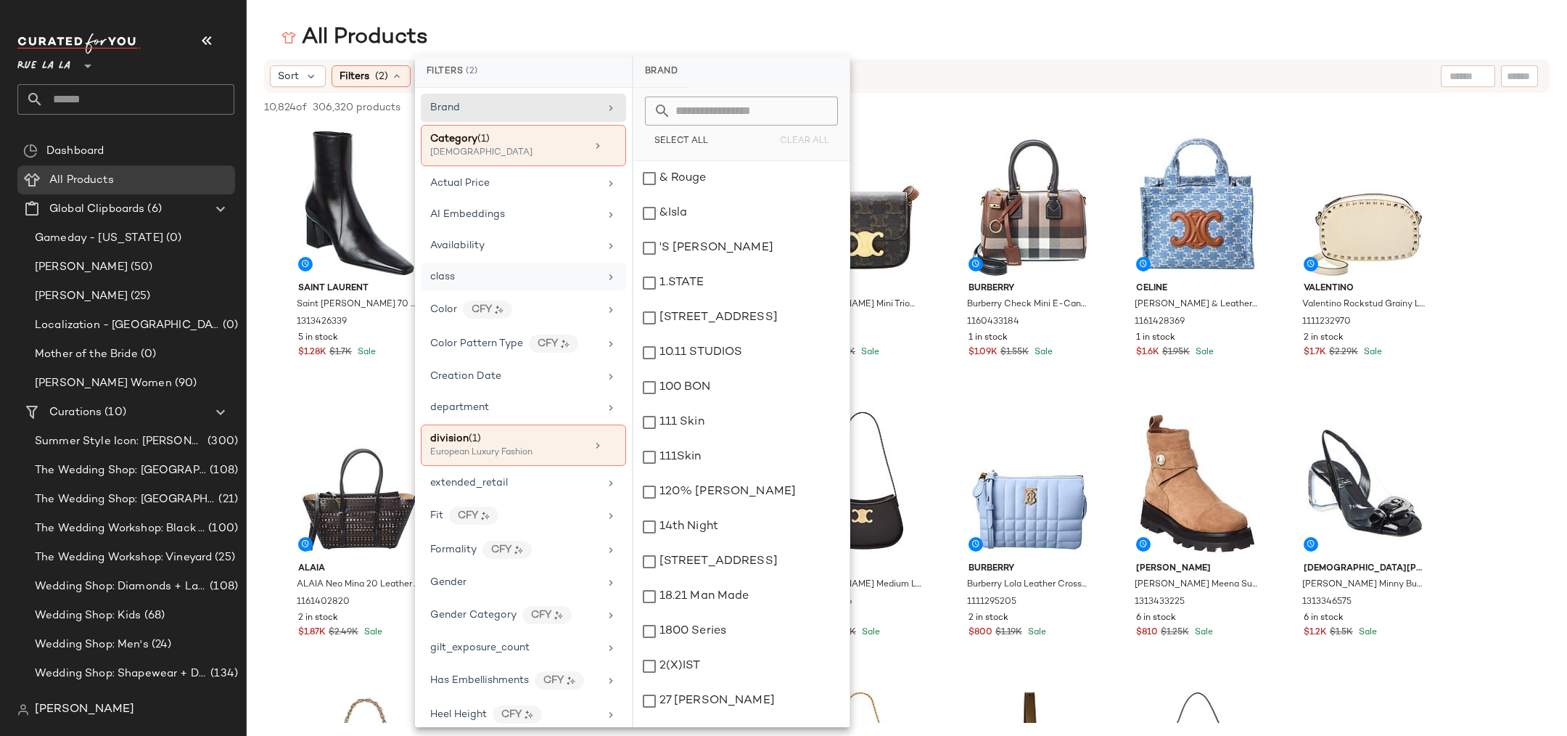
click at [462, 269] on div "class" at bounding box center [514, 276] width 169 height 15
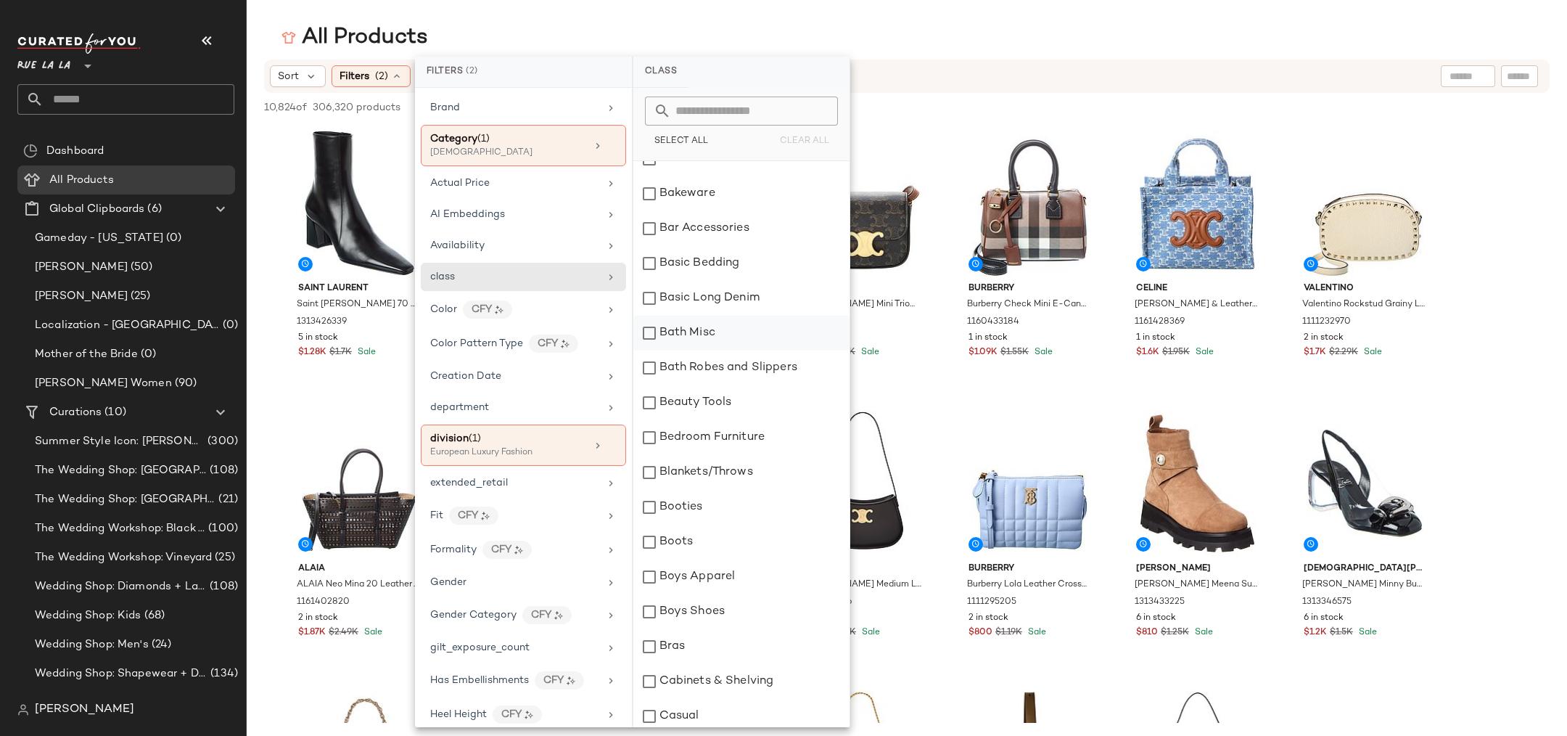
scroll to position [48, 0]
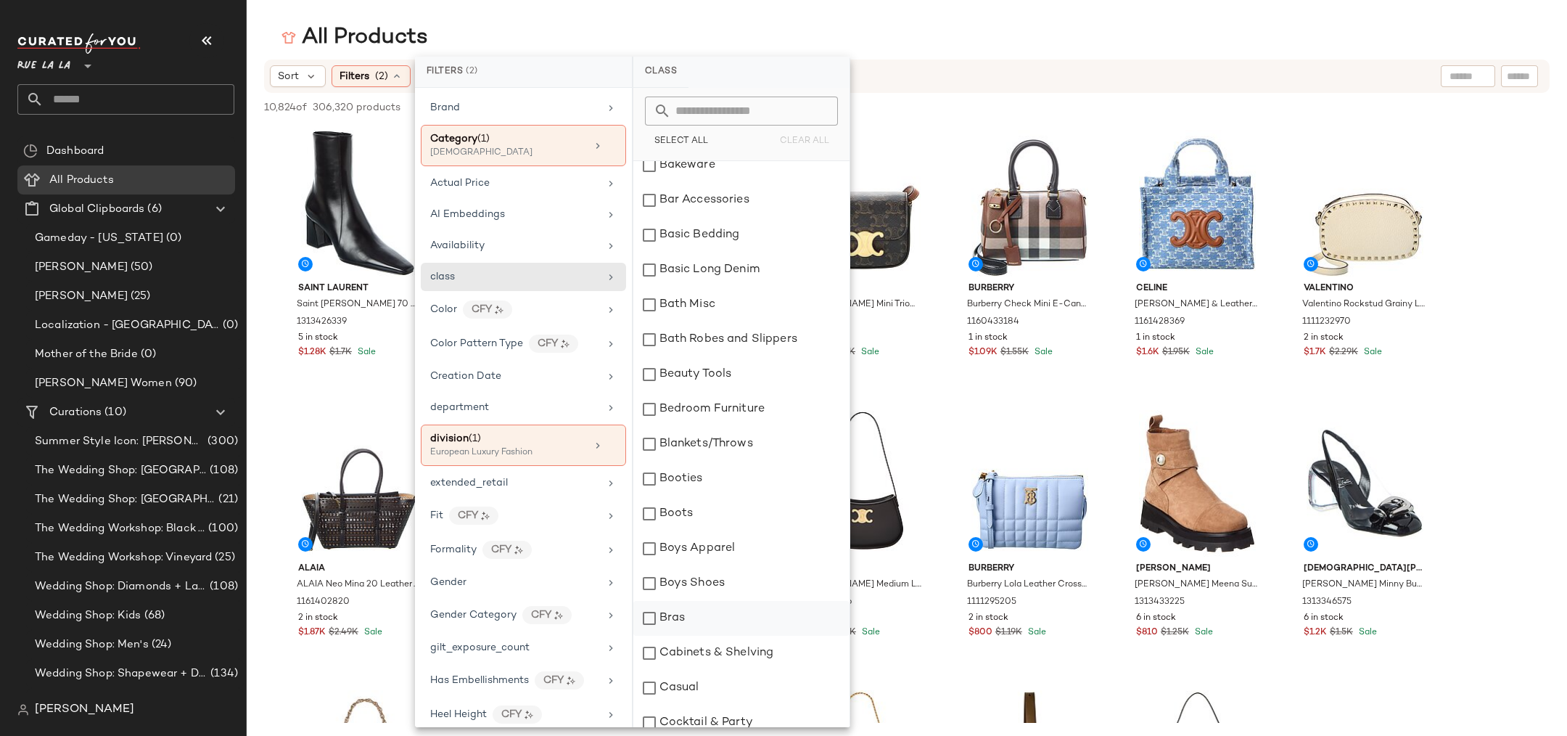
click at [676, 611] on div "Bras" at bounding box center [741, 618] width 216 height 35
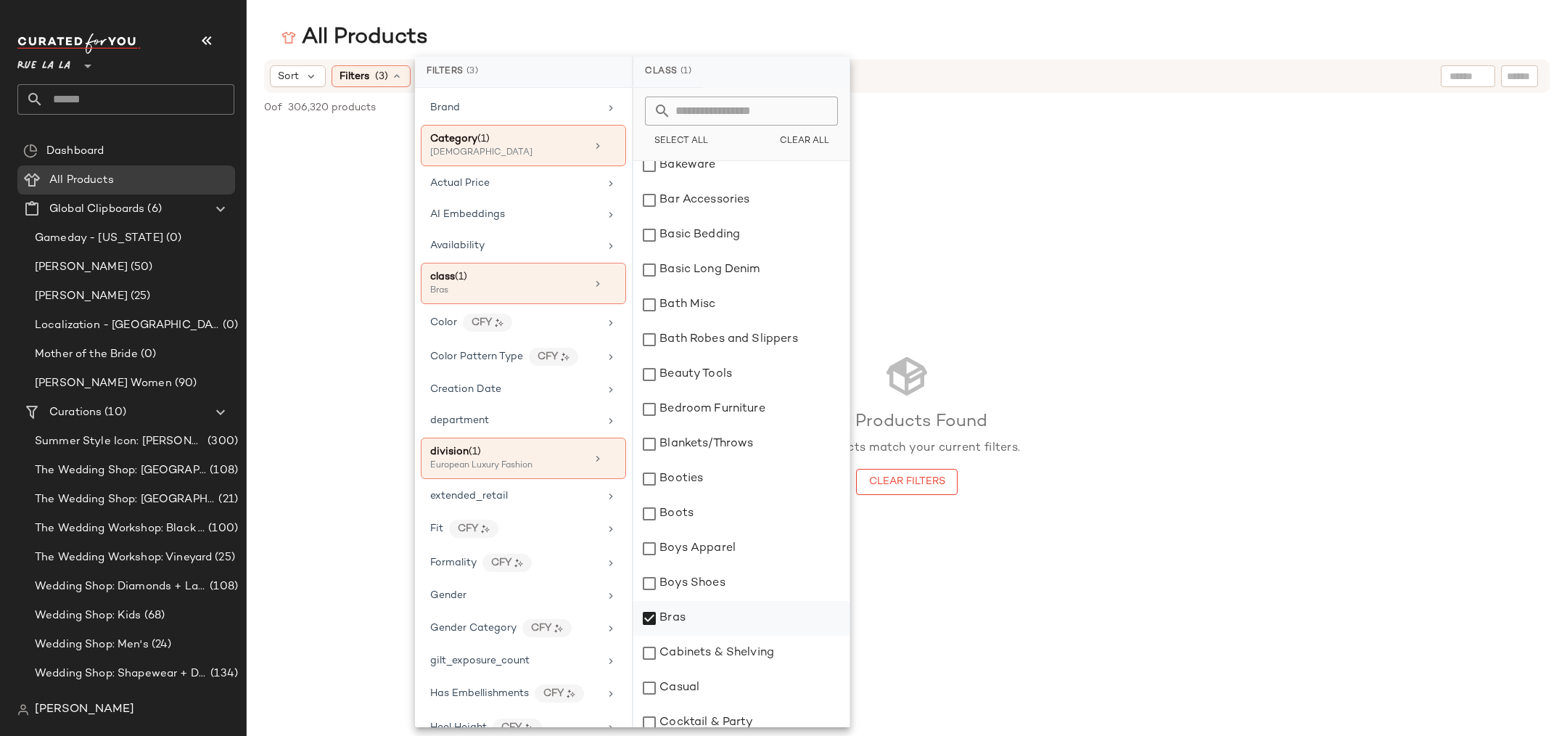
click at [670, 613] on div "Bras" at bounding box center [741, 618] width 216 height 35
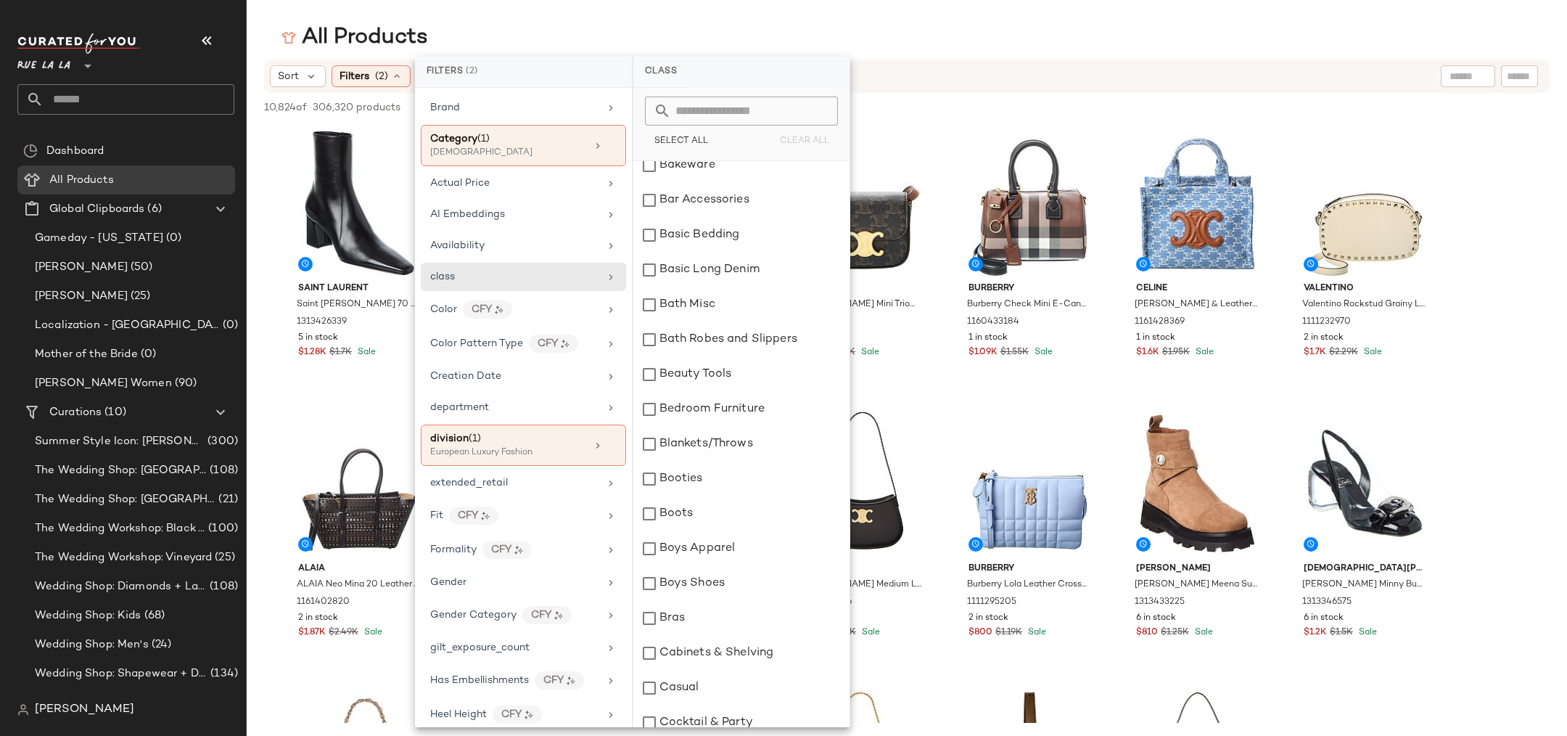
click at [689, 16] on main "All Products Sort Filters (2) Reset 10,824 of 306,320 products • 0 selected Des…" at bounding box center [783, 368] width 1567 height 736
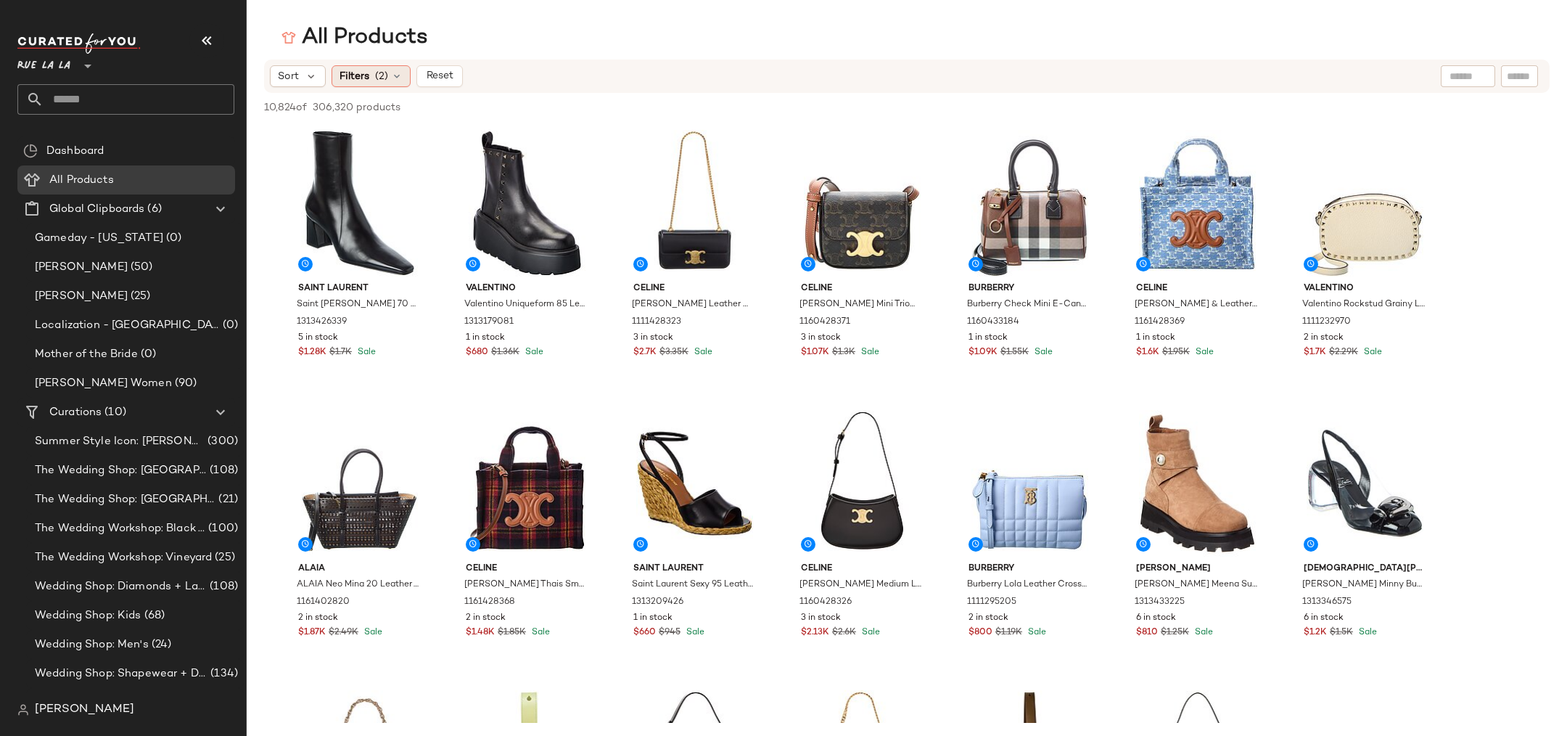
click at [357, 83] on span "Filters" at bounding box center [355, 76] width 30 height 15
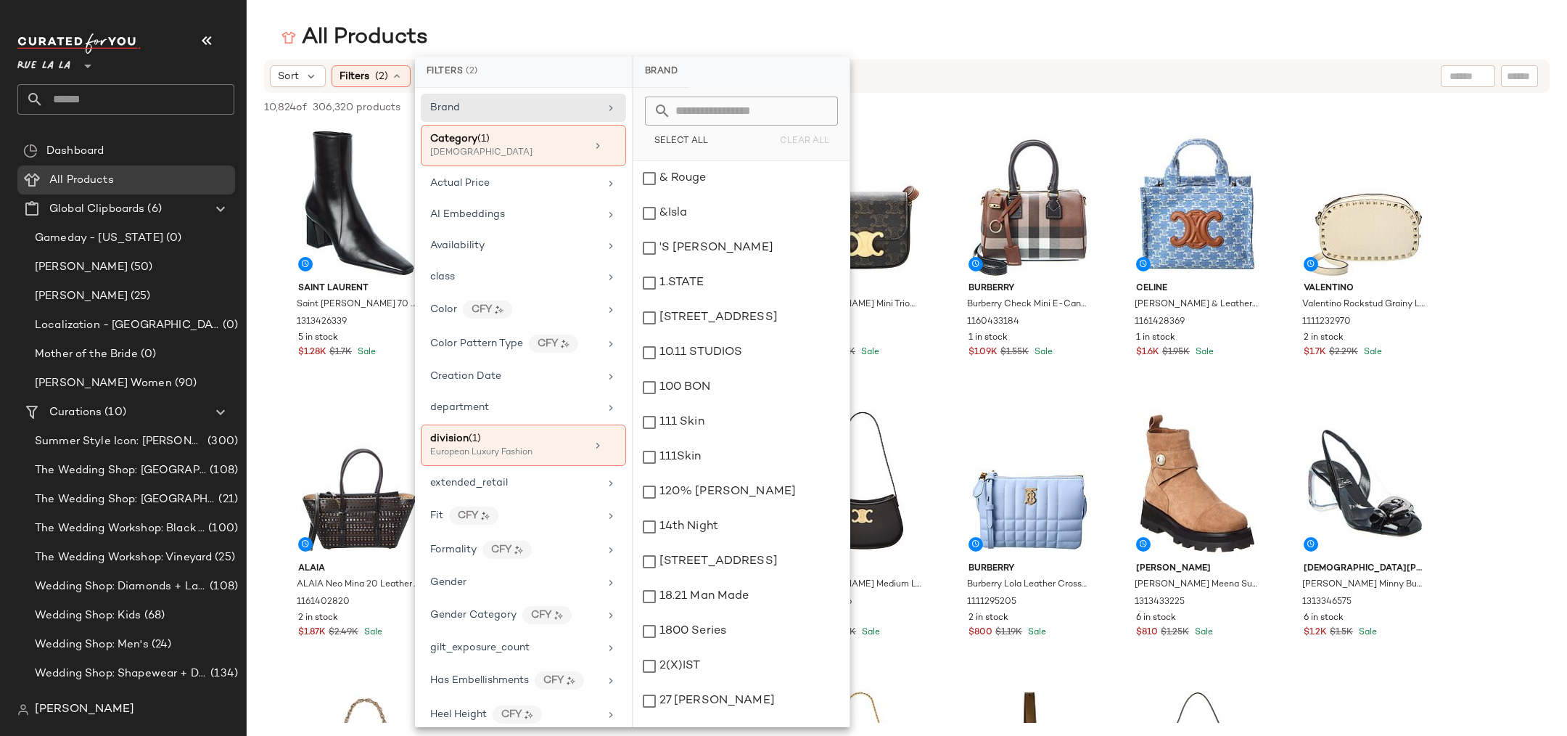
click at [469, 33] on div "All Products" at bounding box center [907, 37] width 1320 height 29
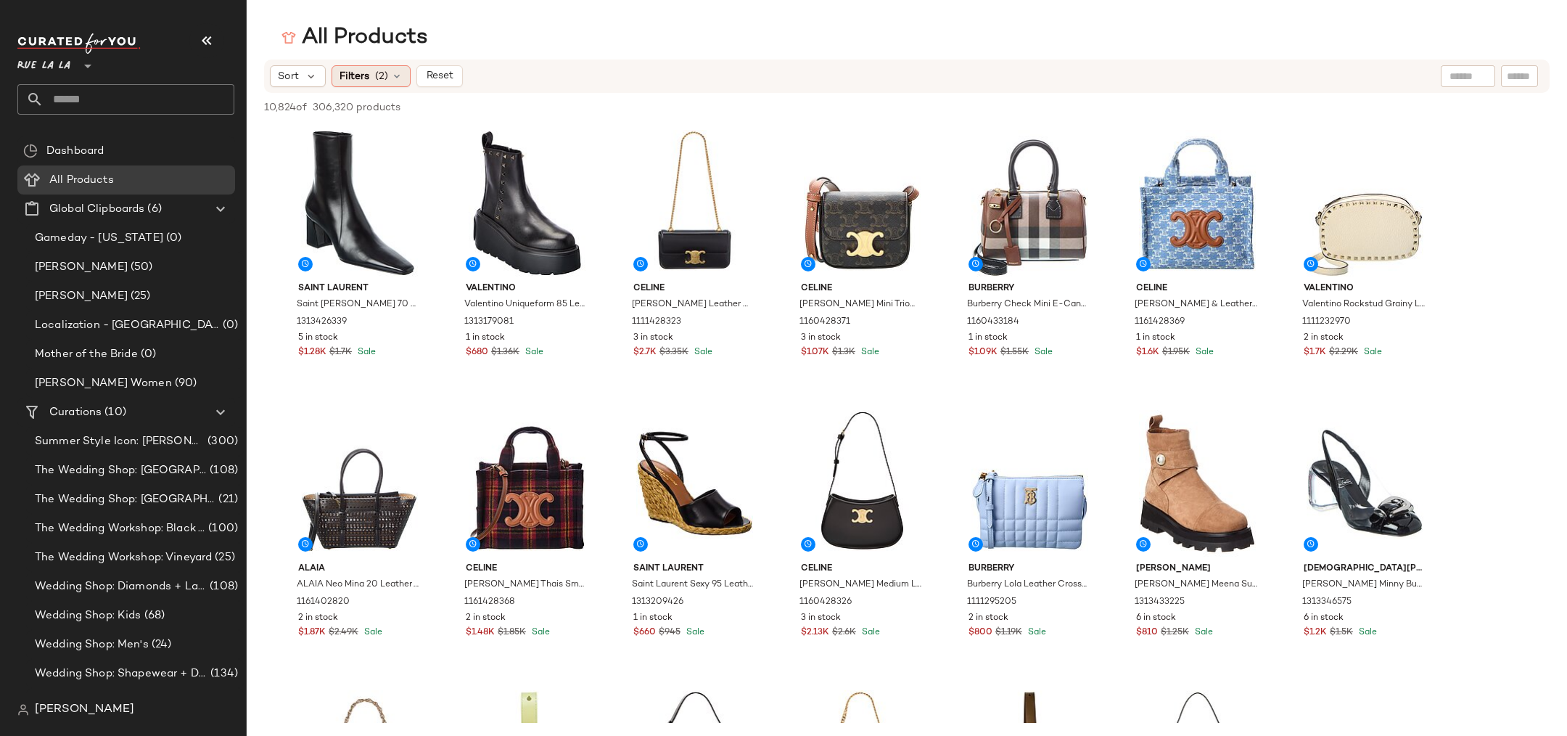
click at [342, 79] on span "Filters" at bounding box center [355, 76] width 30 height 15
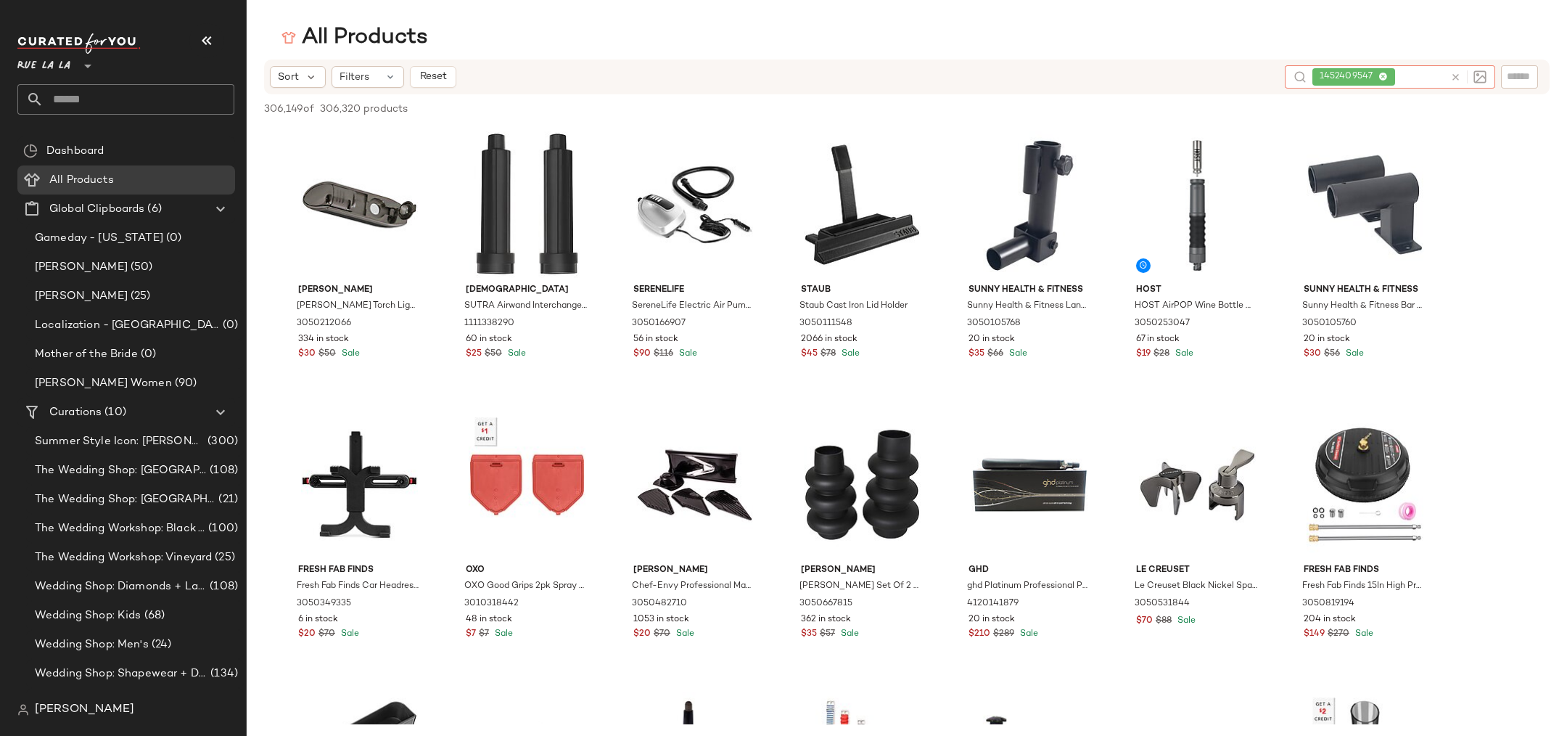
click at [1390, 76] on span "1452409547" at bounding box center [1353, 76] width 83 height 17
click at [1387, 77] on icon at bounding box center [1382, 77] width 9 height 9
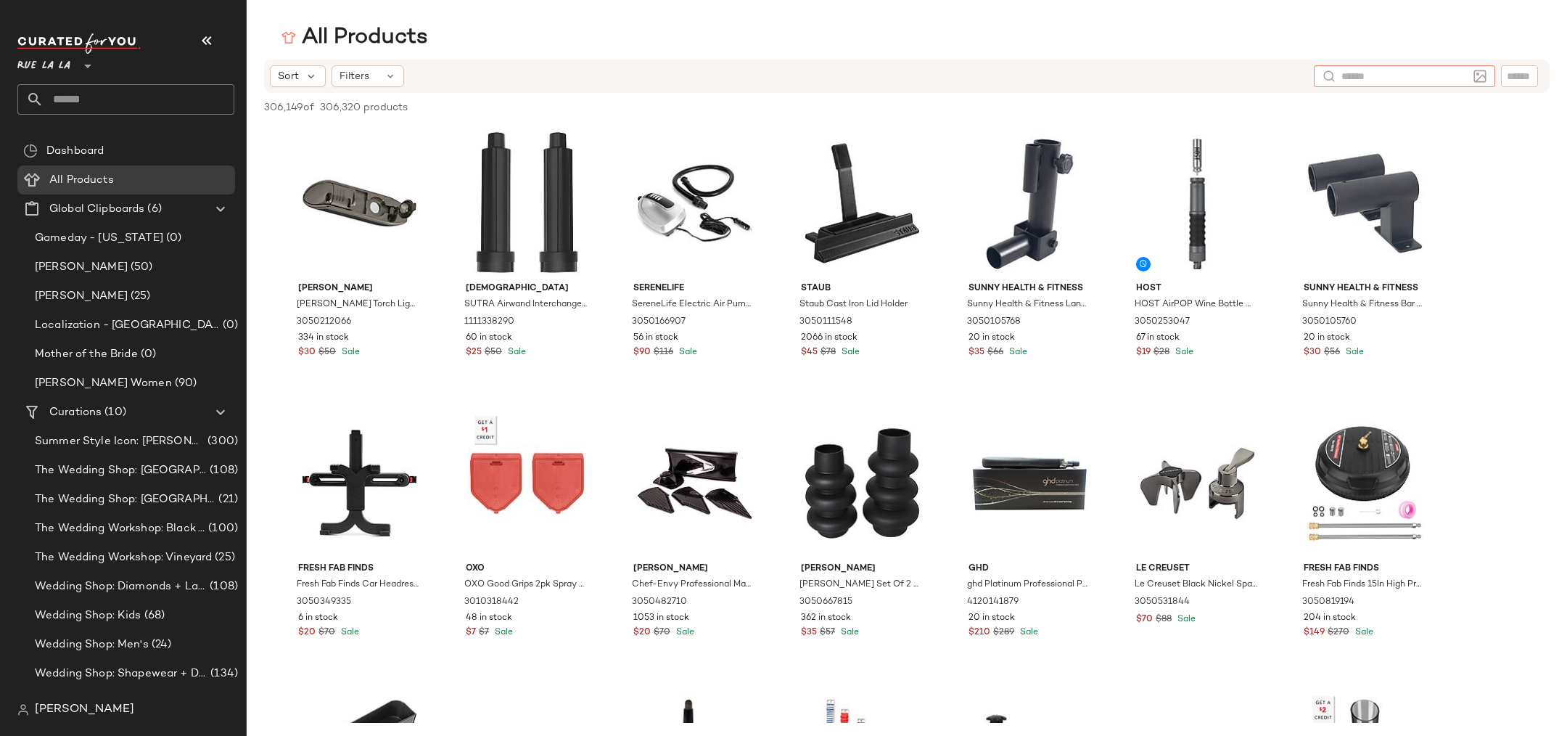
click at [1362, 74] on input "text" at bounding box center [1404, 76] width 126 height 15
paste input "**********"
type input "**********"
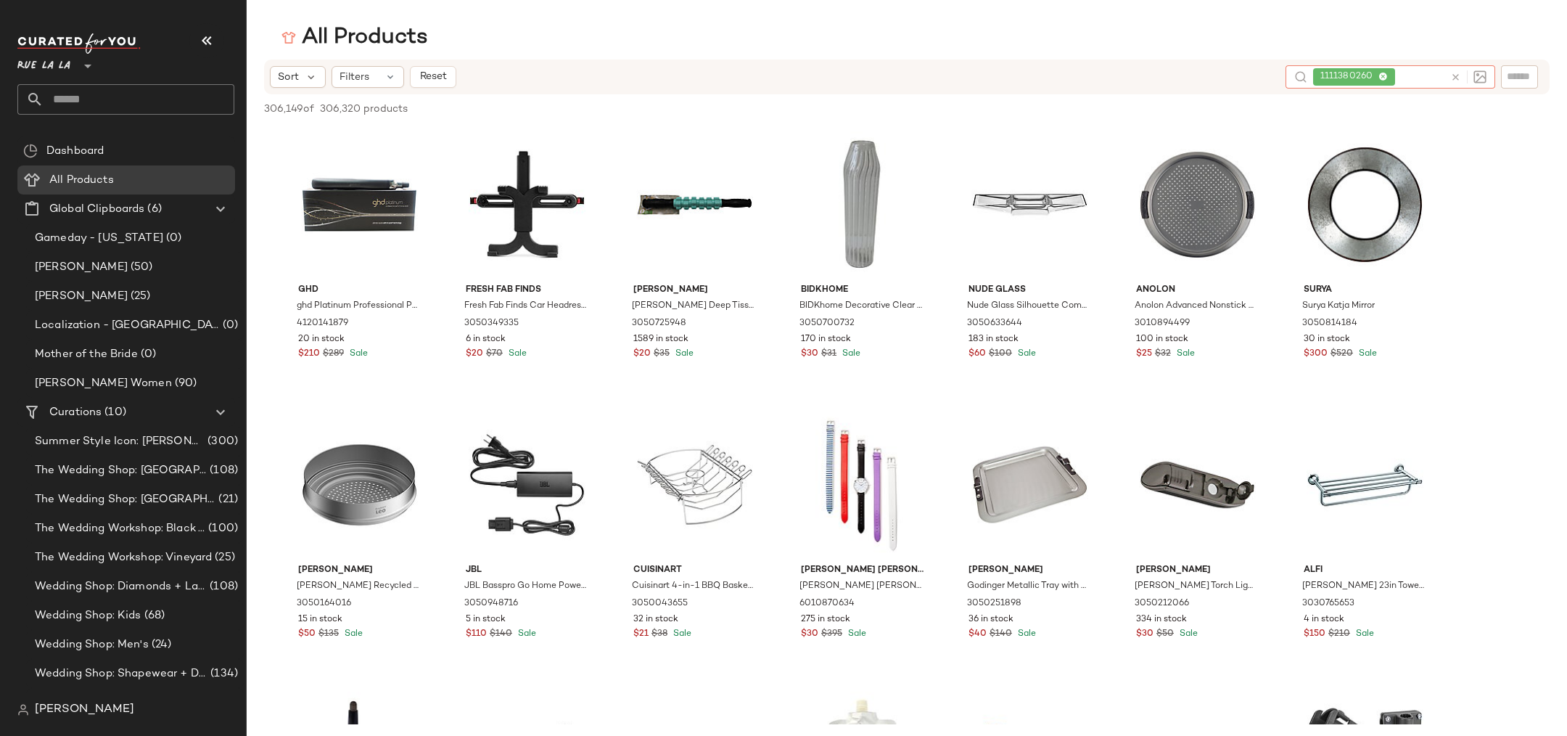
click at [1388, 75] on span "1111380260" at bounding box center [1354, 76] width 82 height 17
click at [1385, 76] on icon at bounding box center [1382, 77] width 9 height 9
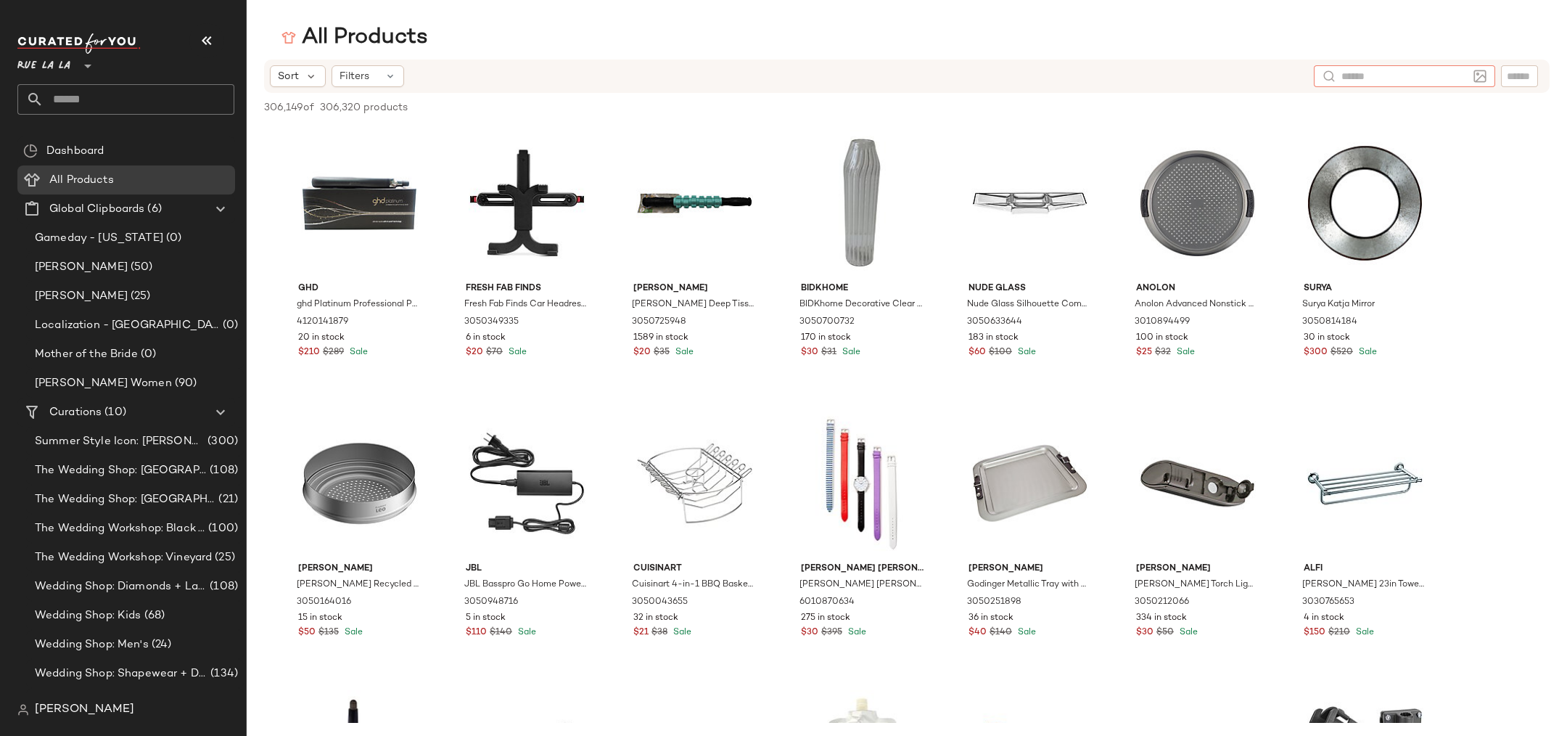
click at [1377, 77] on input "text" at bounding box center [1404, 76] width 126 height 15
paste input "**********"
type input "**********"
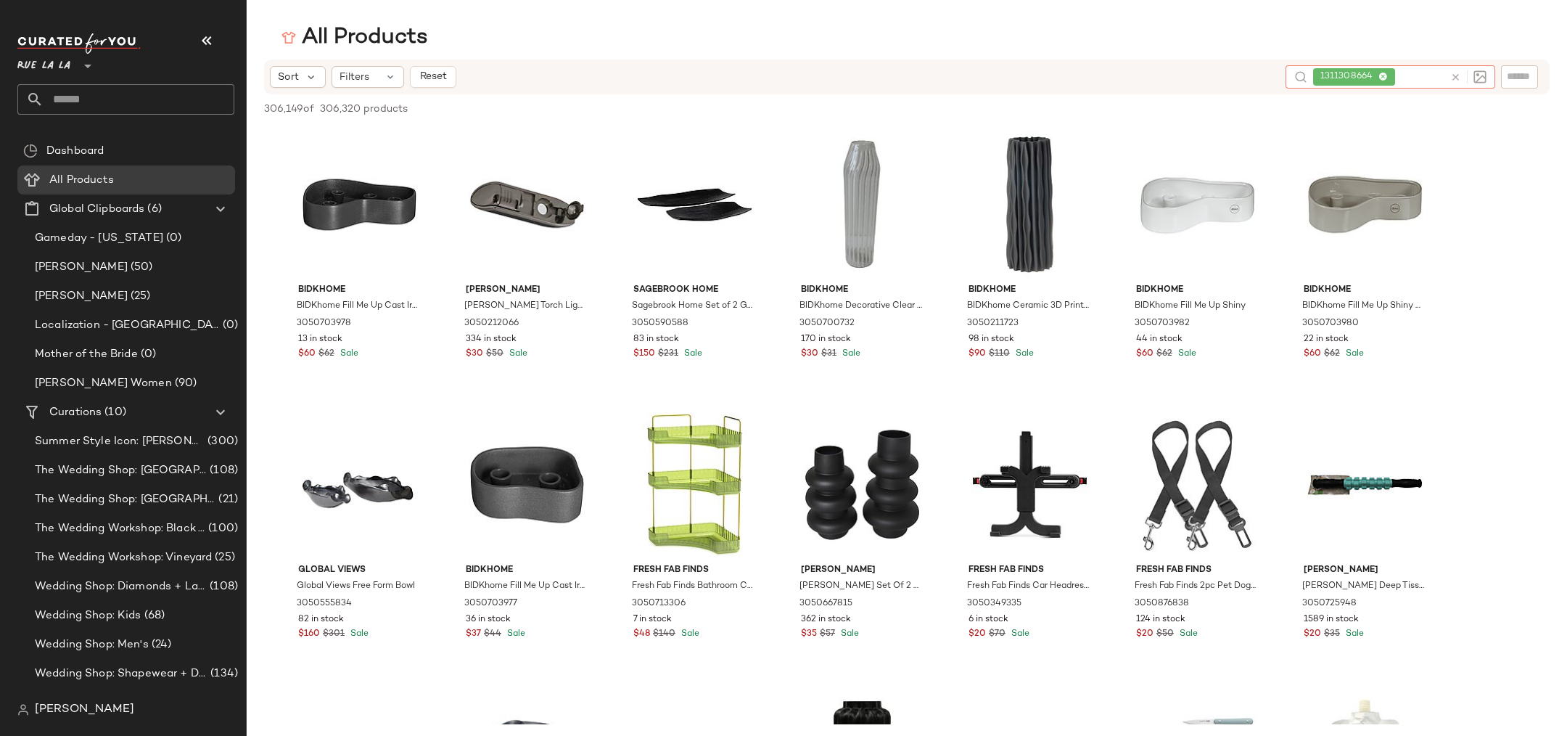
click at [1384, 79] on icon at bounding box center [1382, 77] width 9 height 9
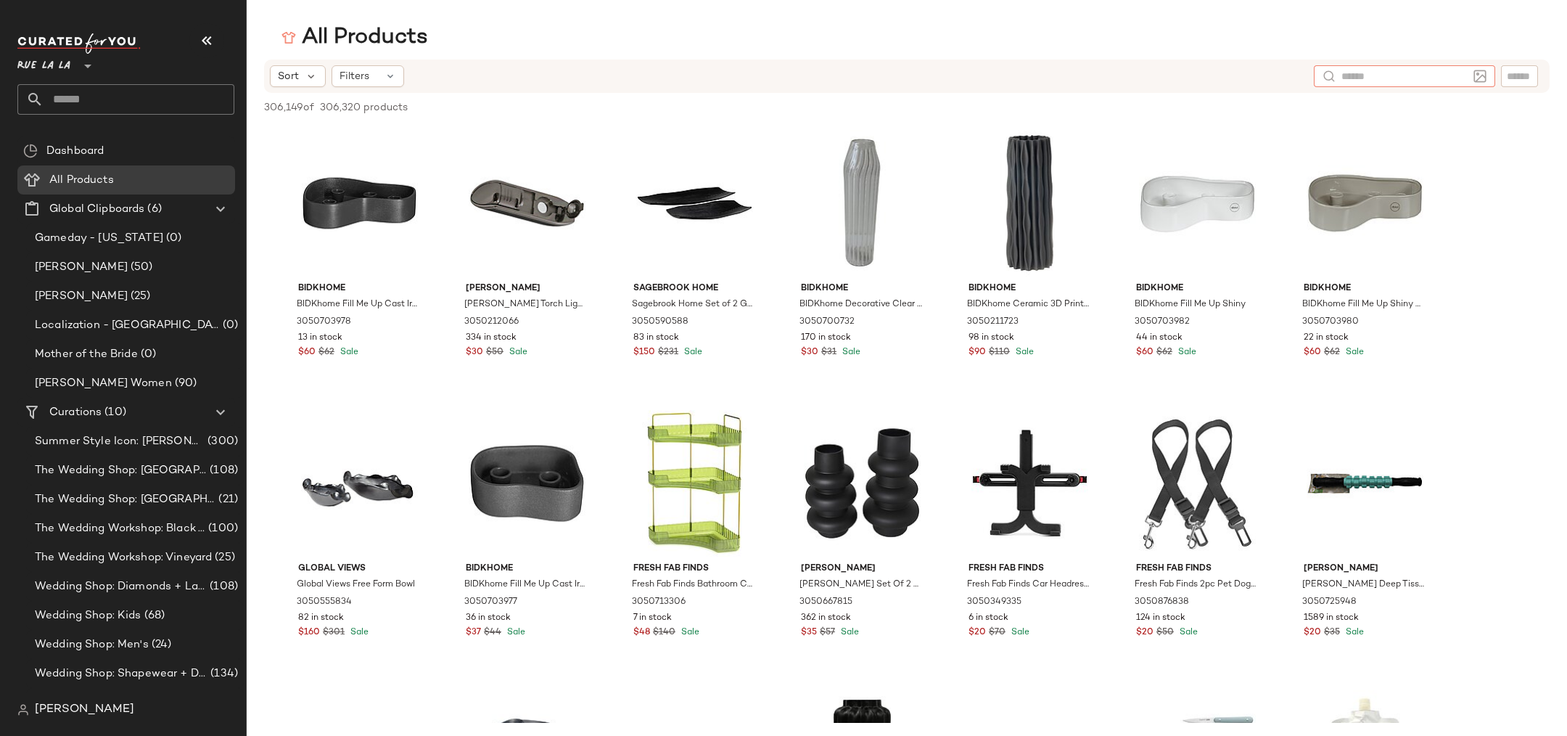
click at [1355, 75] on input "text" at bounding box center [1404, 76] width 126 height 15
paste input "**********"
type input "**********"
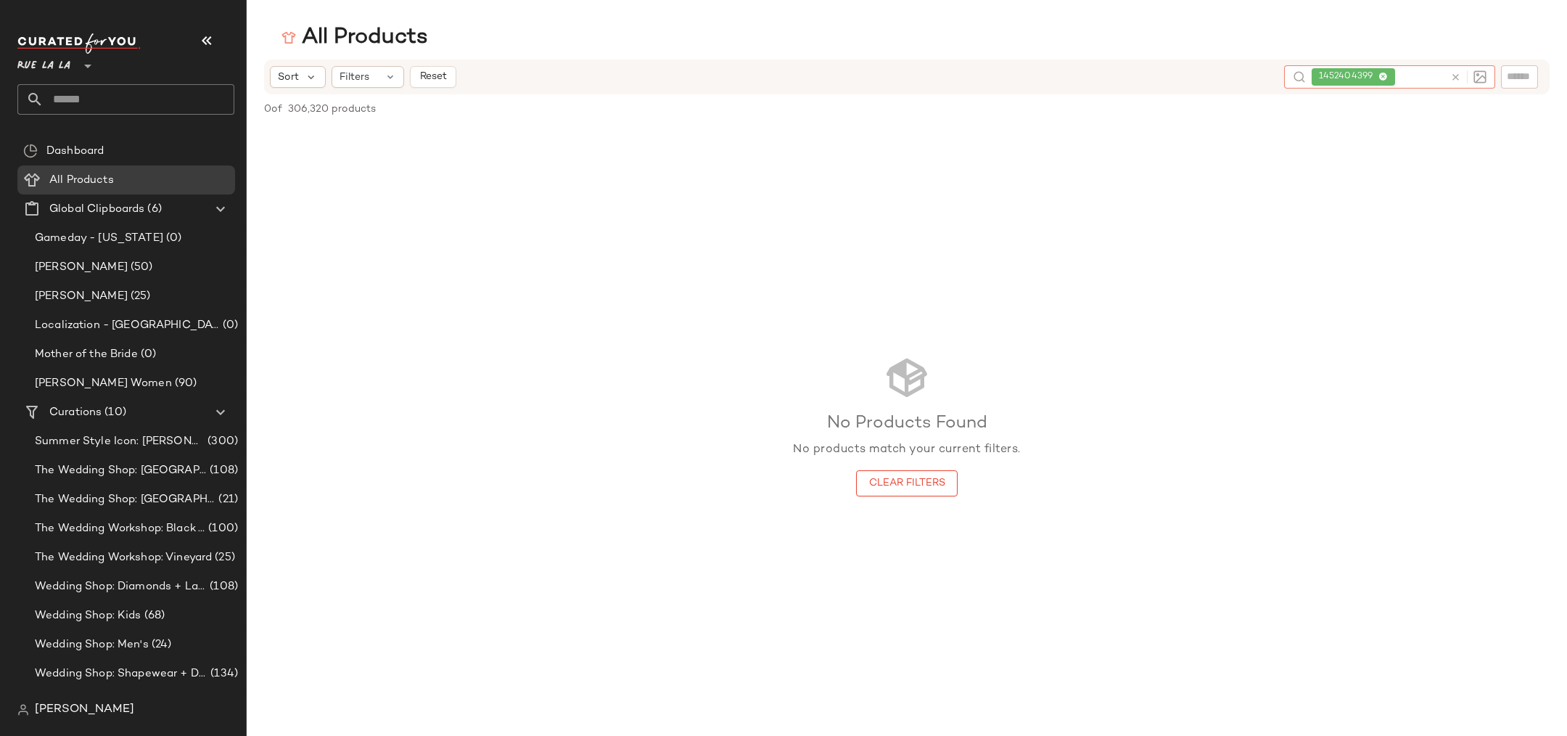
click at [1385, 78] on icon at bounding box center [1382, 77] width 9 height 9
click at [1376, 78] on input "text" at bounding box center [1404, 76] width 126 height 15
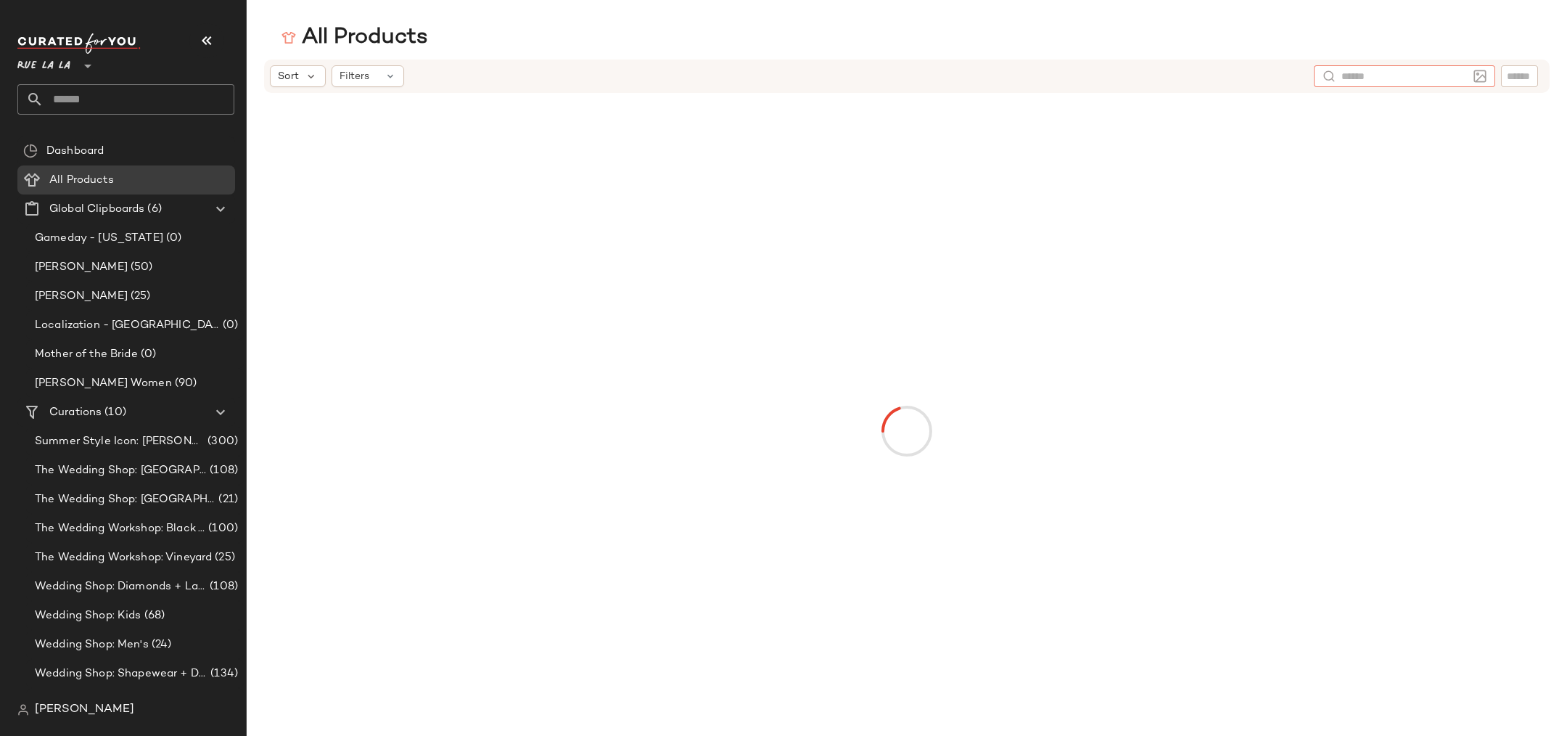
paste input "**********"
type input "**********"
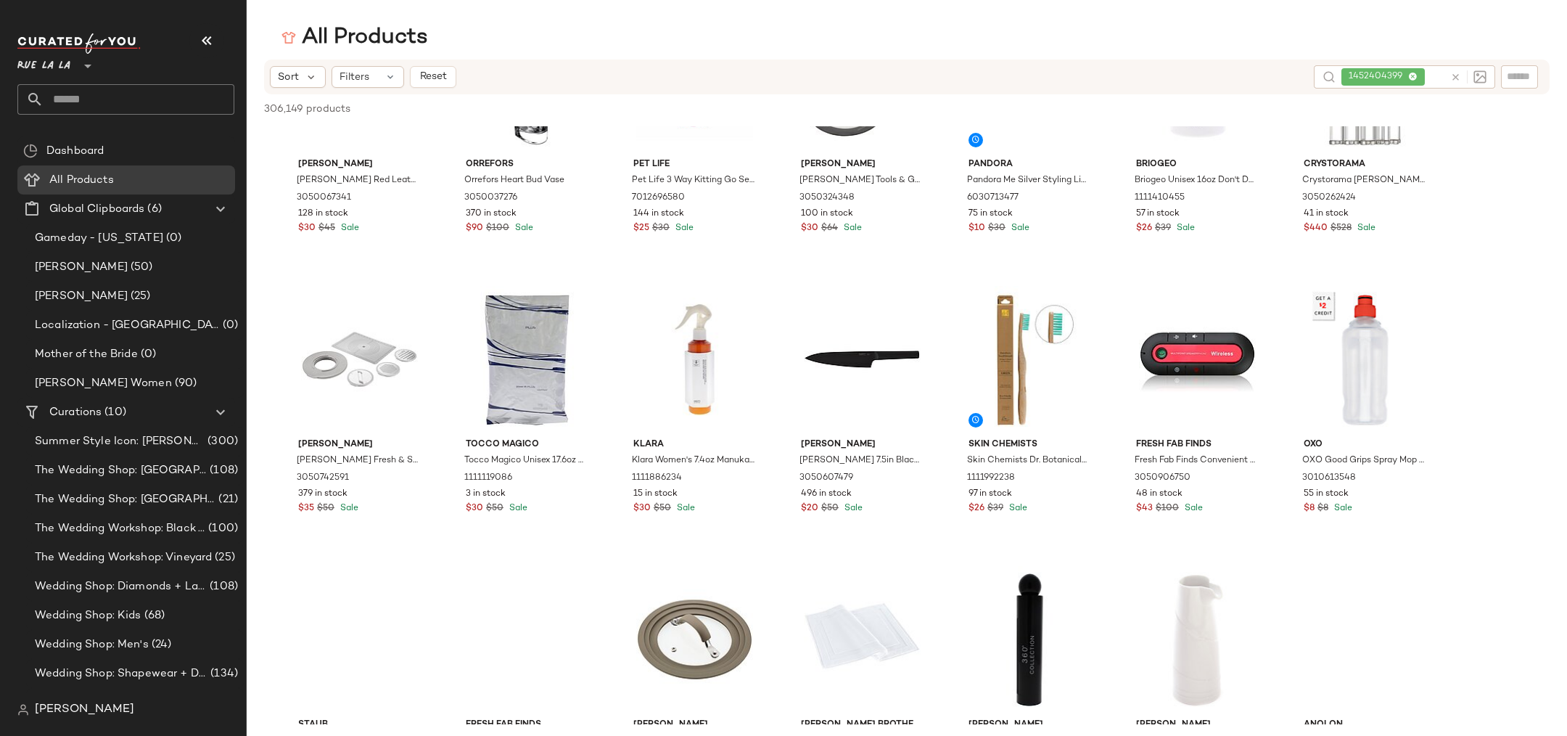
scroll to position [1380, 0]
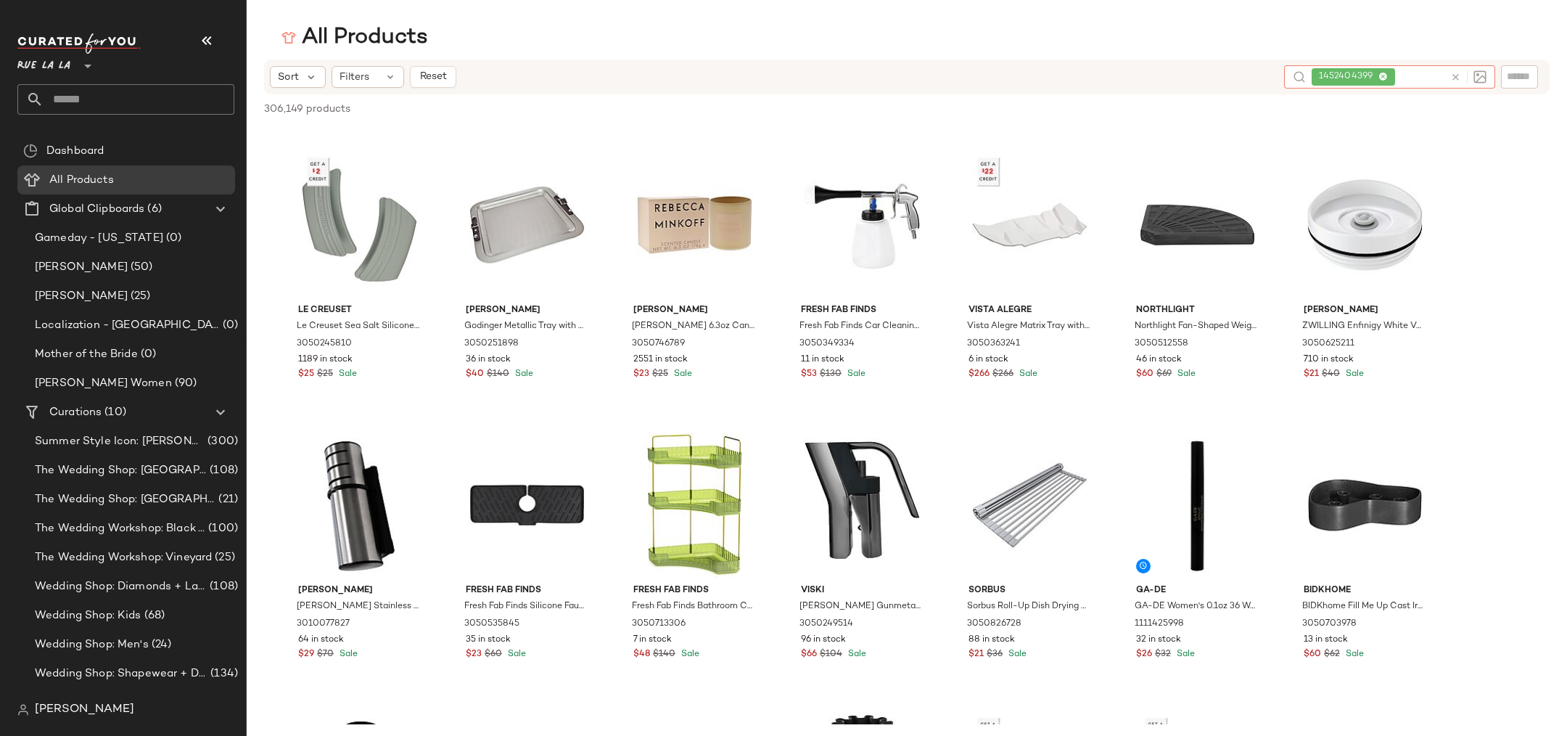
click at [1390, 77] on span "1452404399" at bounding box center [1353, 76] width 83 height 17
click at [1386, 77] on icon at bounding box center [1382, 77] width 9 height 9
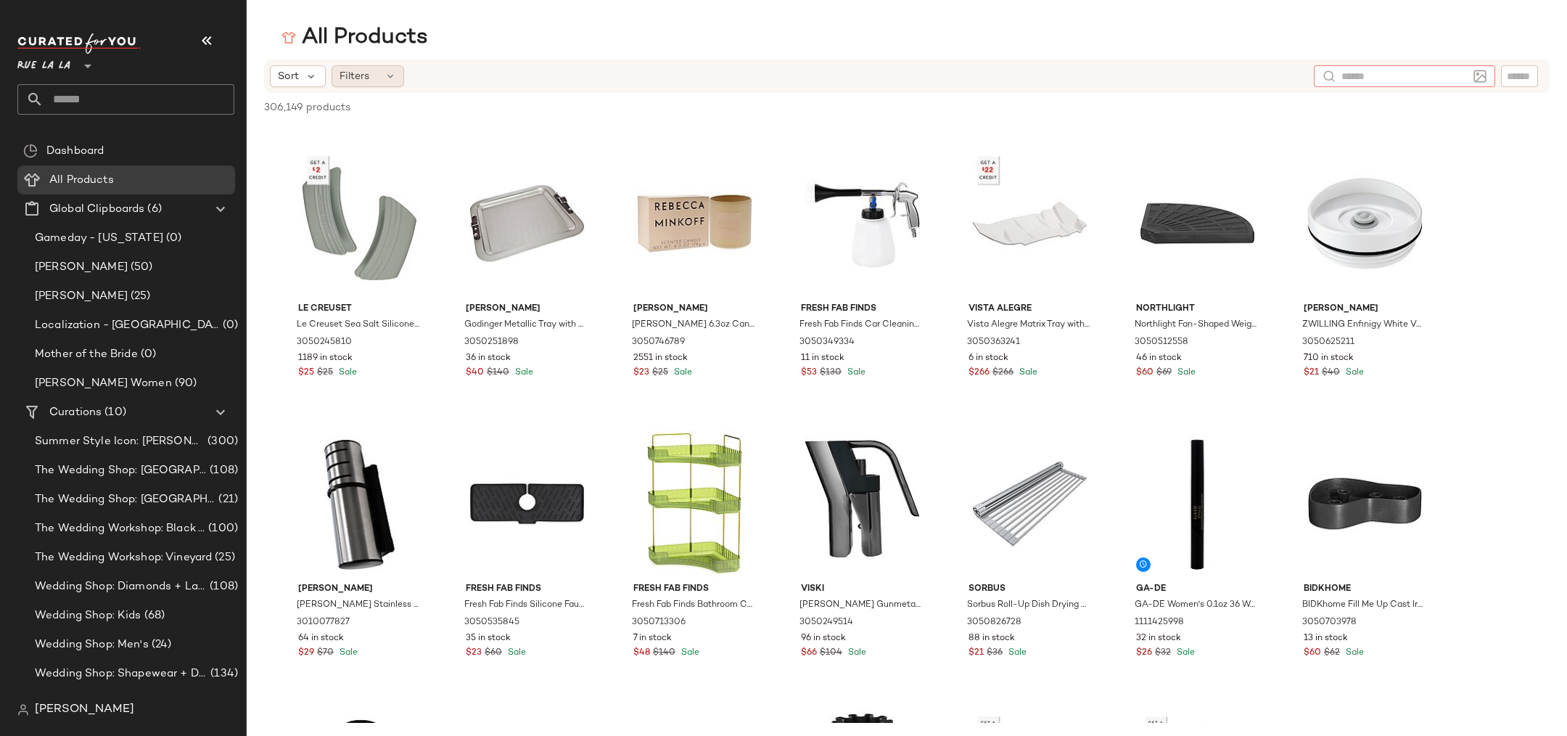
click at [382, 83] on div "Filters" at bounding box center [368, 76] width 73 height 22
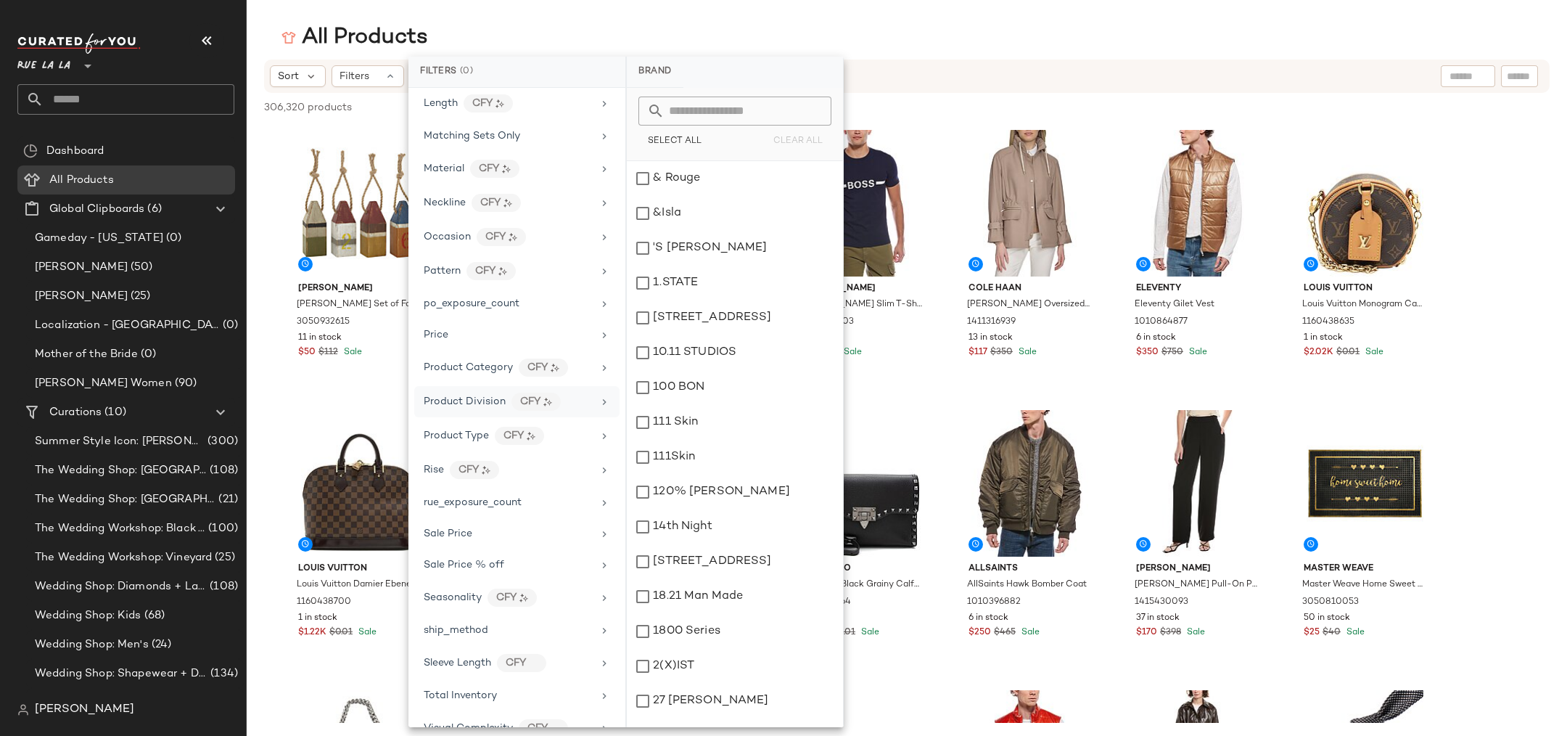
scroll to position [691, 0]
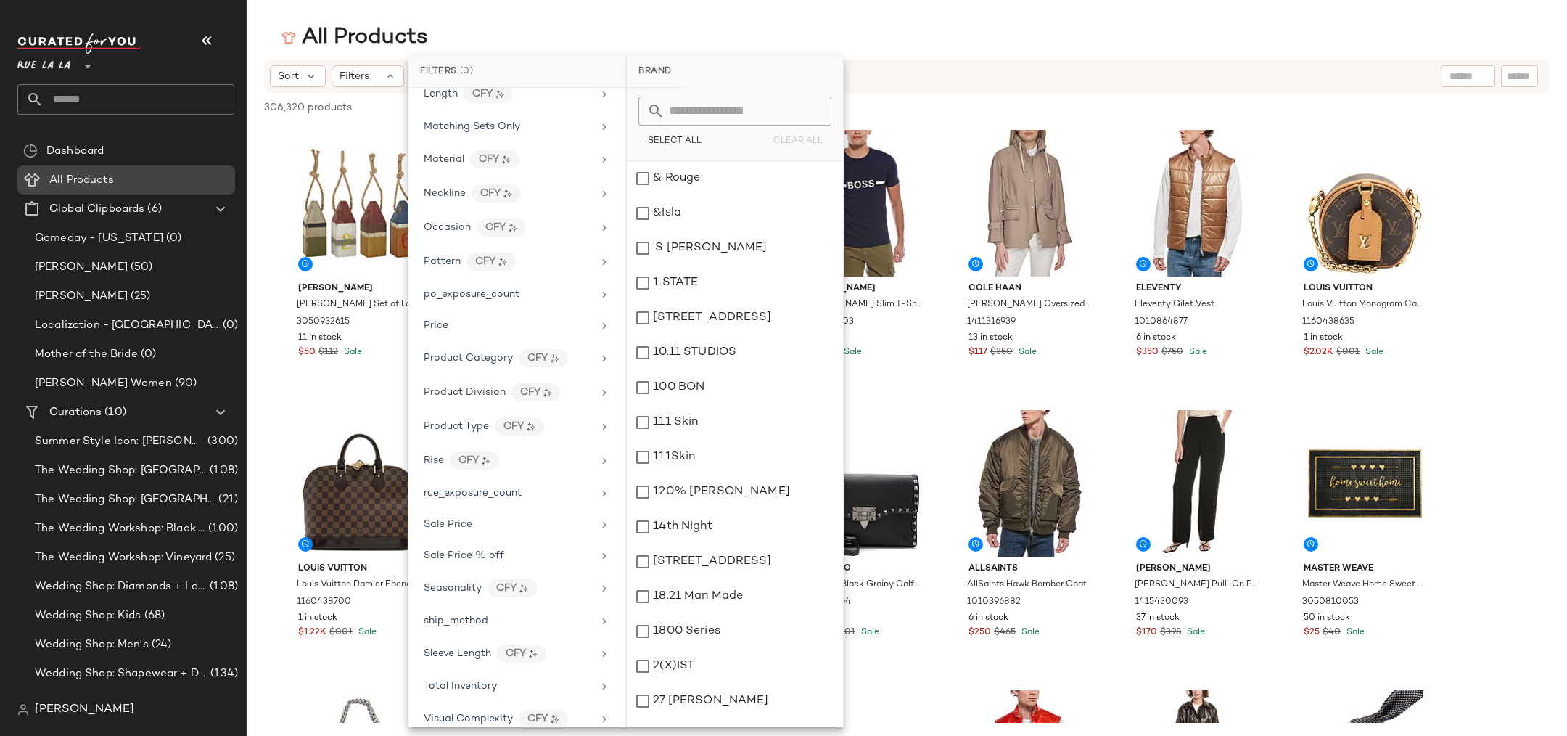
click at [70, 179] on span "All Products" at bounding box center [81, 180] width 65 height 17
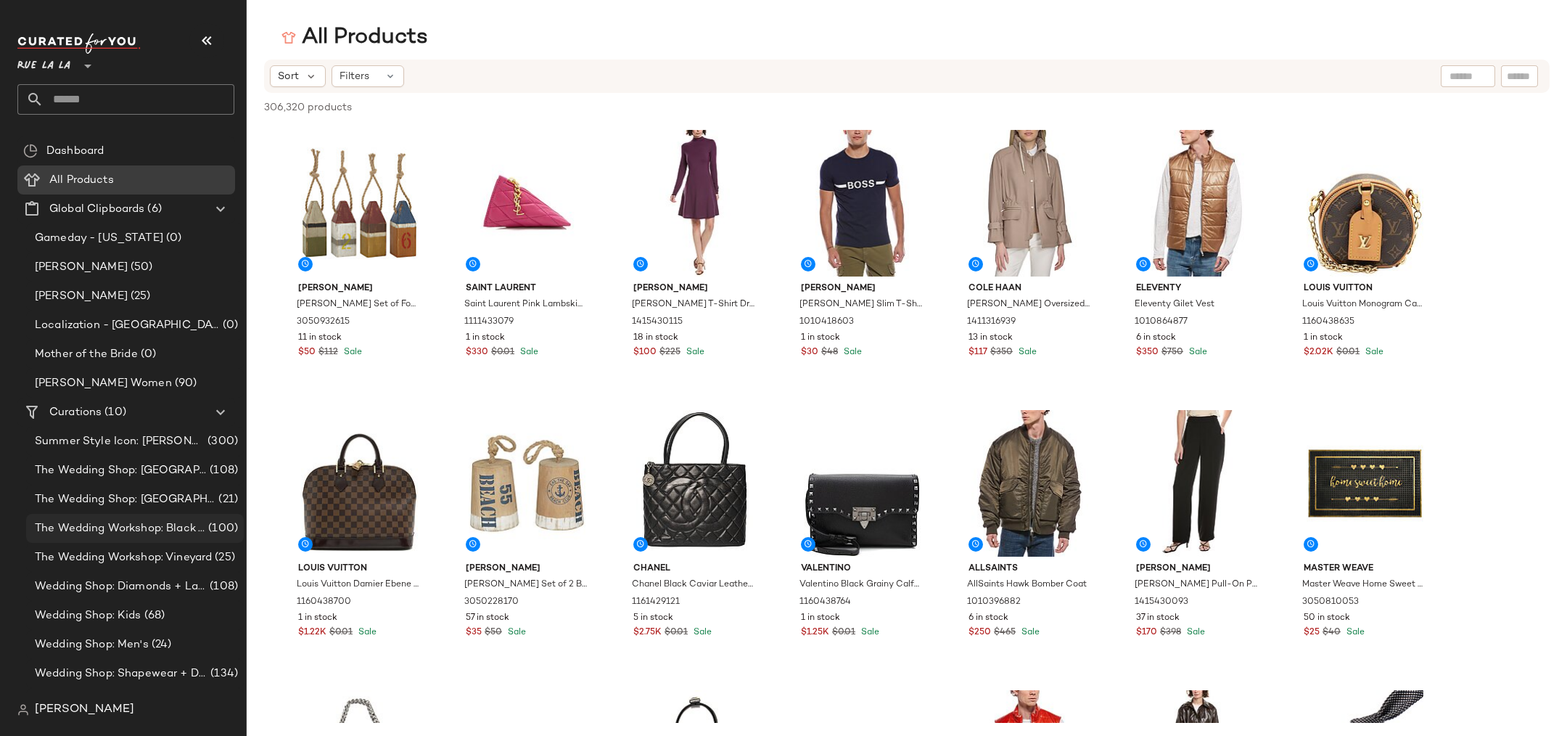
click at [160, 518] on div "The Wedding Workshop: Black Tie Ballroom (100)" at bounding box center [135, 528] width 218 height 29
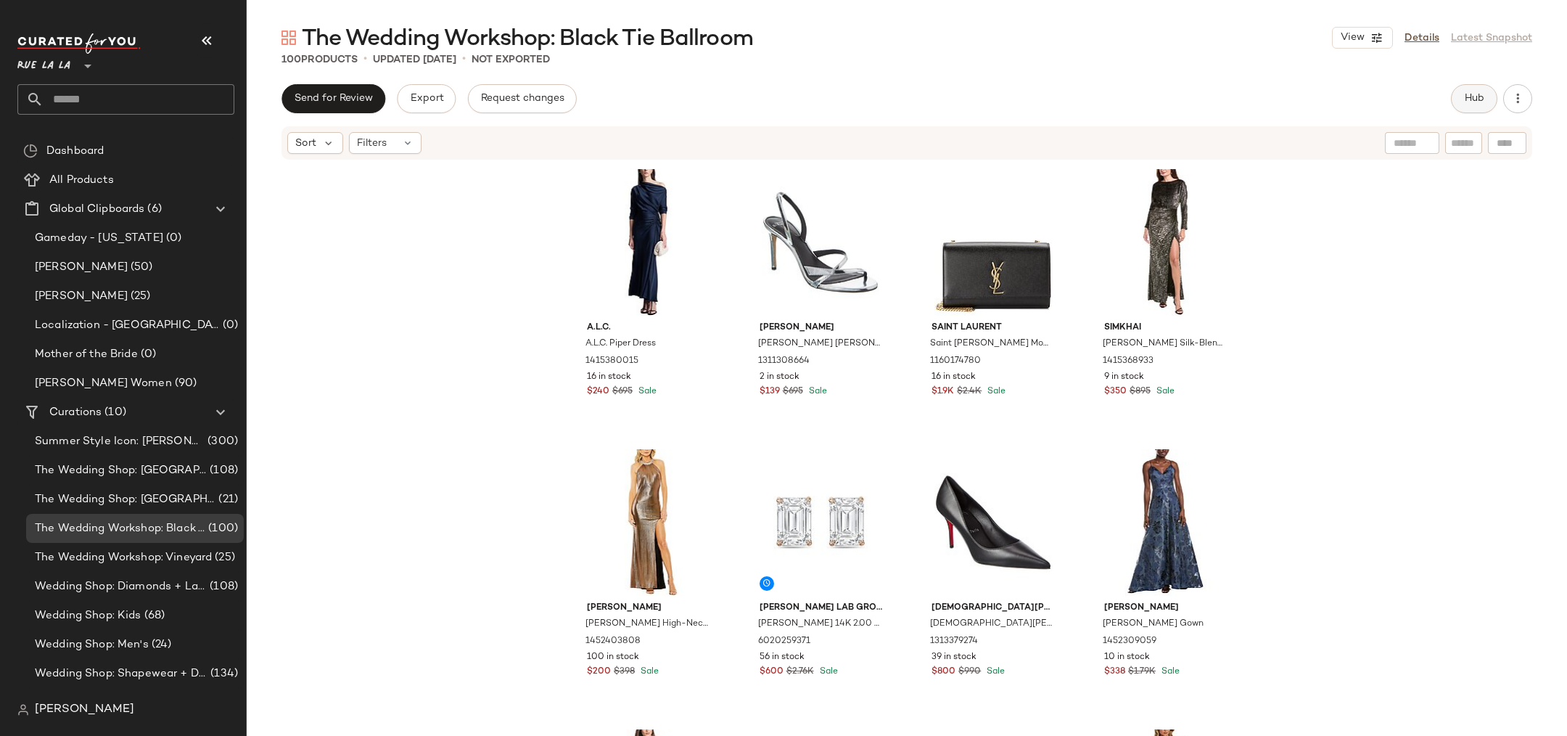
click at [1476, 91] on button "Hub" at bounding box center [1474, 98] width 46 height 29
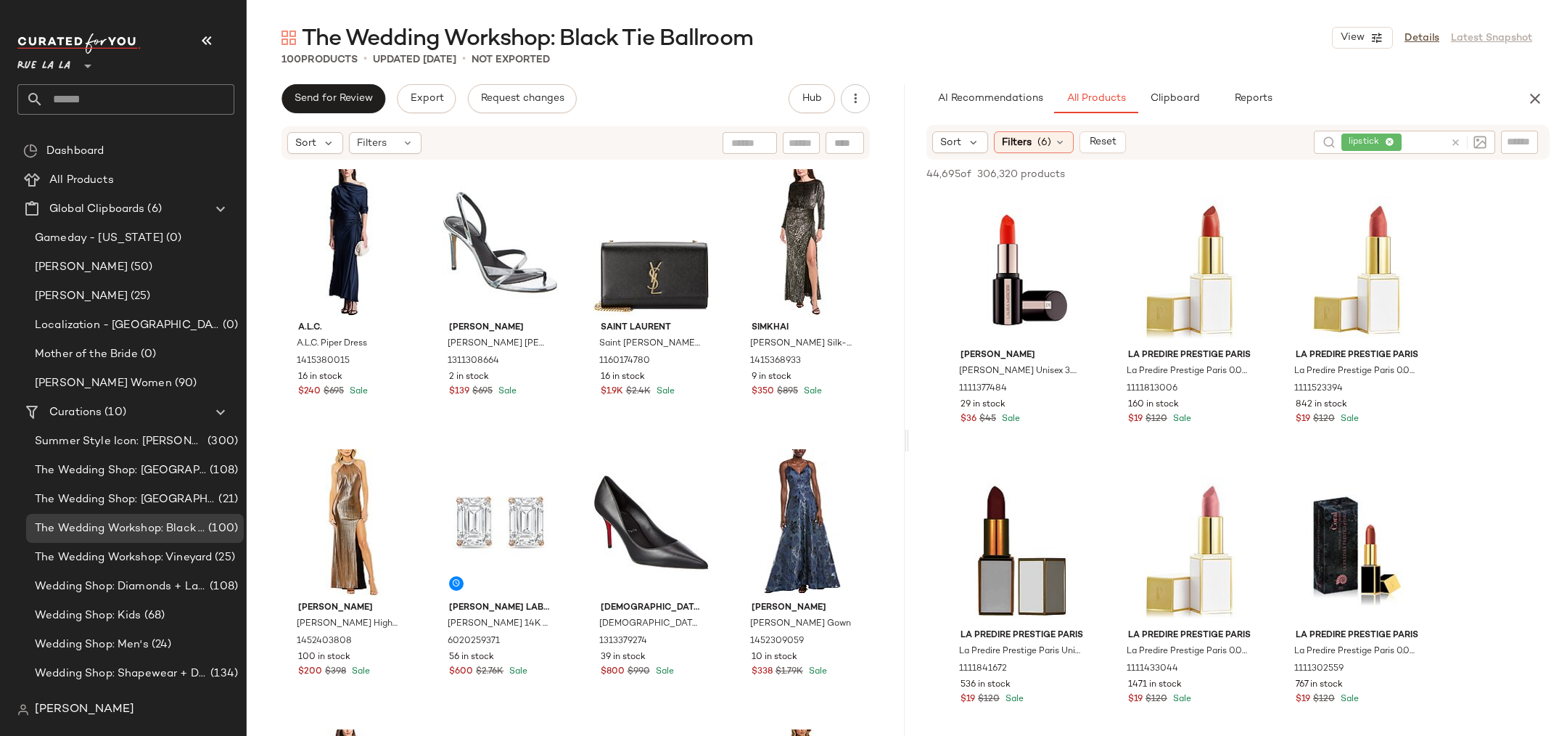
click at [1392, 141] on span "lipstick" at bounding box center [1371, 141] width 60 height 17
click at [1379, 140] on icon at bounding box center [1382, 142] width 9 height 9
click at [1354, 141] on input "text" at bounding box center [1404, 141] width 126 height 15
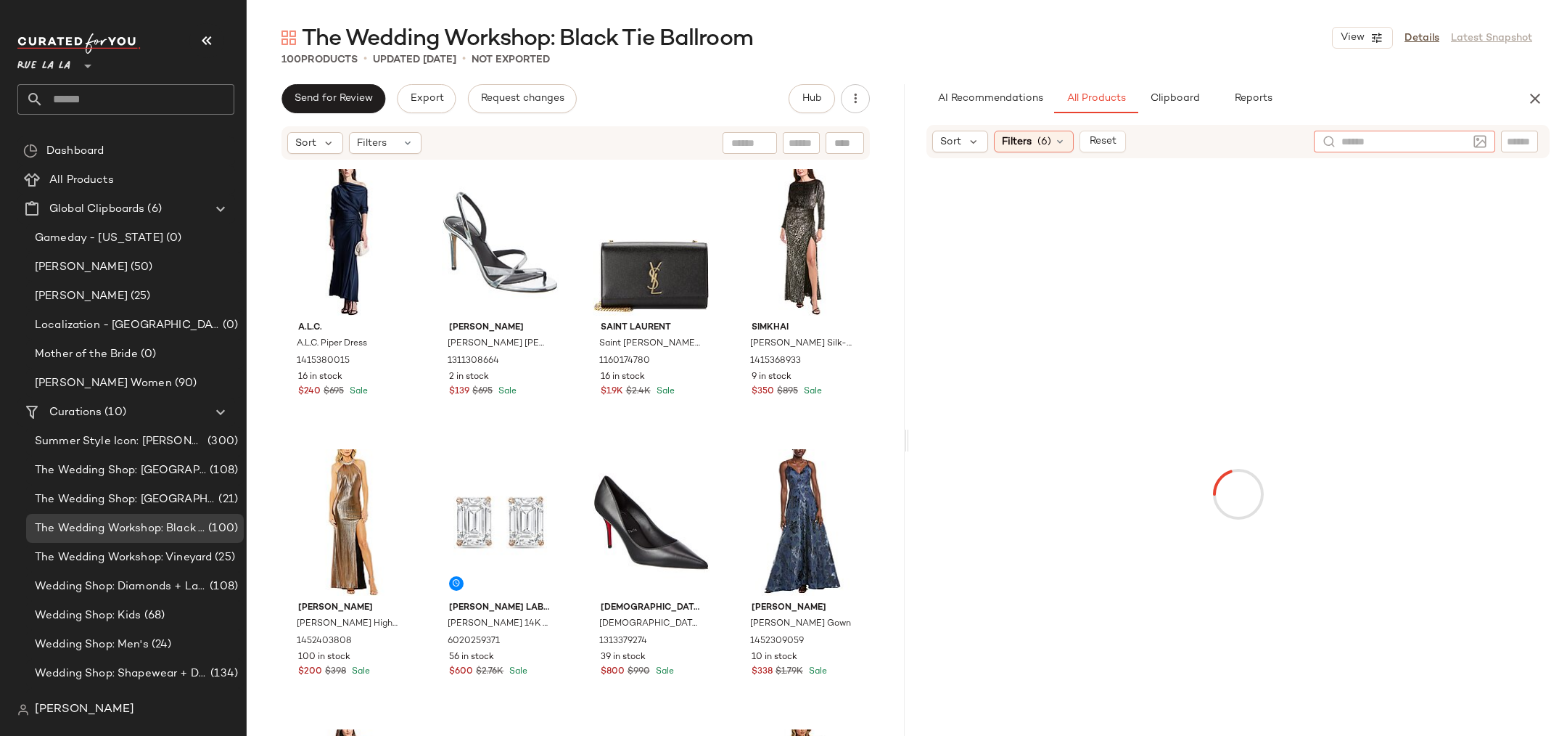
click at [1369, 141] on input "text" at bounding box center [1404, 141] width 126 height 15
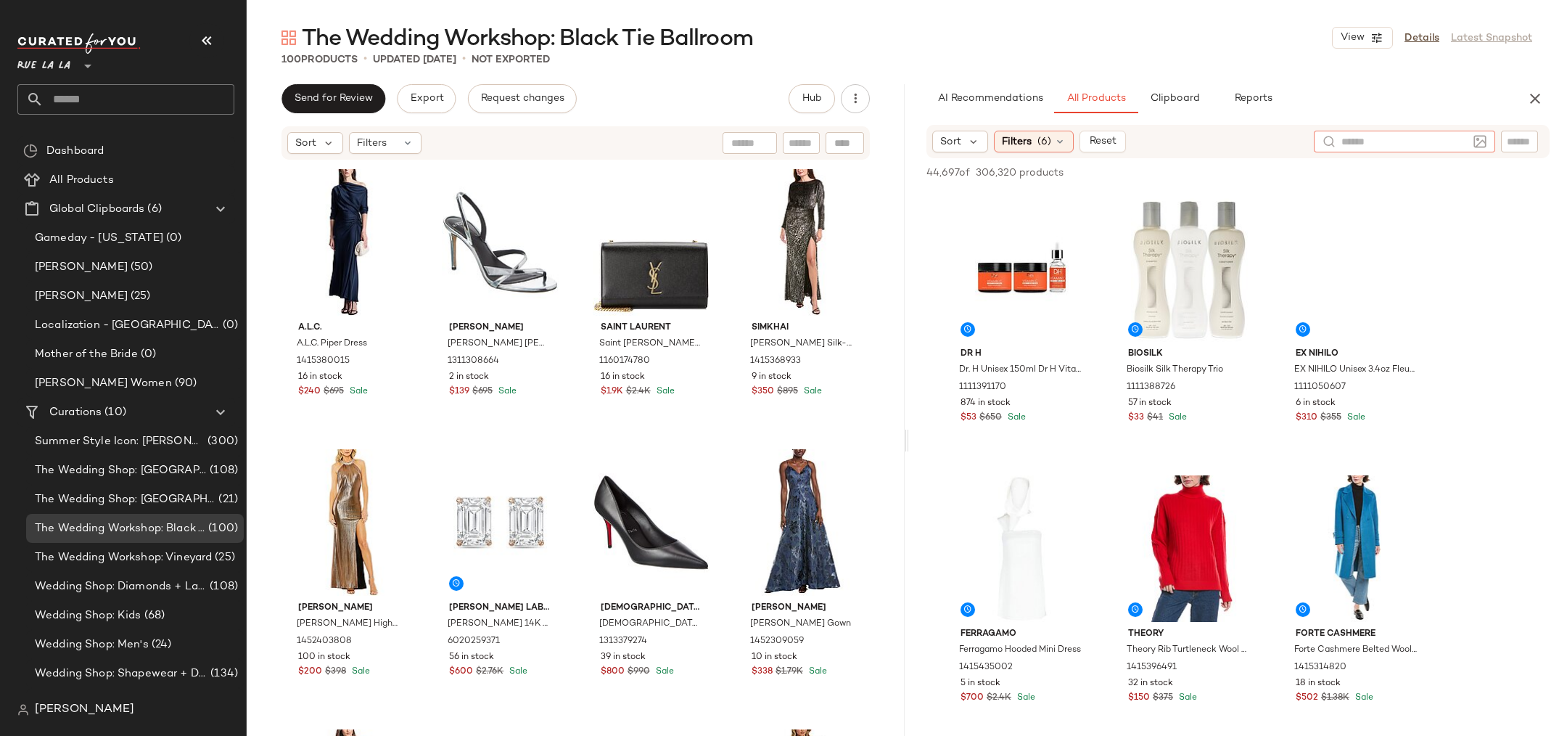
paste input "**********"
type input "**********"
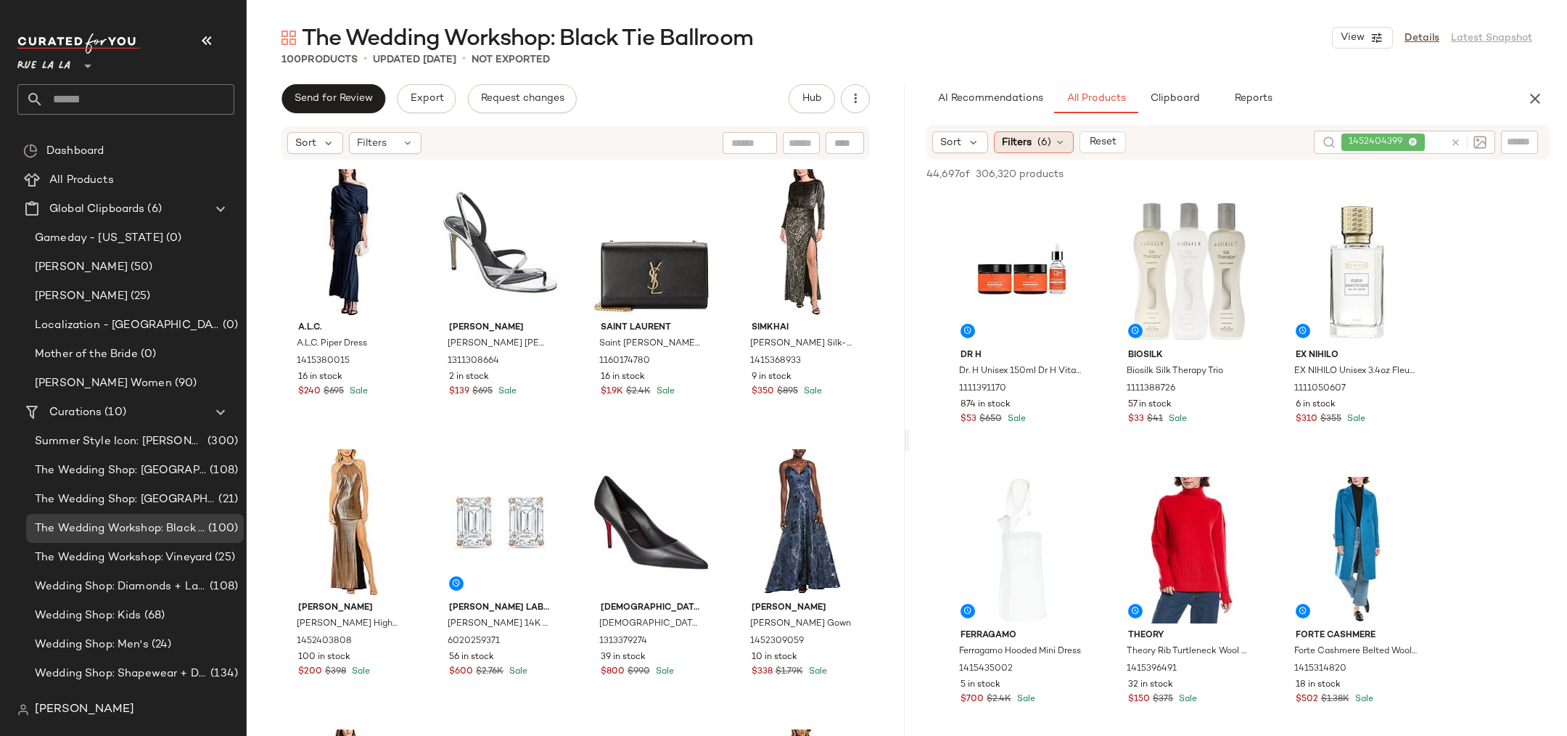
click at [1029, 142] on span "Filters" at bounding box center [1017, 142] width 30 height 15
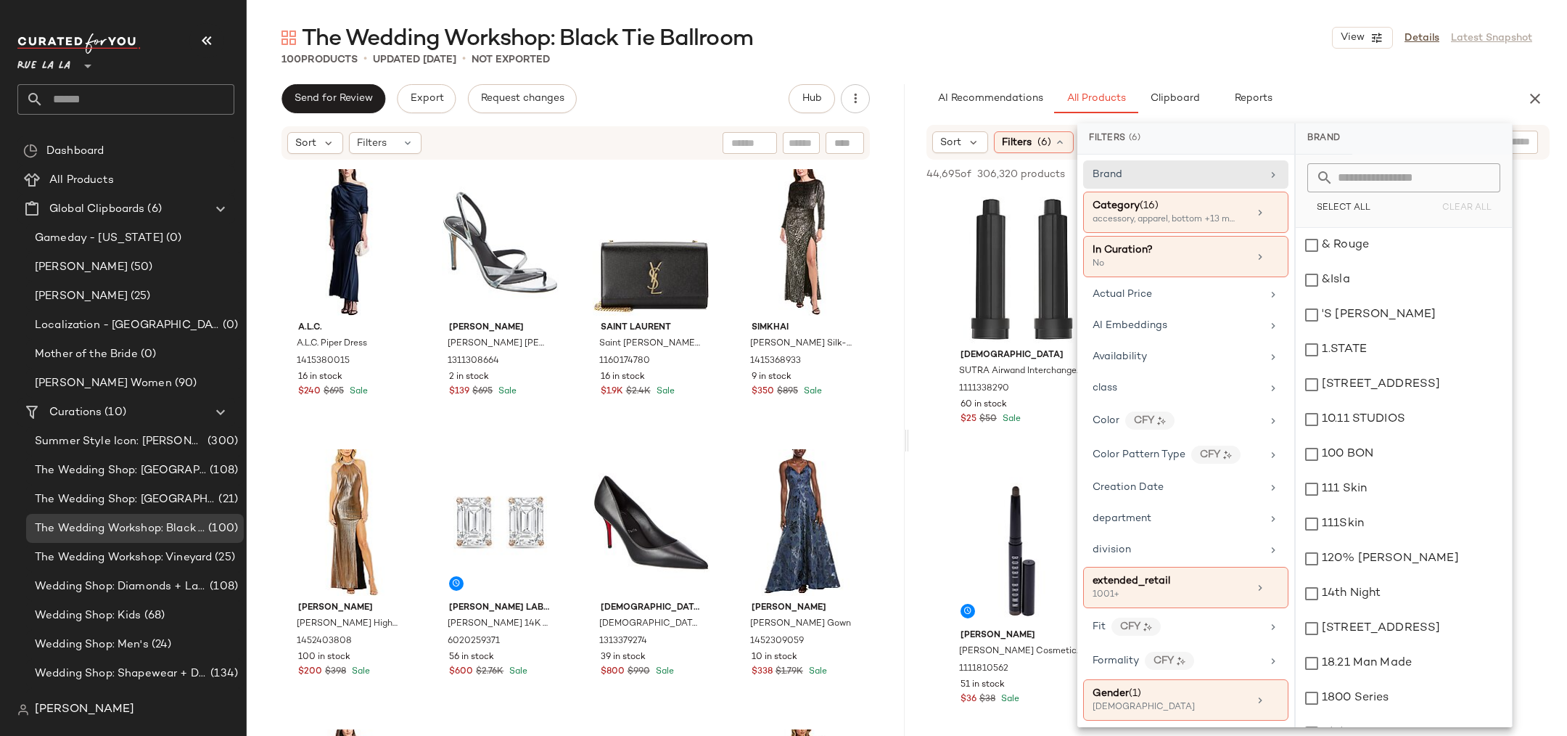
click at [1122, 53] on div "100 Products • updated Sep 3rd • Not Exported" at bounding box center [907, 59] width 1320 height 15
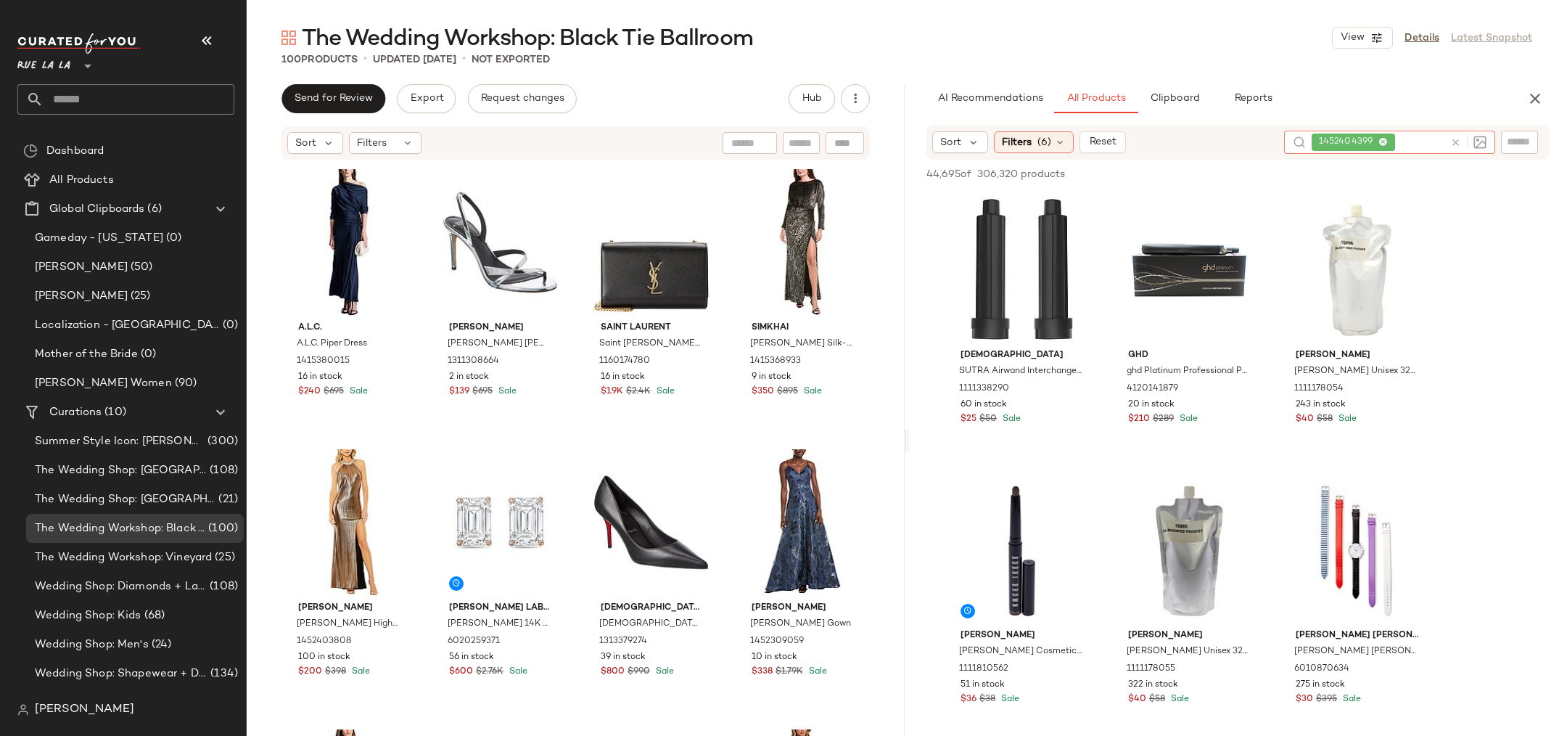
click at [1414, 142] on div "1452404399" at bounding box center [1378, 142] width 133 height 23
click at [1383, 144] on icon at bounding box center [1382, 142] width 9 height 9
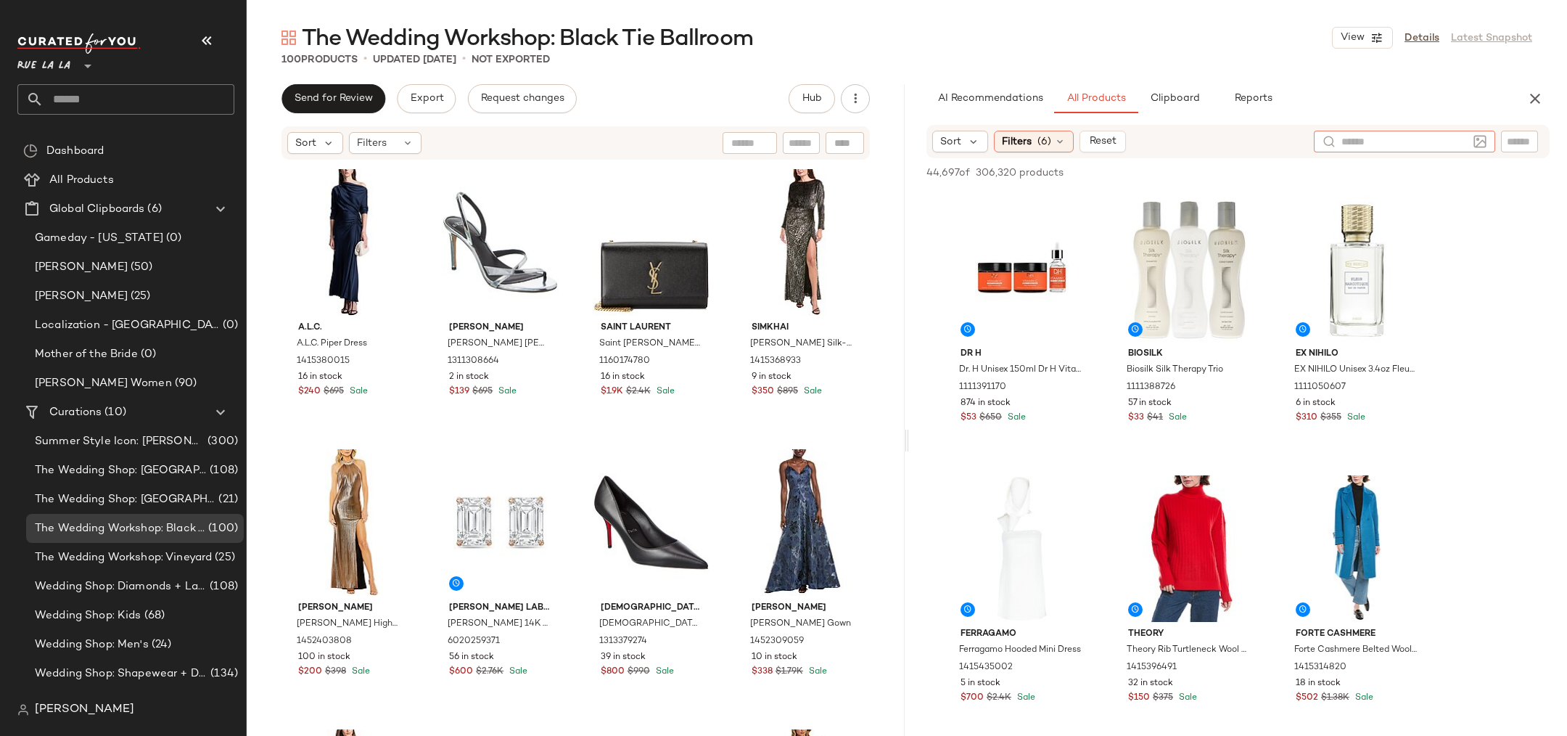
click at [1021, 38] on div "The Wedding Workshop: Black Tie Ballroom View Details Latest Snapshot" at bounding box center [907, 37] width 1320 height 29
click at [737, 142] on input "text" at bounding box center [749, 143] width 37 height 15
click at [1544, 101] on button "button" at bounding box center [1535, 98] width 29 height 29
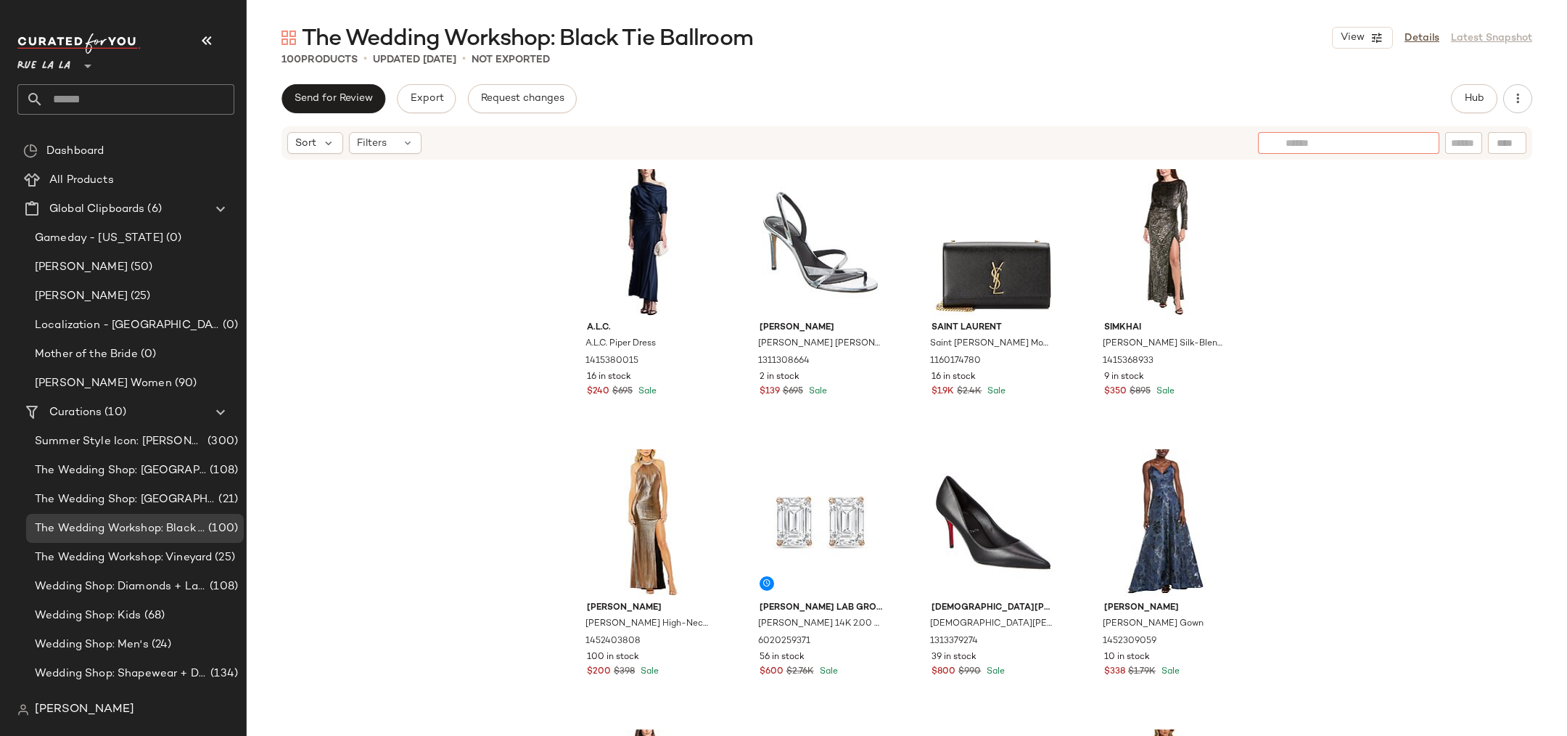
click at [1386, 144] on div at bounding box center [1348, 143] width 181 height 22
paste input "**********"
type input "**********"
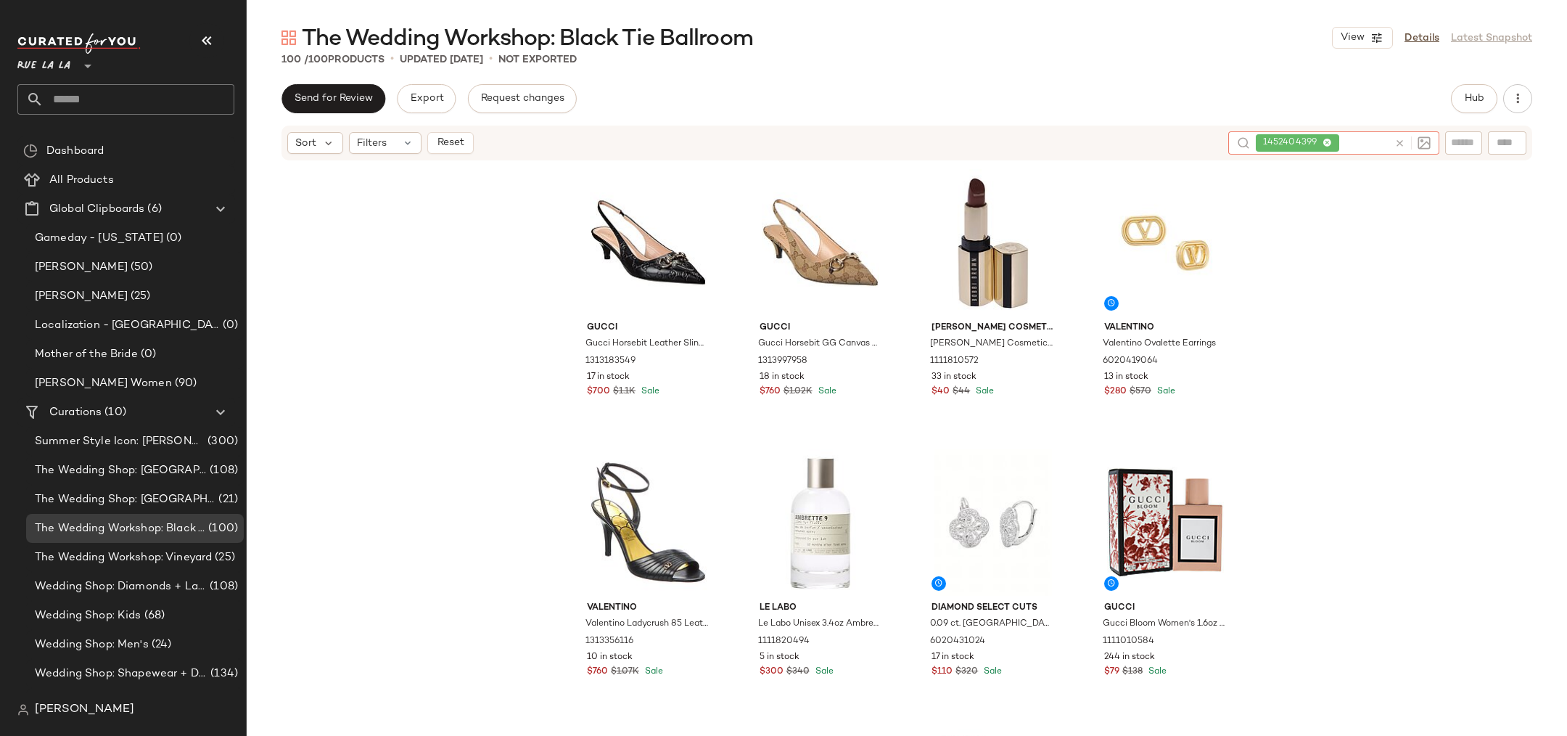
click at [1324, 143] on icon at bounding box center [1327, 143] width 9 height 9
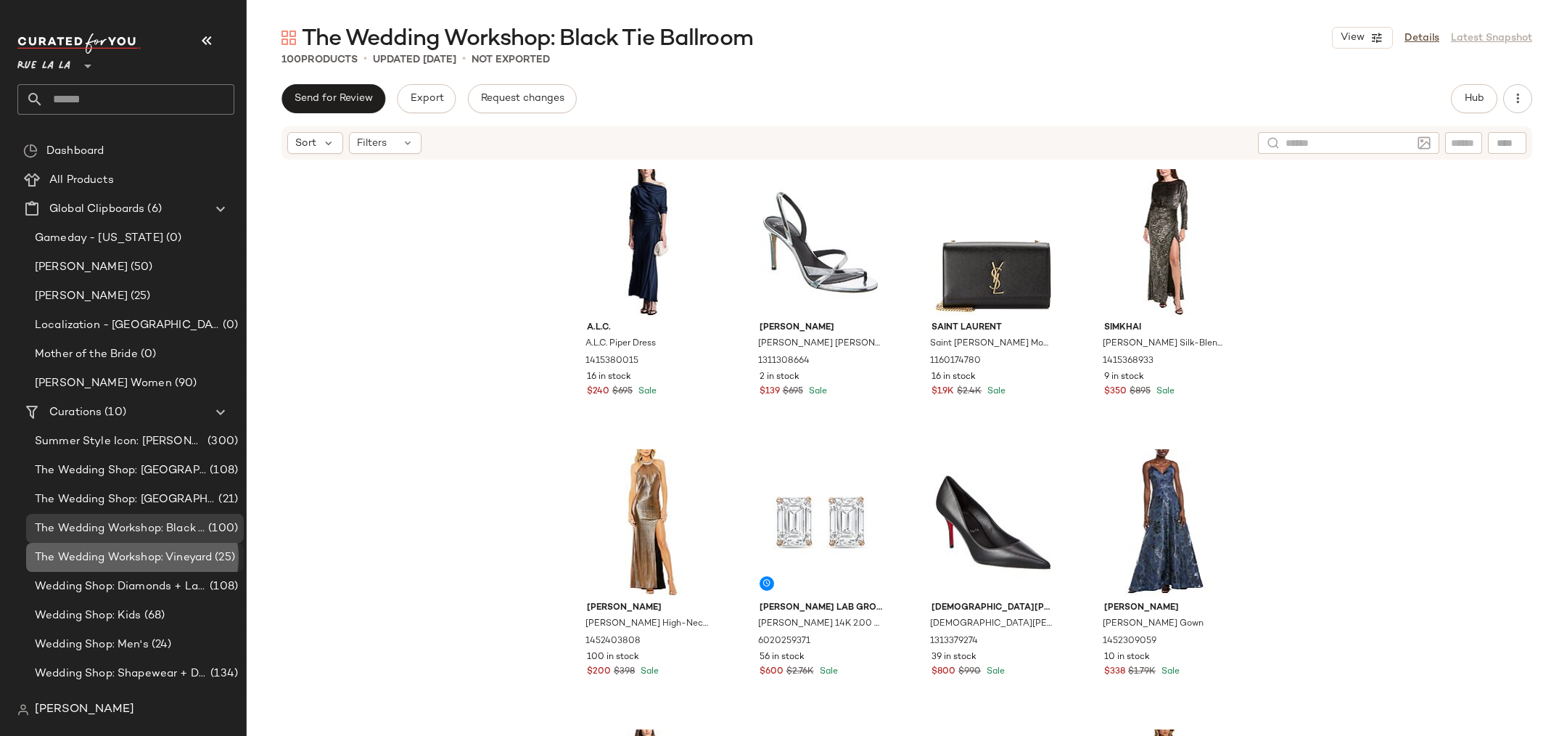
click at [131, 553] on span "The Wedding Workshop: Vineyard" at bounding box center [123, 557] width 177 height 17
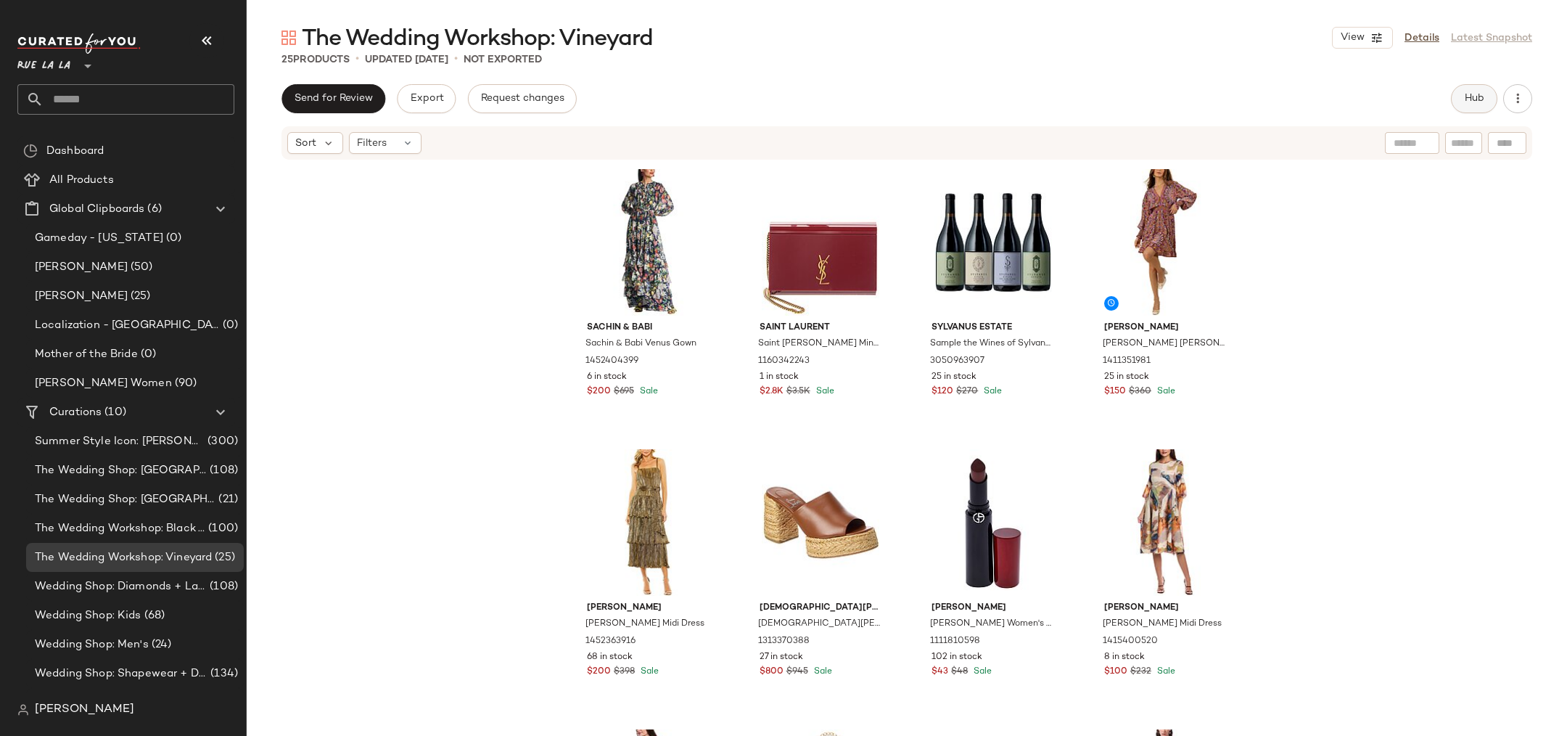
click at [1458, 103] on button "Hub" at bounding box center [1474, 98] width 46 height 29
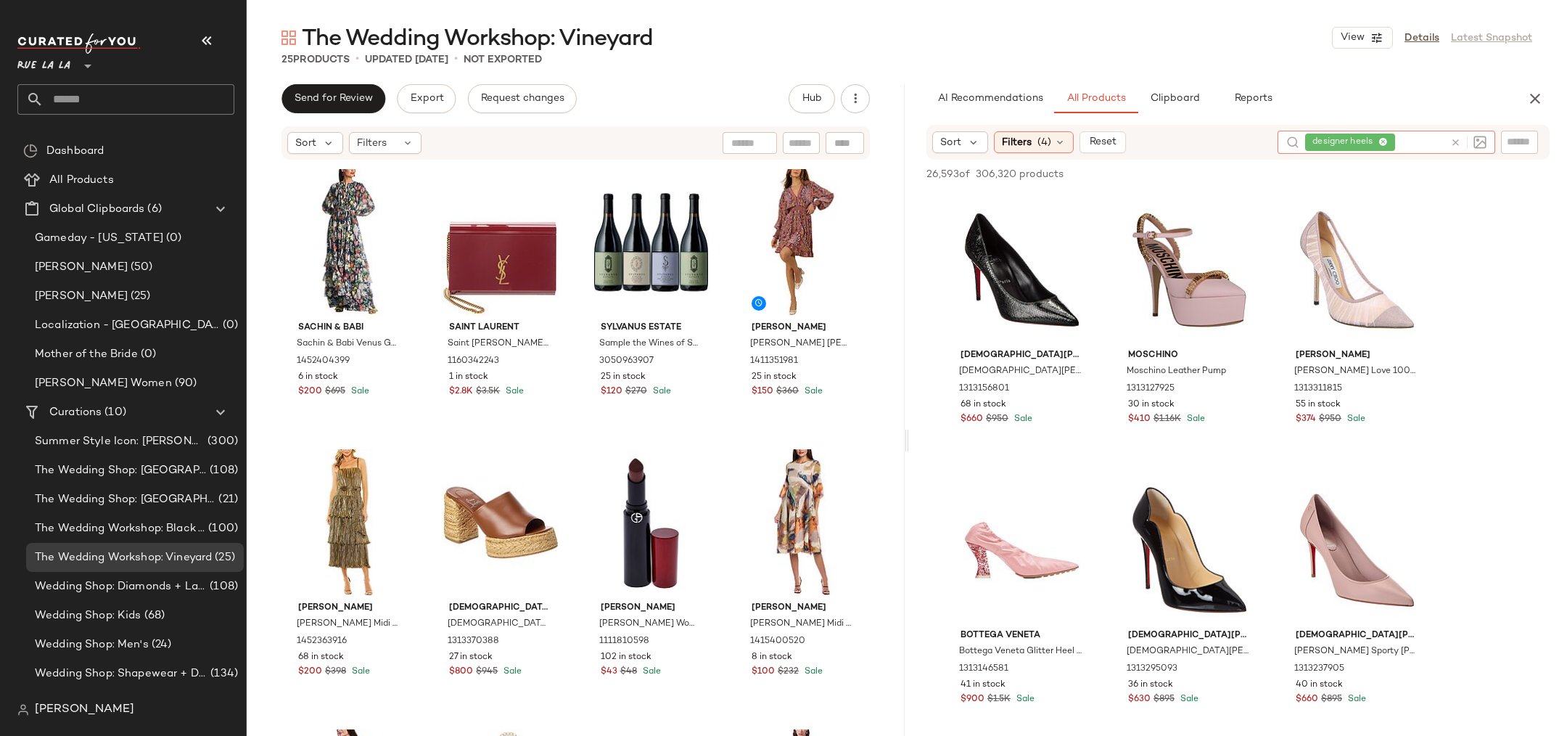
click at [1455, 144] on icon at bounding box center [1455, 142] width 11 height 11
click at [1380, 140] on input "text" at bounding box center [1404, 141] width 126 height 15
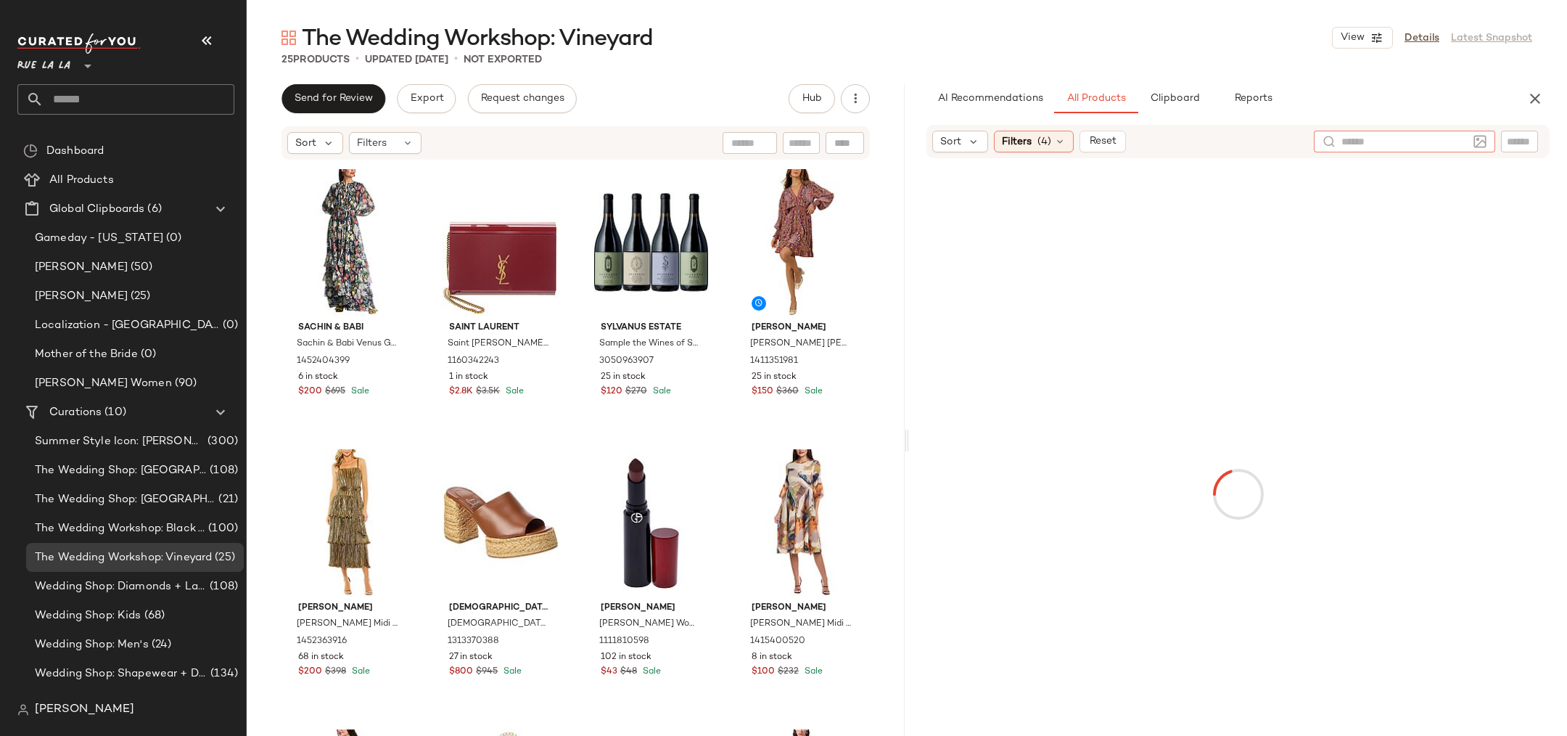
paste input "**********"
type input "**********"
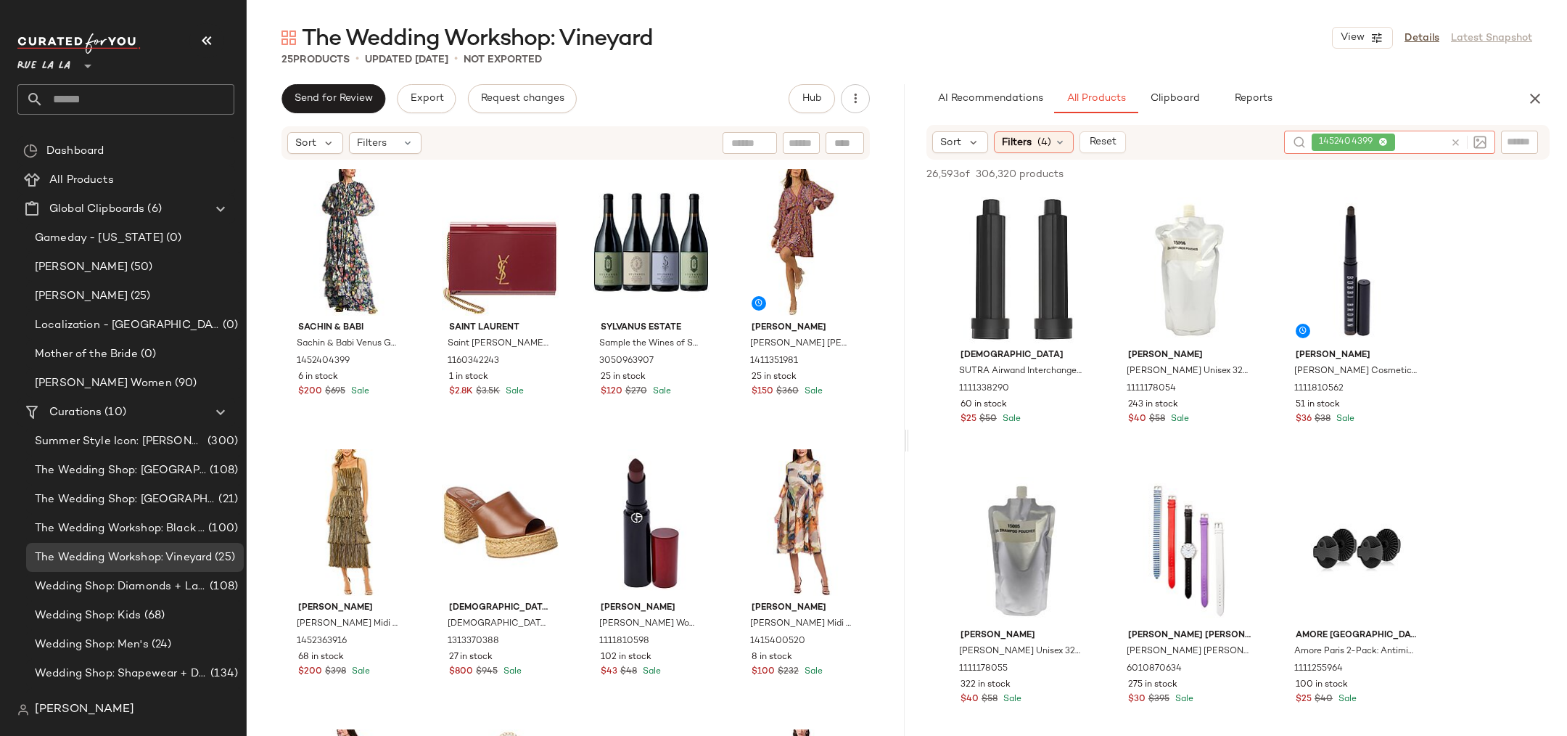
click at [1386, 142] on icon at bounding box center [1382, 142] width 9 height 9
click at [1217, 57] on div "25 Products • updated Sep 3rd • Not Exported" at bounding box center [907, 59] width 1320 height 15
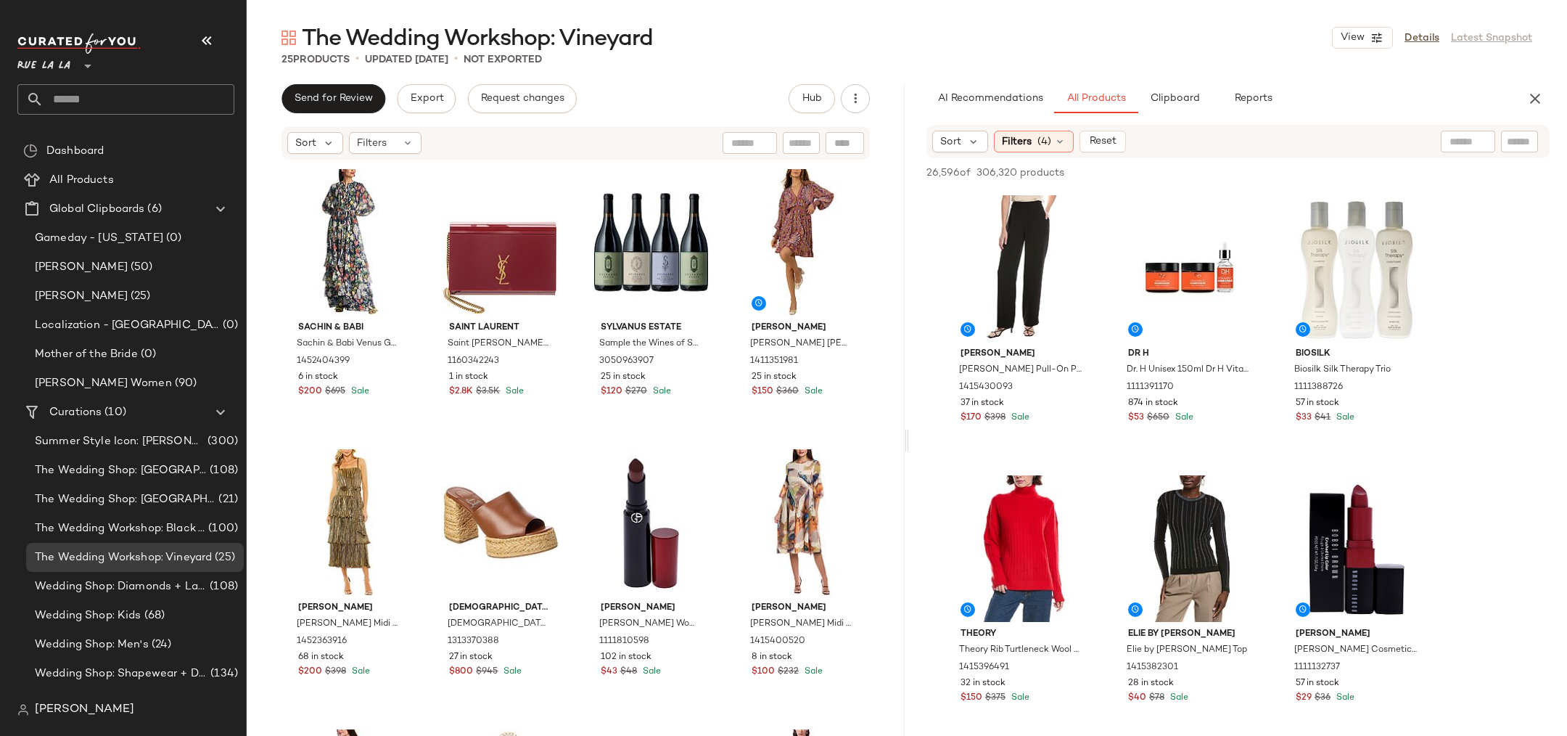
click at [747, 148] on input "text" at bounding box center [749, 143] width 37 height 15
paste input "**********"
type input "**********"
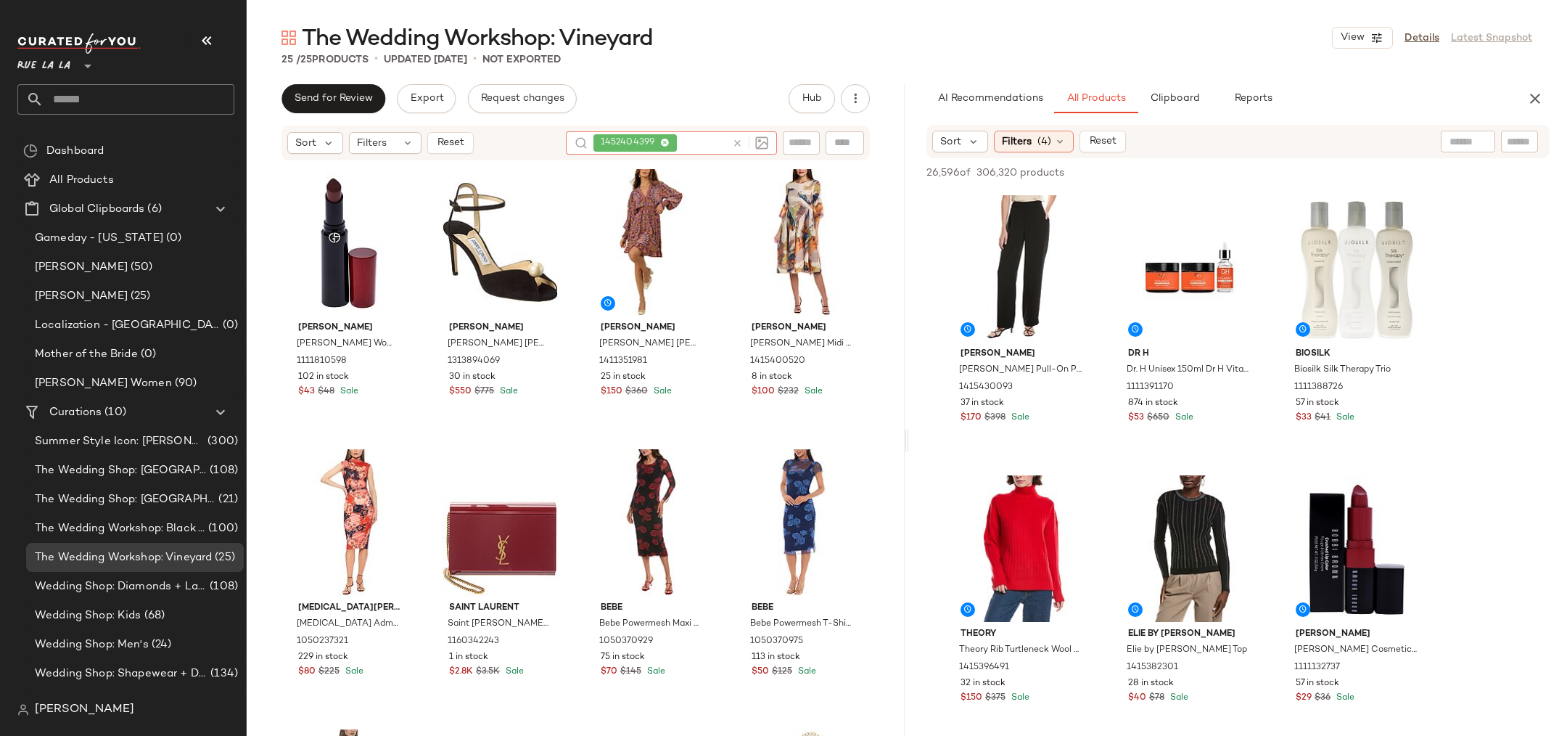
click at [664, 144] on icon at bounding box center [664, 143] width 9 height 9
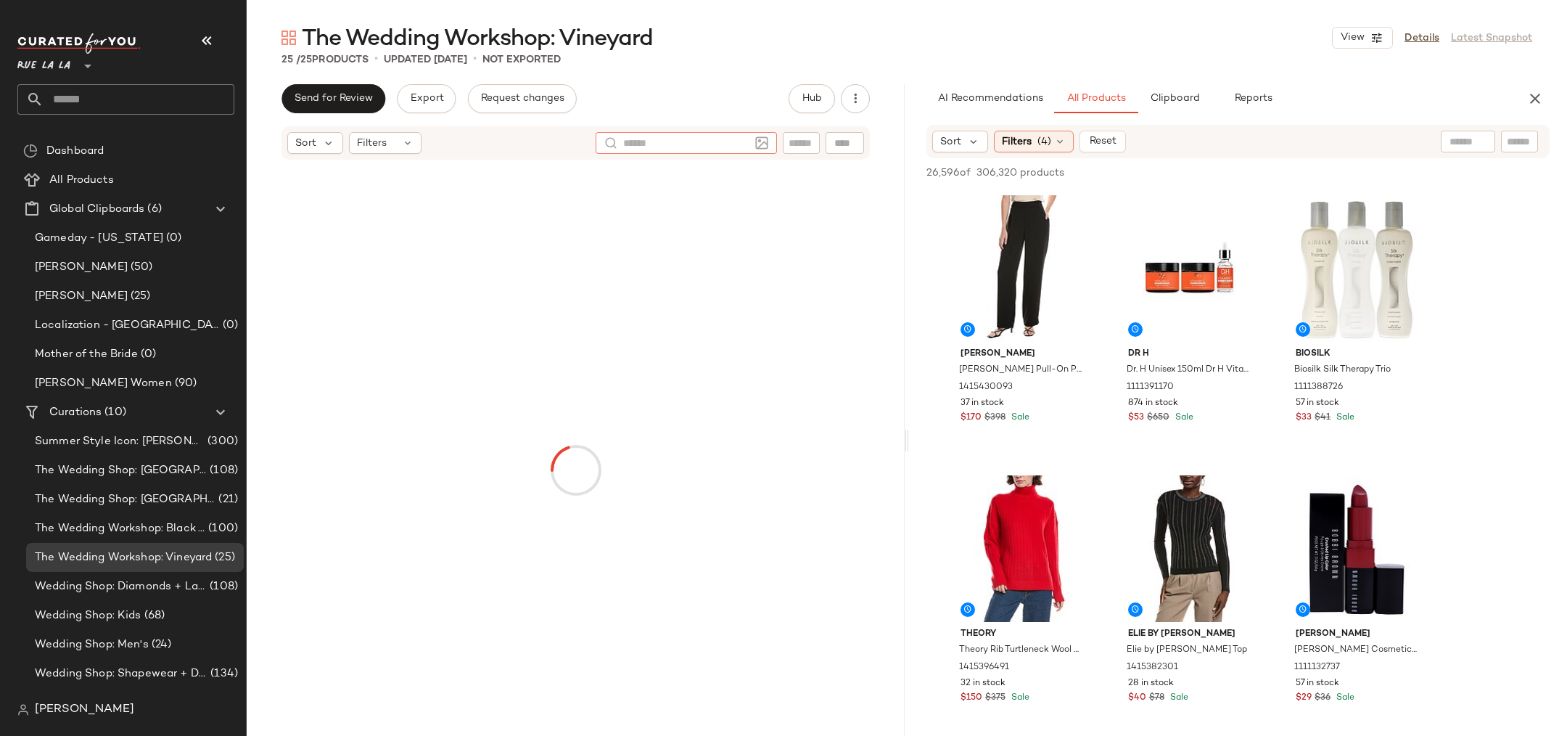
click at [711, 70] on div "The Wedding Workshop: Vineyard View Details Latest Snapshot 25 / 25 Products • …" at bounding box center [907, 379] width 1320 height 712
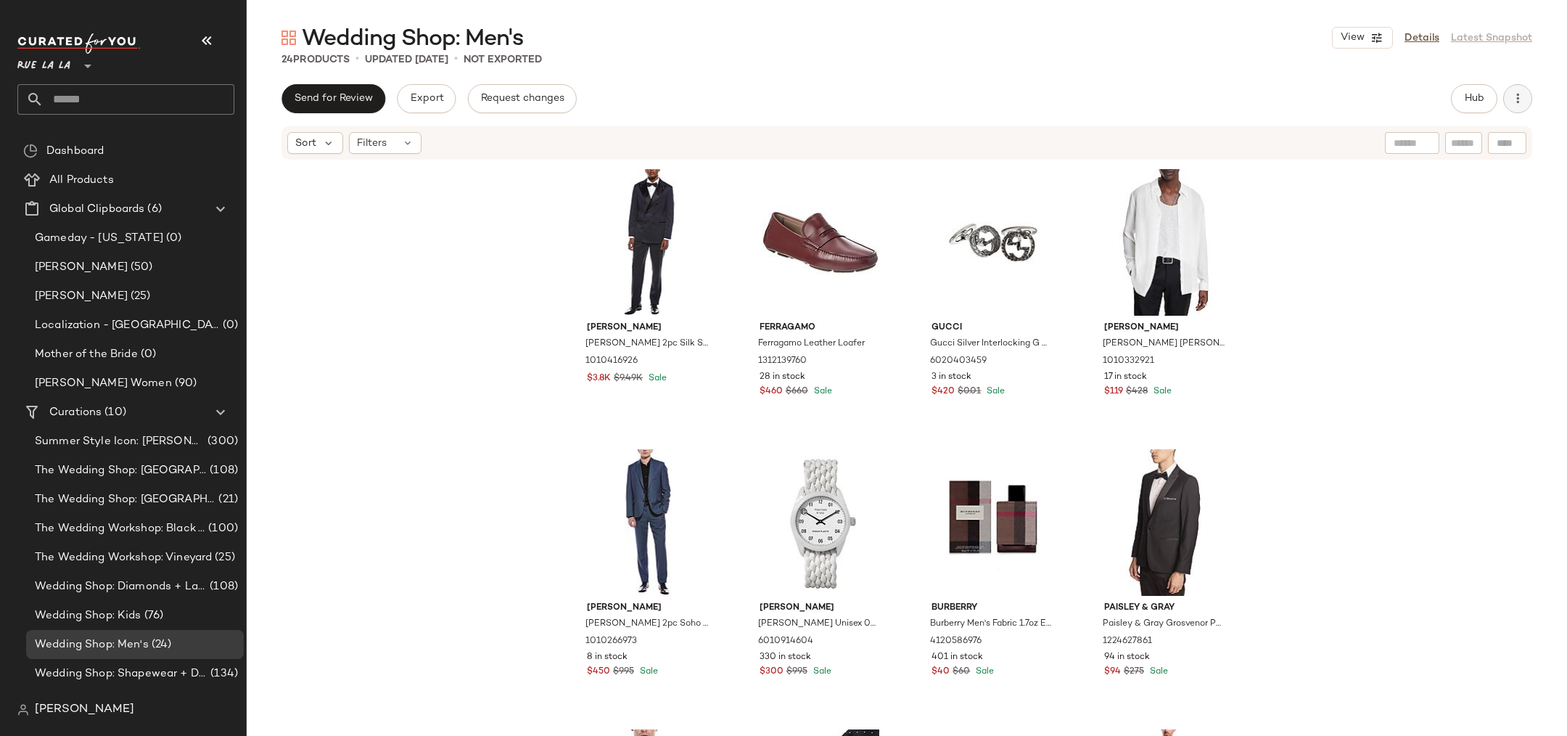
click at [1520, 107] on button "button" at bounding box center [1517, 98] width 29 height 29
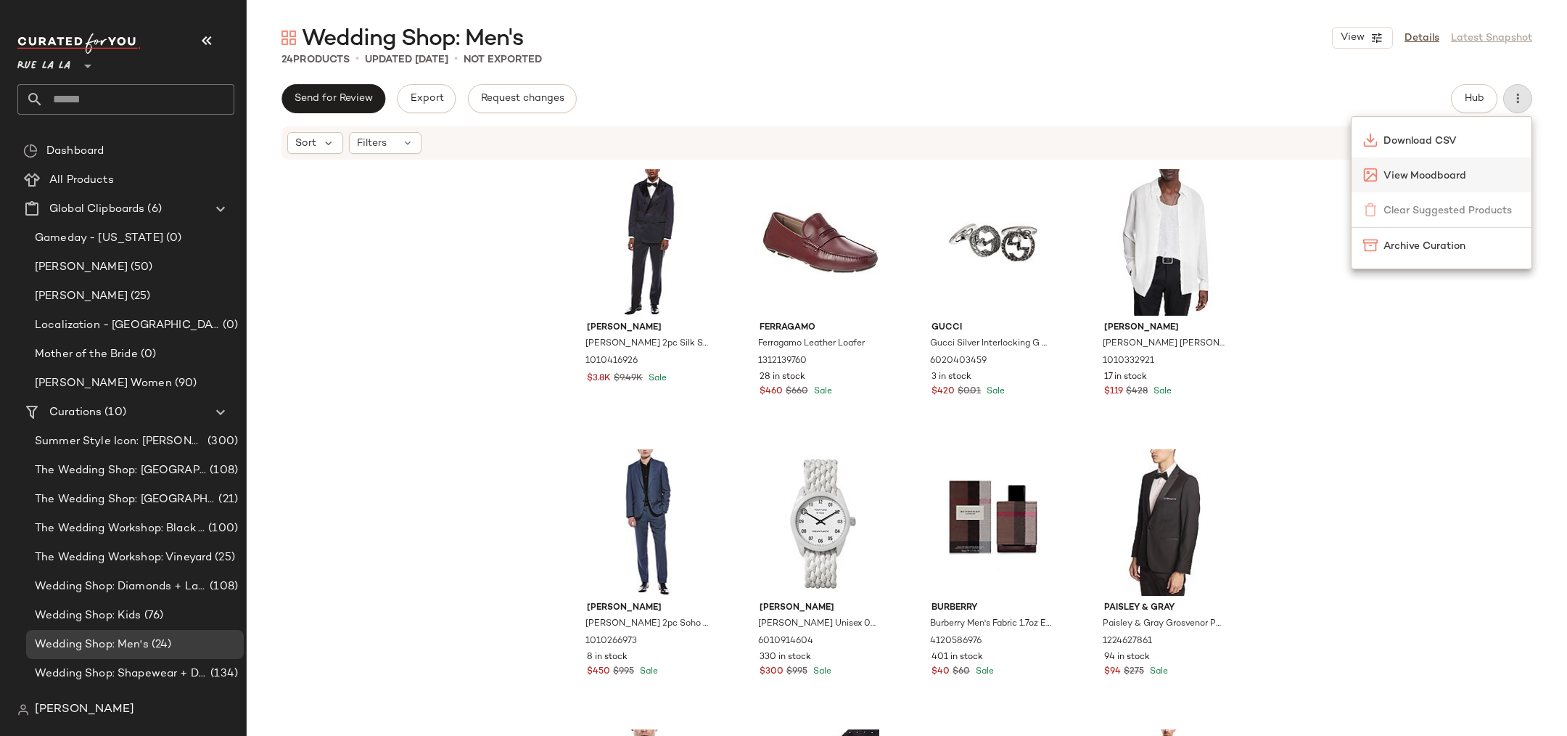
click at [1441, 184] on div "View Moodboard" at bounding box center [1442, 174] width 180 height 35
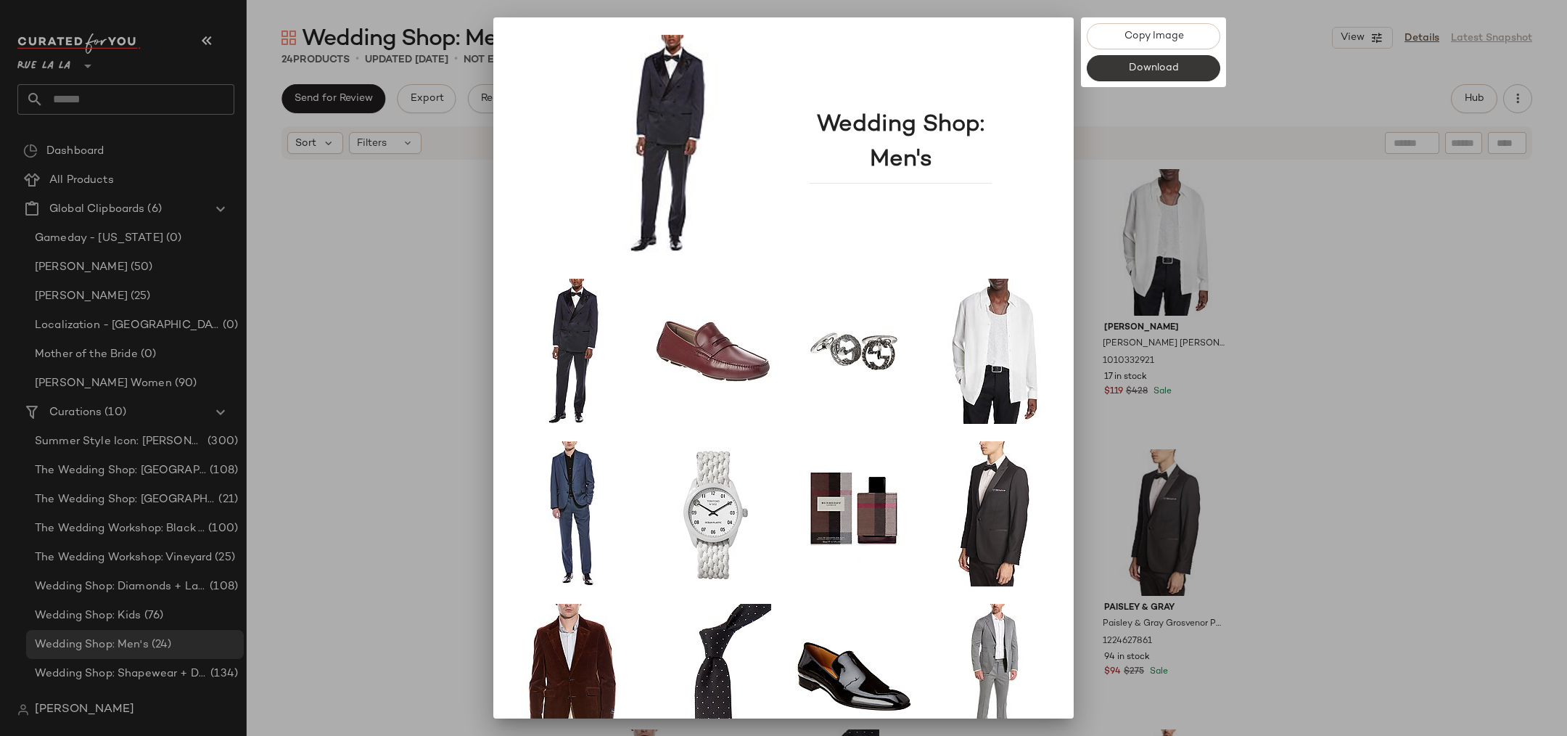
click at [1150, 75] on button "Download" at bounding box center [1153, 68] width 133 height 26
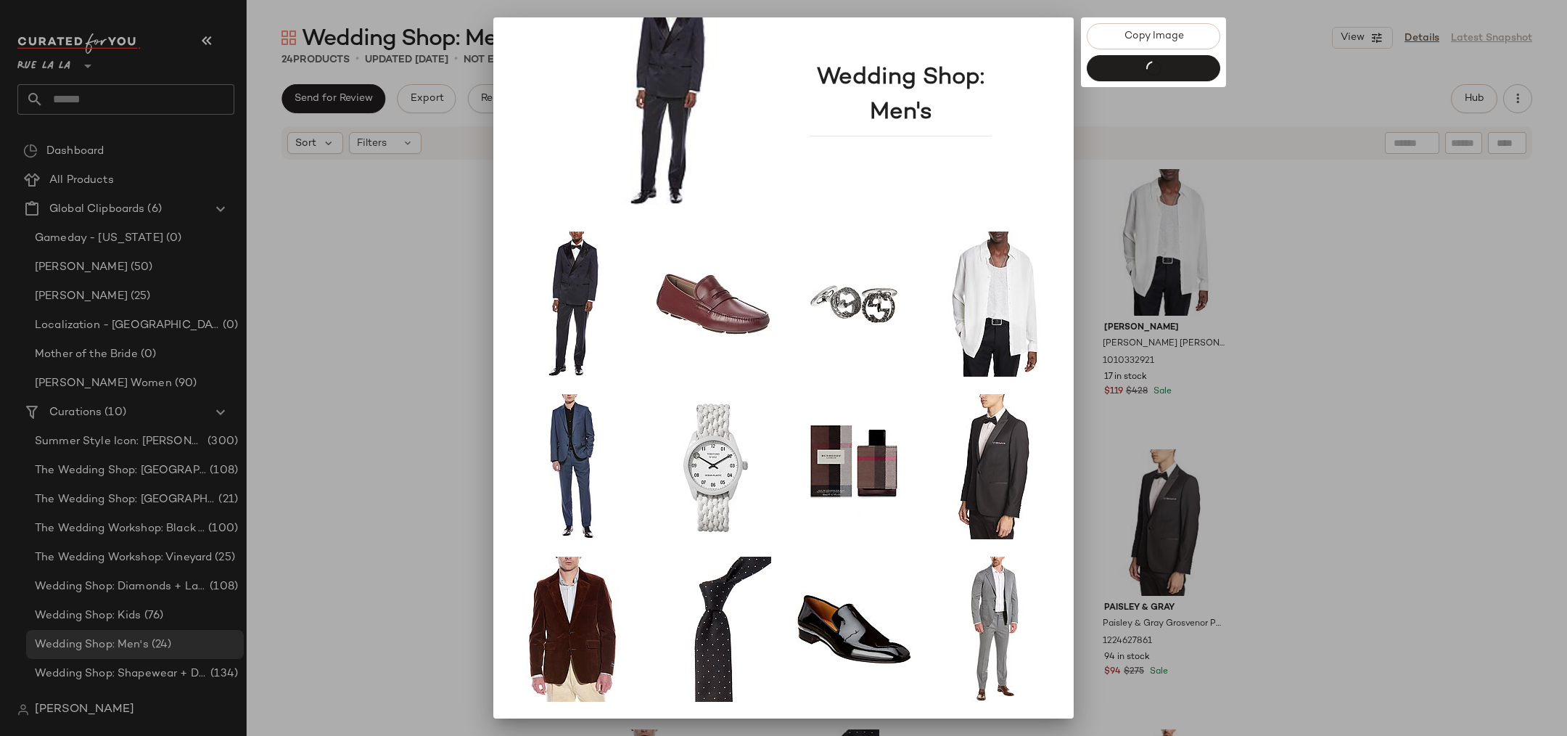
scroll to position [48, 0]
click at [411, 269] on div at bounding box center [783, 368] width 1567 height 736
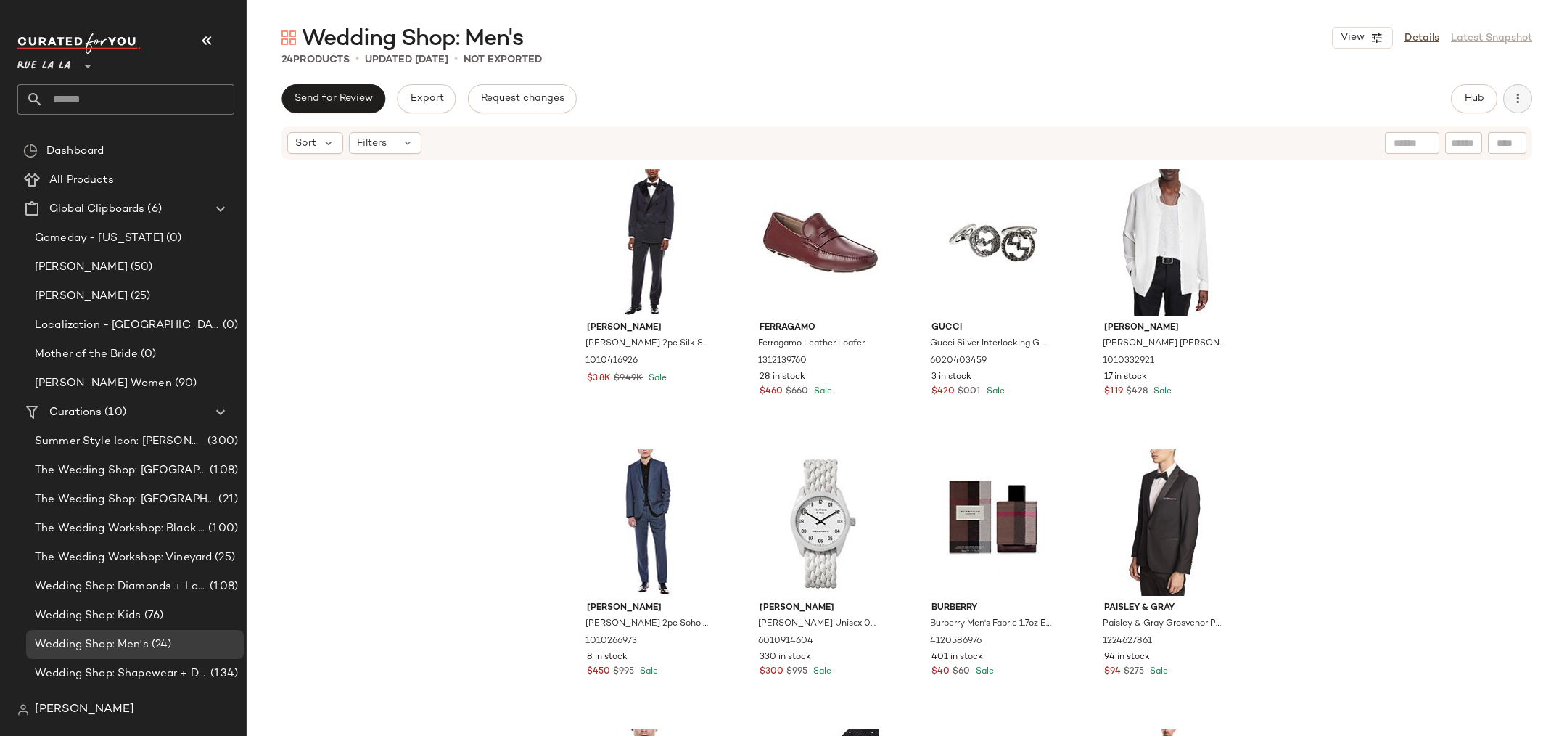
click at [1530, 100] on button "button" at bounding box center [1517, 98] width 29 height 29
